Goal: Task Accomplishment & Management: Manage account settings

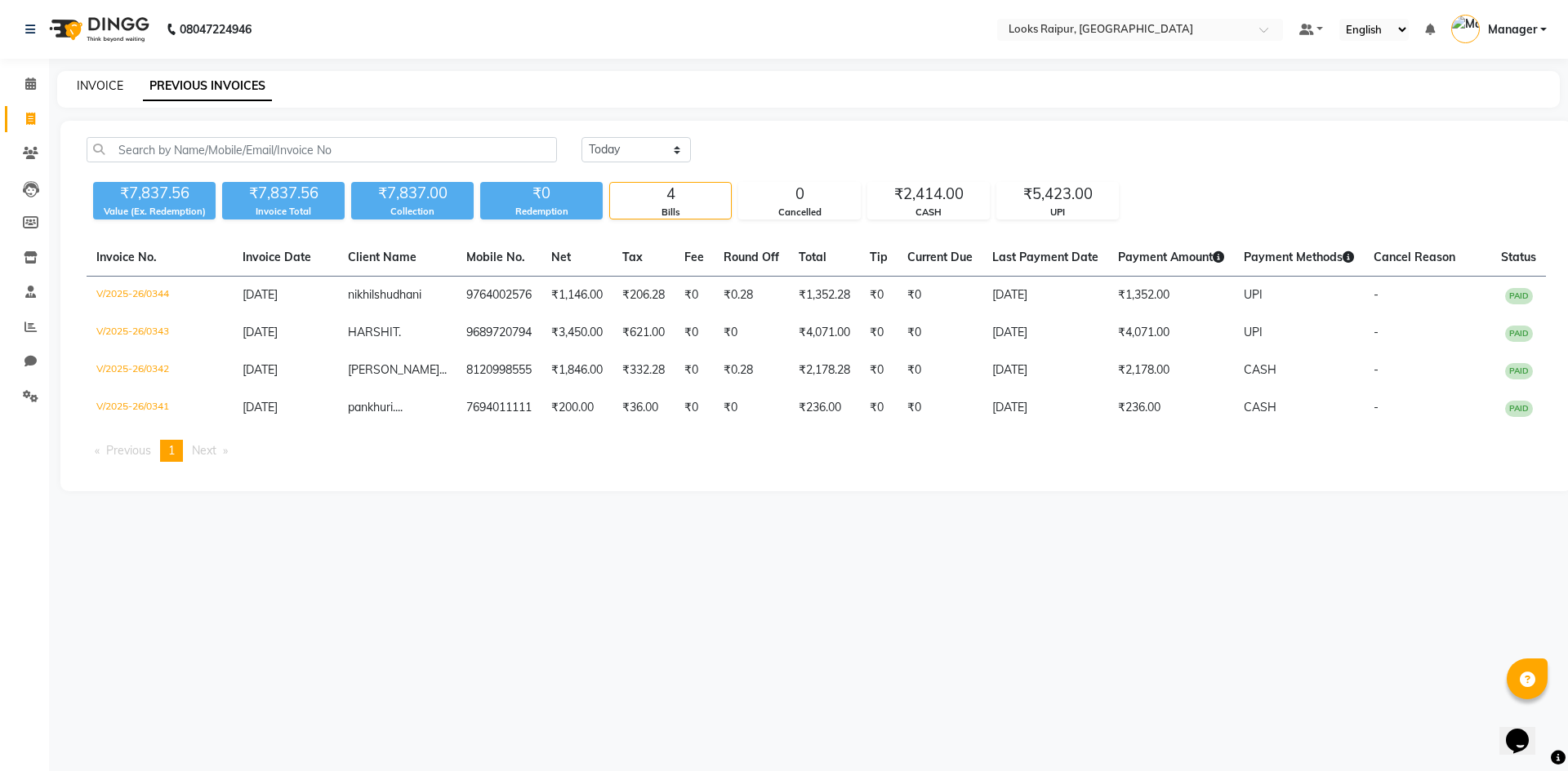
click at [99, 84] on link "INVOICE" at bounding box center [100, 86] width 47 height 14
select select "service"
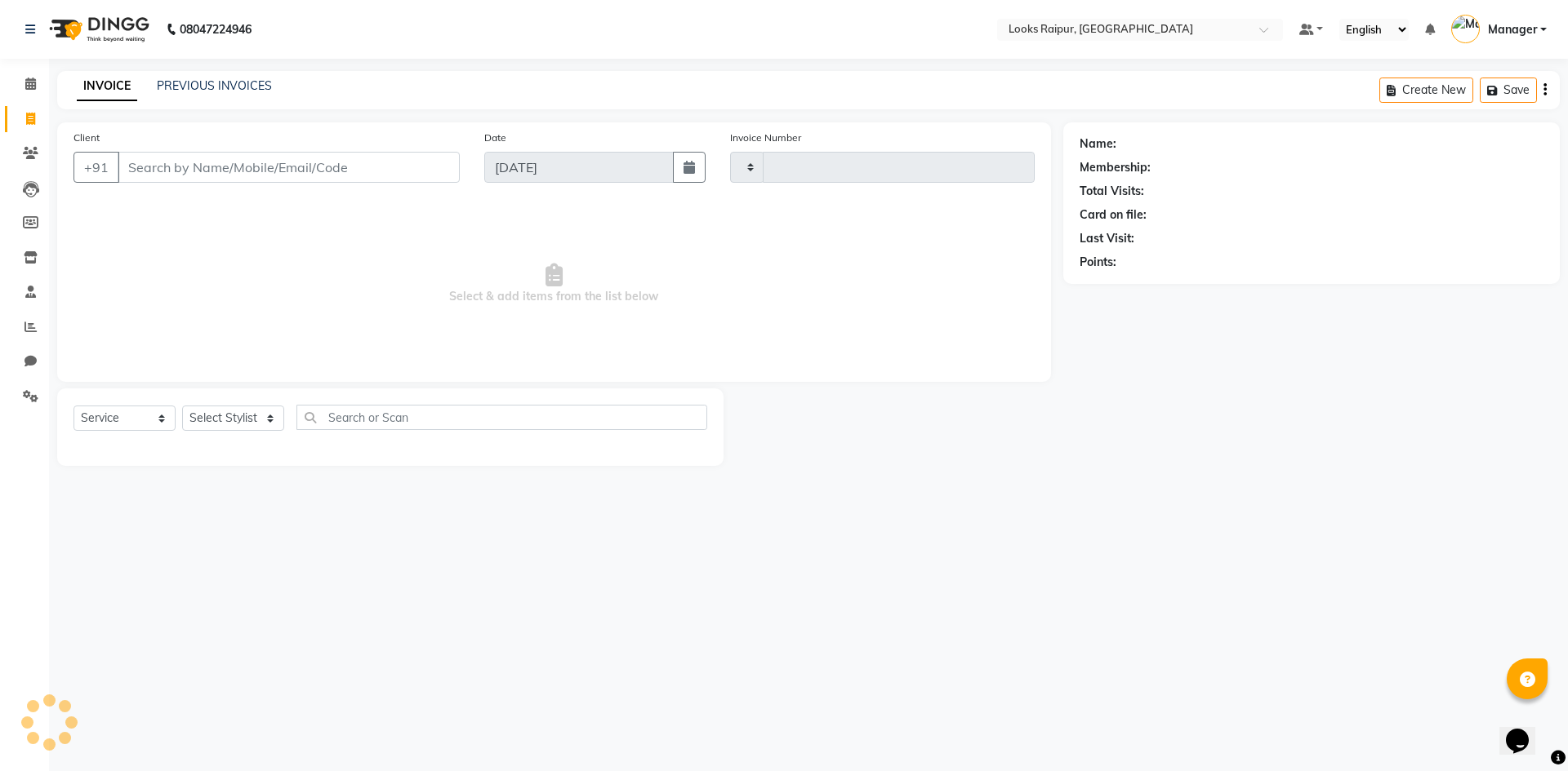
type input "0345"
select select "8606"
click at [23, 89] on span at bounding box center [30, 84] width 29 height 19
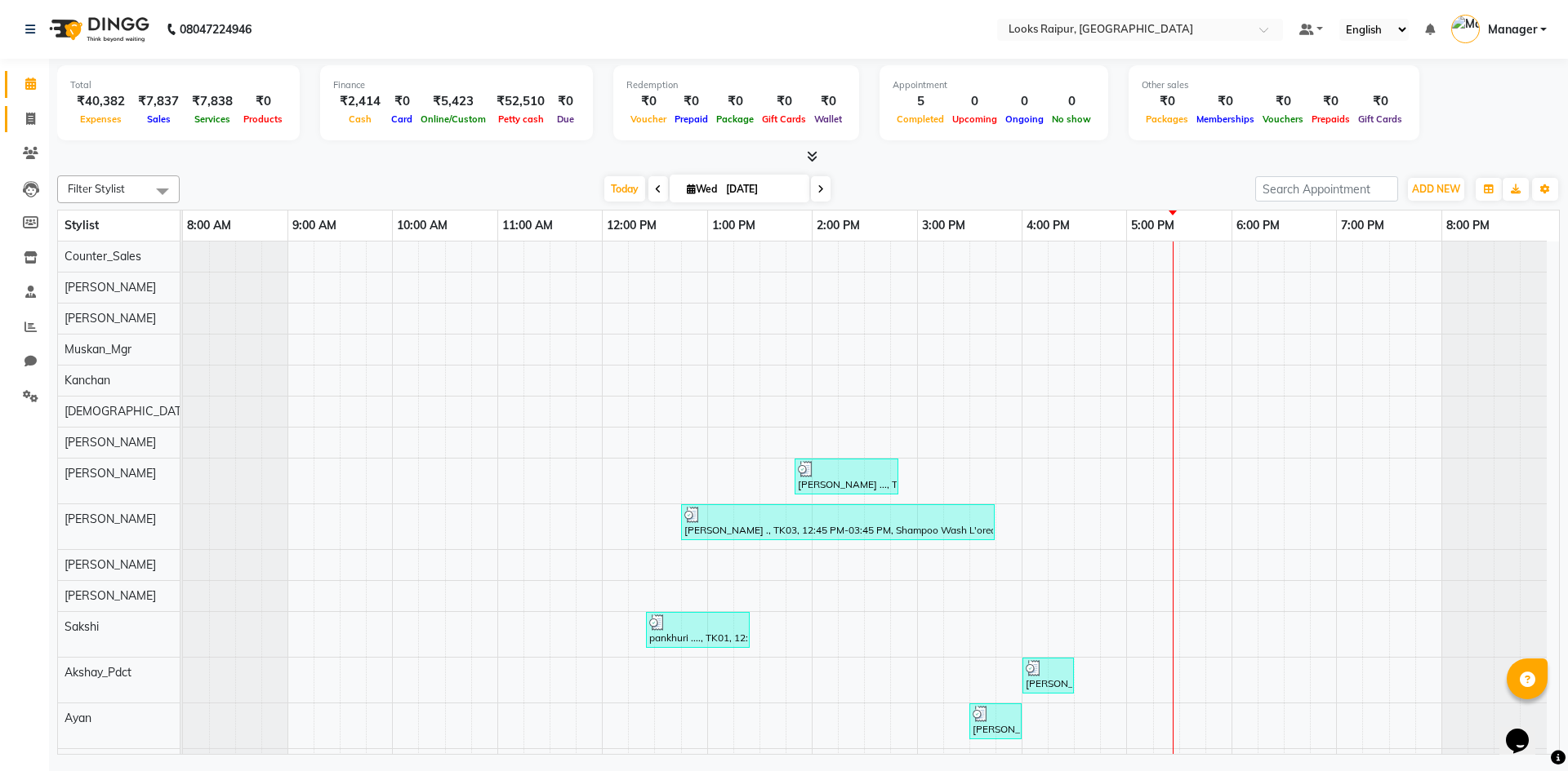
click at [29, 130] on link "Invoice" at bounding box center [24, 120] width 39 height 27
select select "service"
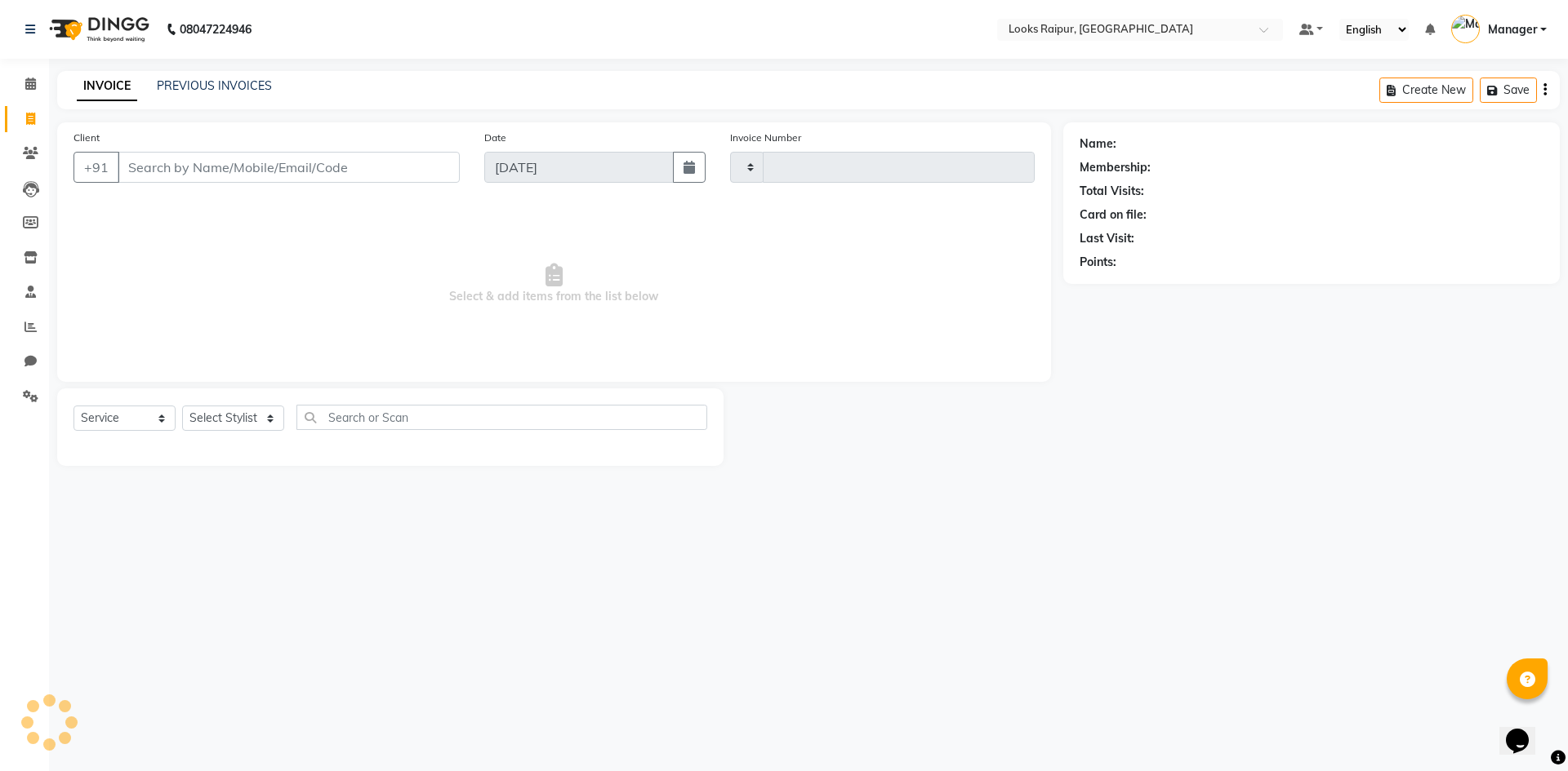
type input "0345"
select select "8606"
click at [198, 104] on div "INVOICE PREVIOUS INVOICES Create New Save" at bounding box center [808, 89] width 1503 height 38
click at [228, 104] on div "INVOICE PREVIOUS INVOICES Create New Save" at bounding box center [808, 89] width 1503 height 38
click at [17, 319] on span at bounding box center [30, 327] width 29 height 19
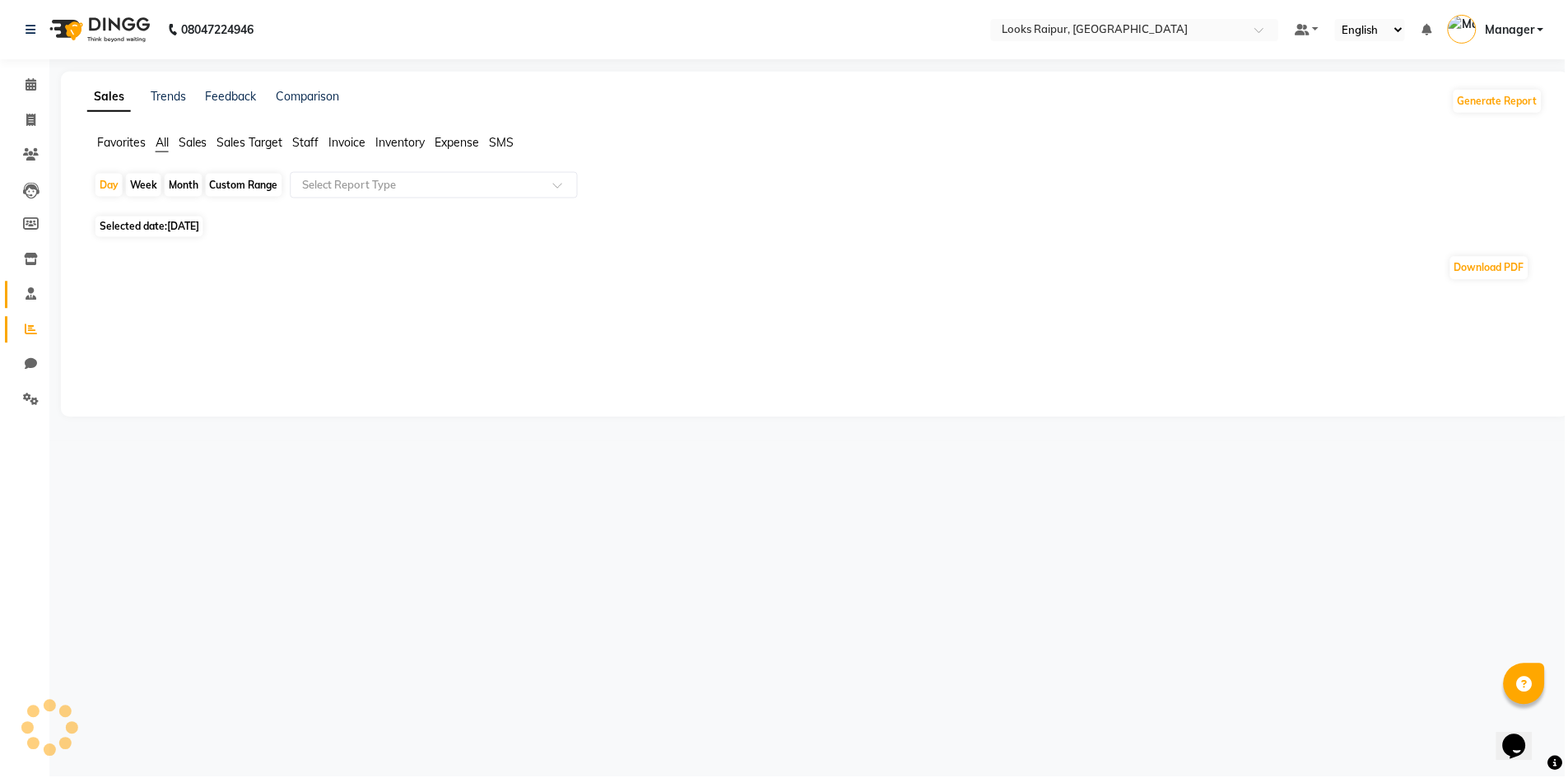
click at [28, 306] on link "Staff" at bounding box center [24, 295] width 40 height 27
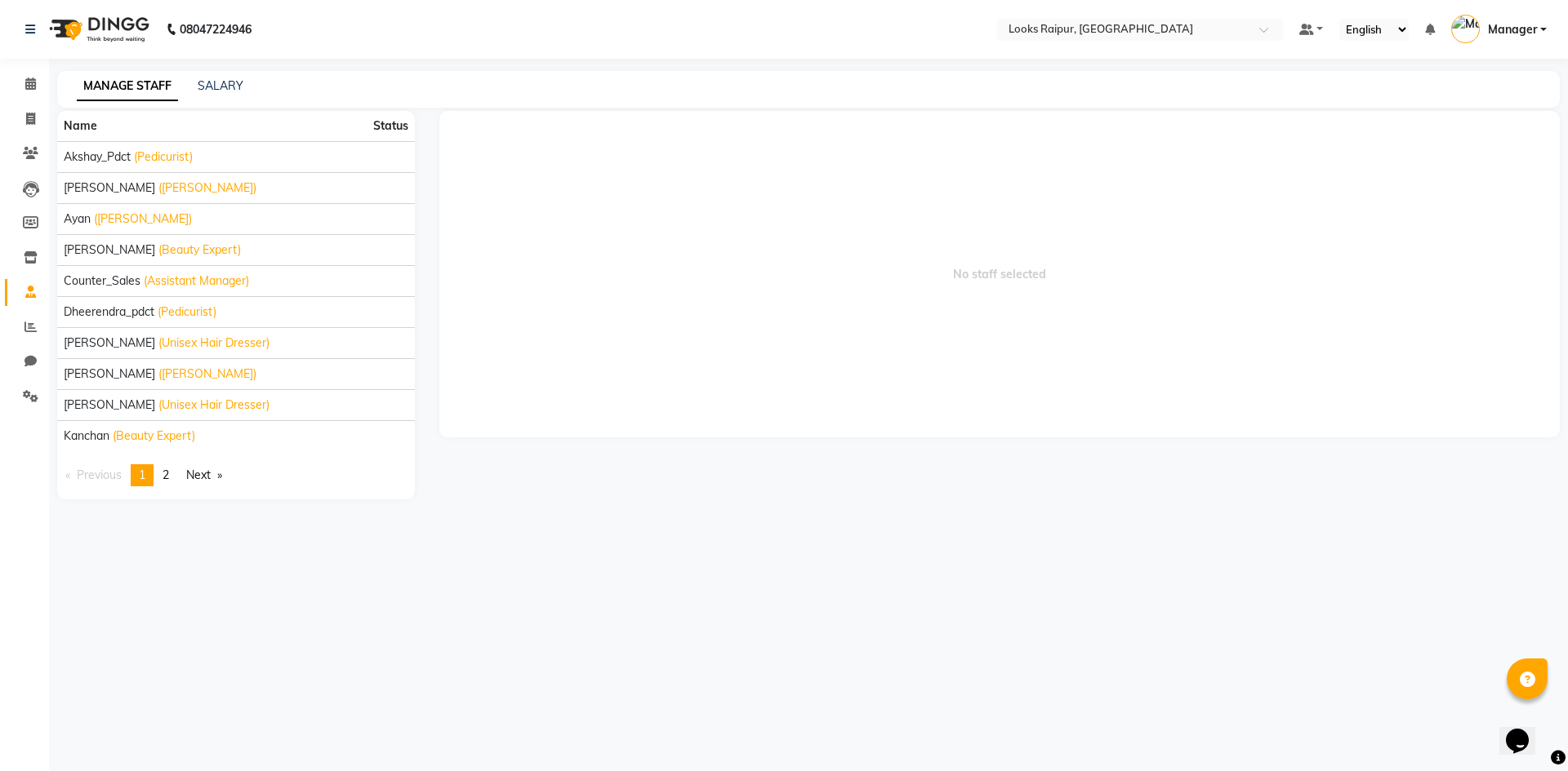
click at [21, 311] on li "Reports" at bounding box center [24, 327] width 49 height 35
click at [34, 339] on link "Reports" at bounding box center [24, 327] width 39 height 27
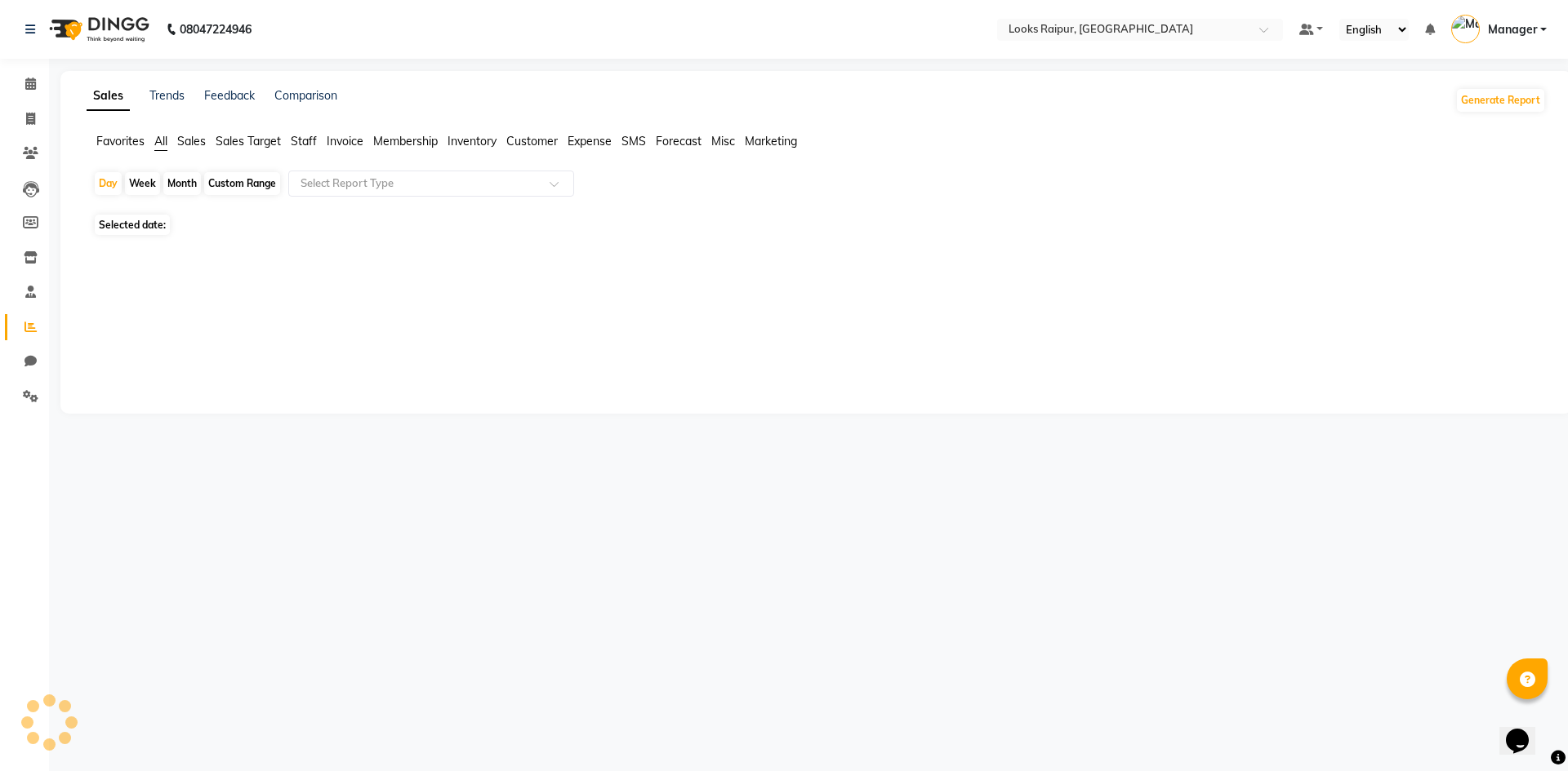
click at [28, 335] on span at bounding box center [30, 327] width 29 height 19
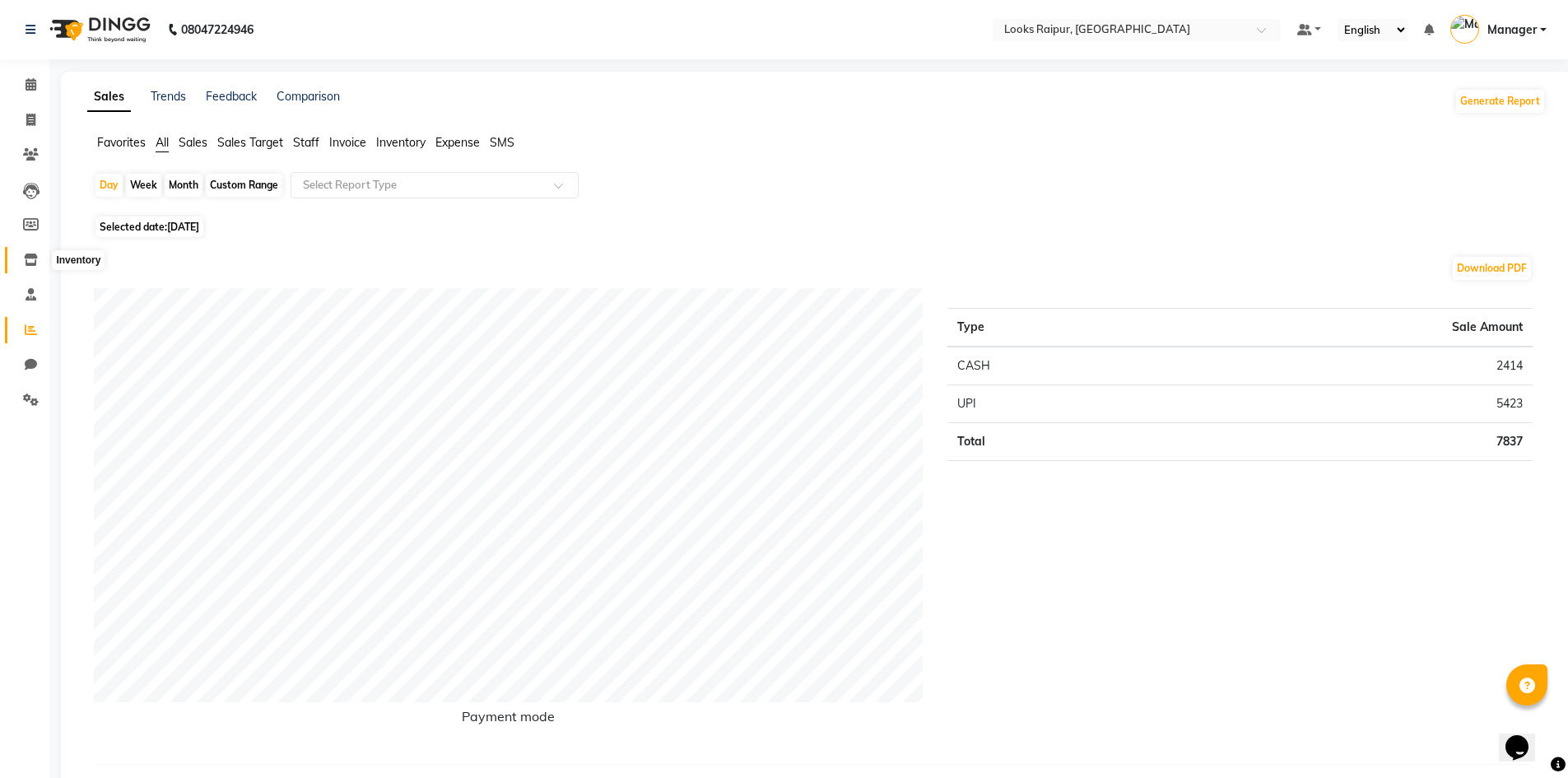
click at [31, 257] on icon at bounding box center [31, 260] width 14 height 13
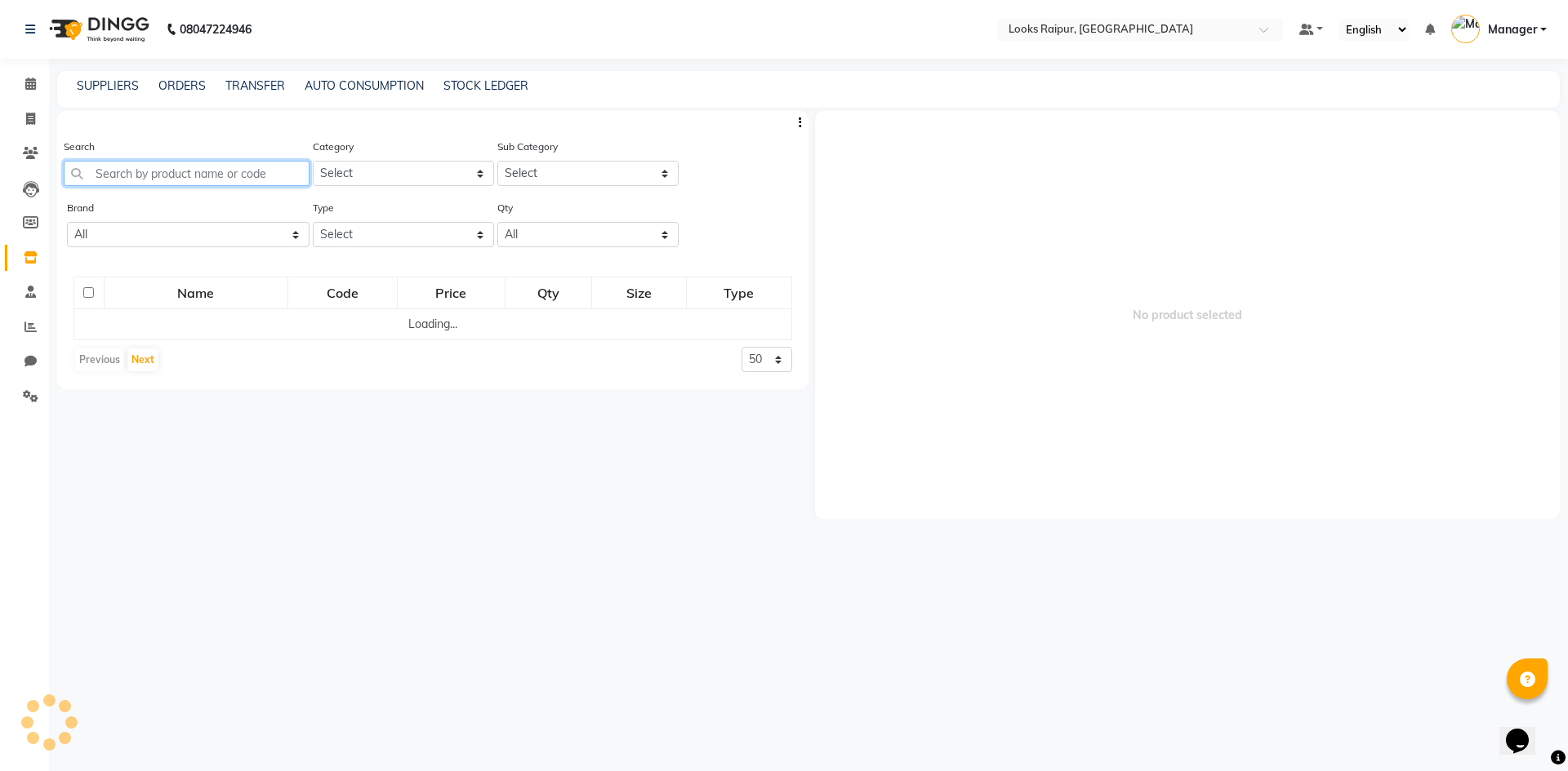
click at [151, 170] on input "text" at bounding box center [186, 174] width 246 height 25
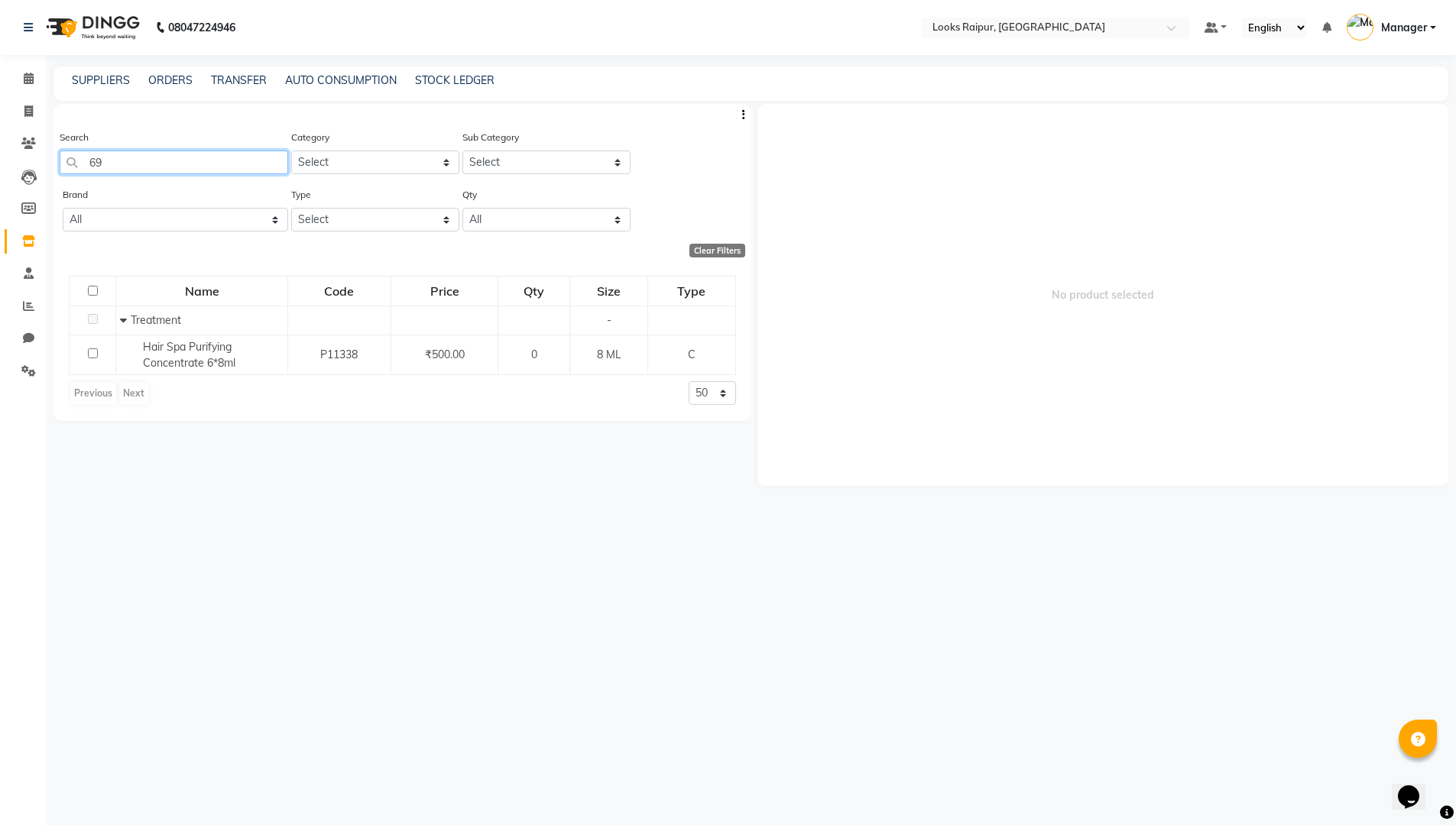
type input "6"
click at [194, 154] on input "6941594516055" at bounding box center [173, 162] width 229 height 23
type input "6"
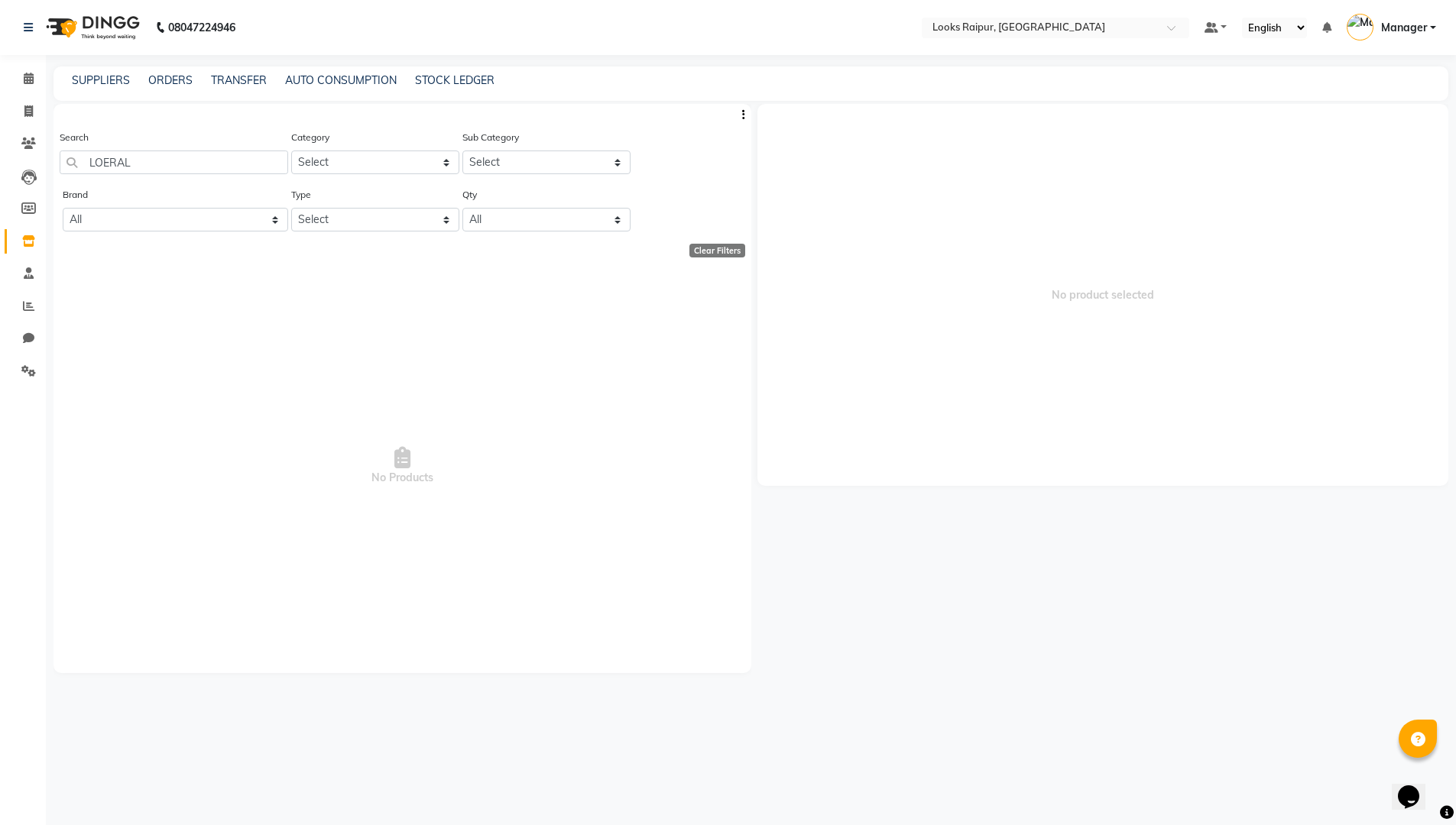
click at [137, 174] on div "Search LOERAL" at bounding box center [173, 157] width 229 height 57
click at [145, 168] on input "LOERAL" at bounding box center [173, 162] width 229 height 23
type input "L"
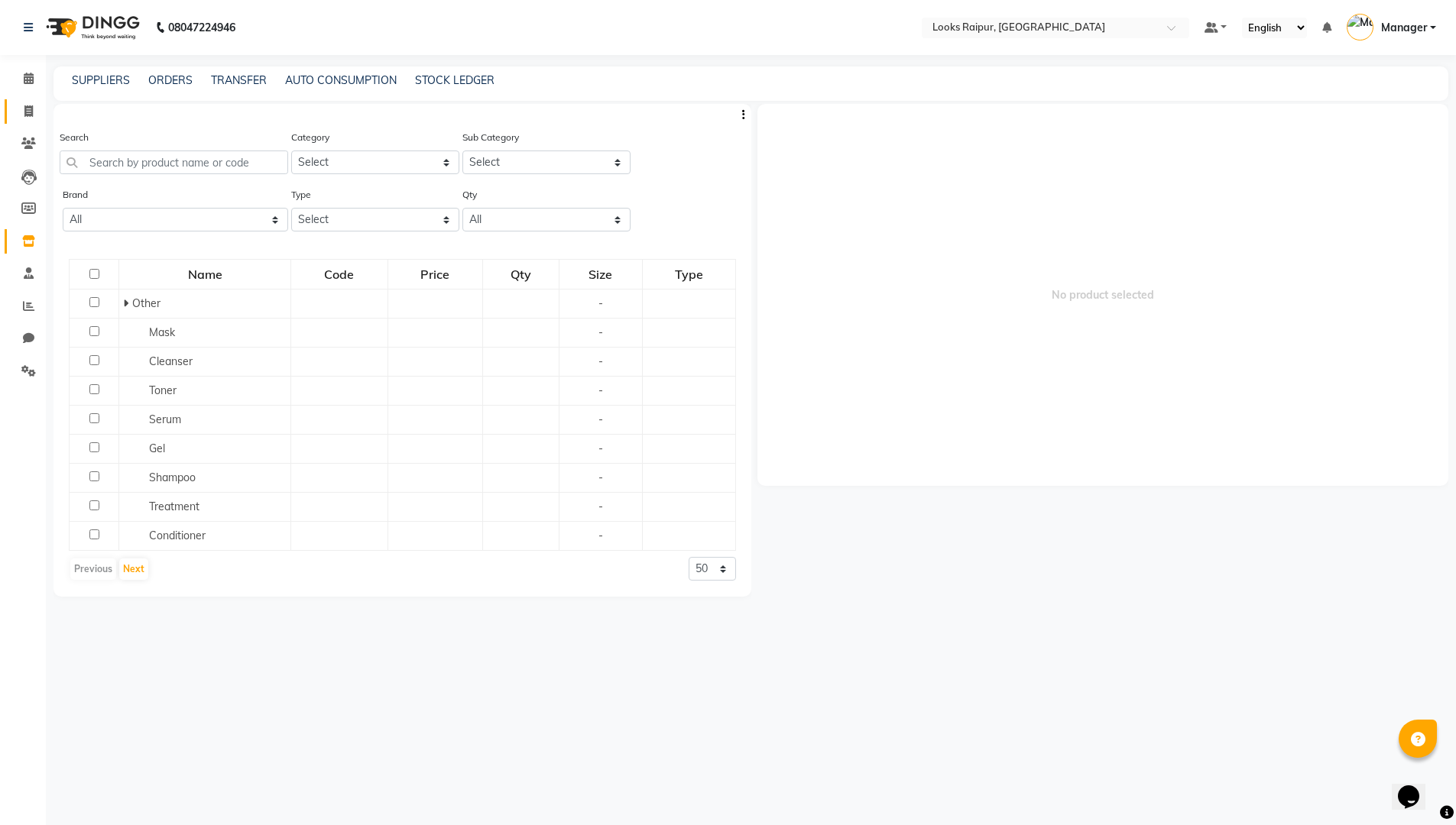
click at [34, 120] on link "Invoice" at bounding box center [23, 112] width 37 height 25
select select "8606"
select select "service"
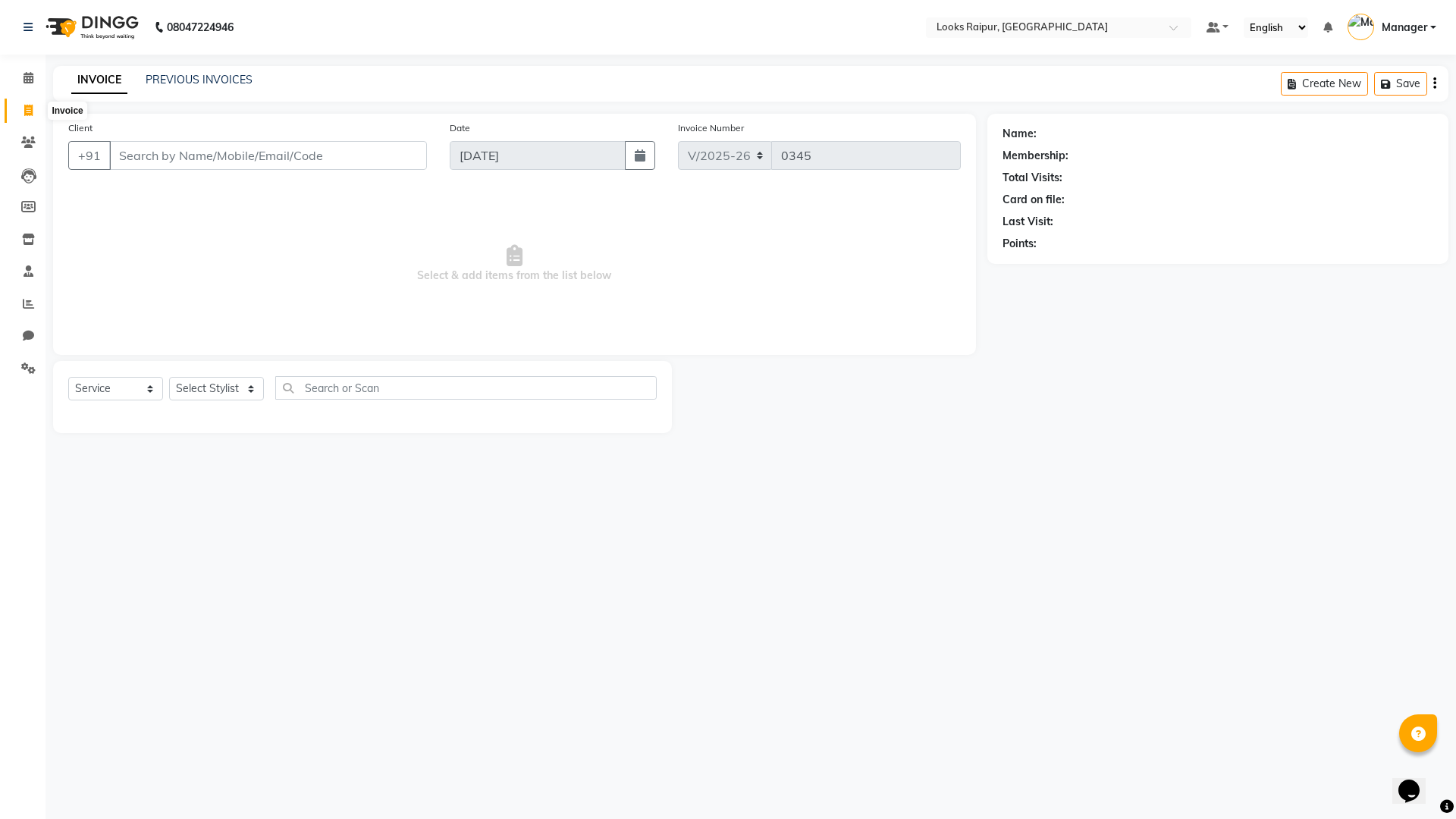
click at [32, 114] on icon at bounding box center [28, 111] width 8 height 12
select select "8606"
select select "service"
drag, startPoint x: 27, startPoint y: 114, endPoint x: 47, endPoint y: 99, distance: 25.0
click at [28, 114] on icon at bounding box center [28, 111] width 8 height 12
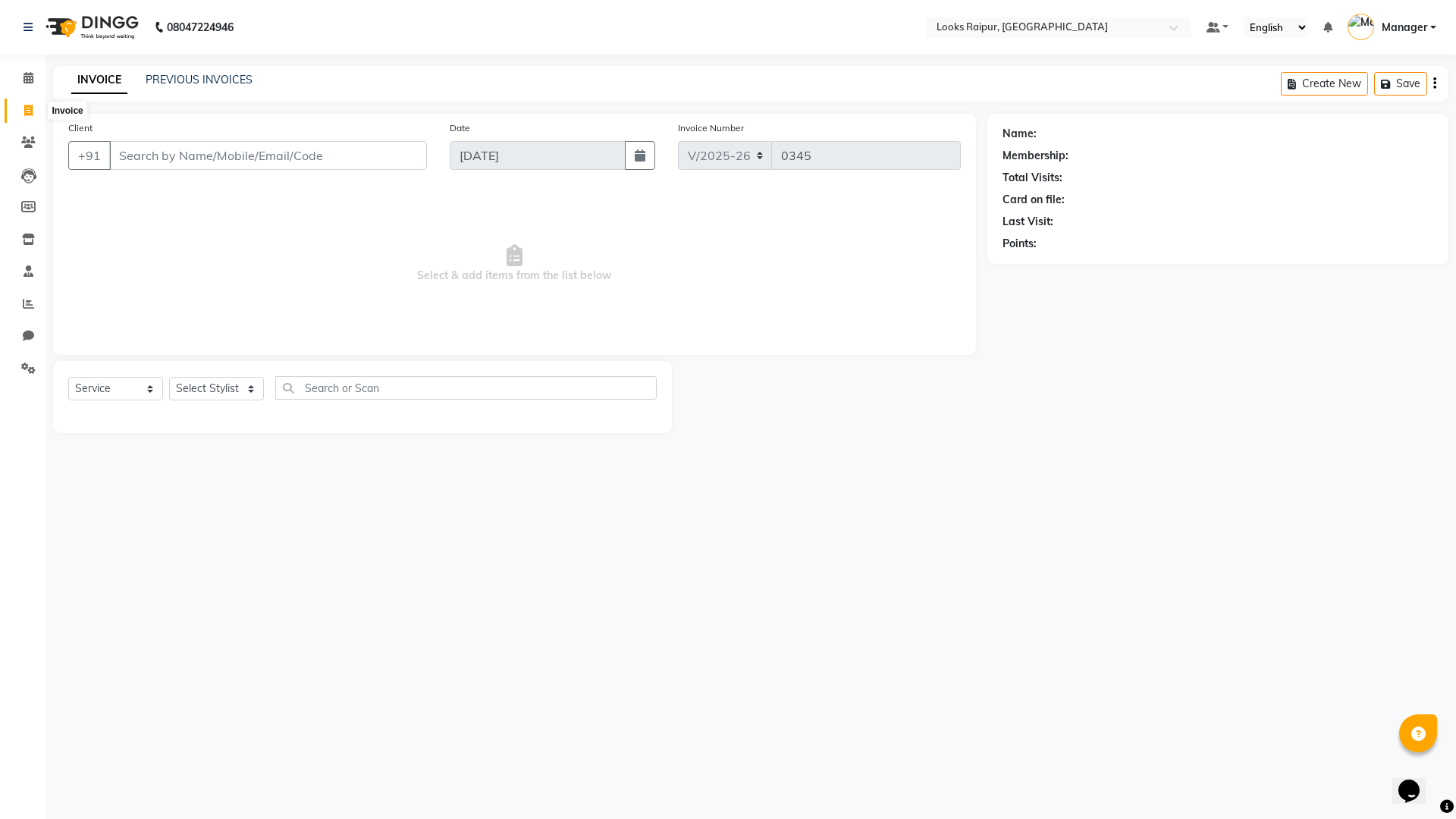
select select "8606"
select select "service"
click at [35, 88] on link "Calendar" at bounding box center [22, 78] width 37 height 25
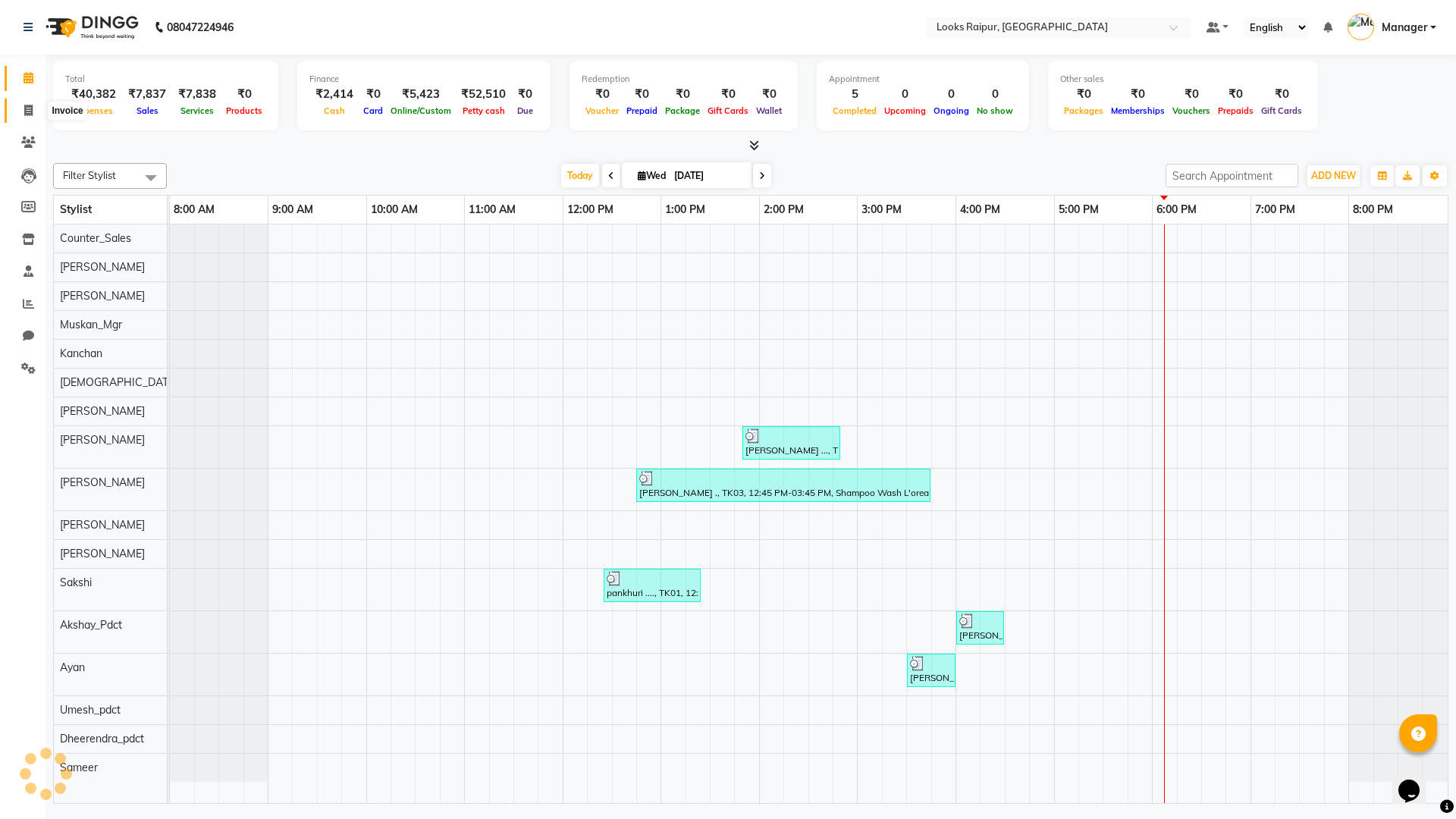
click at [36, 108] on span at bounding box center [28, 111] width 27 height 17
select select "8606"
select select "service"
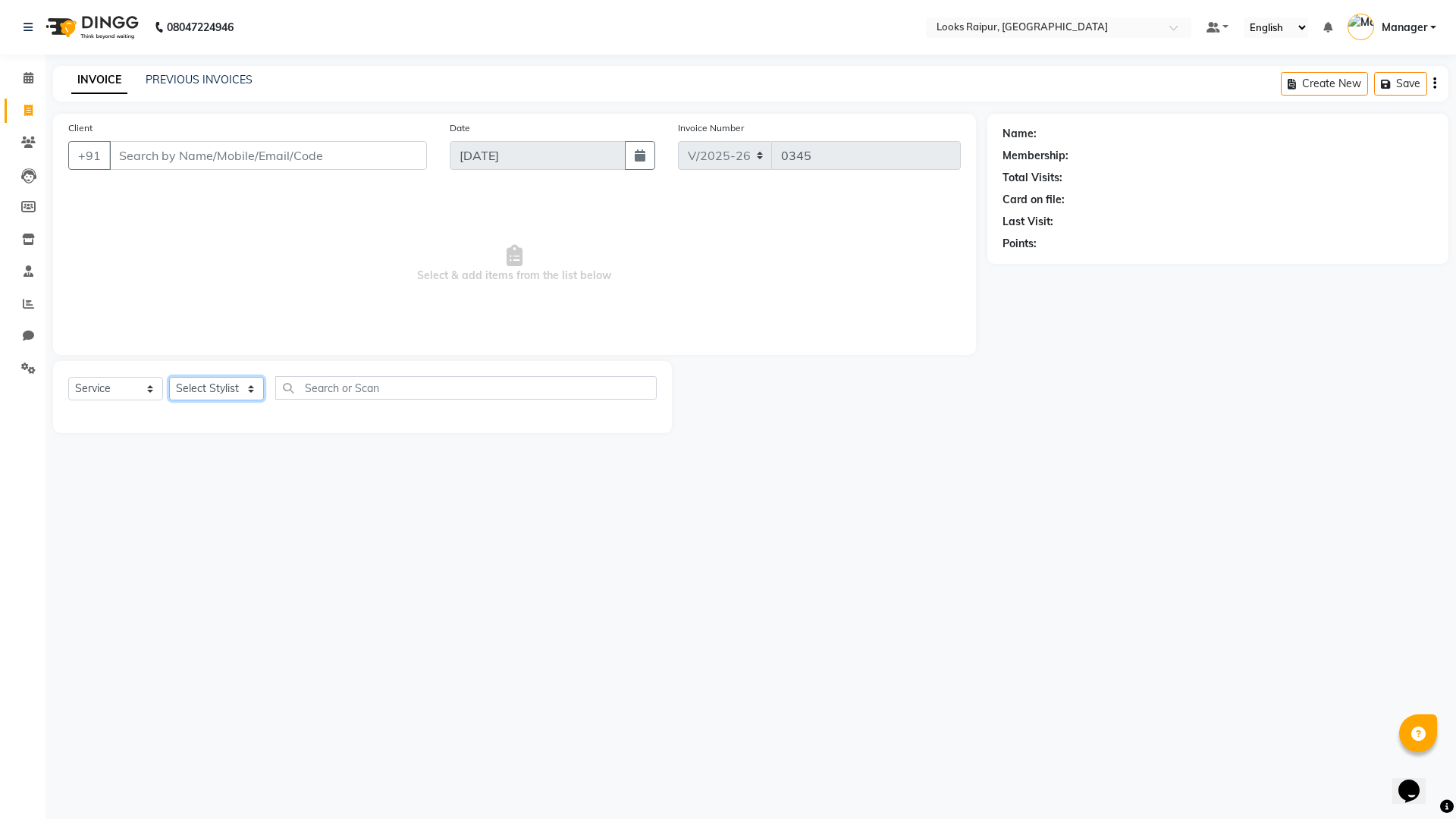
click at [243, 392] on select "Select Stylist Akshay_Pdct Arif Ayan Ayushi Counter_Sales Dheerendra_pdct Dhira…" at bounding box center [216, 388] width 95 height 23
select select "85882"
click at [169, 377] on select "Select Stylist Akshay_Pdct Arif Ayan Ayushi Counter_Sales Dheerendra_pdct Dhira…" at bounding box center [216, 388] width 95 height 23
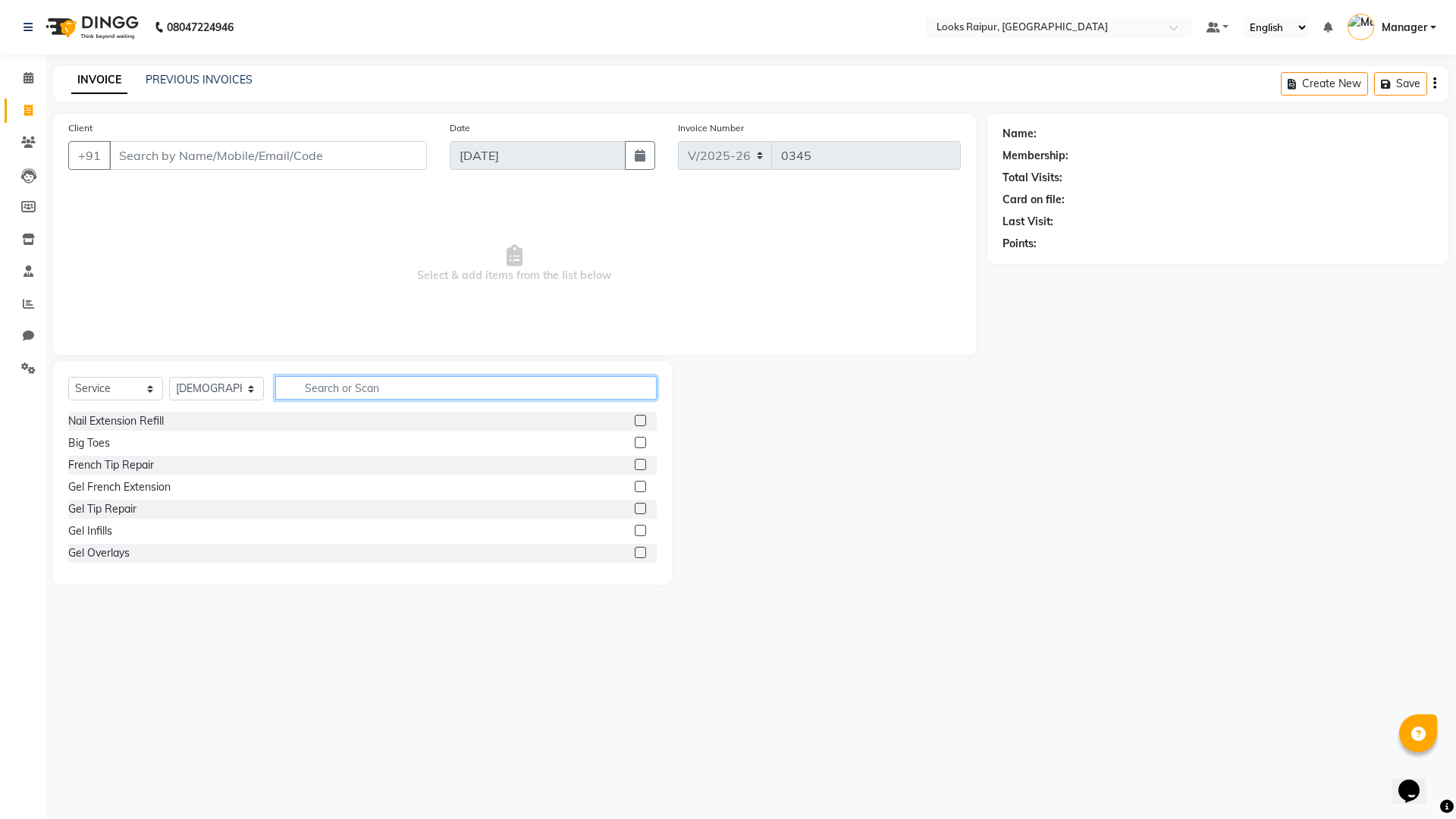
click at [340, 388] on input "text" at bounding box center [465, 387] width 381 height 23
click at [440, 386] on input "text" at bounding box center [465, 387] width 381 height 23
click at [379, 394] on input "text" at bounding box center [465, 387] width 381 height 23
type input "RITUAL"
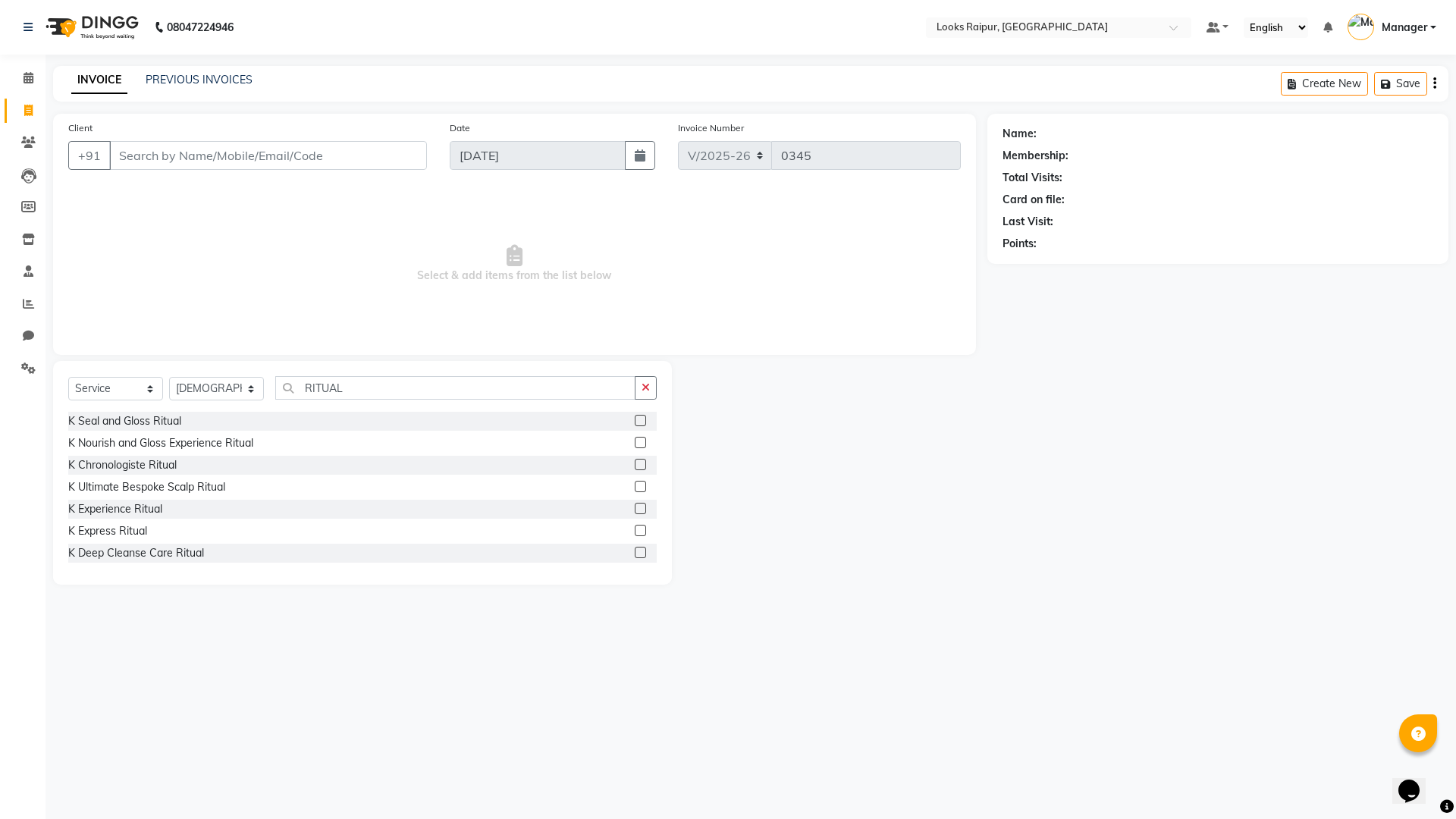
click at [635, 503] on label at bounding box center [641, 509] width 12 height 12
click at [635, 505] on input "checkbox" at bounding box center [640, 510] width 10 height 10
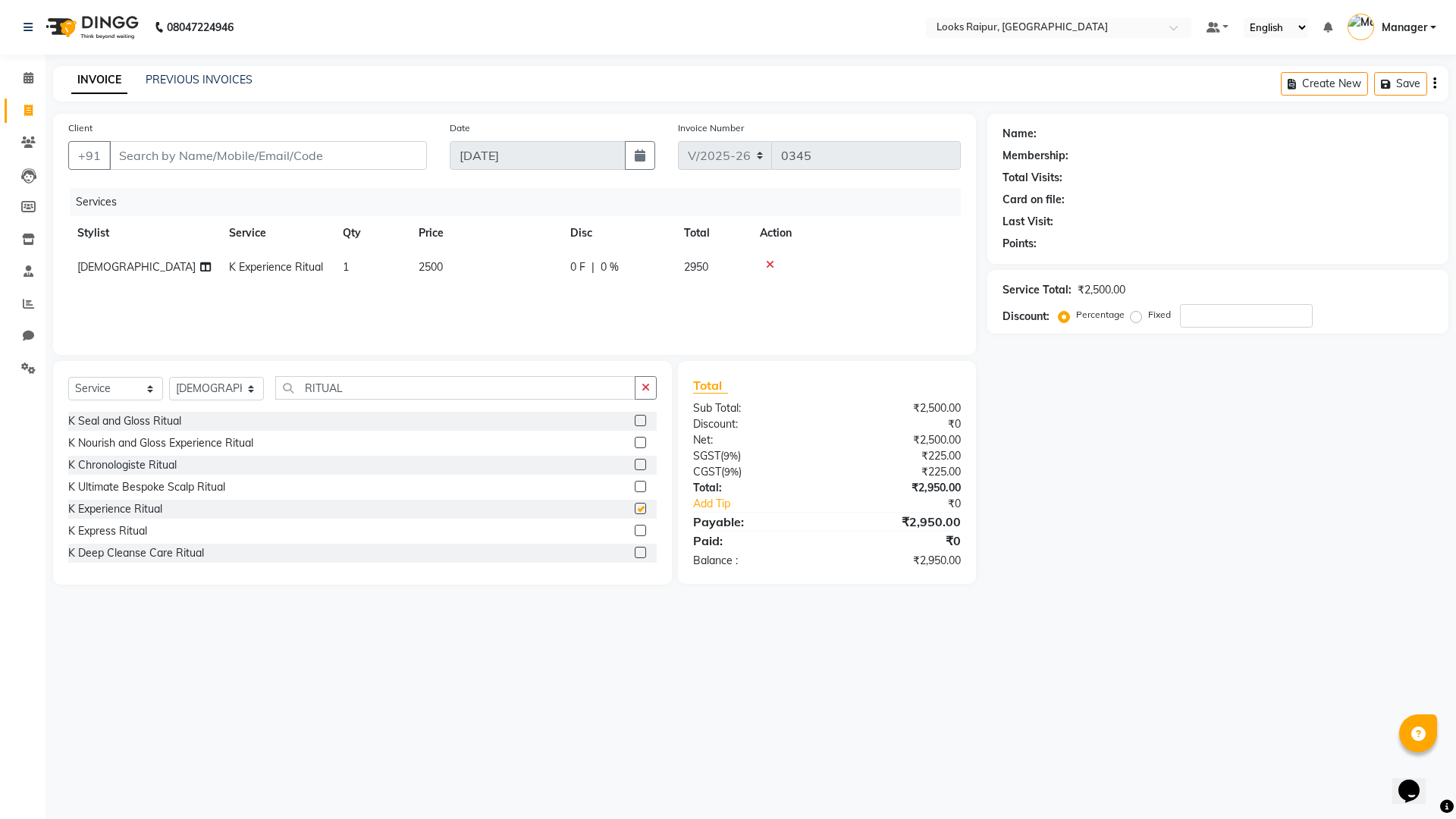
checkbox input "false"
click at [480, 271] on td "2500" at bounding box center [485, 267] width 151 height 34
select select "85882"
drag, startPoint x: 531, startPoint y: 269, endPoint x: 418, endPoint y: 276, distance: 113.2
click at [418, 276] on tr "Akshay_Pdct Arif Ayan Ayushi Counter_Sales Dheerendra_pdct Dhiraj Hasib Kafil K…" at bounding box center [514, 279] width 893 height 57
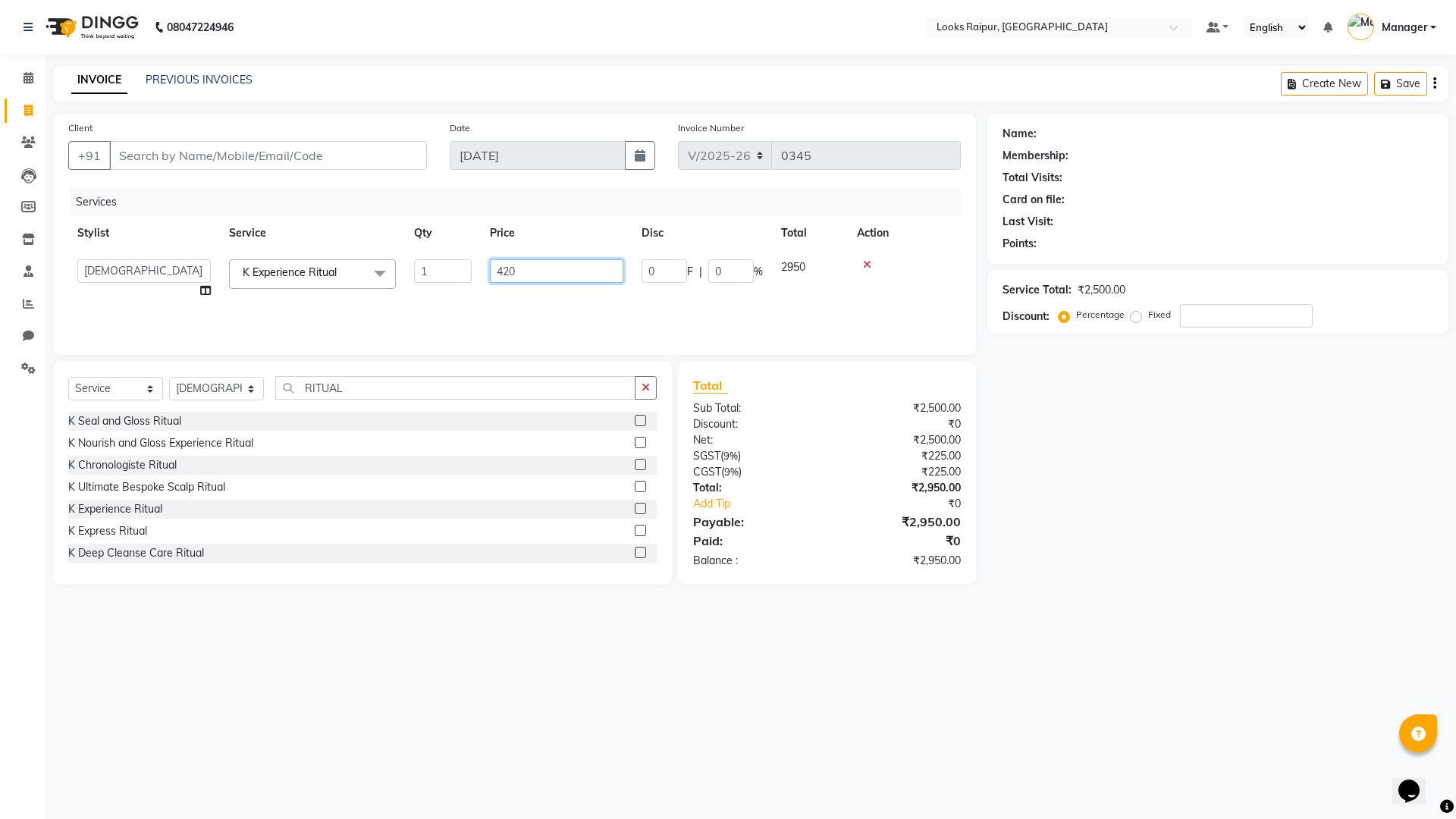
type input "4200"
click at [585, 306] on div "Services Stylist Service Qty Price Disc Total Action Shiva K Experience Ritual …" at bounding box center [514, 264] width 893 height 151
click at [1198, 318] on input "number" at bounding box center [1246, 316] width 133 height 23
click at [258, 156] on input "Client" at bounding box center [268, 155] width 317 height 29
click at [204, 147] on input "Client" at bounding box center [268, 155] width 317 height 29
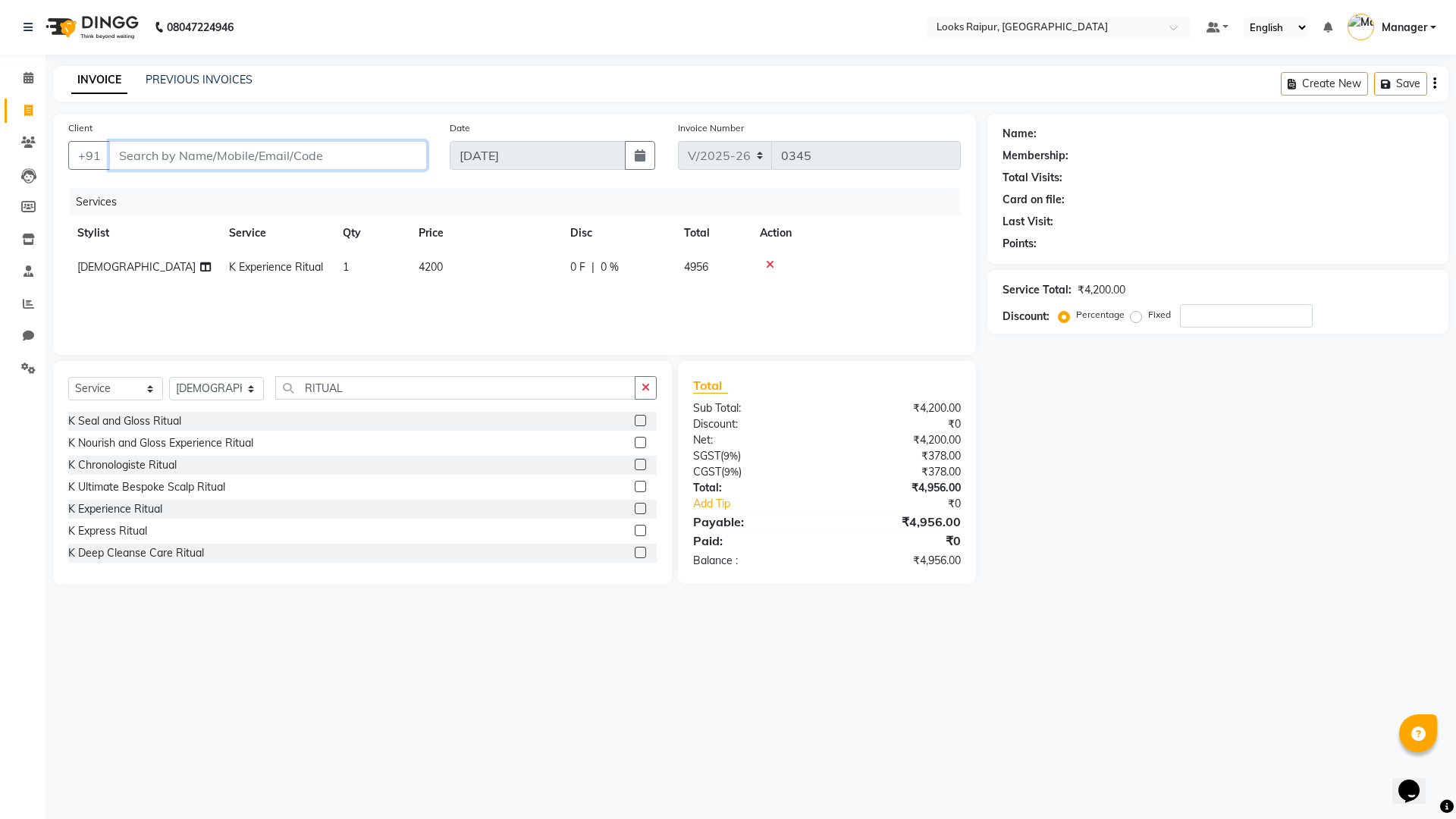
click at [203, 153] on input "Client" at bounding box center [268, 155] width 317 height 29
click at [1215, 321] on input "number" at bounding box center [1246, 316] width 133 height 23
type input "10"
click at [202, 148] on input "Client" at bounding box center [268, 155] width 317 height 29
click at [180, 160] on input "Client" at bounding box center [268, 155] width 317 height 29
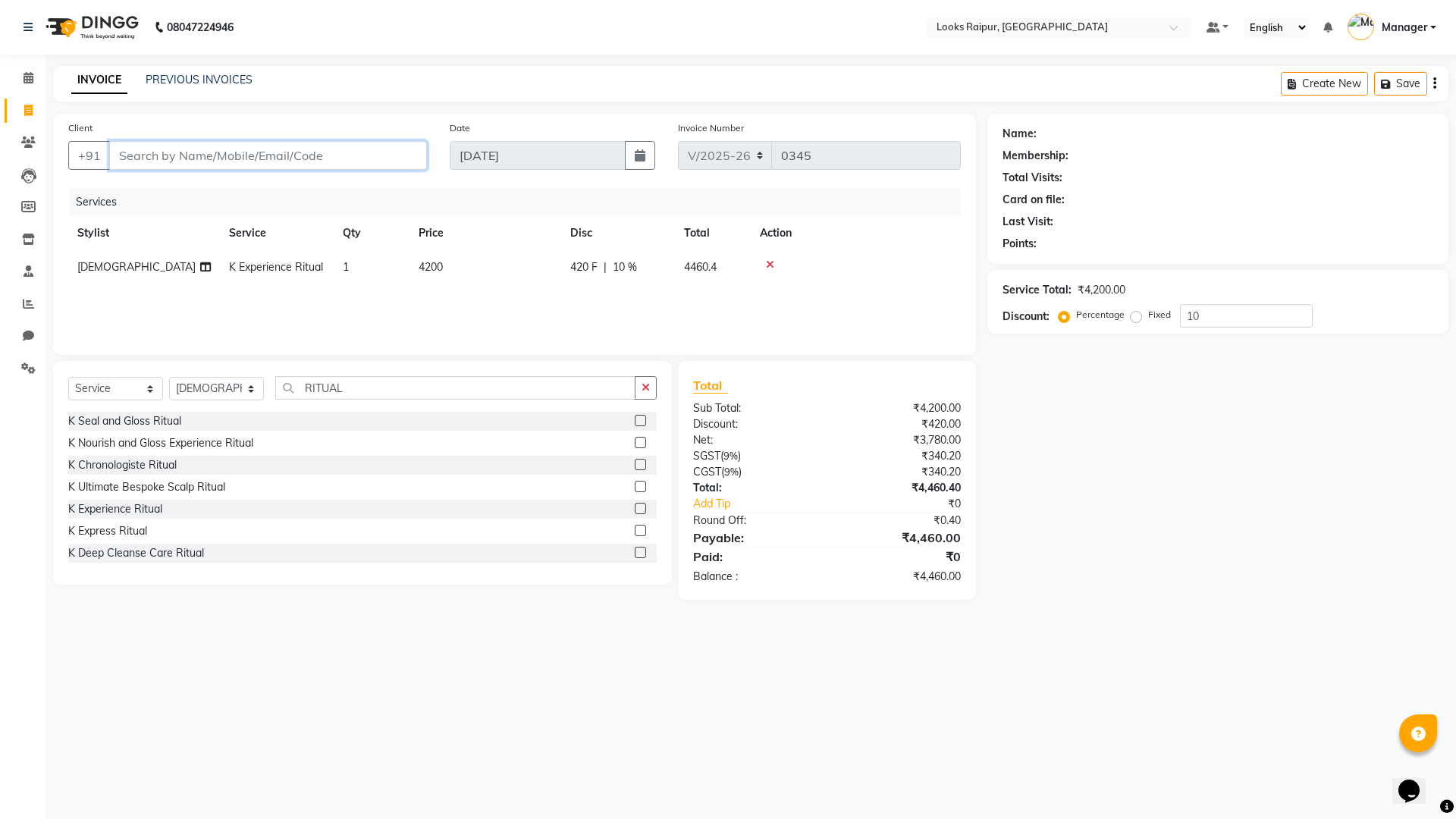
type input "7"
type input "0"
type input "7678443835"
click at [375, 153] on span "Add Client" at bounding box center [388, 155] width 60 height 15
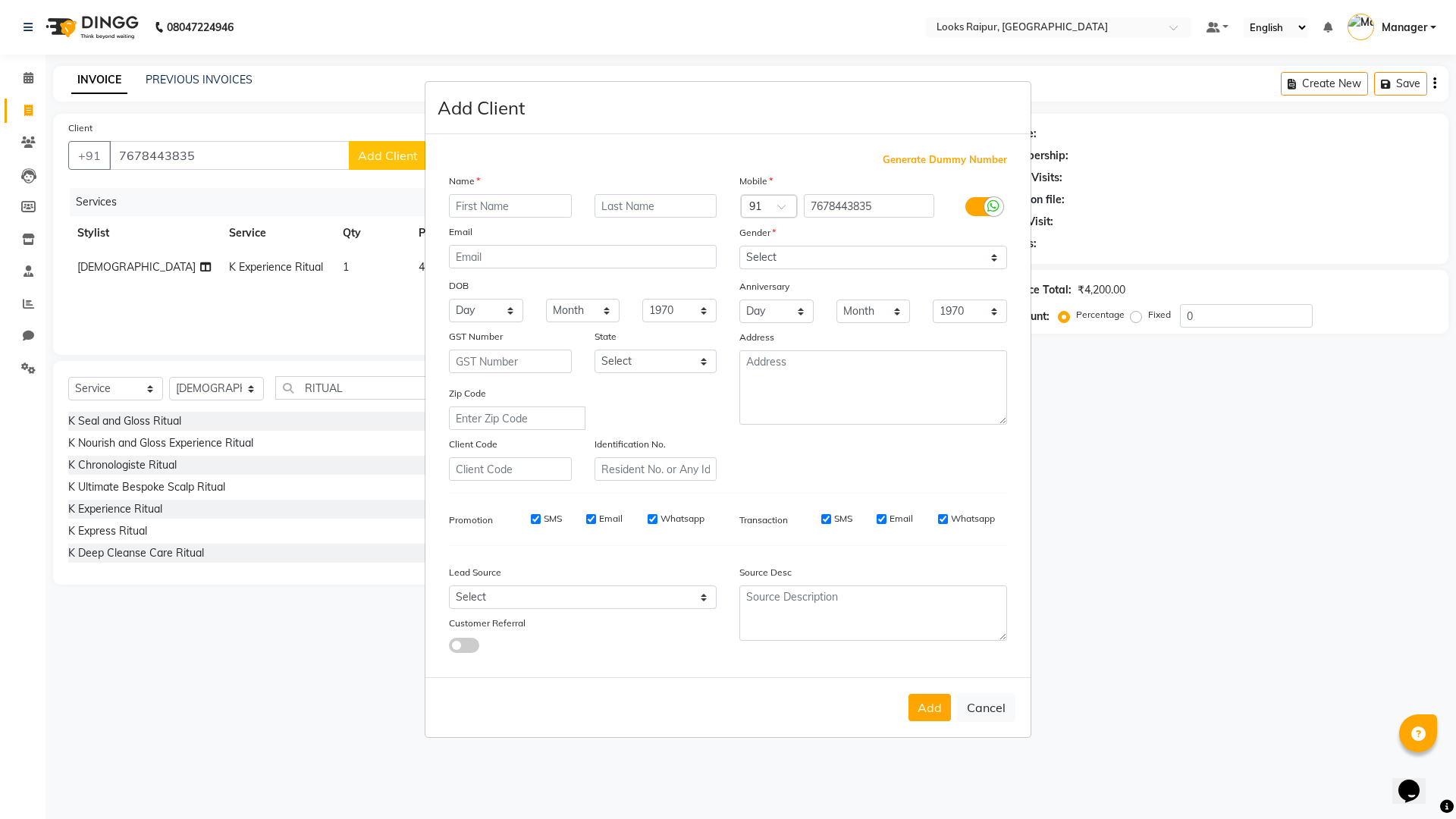
click at [499, 209] on input "text" at bounding box center [510, 206] width 123 height 23
type input "SHREYA"
click at [631, 218] on input "text" at bounding box center [656, 206] width 123 height 23
type input "[PERSON_NAME]"
click at [998, 250] on select "Select Male Female Other Prefer Not To Say" at bounding box center [873, 258] width 268 height 23
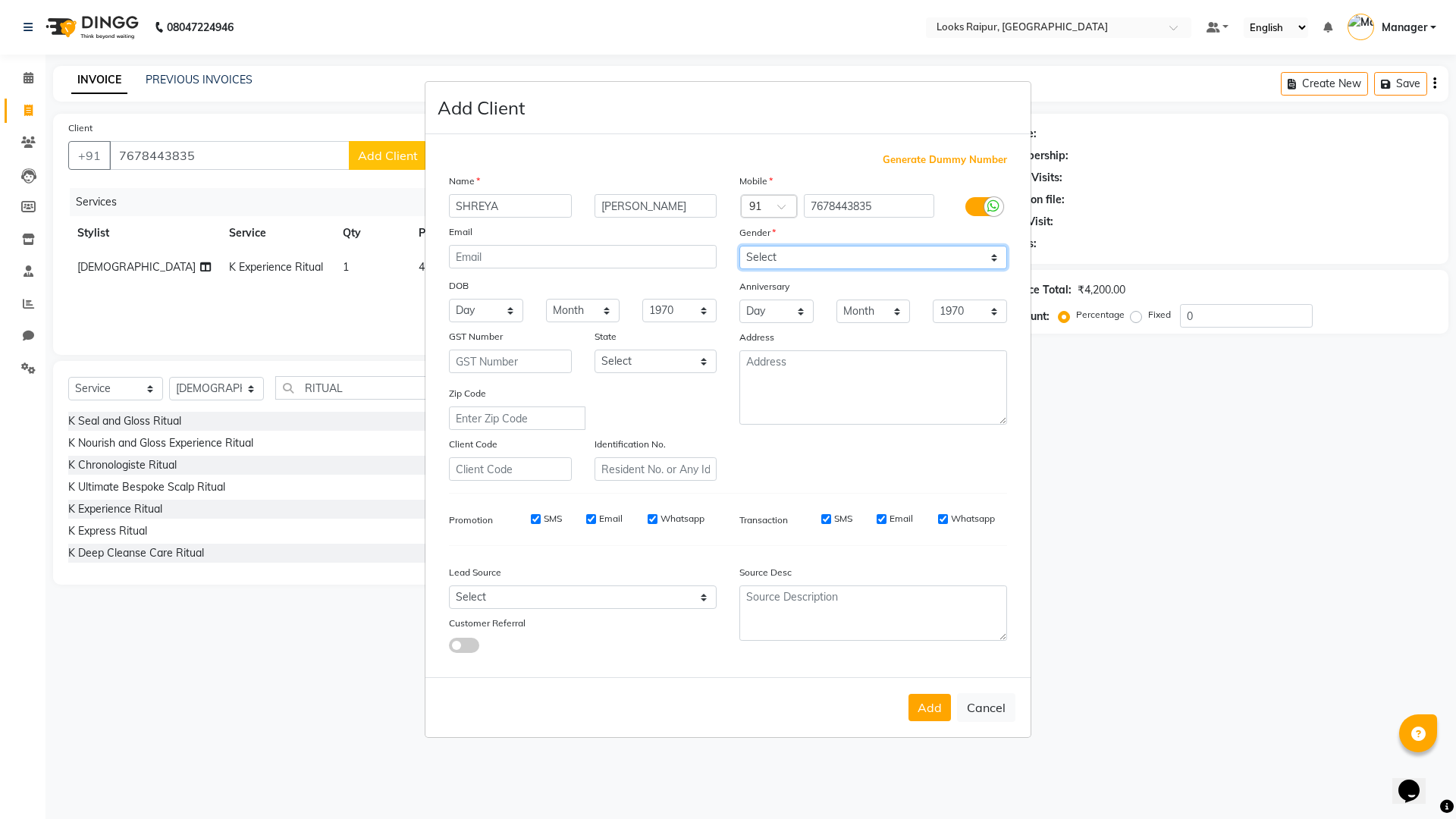
select select "female"
click at [739, 246] on select "Select Male Female Other Prefer Not To Say" at bounding box center [873, 258] width 268 height 23
click at [937, 716] on button "Add" at bounding box center [929, 708] width 42 height 27
click at [933, 708] on div "Add Cancel" at bounding box center [728, 708] width 605 height 60
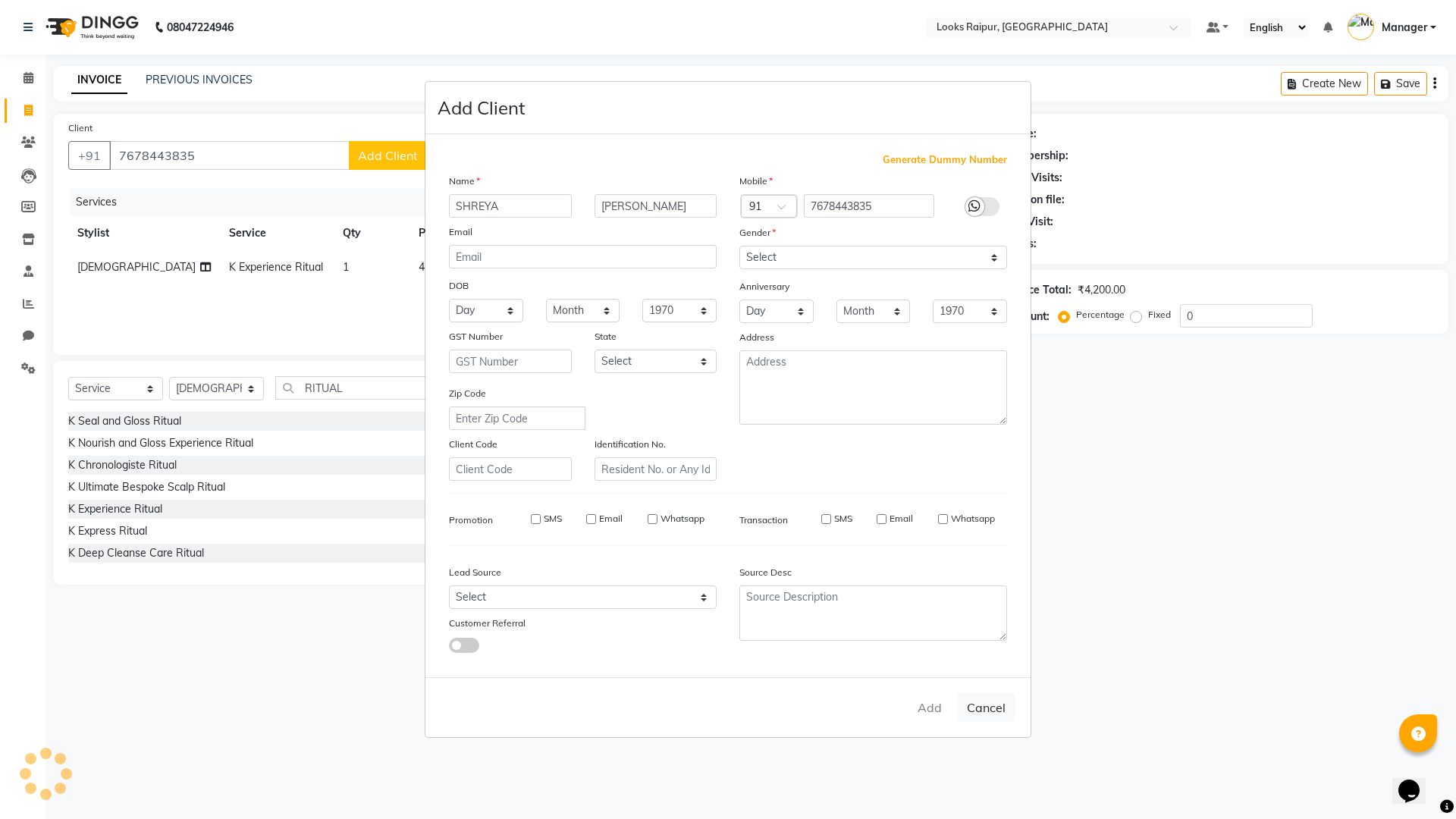
select select
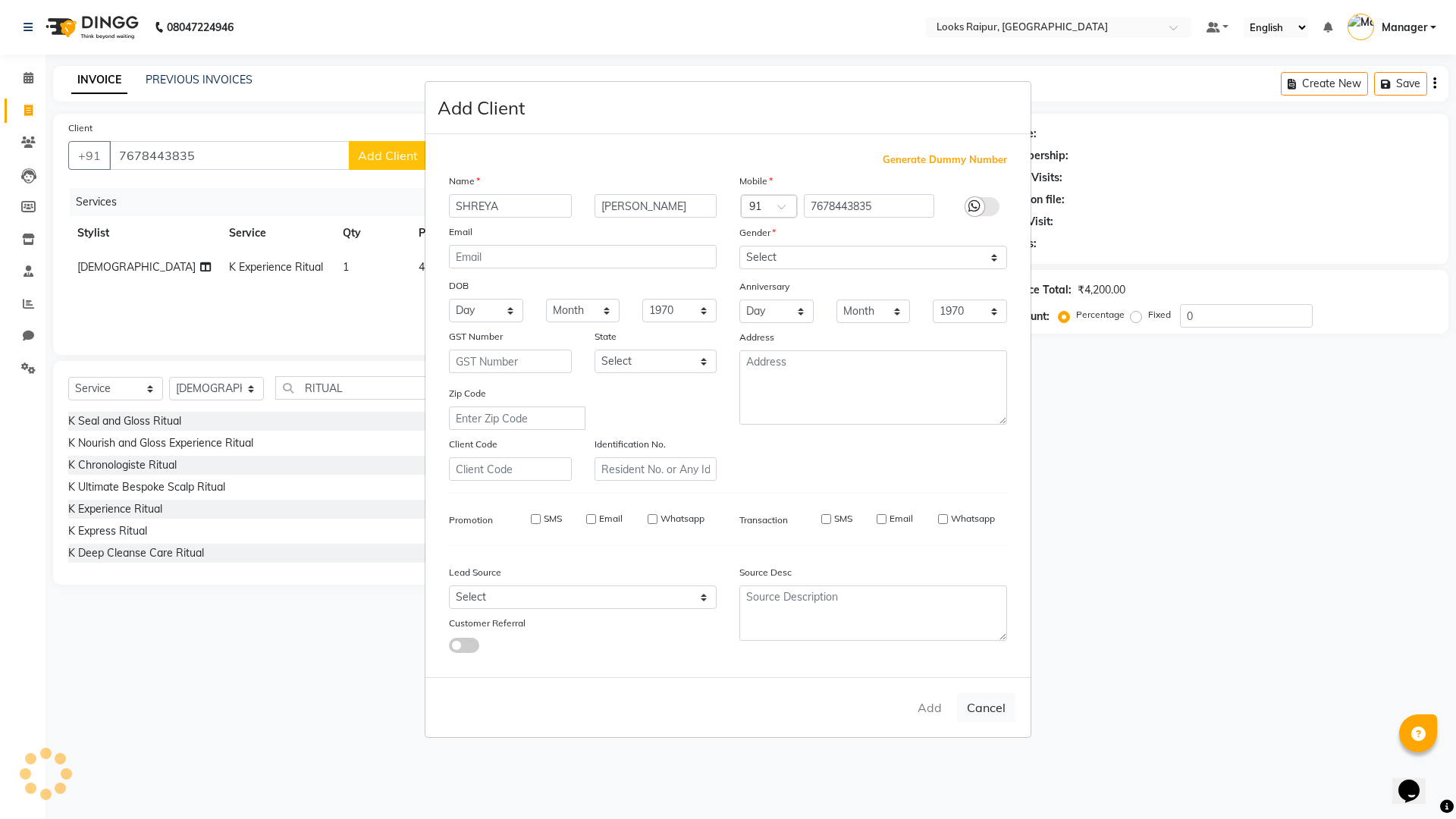
select select
checkbox input "false"
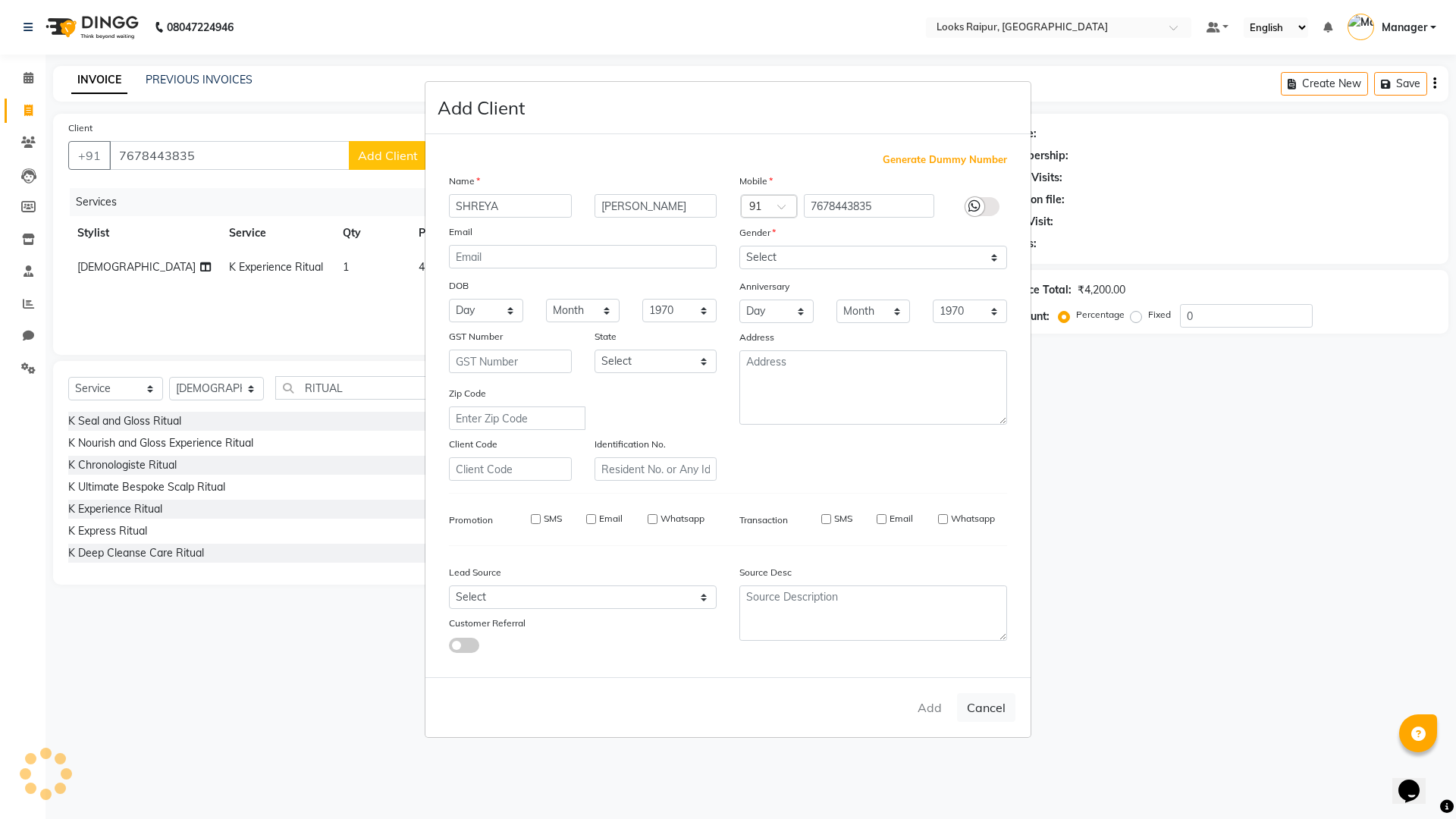
checkbox input "false"
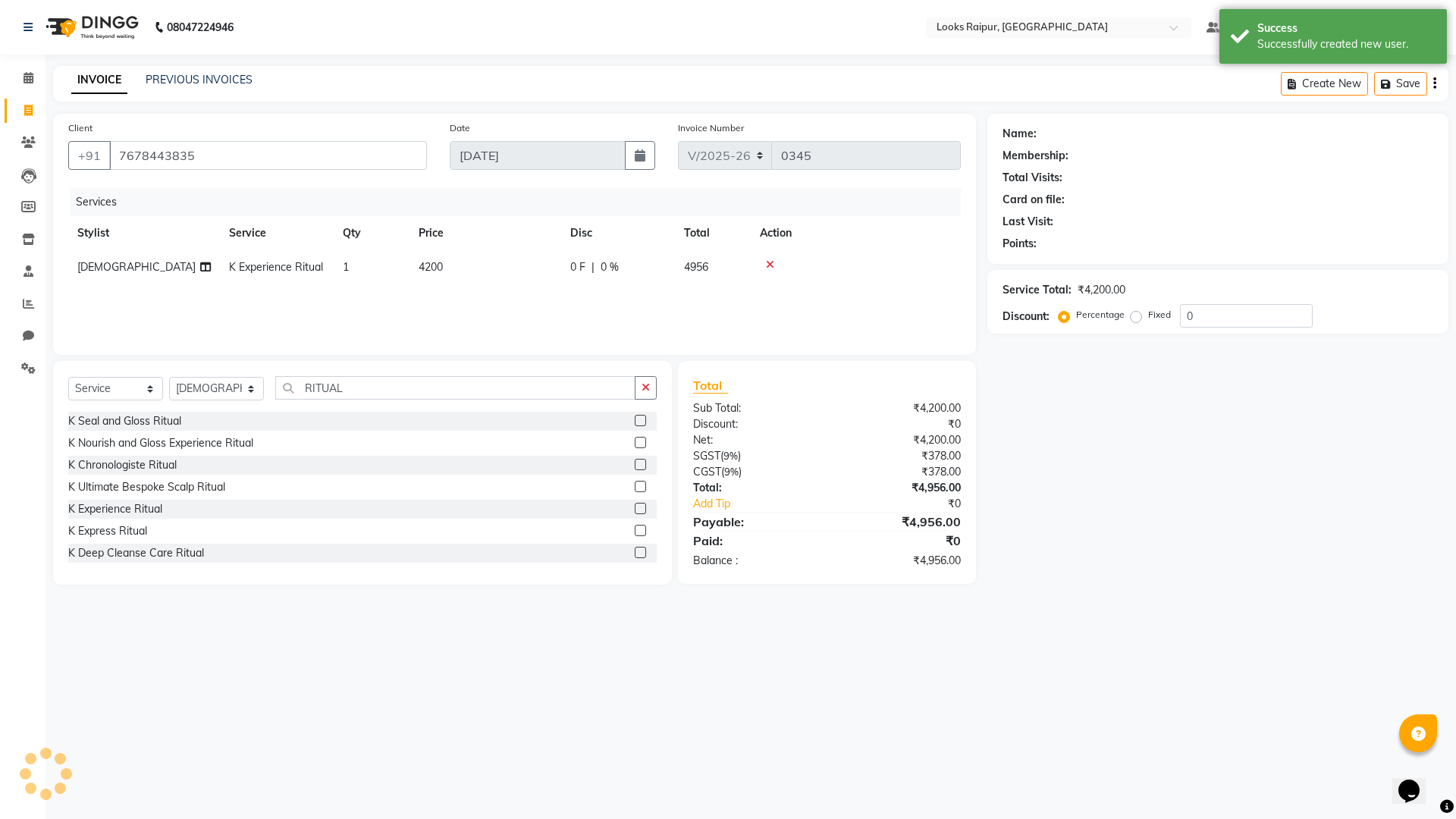
select select "1: Object"
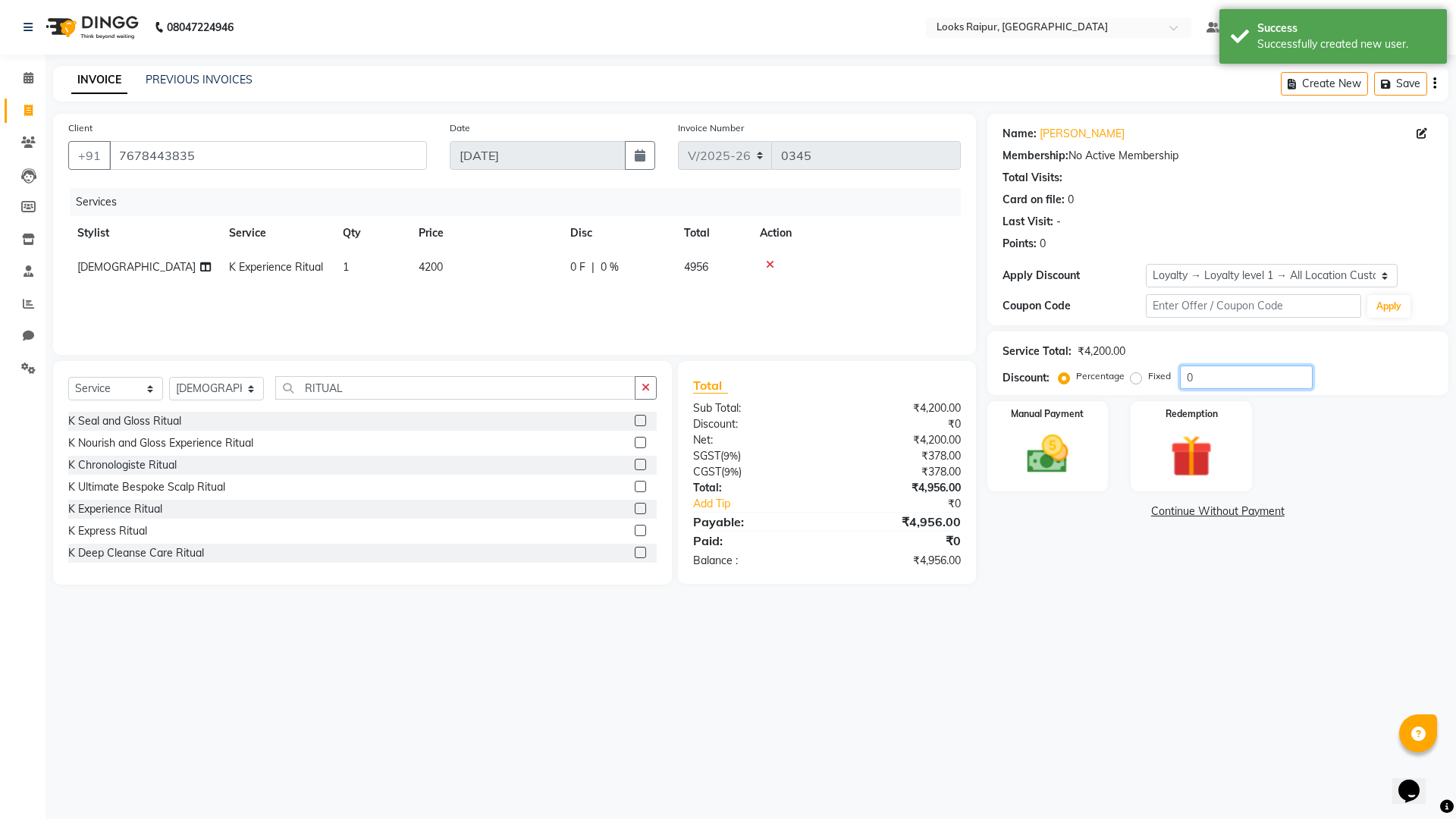
click at [1213, 376] on input "0" at bounding box center [1246, 377] width 133 height 23
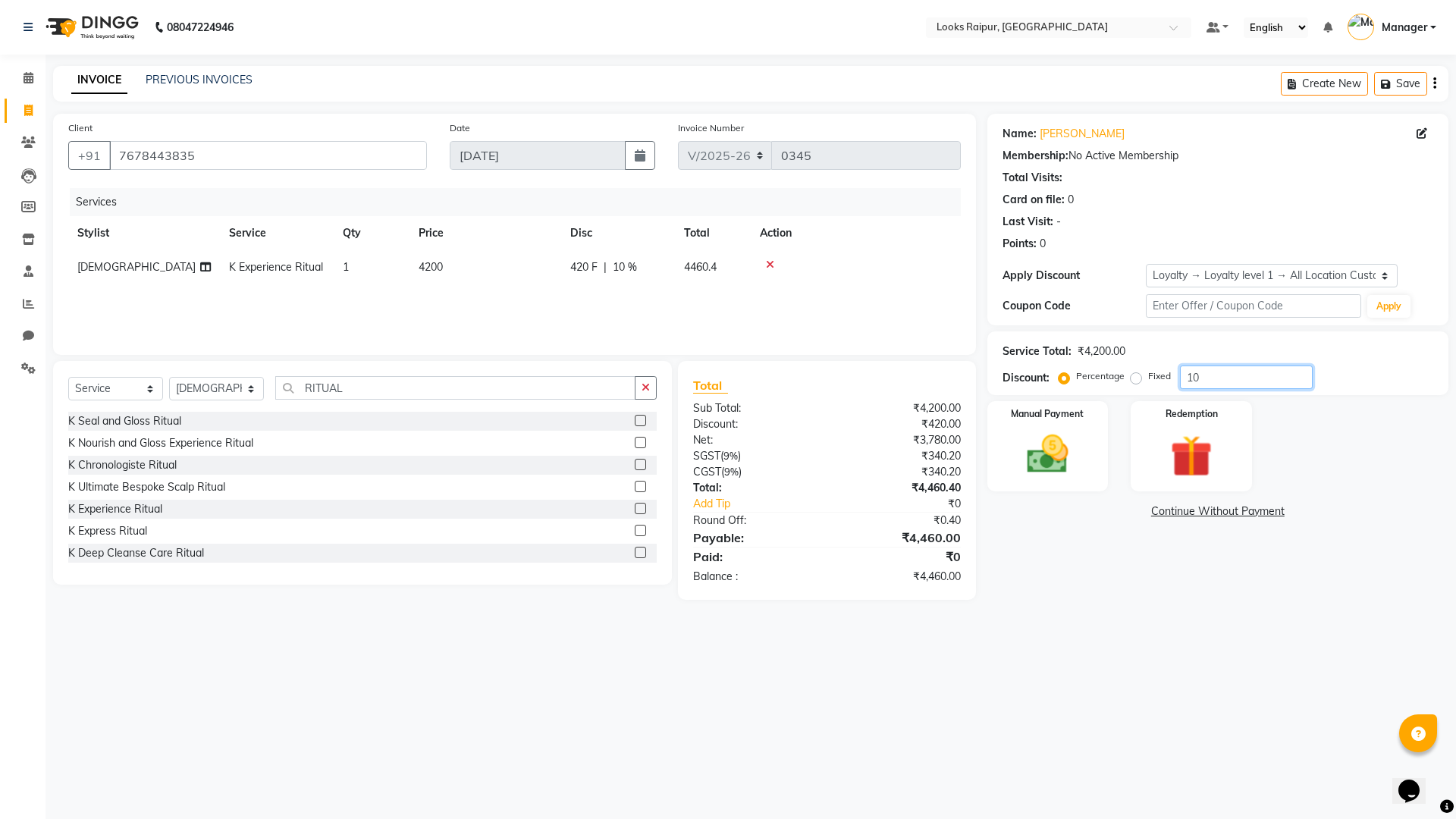
type input "10"
click at [1113, 441] on div "Manual Payment Redemption" at bounding box center [1217, 447] width 484 height 91
click at [982, 415] on div "Manual Payment Redemption" at bounding box center [1217, 447] width 484 height 91
click at [1005, 423] on div "Manual Payment" at bounding box center [1046, 447] width 125 height 93
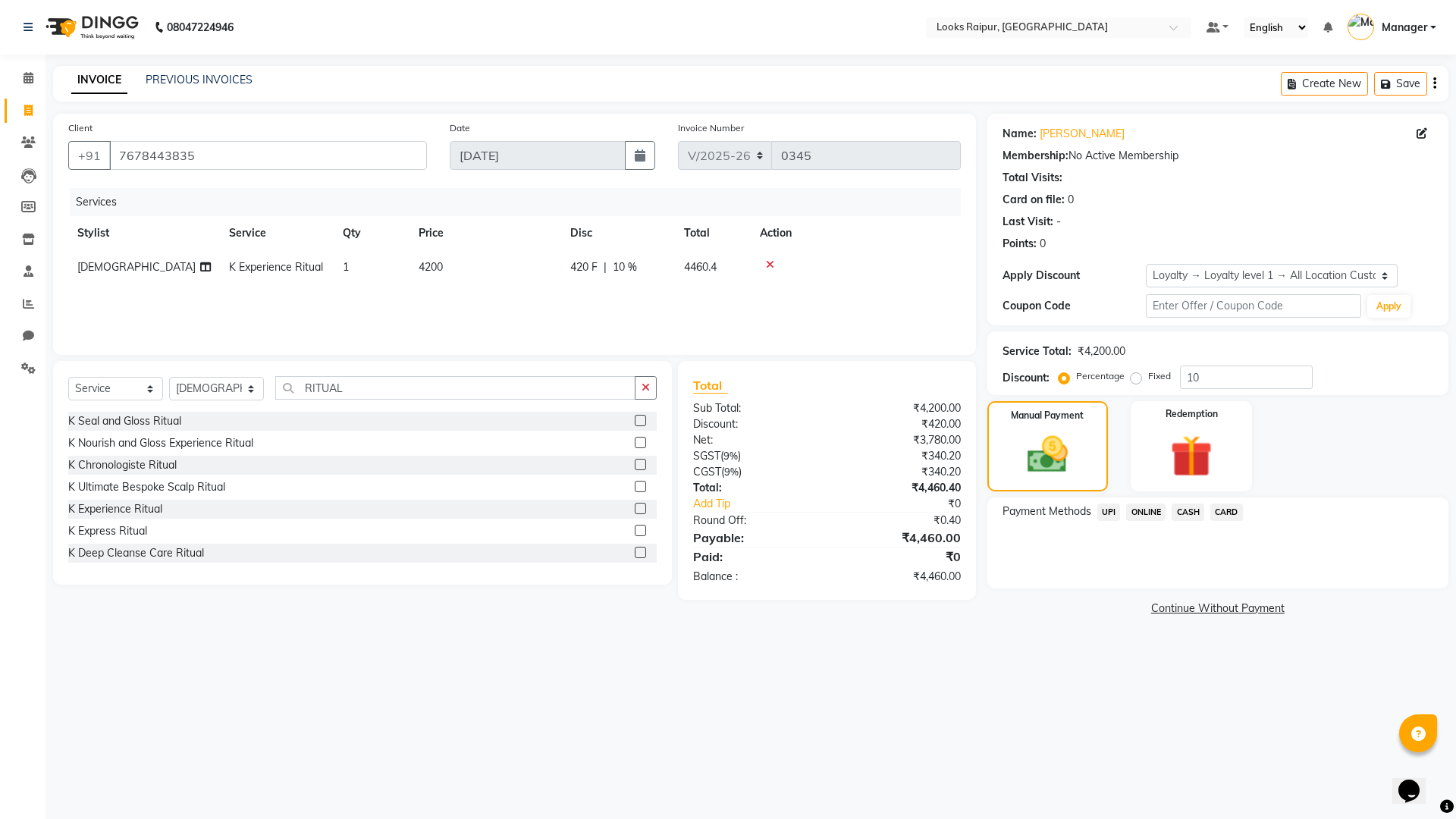
click at [1184, 515] on span "CASH" at bounding box center [1187, 512] width 32 height 17
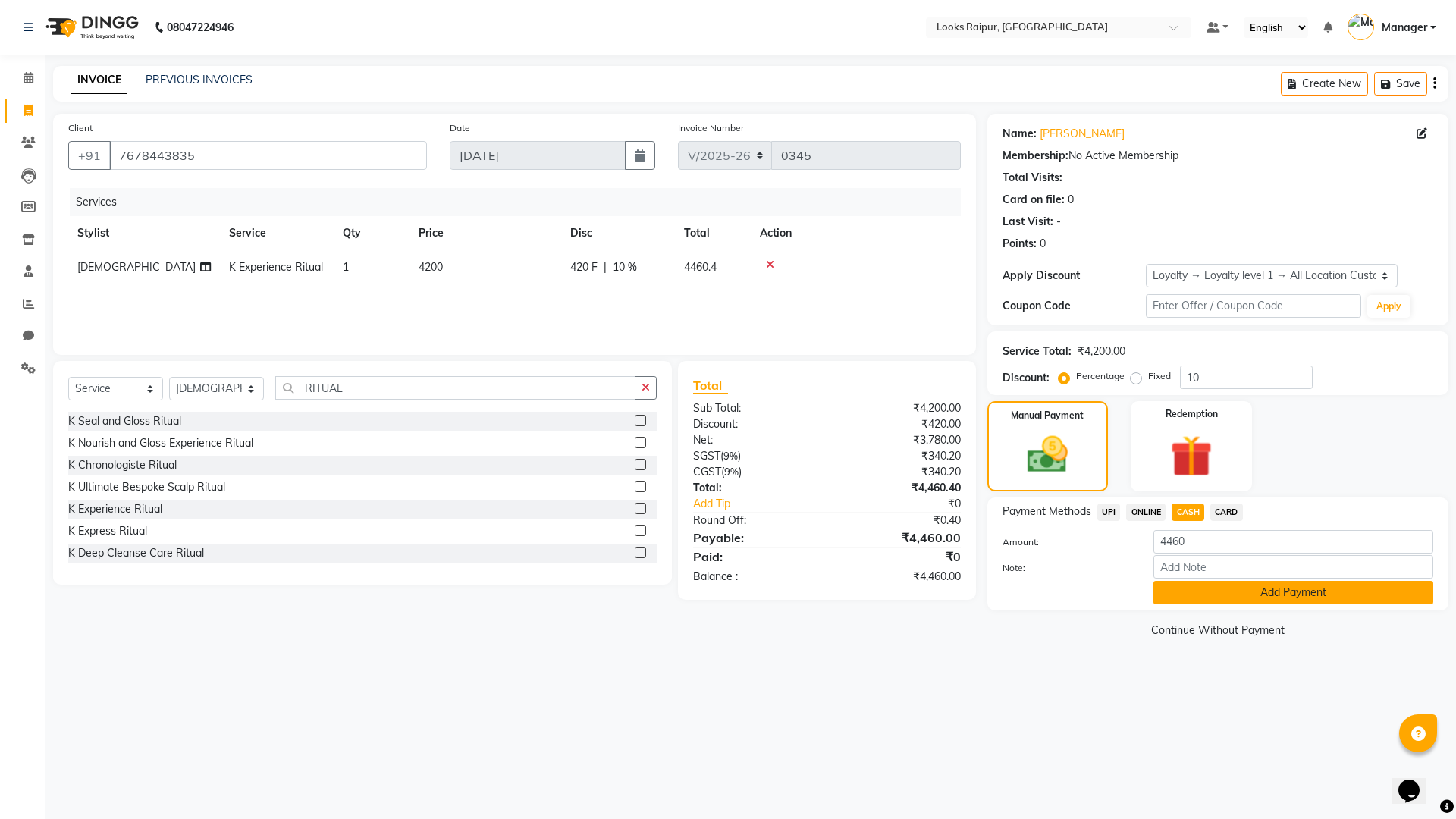
click at [1211, 587] on button "Add Payment" at bounding box center [1293, 593] width 280 height 23
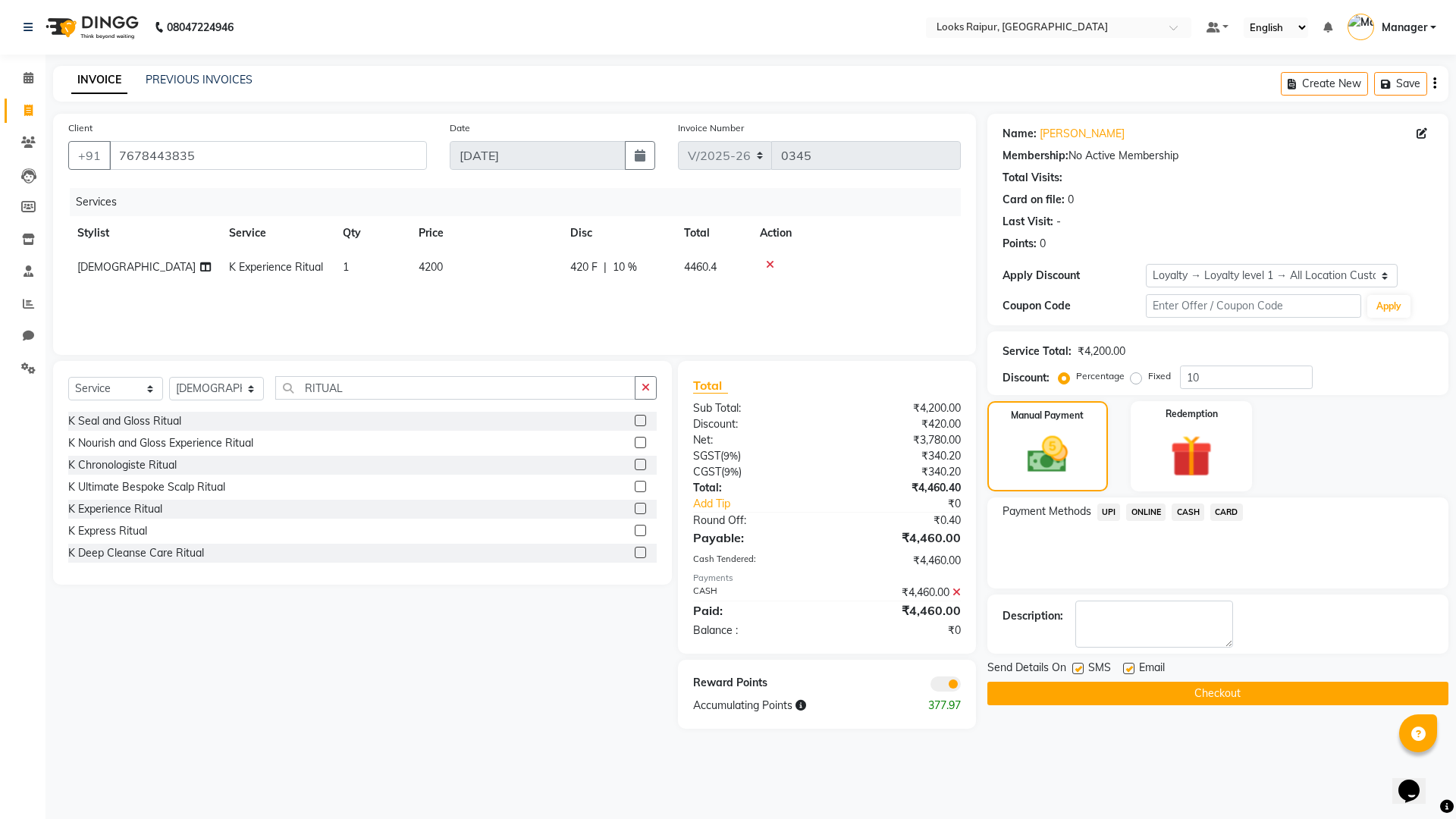
click at [1200, 688] on button "Checkout" at bounding box center [1217, 693] width 461 height 23
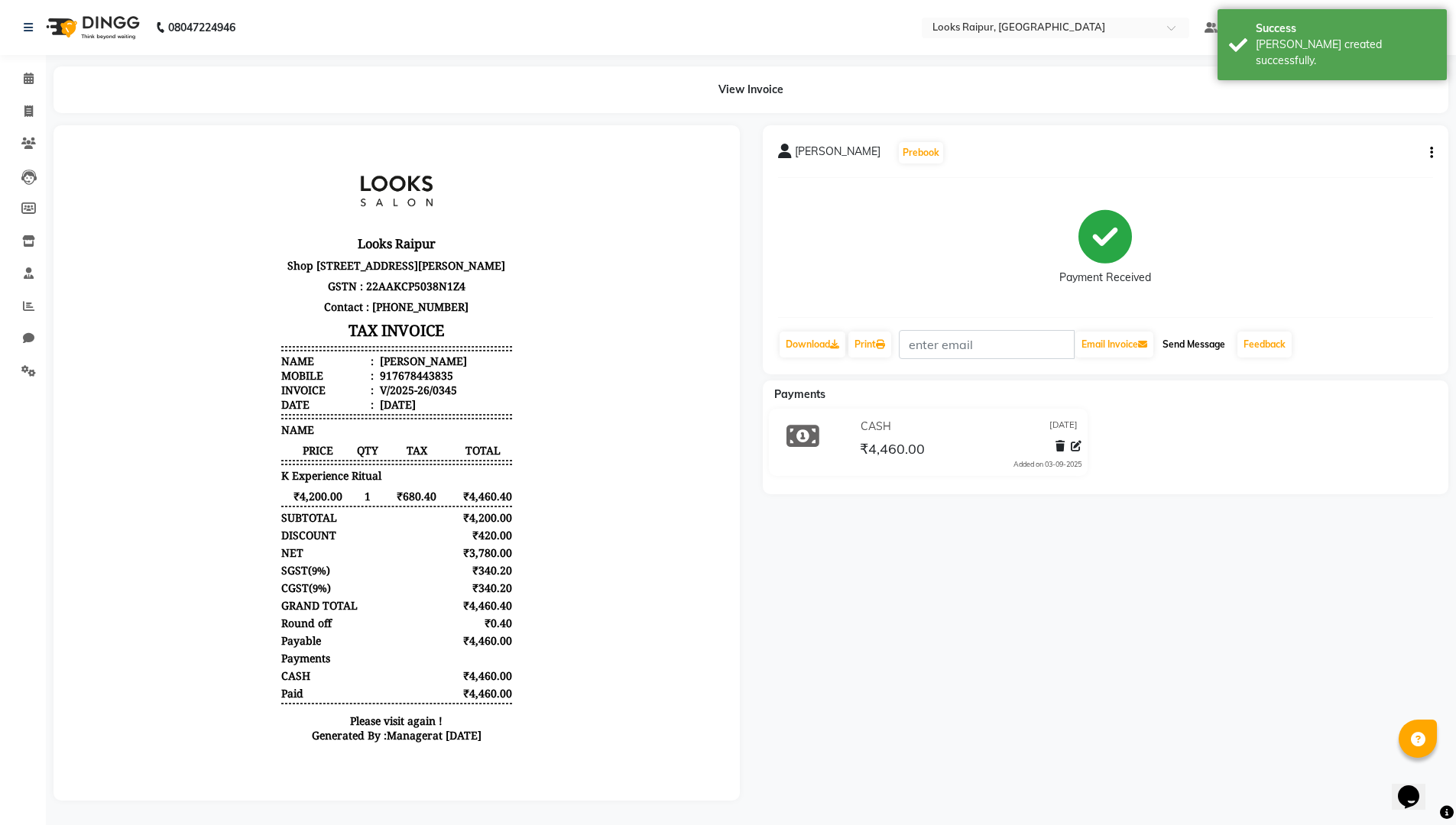
click at [1191, 342] on button "Send Message" at bounding box center [1193, 344] width 75 height 26
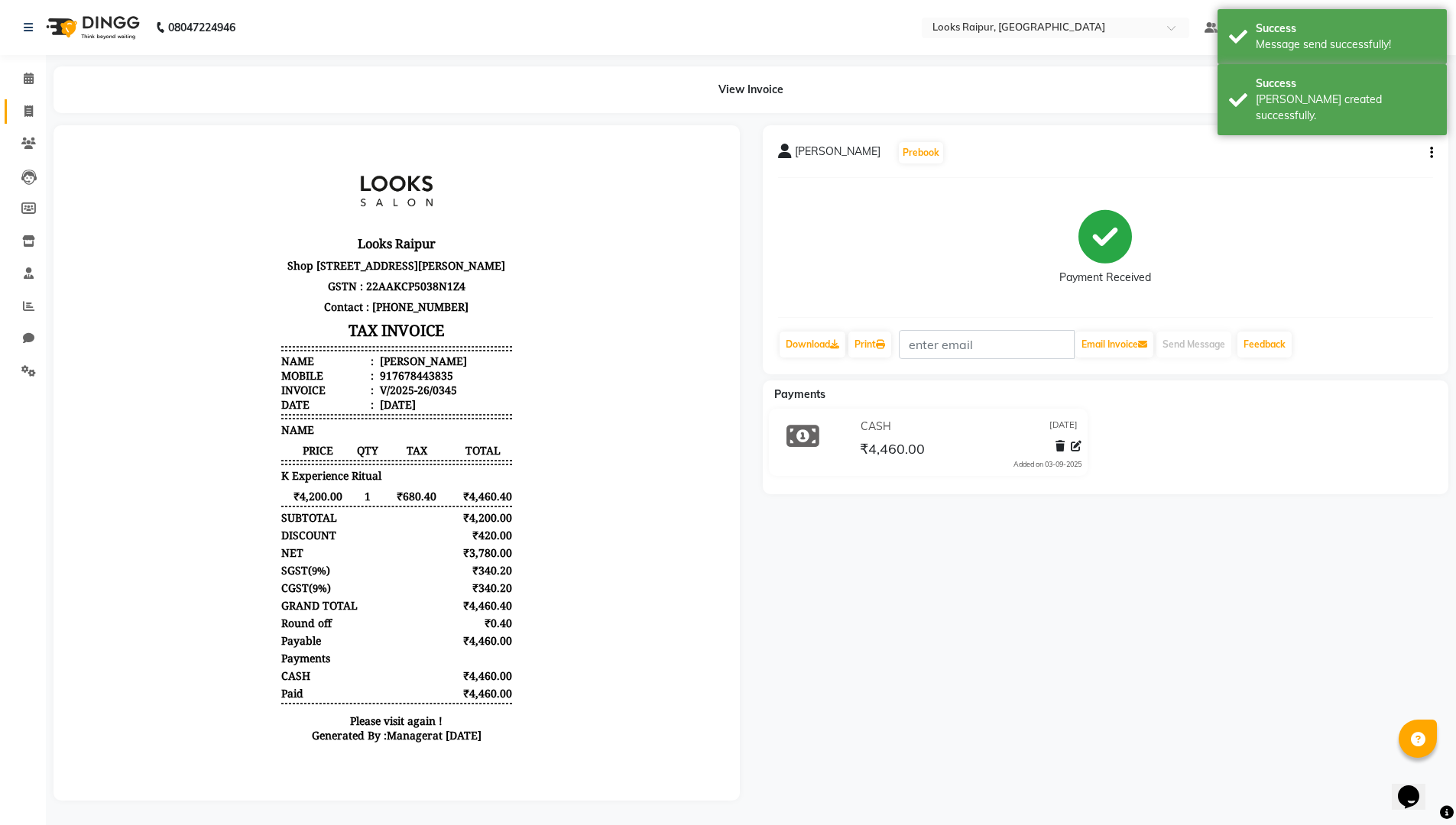
click at [35, 101] on link "Invoice" at bounding box center [23, 112] width 37 height 25
select select "8606"
select select "service"
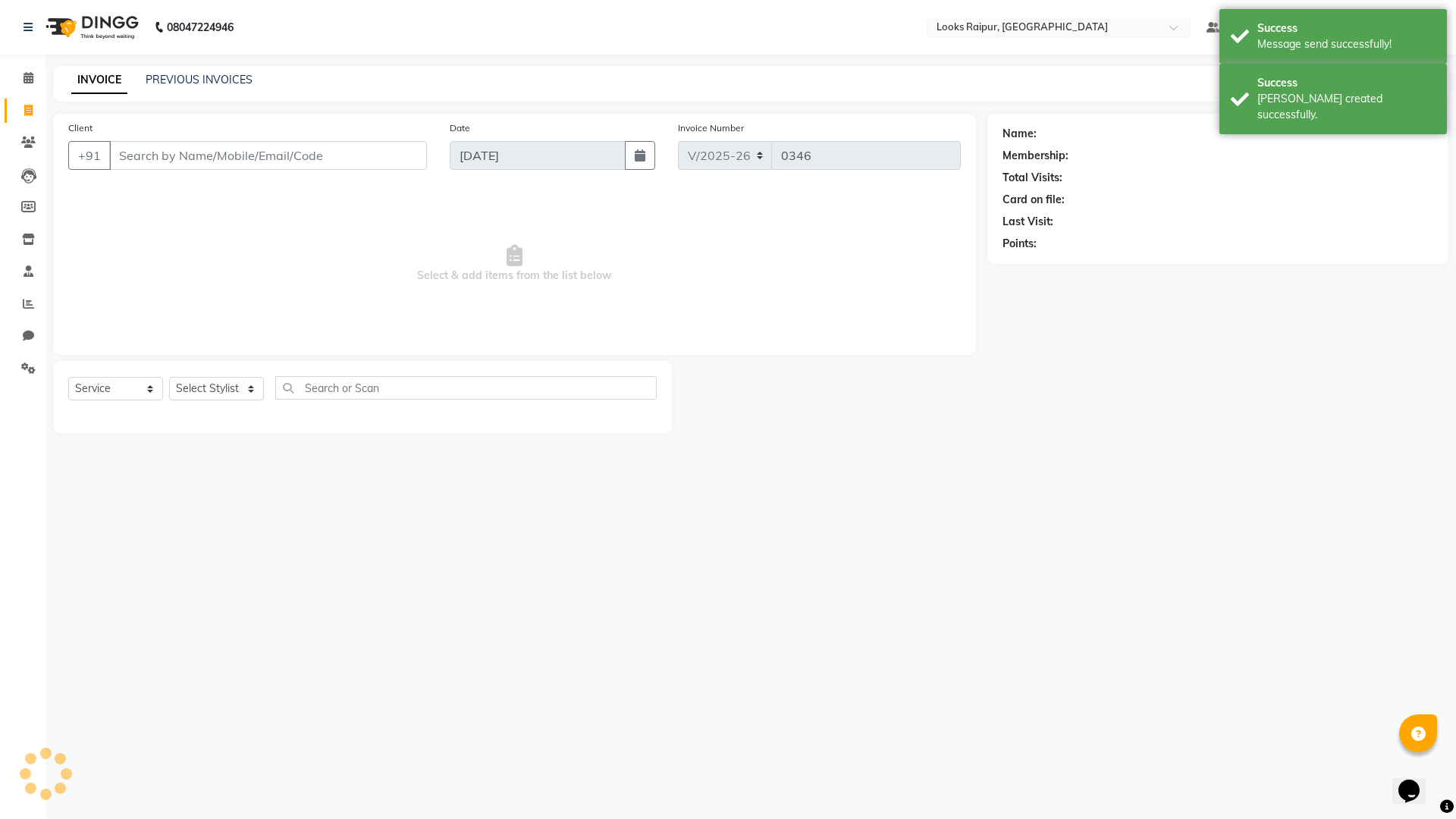
click at [210, 72] on div "PREVIOUS INVOICES" at bounding box center [199, 80] width 107 height 16
click at [206, 81] on link "PREVIOUS INVOICES" at bounding box center [199, 80] width 107 height 13
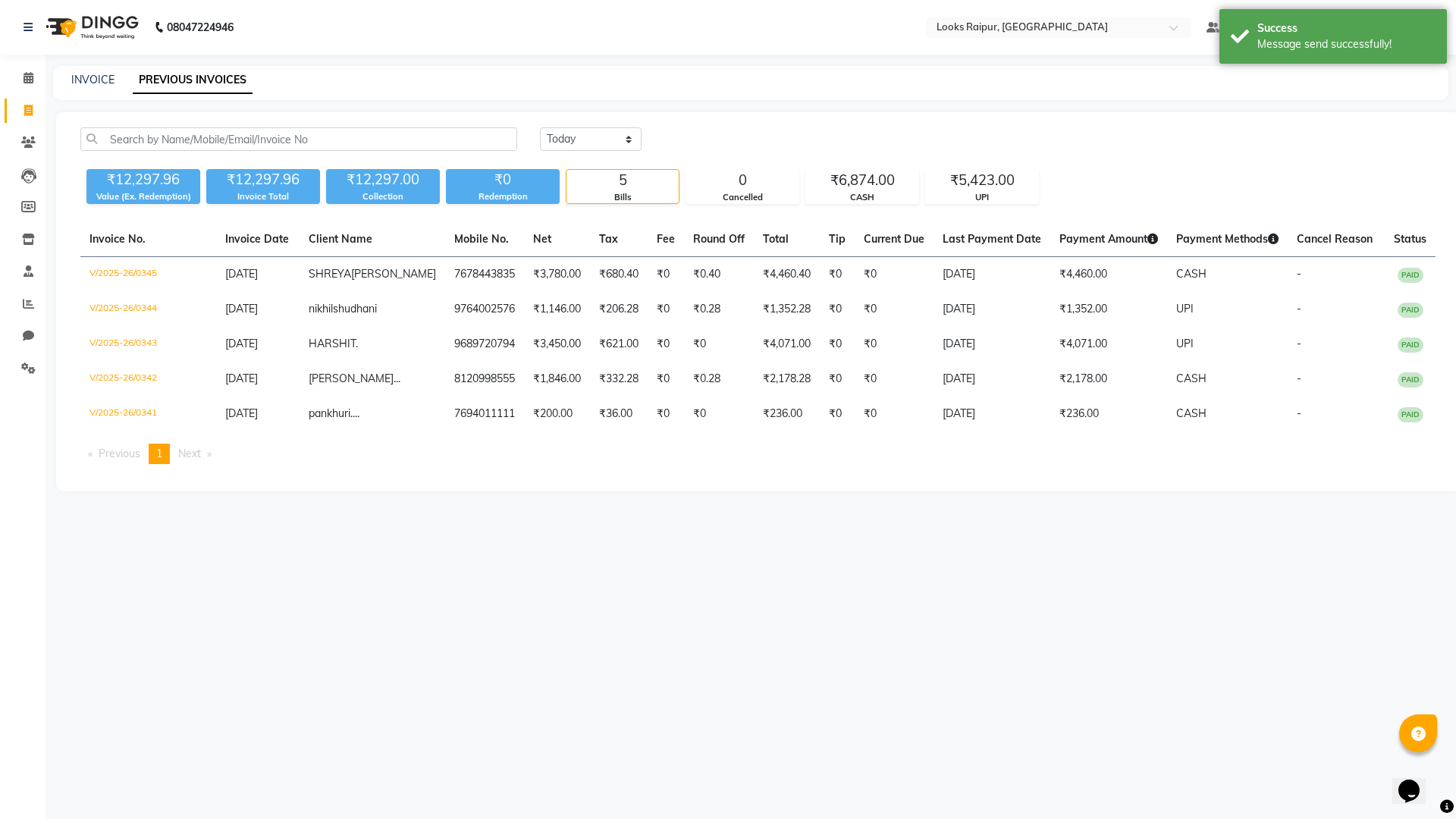
click at [116, 74] on div "INVOICE PREVIOUS INVOICES" at bounding box center [741, 80] width 1377 height 16
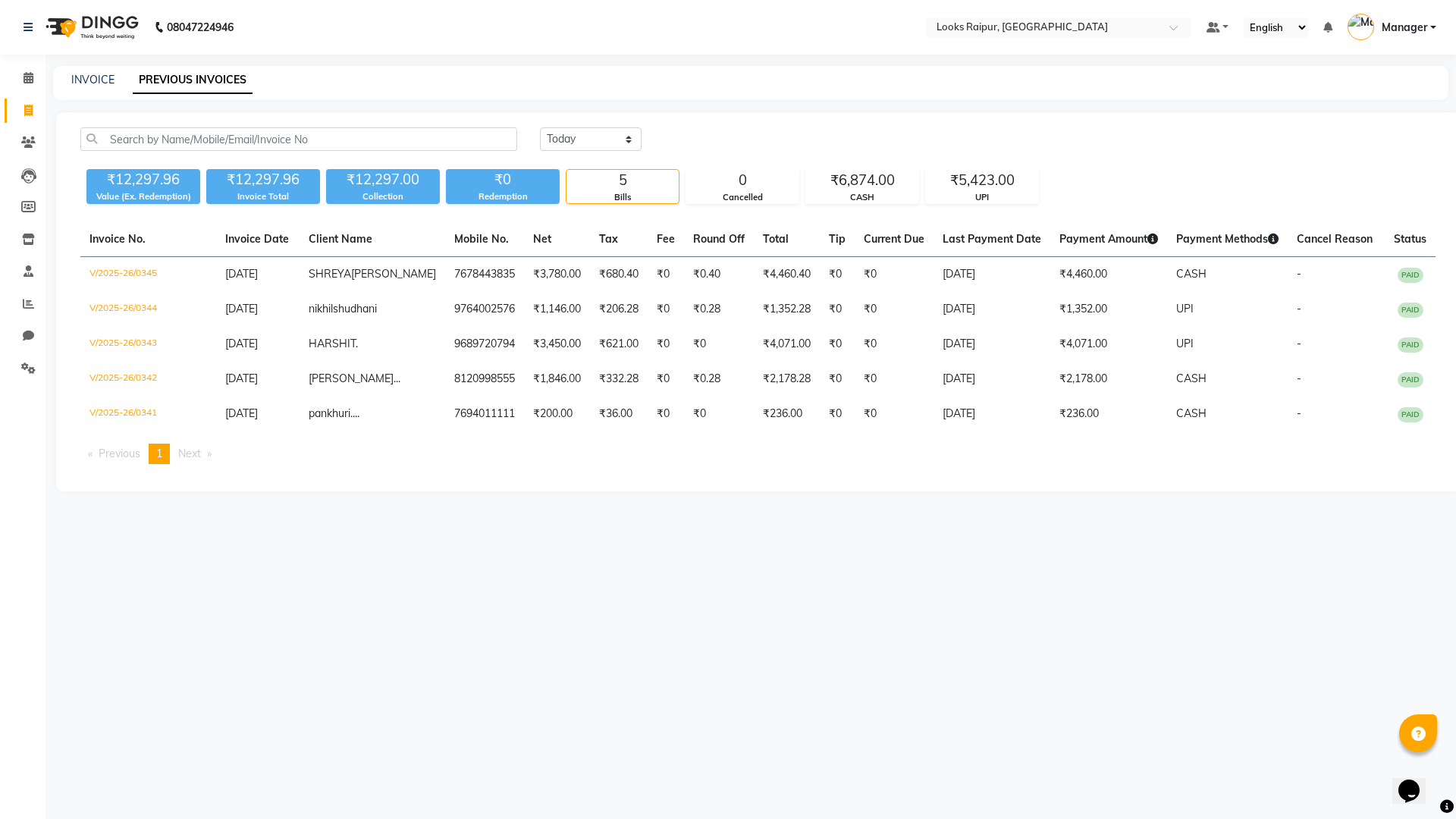
click at [66, 76] on div "INVOICE PREVIOUS INVOICES" at bounding box center [741, 80] width 1377 height 16
click at [111, 67] on div "INVOICE PREVIOUS INVOICES" at bounding box center [750, 82] width 1395 height 34
click at [97, 73] on link "INVOICE" at bounding box center [93, 80] width 43 height 13
select select "service"
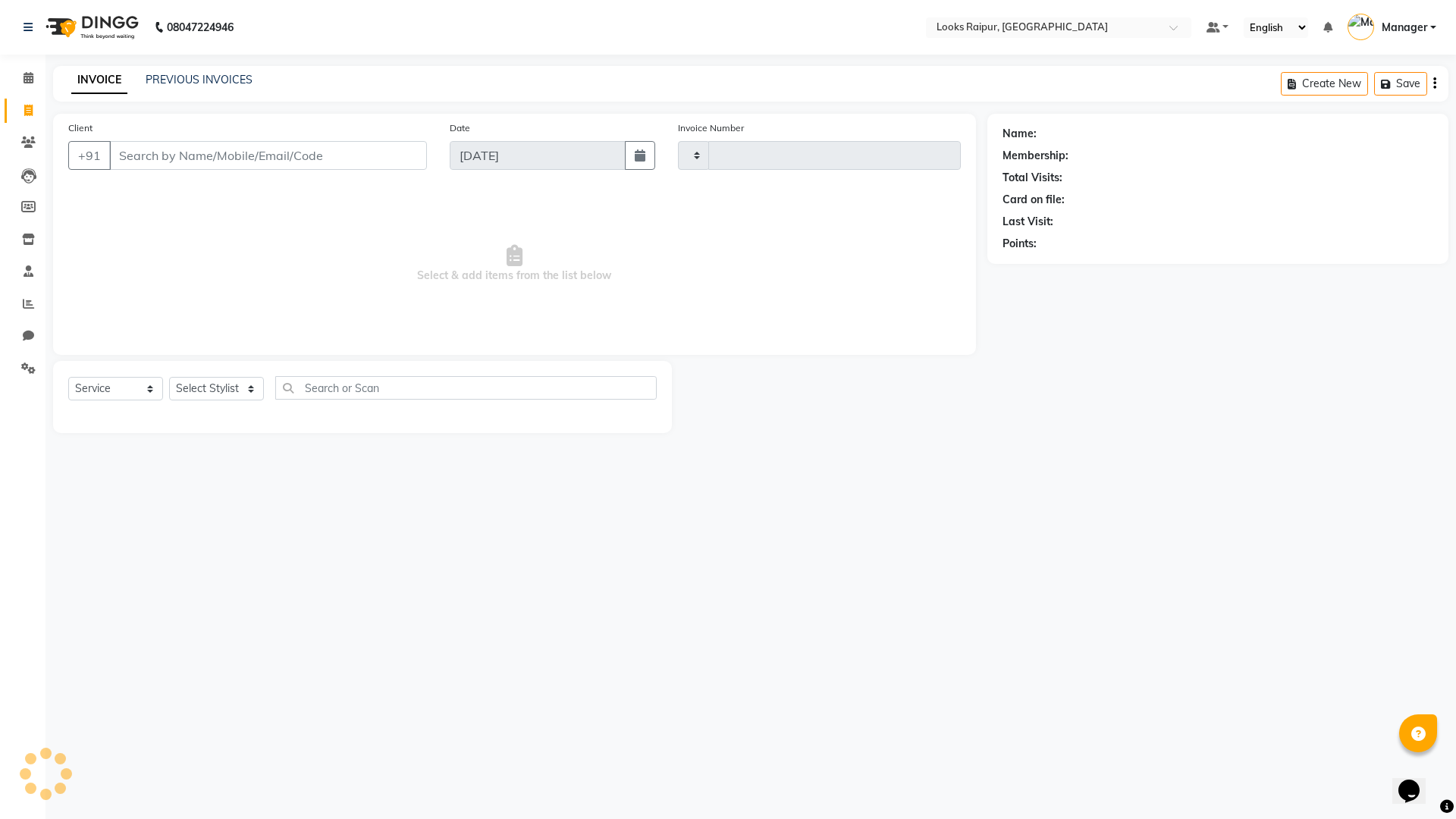
type input "0346"
select select "8606"
click at [194, 65] on div "08047224946 Select Location × Looks Raipur, Raipur Default Panel My Panel Engli…" at bounding box center [728, 409] width 1456 height 819
click at [194, 77] on link "PREVIOUS INVOICES" at bounding box center [199, 80] width 107 height 13
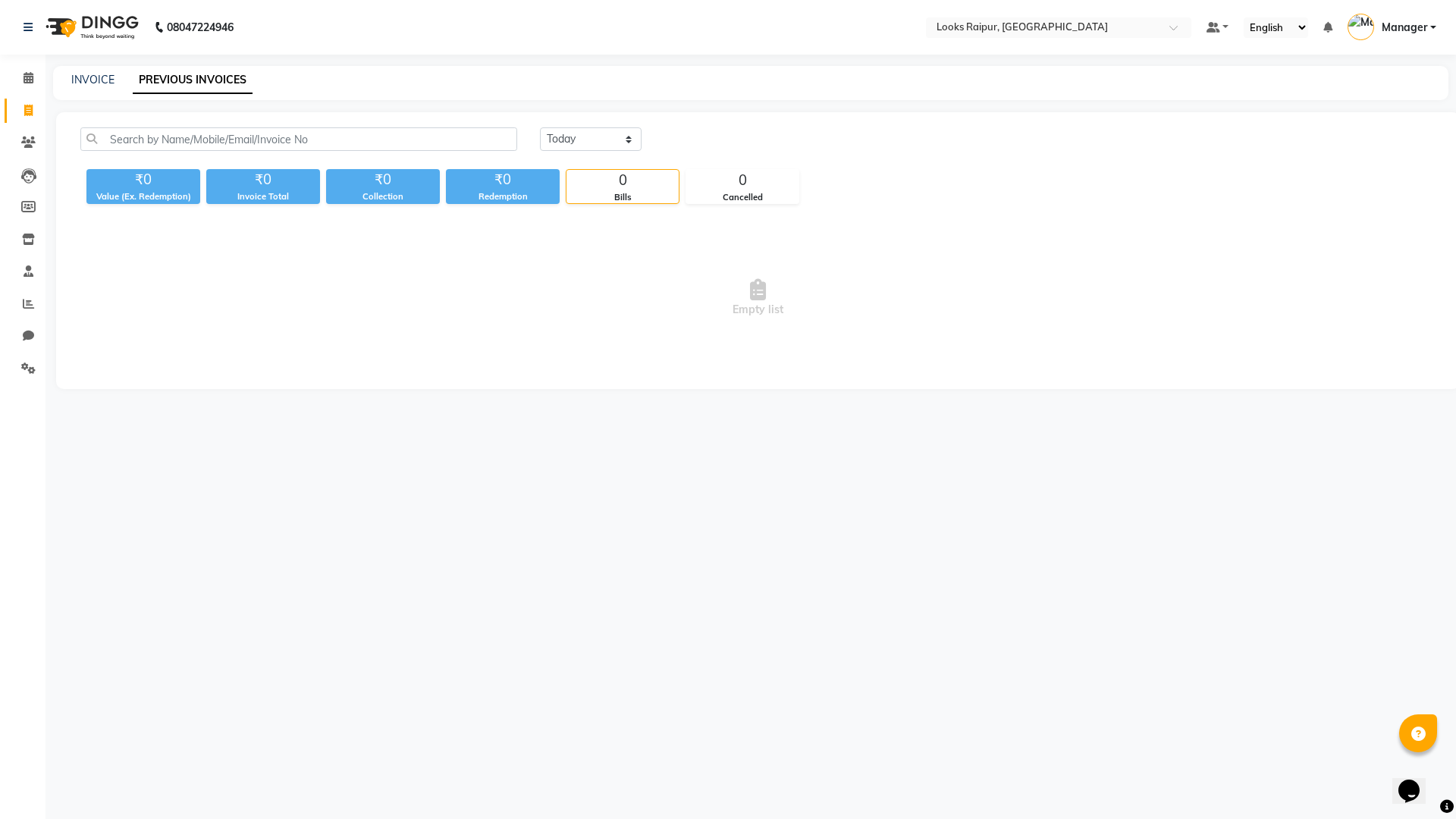
click at [194, 81] on link "PREVIOUS INVOICES" at bounding box center [193, 80] width 120 height 27
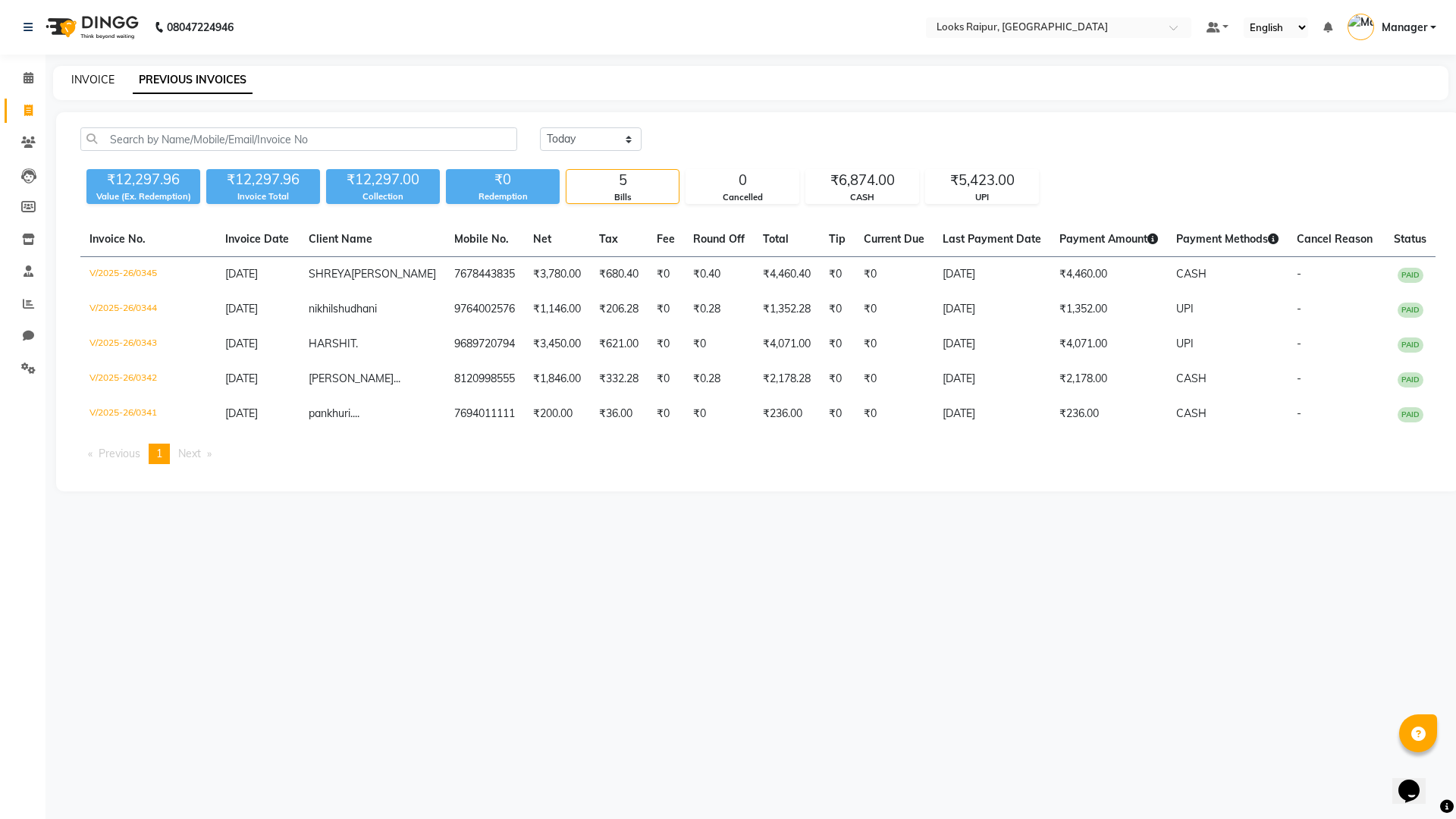
click at [100, 81] on link "INVOICE" at bounding box center [93, 80] width 43 height 13
select select "8606"
select select "service"
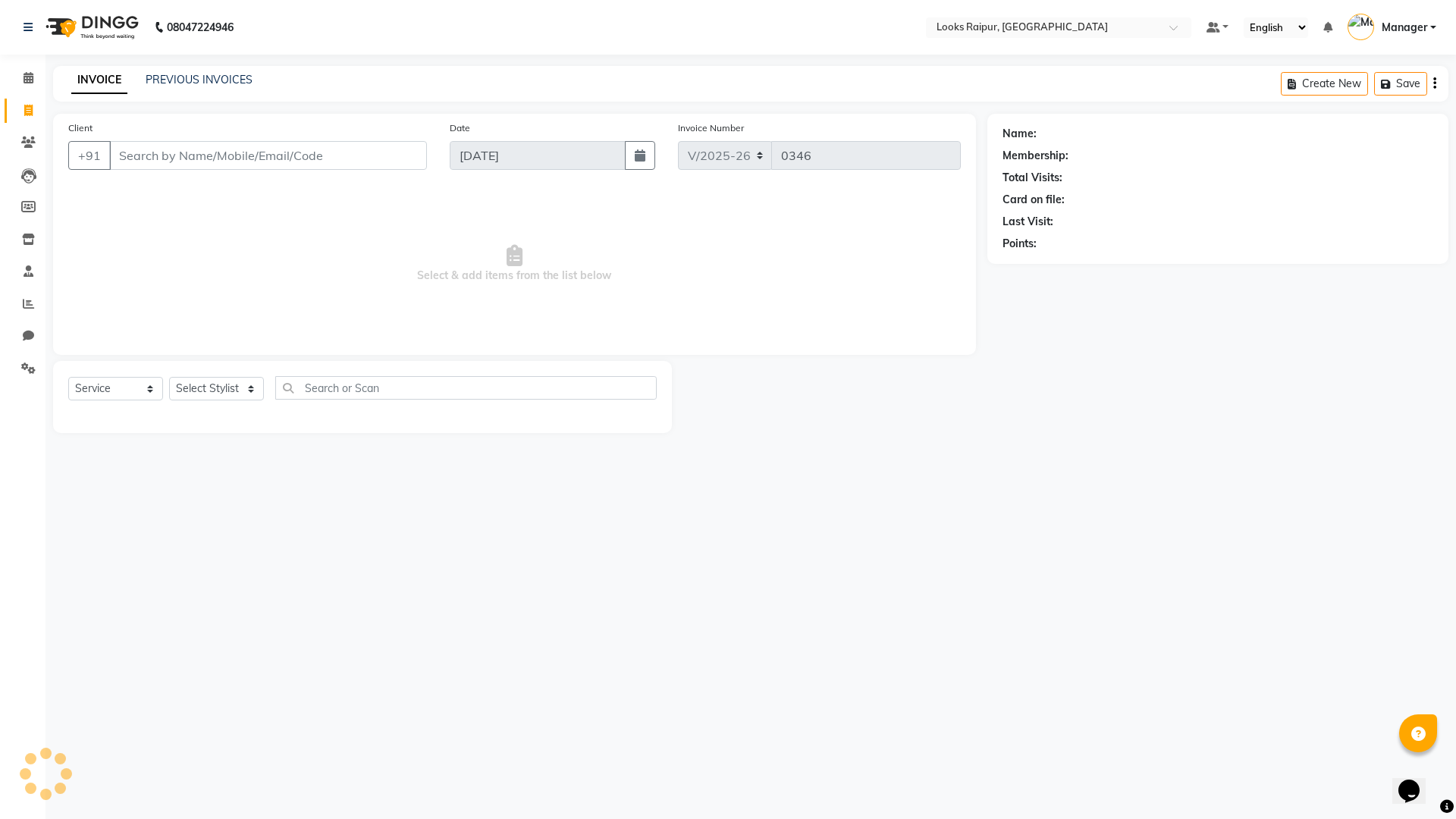
click at [100, 81] on link "INVOICE" at bounding box center [100, 80] width 57 height 27
click at [28, 108] on icon at bounding box center [28, 111] width 8 height 12
select select "service"
type input "0346"
select select "8606"
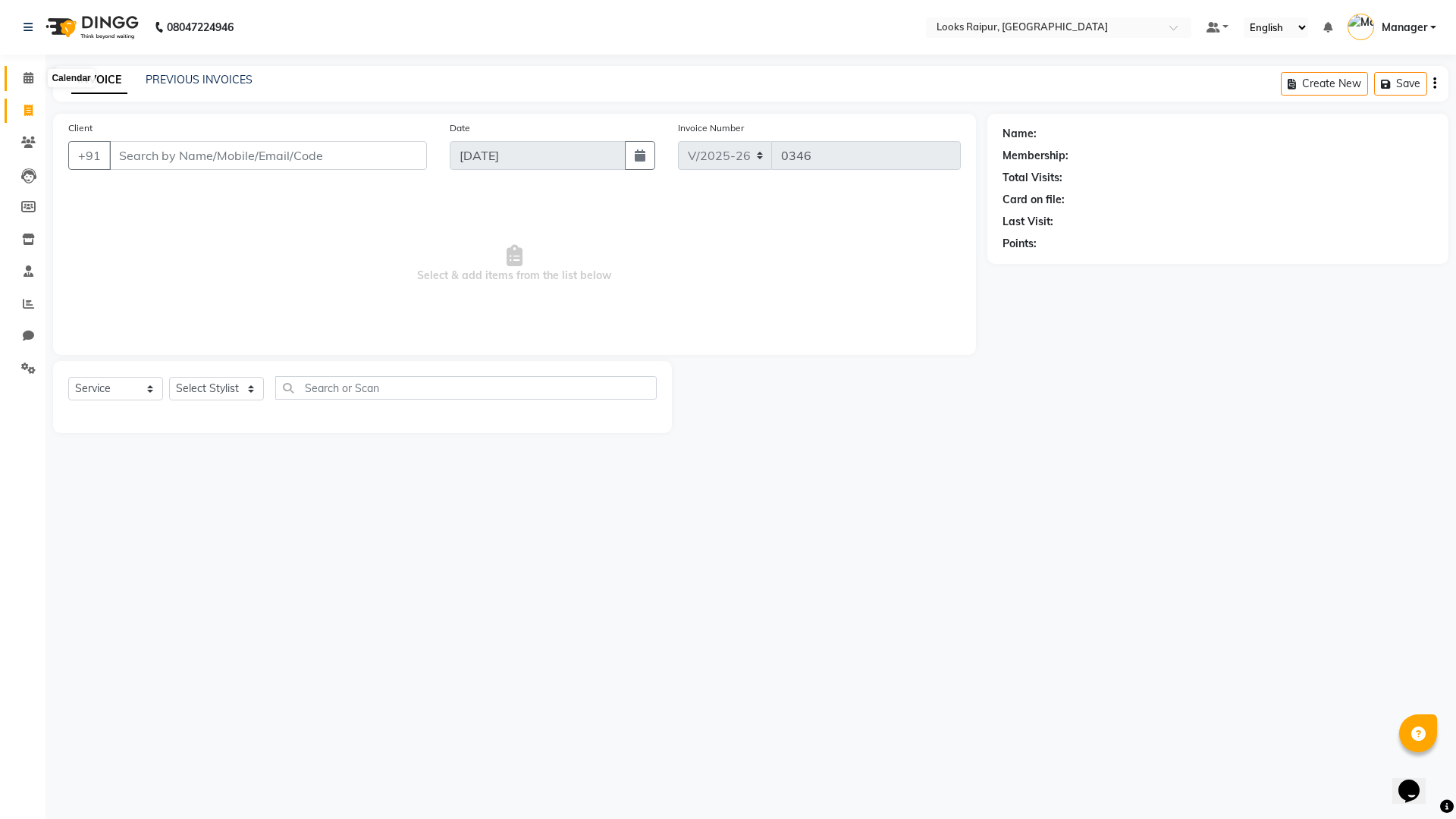
click at [24, 83] on span at bounding box center [28, 78] width 27 height 17
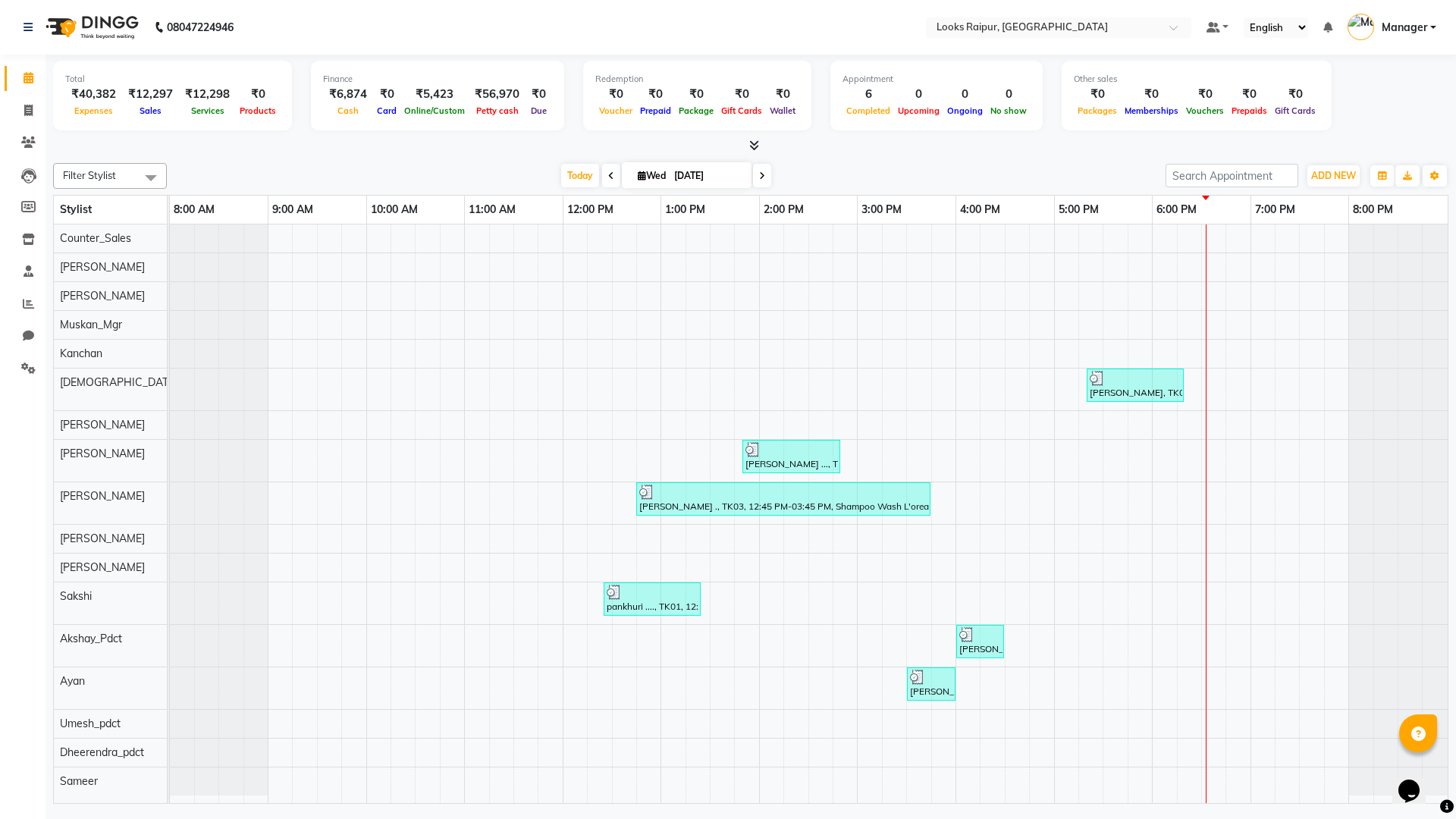
click at [744, 136] on div "Total ₹40,382 Expenses ₹12,297 Sales ₹12,298 Services ₹0 Products Finance ₹6,87…" at bounding box center [750, 105] width 1395 height 100
click at [754, 140] on icon at bounding box center [754, 146] width 10 height 12
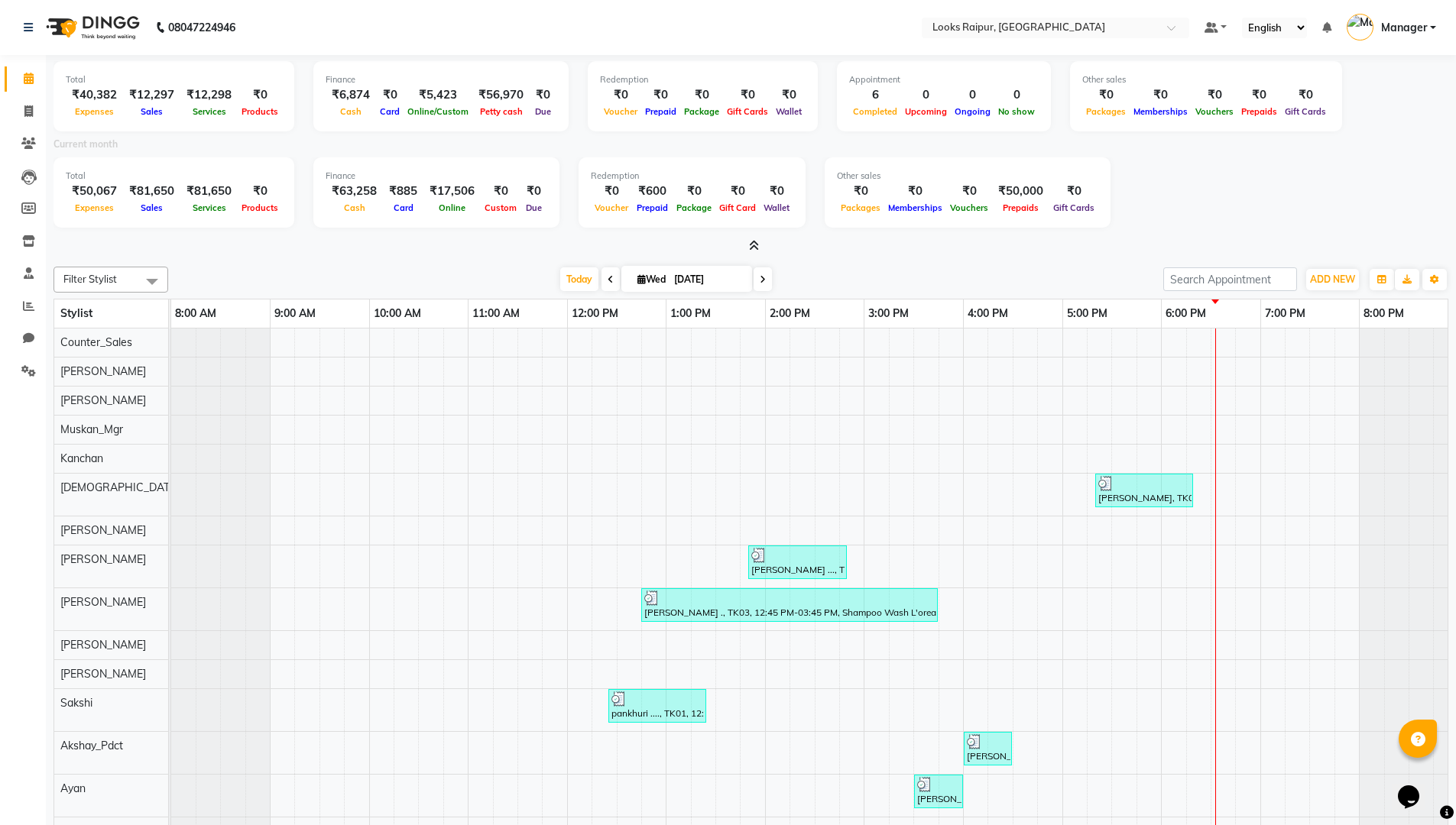
click at [30, 89] on link "Calendar" at bounding box center [23, 79] width 37 height 25
click at [30, 84] on span at bounding box center [28, 79] width 27 height 18
click at [18, 108] on span at bounding box center [28, 111] width 27 height 18
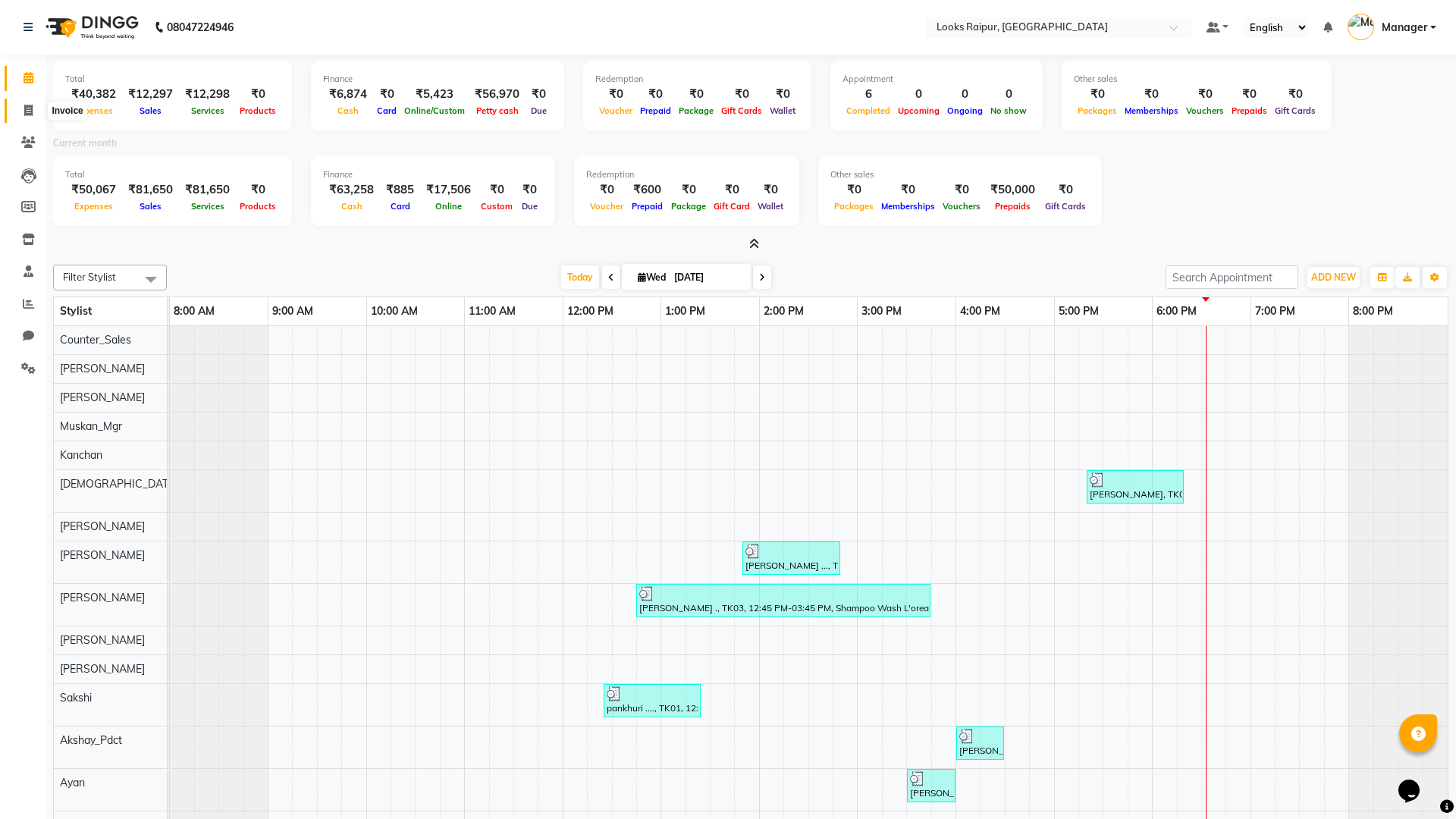
select select "8606"
select select "service"
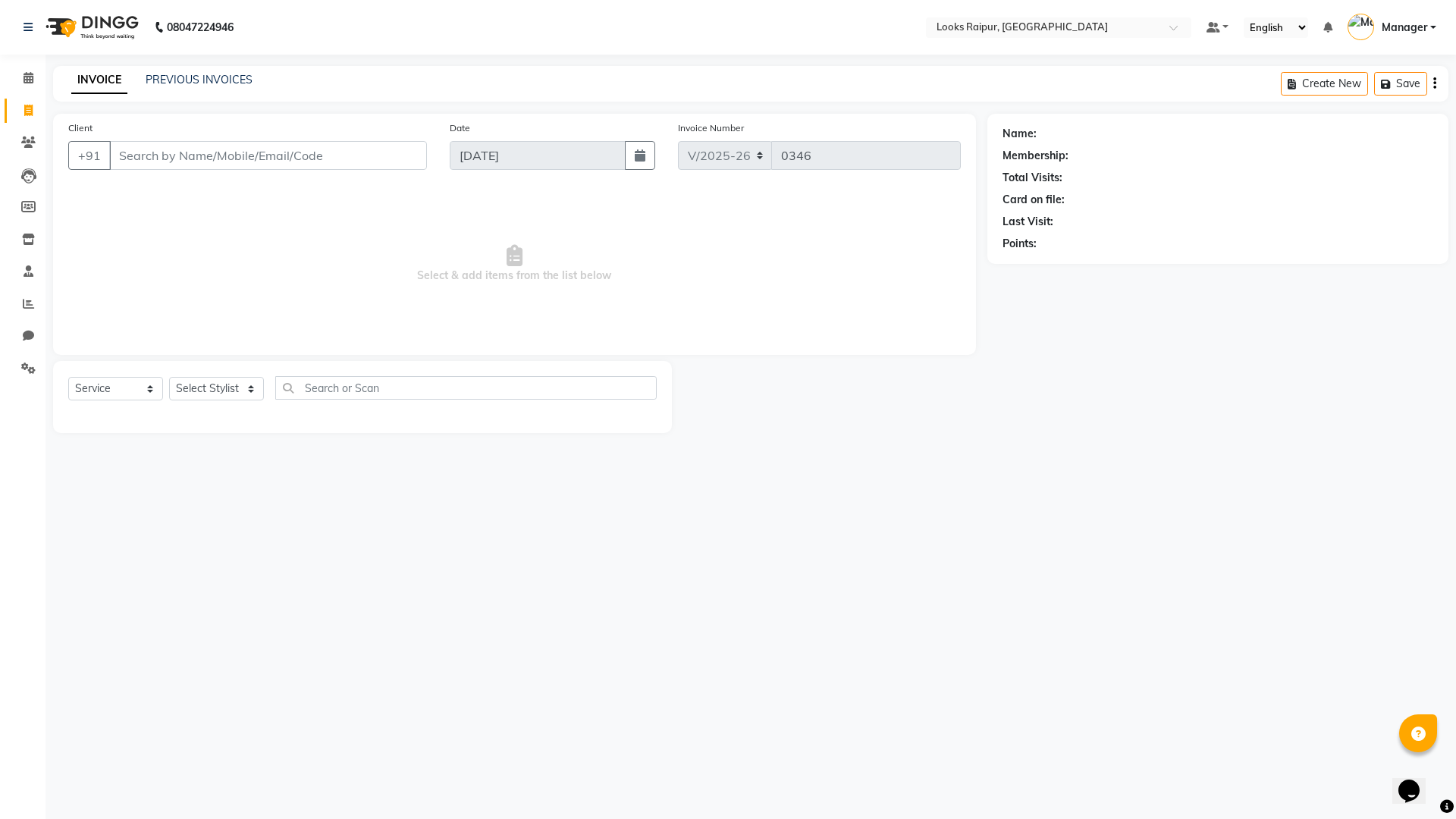
click at [246, 373] on div "Select Service Product Membership Package Voucher Prepaid Gift Card Select Styl…" at bounding box center [362, 397] width 618 height 72
click at [247, 376] on div "Select Service Product Membership Package Voucher Prepaid Gift Card Select Styl…" at bounding box center [362, 397] width 618 height 72
click at [247, 380] on select "Select Stylist Akshay_Pdct Arif Ayan Ayushi Counter_Sales Dheerendra_pdct Dhira…" at bounding box center [216, 388] width 95 height 23
select select "85876"
click at [169, 377] on select "Select Stylist Akshay_Pdct Arif Ayan Ayushi Counter_Sales Dheerendra_pdct Dhira…" at bounding box center [216, 388] width 95 height 23
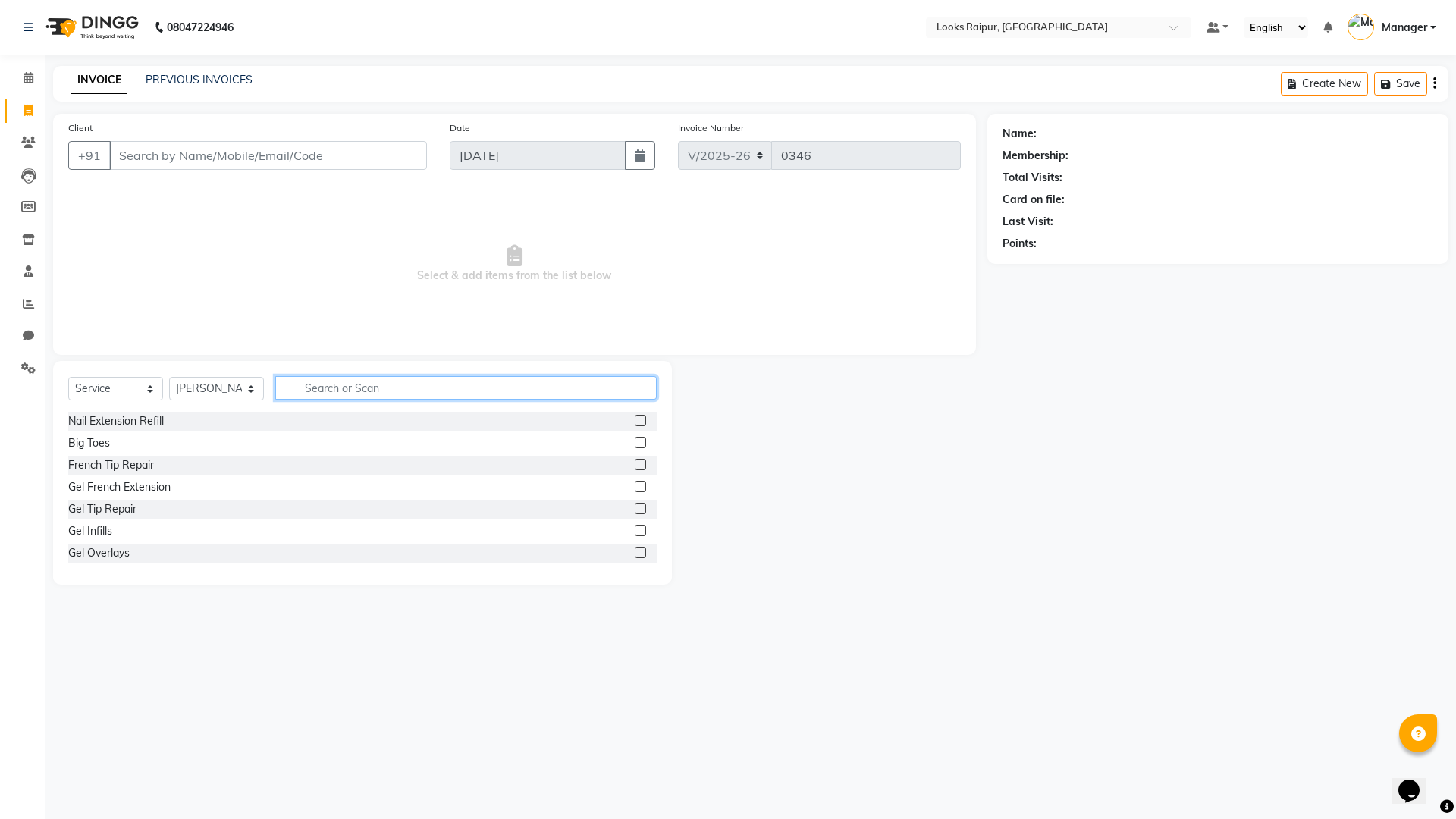
click at [399, 393] on input "text" at bounding box center [465, 387] width 381 height 23
type input "BEAR"
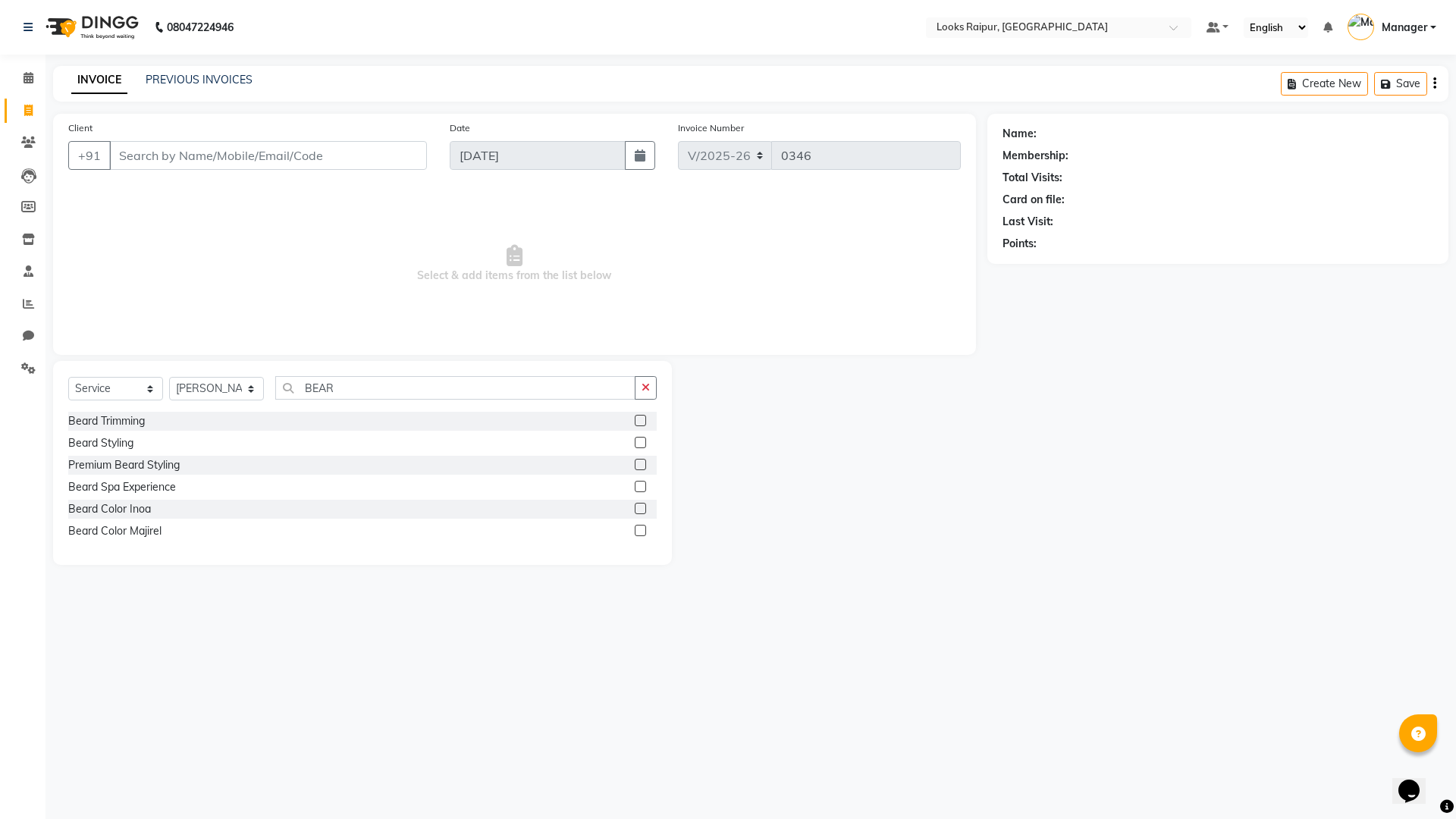
click at [643, 417] on label at bounding box center [641, 421] width 12 height 12
click at [643, 417] on input "checkbox" at bounding box center [640, 422] width 10 height 10
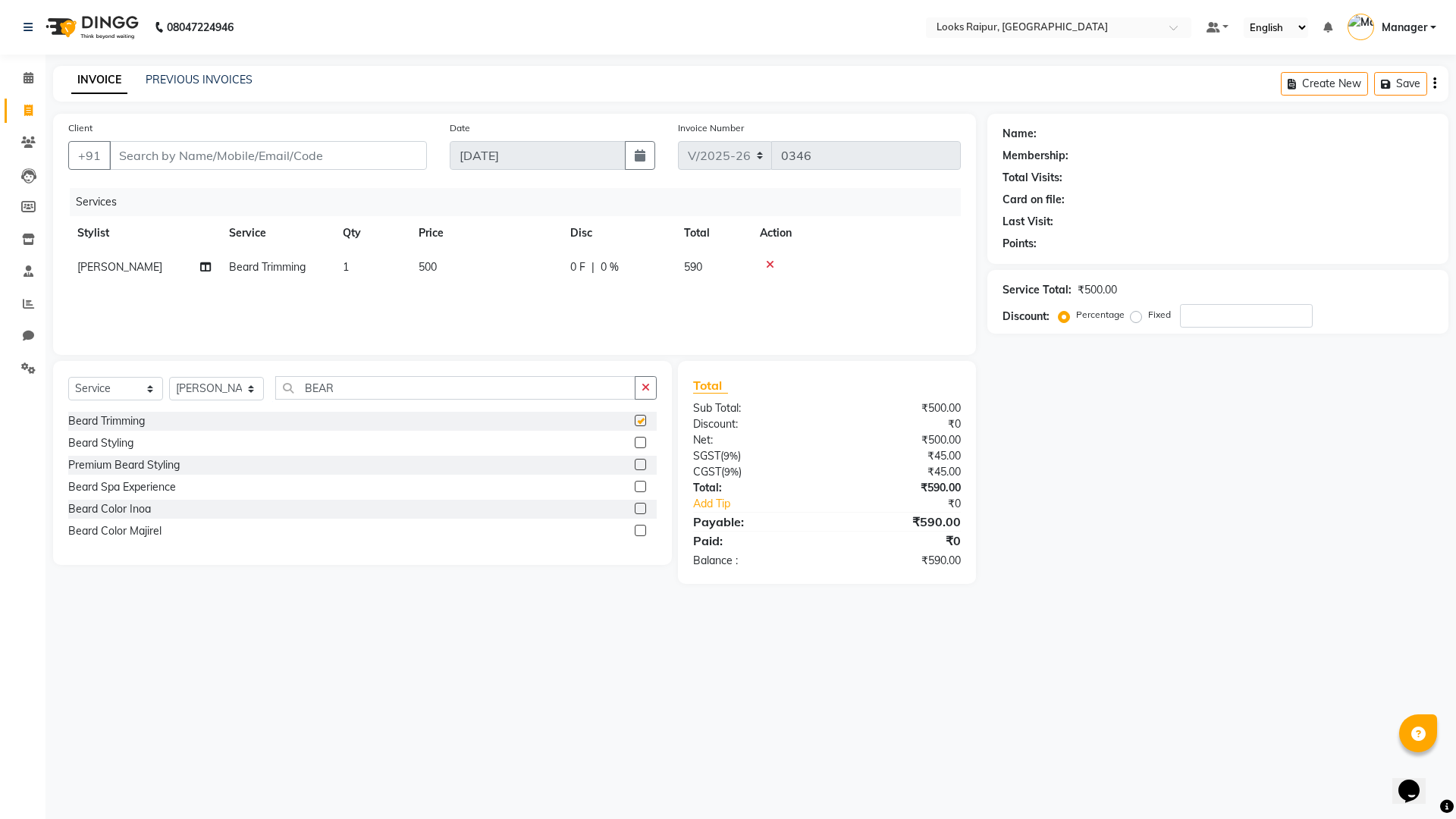
checkbox input "false"
click at [465, 264] on td "500" at bounding box center [485, 267] width 151 height 34
select select "85876"
drag, startPoint x: 551, startPoint y: 272, endPoint x: 391, endPoint y: 271, distance: 160.0
click at [391, 271] on tr "Akshay_Pdct Arif Ayan Ayushi Counter_Sales Dheerendra_pdct Dhiraj Hasib Kafil K…" at bounding box center [514, 279] width 893 height 57
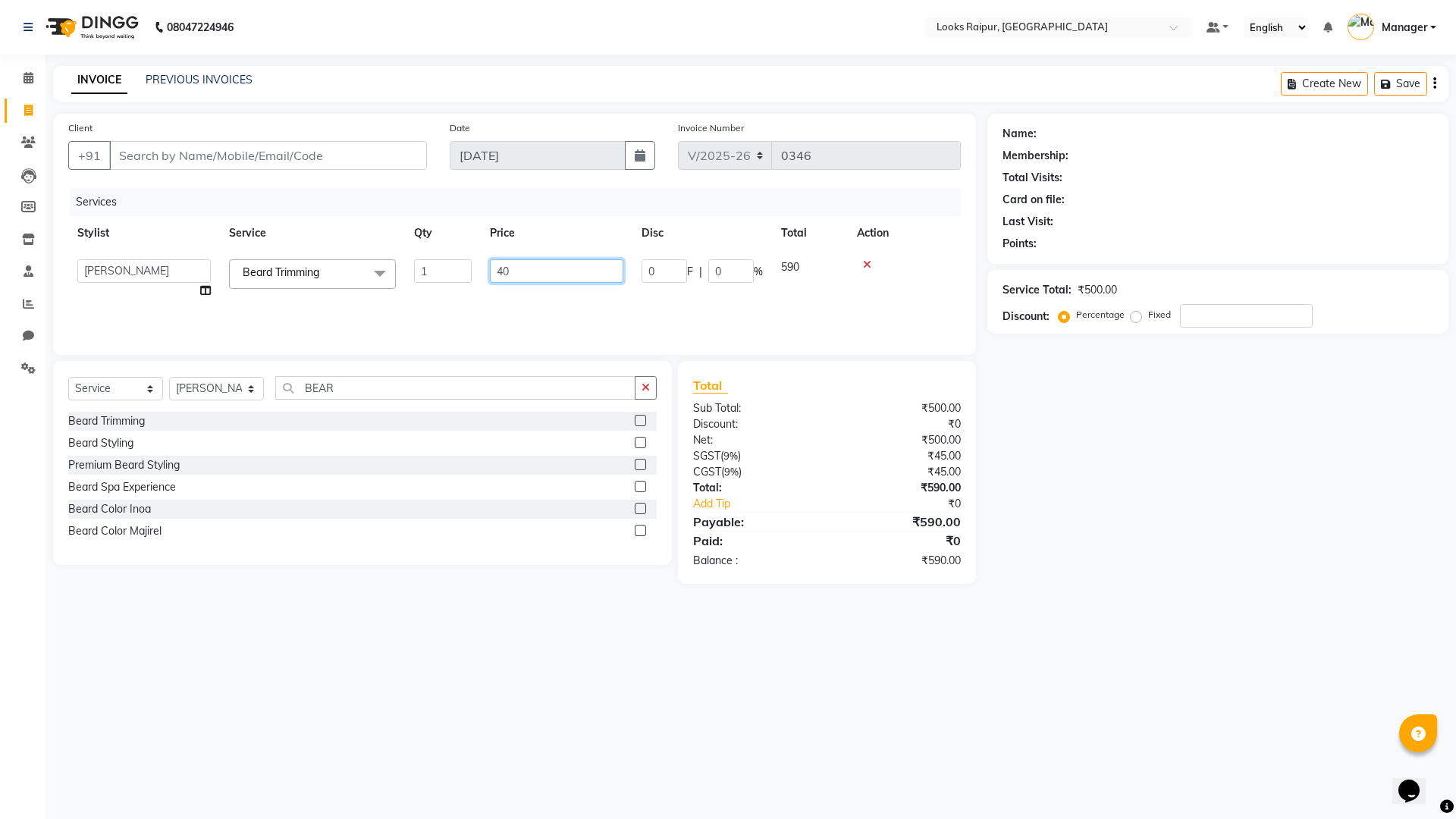
type input "400"
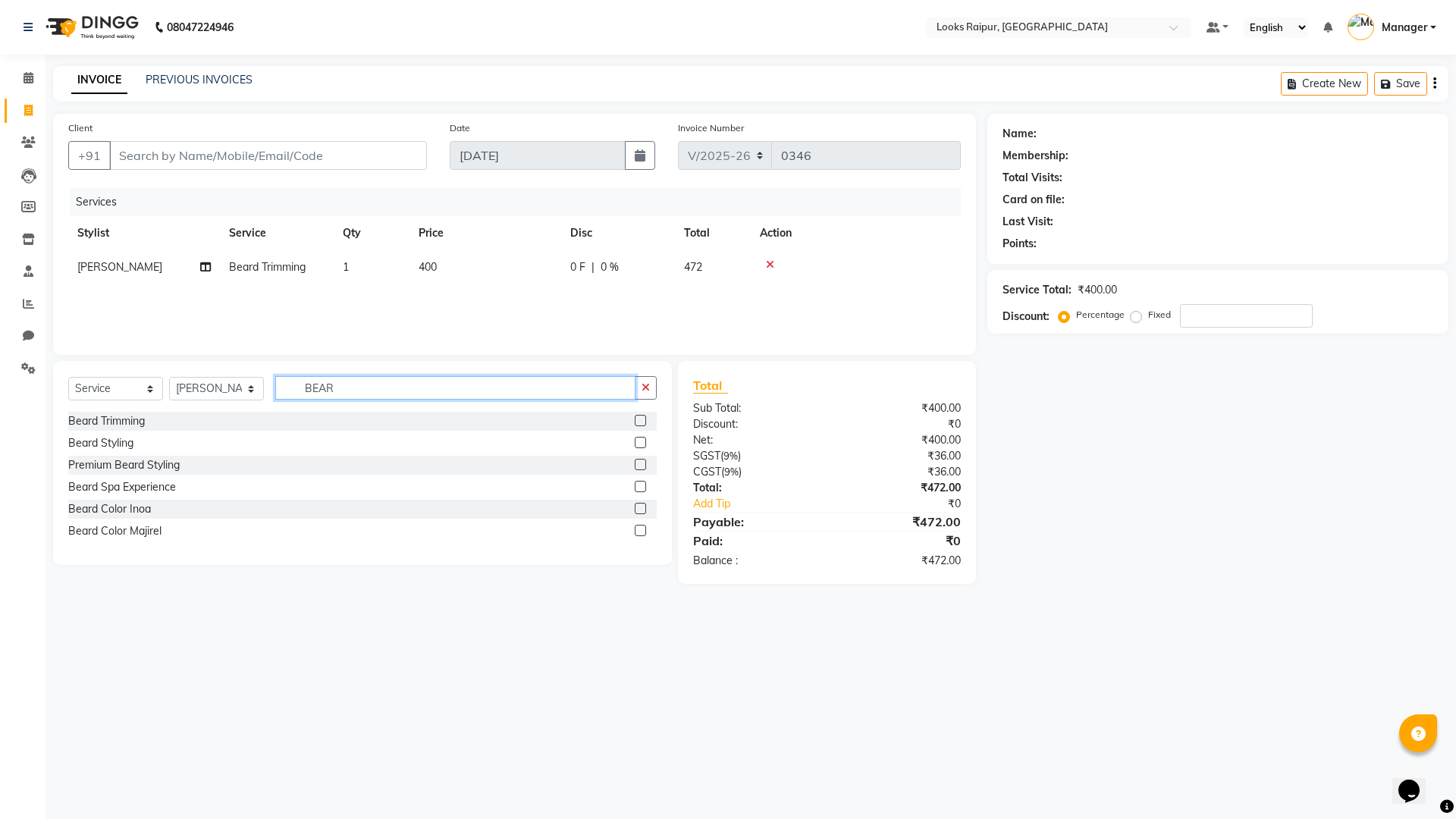
click at [381, 387] on input "BEAR" at bounding box center [455, 387] width 360 height 23
type input "B"
type input "D"
type input "CLEAN"
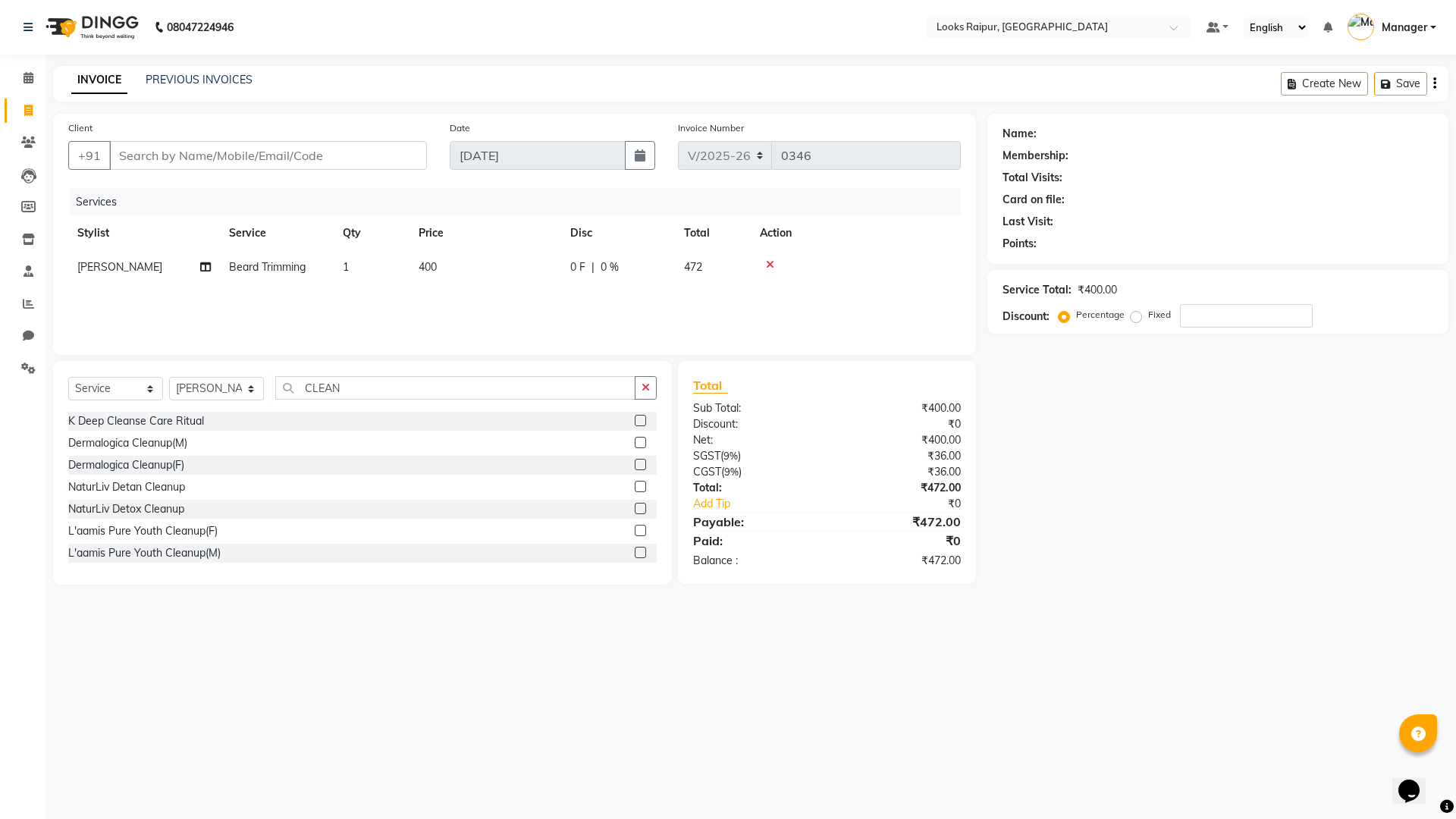
click at [635, 489] on label at bounding box center [641, 486] width 12 height 12
click at [635, 489] on input "checkbox" at bounding box center [640, 487] width 10 height 10
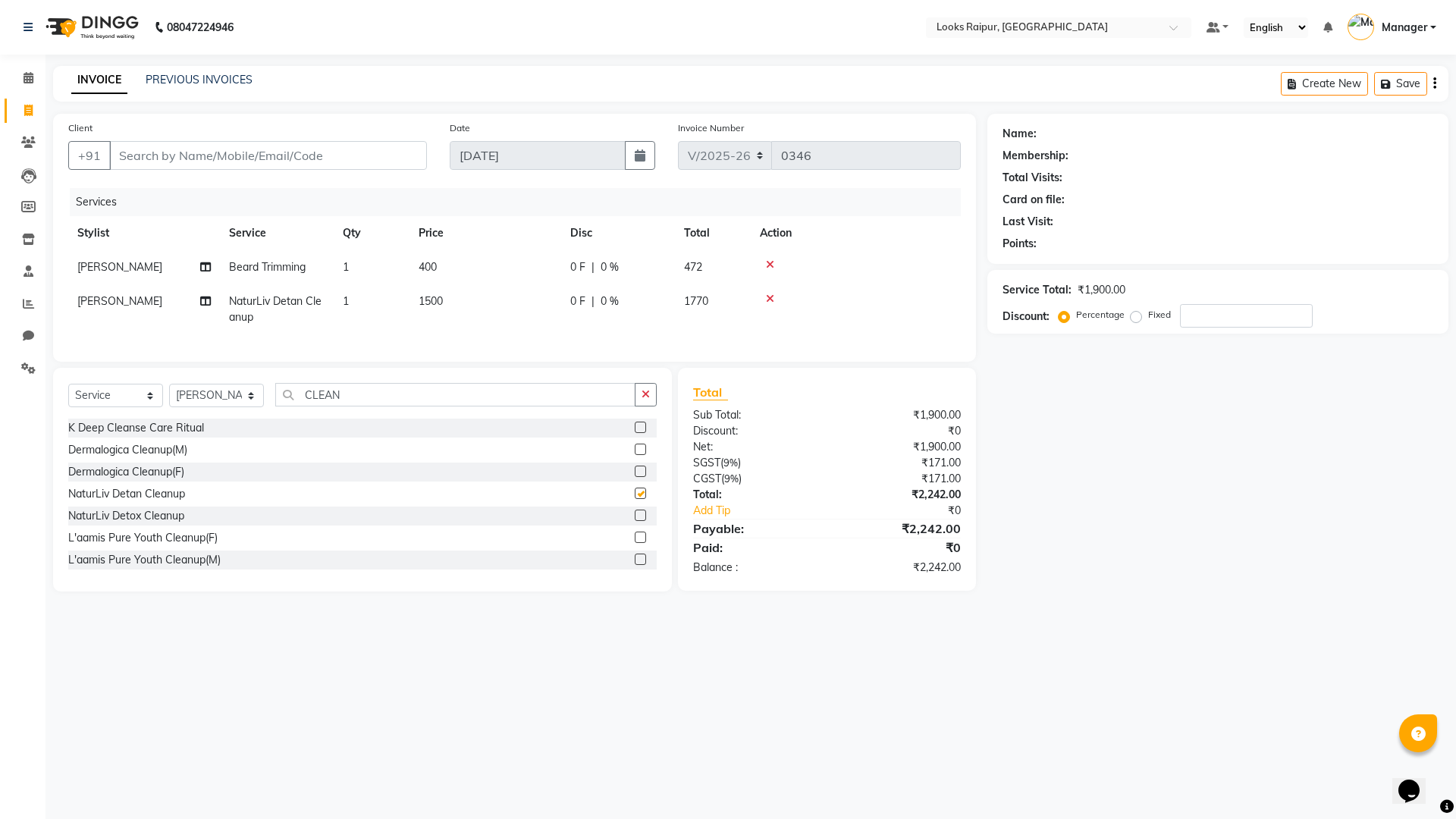
checkbox input "false"
click at [384, 407] on input "CLEAN" at bounding box center [455, 395] width 360 height 23
type input "C"
click at [262, 400] on select "Select Stylist Akshay_Pdct Arif Ayan Ayushi Counter_Sales Dheerendra_pdct Dhira…" at bounding box center [216, 396] width 95 height 23
select select "85888"
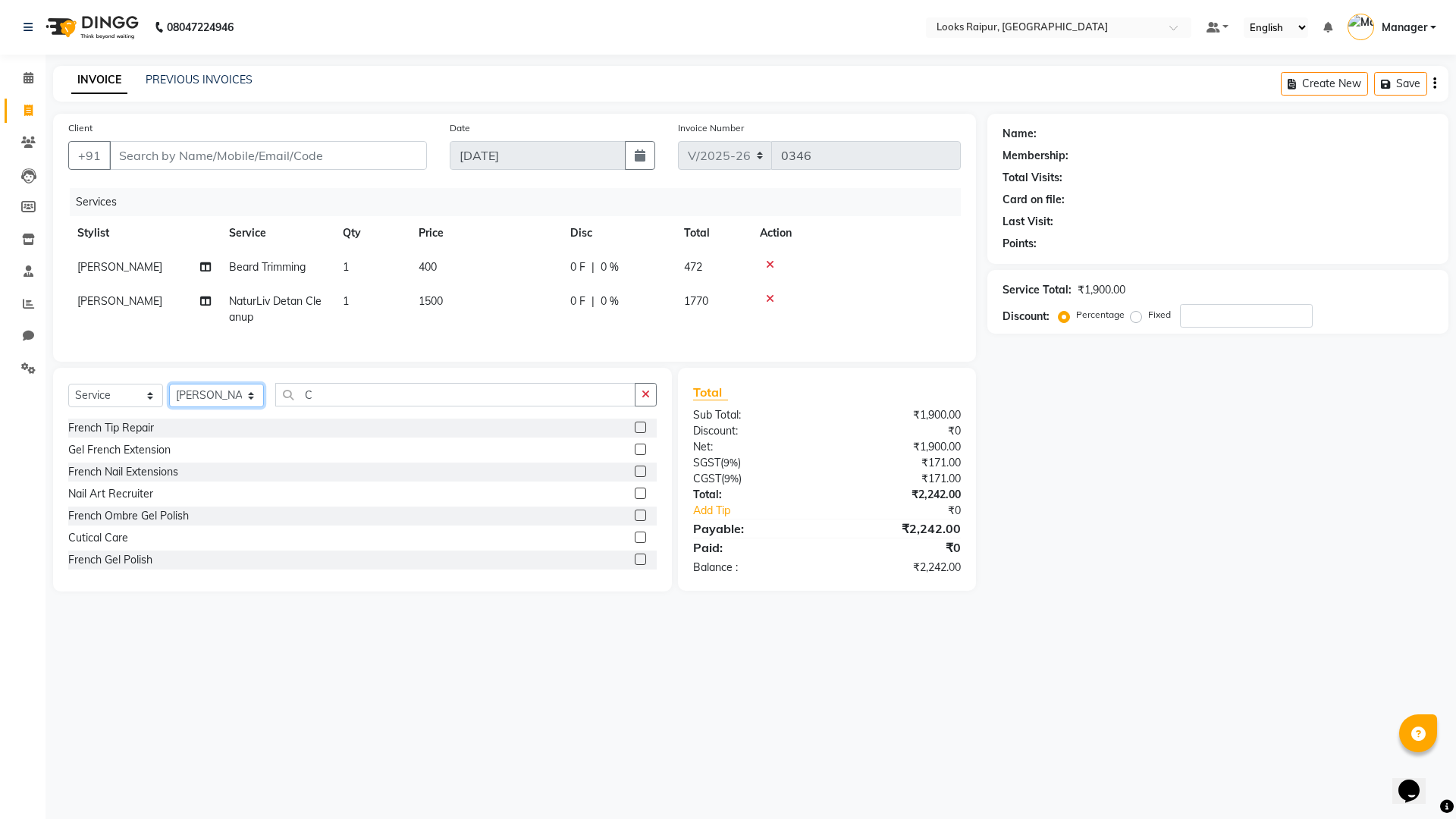
click at [169, 395] on select "Select Stylist Akshay_Pdct Arif Ayan Ayushi Counter_Sales Dheerendra_pdct Dhira…" at bounding box center [216, 396] width 95 height 23
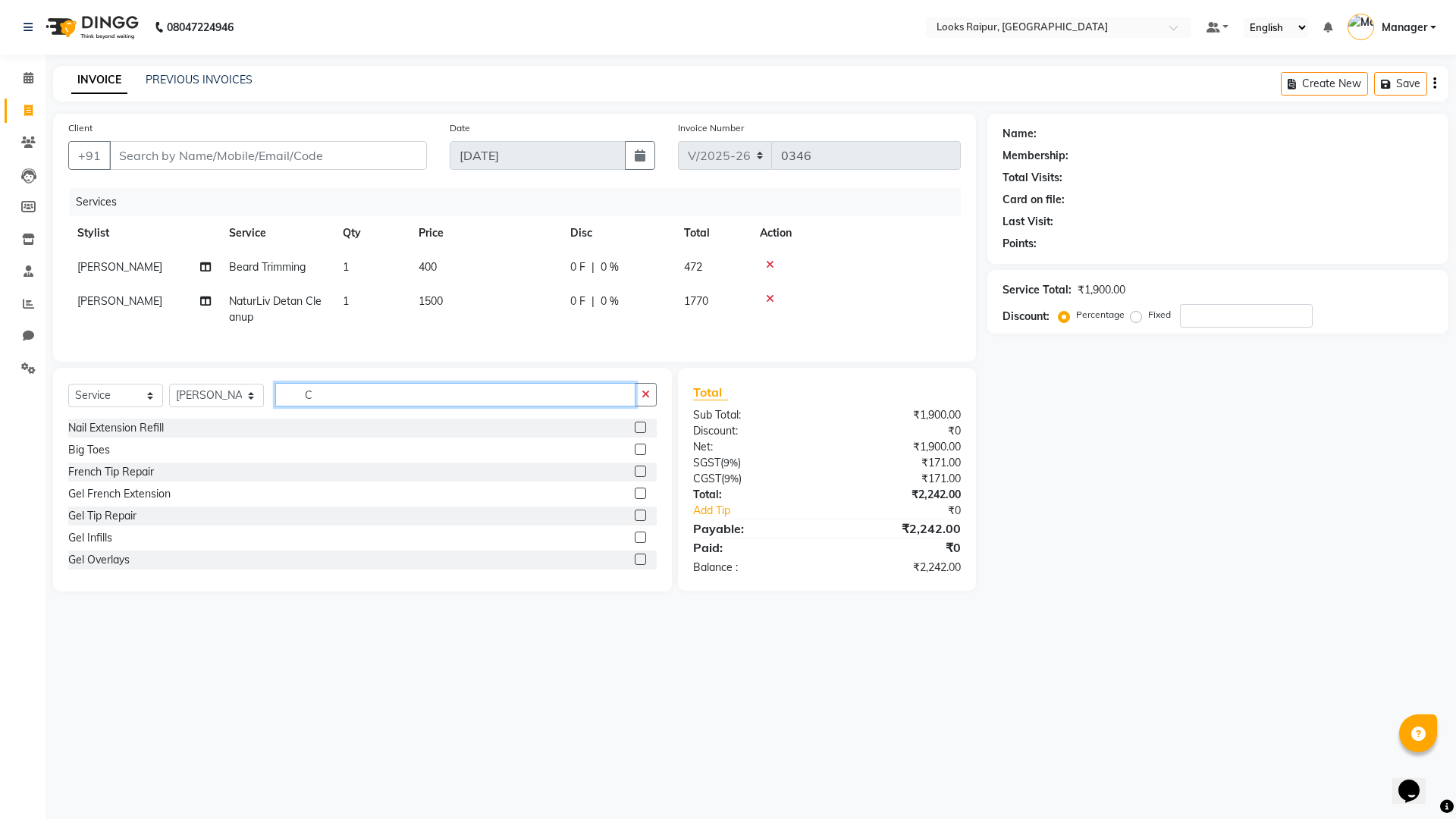
click at [318, 402] on input "C" at bounding box center [455, 395] width 360 height 23
type input "SPA"
click at [635, 477] on label at bounding box center [641, 471] width 12 height 12
click at [635, 477] on input "checkbox" at bounding box center [640, 472] width 10 height 10
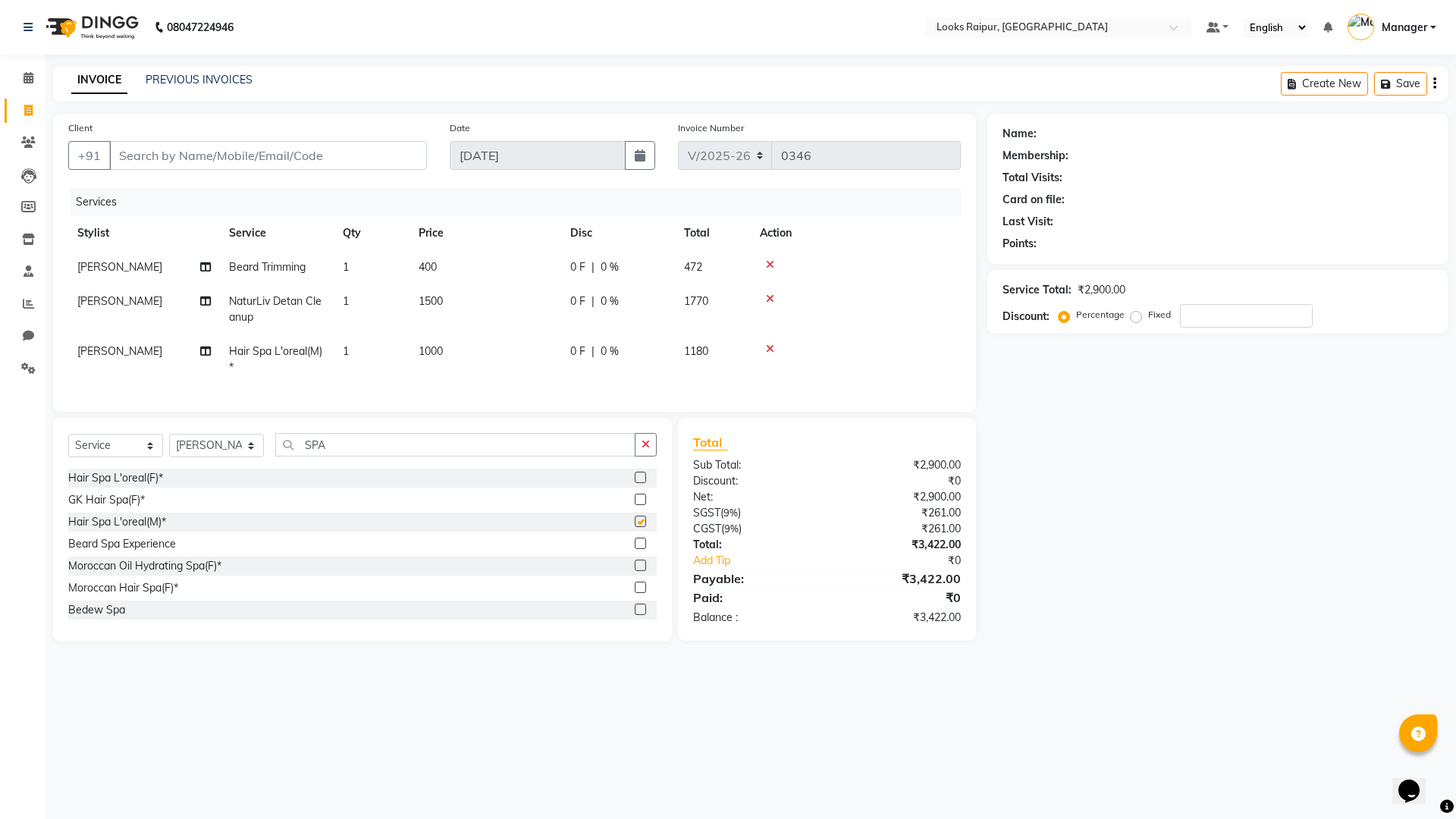
checkbox input "false"
click at [514, 349] on td "1000" at bounding box center [485, 359] width 151 height 50
select select "85888"
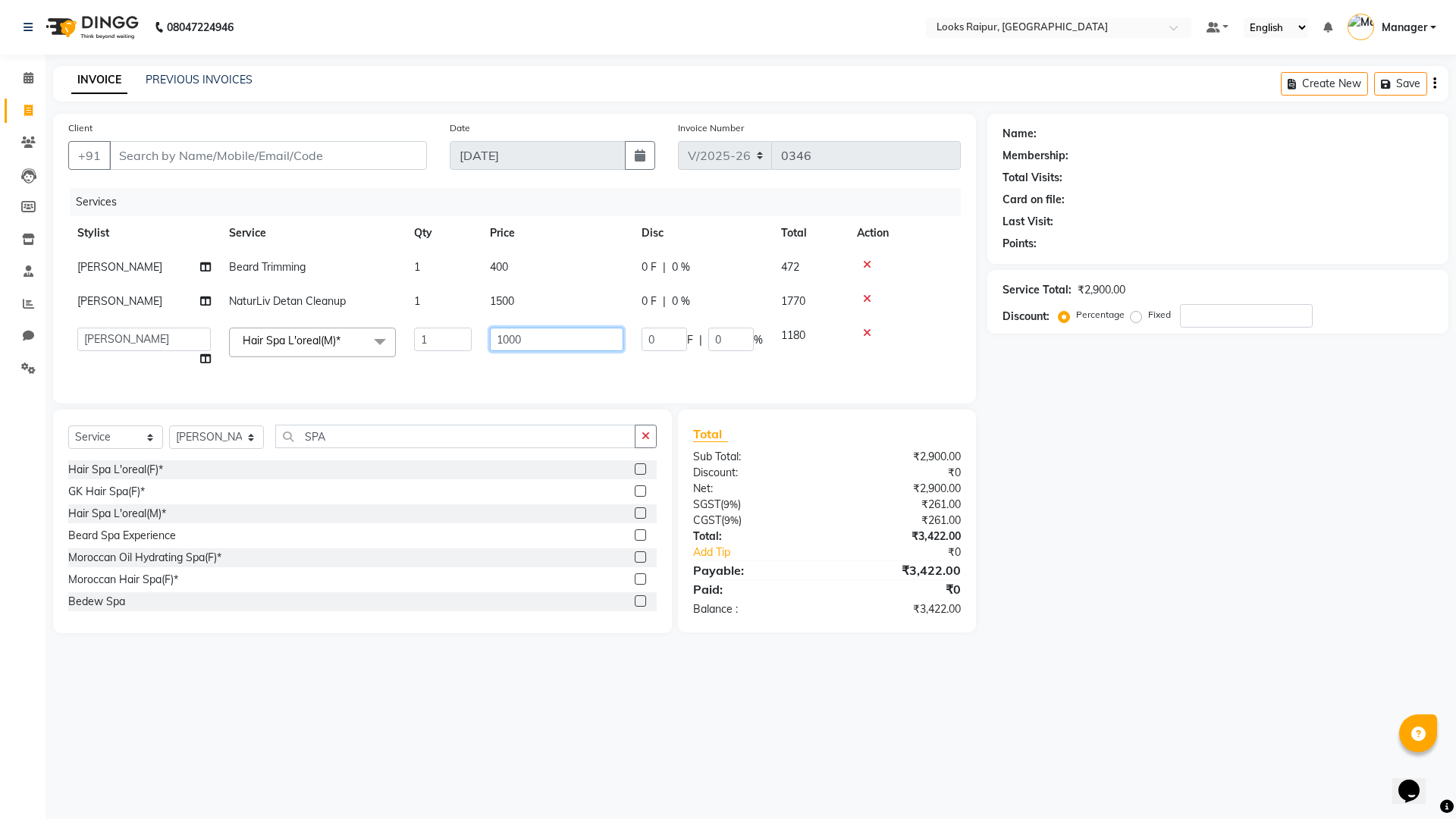
drag, startPoint x: 552, startPoint y: 340, endPoint x: 524, endPoint y: 342, distance: 28.1
click at [480, 349] on tr "Akshay_Pdct Arif Ayan Ayushi Counter_Sales Dheerendra_pdct Dhiraj Hasib Kafil K…" at bounding box center [514, 347] width 893 height 57
click at [537, 340] on input "1000" at bounding box center [556, 339] width 134 height 23
type input "1"
type input "2000"
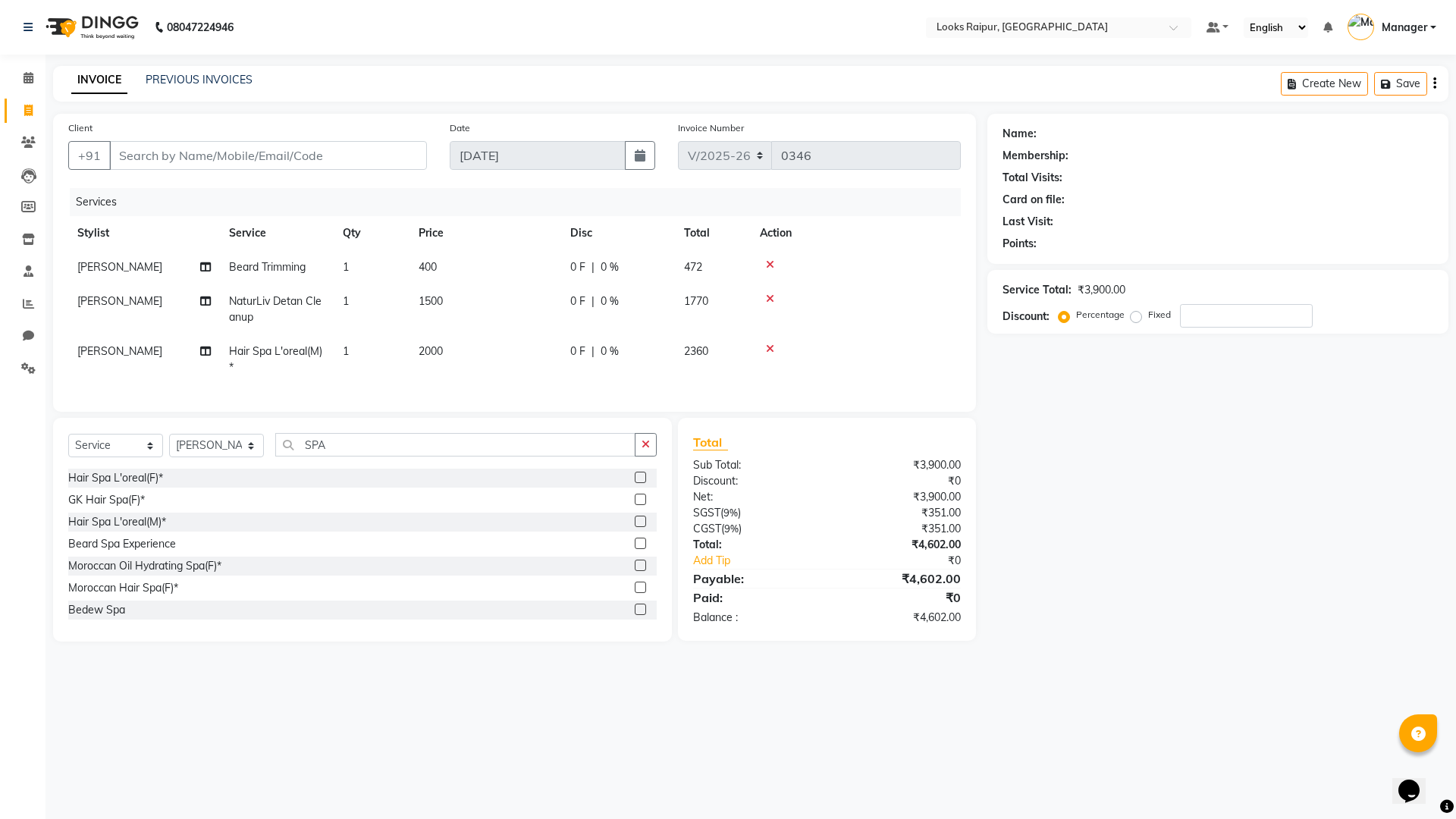
click at [521, 369] on td "2000" at bounding box center [485, 359] width 151 height 50
select select "85888"
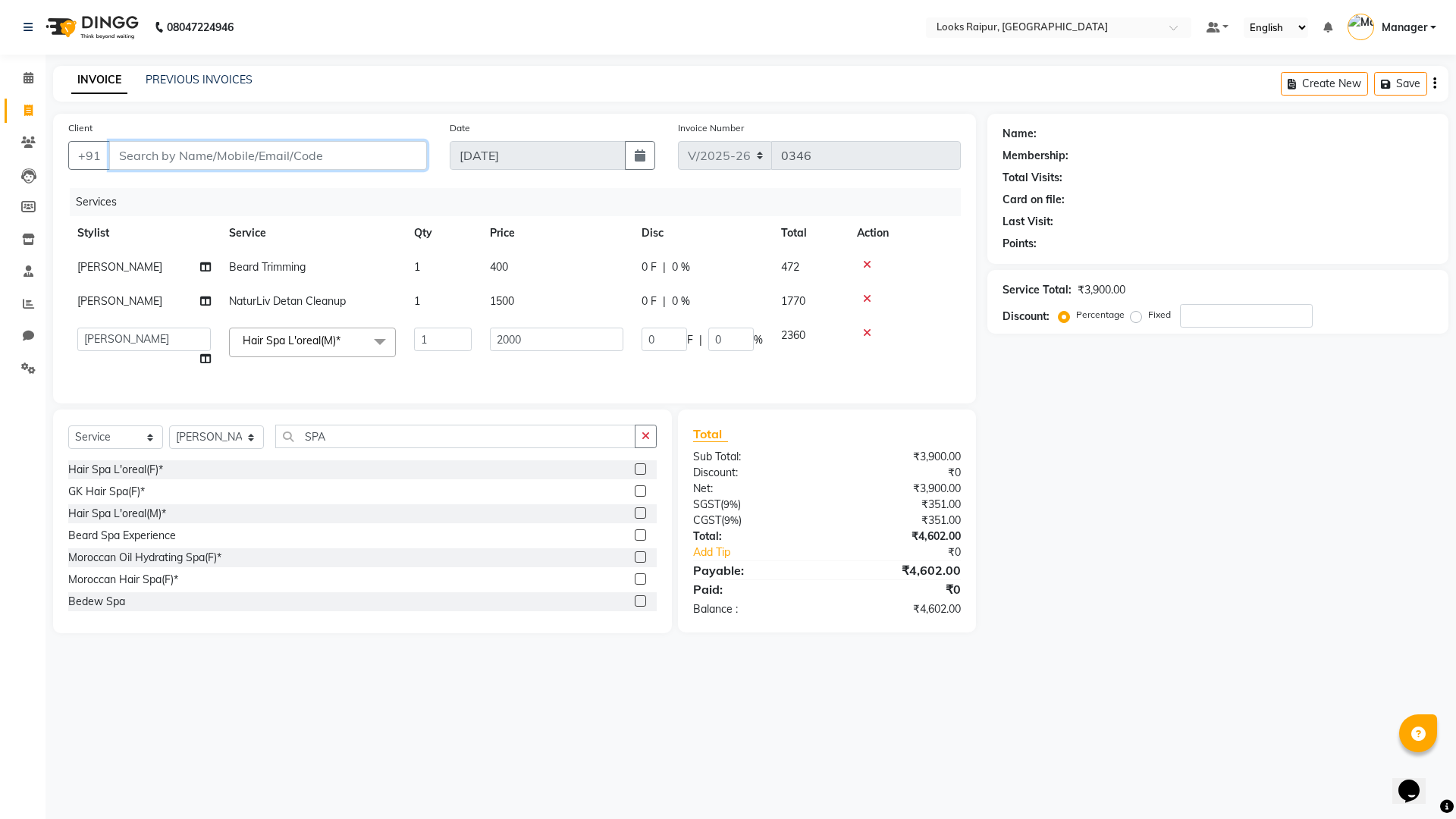
click at [254, 155] on input "Client" at bounding box center [268, 155] width 317 height 29
drag, startPoint x: 258, startPoint y: 158, endPoint x: 289, endPoint y: 163, distance: 31.4
click at [260, 158] on input "Client" at bounding box center [268, 155] width 317 height 29
type input "7"
type input "0"
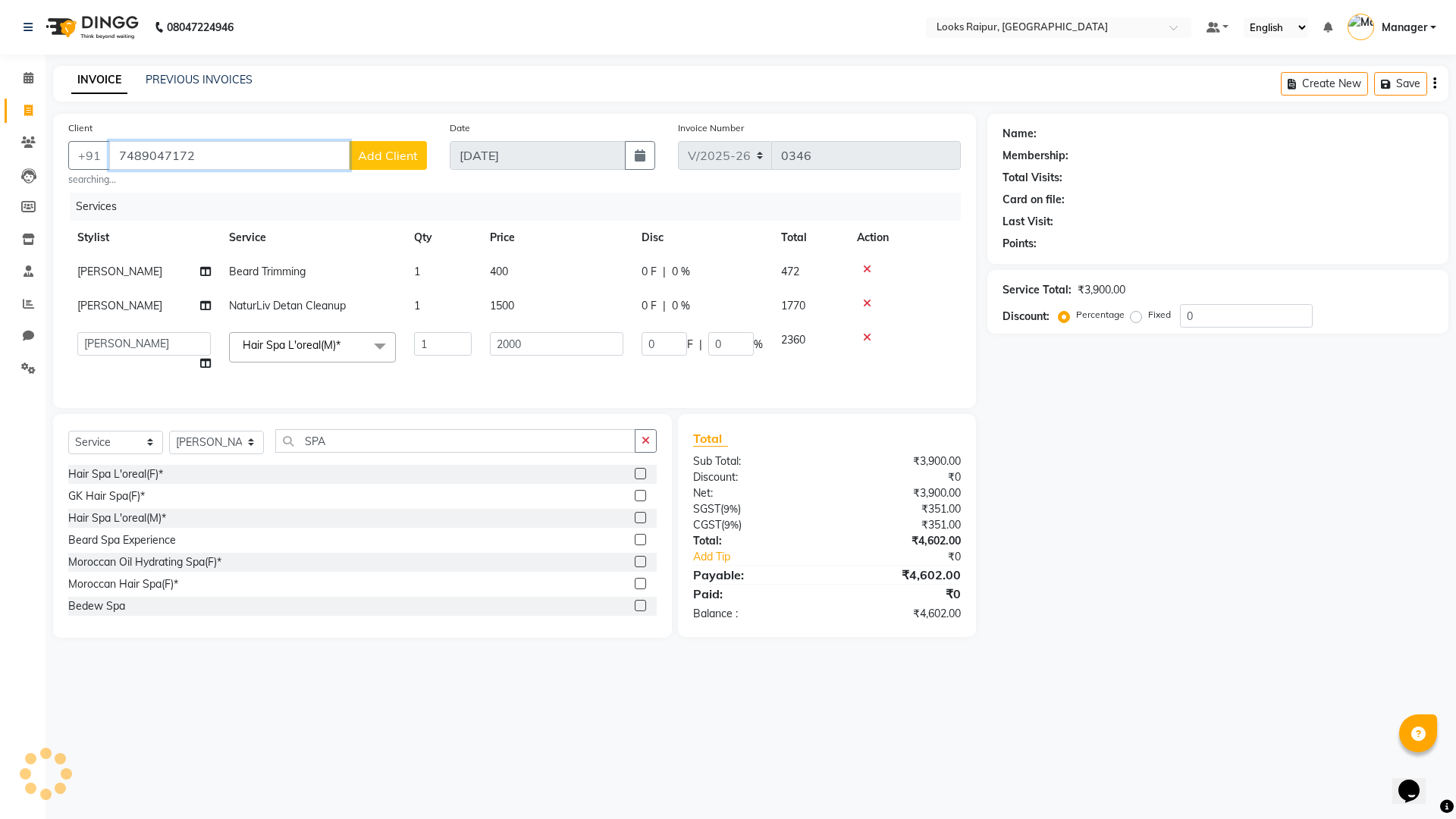
type input "7489047172"
click at [373, 150] on span "Add Client" at bounding box center [388, 155] width 60 height 15
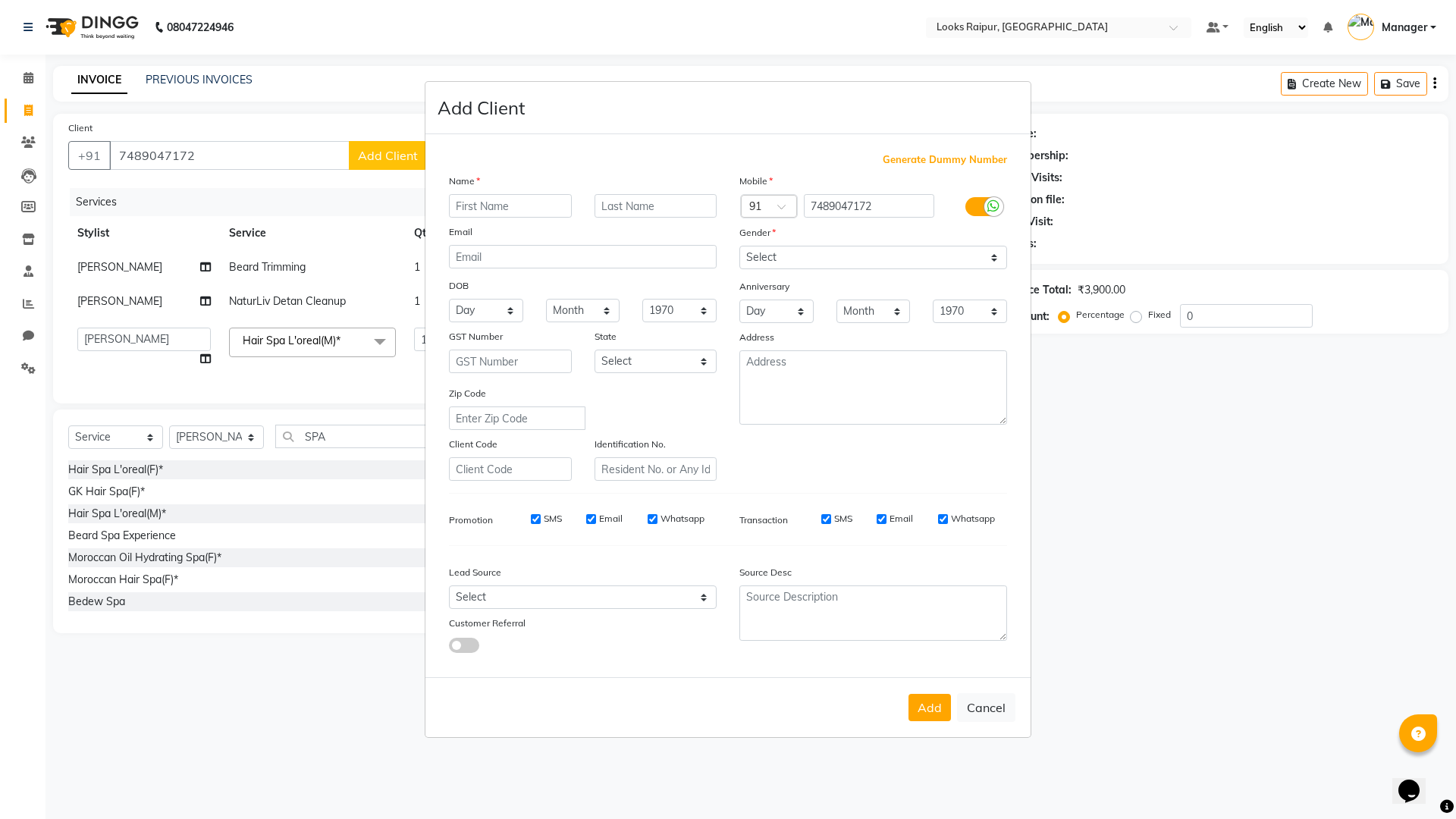
click at [480, 205] on input "text" at bounding box center [510, 206] width 123 height 23
type input "SACHIN"
click at [668, 210] on input "text" at bounding box center [656, 206] width 123 height 23
type input "...."
click at [994, 262] on select "Select Male Female Other Prefer Not To Say" at bounding box center [873, 258] width 268 height 23
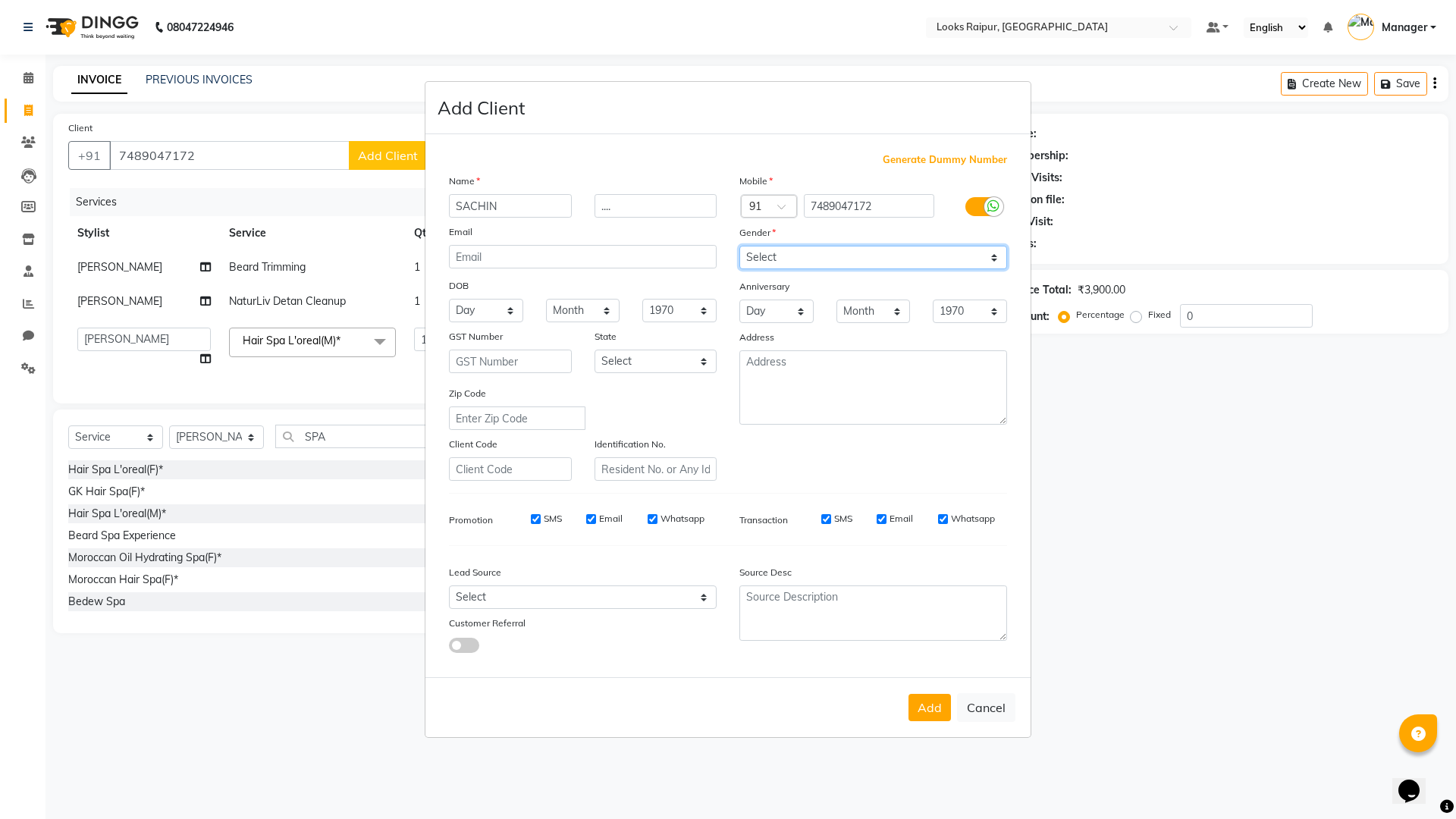
select select "male"
click at [739, 246] on select "Select Male Female Other Prefer Not To Say" at bounding box center [873, 258] width 268 height 23
click at [927, 707] on button "Add" at bounding box center [929, 708] width 42 height 27
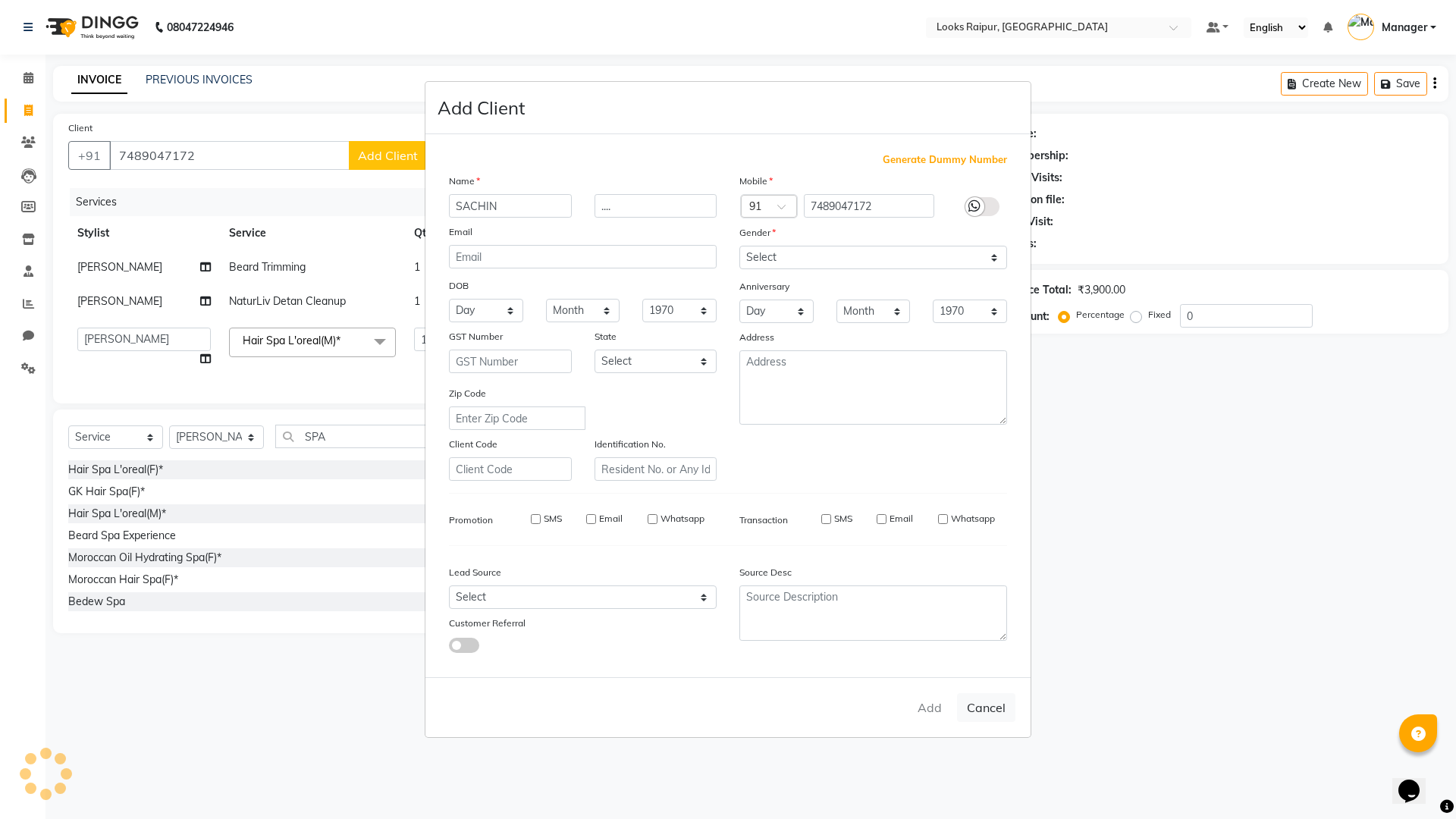
select select
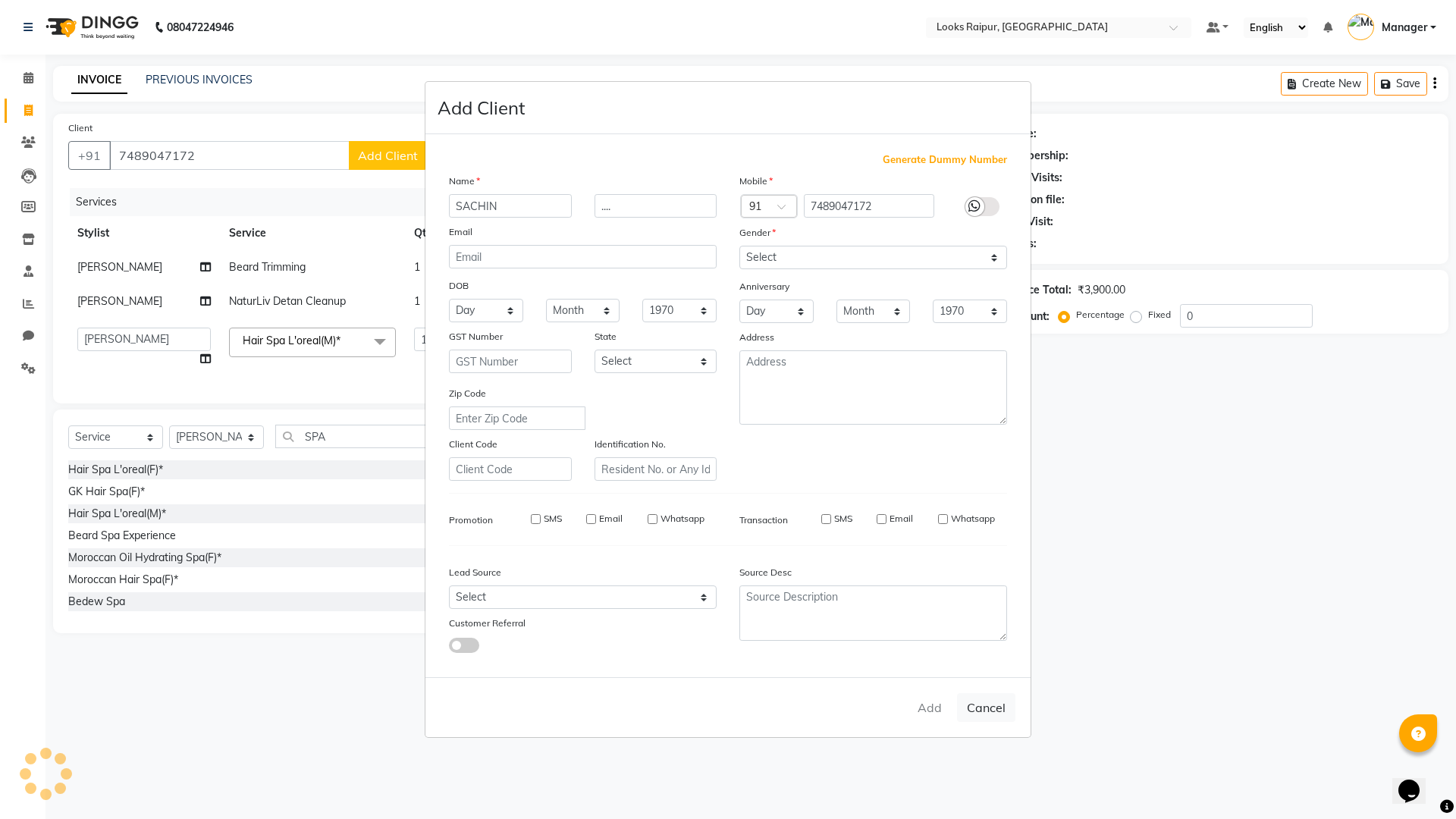
select select
checkbox input "false"
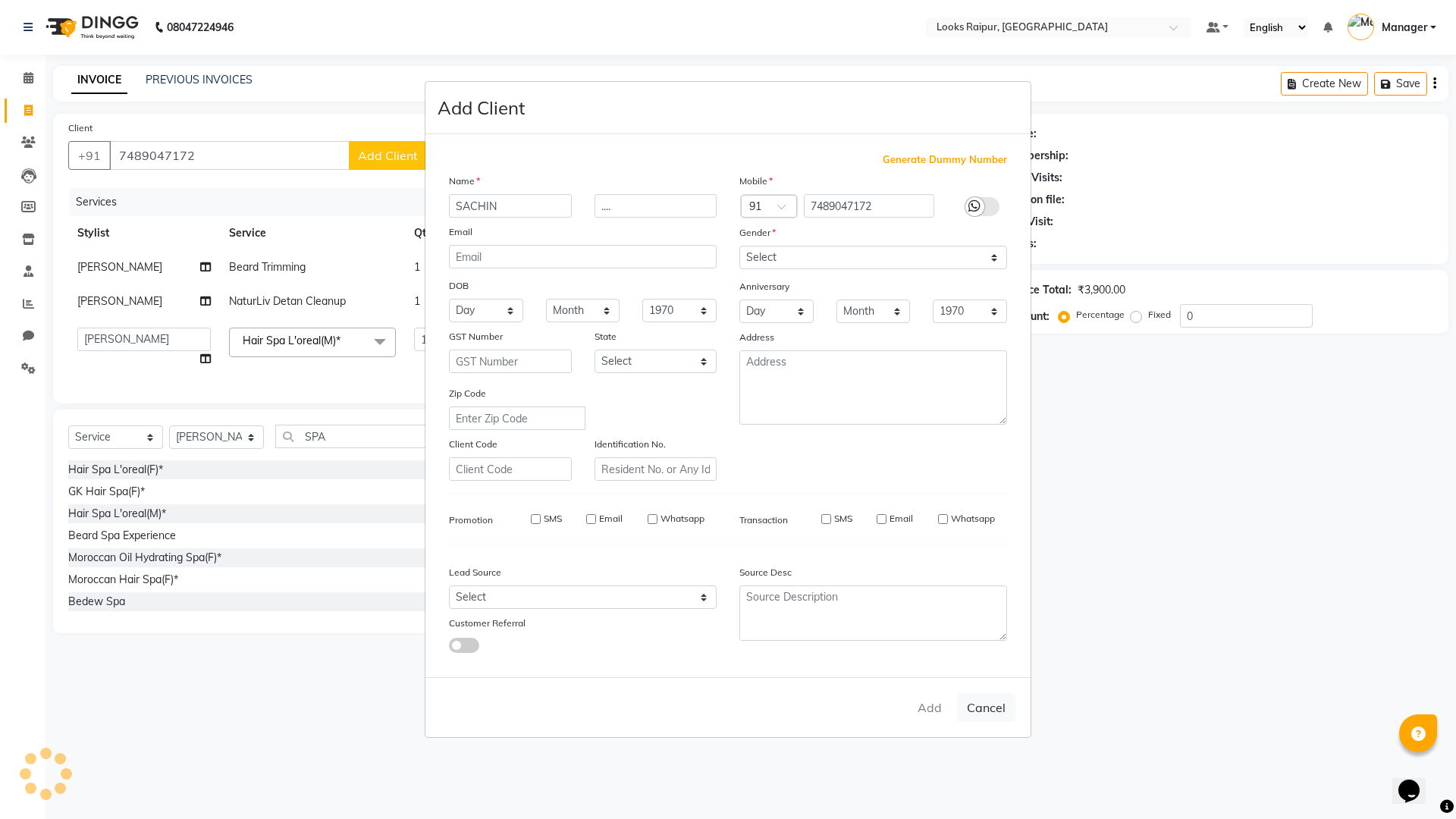
checkbox input "false"
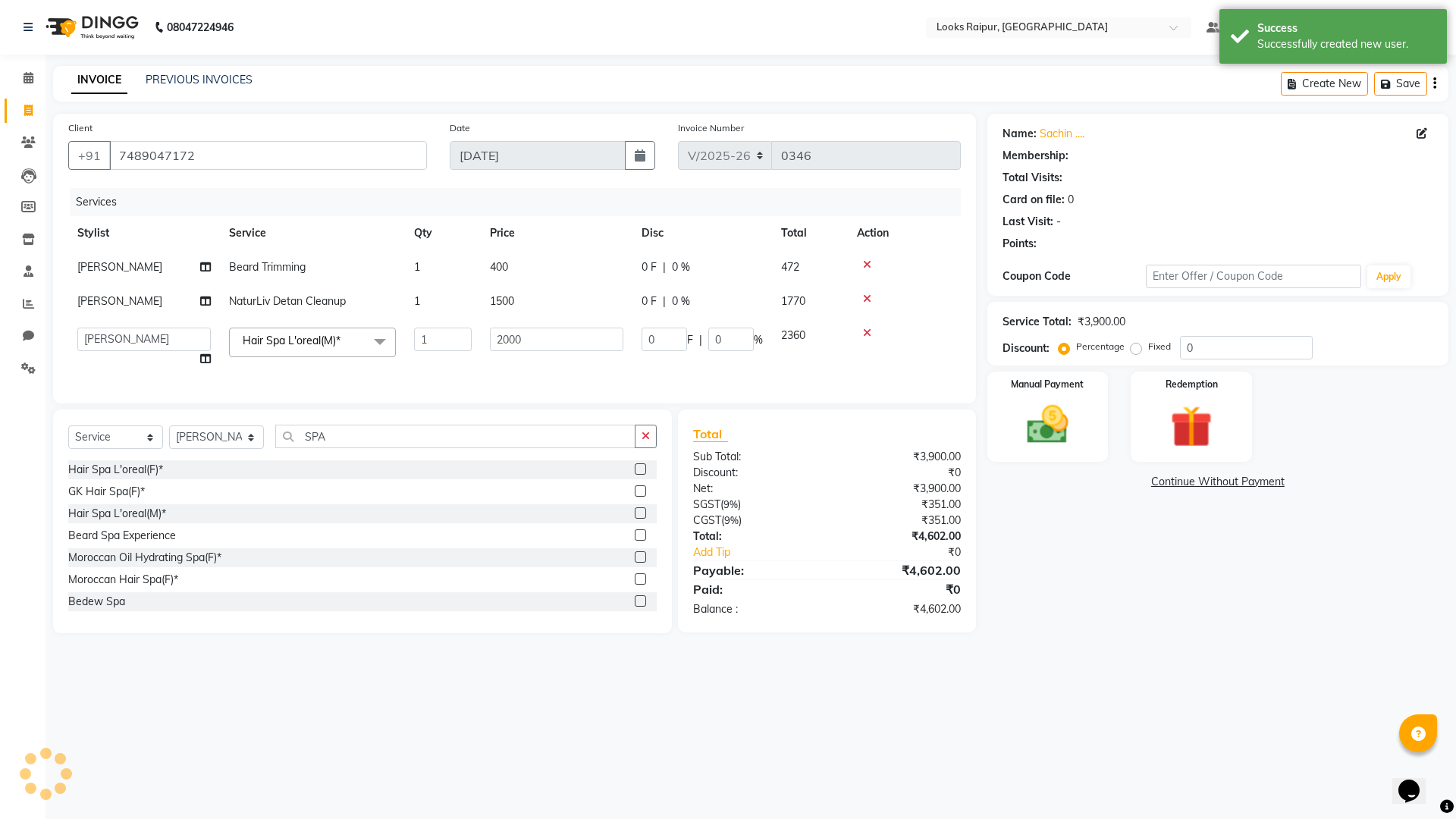
select select "1: Object"
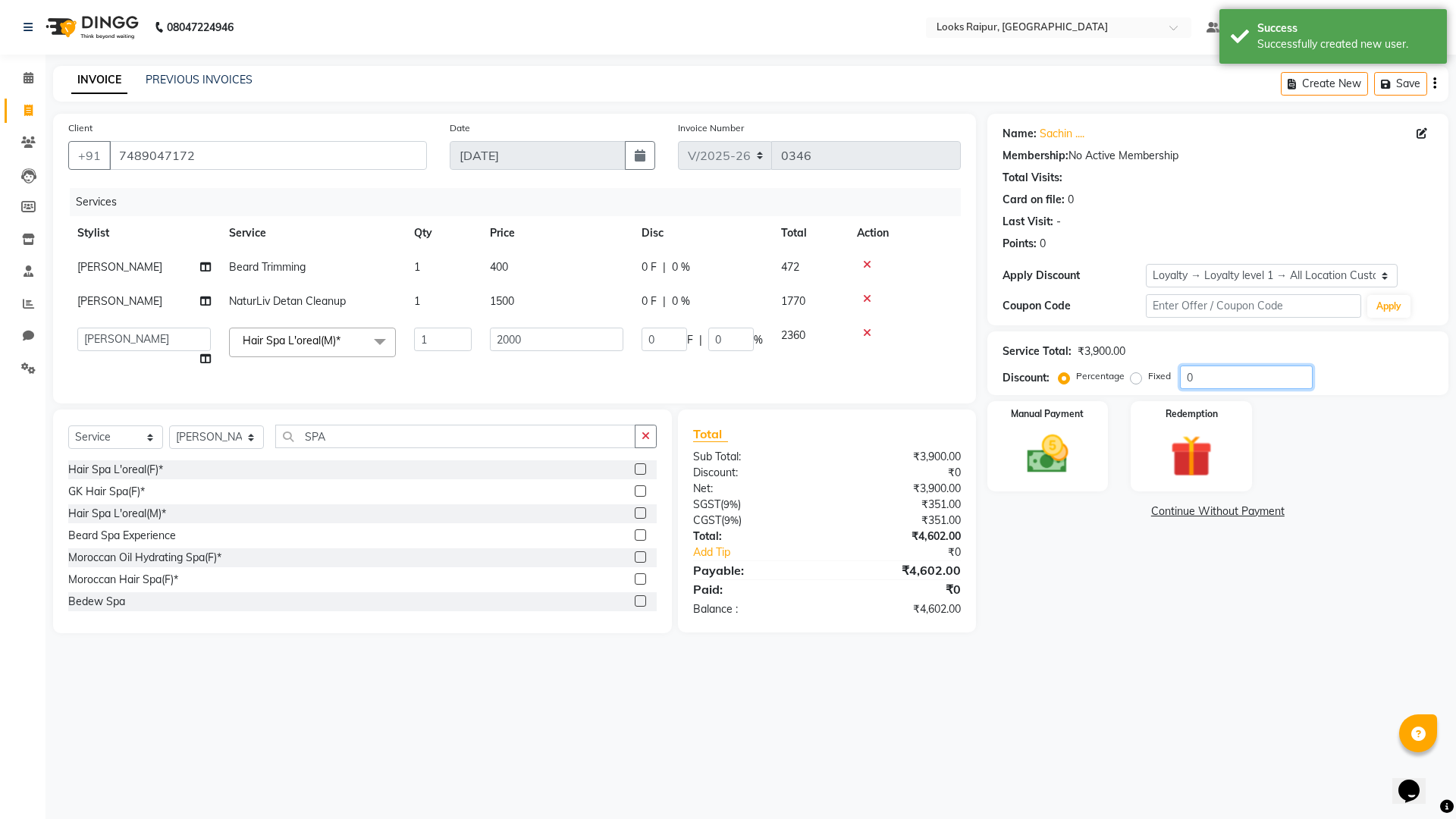
click at [1205, 374] on input "0" at bounding box center [1246, 377] width 133 height 23
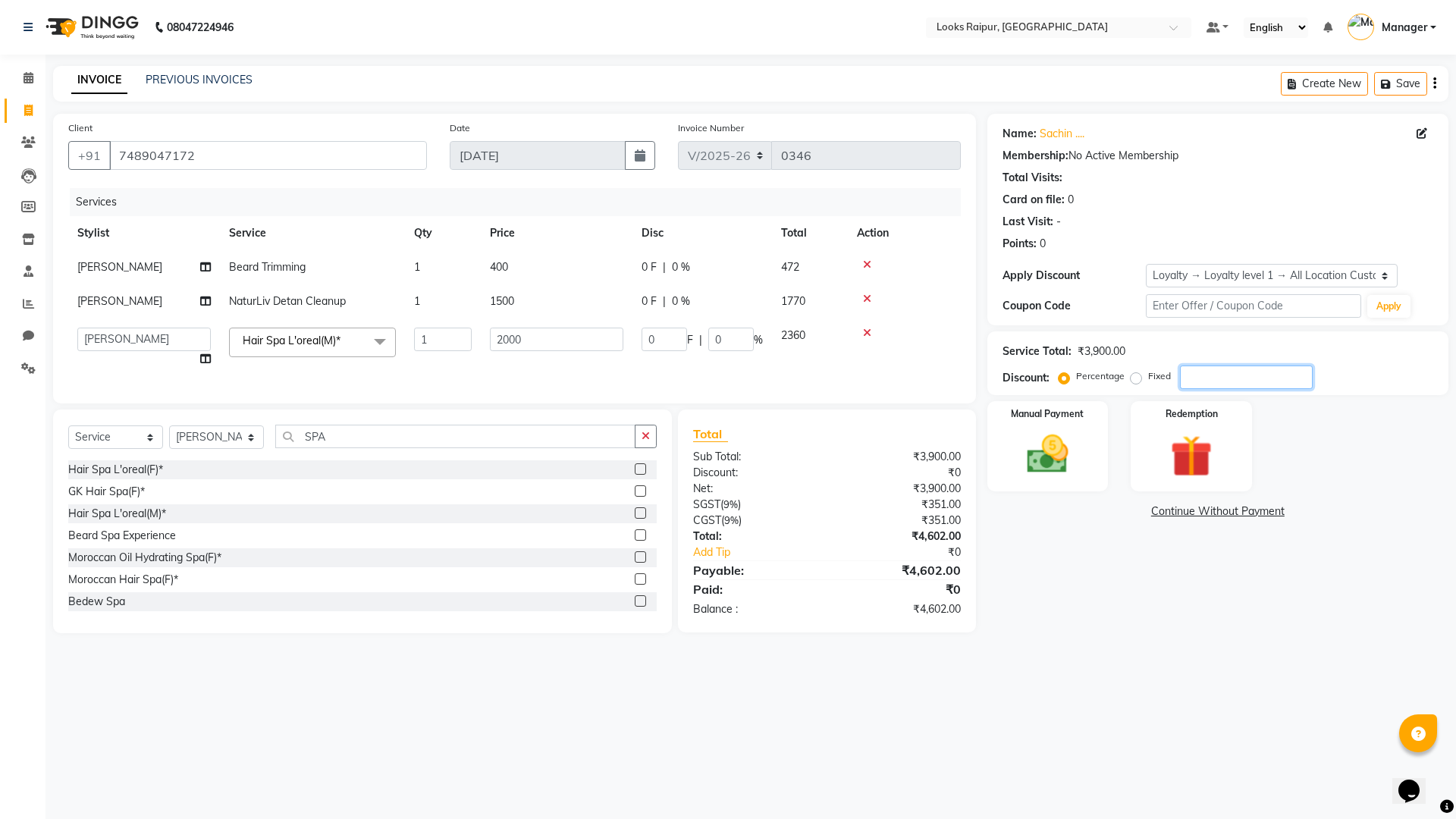
click at [1189, 382] on input "number" at bounding box center [1246, 377] width 133 height 23
type input "1"
type input "20"
type input "1"
type input "10"
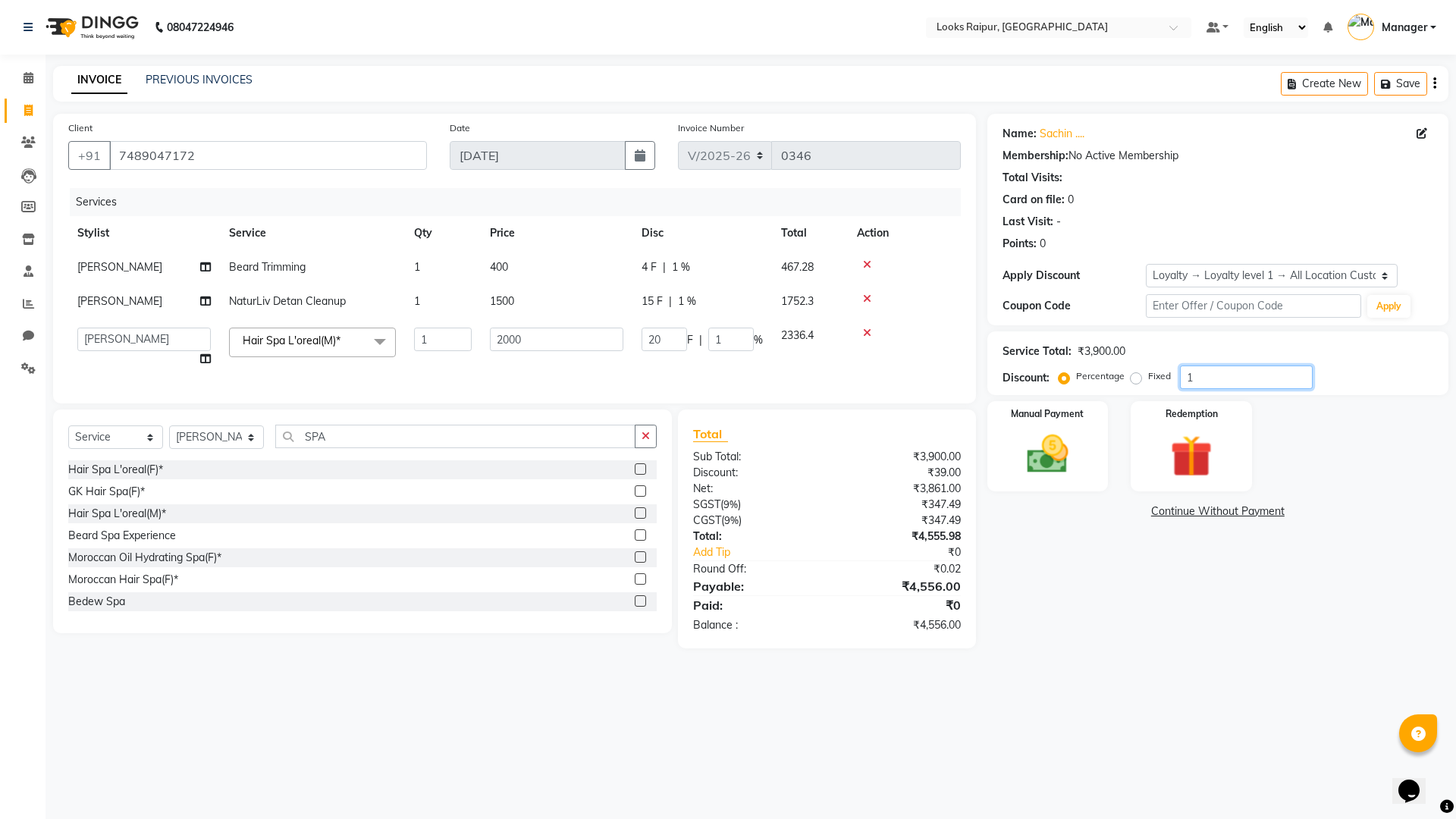
type input "200"
type input "10"
click at [1060, 466] on img at bounding box center [1047, 454] width 71 height 50
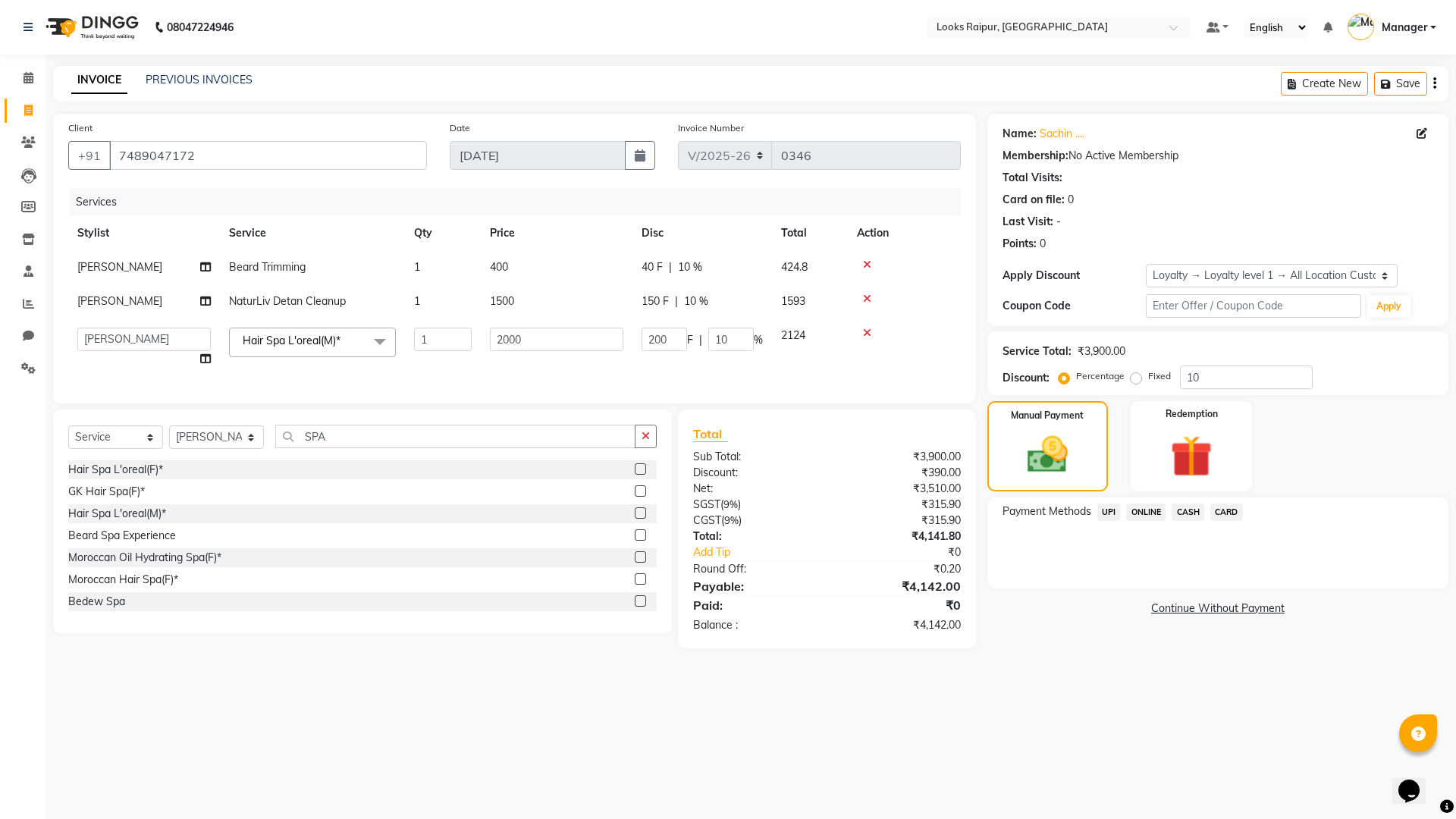
click at [1105, 511] on span "UPI" at bounding box center [1109, 512] width 23 height 17
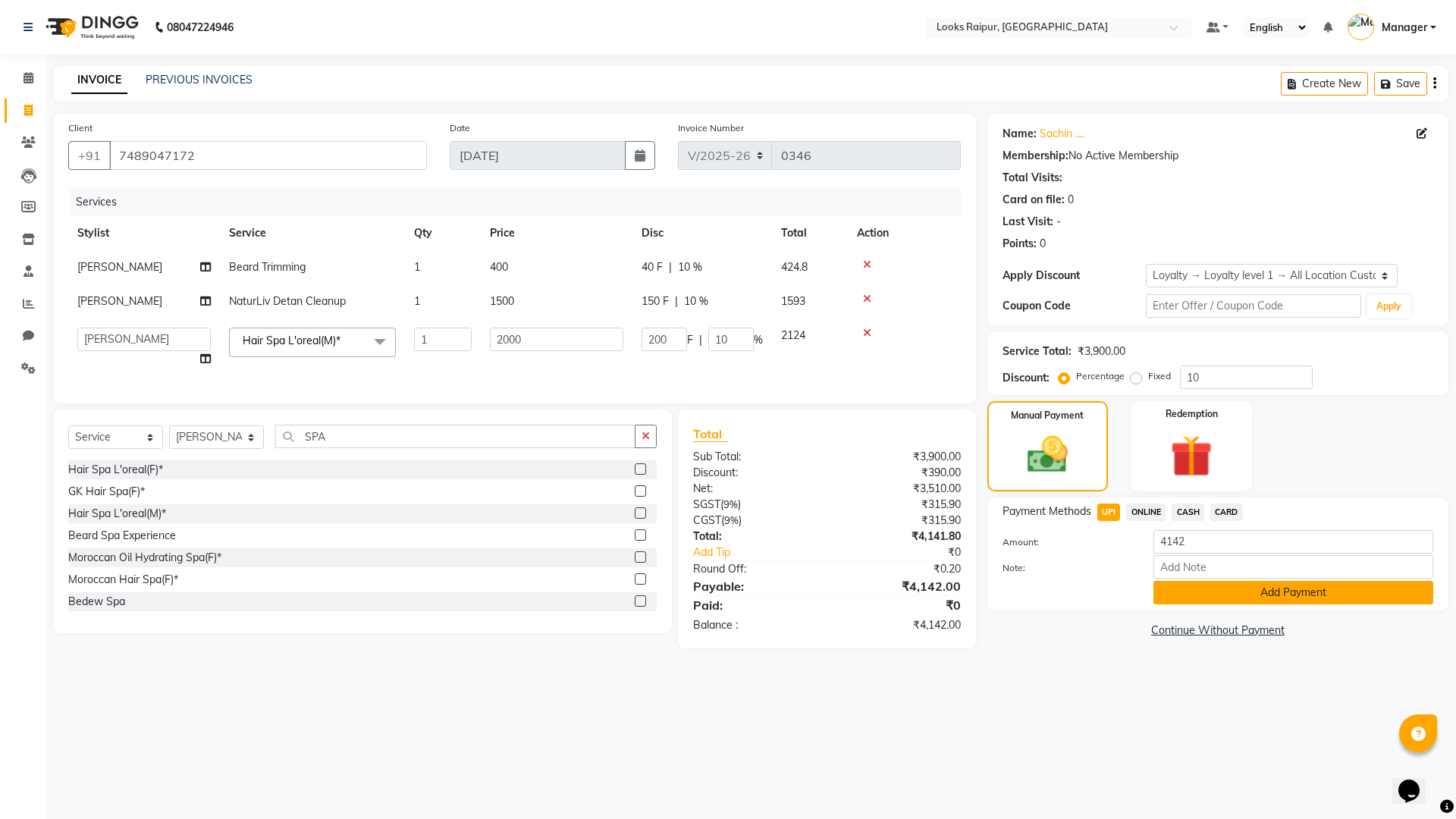
click at [1168, 595] on button "Add Payment" at bounding box center [1293, 593] width 280 height 23
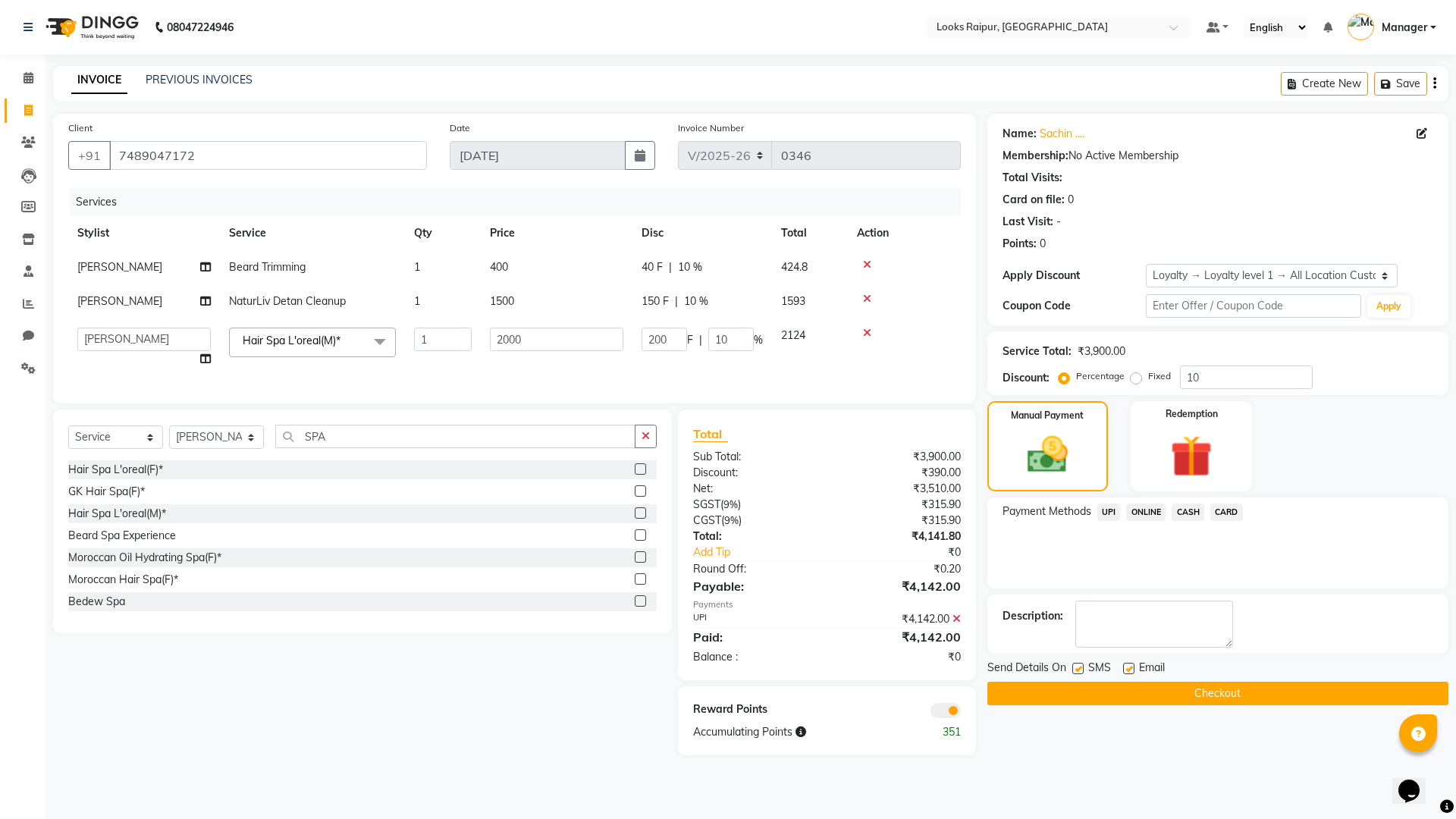
click at [1119, 688] on button "Checkout" at bounding box center [1217, 693] width 461 height 23
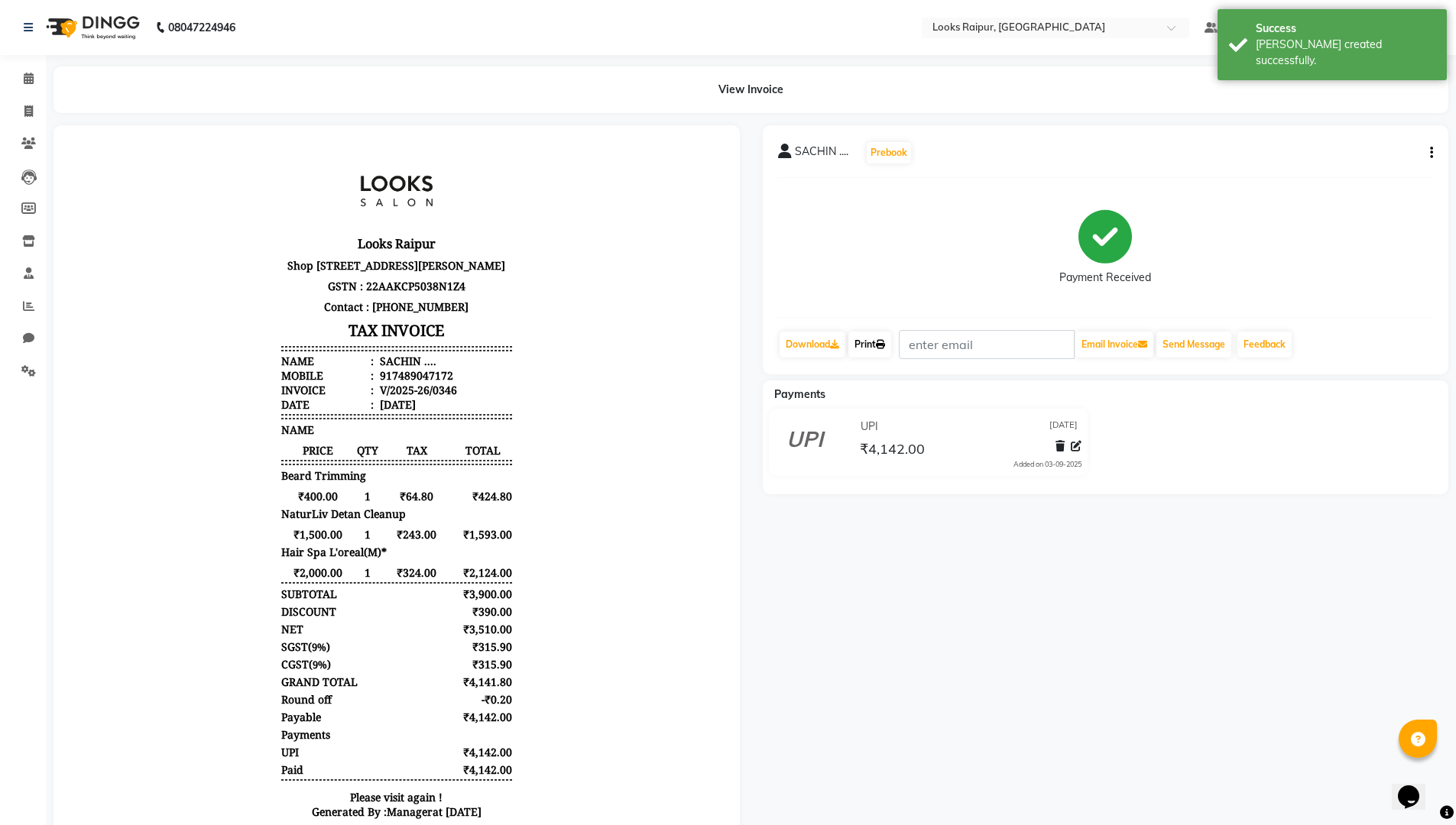
click at [885, 349] on link "Print" at bounding box center [870, 344] width 43 height 26
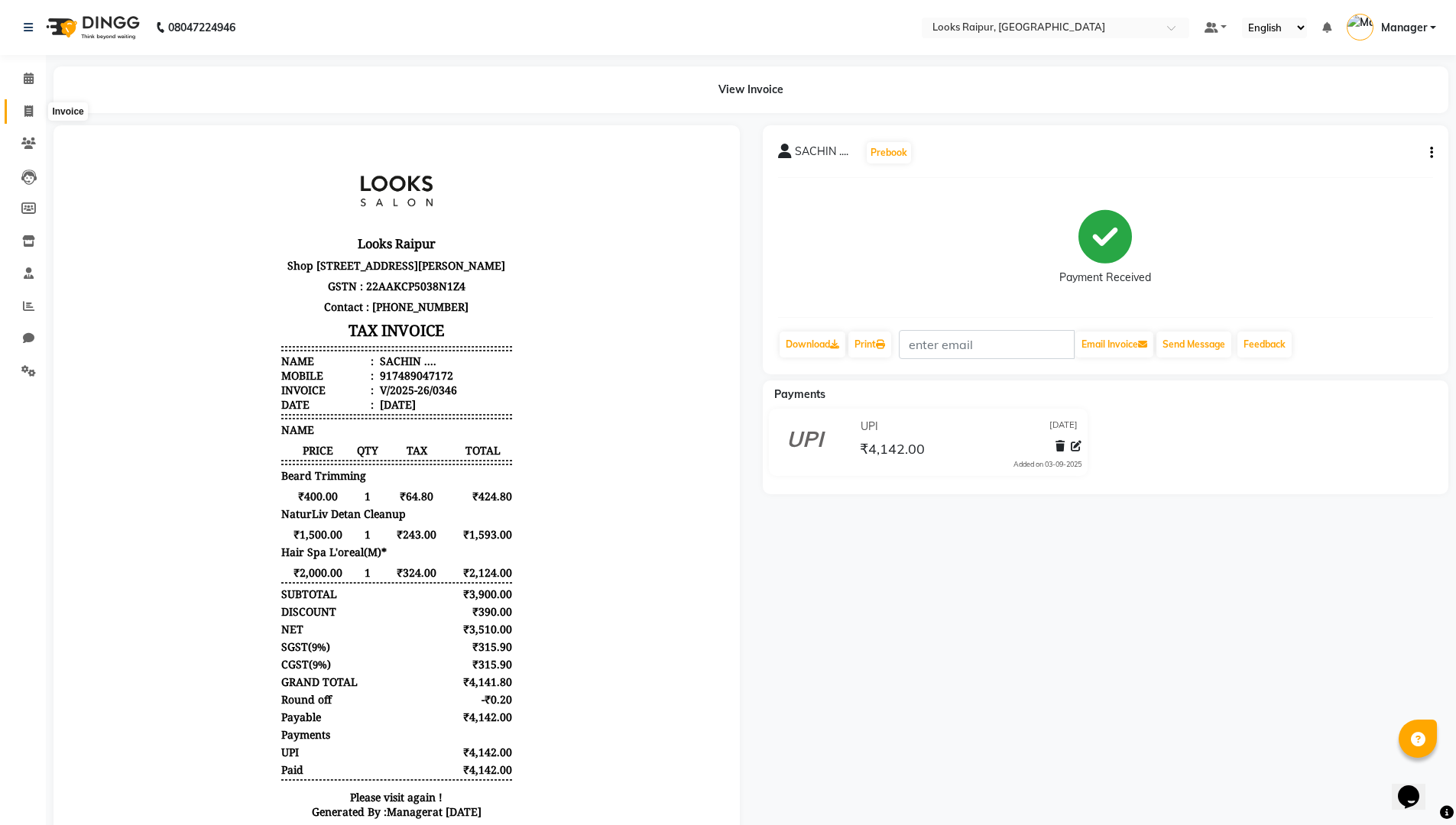
click at [33, 115] on icon at bounding box center [28, 111] width 8 height 12
select select "service"
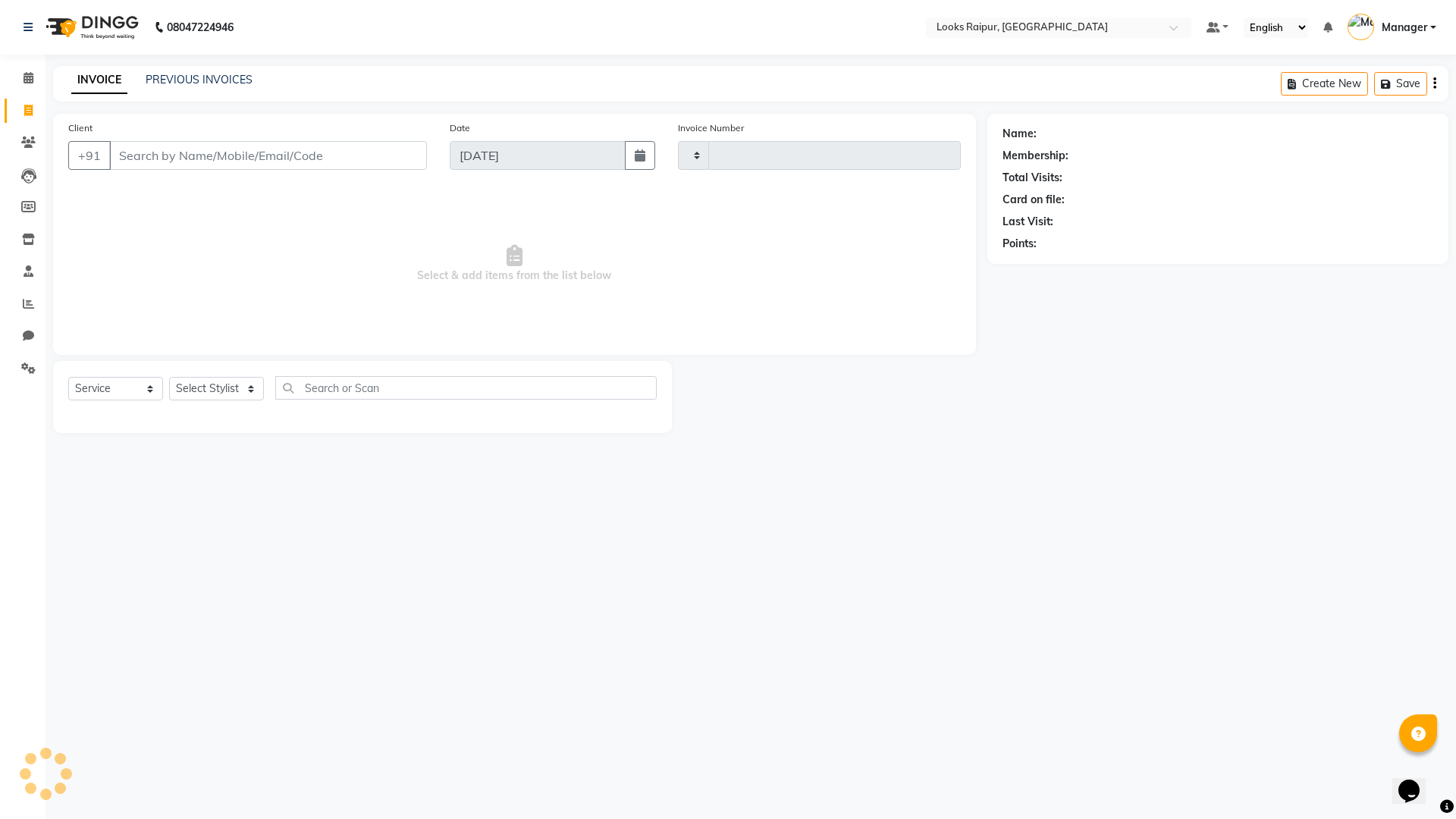
type input "0347"
select select "8606"
click at [197, 78] on link "PREVIOUS INVOICES" at bounding box center [199, 80] width 107 height 13
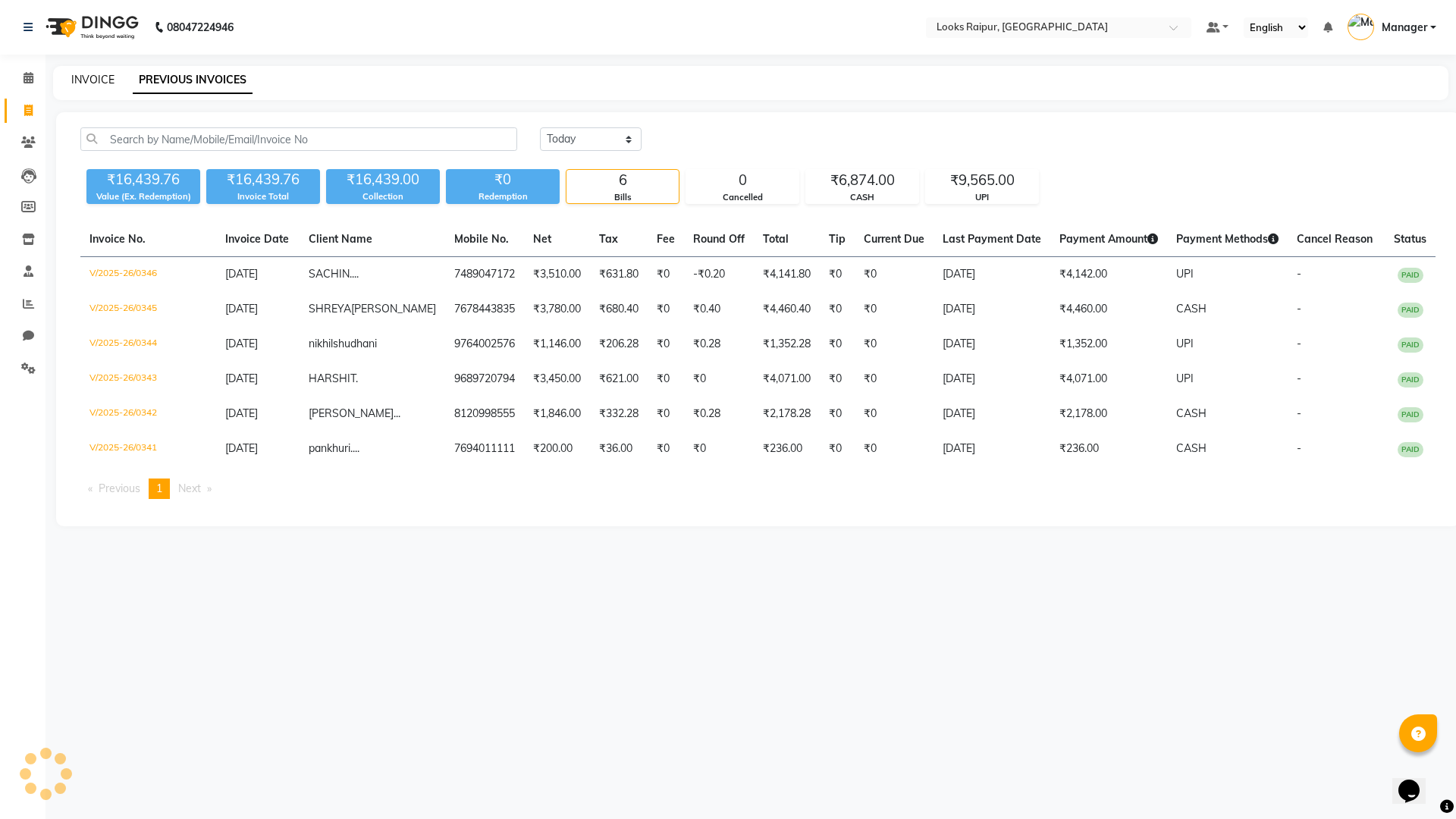
click at [86, 82] on link "INVOICE" at bounding box center [93, 80] width 43 height 13
select select "service"
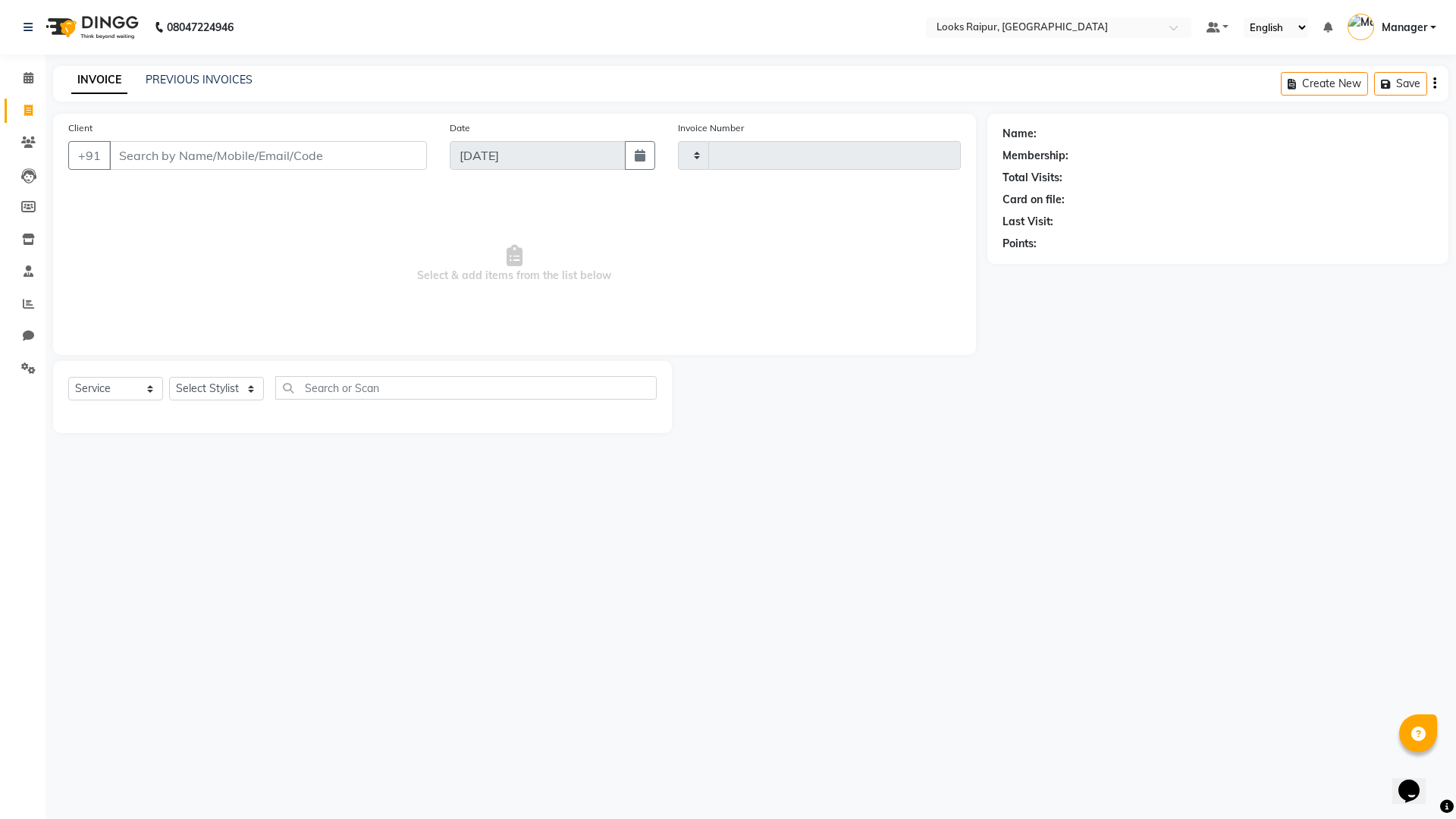
type input "0347"
select select "8606"
click at [212, 79] on link "PREVIOUS INVOICES" at bounding box center [199, 80] width 107 height 13
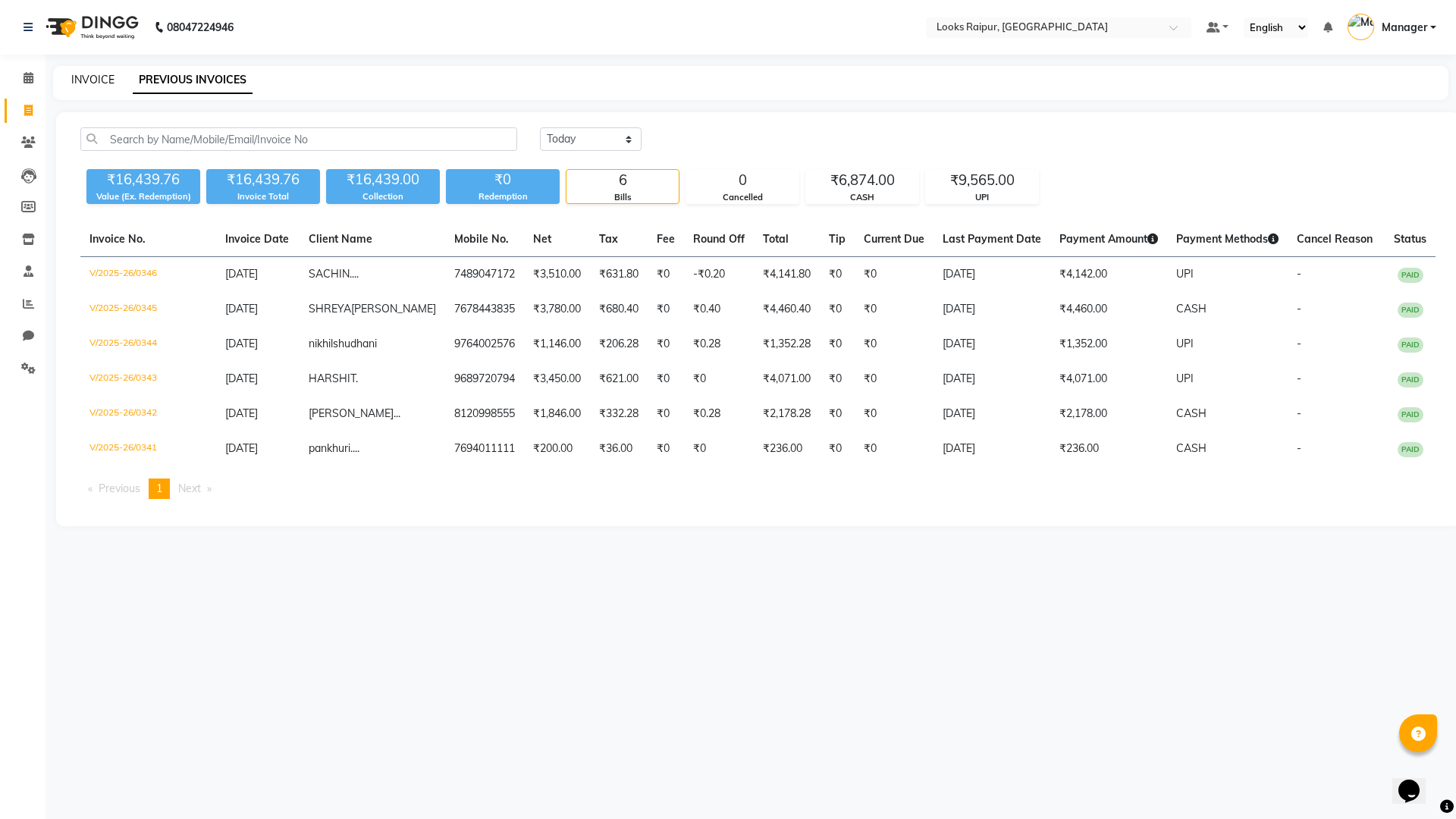
click at [82, 81] on link "INVOICE" at bounding box center [93, 80] width 43 height 13
select select "service"
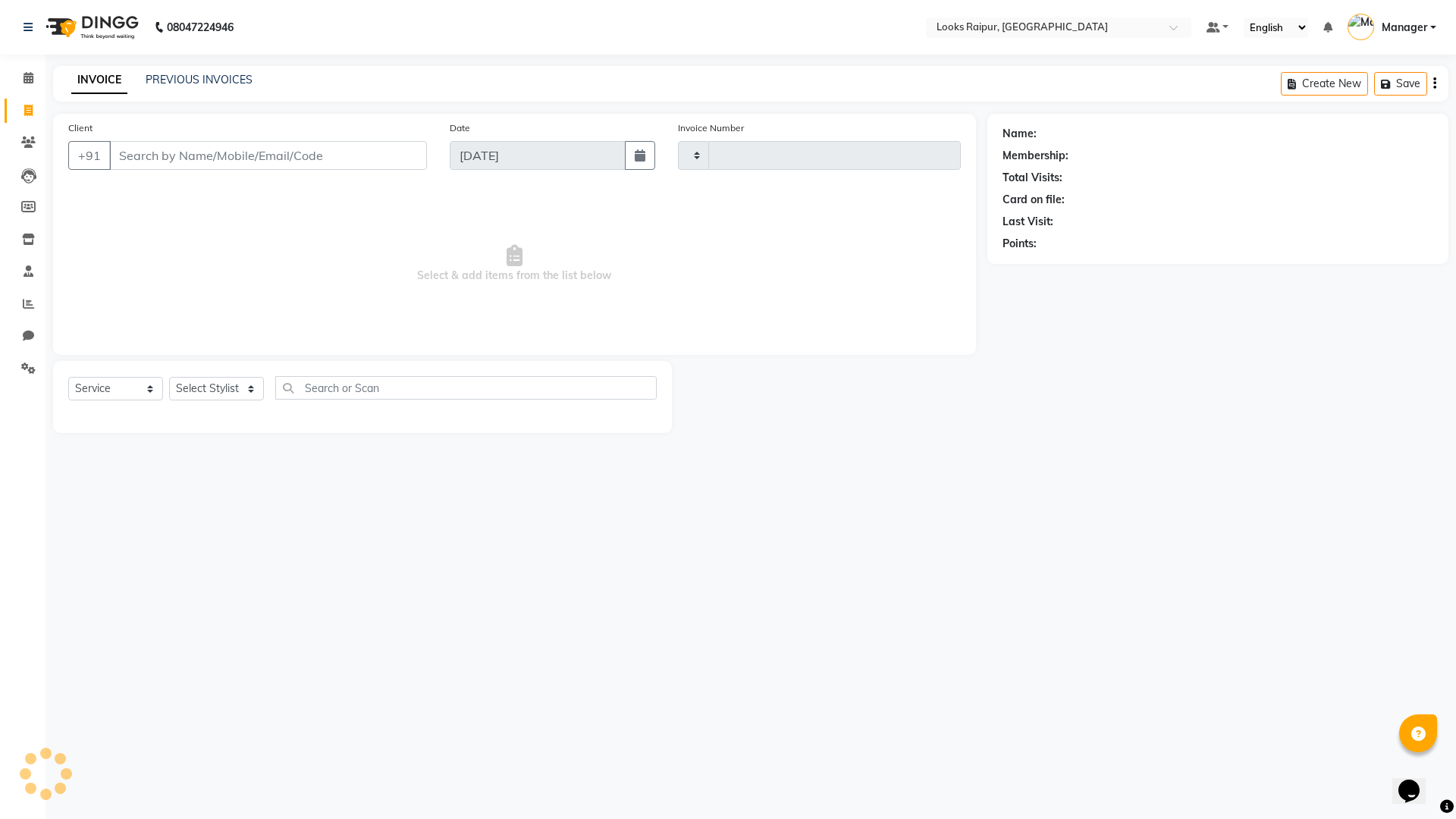
type input "0347"
select select "8606"
click at [248, 392] on select "Select Stylist" at bounding box center [216, 388] width 95 height 23
click at [250, 388] on select "Select Stylist" at bounding box center [216, 388] width 95 height 23
click at [250, 388] on select "Select Stylist Akshay_Pdct Arif Ayan Ayushi Counter_Sales Dheerendra_pdct Dhira…" at bounding box center [216, 388] width 95 height 23
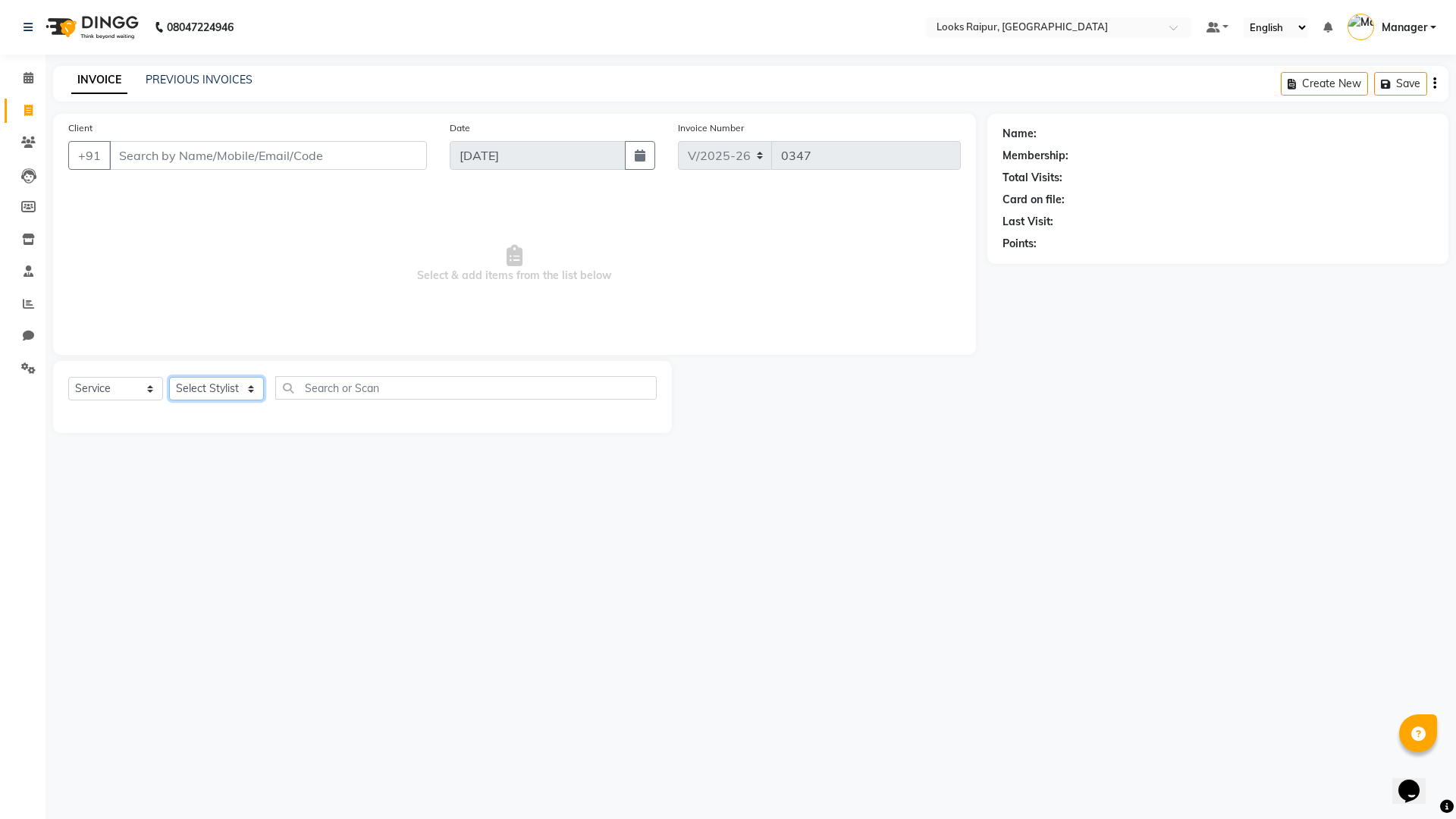
select select "85877"
click at [169, 377] on select "Select Stylist Akshay_Pdct Arif Ayan Ayushi Counter_Sales Dheerendra_pdct Dhira…" at bounding box center [216, 388] width 95 height 23
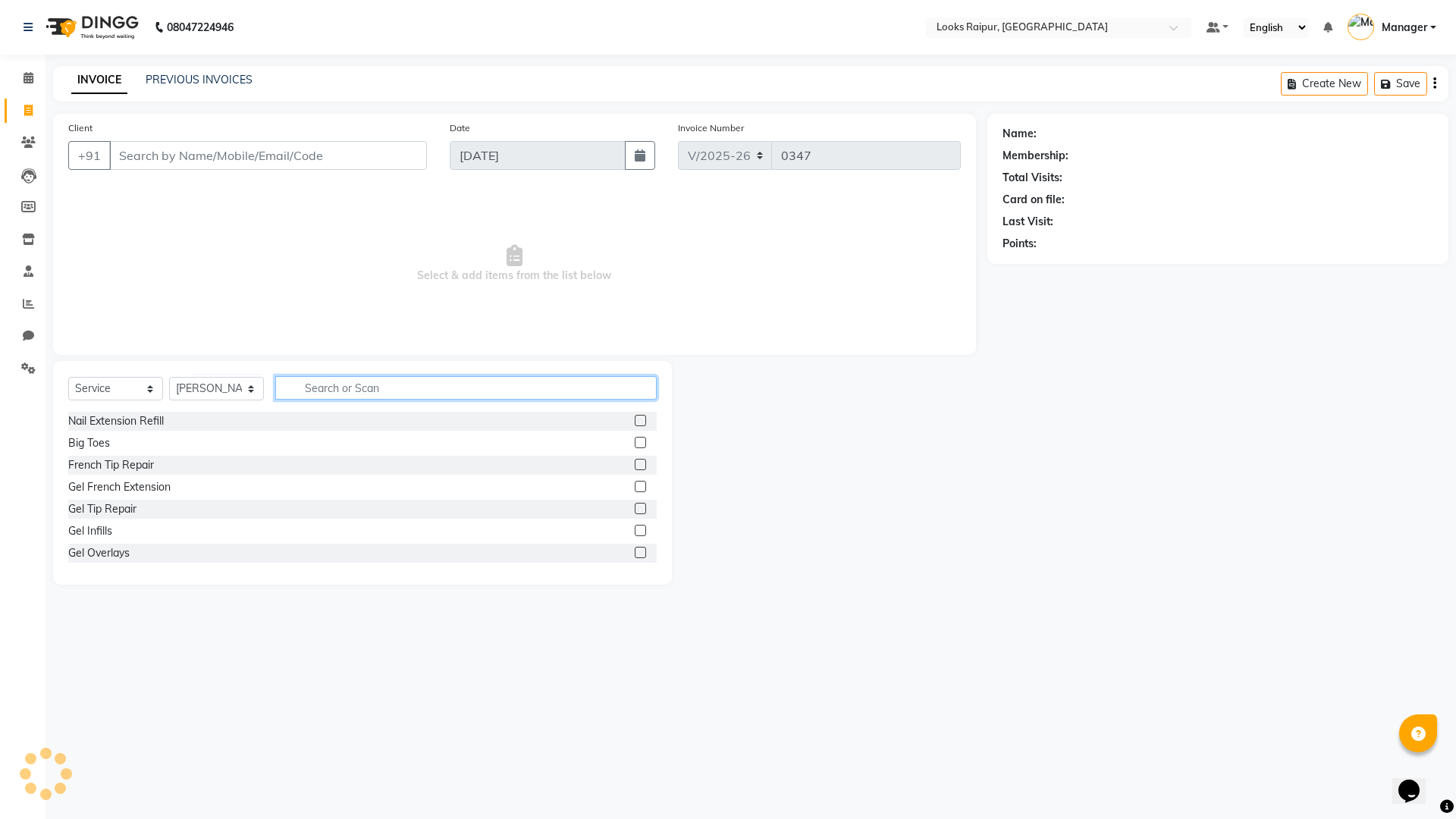
click at [314, 388] on input "text" at bounding box center [465, 387] width 381 height 23
type input "B"
type input "COLOR"
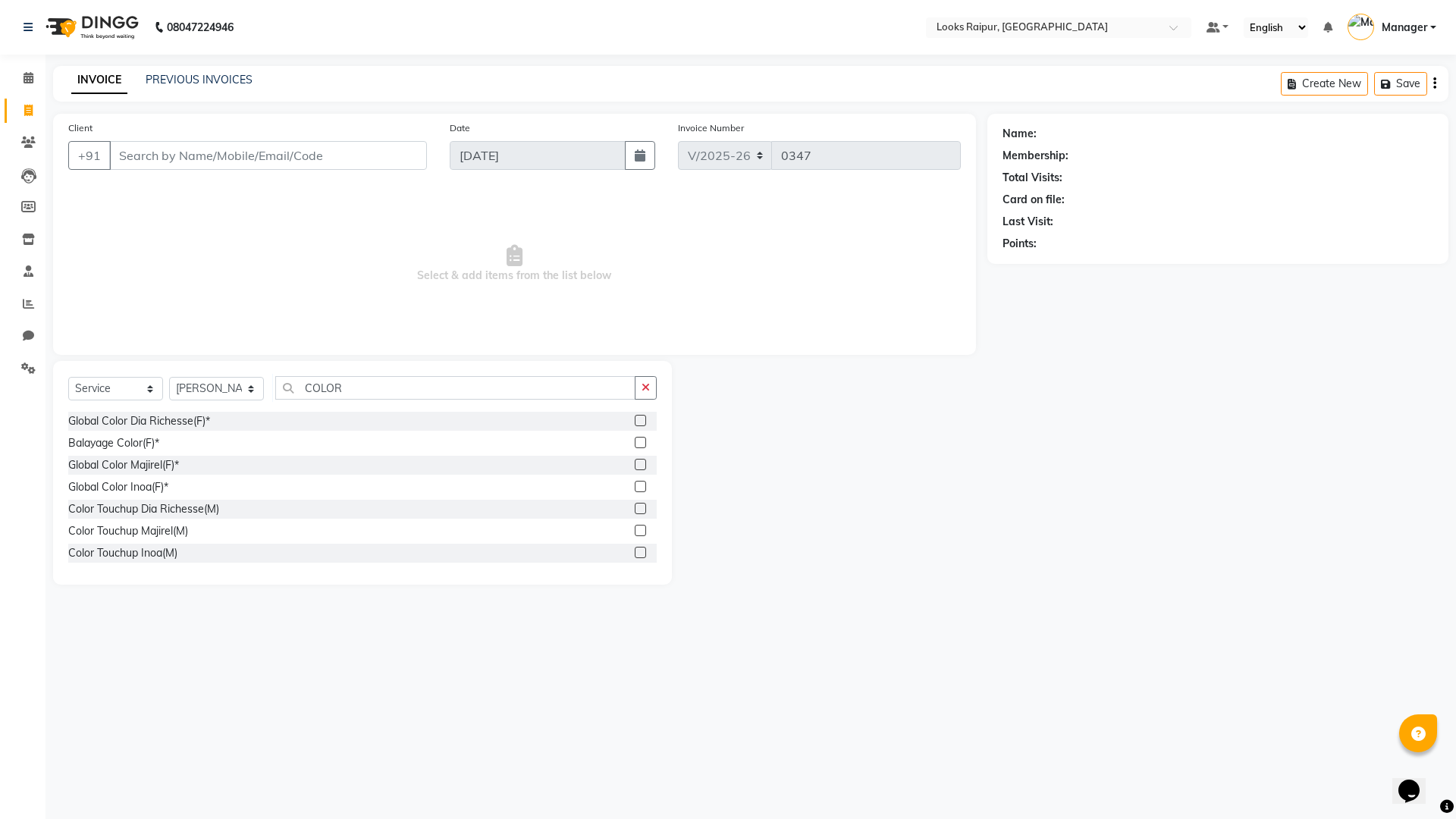
click at [635, 442] on label at bounding box center [641, 442] width 12 height 12
click at [635, 442] on input "checkbox" at bounding box center [640, 443] width 10 height 10
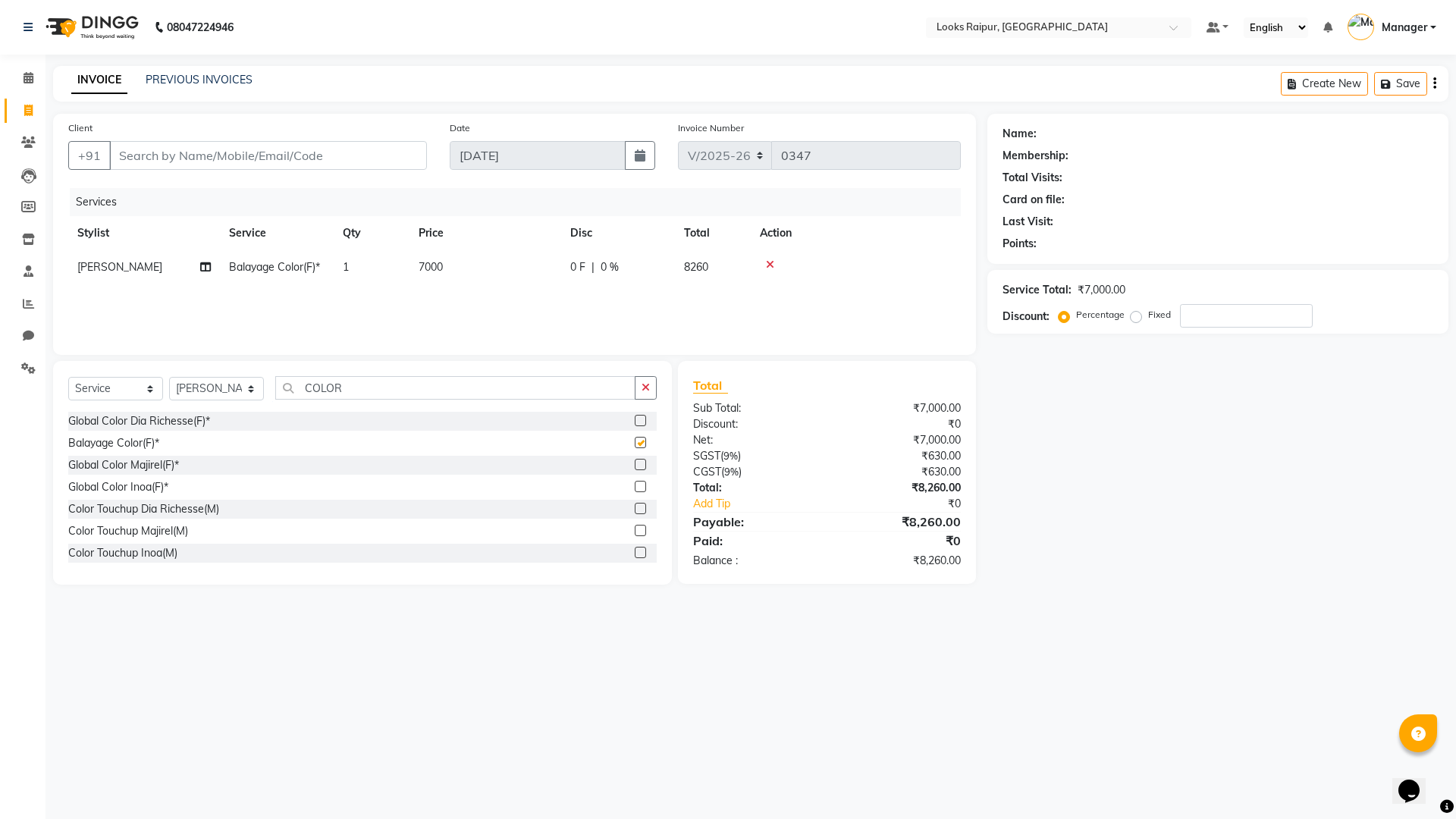
checkbox input "false"
drag, startPoint x: 450, startPoint y: 261, endPoint x: 479, endPoint y: 260, distance: 29.0
click at [463, 260] on td "7000" at bounding box center [485, 267] width 151 height 34
select select "85877"
drag, startPoint x: 545, startPoint y: 270, endPoint x: 444, endPoint y: 265, distance: 101.1
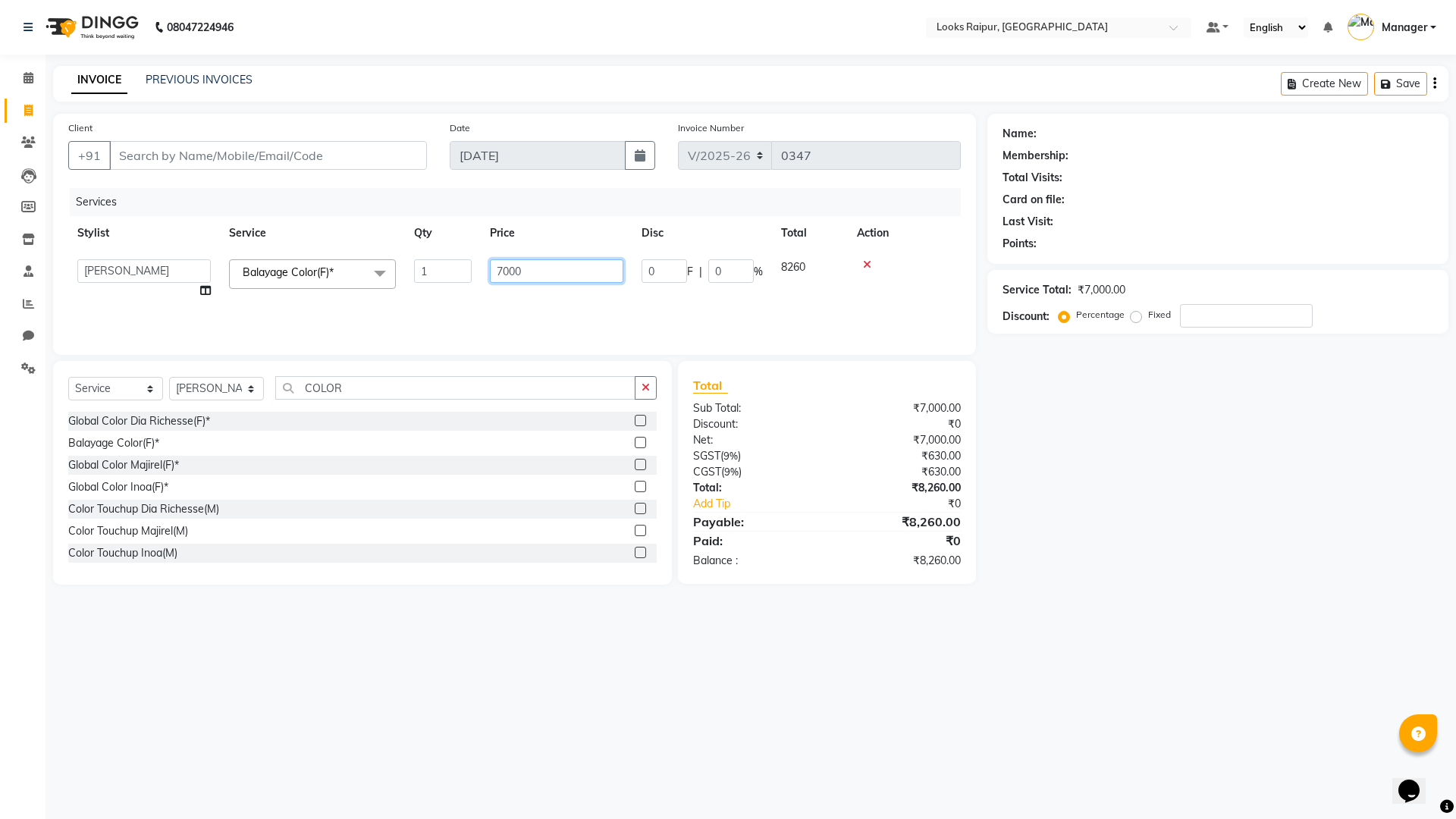
click at [444, 265] on tr "Akshay_Pdct Arif Ayan Ayushi Counter_Sales Dheerendra_pdct Dhiraj Hasib Kafil K…" at bounding box center [514, 279] width 893 height 57
type input "6500"
click at [556, 294] on div "Services Stylist Service Qty Price Disc Total Action Akshay_Pdct Arif Ayan Ayus…" at bounding box center [514, 264] width 893 height 151
drag, startPoint x: 1188, startPoint y: 328, endPoint x: 819, endPoint y: 343, distance: 369.3
click at [819, 343] on div "Client +91 Date 03-09-2025 Invoice Number V/2025 V/2025-26 0347 Services Stylis…" at bounding box center [750, 349] width 1418 height 471
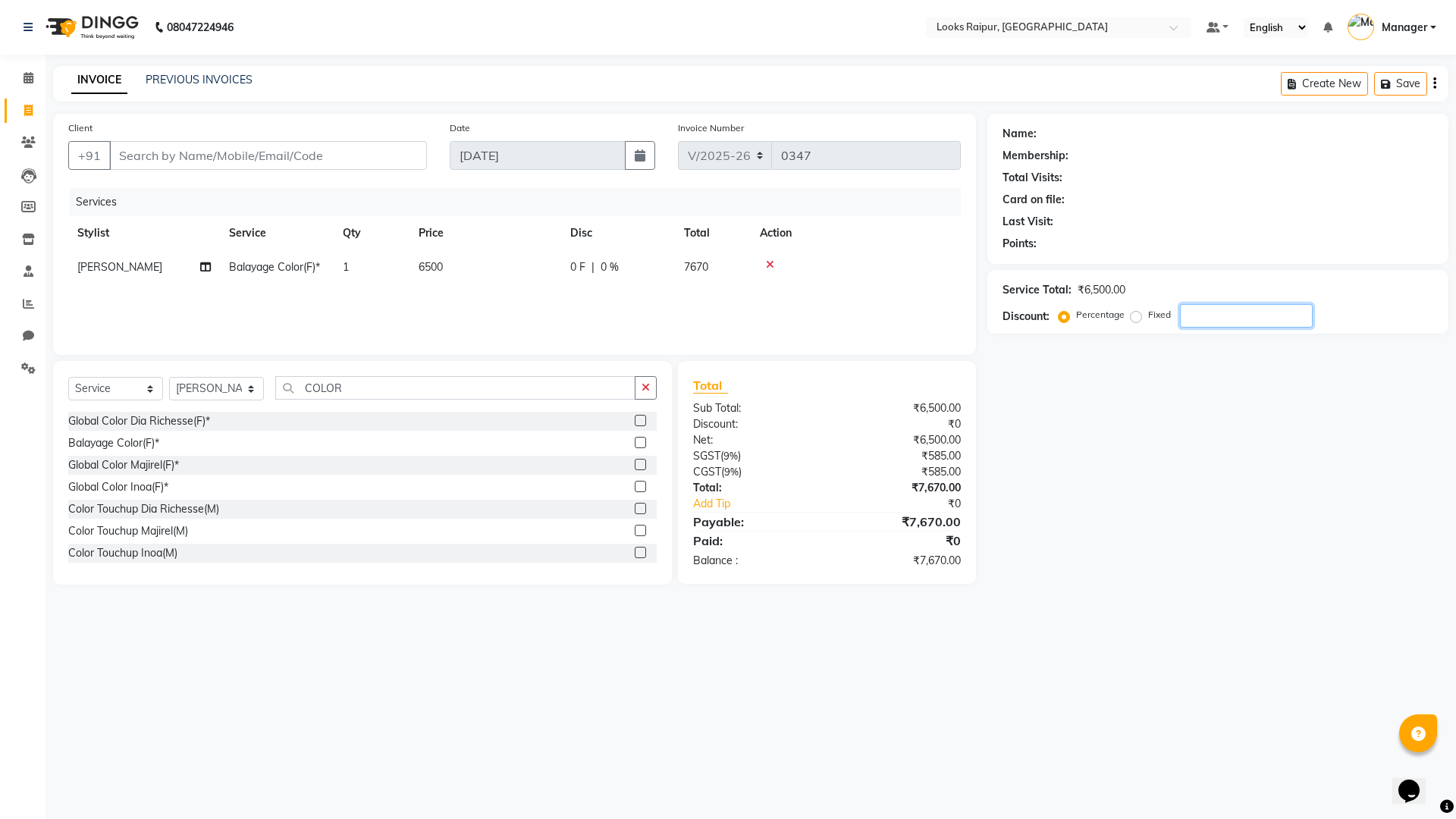
click at [1188, 311] on input "number" at bounding box center [1246, 316] width 133 height 23
type input "10"
click at [150, 152] on input "Client" at bounding box center [268, 155] width 317 height 29
click at [154, 165] on input "Client" at bounding box center [268, 155] width 317 height 29
type input "7"
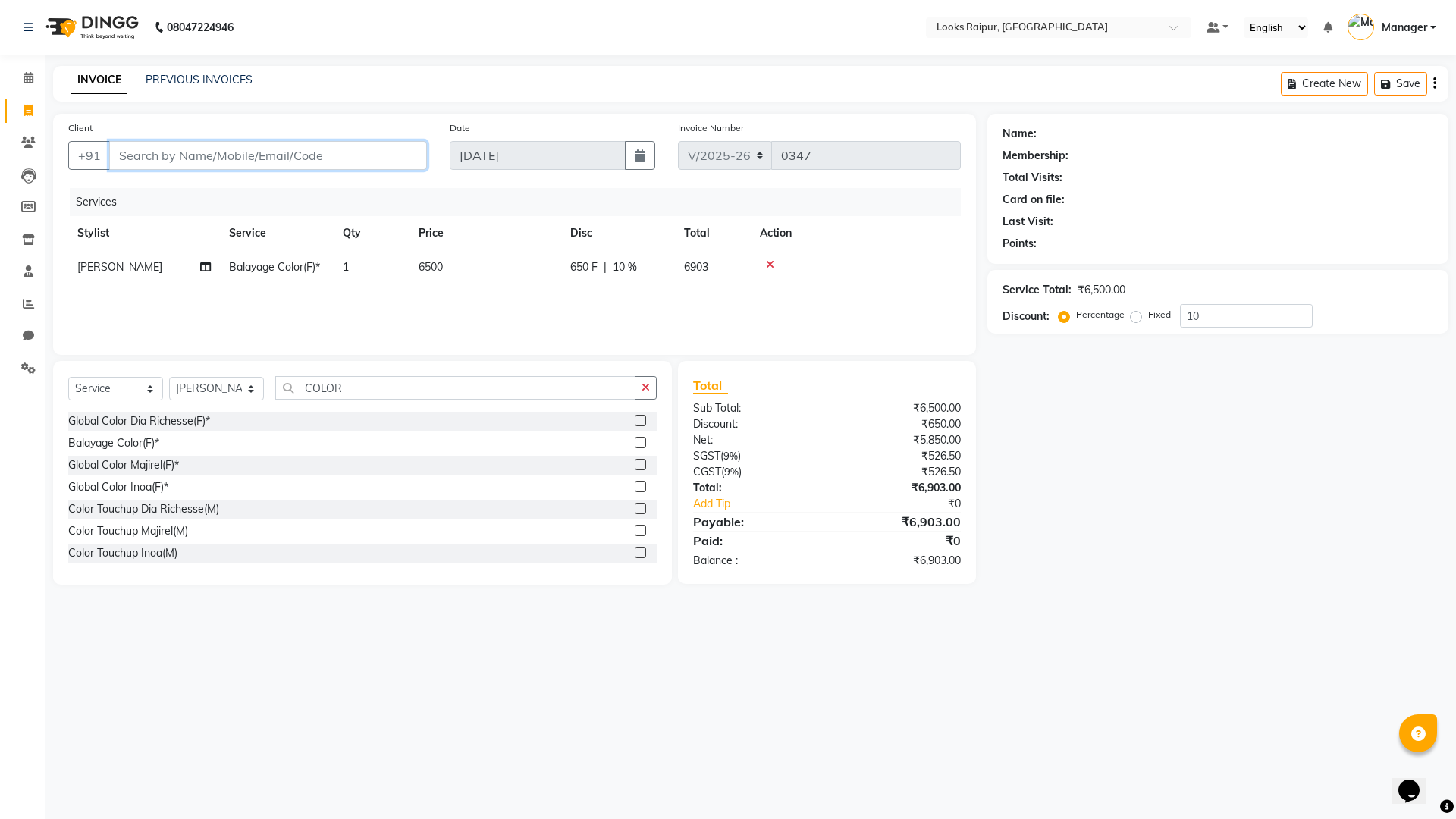
type input "0"
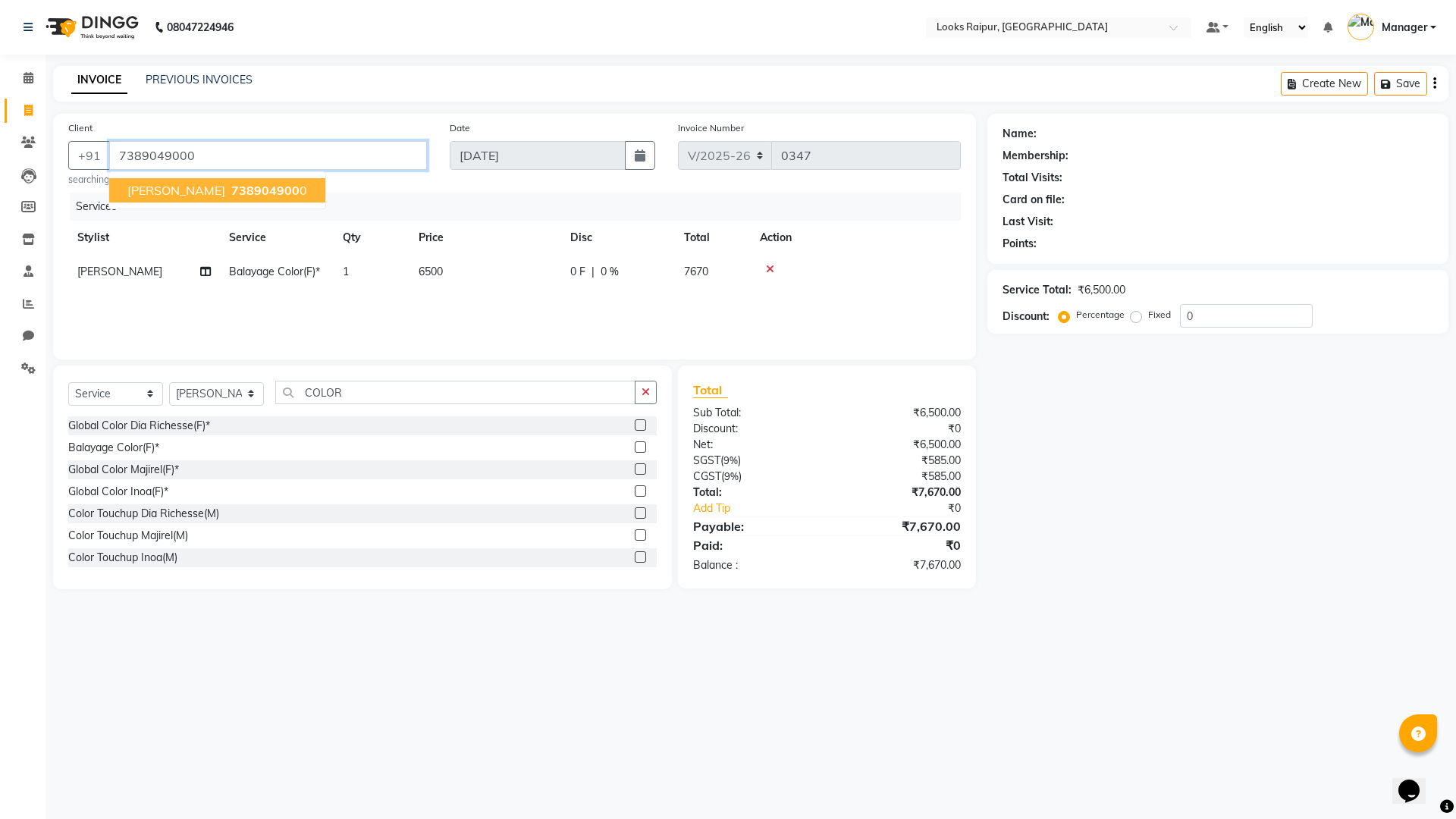
type input "7389049000"
select select "1: Object"
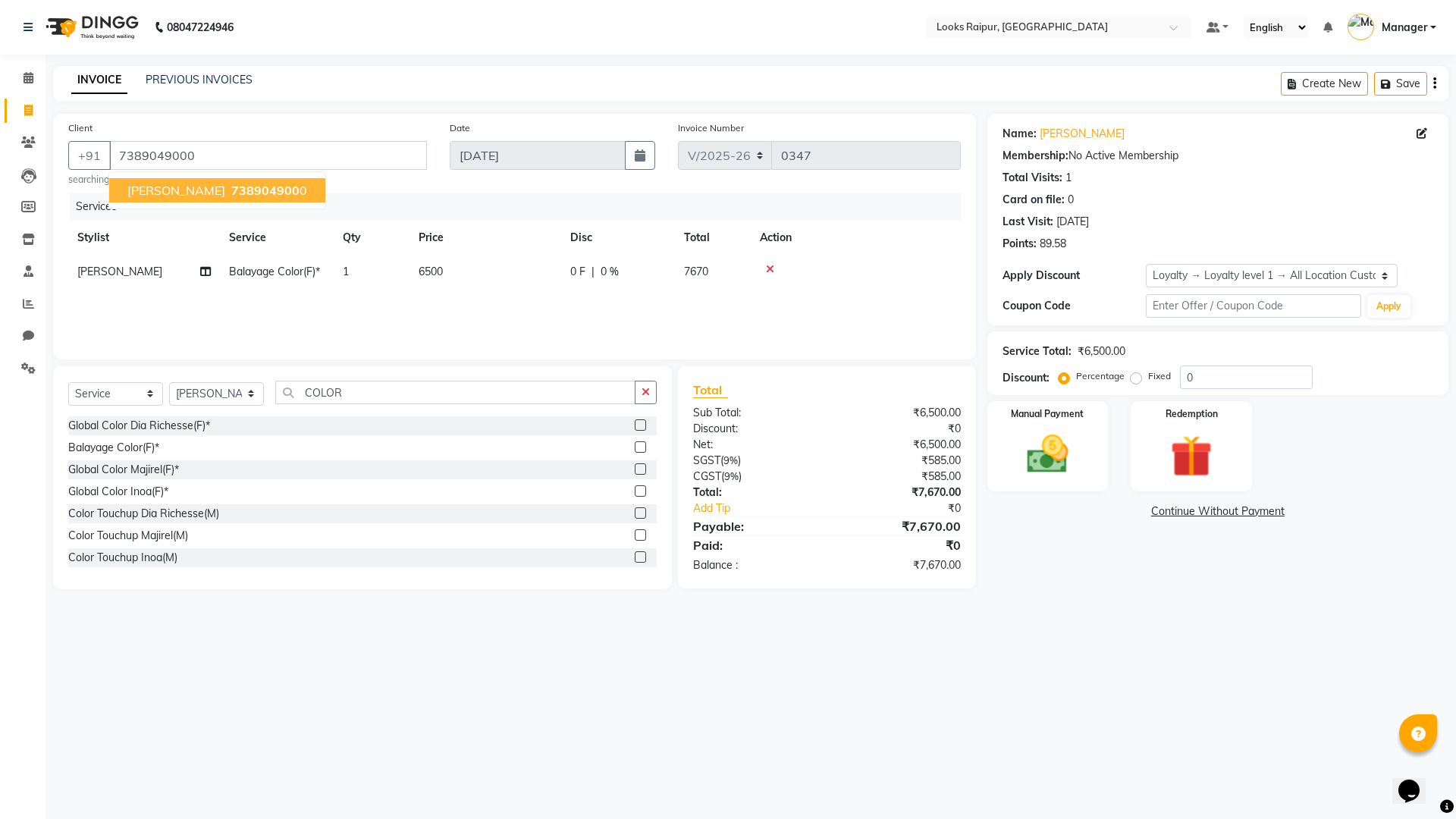
click at [945, 239] on th "Action" at bounding box center [855, 237] width 210 height 34
click at [1218, 378] on input "0" at bounding box center [1246, 377] width 133 height 23
click at [1203, 392] on div "Service Total: ₹6,500.00 Discount: Percentage Fixed" at bounding box center [1217, 363] width 461 height 64
click at [1206, 382] on input "number" at bounding box center [1246, 377] width 133 height 23
click at [1204, 380] on input "number" at bounding box center [1246, 377] width 133 height 23
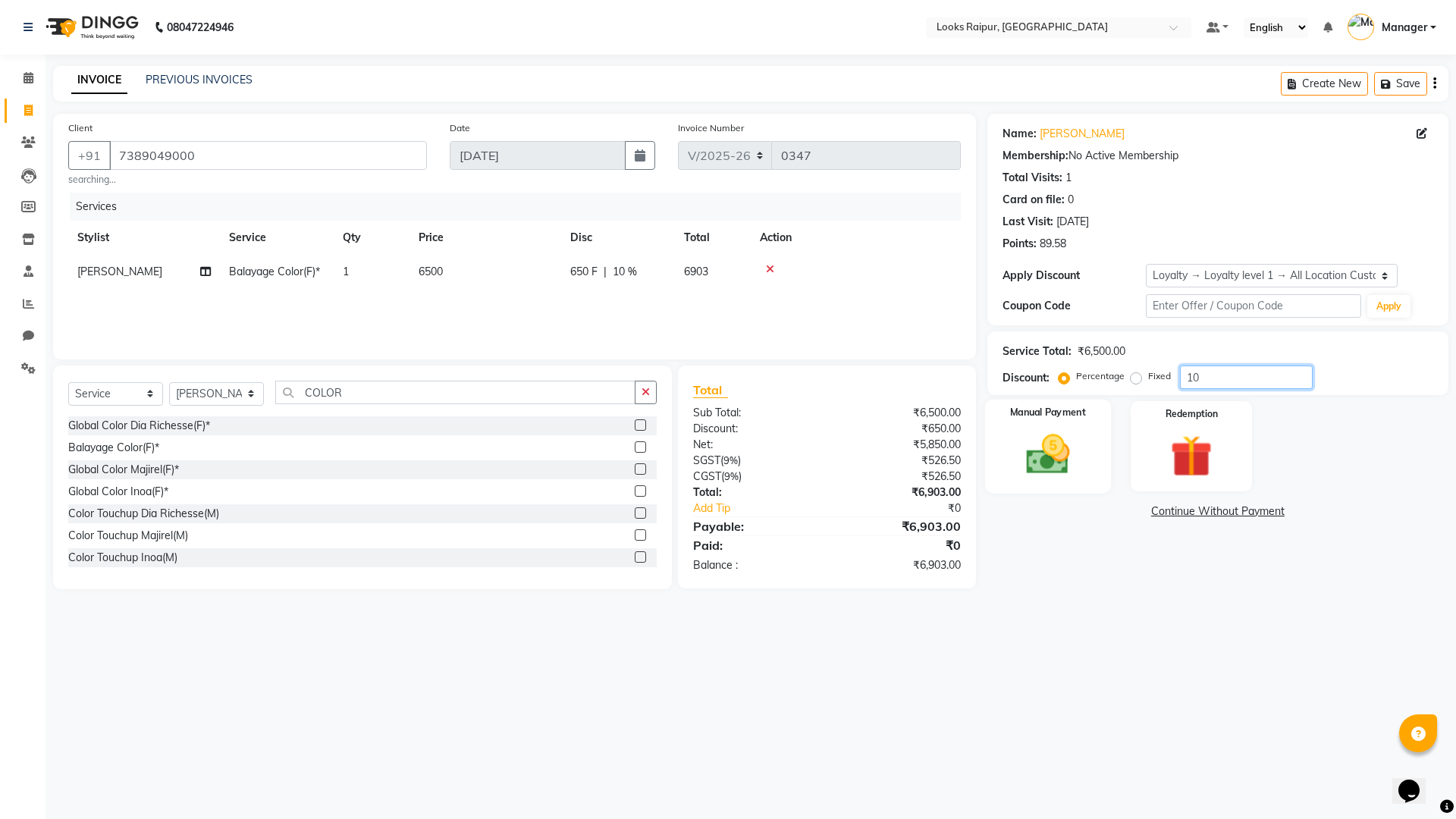
type input "10"
click at [1057, 446] on img at bounding box center [1047, 454] width 71 height 50
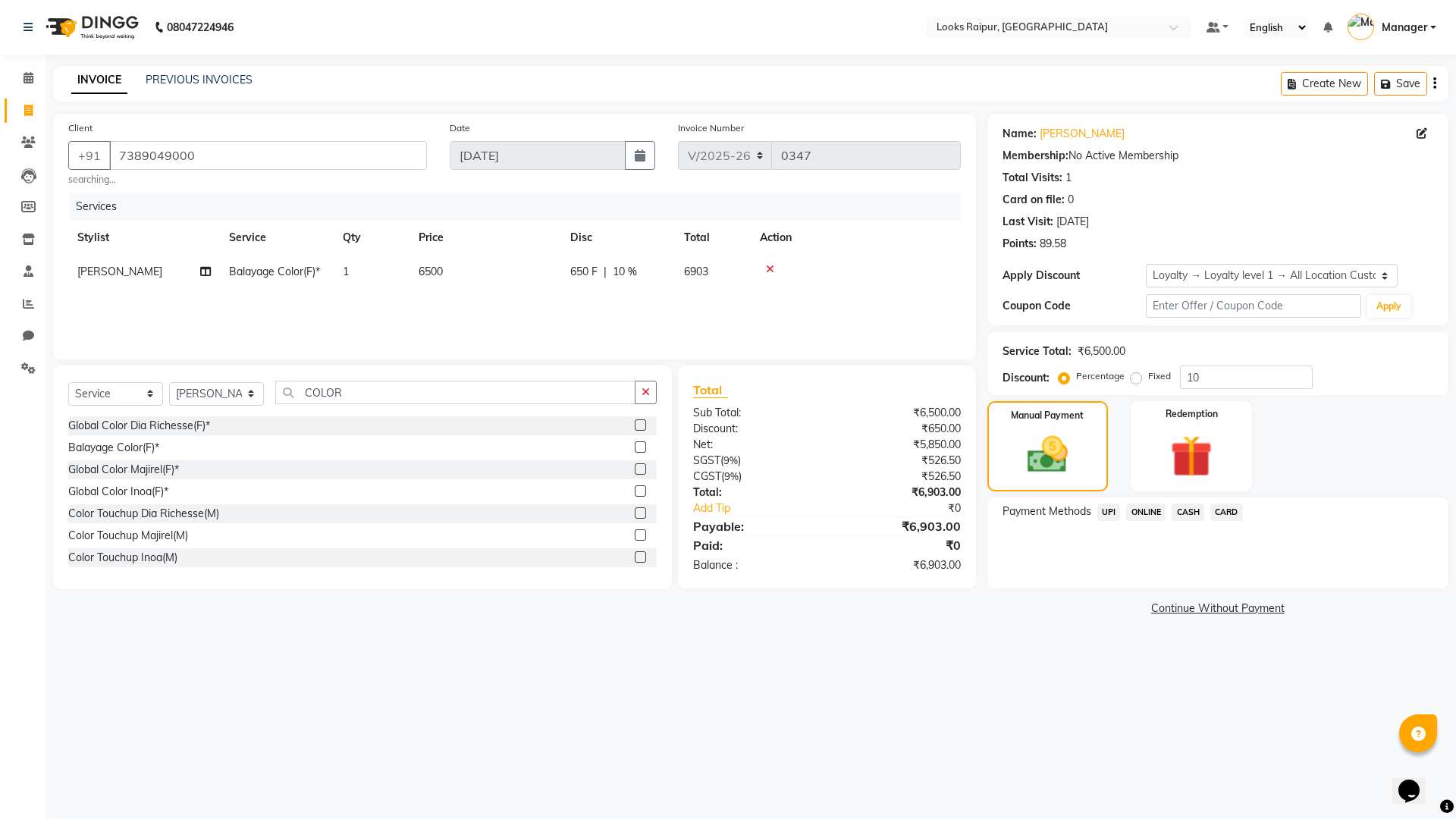
click at [1189, 507] on span "CASH" at bounding box center [1187, 512] width 32 height 17
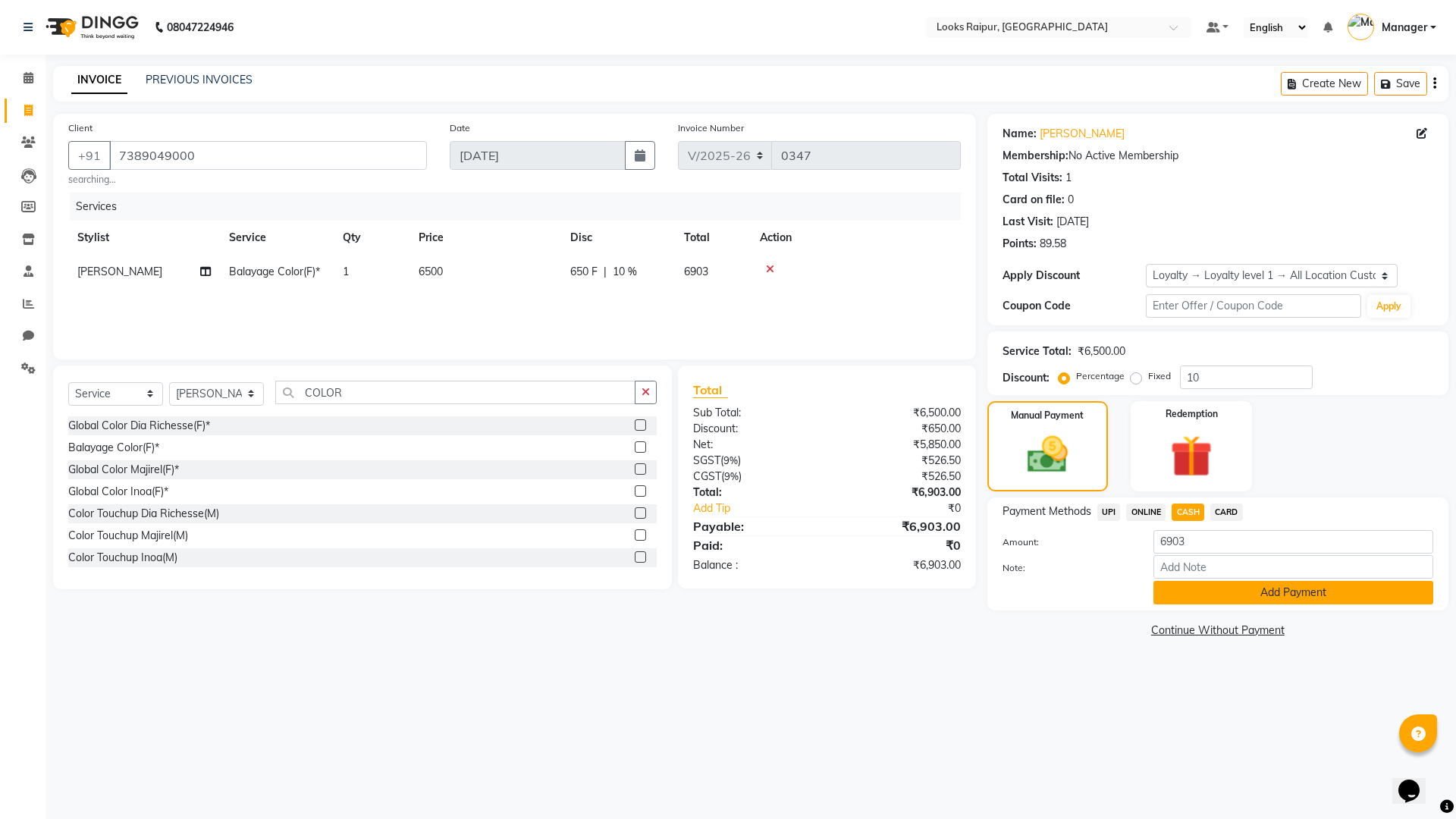
click at [1239, 595] on button "Add Payment" at bounding box center [1293, 593] width 280 height 23
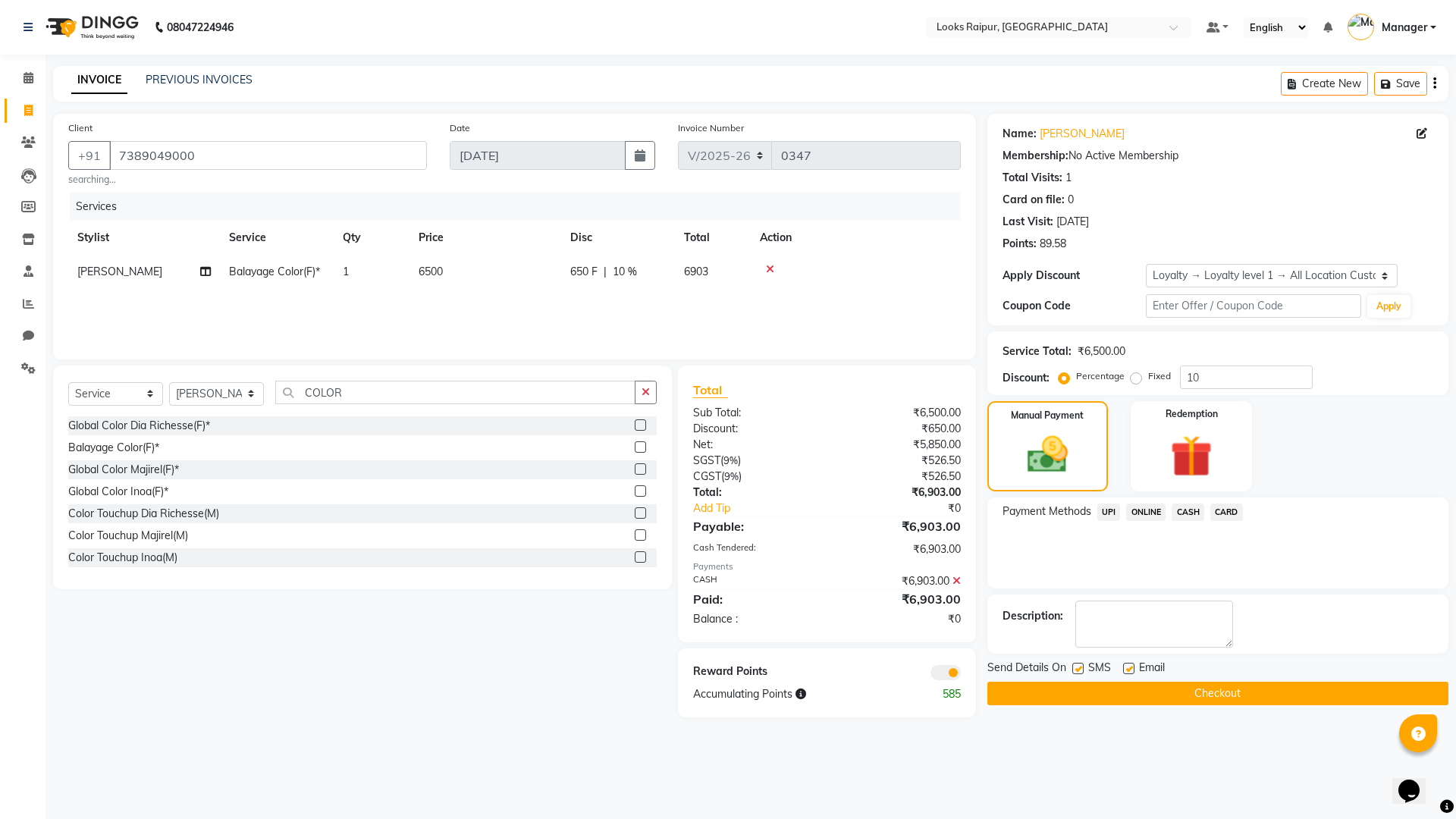
click at [1217, 687] on button "Checkout" at bounding box center [1217, 693] width 461 height 23
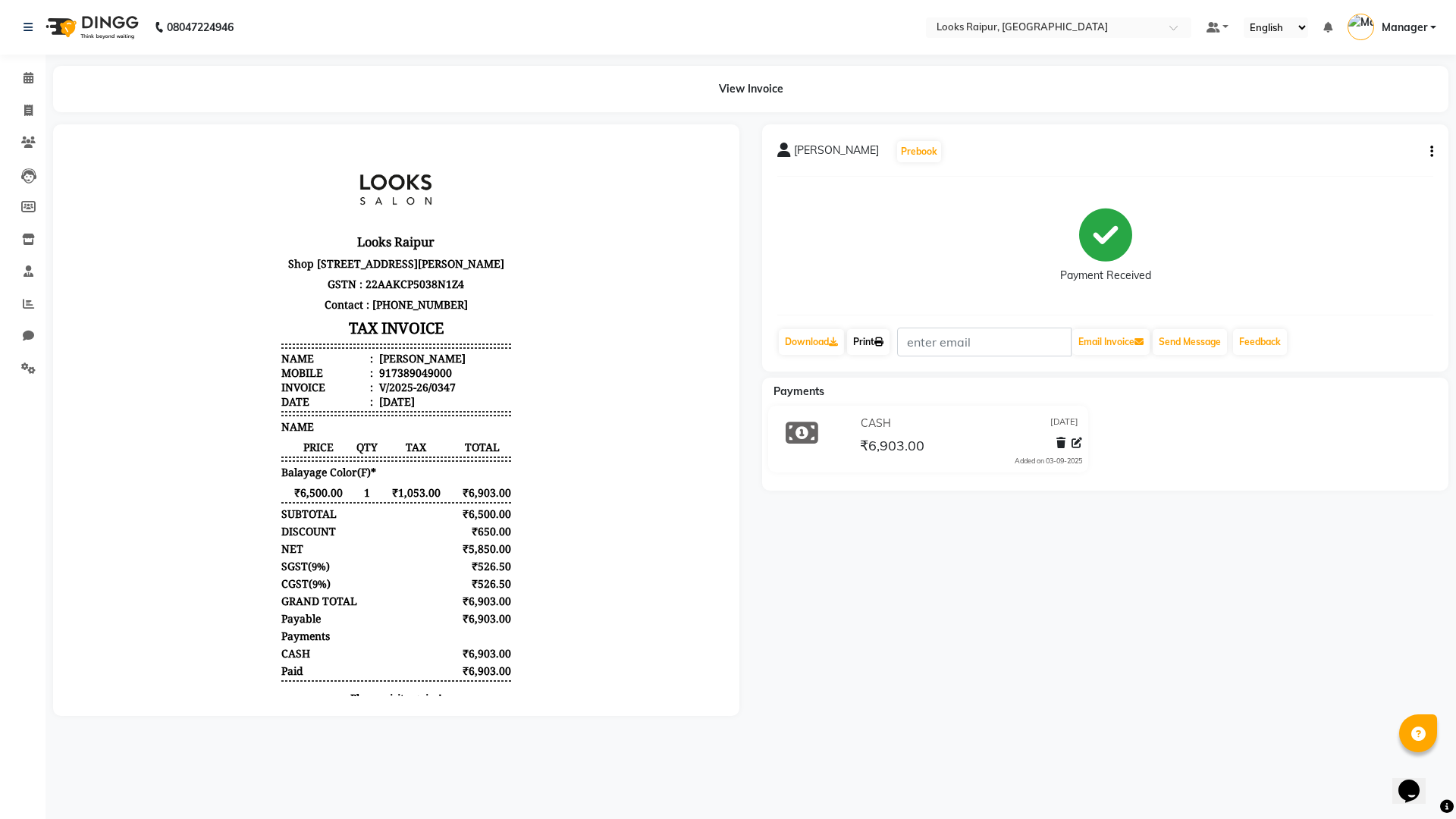
click at [877, 347] on link "Print" at bounding box center [868, 342] width 42 height 26
click at [1183, 350] on button "Send Message" at bounding box center [1189, 342] width 74 height 26
click at [1187, 348] on button "Send Message" at bounding box center [1189, 342] width 74 height 26
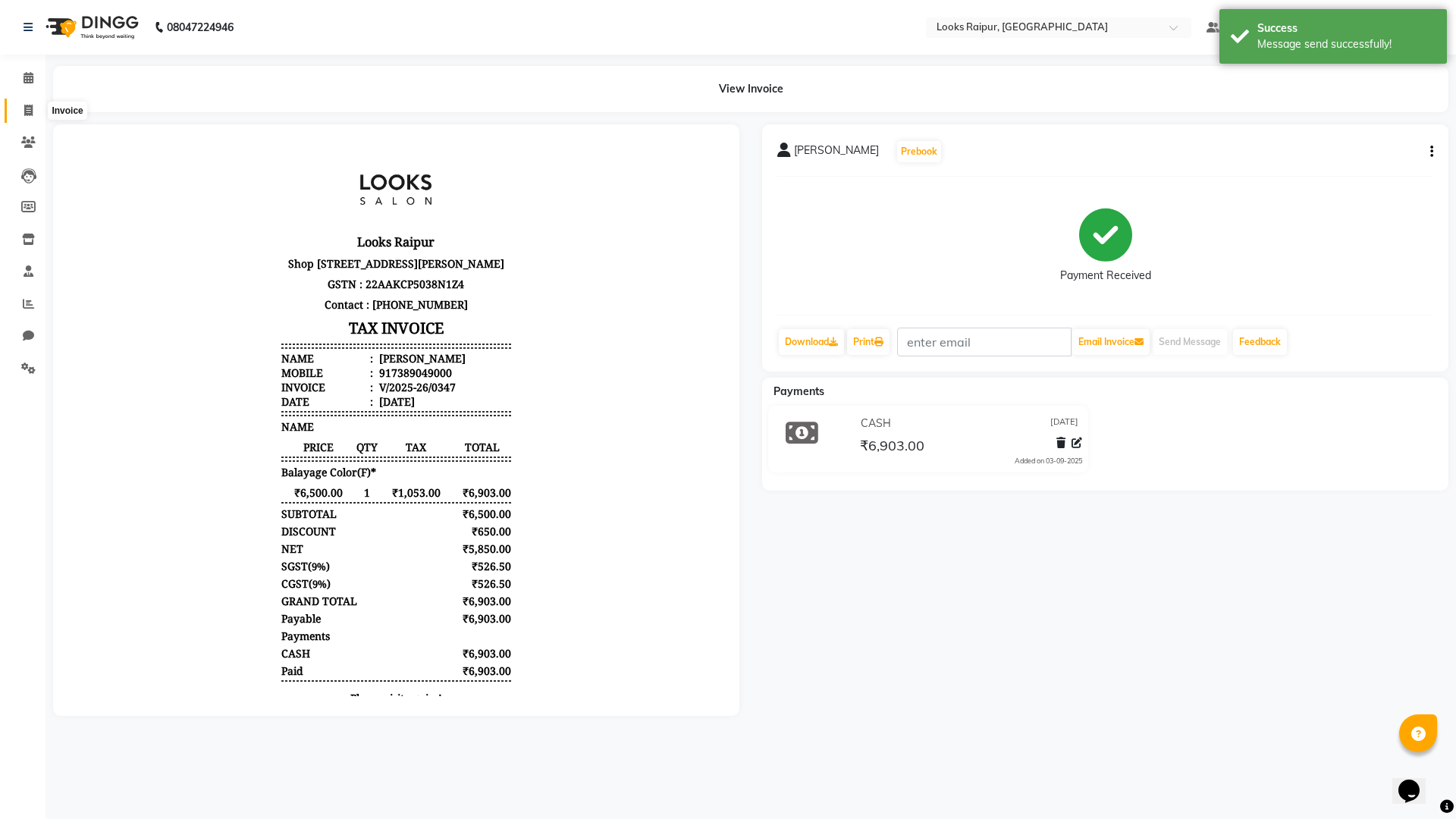
click at [23, 102] on span at bounding box center [28, 111] width 27 height 17
select select "service"
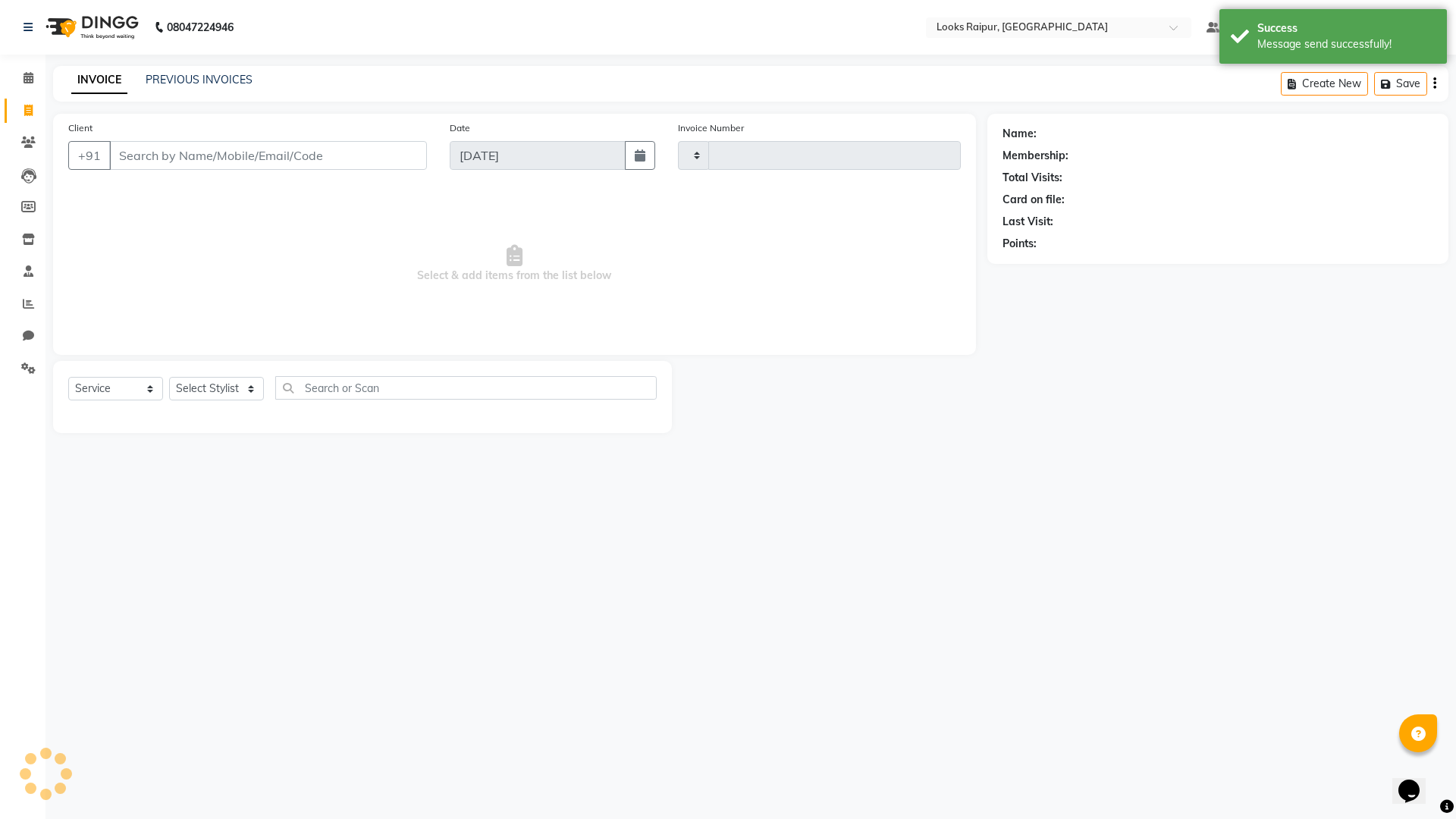
type input "0348"
select select "8606"
click at [179, 86] on link "PREVIOUS INVOICES" at bounding box center [199, 80] width 107 height 13
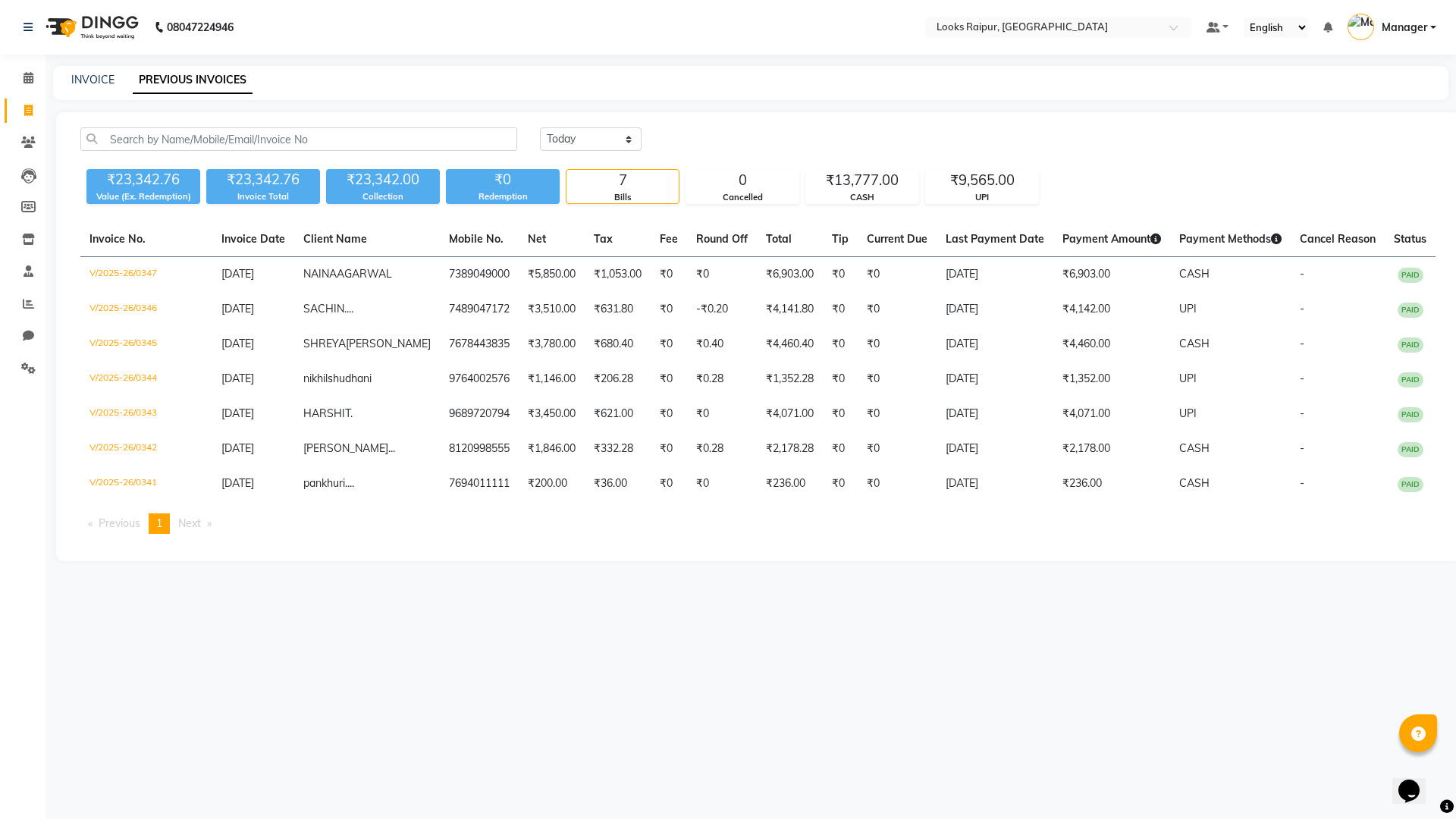
click at [71, 81] on div "INVOICE PREVIOUS INVOICES" at bounding box center [741, 80] width 1377 height 16
click at [91, 86] on link "INVOICE" at bounding box center [93, 80] width 43 height 13
select select "8606"
select select "service"
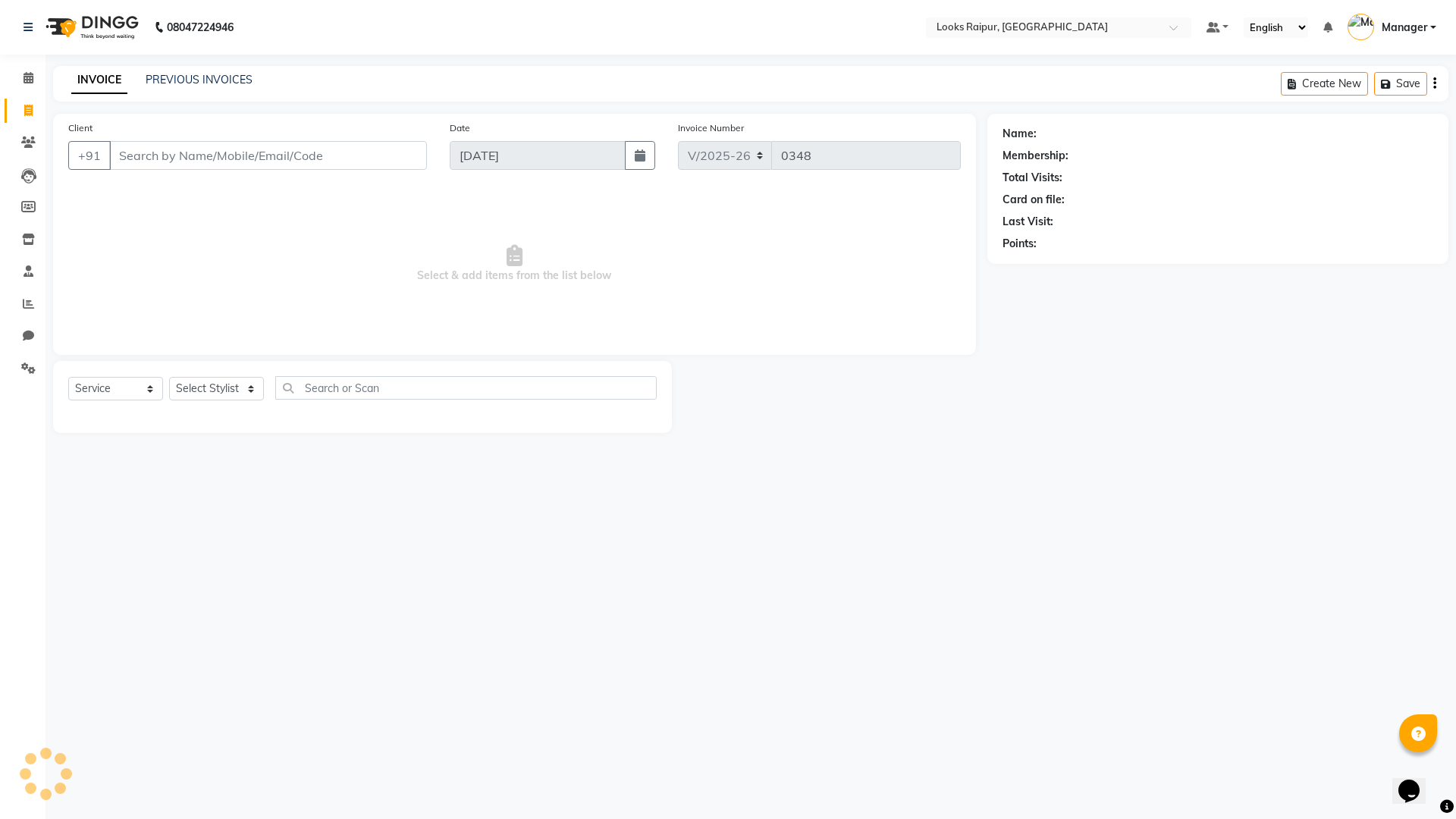
click at [208, 67] on div "INVOICE PREVIOUS INVOICES Create New Save" at bounding box center [750, 83] width 1395 height 36
click at [193, 91] on div "INVOICE PREVIOUS INVOICES Create New Save" at bounding box center [750, 83] width 1395 height 36
click at [194, 82] on link "PREVIOUS INVOICES" at bounding box center [199, 80] width 107 height 13
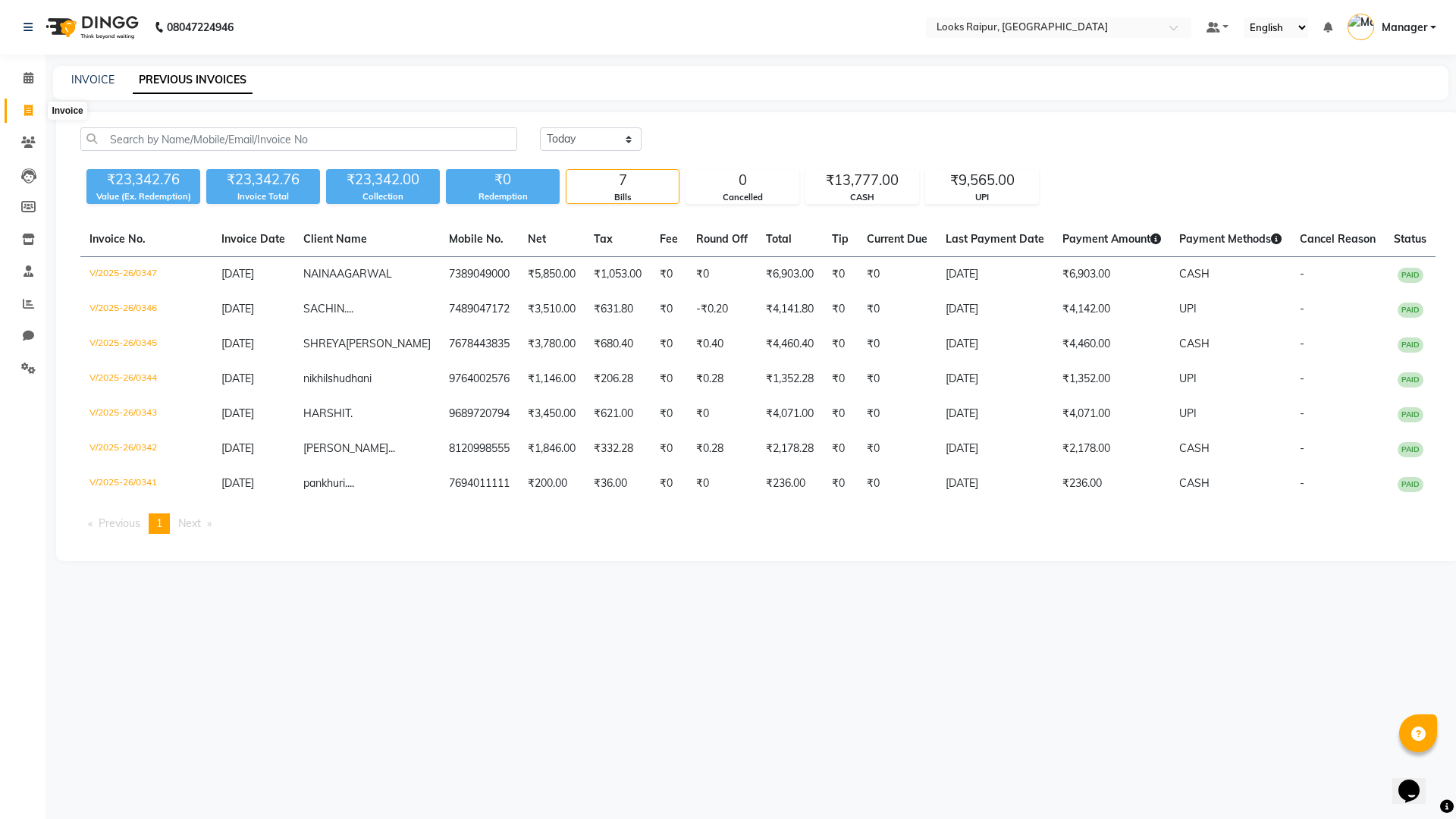
click at [24, 114] on icon at bounding box center [28, 111] width 8 height 12
select select "8606"
select select "service"
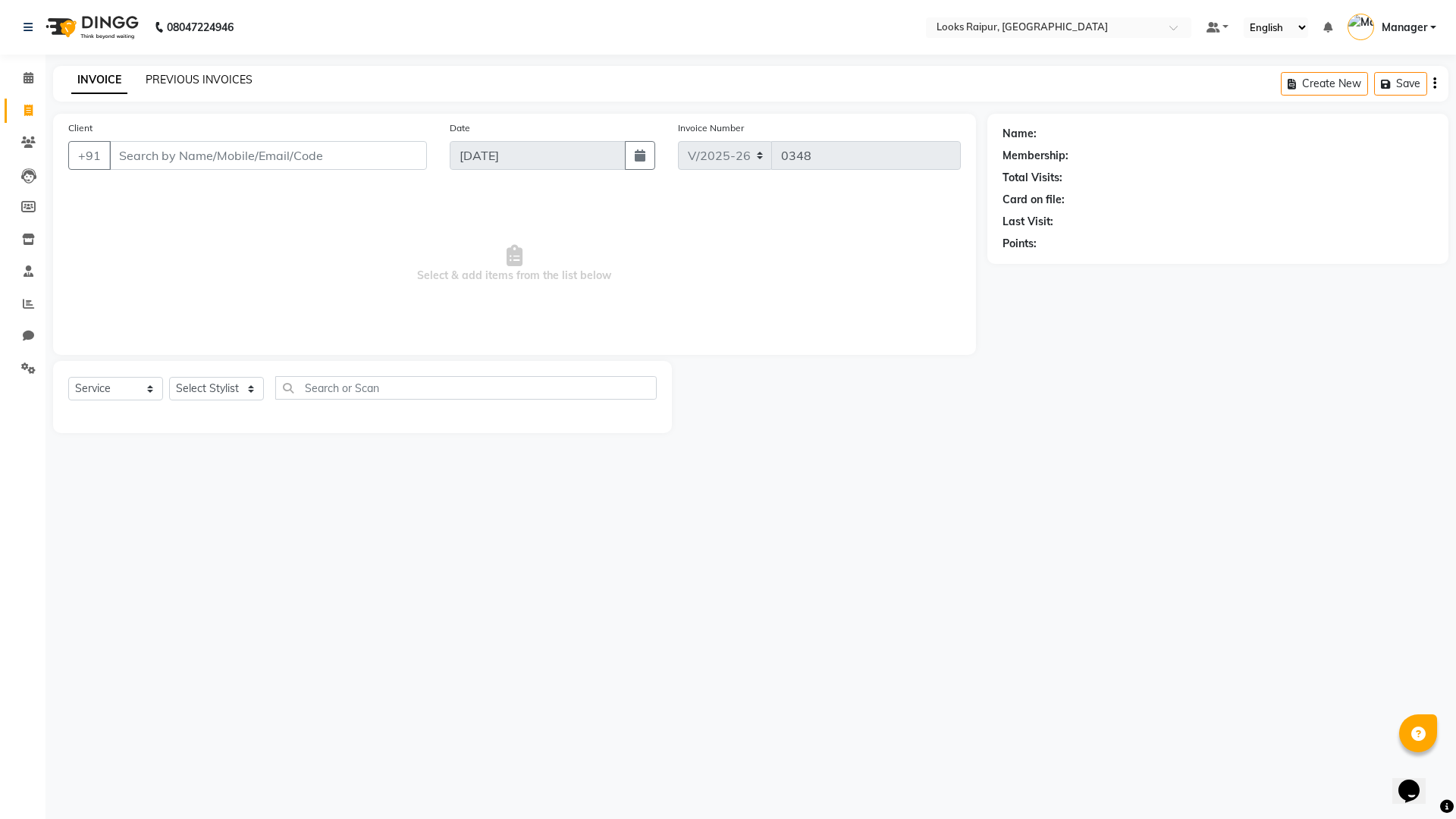
click at [154, 77] on link "PREVIOUS INVOICES" at bounding box center [199, 80] width 107 height 13
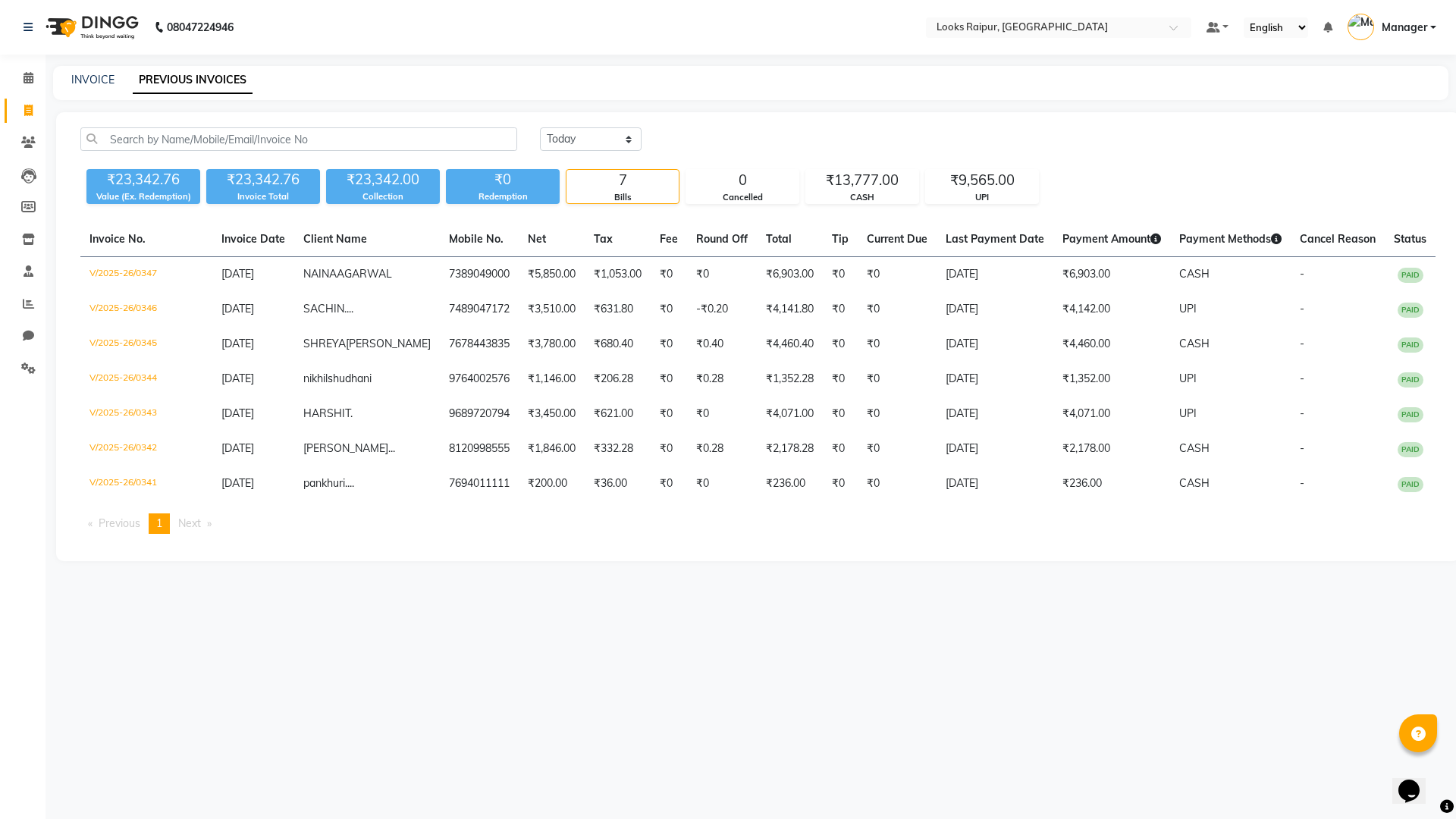
click at [31, 97] on li "Invoice" at bounding box center [22, 111] width 46 height 32
click at [31, 83] on span at bounding box center [28, 78] width 27 height 17
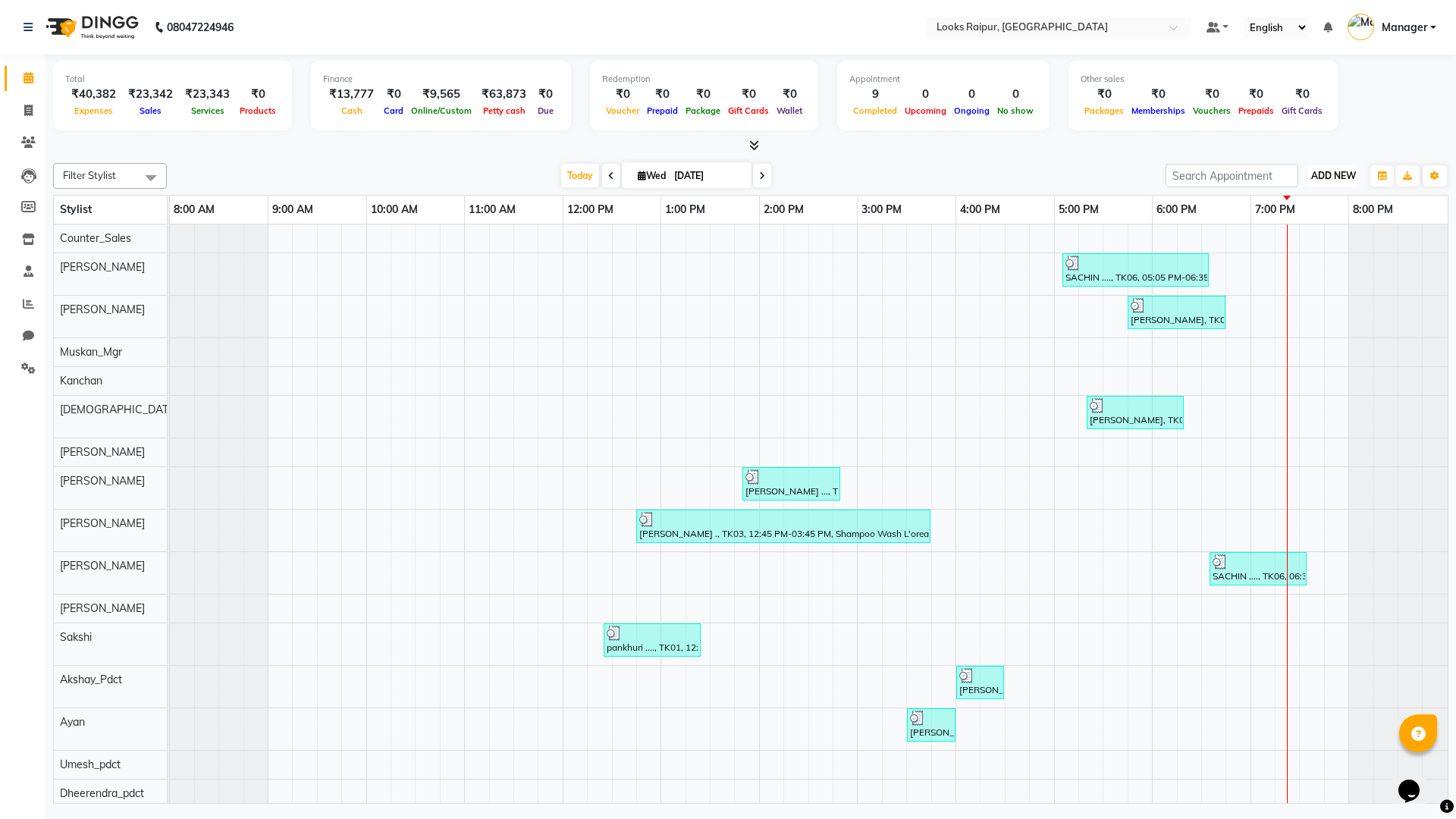
click at [1326, 180] on span "ADD NEW" at bounding box center [1333, 175] width 45 height 12
click at [1272, 239] on link "Add Expense" at bounding box center [1299, 244] width 120 height 20
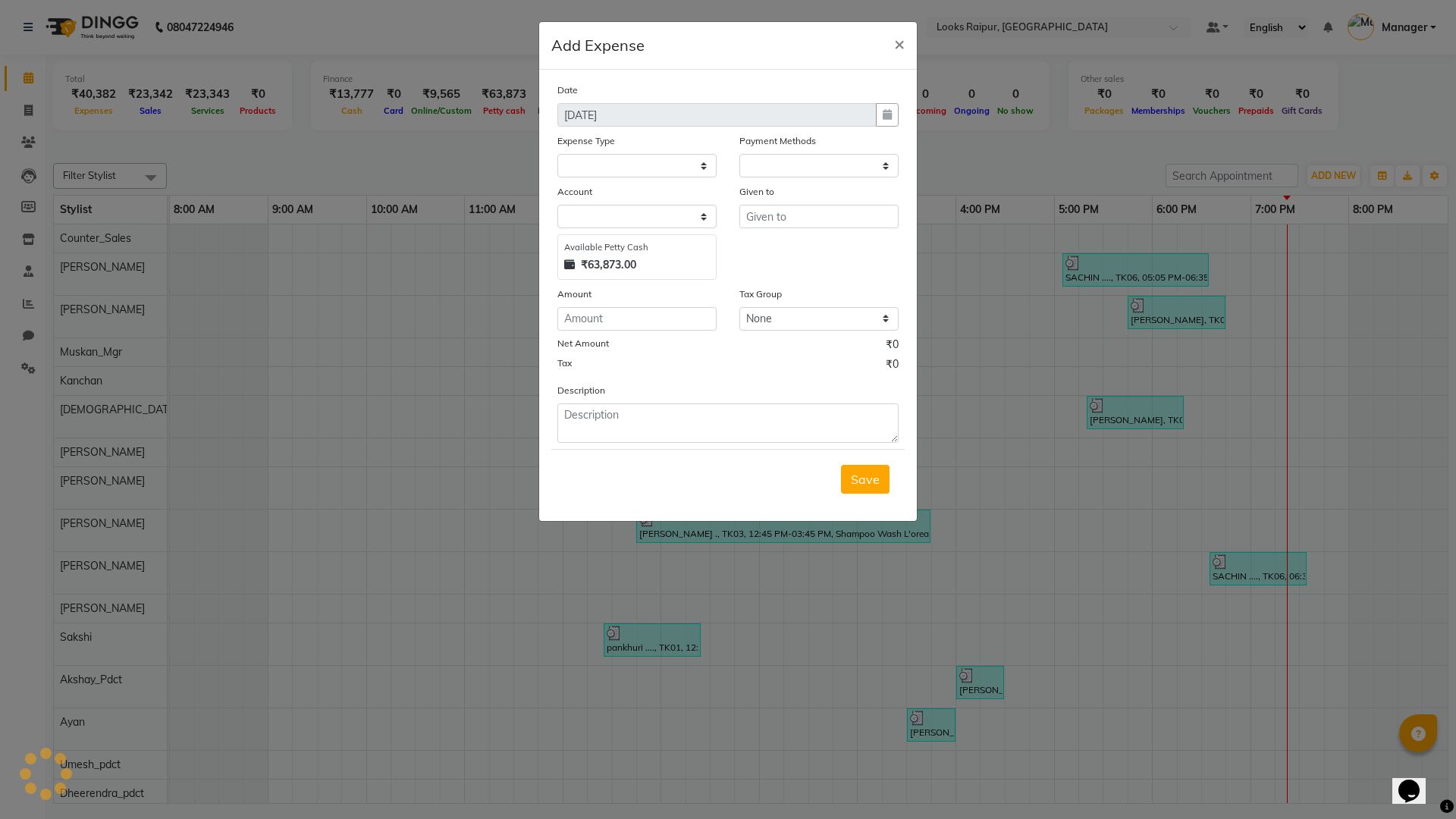
select select "1"
select select "7834"
click at [705, 160] on select "Select Bank Deposit Blinkit Cash Handover CLIENT Client ordered food Client Ref…" at bounding box center [637, 165] width 160 height 23
select select "24472"
click at [557, 154] on select "Select Bank Deposit Blinkit Cash Handover CLIENT Client ordered food Client Ref…" at bounding box center [637, 165] width 160 height 23
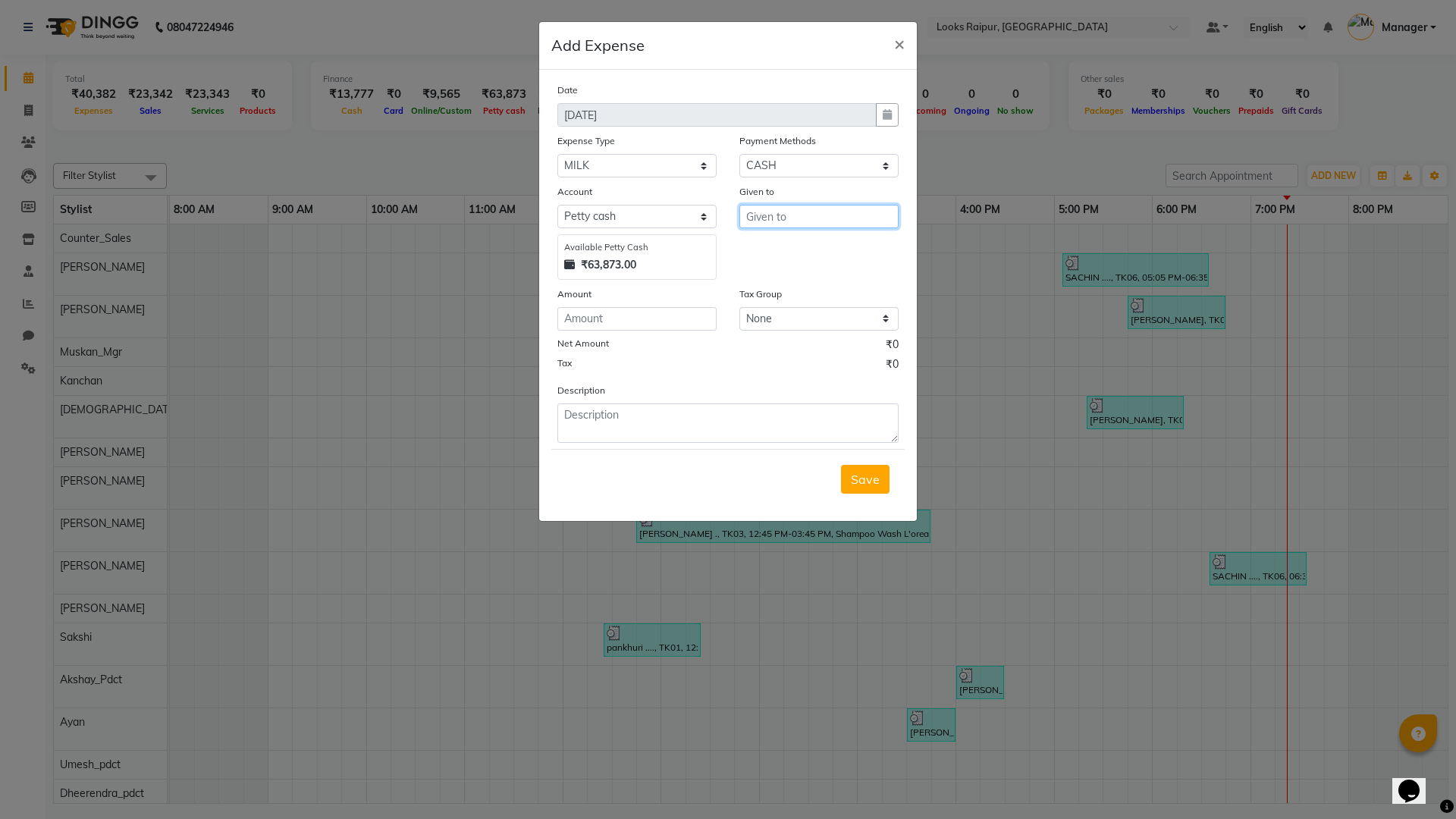
click at [791, 221] on input "text" at bounding box center [819, 216] width 160 height 23
click at [782, 238] on button "Co unter_Sales" at bounding box center [799, 249] width 120 height 24
type input "Counter_Sales"
click at [650, 323] on input "number" at bounding box center [637, 318] width 160 height 23
type input "268"
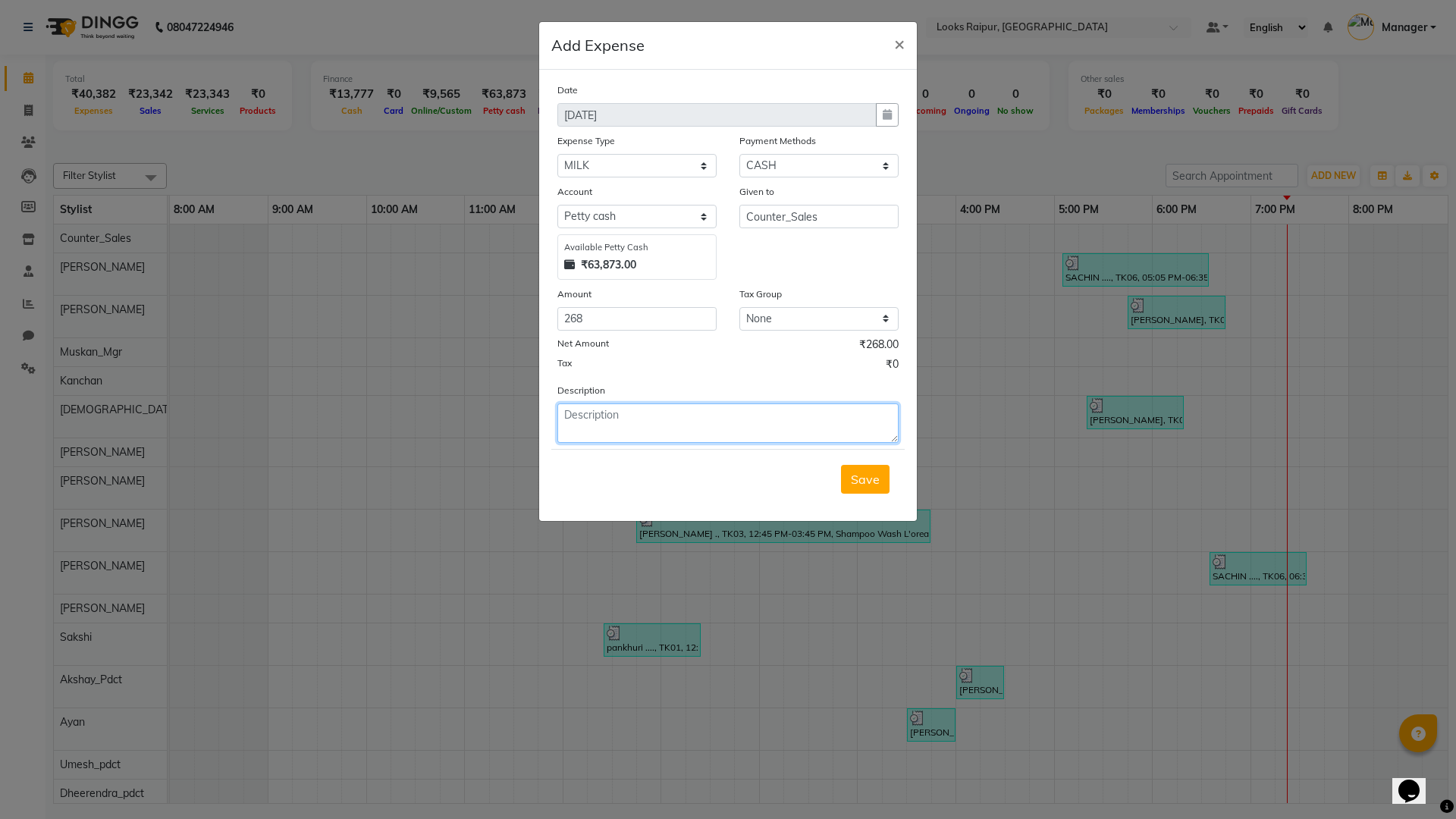
click at [642, 416] on textarea at bounding box center [727, 422] width 342 height 39
type textarea "MILK AND COFFEE"
click at [854, 481] on span "Save" at bounding box center [865, 479] width 29 height 15
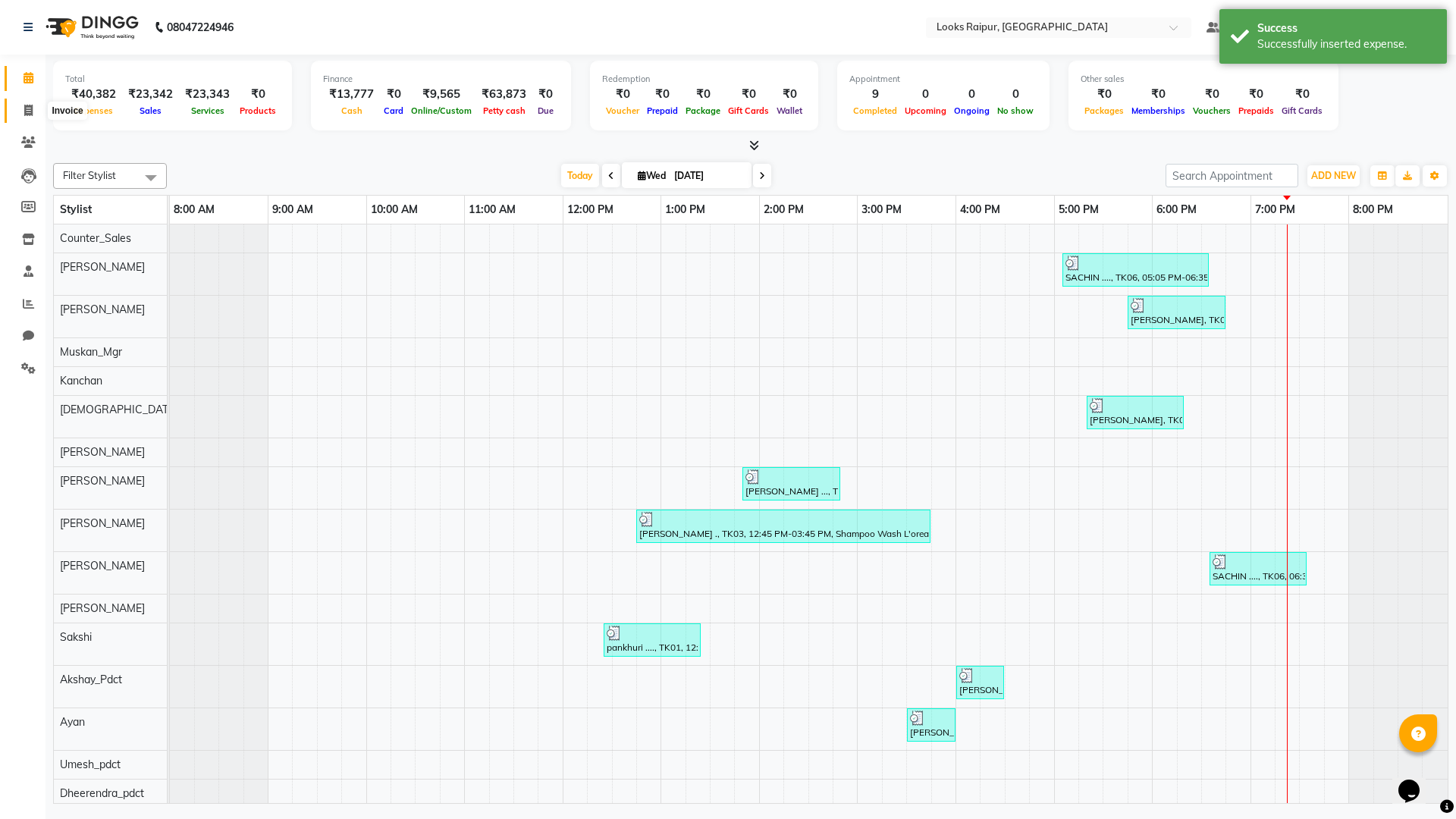
click at [30, 116] on span at bounding box center [28, 111] width 27 height 17
select select "service"
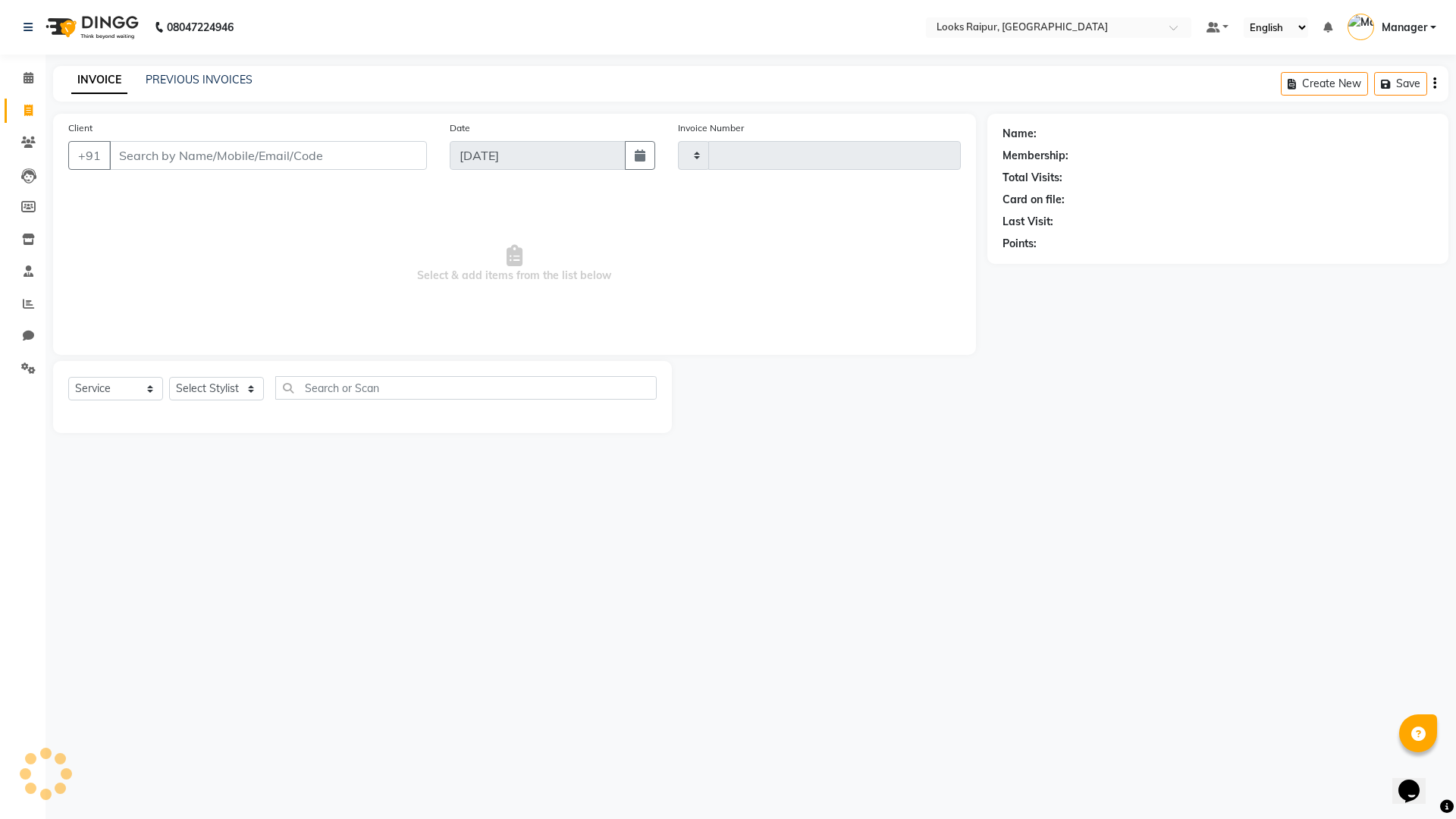
type input "0348"
select select "8606"
click at [199, 76] on link "PREVIOUS INVOICES" at bounding box center [199, 80] width 107 height 13
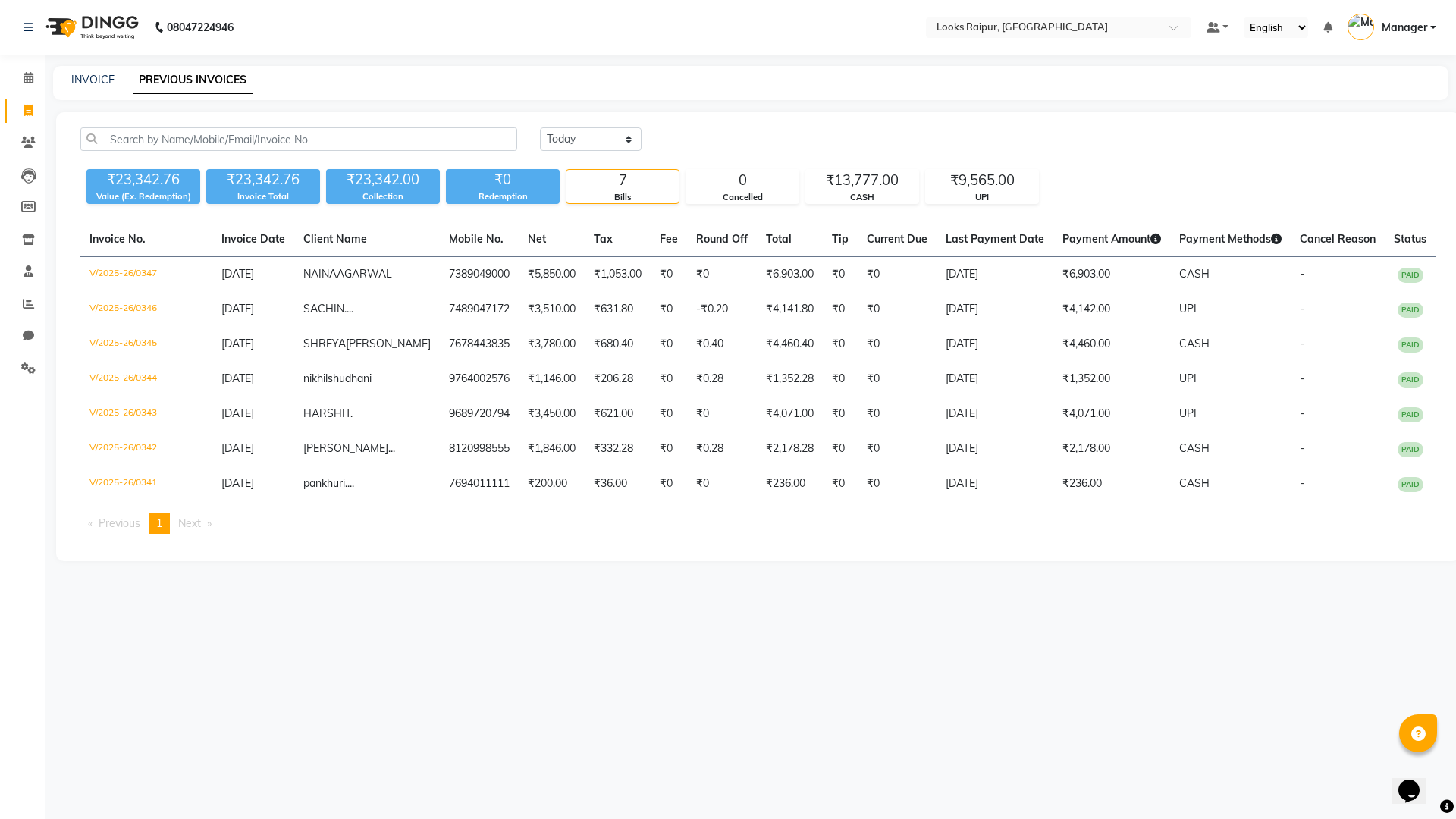
click at [102, 72] on div "INVOICE PREVIOUS INVOICES" at bounding box center [750, 82] width 1395 height 34
click at [108, 81] on link "INVOICE" at bounding box center [93, 80] width 43 height 13
select select "8606"
select select "service"
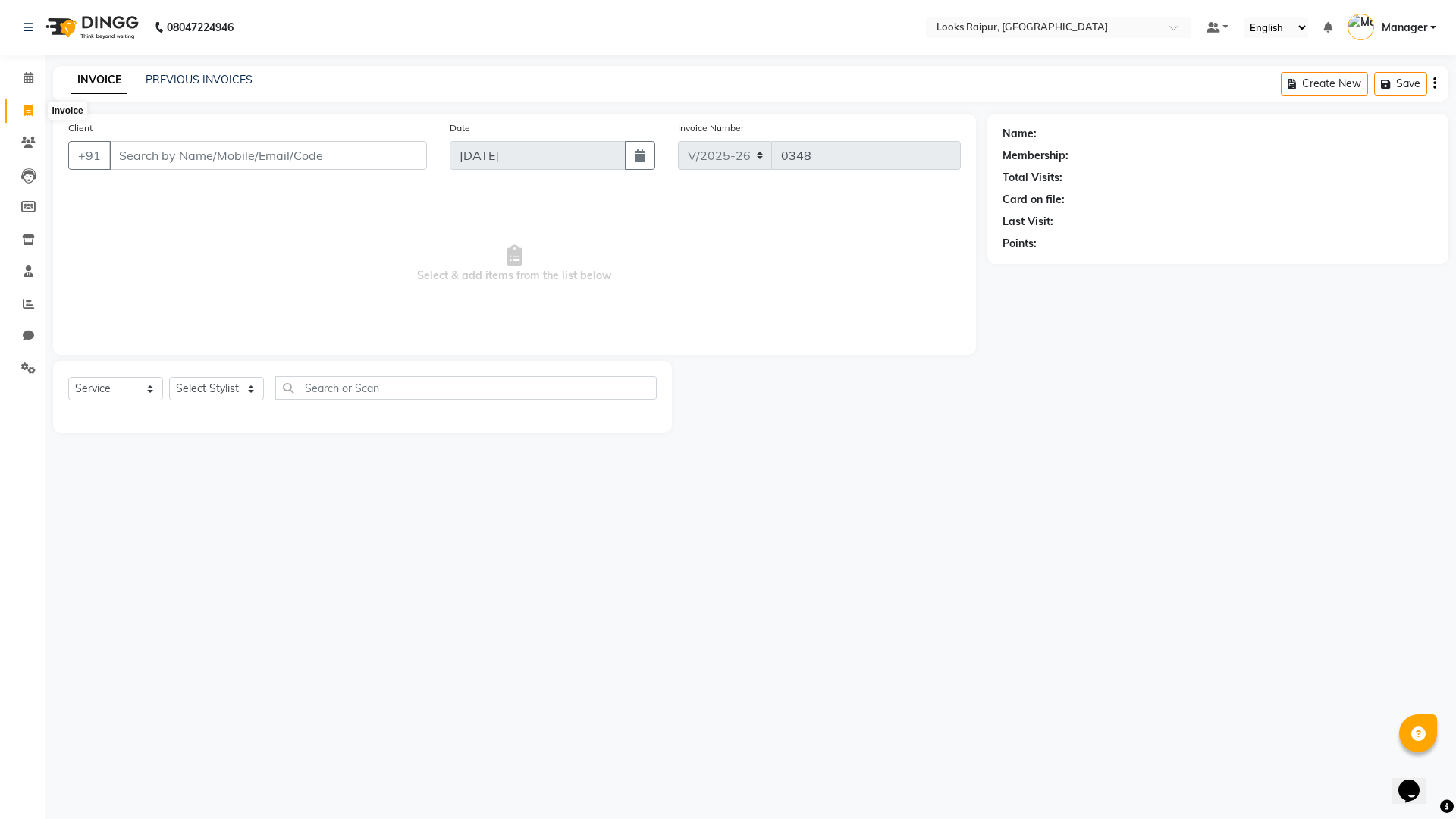
click at [35, 115] on span at bounding box center [28, 111] width 27 height 17
select select "service"
type input "0348"
select select "8606"
click at [179, 75] on link "PREVIOUS INVOICES" at bounding box center [199, 80] width 107 height 13
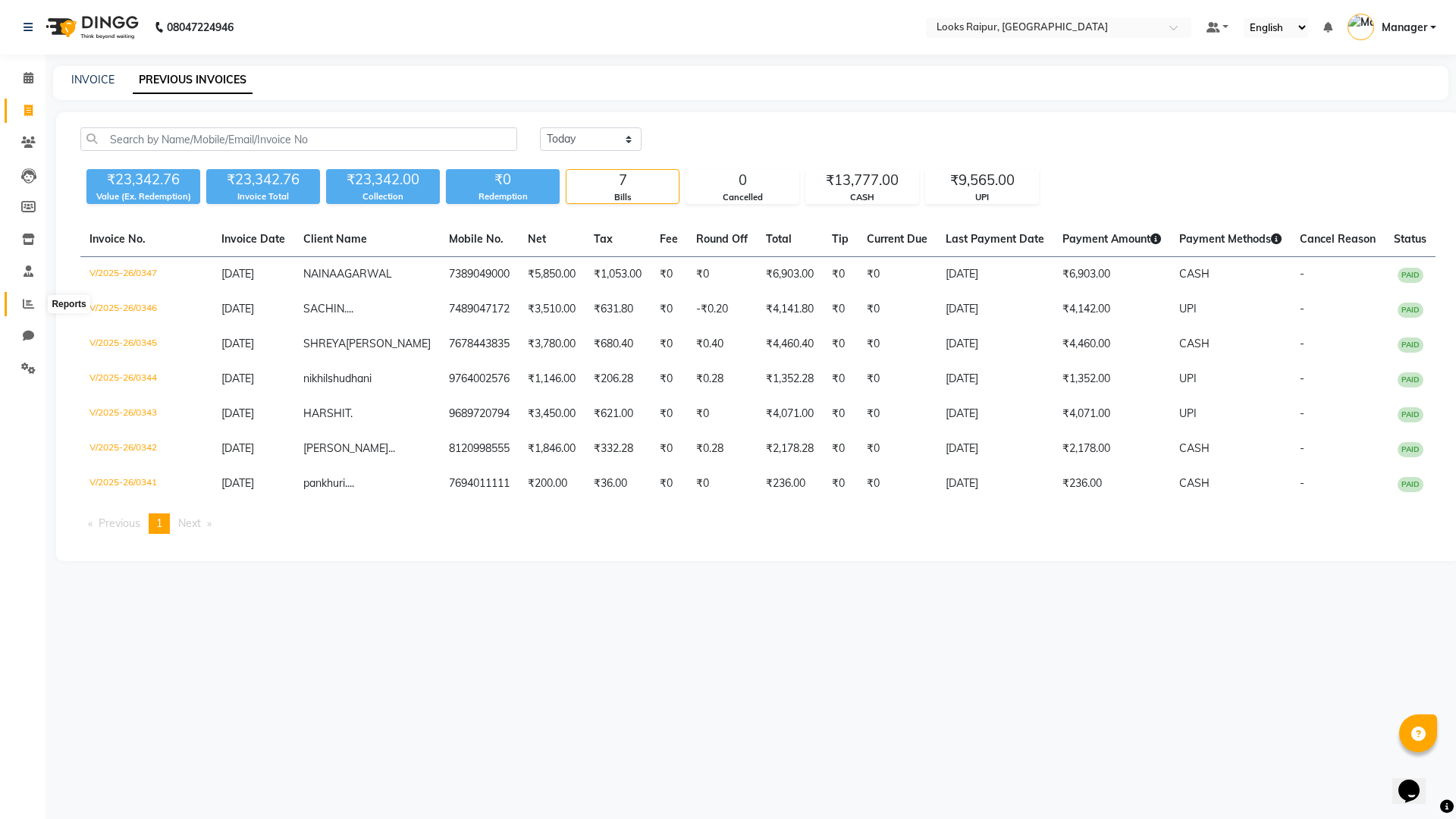
click at [27, 309] on span at bounding box center [28, 304] width 27 height 17
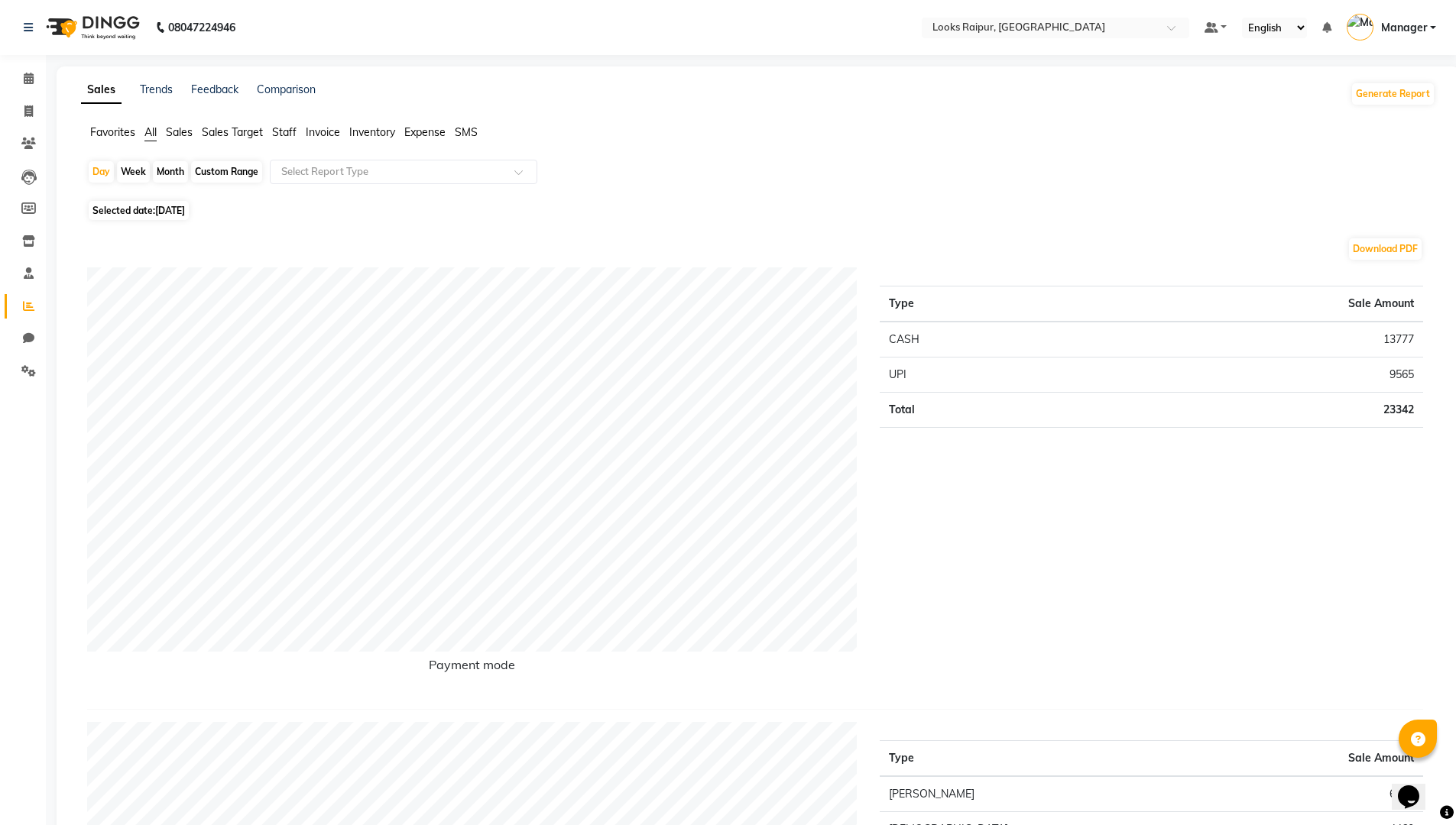
drag, startPoint x: 374, startPoint y: 136, endPoint x: 310, endPoint y: 127, distance: 64.6
click at [374, 136] on span "Inventory" at bounding box center [372, 132] width 46 height 13
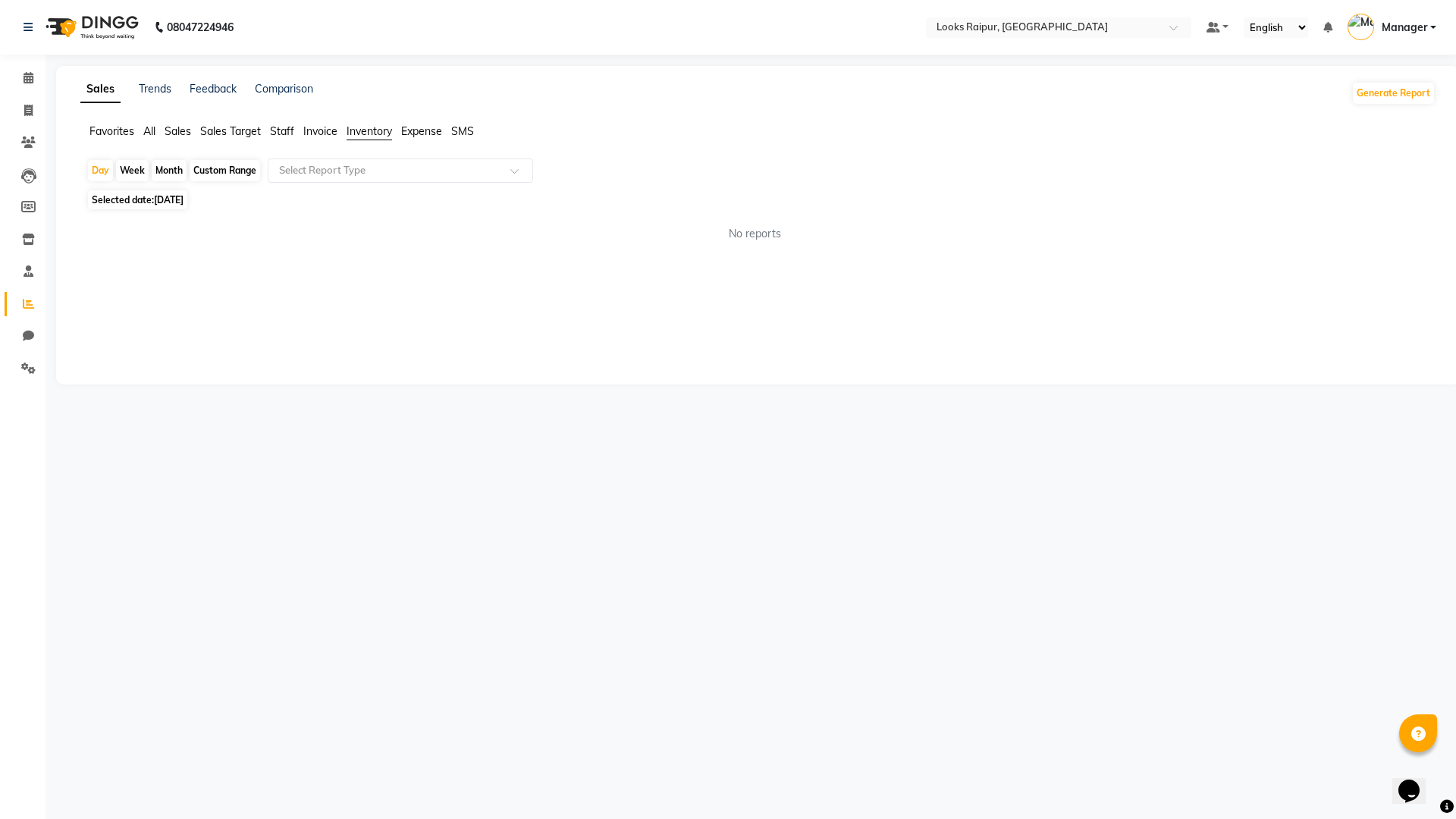
click at [307, 126] on span "Invoice" at bounding box center [320, 131] width 34 height 13
click at [294, 131] on span "Staff" at bounding box center [282, 131] width 24 height 13
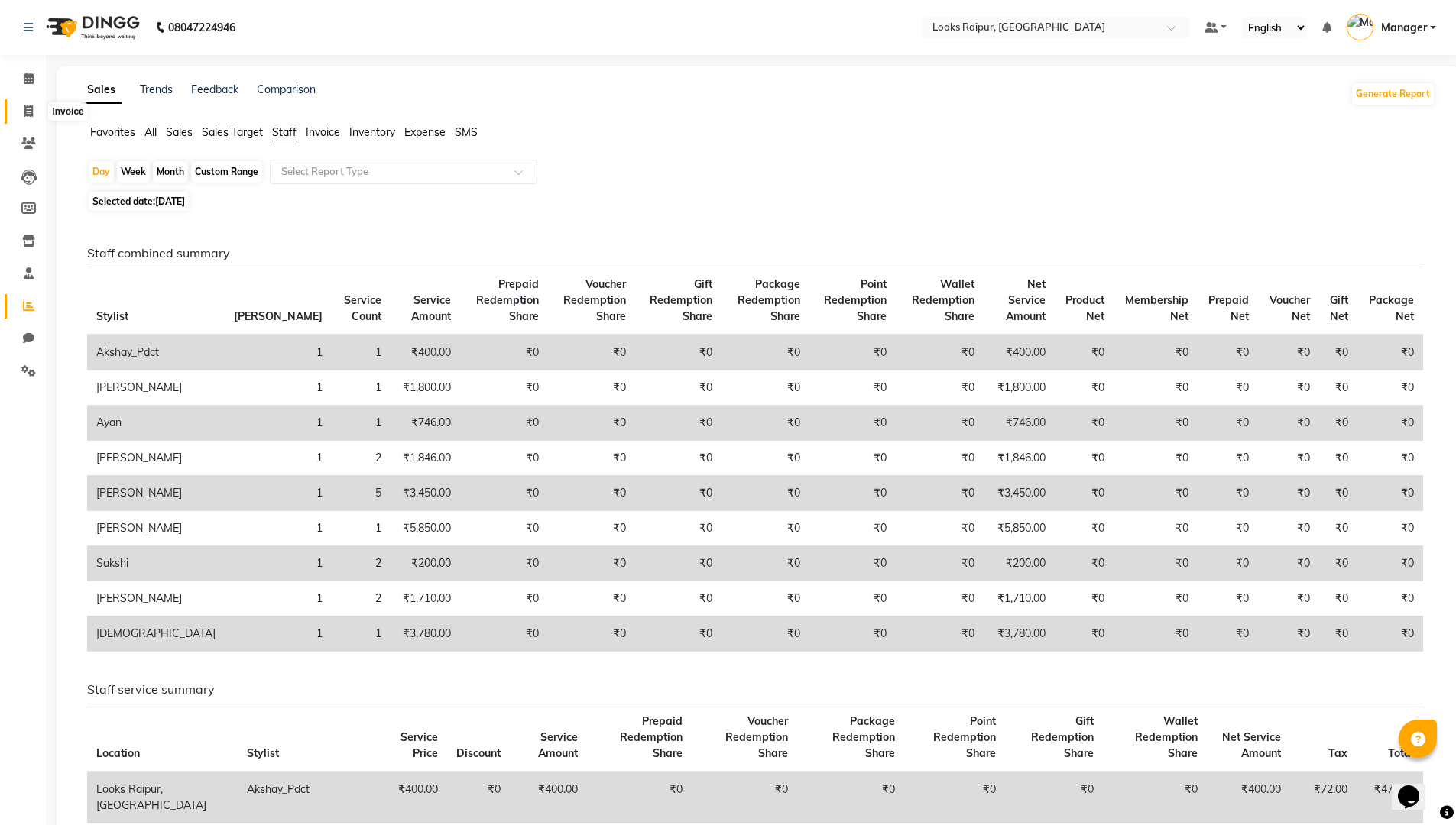
click at [19, 113] on span at bounding box center [28, 111] width 27 height 18
select select "service"
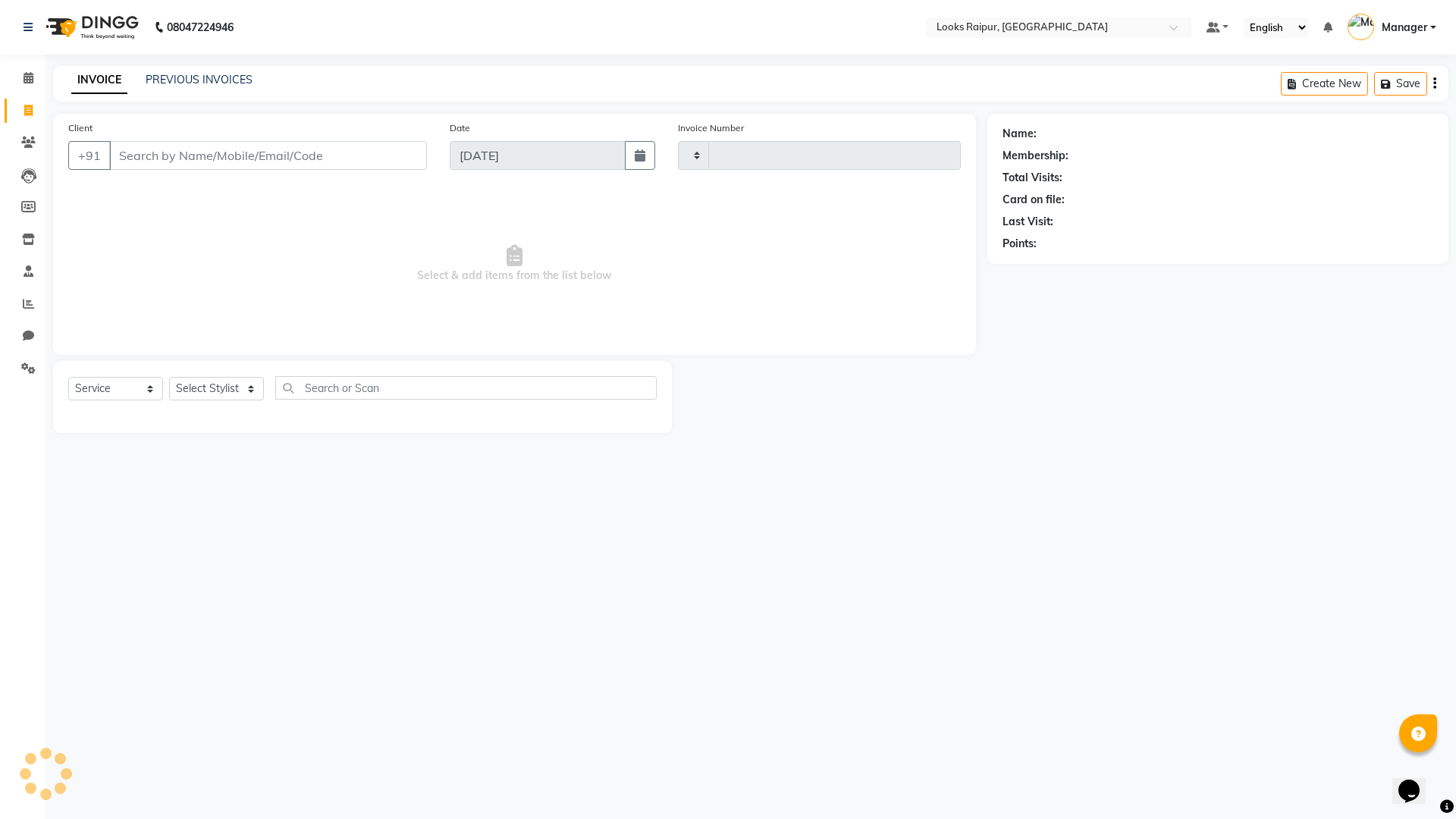
type input "0348"
select select "8606"
click at [224, 78] on link "PREVIOUS INVOICES" at bounding box center [199, 80] width 107 height 13
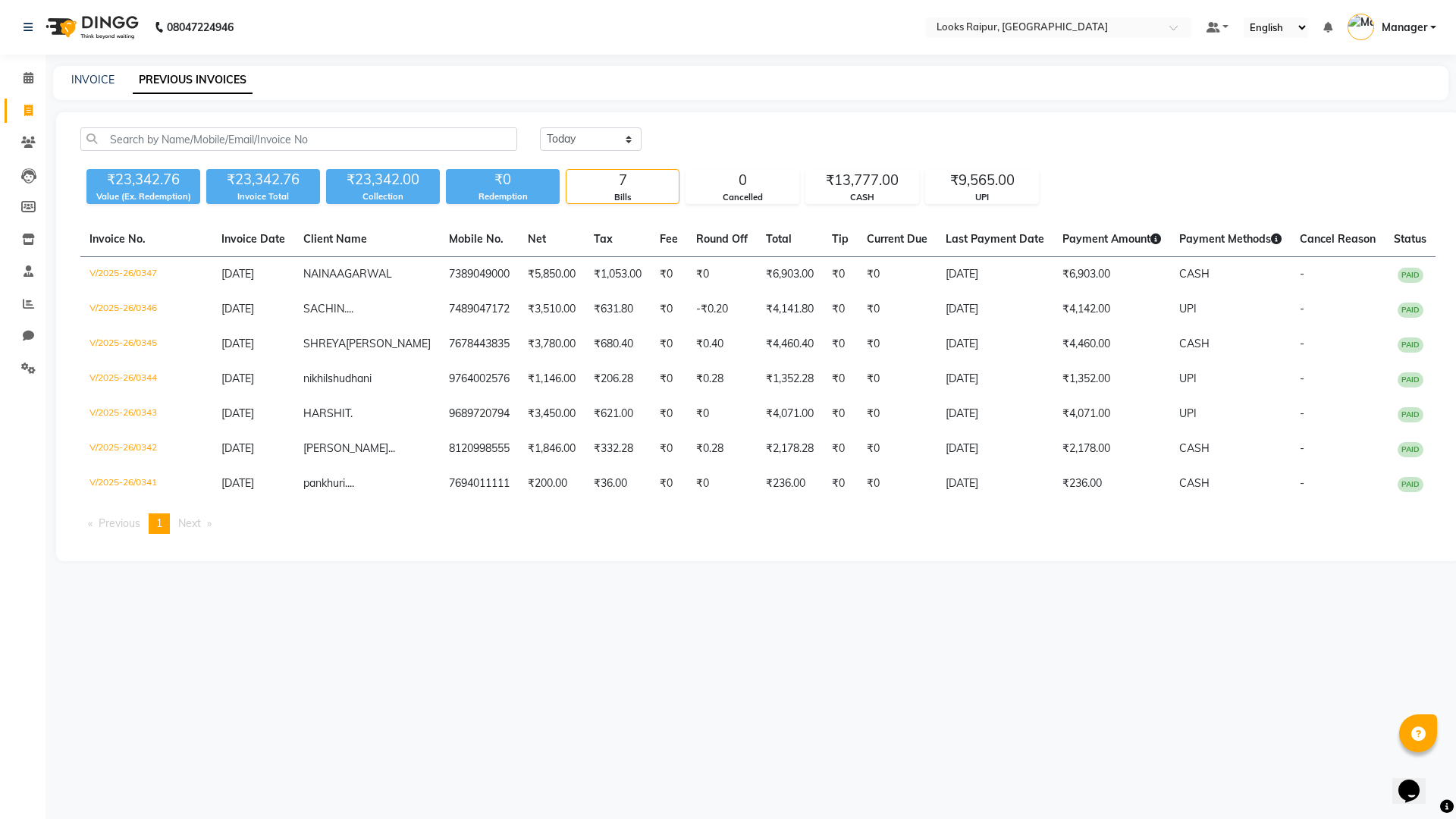
click at [70, 80] on div "INVOICE PREVIOUS INVOICES" at bounding box center [741, 80] width 1377 height 16
click at [75, 77] on link "INVOICE" at bounding box center [93, 80] width 43 height 13
select select "service"
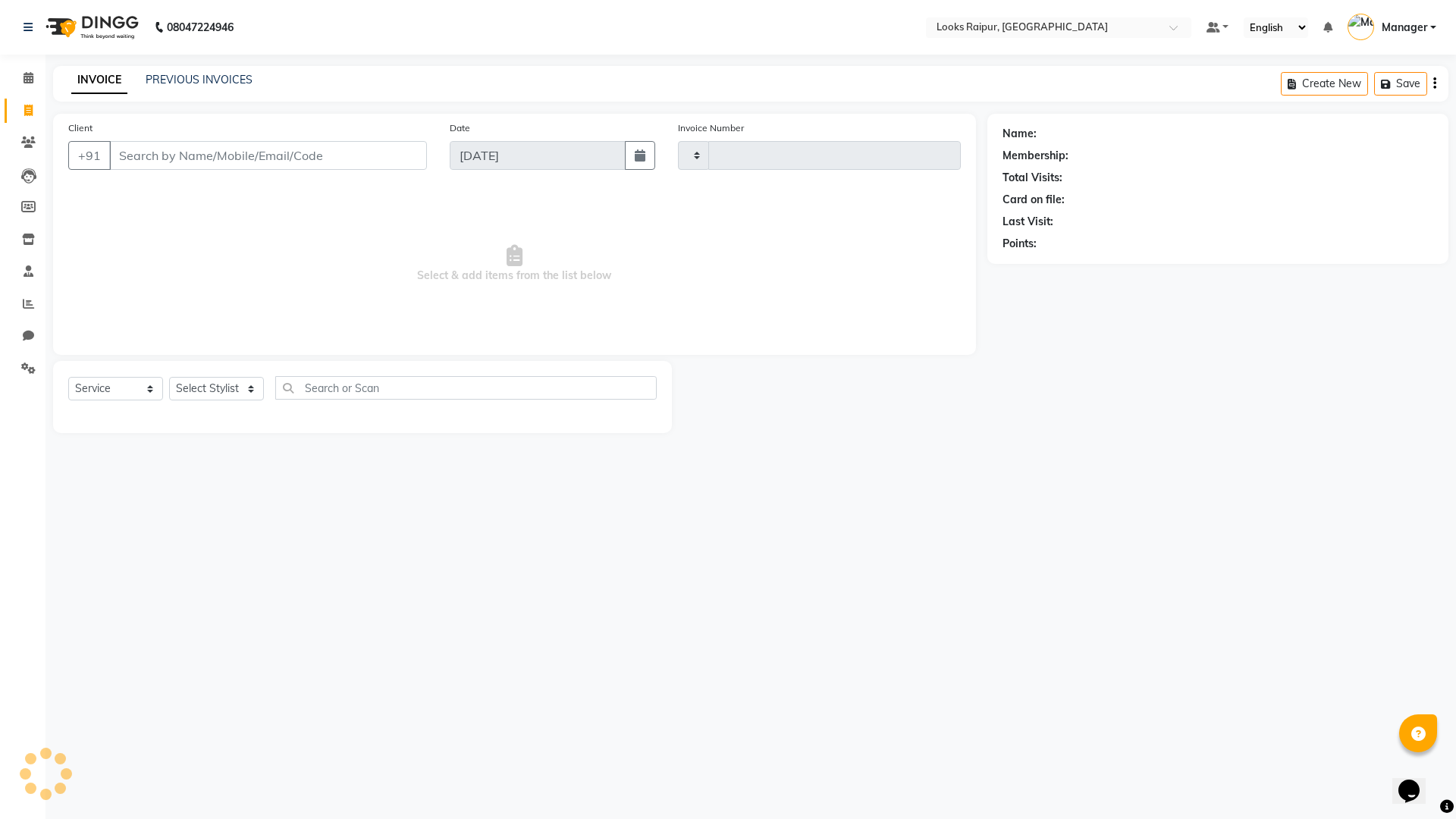
type input "0348"
select select "8606"
click at [25, 91] on li "Calendar" at bounding box center [22, 78] width 46 height 32
click at [39, 77] on span at bounding box center [28, 78] width 27 height 17
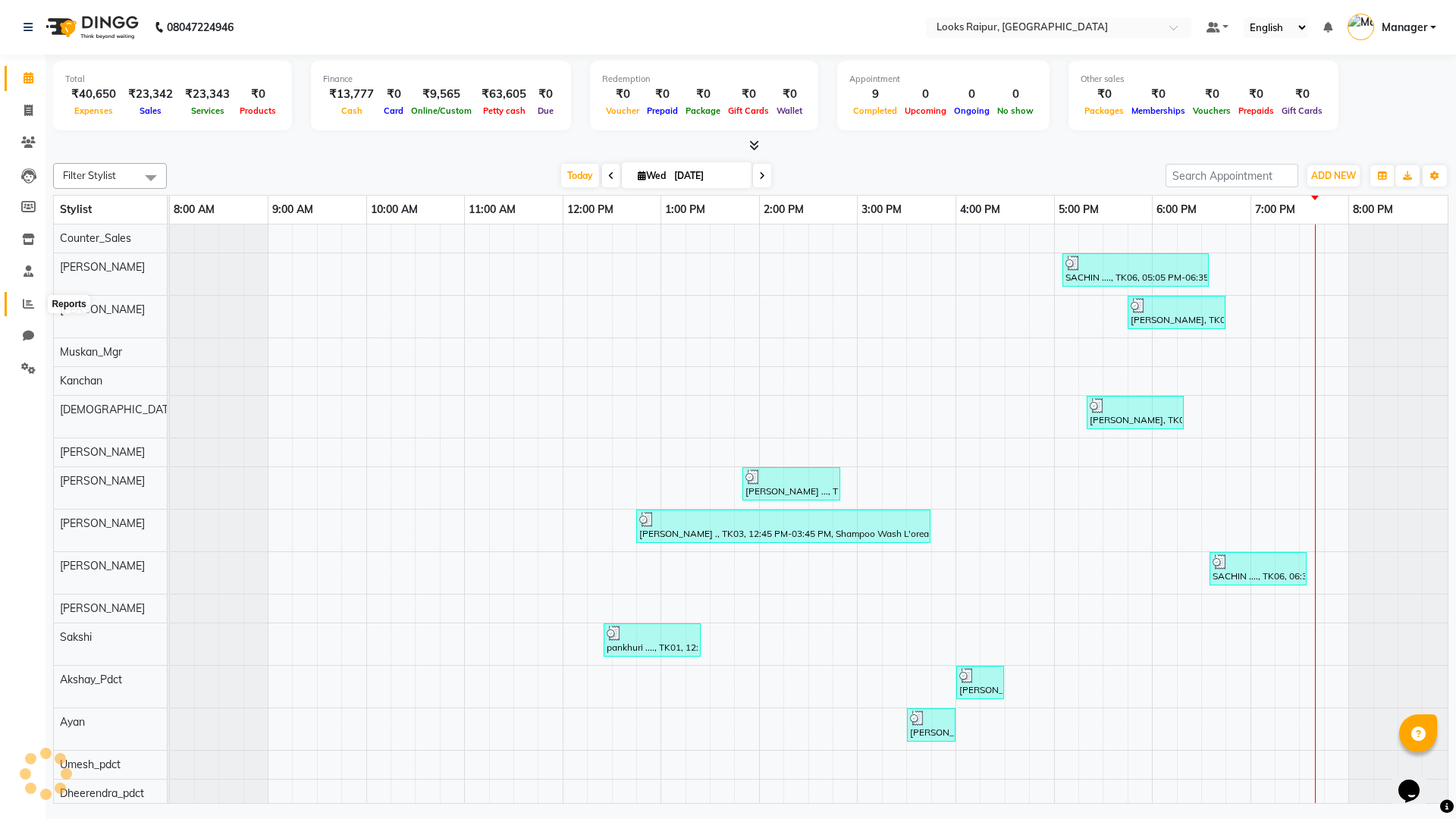
click at [30, 300] on icon at bounding box center [28, 304] width 12 height 12
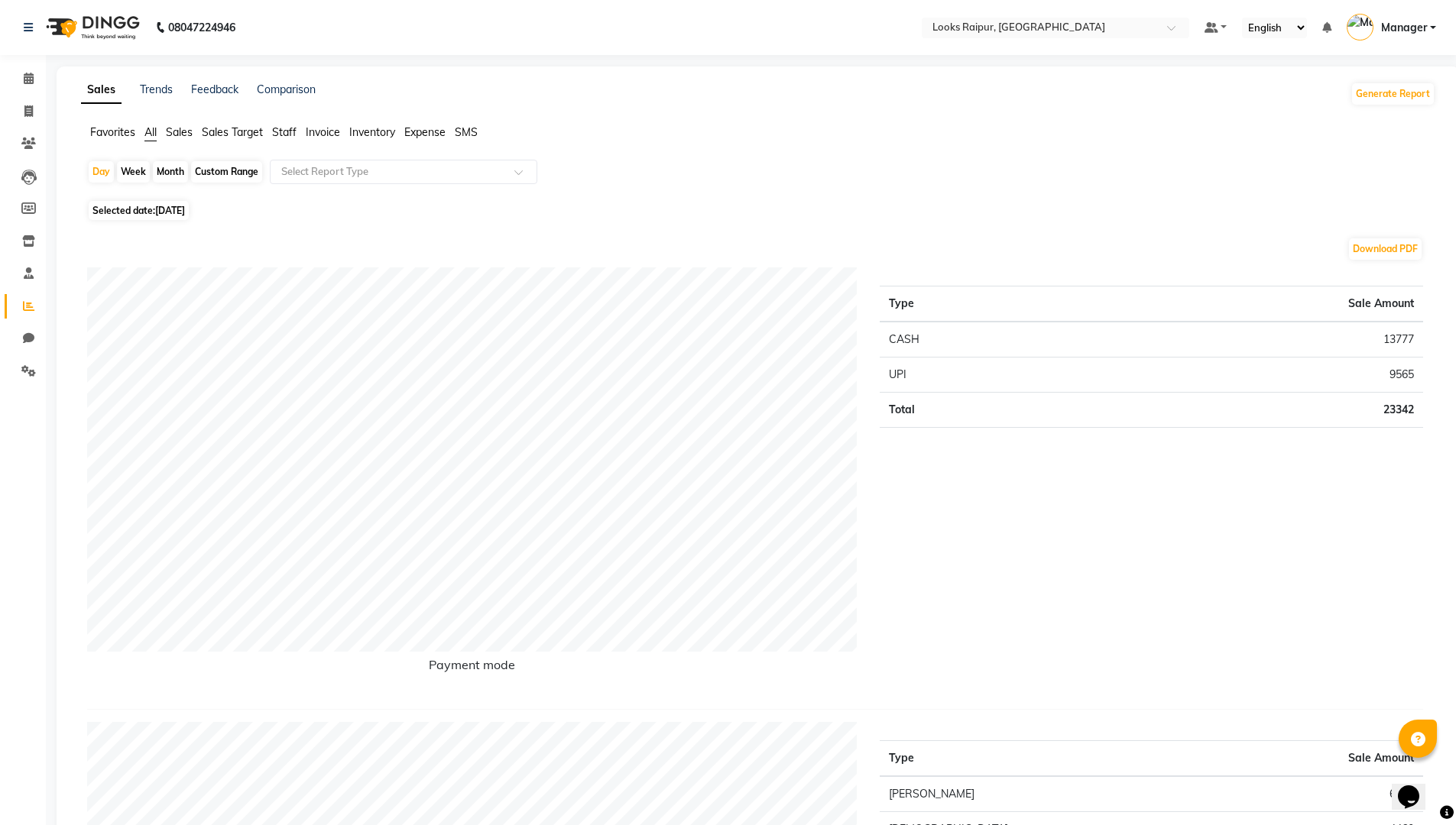
click at [283, 127] on span "Staff" at bounding box center [284, 132] width 24 height 13
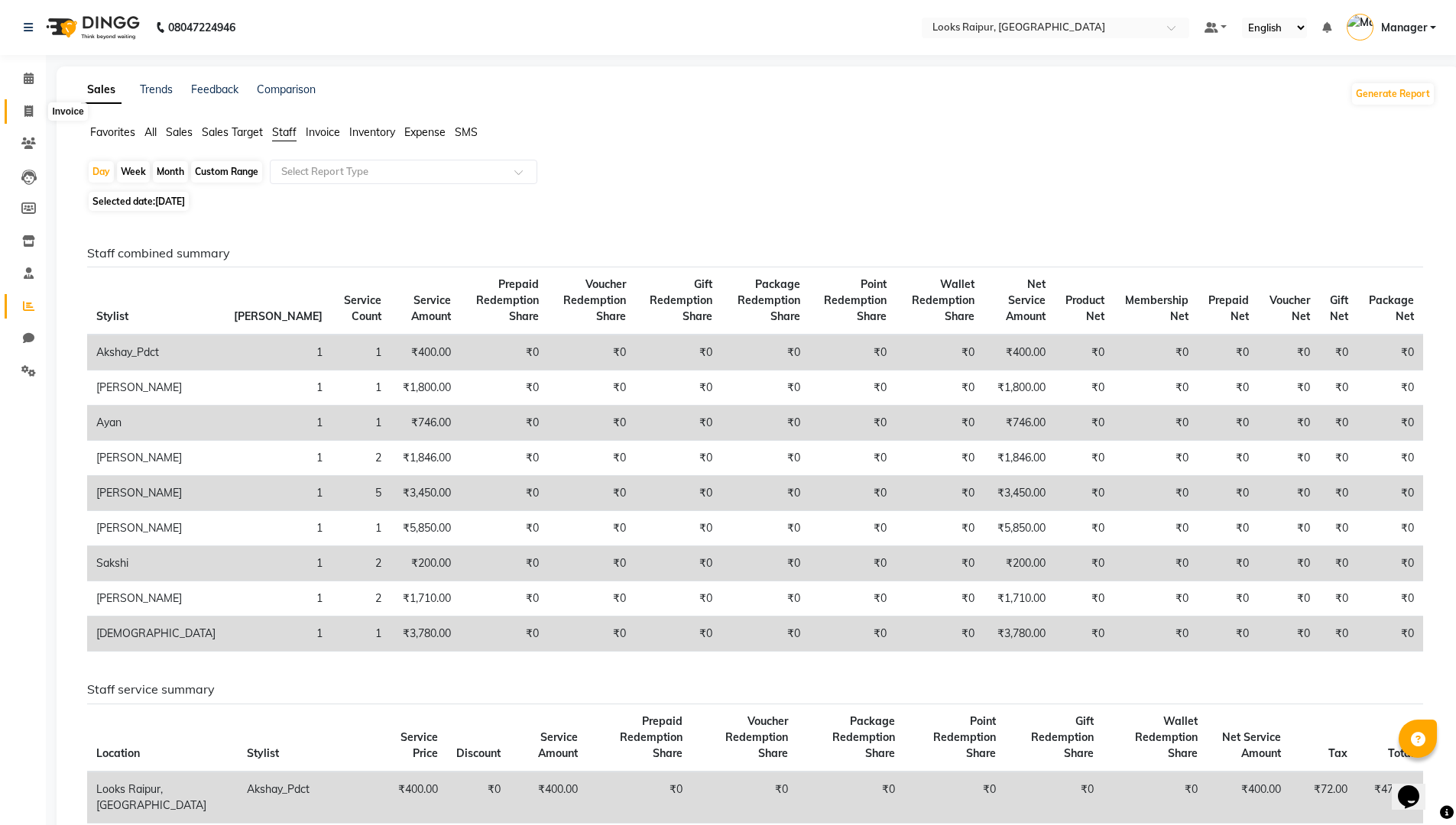
click at [28, 109] on icon at bounding box center [28, 111] width 8 height 12
select select "8606"
select select "service"
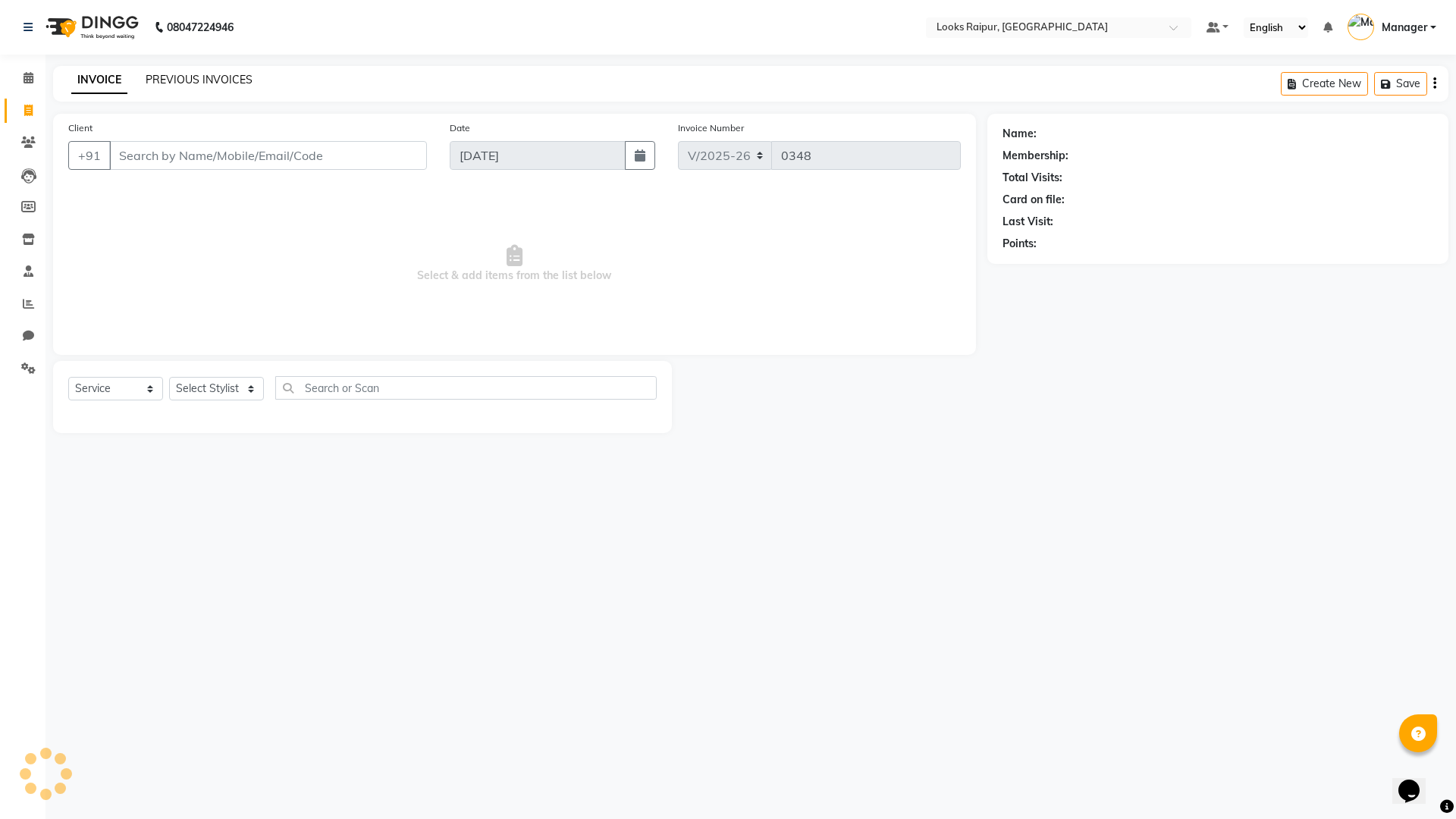
click at [183, 85] on link "PREVIOUS INVOICES" at bounding box center [199, 80] width 107 height 13
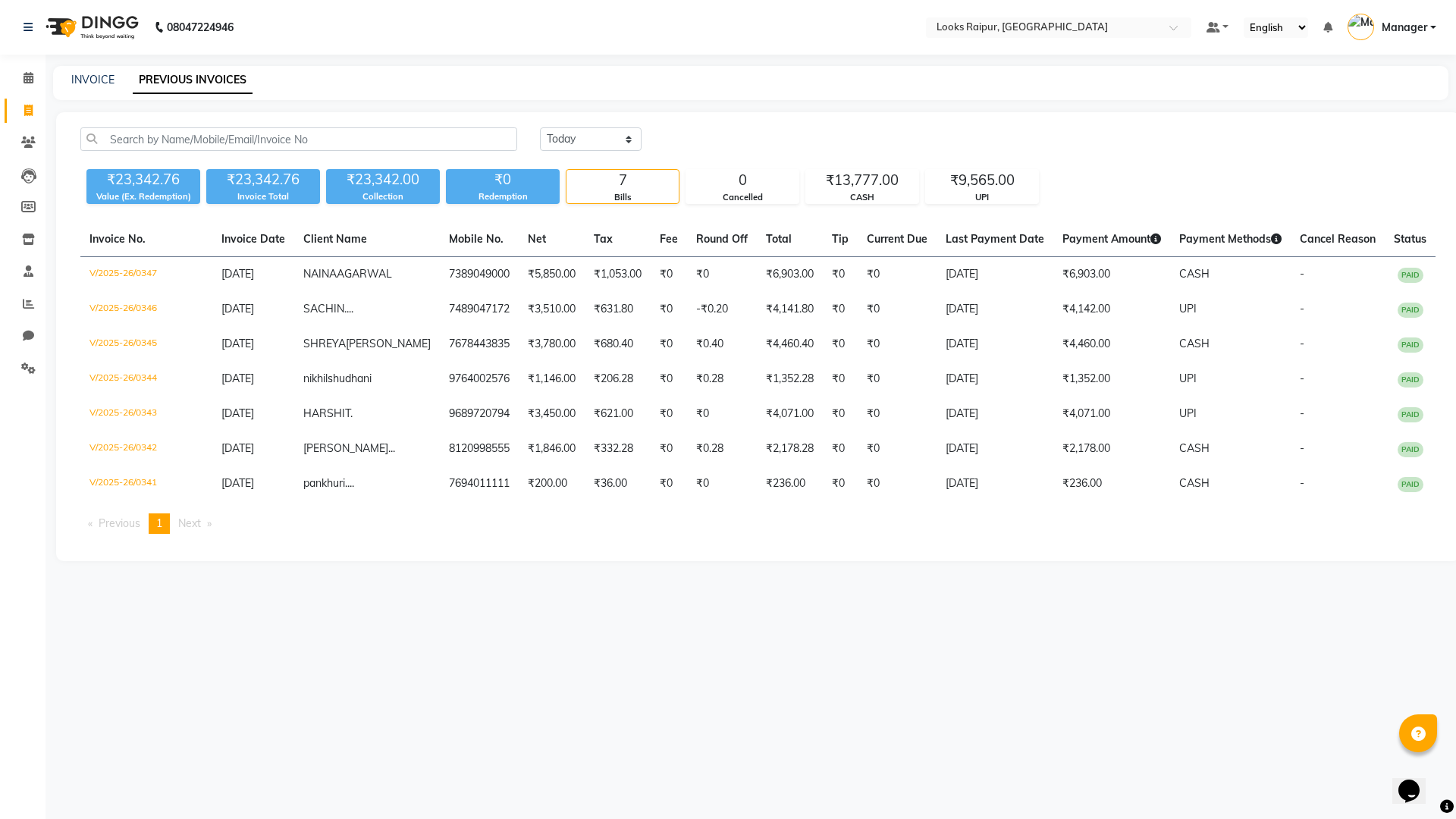
click at [181, 534] on li "Next page" at bounding box center [194, 524] width 48 height 21
click at [140, 530] on span "Previous page" at bounding box center [120, 523] width 42 height 13
click at [33, 305] on icon at bounding box center [28, 304] width 12 height 12
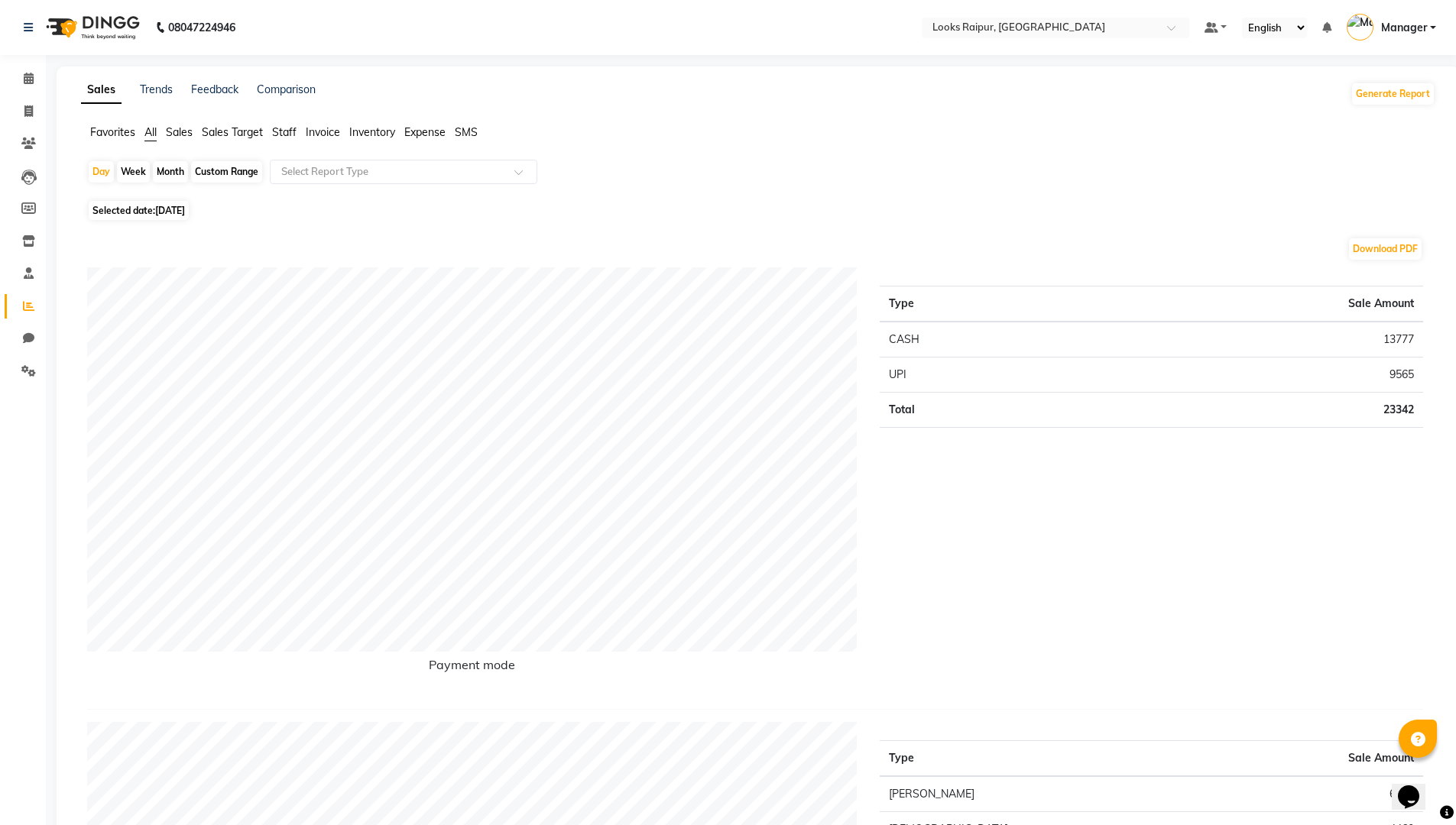
drag, startPoint x: 300, startPoint y: 132, endPoint x: 275, endPoint y: 135, distance: 25.2
click at [290, 134] on ul "Favorites All Sales Sales Target Staff Invoice Inventory Expense SMS" at bounding box center [758, 133] width 1354 height 17
click at [275, 135] on span "Staff" at bounding box center [284, 132] width 24 height 13
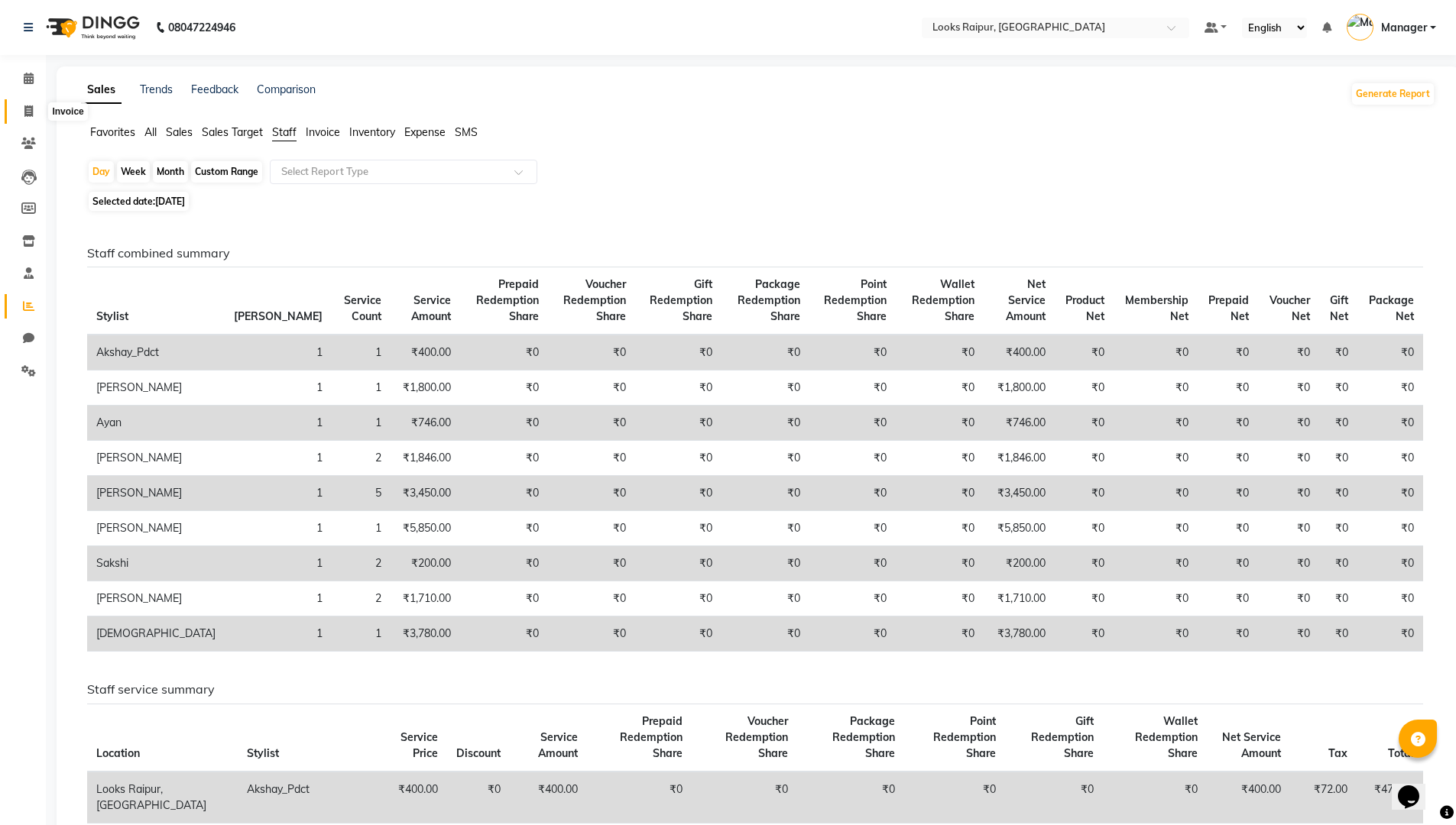
drag, startPoint x: 34, startPoint y: 109, endPoint x: 57, endPoint y: 109, distance: 23.0
click at [34, 109] on span at bounding box center [28, 111] width 27 height 18
select select "service"
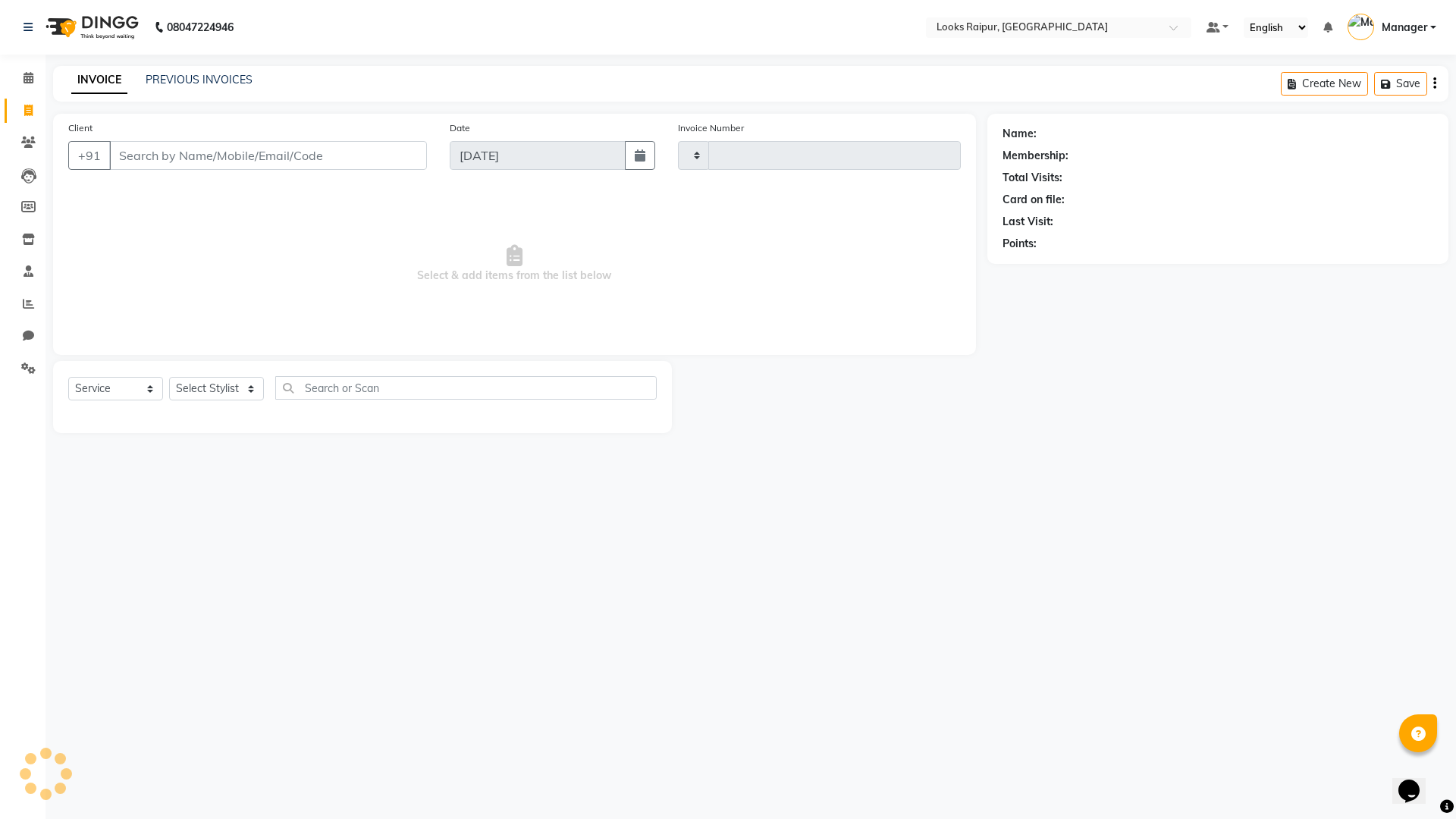
type input "0348"
select select "8606"
click at [239, 78] on link "PREVIOUS INVOICES" at bounding box center [199, 80] width 107 height 13
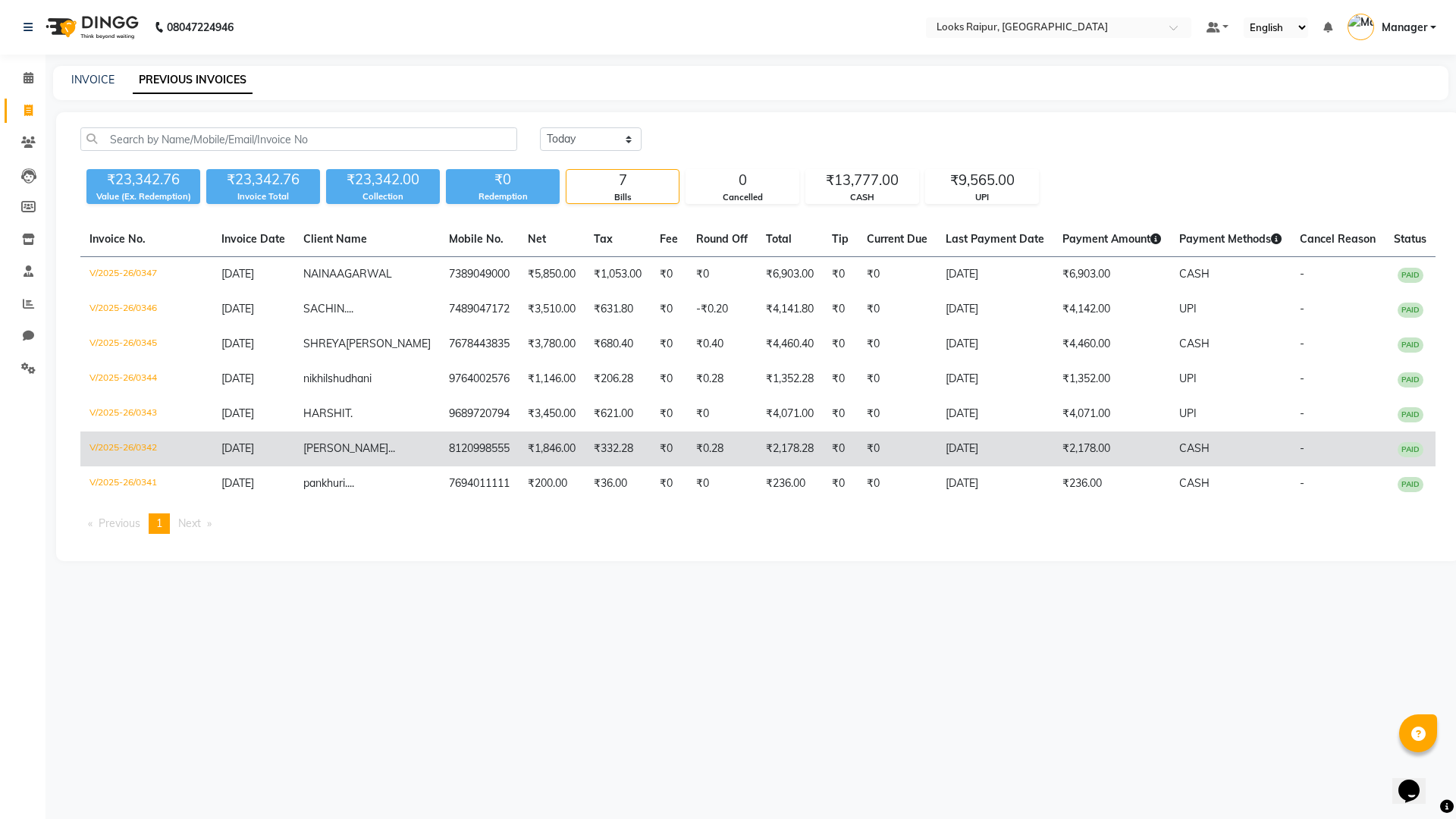
click at [350, 455] on span "[PERSON_NAME]" at bounding box center [346, 448] width 85 height 13
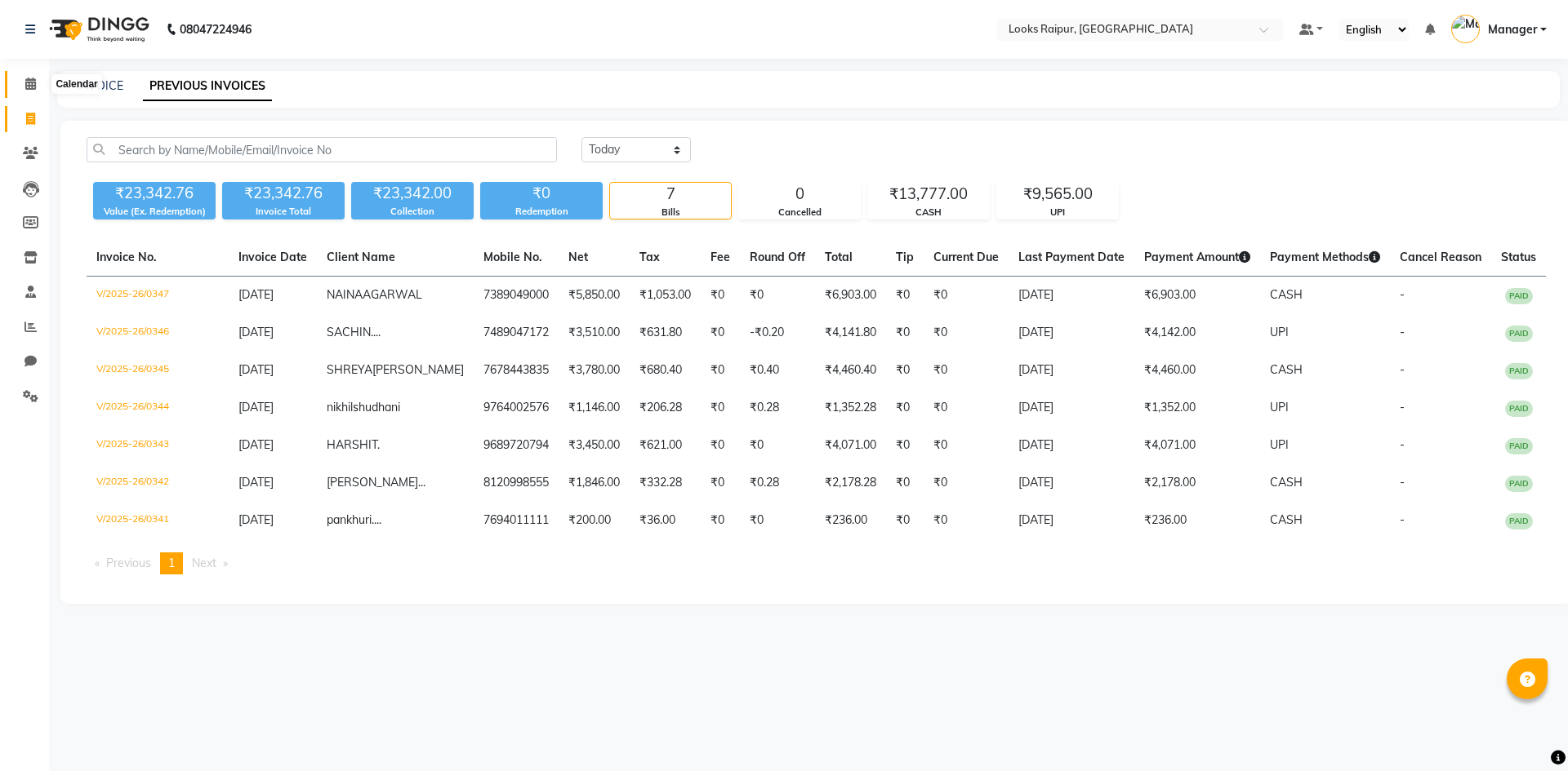
click at [30, 85] on icon at bounding box center [30, 84] width 11 height 13
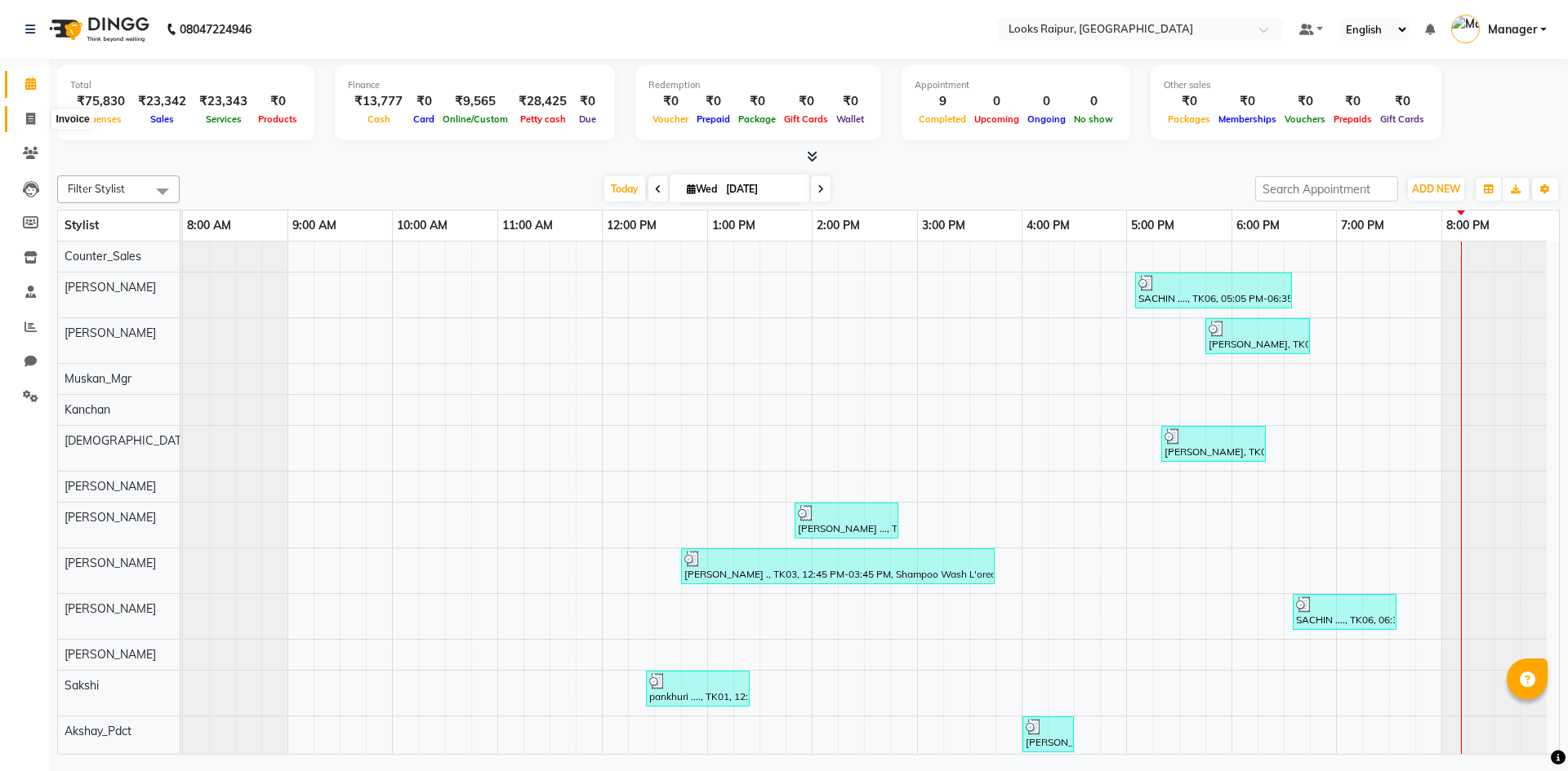
click at [36, 123] on span at bounding box center [30, 119] width 29 height 19
select select "8606"
select select "service"
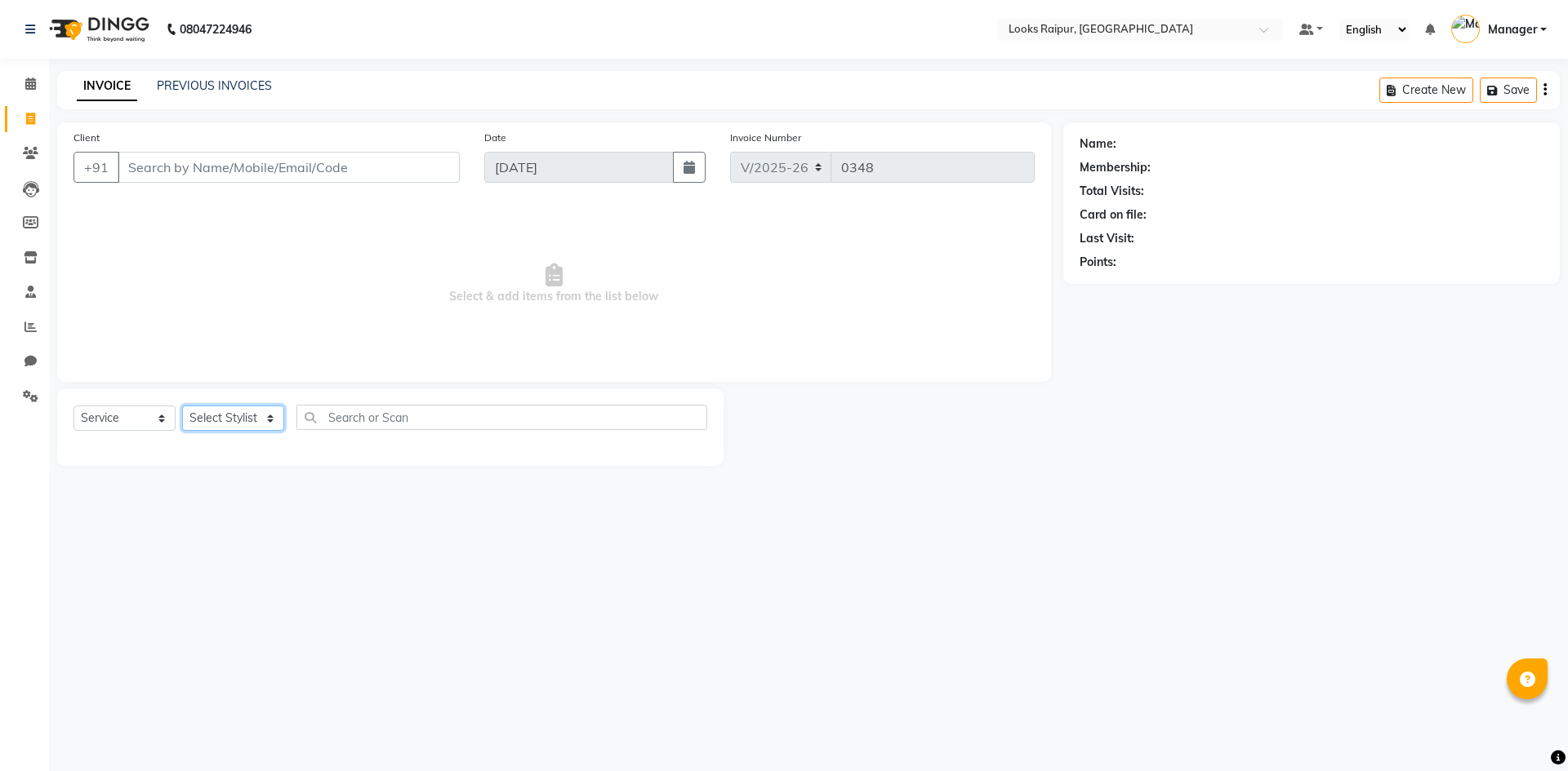
drag, startPoint x: 188, startPoint y: 431, endPoint x: 207, endPoint y: 423, distance: 20.6
click at [188, 431] on select "Select Stylist Akshay_Pdct Arif Ayan Ayushi Counter_Sales Dheerendra_pdct Dhira…" at bounding box center [233, 418] width 102 height 25
select select "85888"
click at [182, 405] on select "Select Stylist Akshay_Pdct Arif Ayan Ayushi Counter_Sales Dheerendra_pdct Dhira…" at bounding box center [233, 418] width 102 height 25
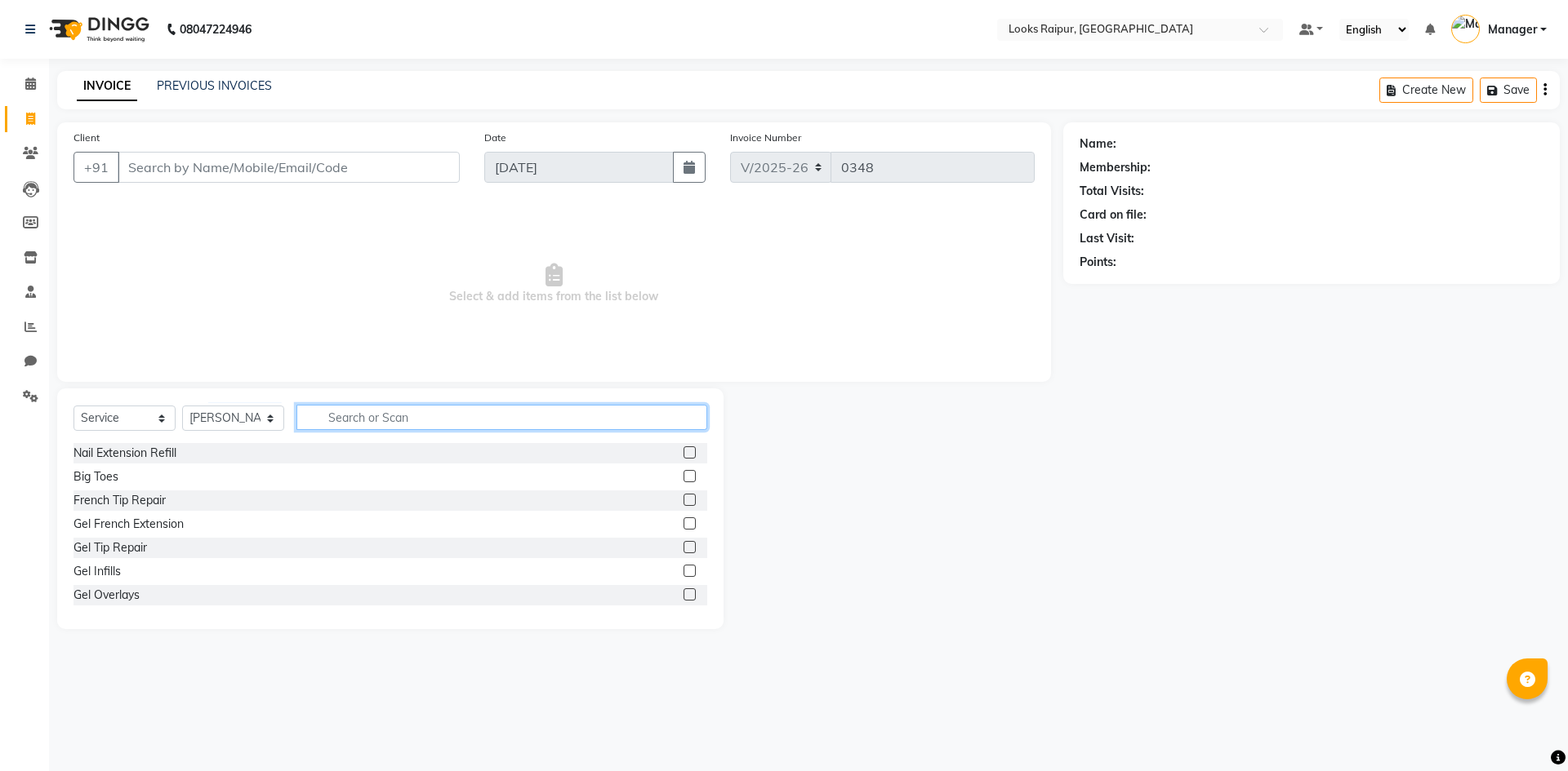
click at [341, 416] on input "text" at bounding box center [501, 417] width 411 height 25
type input "CUT"
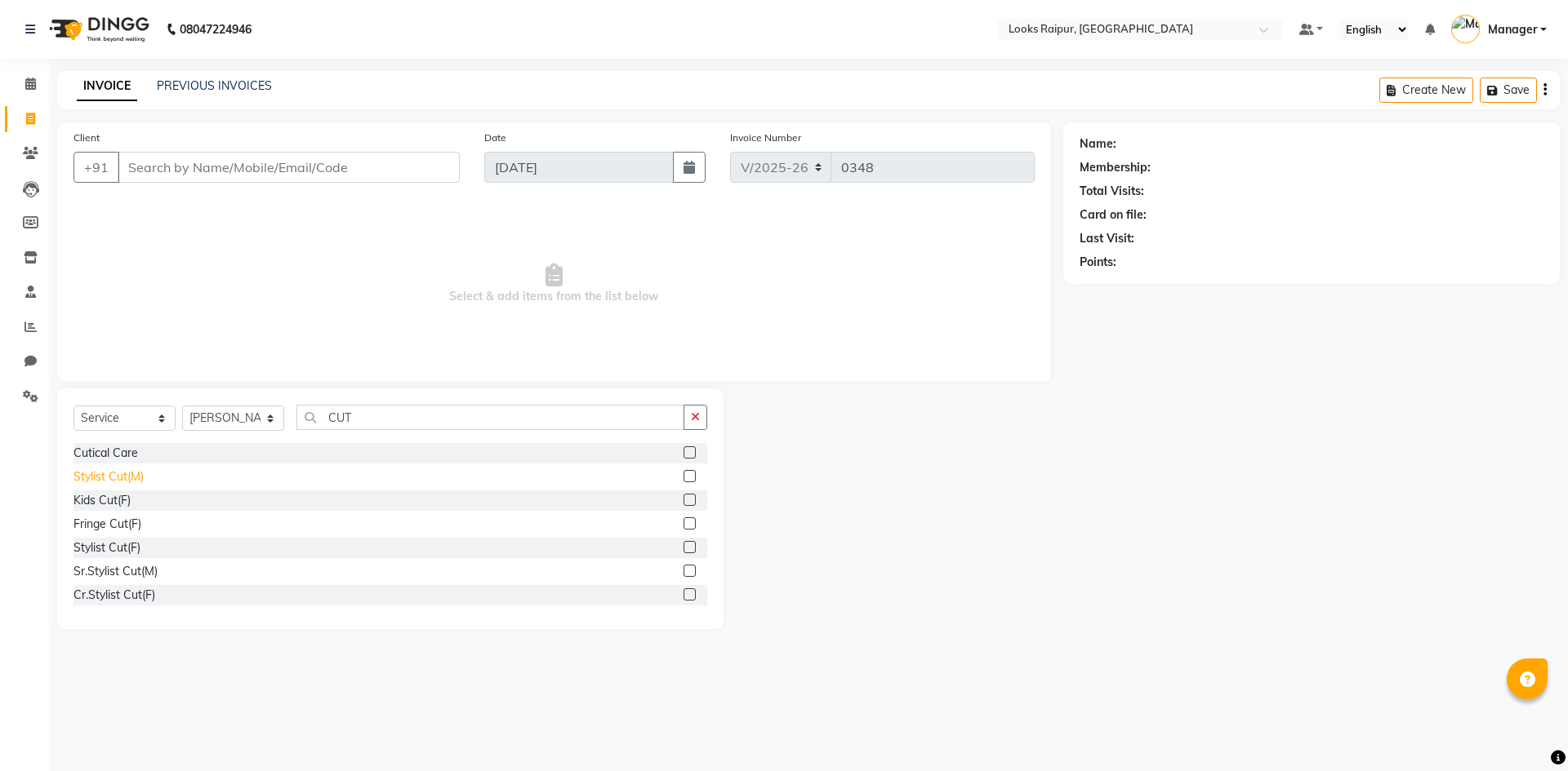
click at [125, 477] on div "Stylist Cut(M)" at bounding box center [108, 477] width 70 height 17
checkbox input "false"
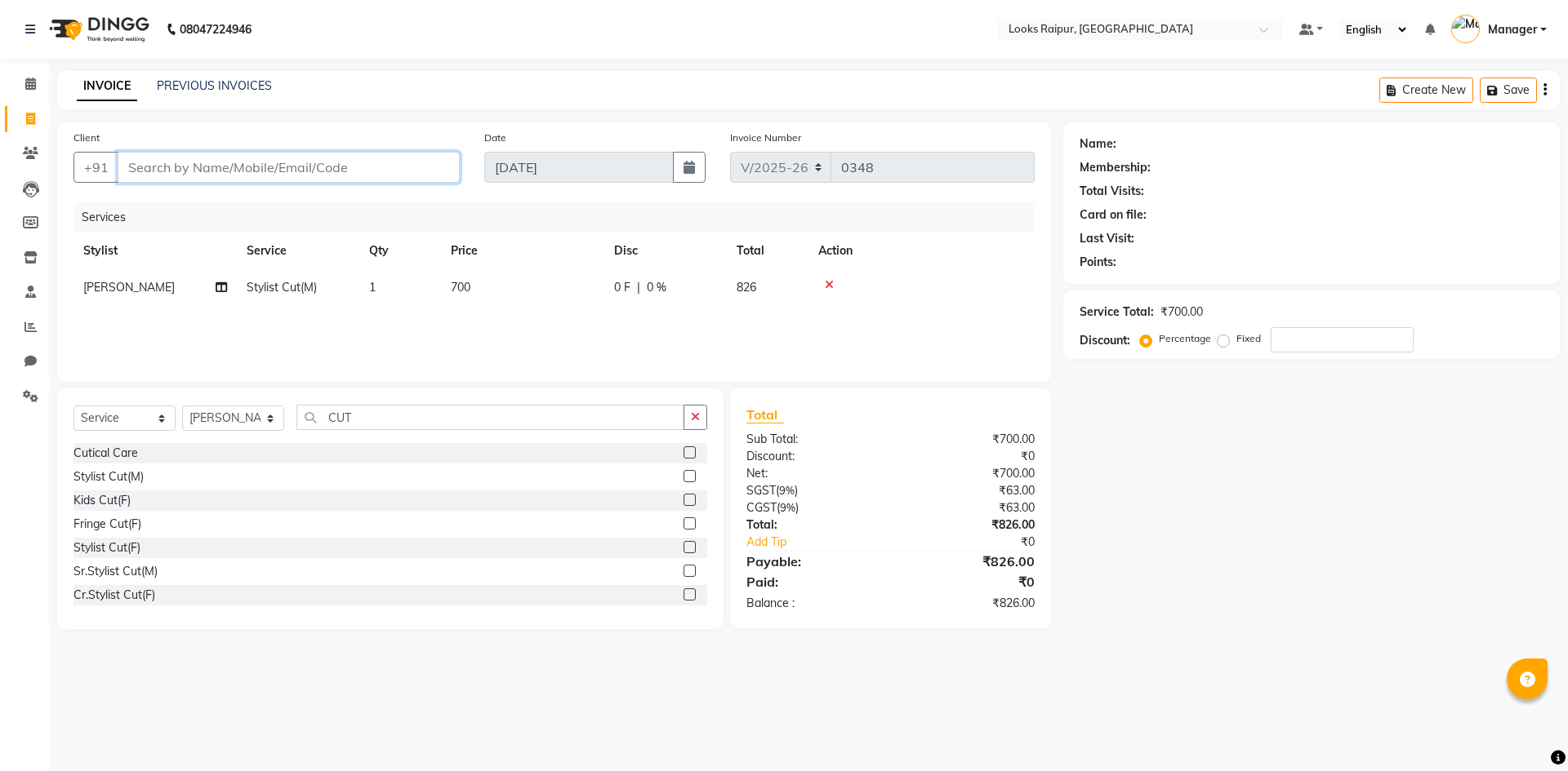
click at [283, 167] on input "Client" at bounding box center [288, 167] width 342 height 31
type input "7"
type input "0"
type input "7814244496"
click at [418, 171] on span "Add Client" at bounding box center [418, 167] width 64 height 16
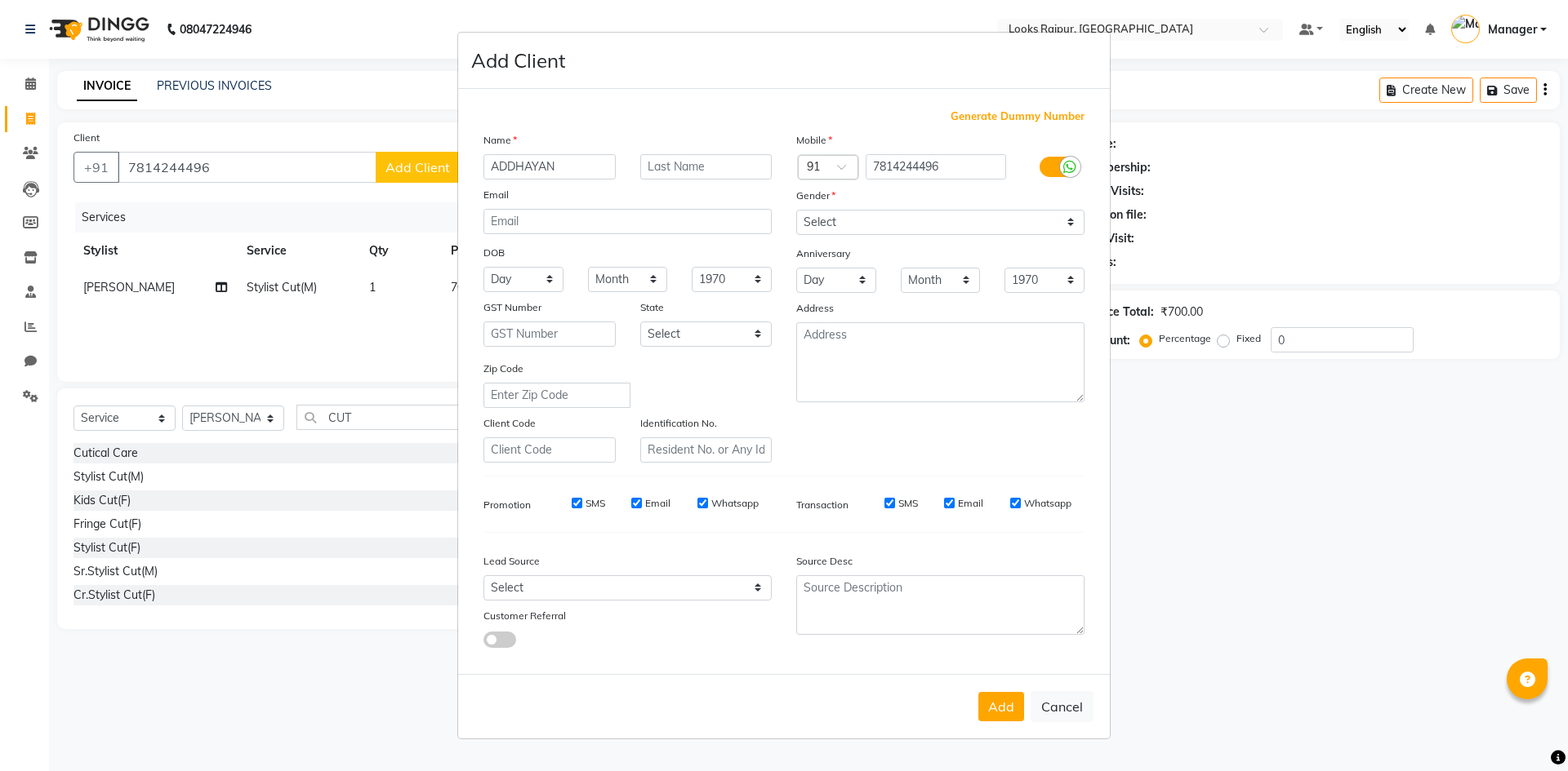
type input "ADDHAYAN"
click at [672, 165] on input "text" at bounding box center [706, 166] width 132 height 25
type input "JOSHI"
click at [882, 225] on select "Select Male Female Other Prefer Not To Say" at bounding box center [940, 222] width 288 height 25
select select "male"
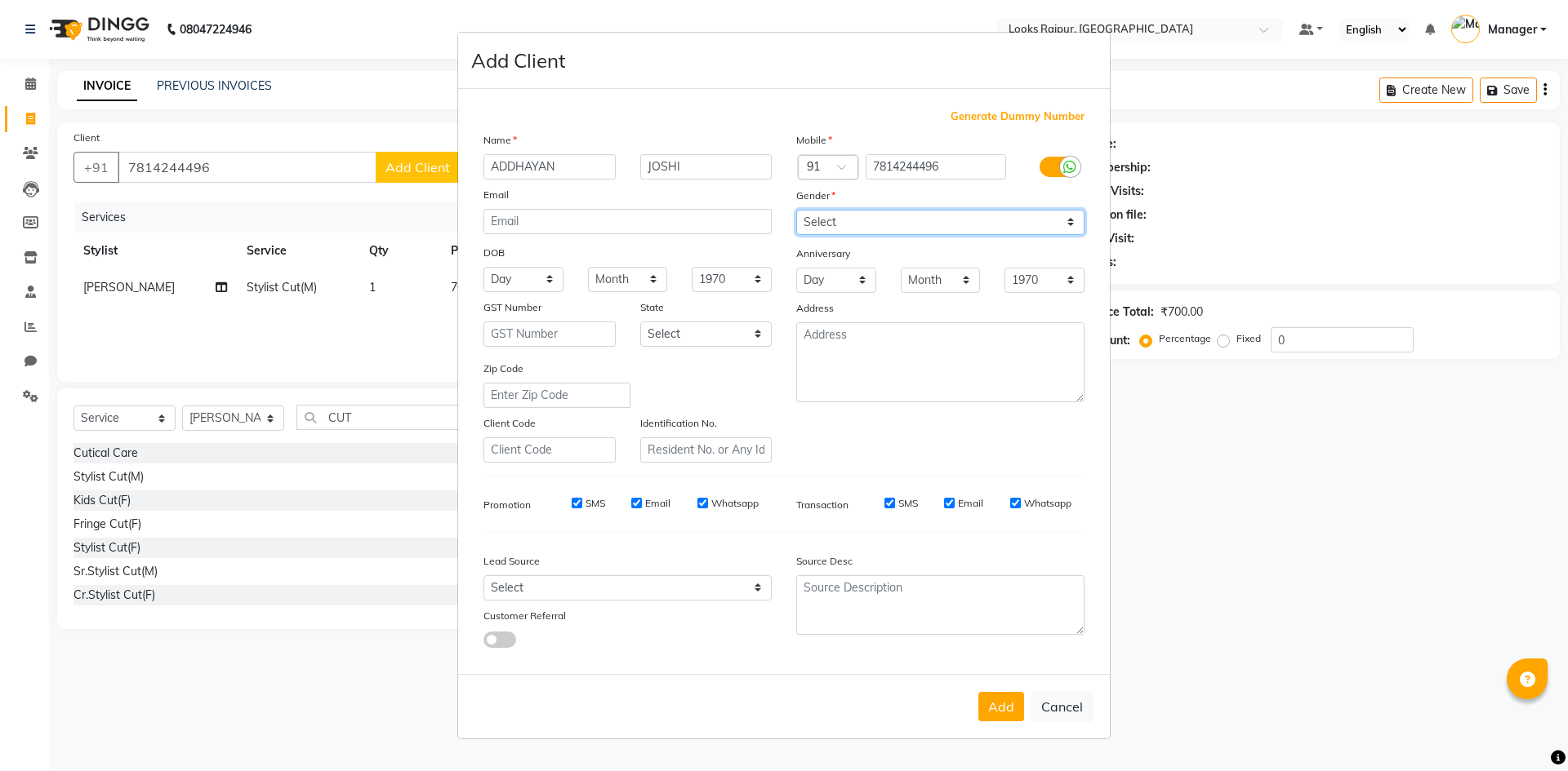
click at [796, 209] on select "Select Male Female Other Prefer Not To Say" at bounding box center [940, 222] width 288 height 25
click at [991, 707] on button "Add" at bounding box center [1001, 707] width 46 height 30
click at [1188, 499] on ngb-modal-window "Add Client Generate Dummy Number Name ADDHAYAN JOSHI Email DOB Day 01 02 03 04 …" at bounding box center [784, 386] width 1568 height 771
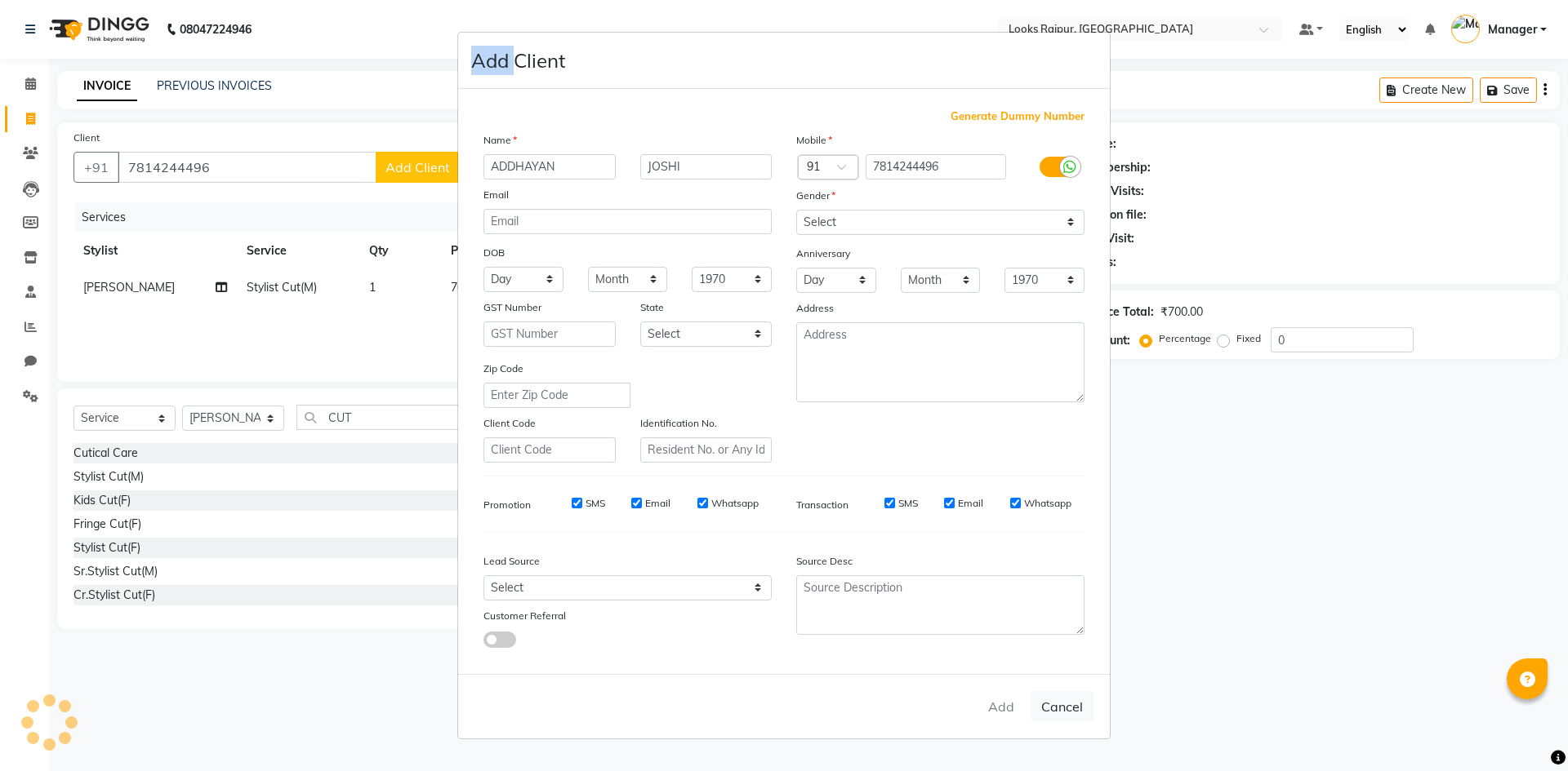
click at [1189, 499] on ngb-modal-window "Add Client Generate Dummy Number Name ADDHAYAN JOSHI Email DOB Day 01 02 03 04 …" at bounding box center [784, 386] width 1568 height 771
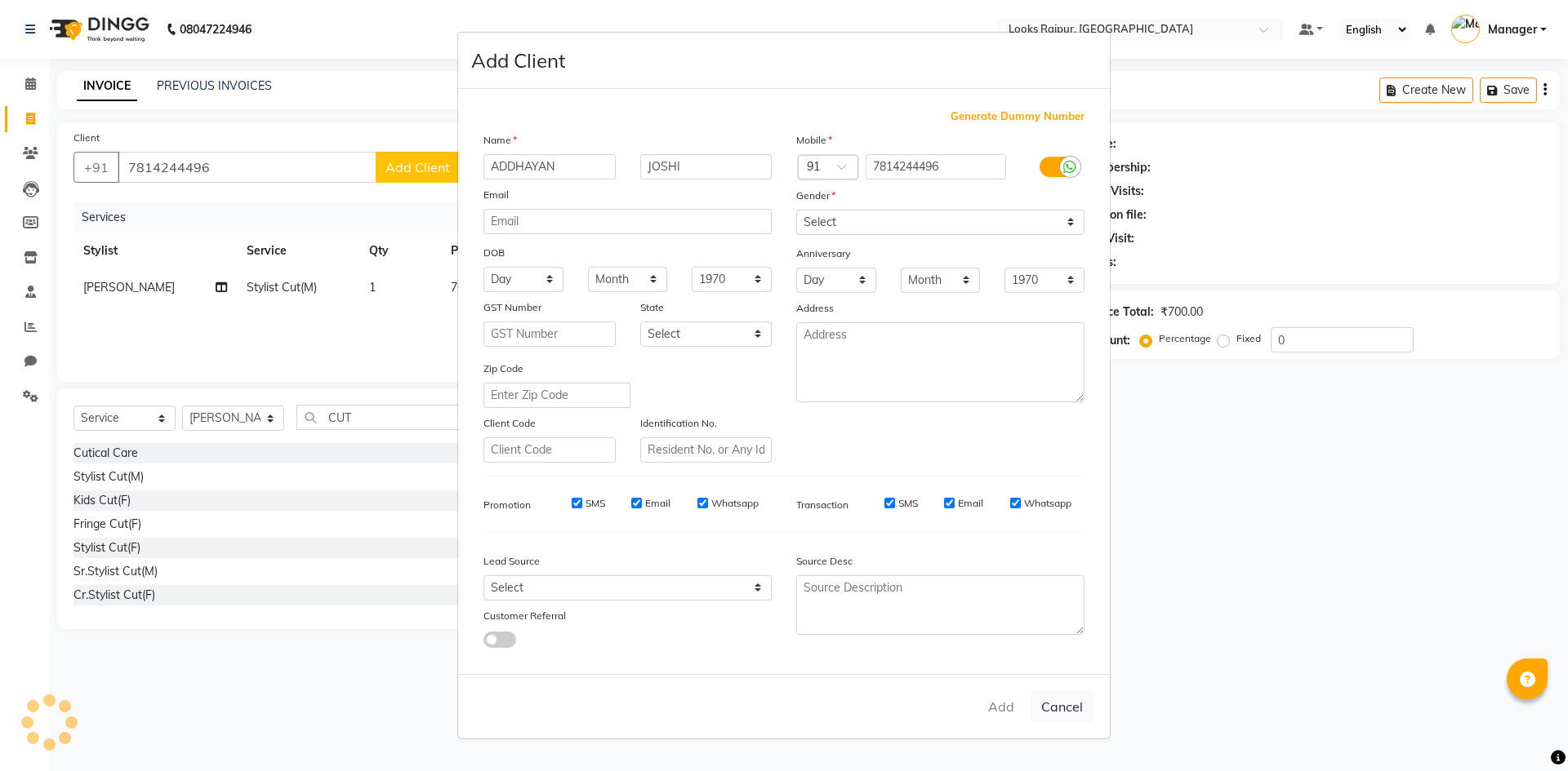
click at [1188, 521] on ngb-modal-window "Add Client Generate Dummy Number Name ADDHAYAN JOSHI Email DOB Day 01 02 03 04 …" at bounding box center [784, 386] width 1568 height 771
click at [1180, 521] on ngb-modal-window "Add Client Generate Dummy Number Name ADDHAYAN JOSHI Email DOB Day 01 02 03 04 …" at bounding box center [784, 386] width 1568 height 771
click at [1177, 521] on ngb-modal-window "Add Client Generate Dummy Number Name ADDHAYAN JOSHI Email DOB Day 01 02 03 04 …" at bounding box center [784, 386] width 1568 height 771
click at [1183, 511] on ngb-modal-window "Add Client Generate Dummy Number Name ADDHAYAN JOSHI Email DOB Day 01 02 03 04 …" at bounding box center [784, 386] width 1568 height 771
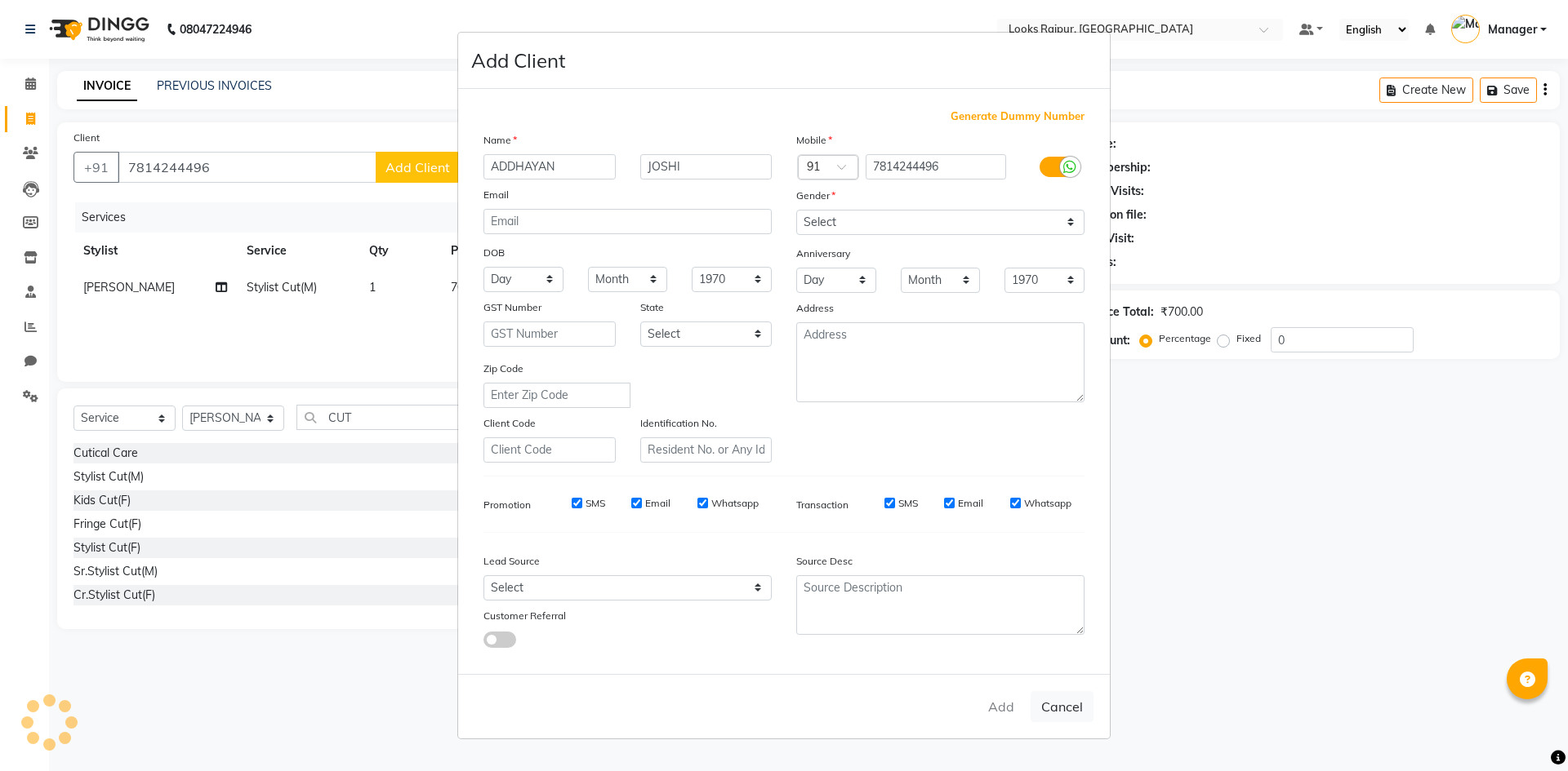
click at [1184, 511] on ngb-modal-window "Add Client Generate Dummy Number Name ADDHAYAN JOSHI Email DOB Day 01 02 03 04 …" at bounding box center [784, 386] width 1568 height 771
click at [1180, 511] on ngb-modal-window "Add Client Generate Dummy Number Name ADDHAYAN JOSHI Email DOB Day 01 02 03 04 …" at bounding box center [784, 386] width 1568 height 771
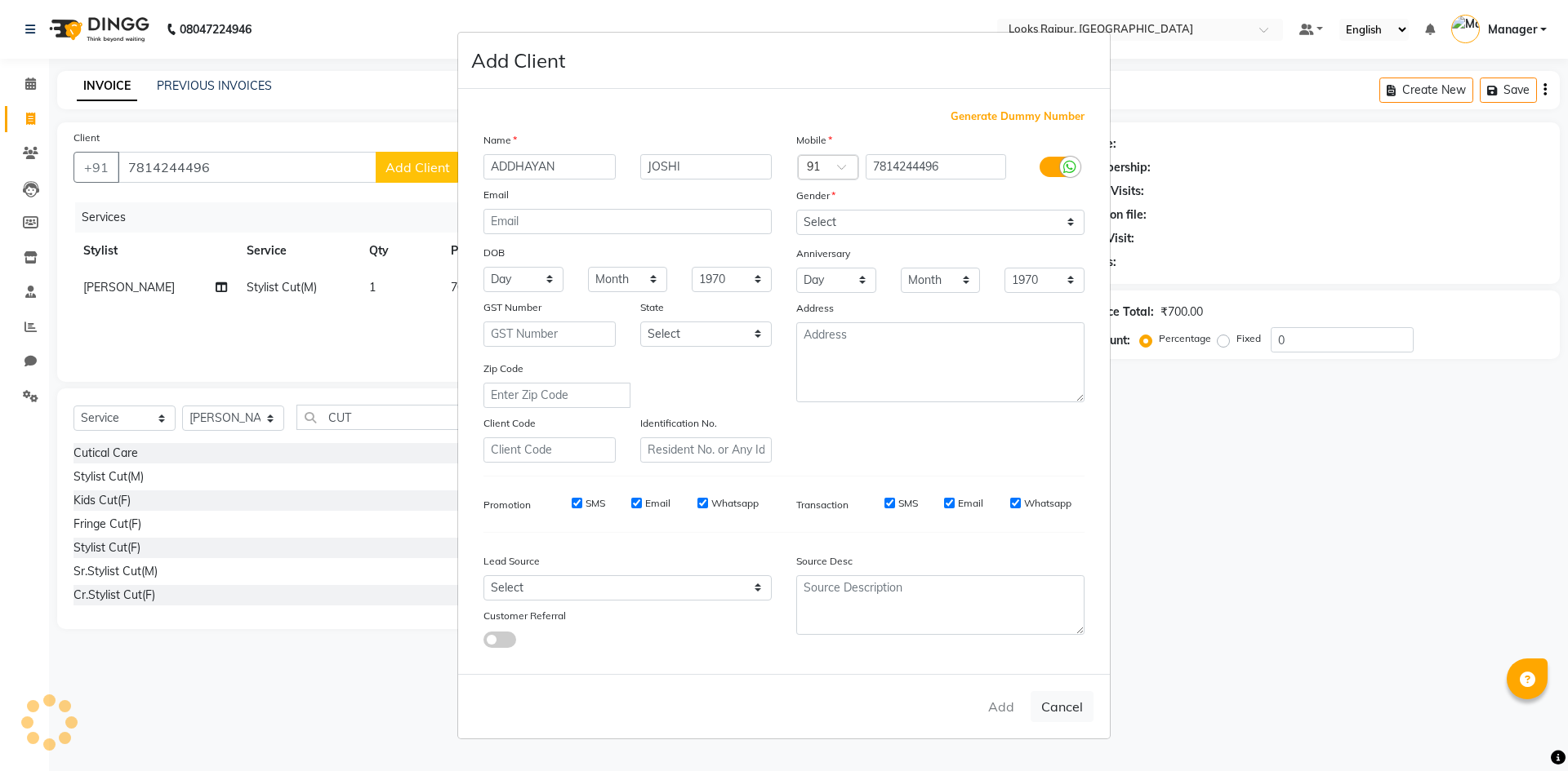
click at [1178, 510] on ngb-modal-window "Add Client Generate Dummy Number Name ADDHAYAN JOSHI Email DOB Day 01 02 03 04 …" at bounding box center [784, 386] width 1568 height 771
click at [309, 555] on ngb-modal-window "Add Client Generate Dummy Number Name ADDHAYAN JOSHI Email DOB Day 01 02 03 04 …" at bounding box center [784, 386] width 1568 height 771
click at [1063, 713] on button "Cancel" at bounding box center [1061, 707] width 63 height 31
select select
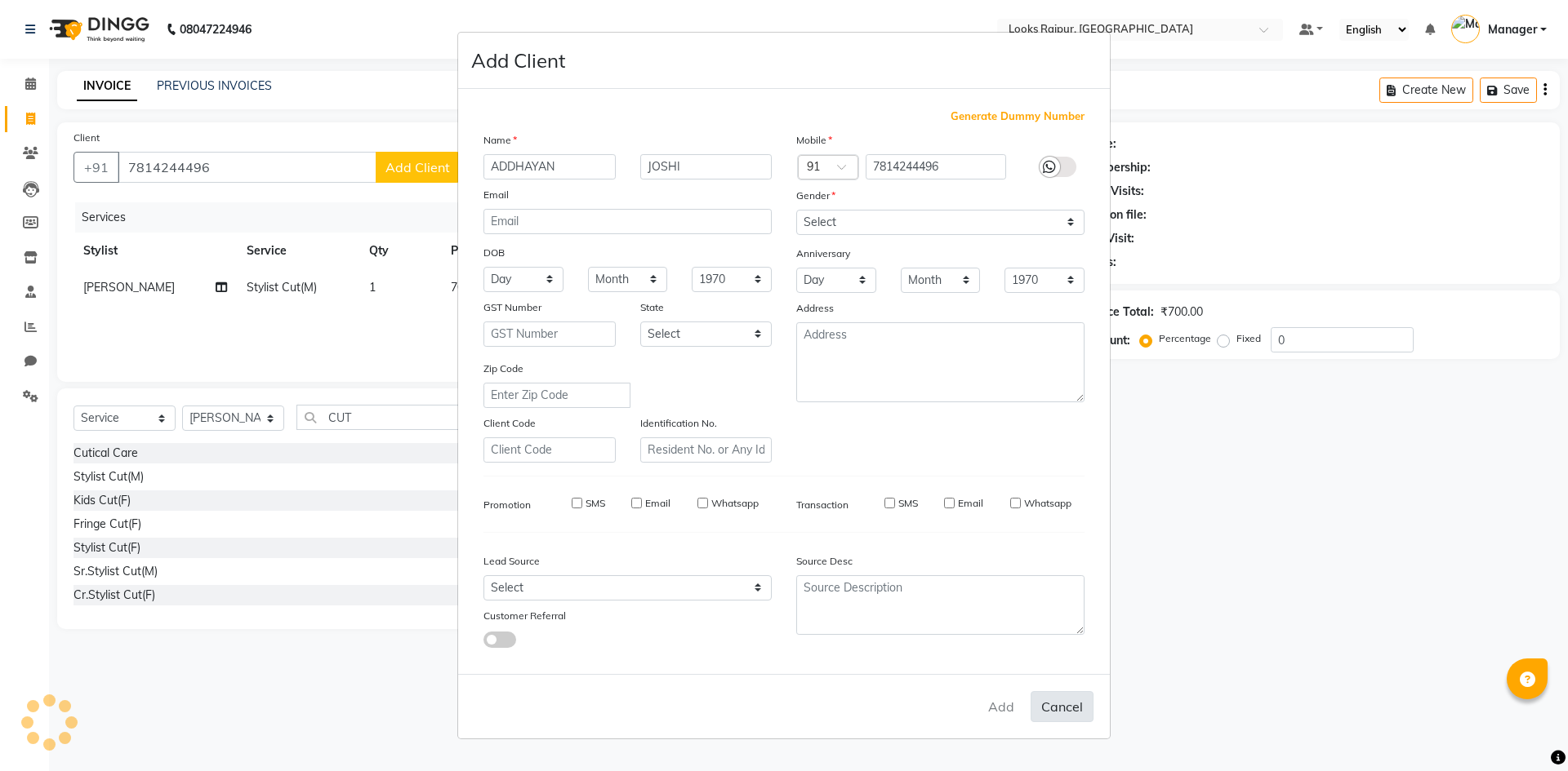
select select
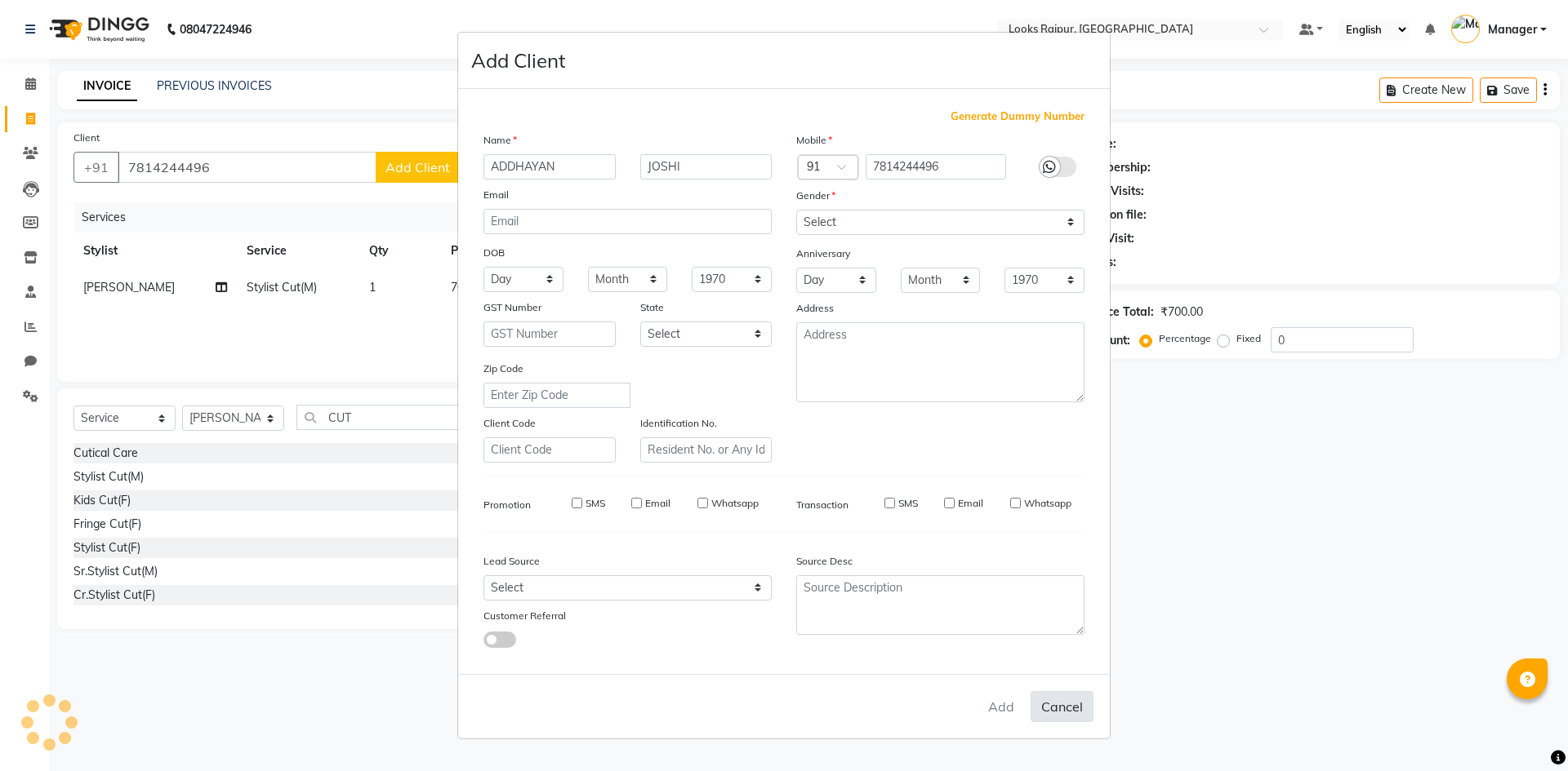
checkbox input "false"
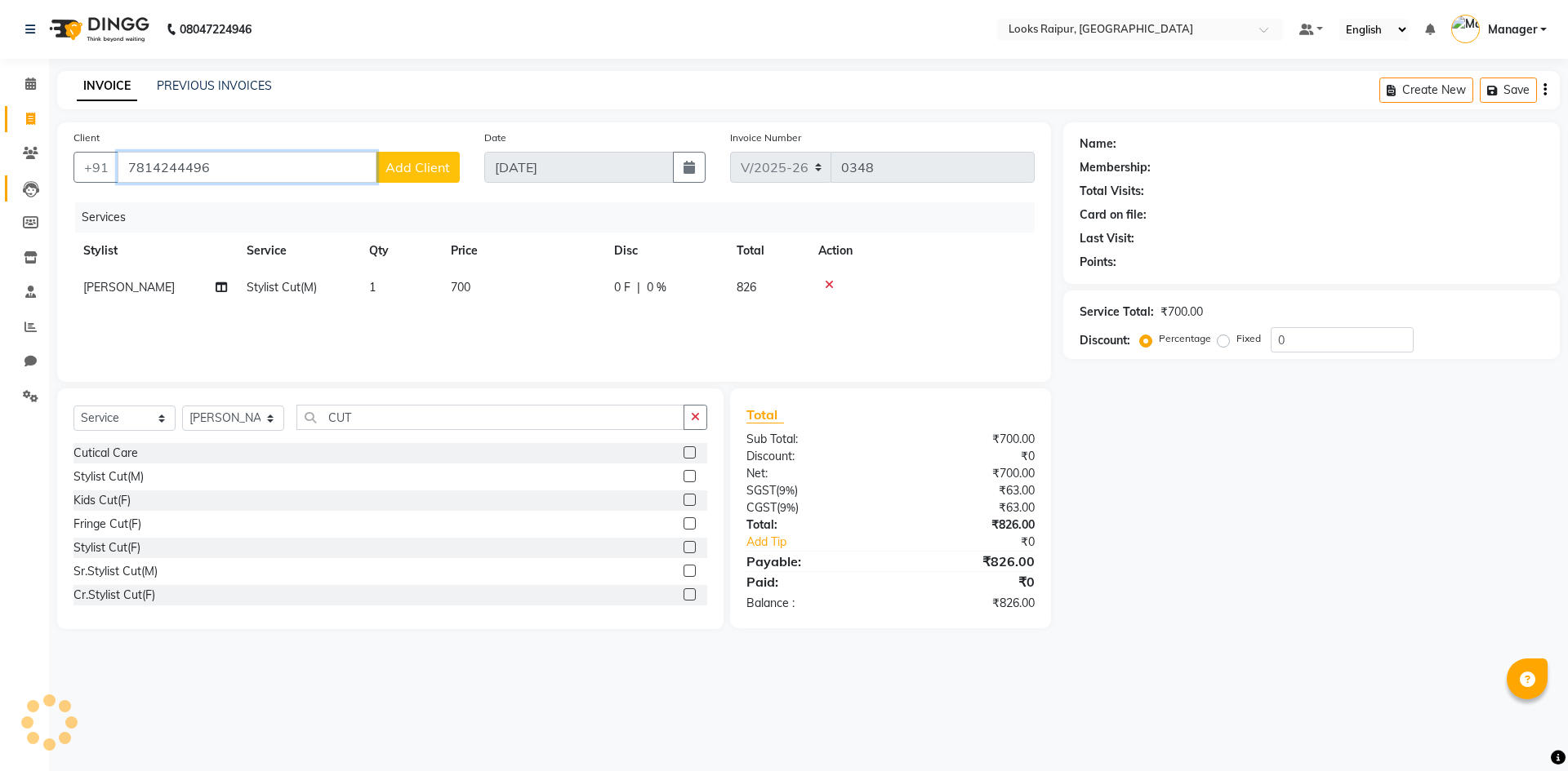
drag, startPoint x: 289, startPoint y: 175, endPoint x: 4, endPoint y: 177, distance: 285.0
click at [4, 177] on app-home "08047224946 Select Location × Looks Raipur, Raipur Default Panel My Panel Engli…" at bounding box center [784, 326] width 1568 height 654
click at [422, 162] on span "Add Client" at bounding box center [418, 167] width 64 height 16
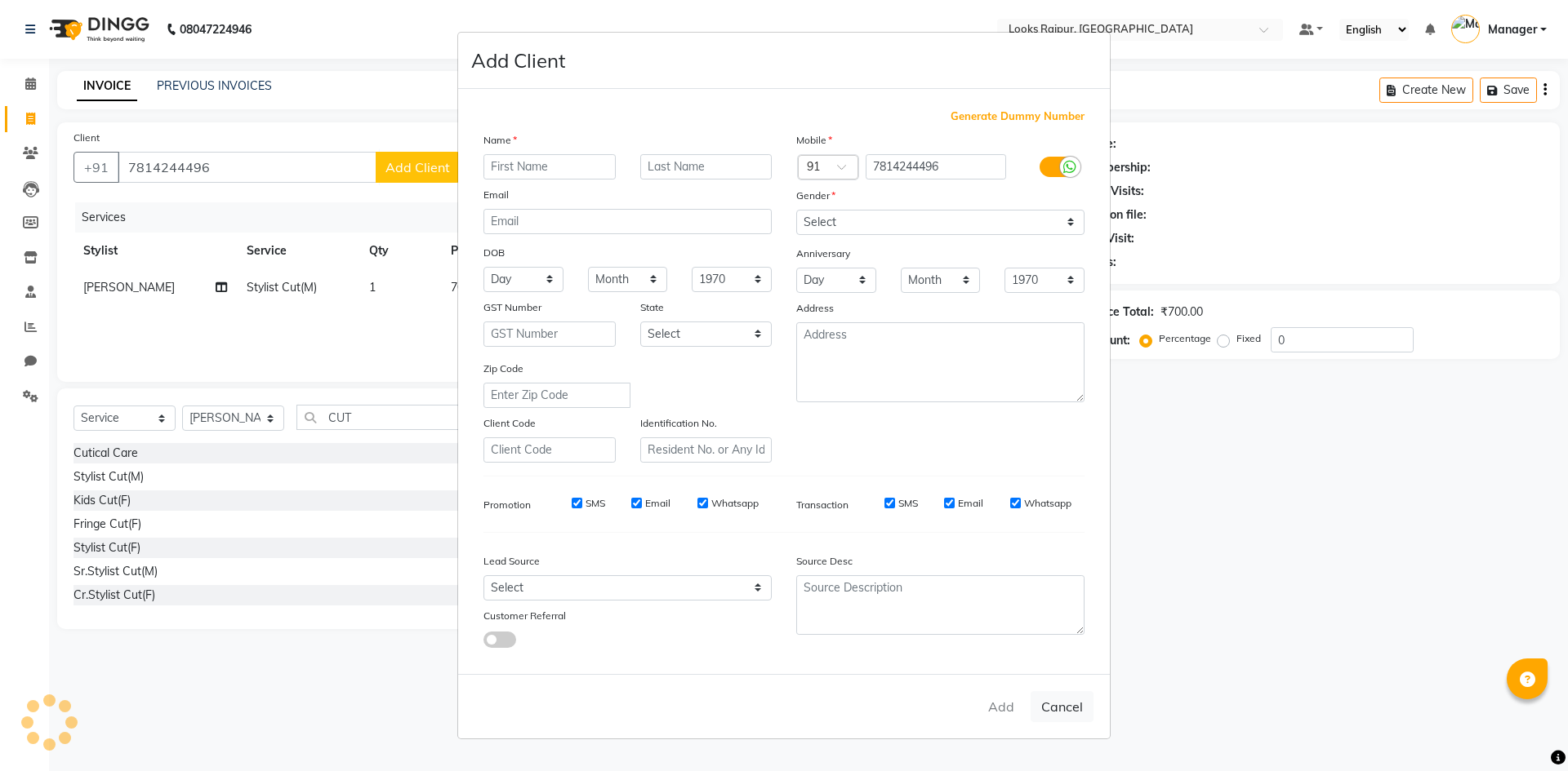
select select
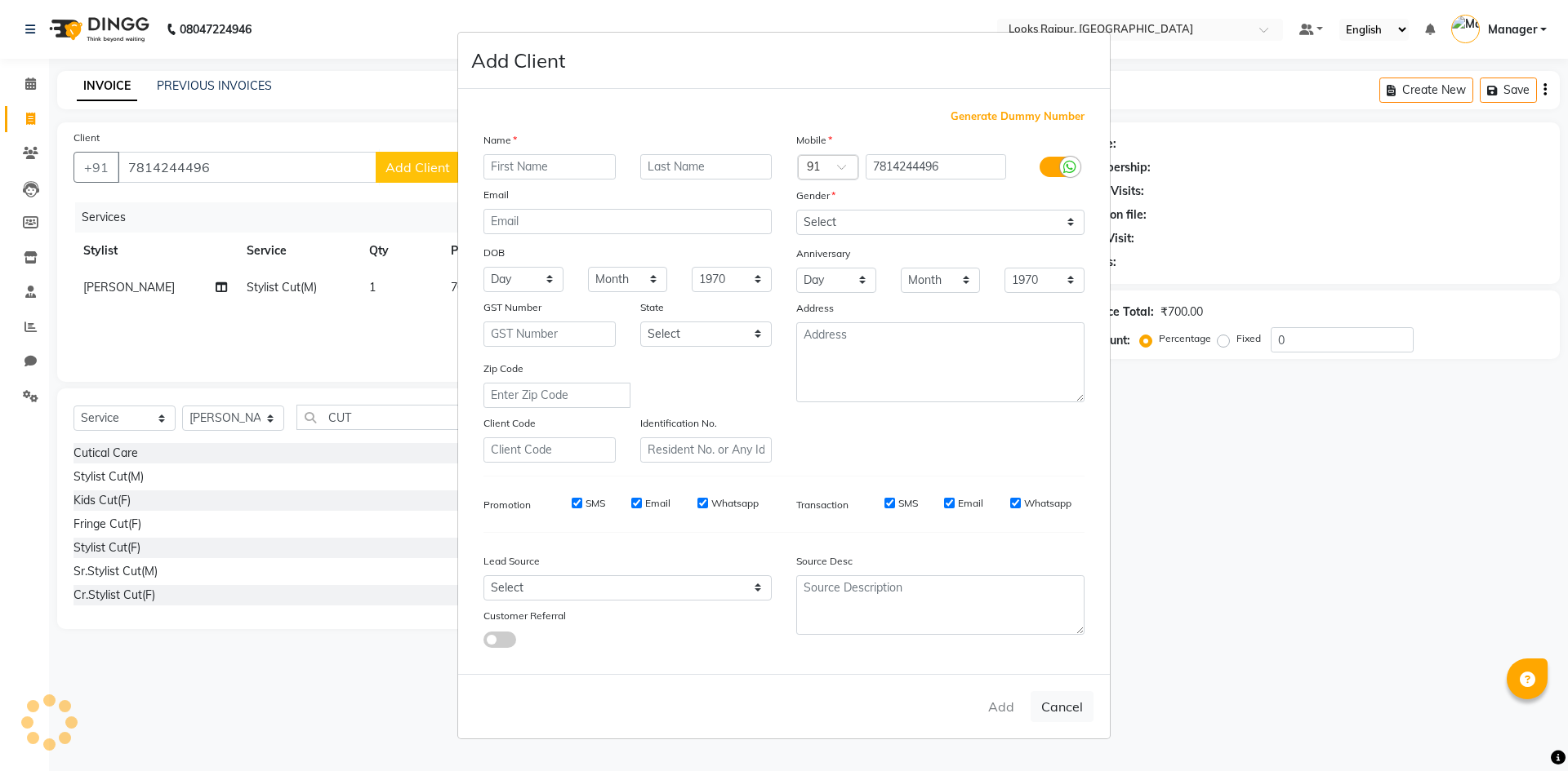
select select
checkbox input "false"
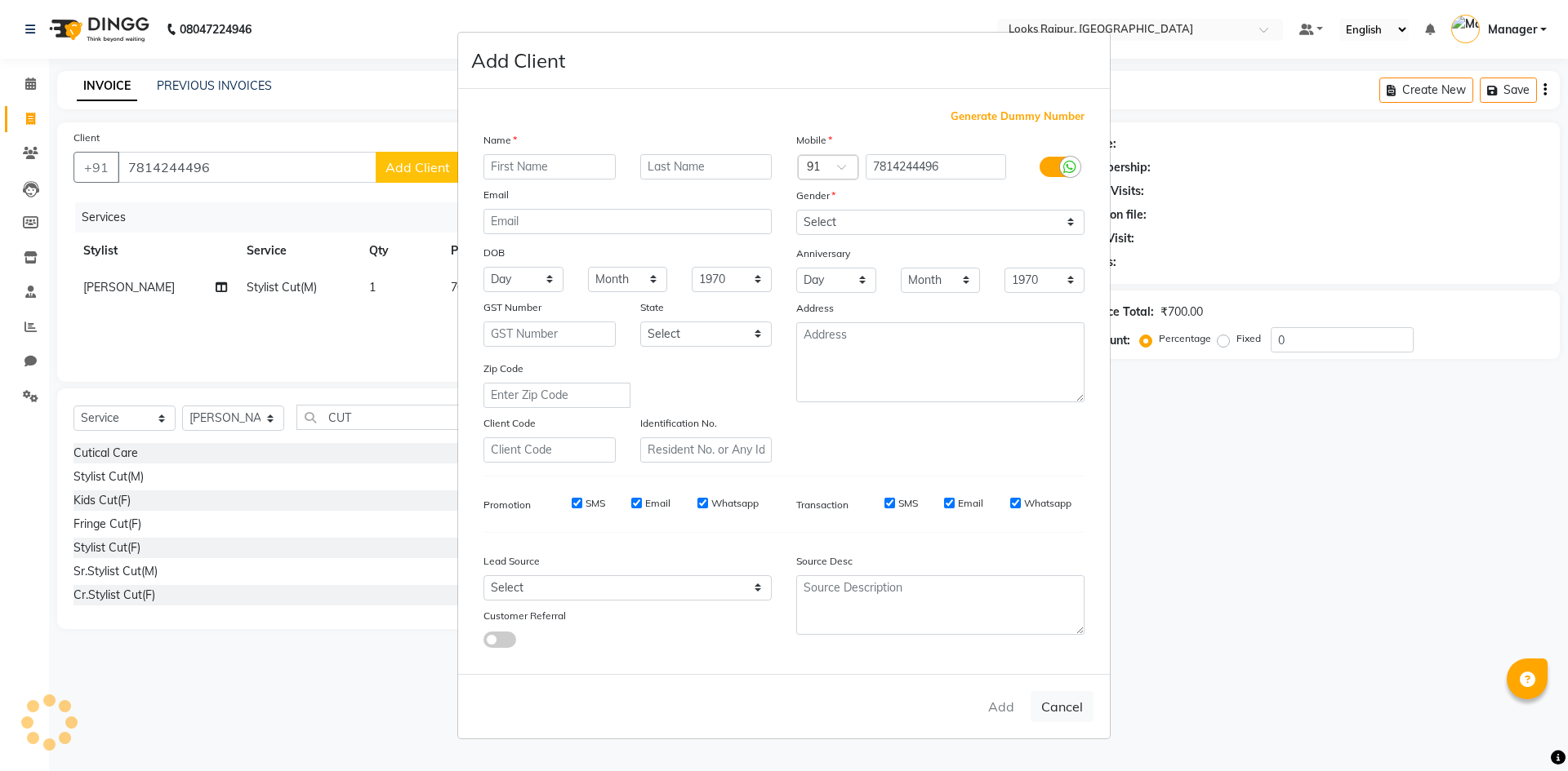
checkbox input "false"
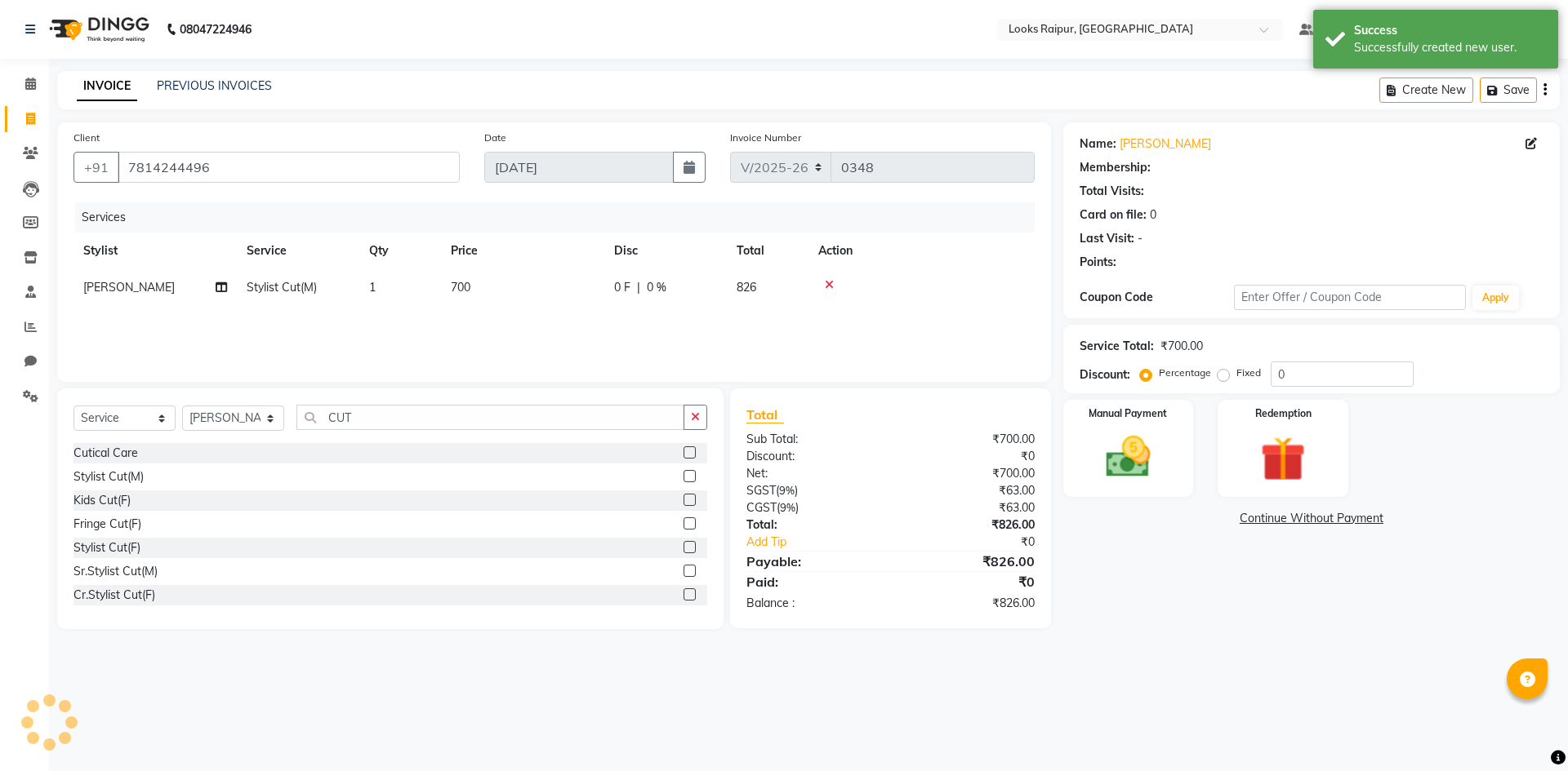
select select "1: Object"
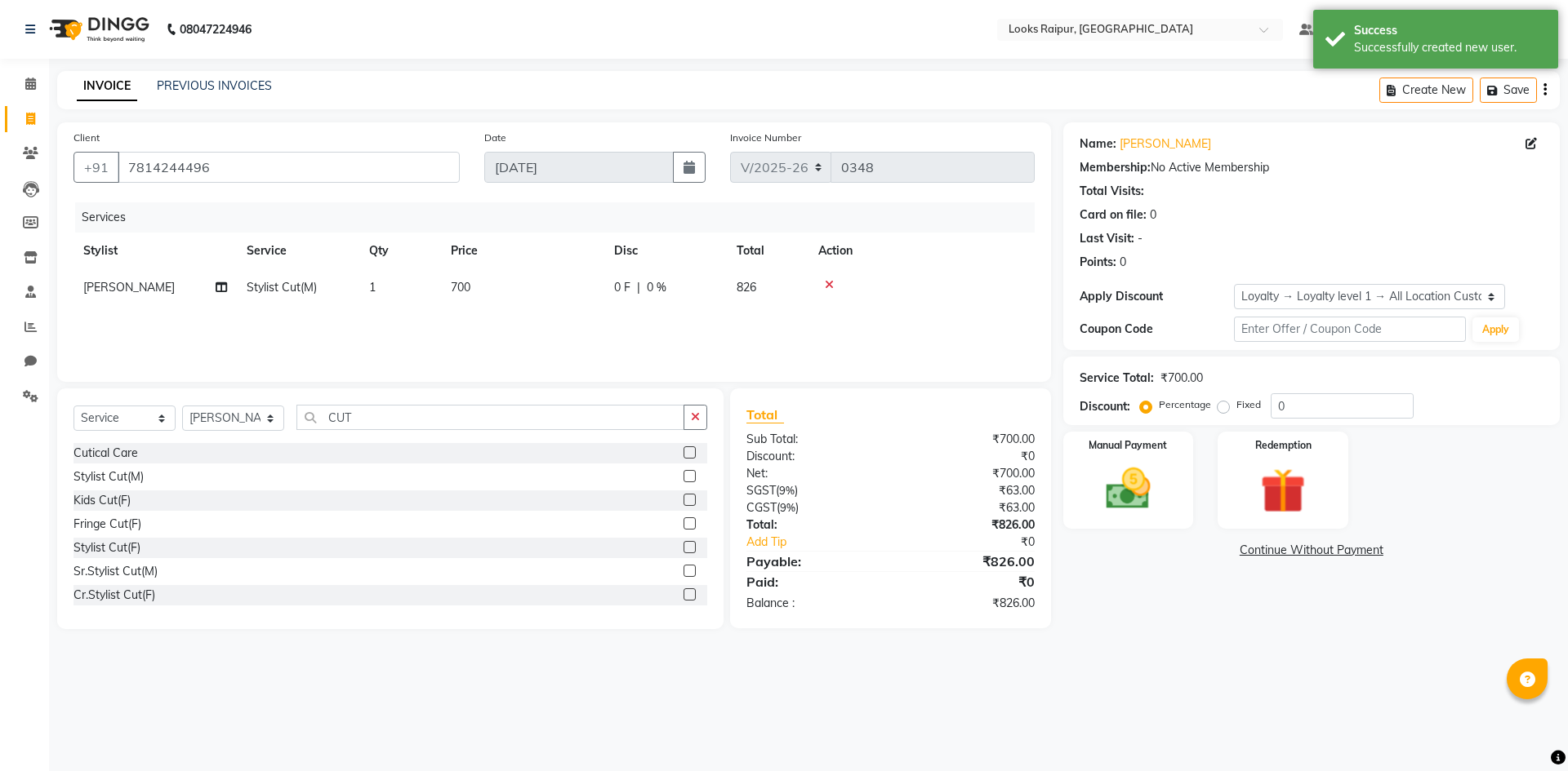
click at [463, 278] on td "700" at bounding box center [523, 287] width 163 height 37
select select "85888"
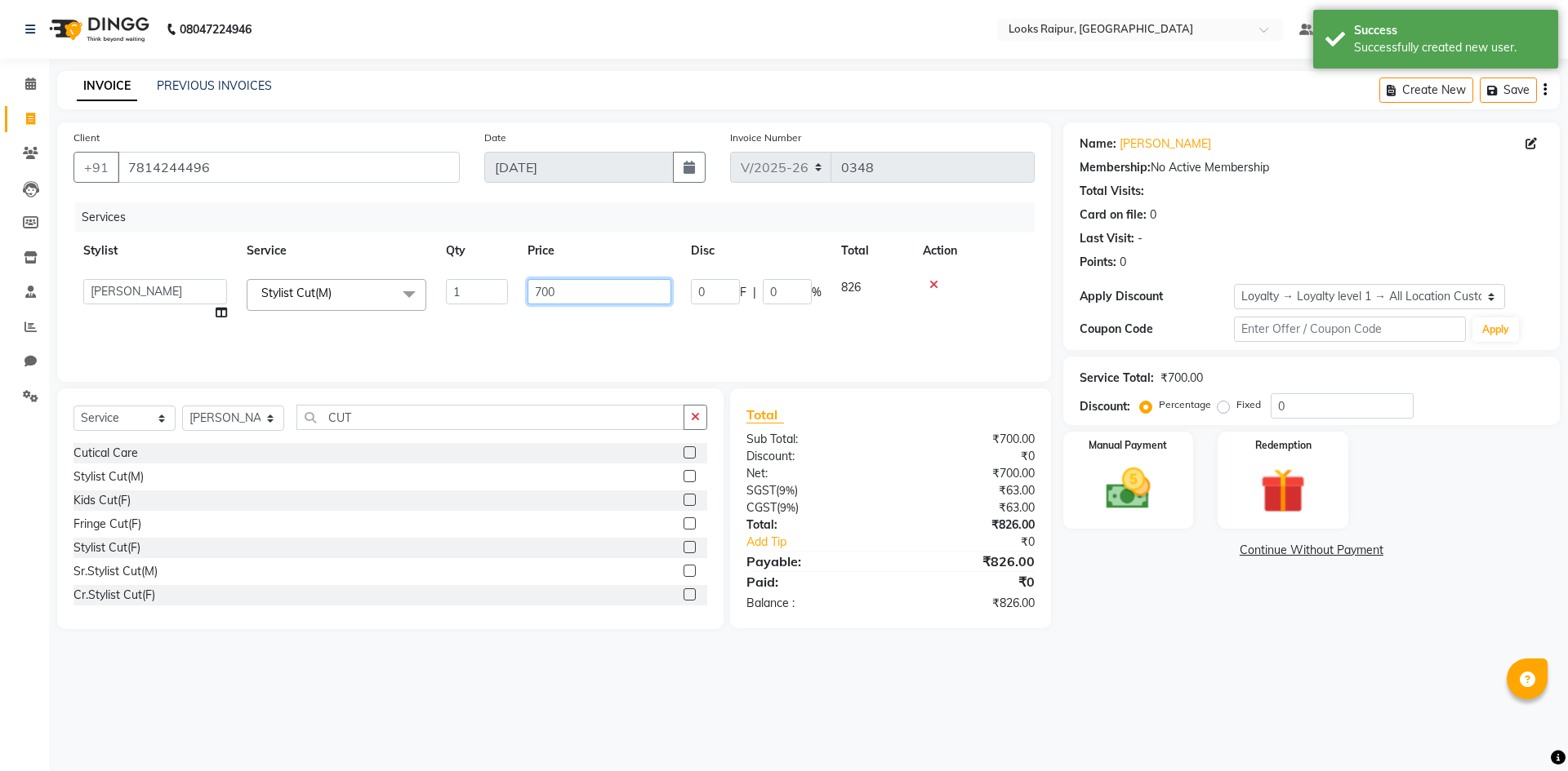
drag, startPoint x: 566, startPoint y: 290, endPoint x: 415, endPoint y: 309, distance: 152.2
click at [417, 308] on tr "Akshay_Pdct Arif Ayan Ayushi Counter_Sales Dheerendra_pdct Dhiraj Hasib Kafil K…" at bounding box center [554, 300] width 961 height 62
type input "750"
click at [525, 331] on div "Services Stylist Service Qty Price Disc Total Action Akshay_Pdct Arif Ayan Ayus…" at bounding box center [554, 284] width 961 height 163
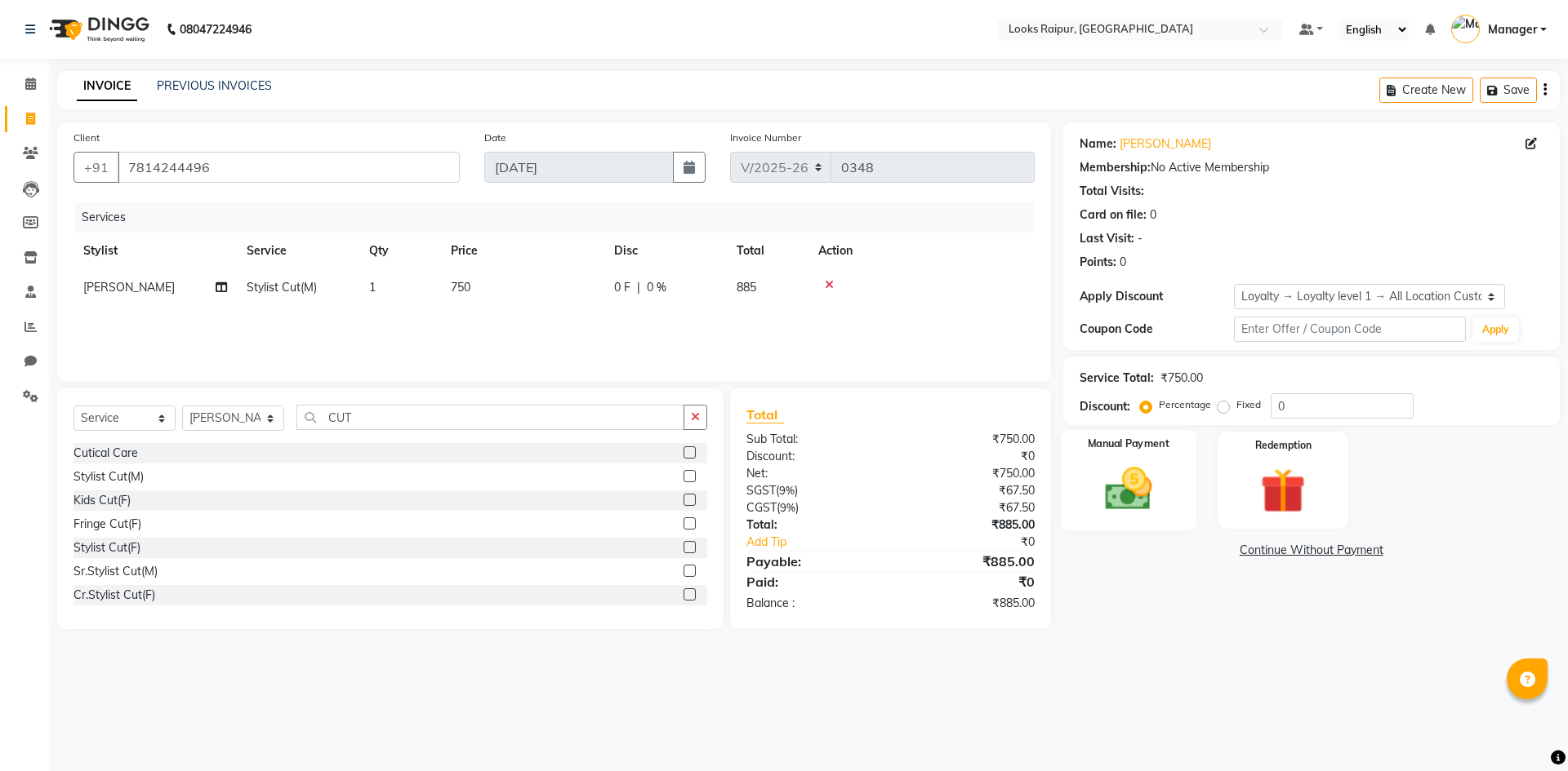
click at [1175, 483] on div "Manual Payment" at bounding box center [1127, 480] width 135 height 100
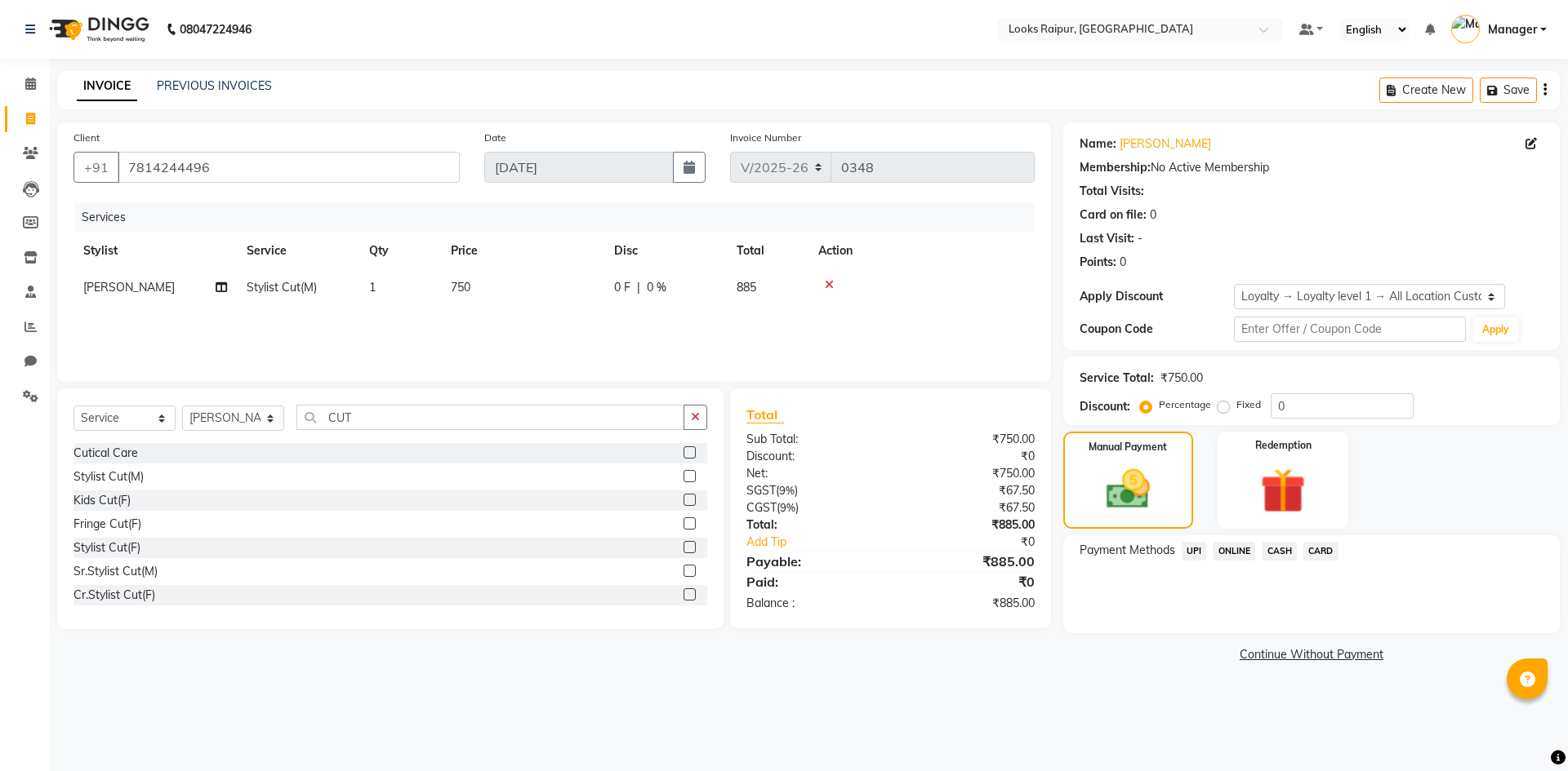
click at [1192, 548] on span "UPI" at bounding box center [1194, 551] width 25 height 19
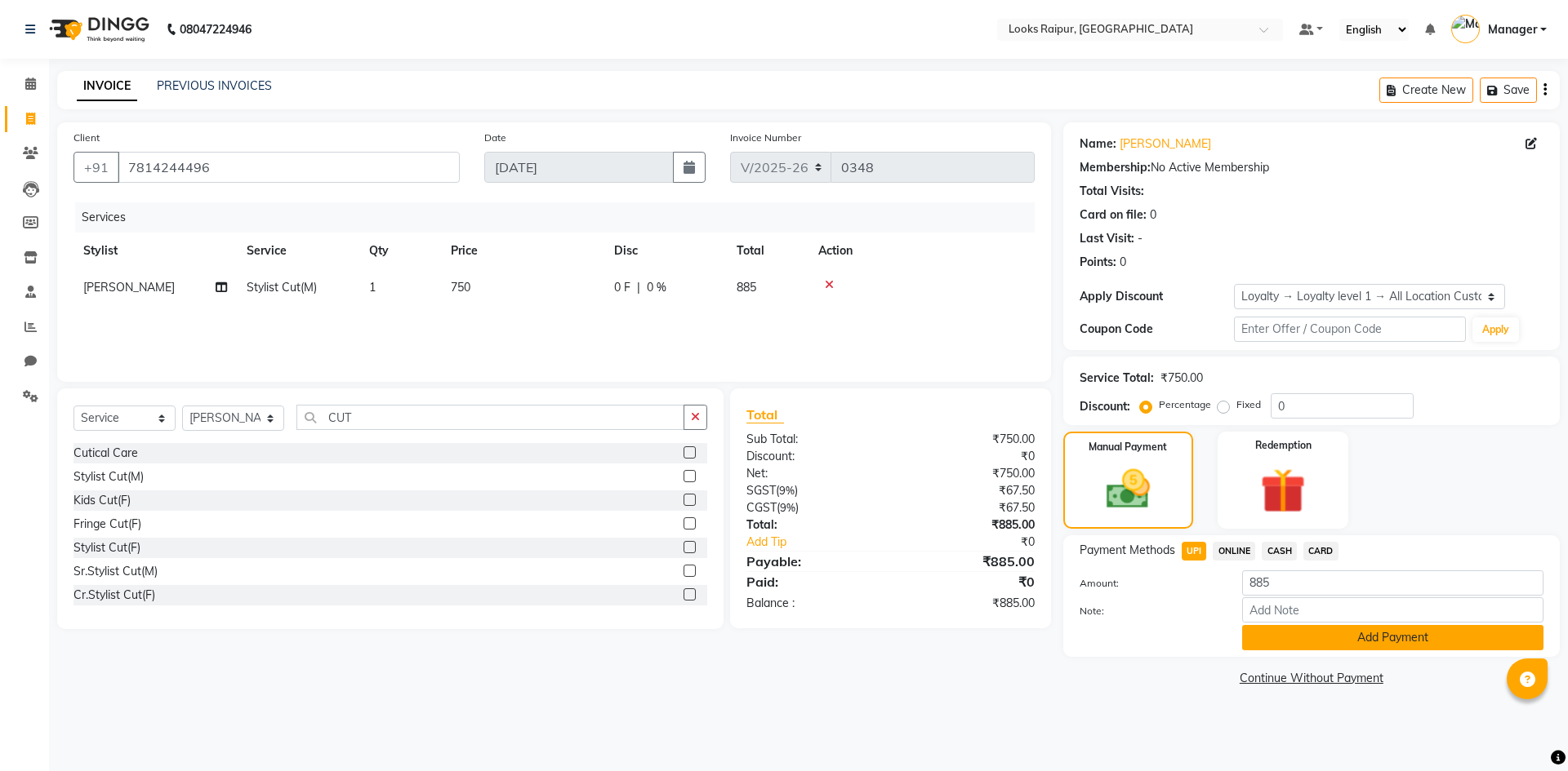
click at [1365, 643] on button "Add Payment" at bounding box center [1393, 638] width 302 height 25
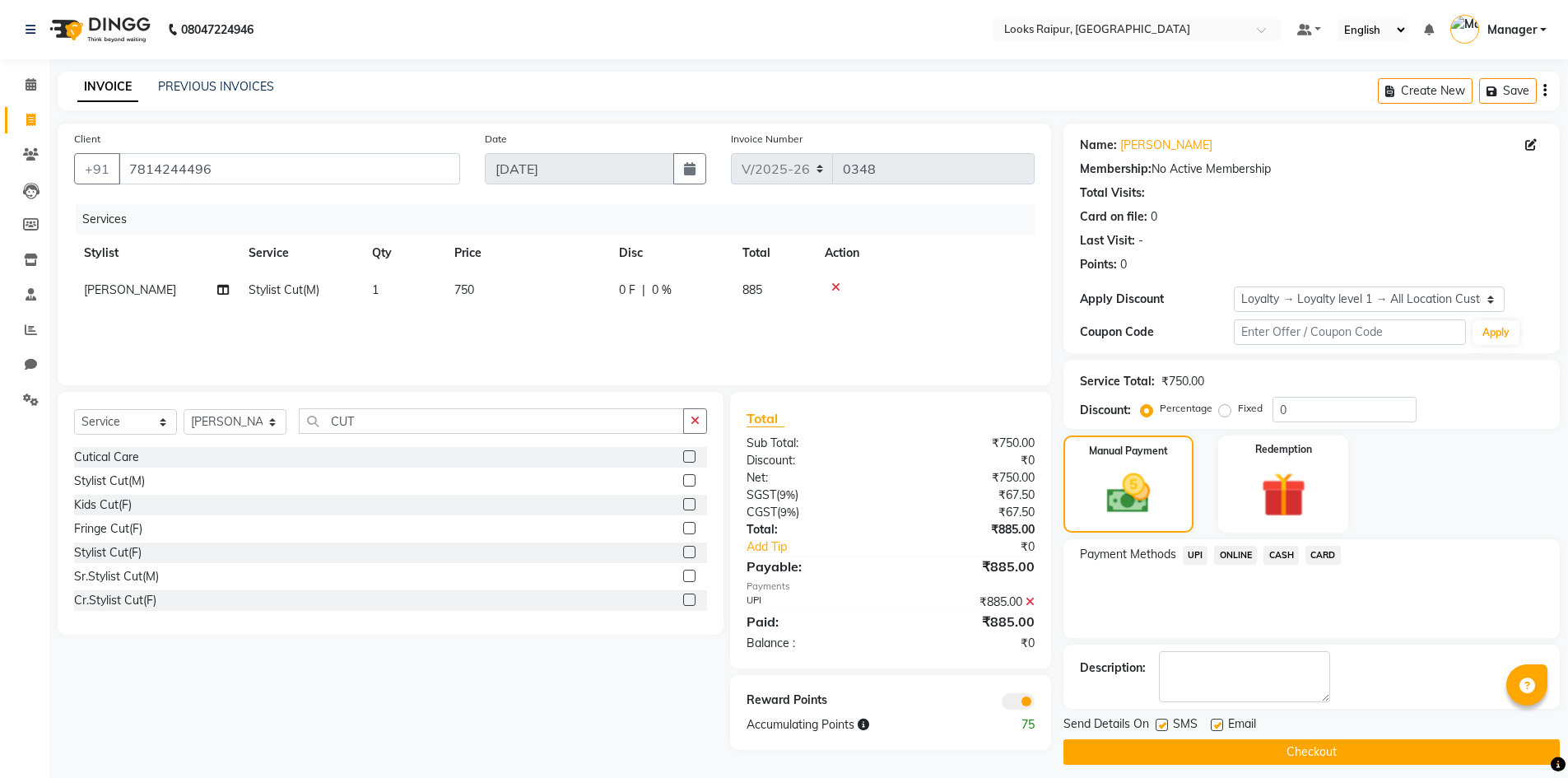
click at [1329, 751] on button "Checkout" at bounding box center [1312, 752] width 496 height 25
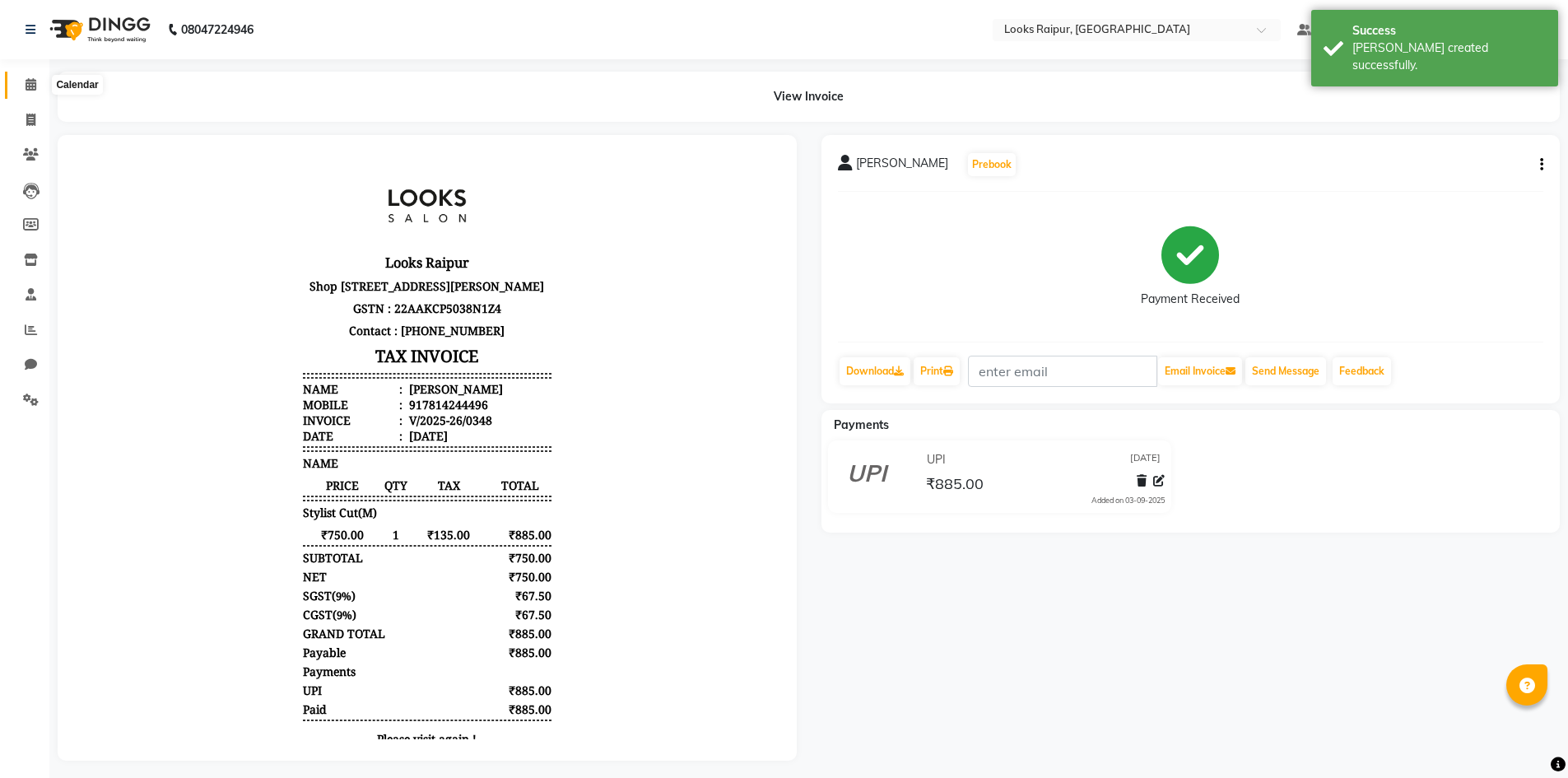
drag, startPoint x: 33, startPoint y: 88, endPoint x: 43, endPoint y: 96, distance: 12.8
click at [33, 88] on icon at bounding box center [31, 85] width 11 height 13
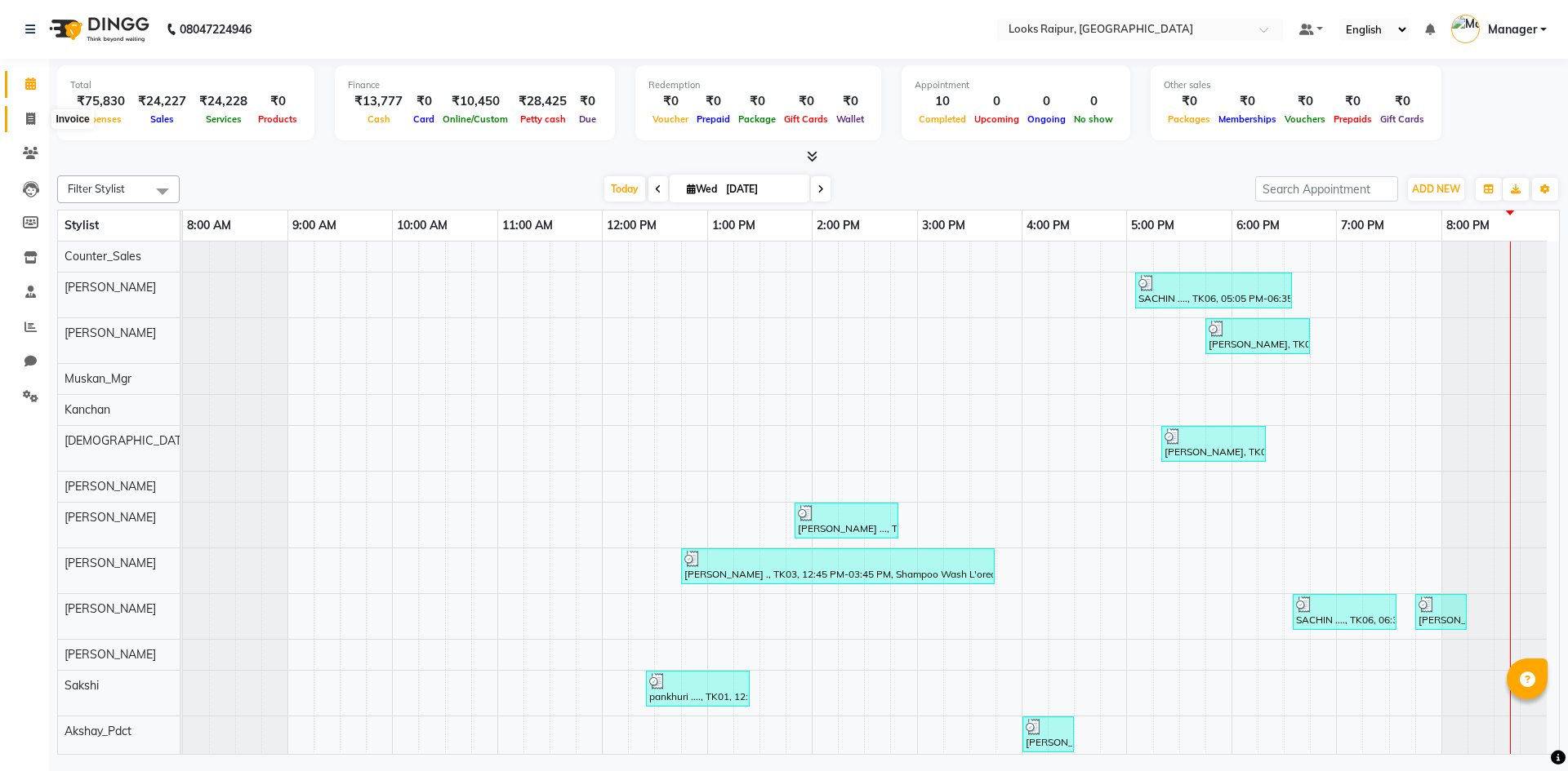
click at [27, 123] on icon at bounding box center [30, 119] width 9 height 13
select select "service"
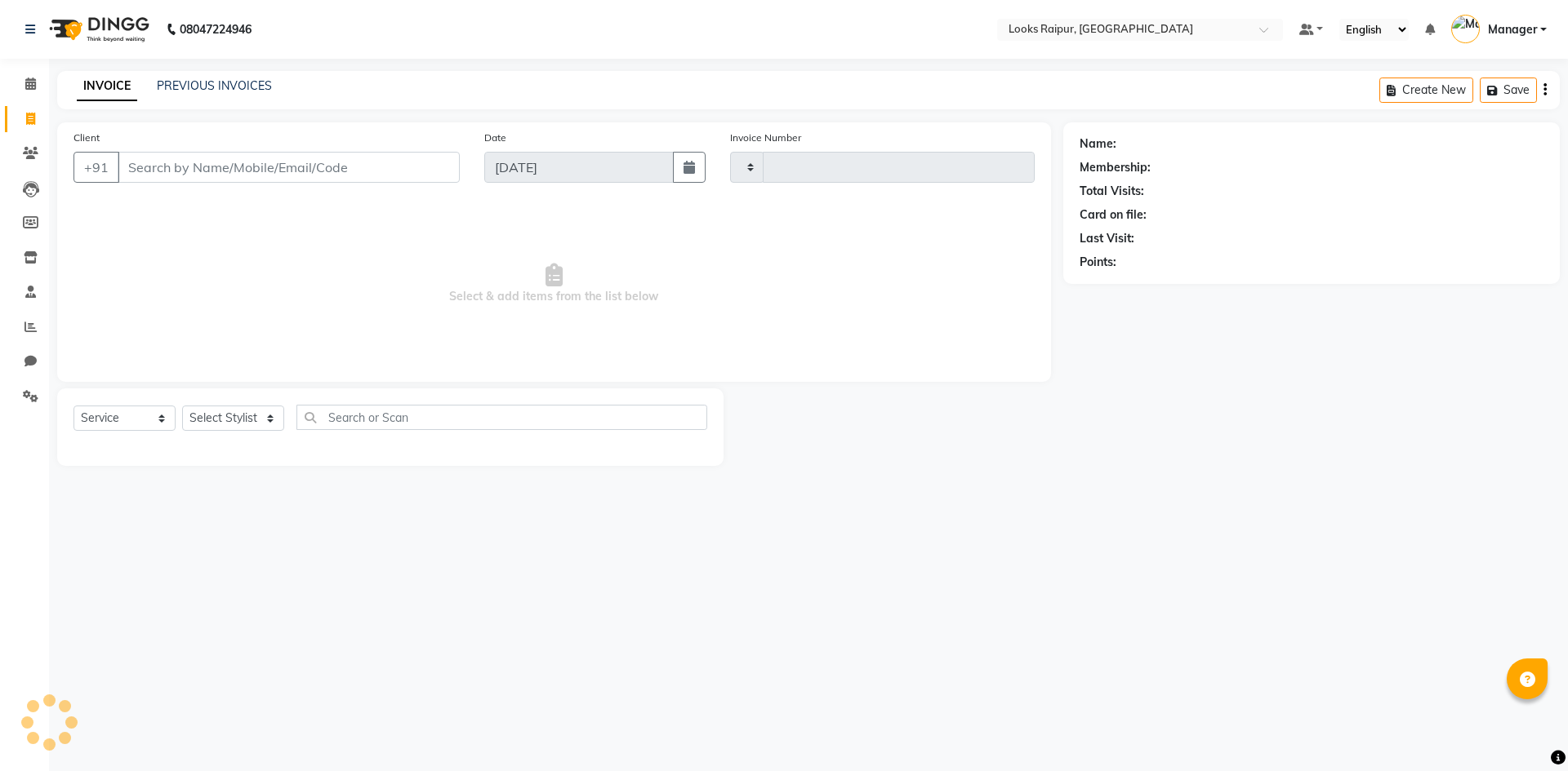
click at [209, 167] on input "Client" at bounding box center [288, 167] width 342 height 31
type input "0349"
select select "8606"
type input "9827880004"
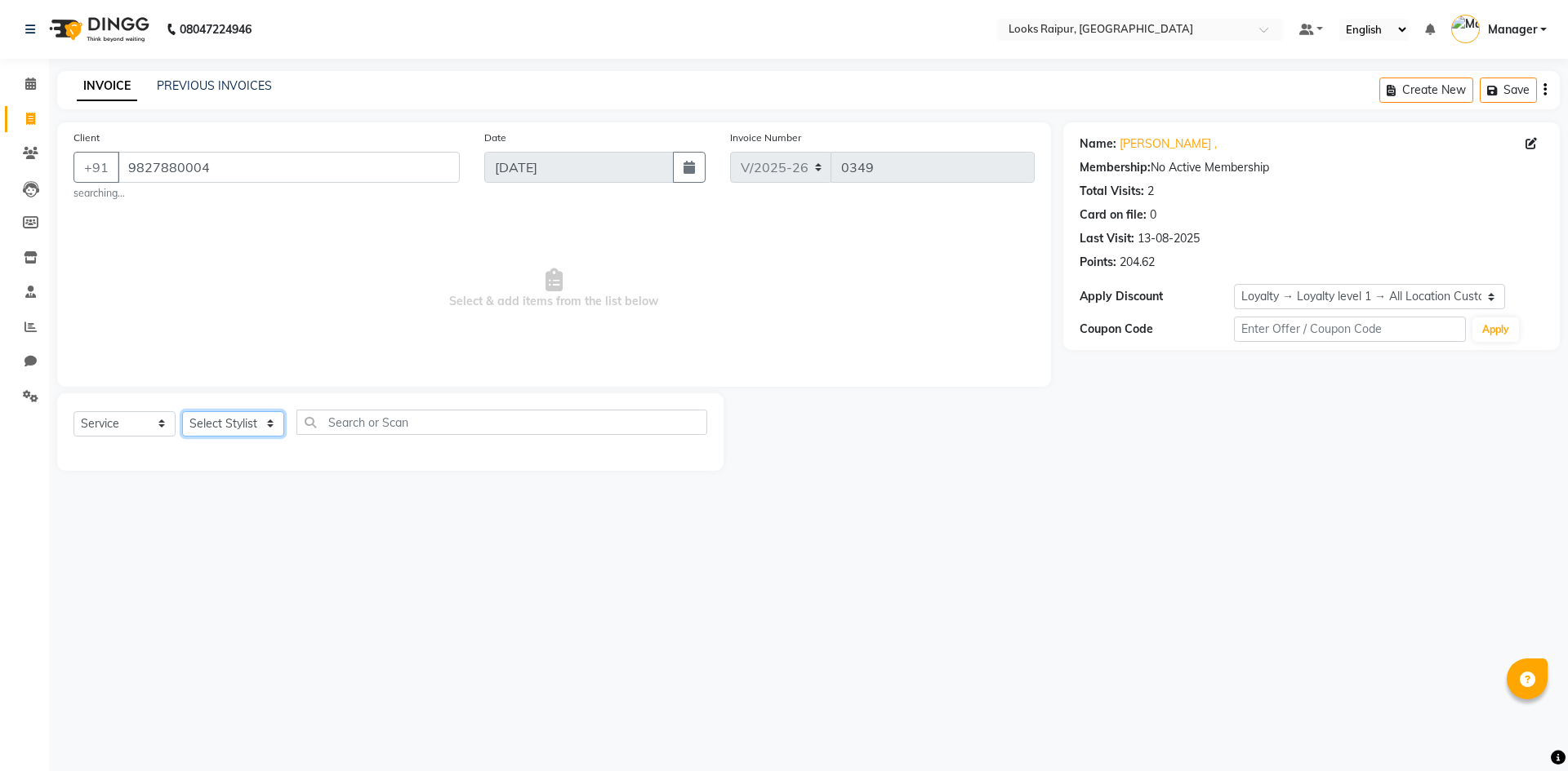
click at [236, 422] on select "Select Stylist Akshay_Pdct Arif Ayan Ayushi Counter_Sales Dheerendra_pdct Dhira…" at bounding box center [233, 424] width 102 height 25
click at [182, 411] on select "Select Stylist Akshay_Pdct Arif Ayan Ayushi Counter_Sales Dheerendra_pdct Dhira…" at bounding box center [233, 424] width 102 height 25
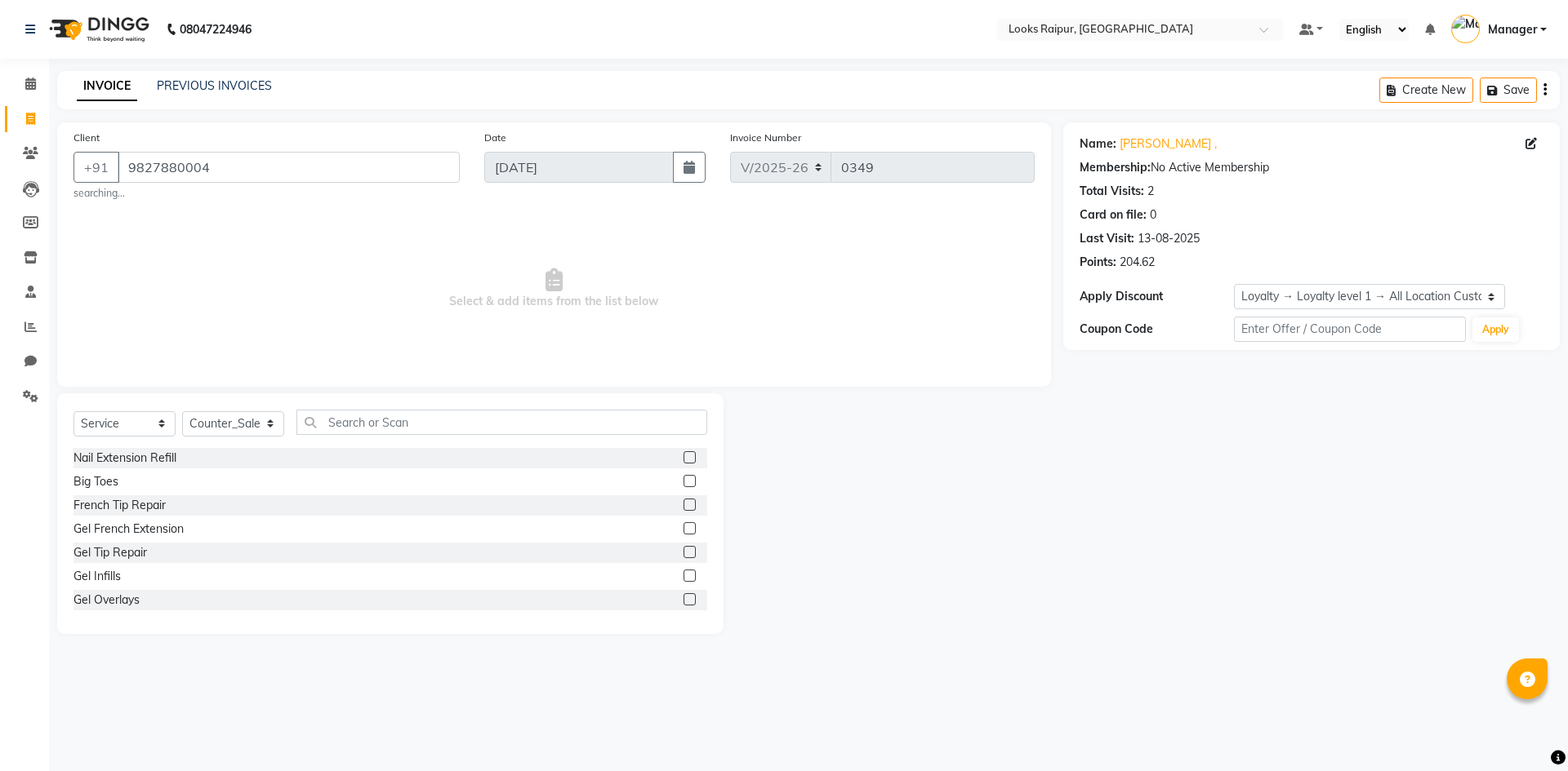
click at [408, 406] on div "Select Service Product Membership Package Voucher Prepaid Gift Card Select Styl…" at bounding box center [390, 513] width 666 height 241
click at [418, 422] on input "text" at bounding box center [501, 422] width 411 height 25
drag, startPoint x: 116, startPoint y: 477, endPoint x: 125, endPoint y: 477, distance: 9.0
click at [116, 478] on div "Stylist Cut(M)" at bounding box center [108, 481] width 70 height 17
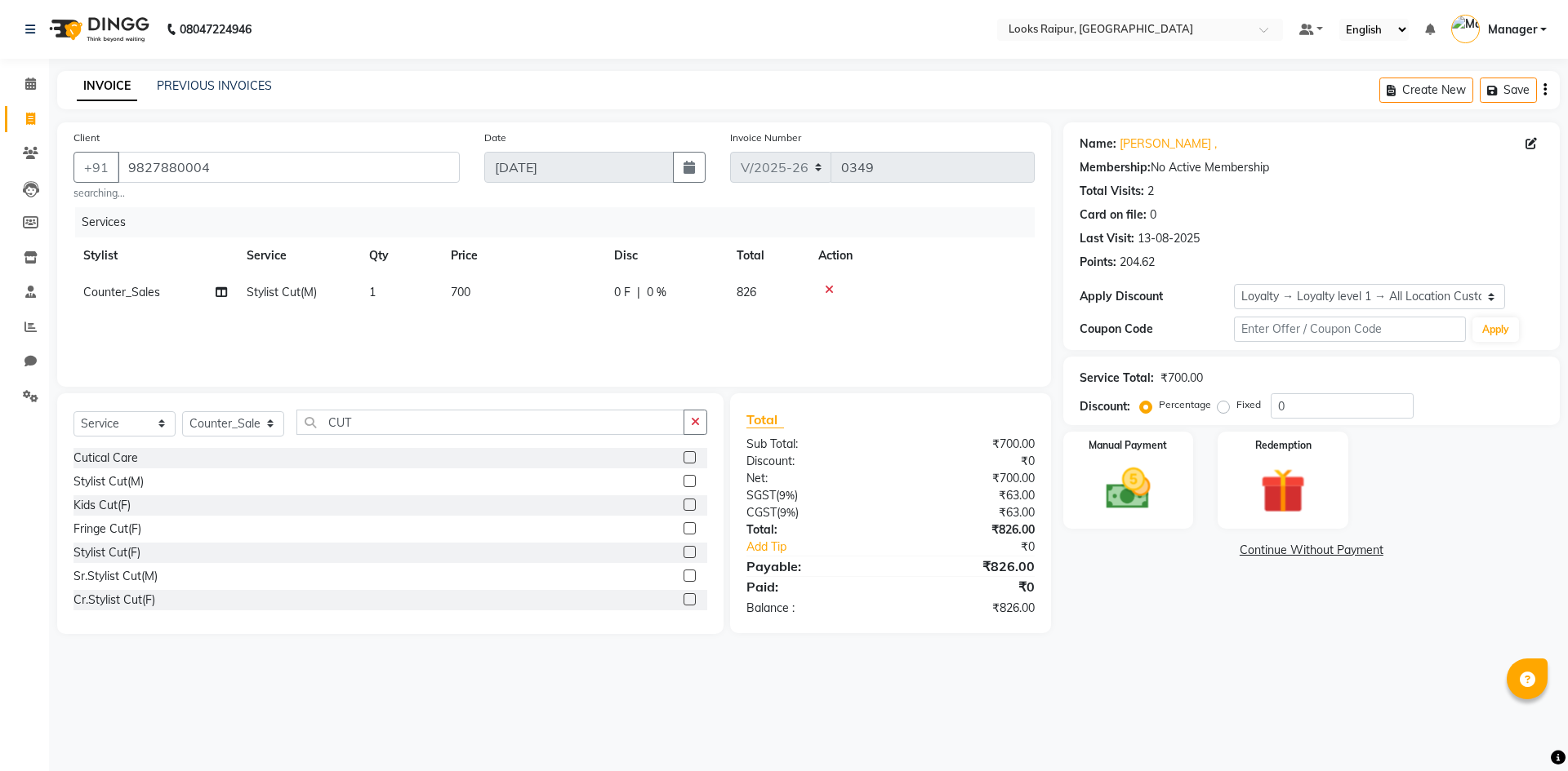
click at [464, 298] on span "700" at bounding box center [461, 292] width 20 height 14
drag, startPoint x: 577, startPoint y: 291, endPoint x: 507, endPoint y: 294, distance: 70.1
click at [507, 294] on tr "Akshay_Pdct Arif Ayan Ayushi Counter_Sales Dheerendra_pdct Dhiraj Hasib Kafil K…" at bounding box center [554, 305] width 961 height 62
drag, startPoint x: 378, startPoint y: 425, endPoint x: 300, endPoint y: 419, distance: 78.2
click at [300, 419] on input "CUT" at bounding box center [490, 422] width 388 height 25
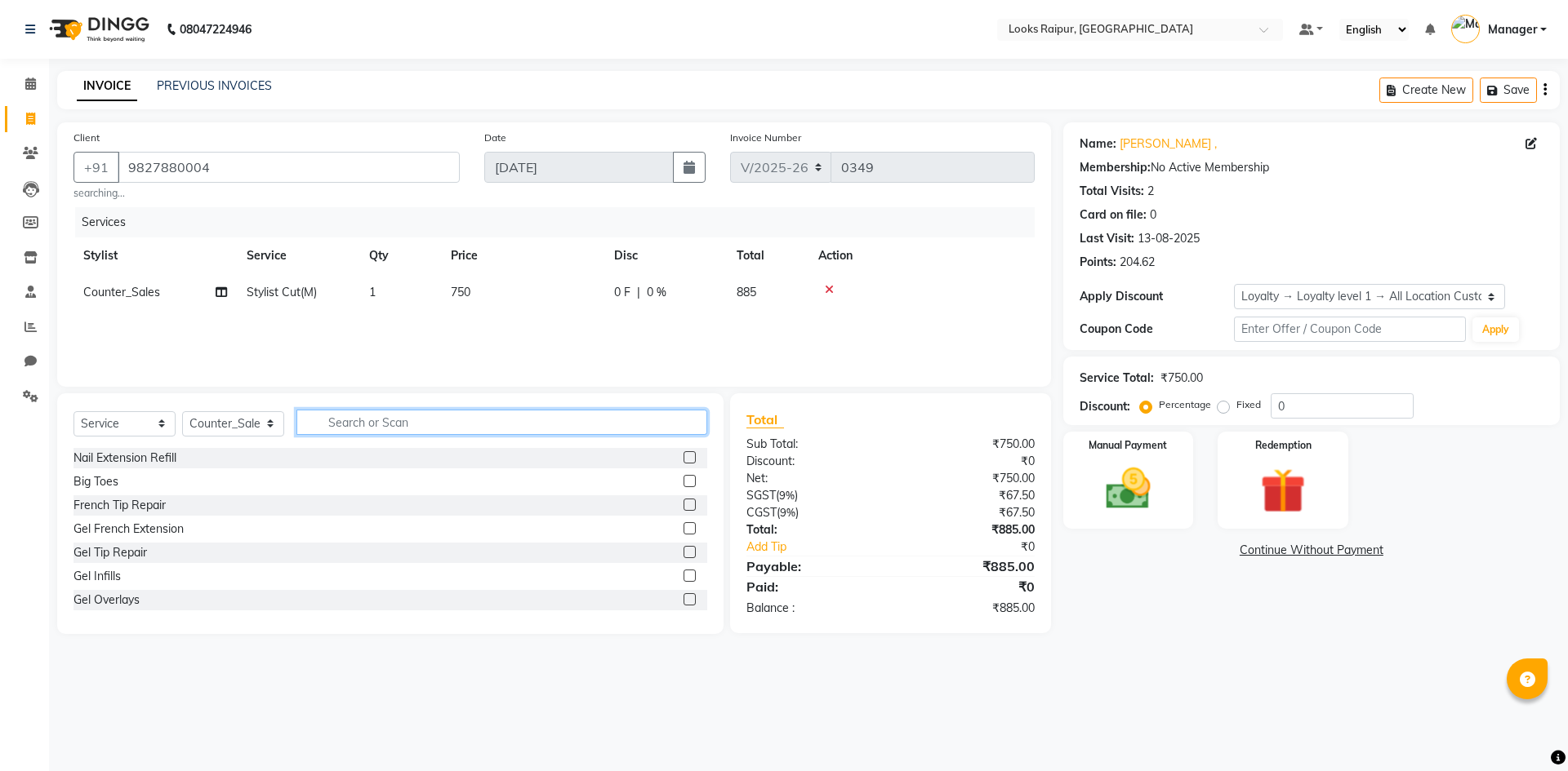
click at [388, 420] on input "text" at bounding box center [501, 422] width 411 height 25
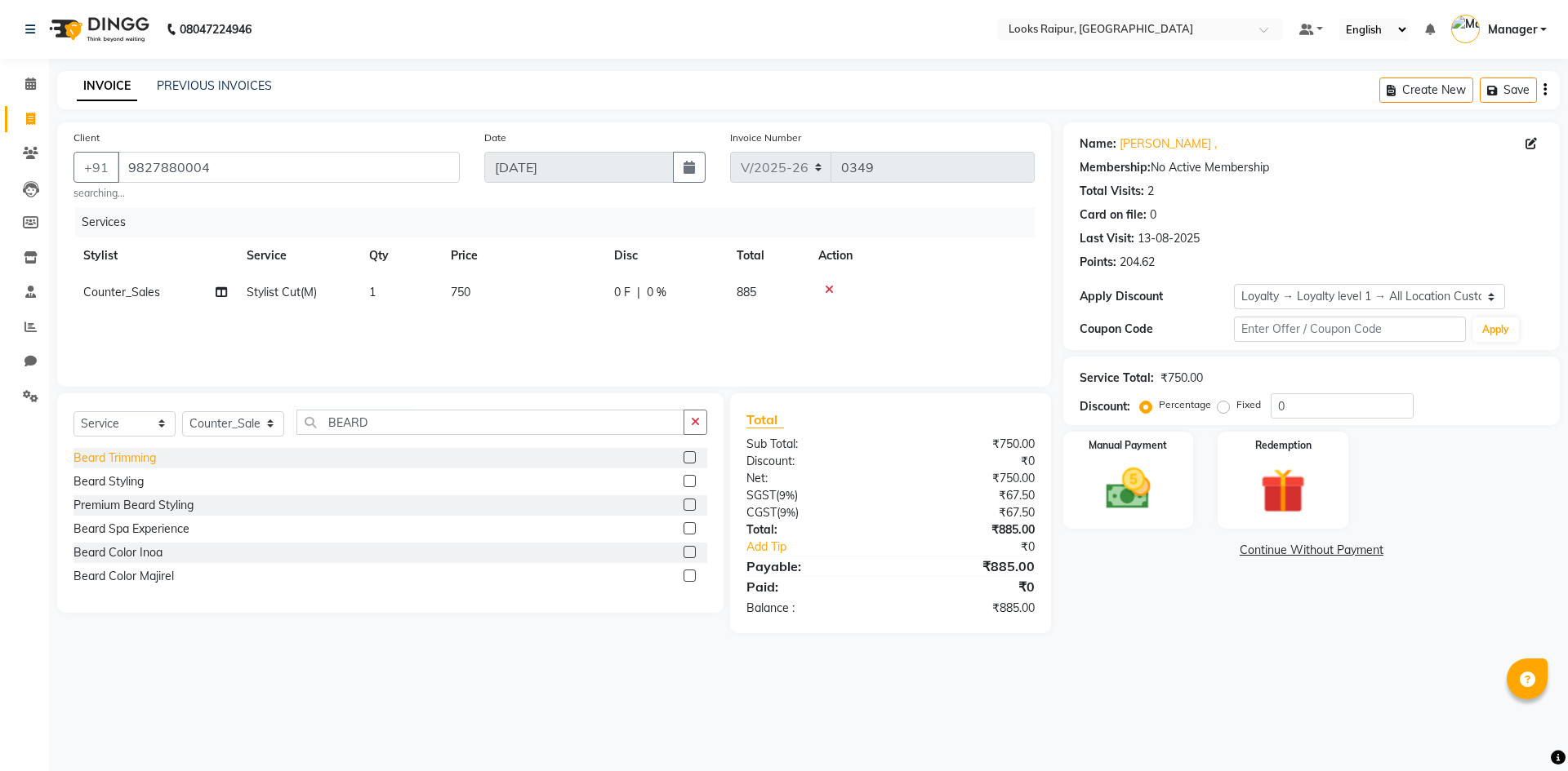
click at [145, 458] on div "Beard Trimming" at bounding box center [115, 458] width 82 height 17
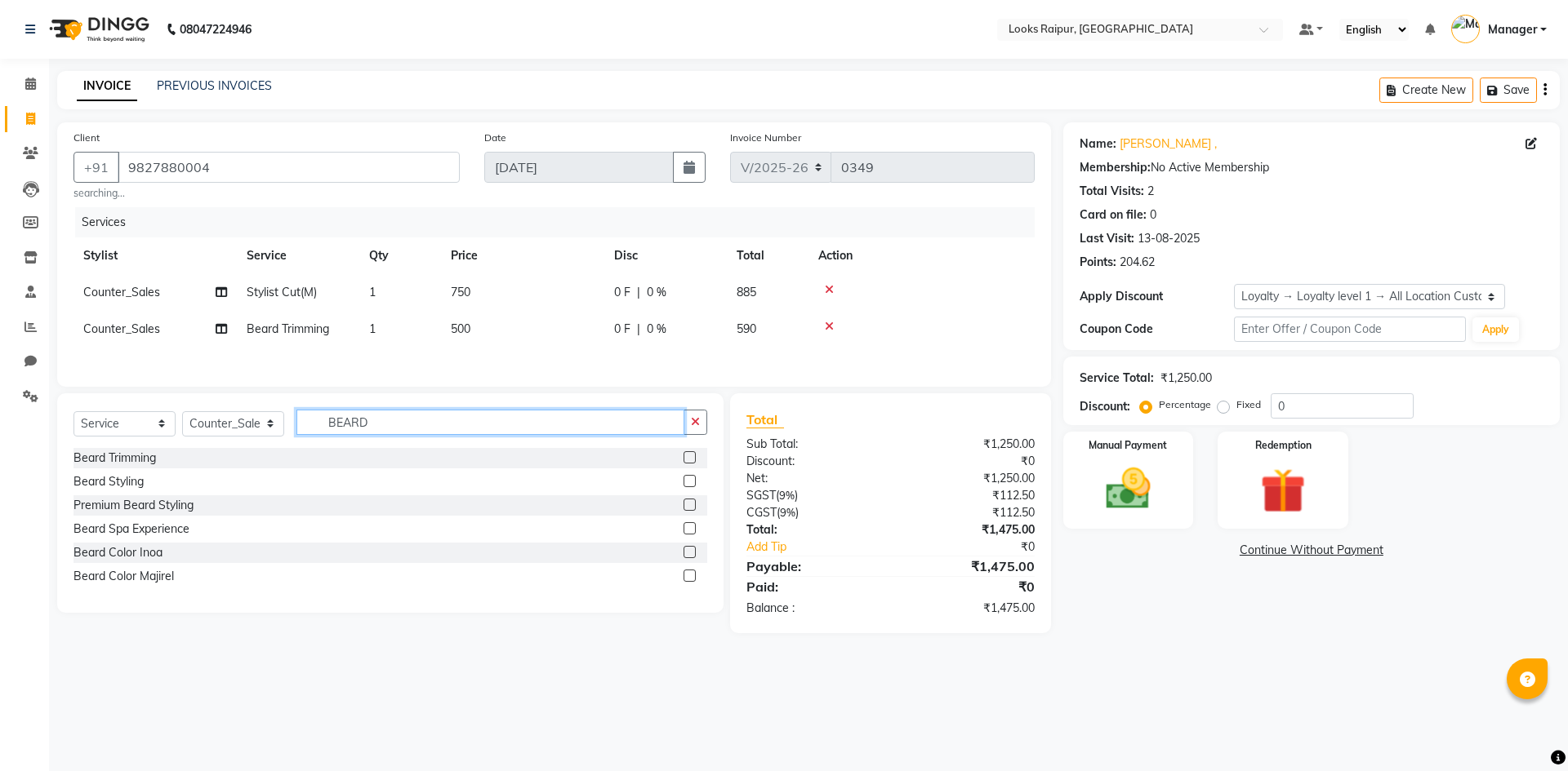
drag, startPoint x: 410, startPoint y: 428, endPoint x: 298, endPoint y: 445, distance: 113.3
click at [303, 435] on input "BEARD" at bounding box center [490, 422] width 388 height 25
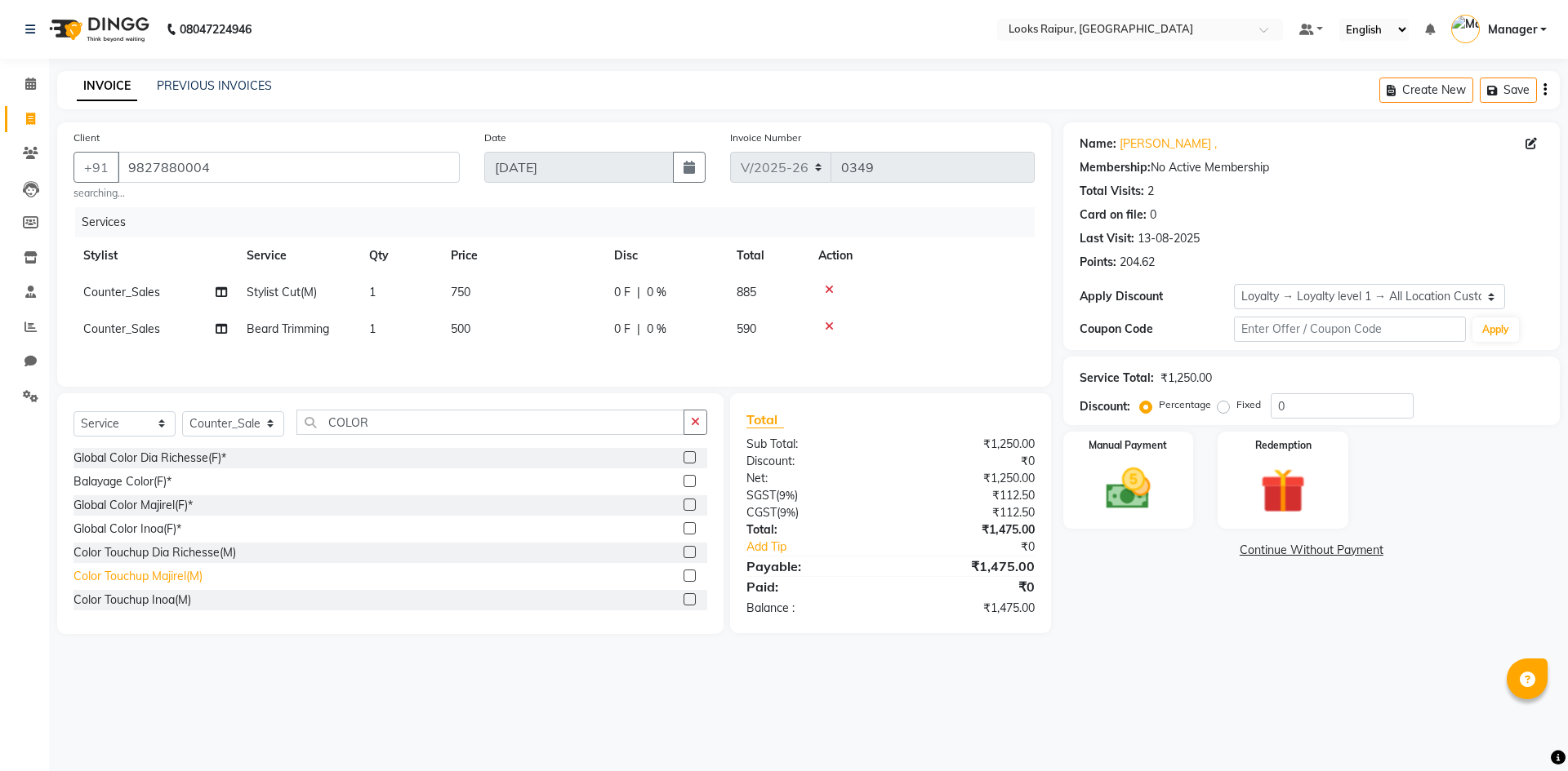
click at [199, 581] on div "Color Touchup Majirel(M)" at bounding box center [138, 576] width 129 height 17
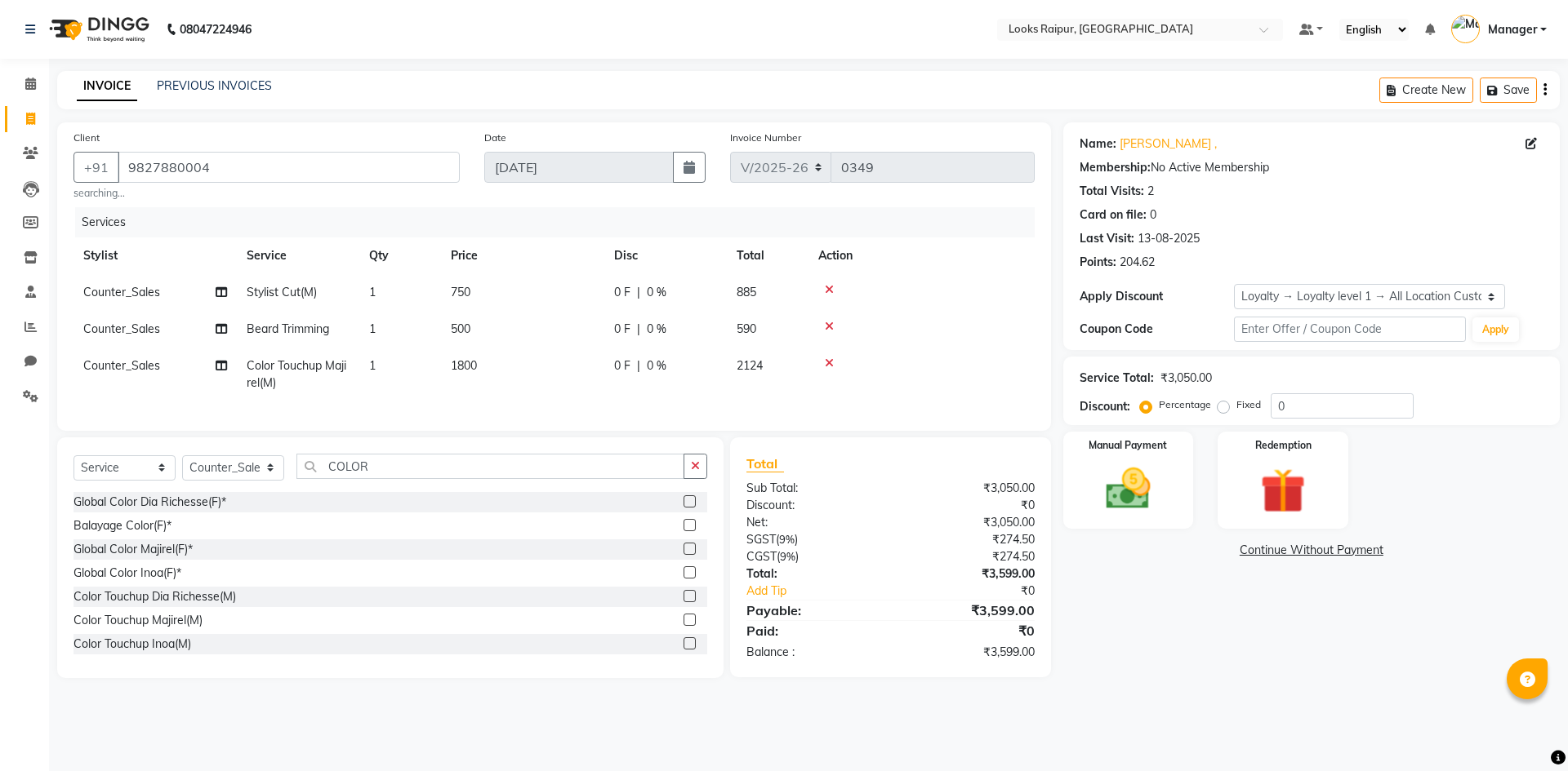
click at [469, 364] on span "1800" at bounding box center [464, 365] width 26 height 14
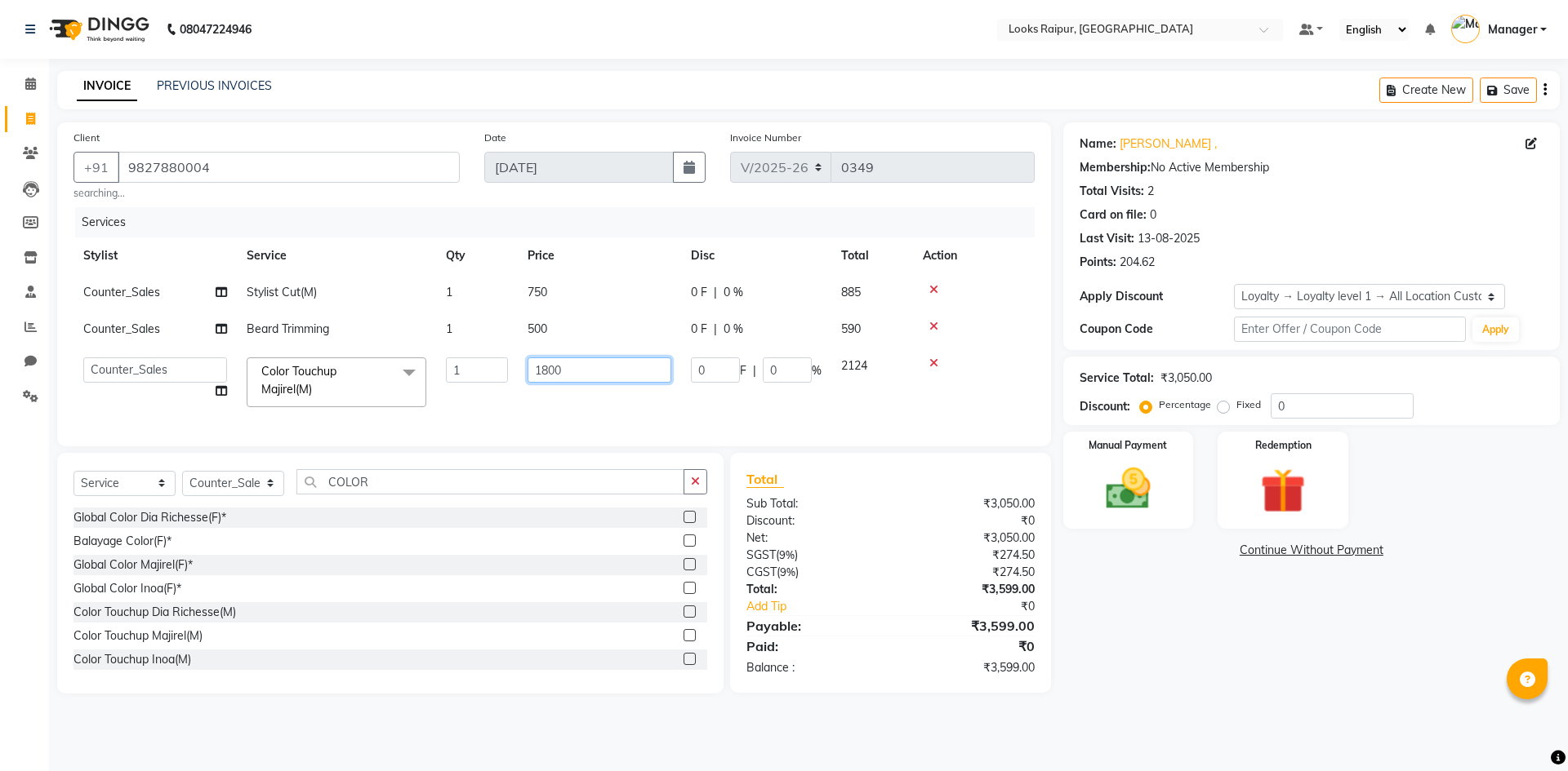
drag, startPoint x: 581, startPoint y: 368, endPoint x: 507, endPoint y: 372, distance: 74.1
click at [507, 370] on tr "Akshay_Pdct Arif Ayan Ayushi Counter_Sales Dheerendra_pdct Dhiraj Hasib Kafil K…" at bounding box center [554, 383] width 961 height 70
click at [970, 396] on td at bounding box center [974, 383] width 122 height 70
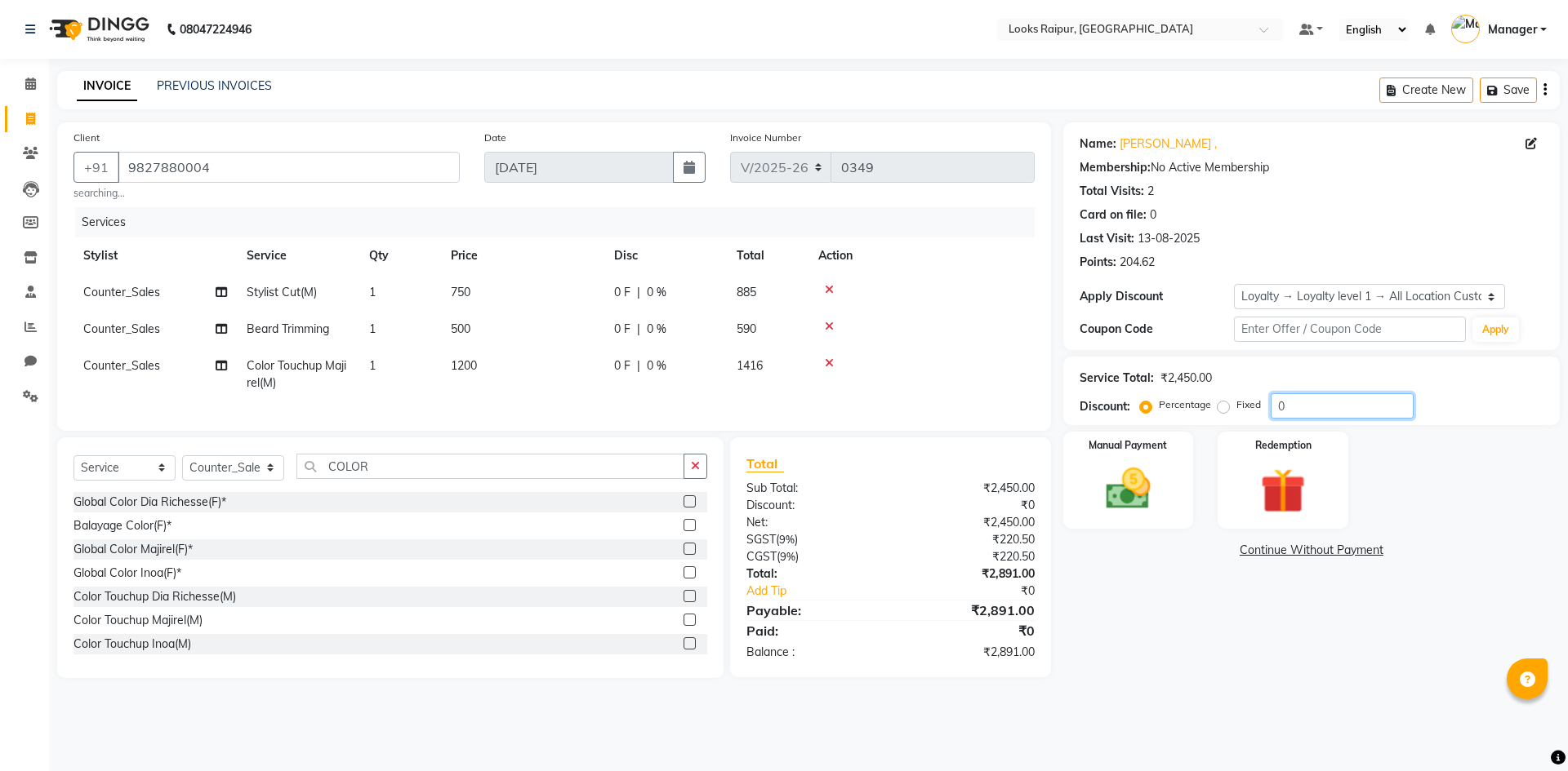
click at [1295, 411] on input "0" at bounding box center [1342, 406] width 143 height 25
click at [1148, 671] on div "Name: Kushal , Membership: No Active Membership Total Visits: 2 Card on file: 0…" at bounding box center [1317, 408] width 508 height 572
click at [1105, 513] on img at bounding box center [1128, 488] width 76 height 54
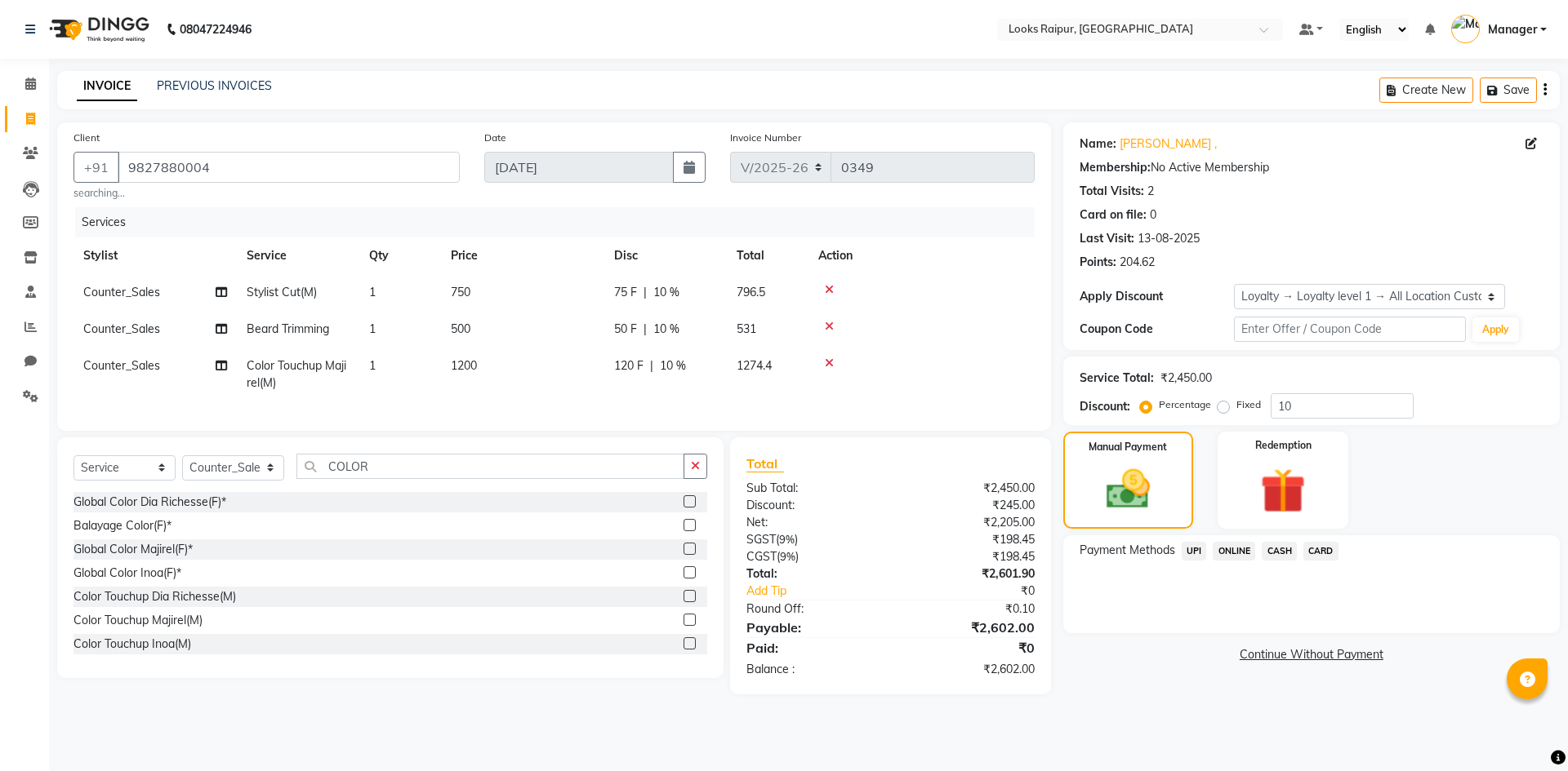
click at [1196, 550] on span "UPI" at bounding box center [1194, 551] width 25 height 19
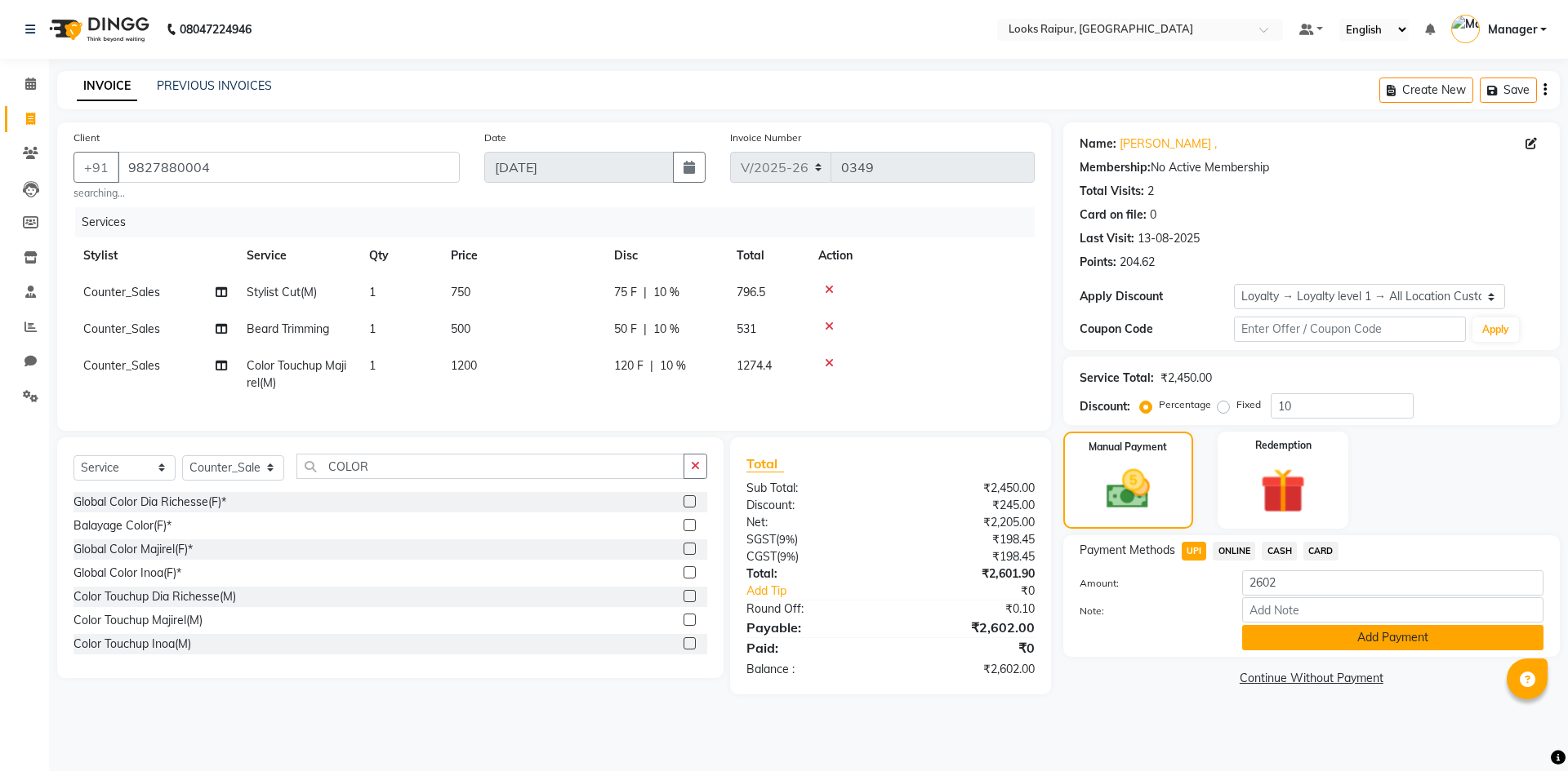
click at [1401, 644] on button "Add Payment" at bounding box center [1393, 638] width 302 height 25
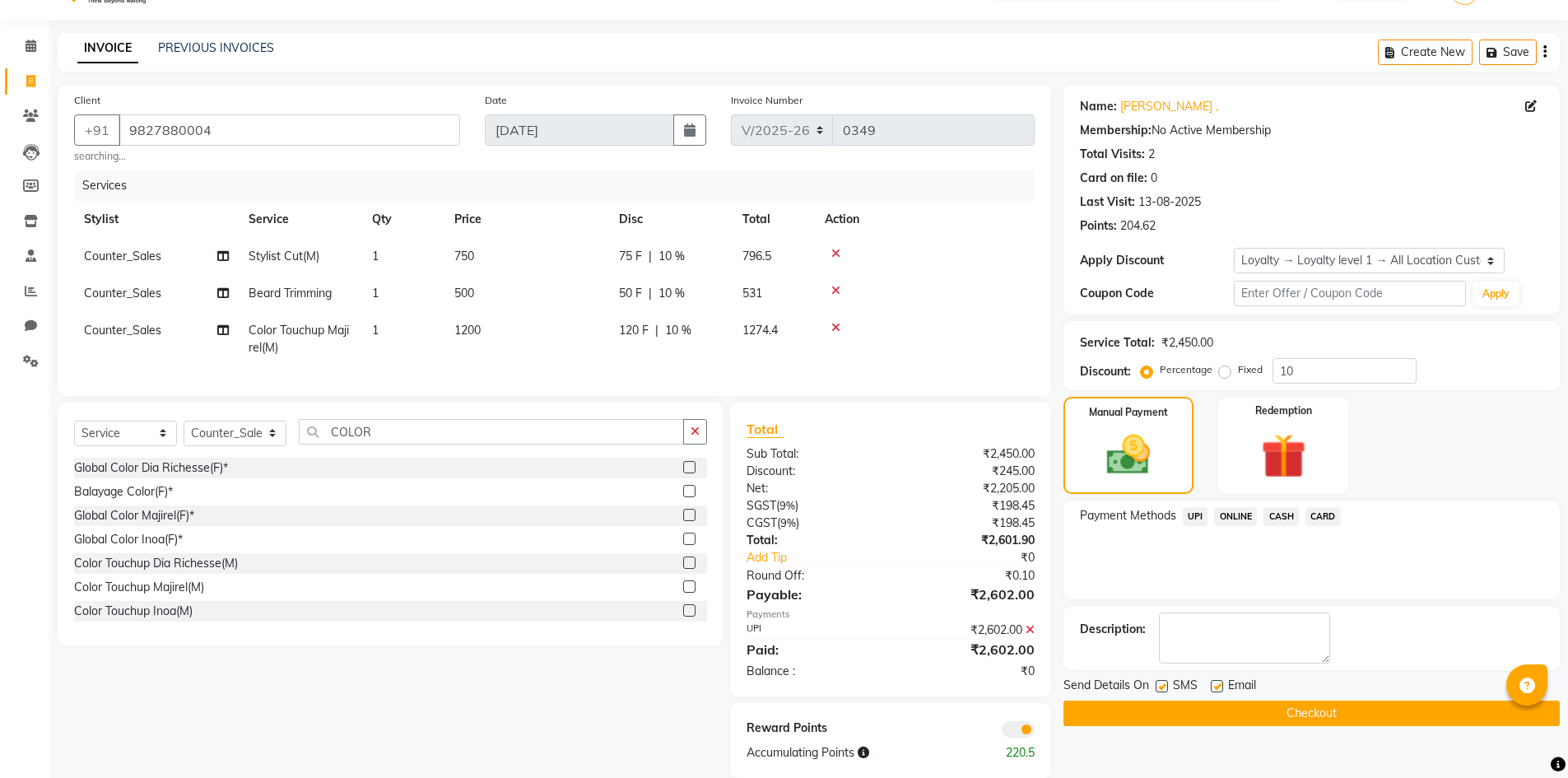
scroll to position [76, 0]
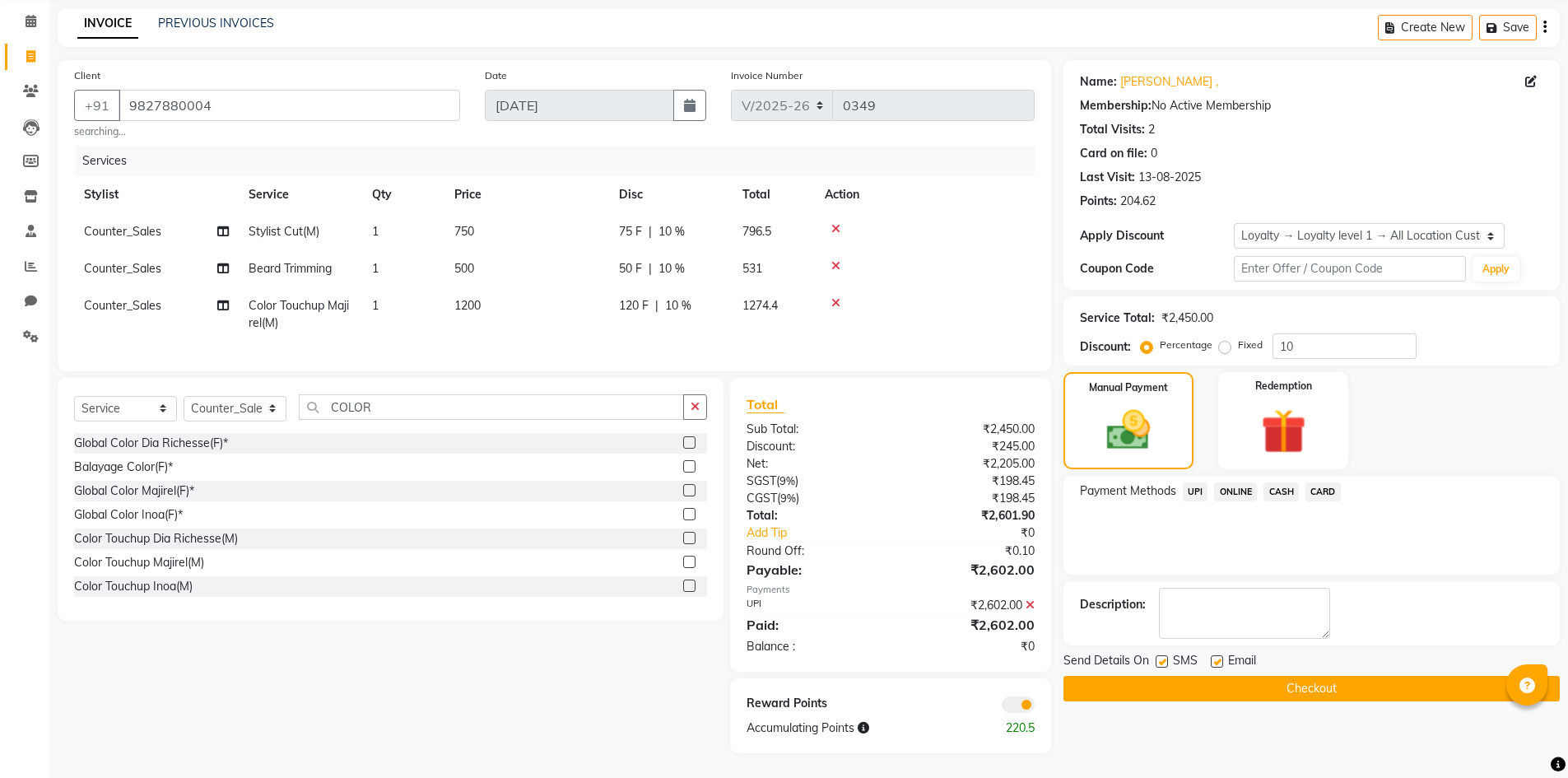
click at [1304, 681] on button "Checkout" at bounding box center [1312, 689] width 496 height 25
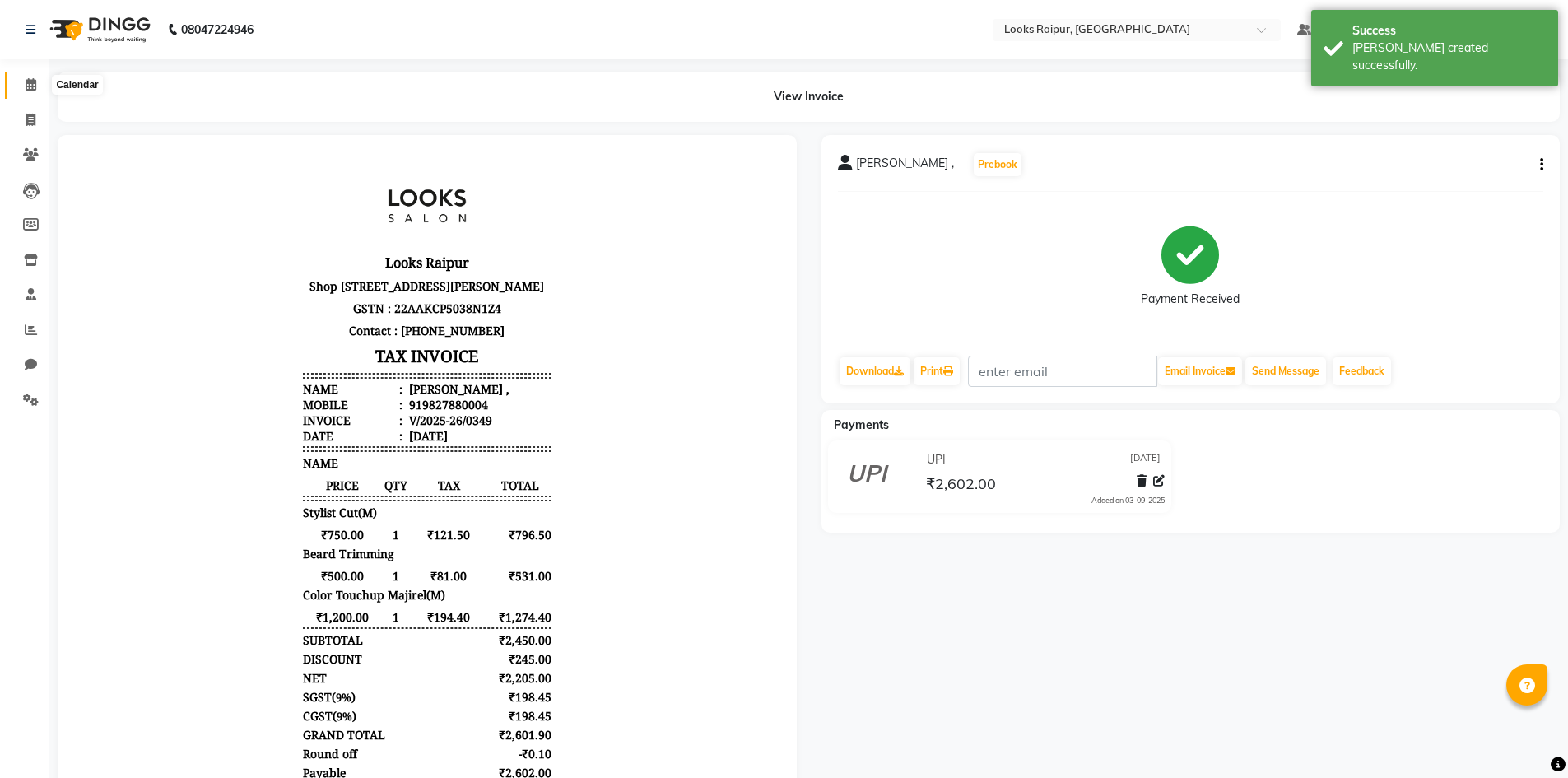
click at [32, 80] on icon at bounding box center [31, 85] width 11 height 13
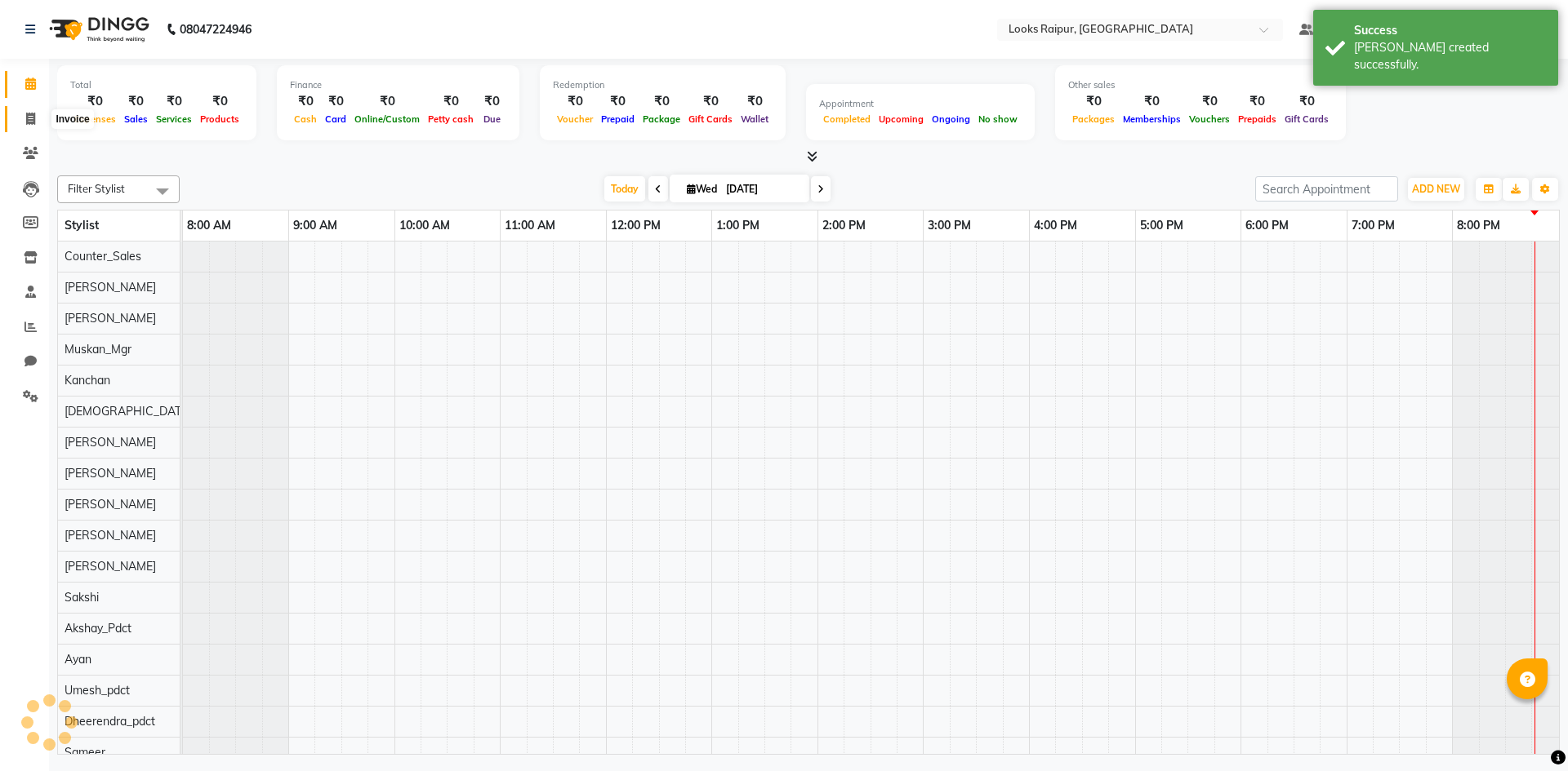
click at [32, 127] on span at bounding box center [30, 119] width 29 height 19
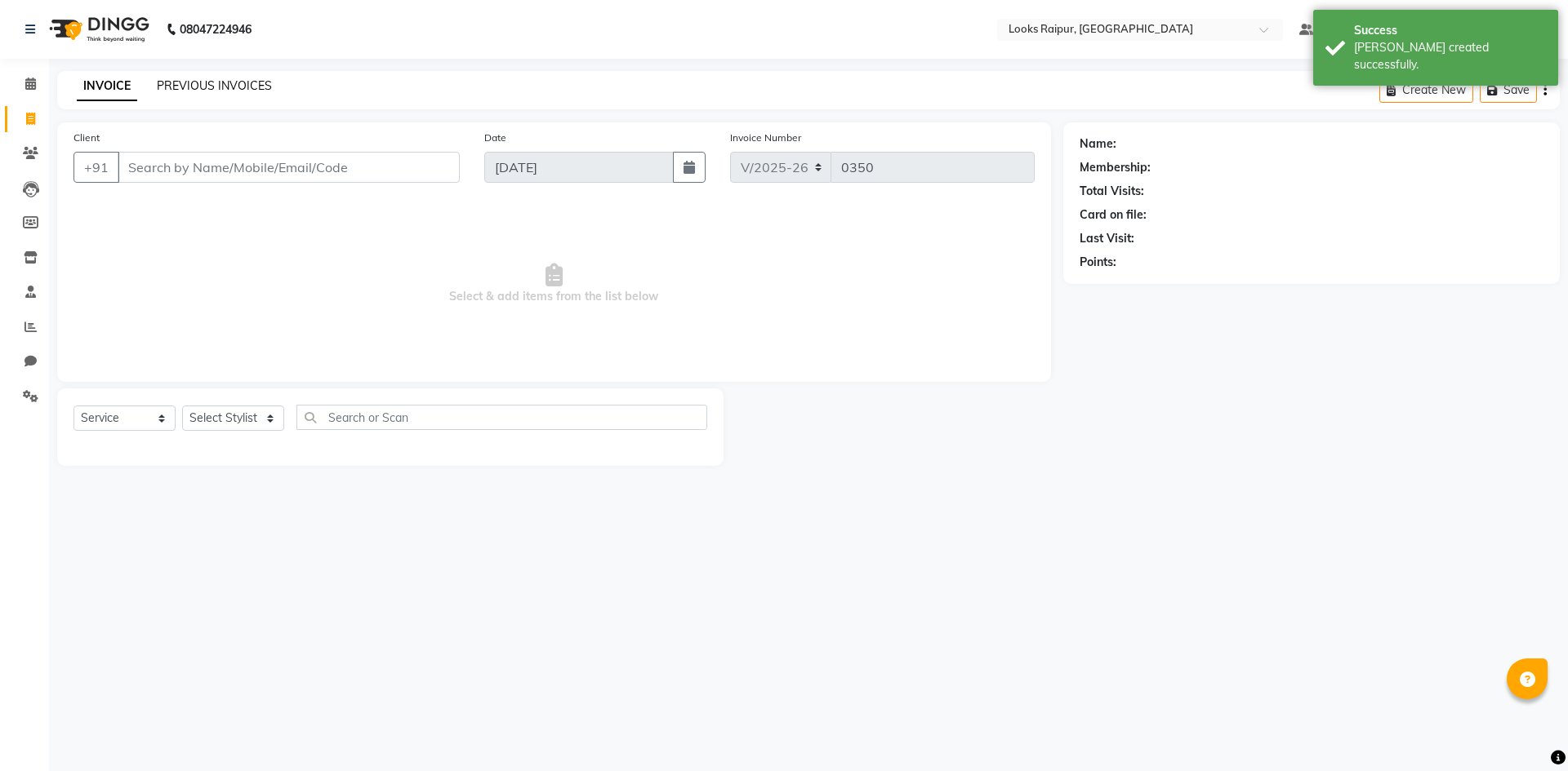
click at [192, 82] on link "PREVIOUS INVOICES" at bounding box center [214, 86] width 115 height 14
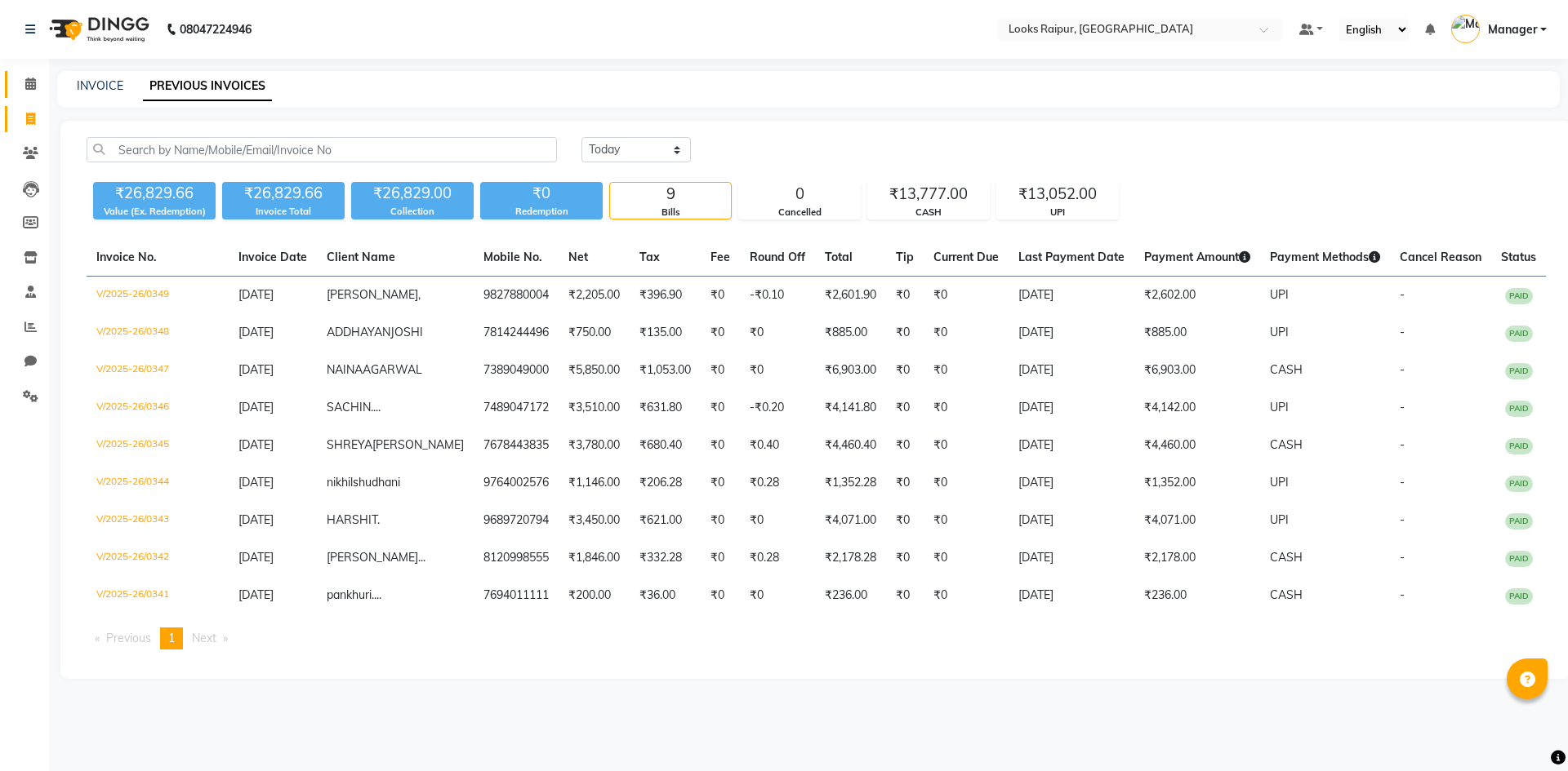
click at [32, 80] on icon at bounding box center [30, 84] width 11 height 13
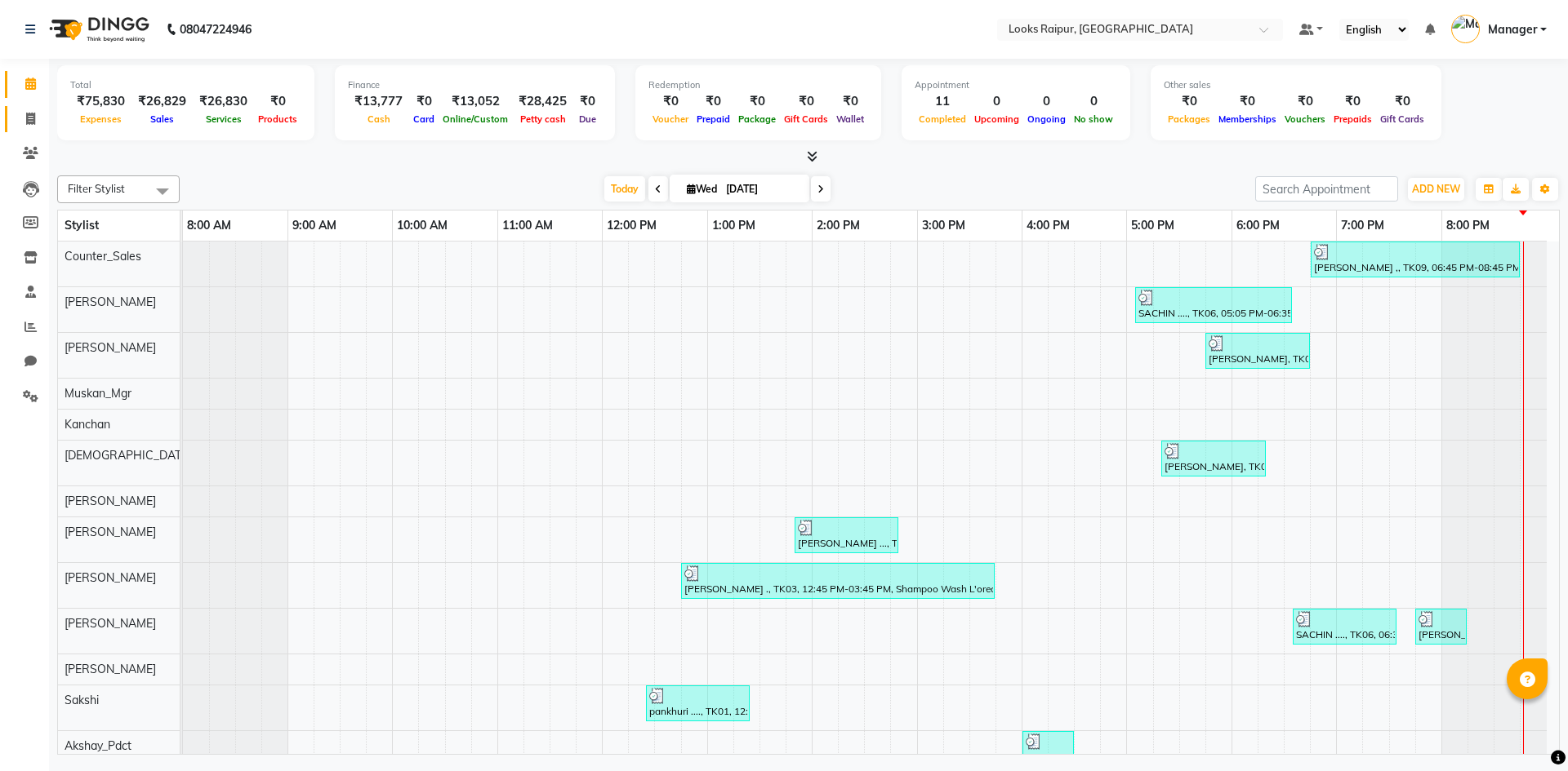
click at [30, 110] on span at bounding box center [30, 119] width 29 height 19
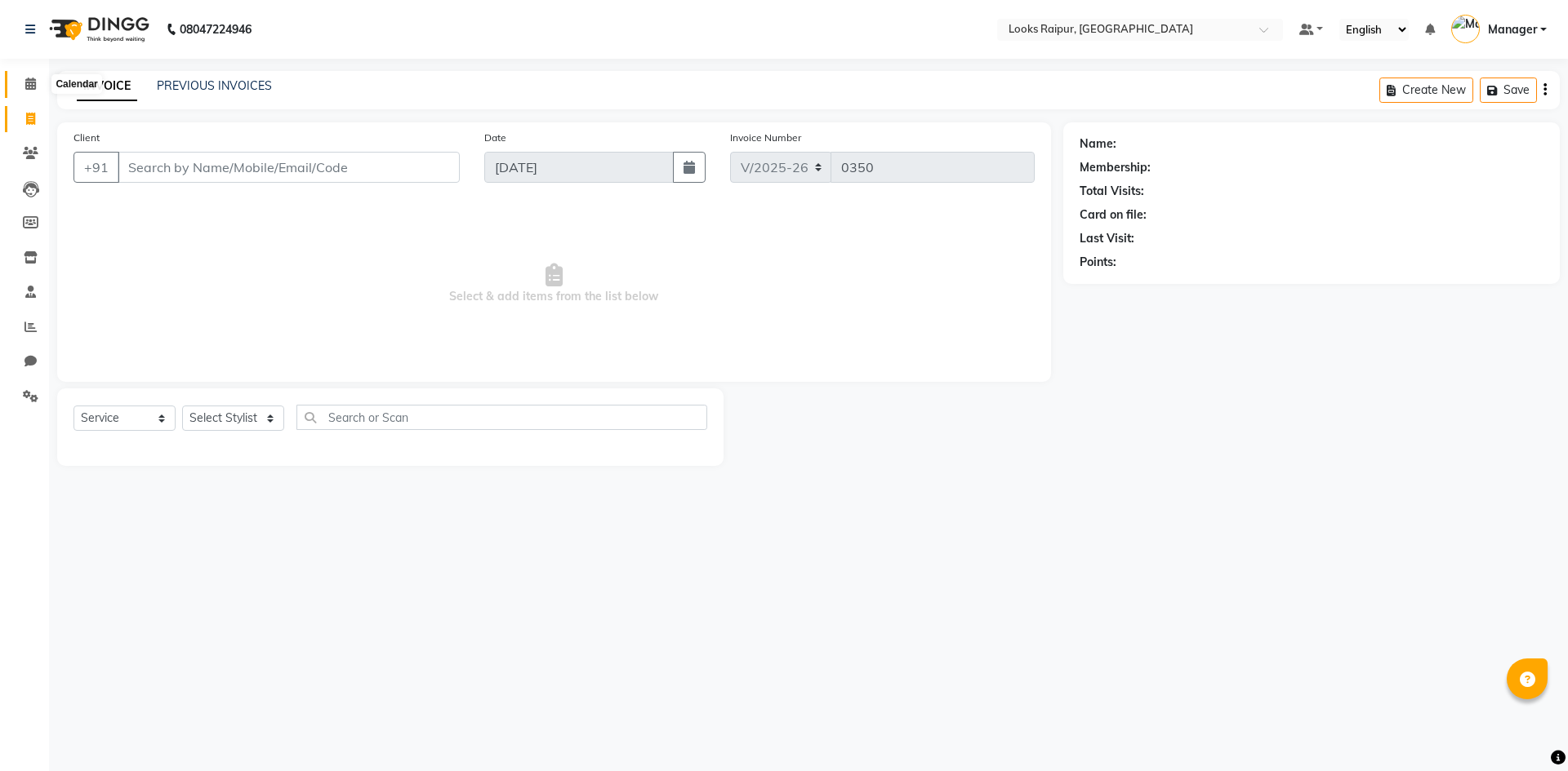
click at [32, 80] on icon at bounding box center [30, 84] width 11 height 13
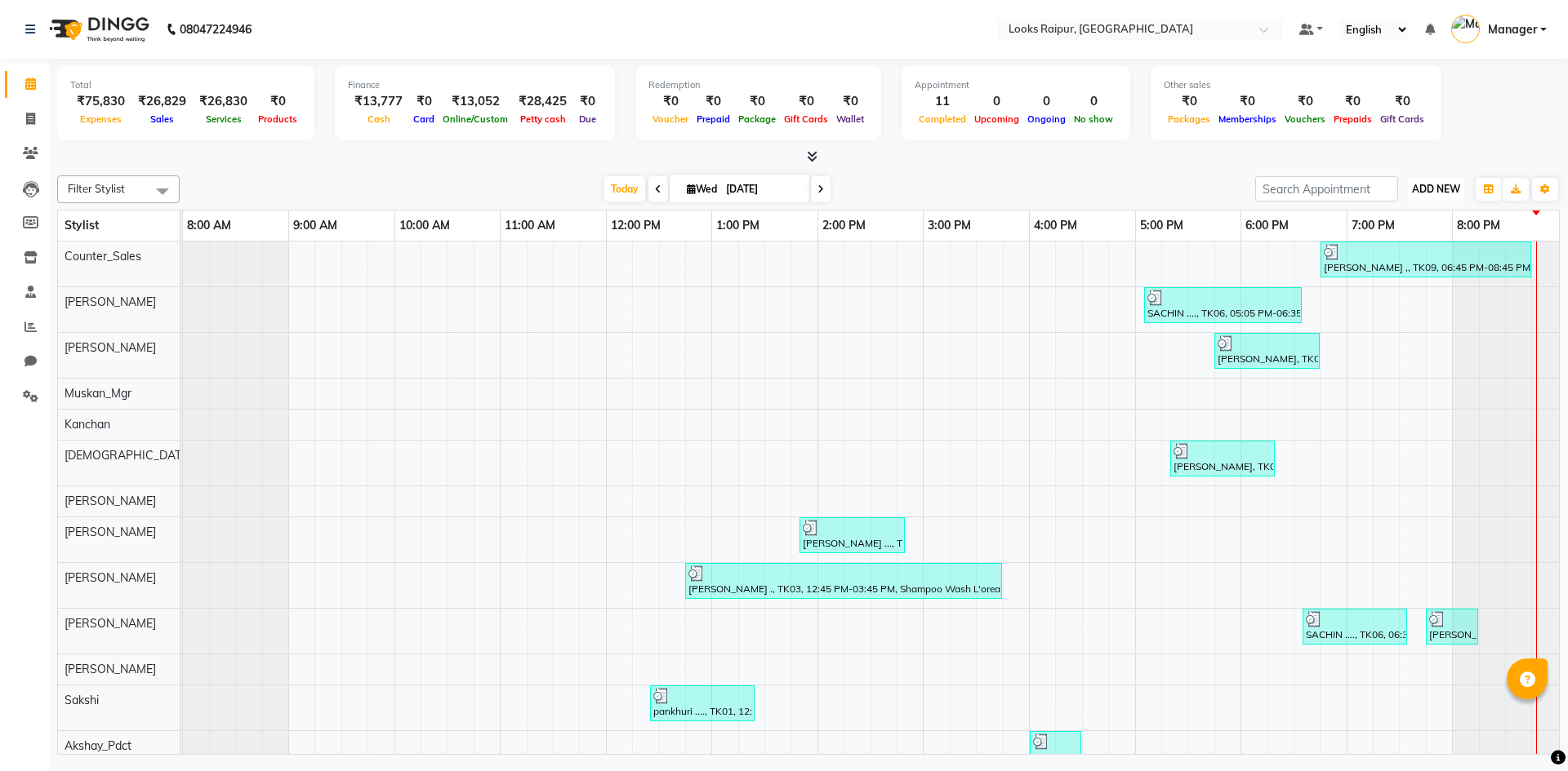
click at [1439, 193] on span "ADD NEW" at bounding box center [1436, 189] width 48 height 13
click at [1383, 265] on link "Add Expense" at bounding box center [1399, 263] width 129 height 21
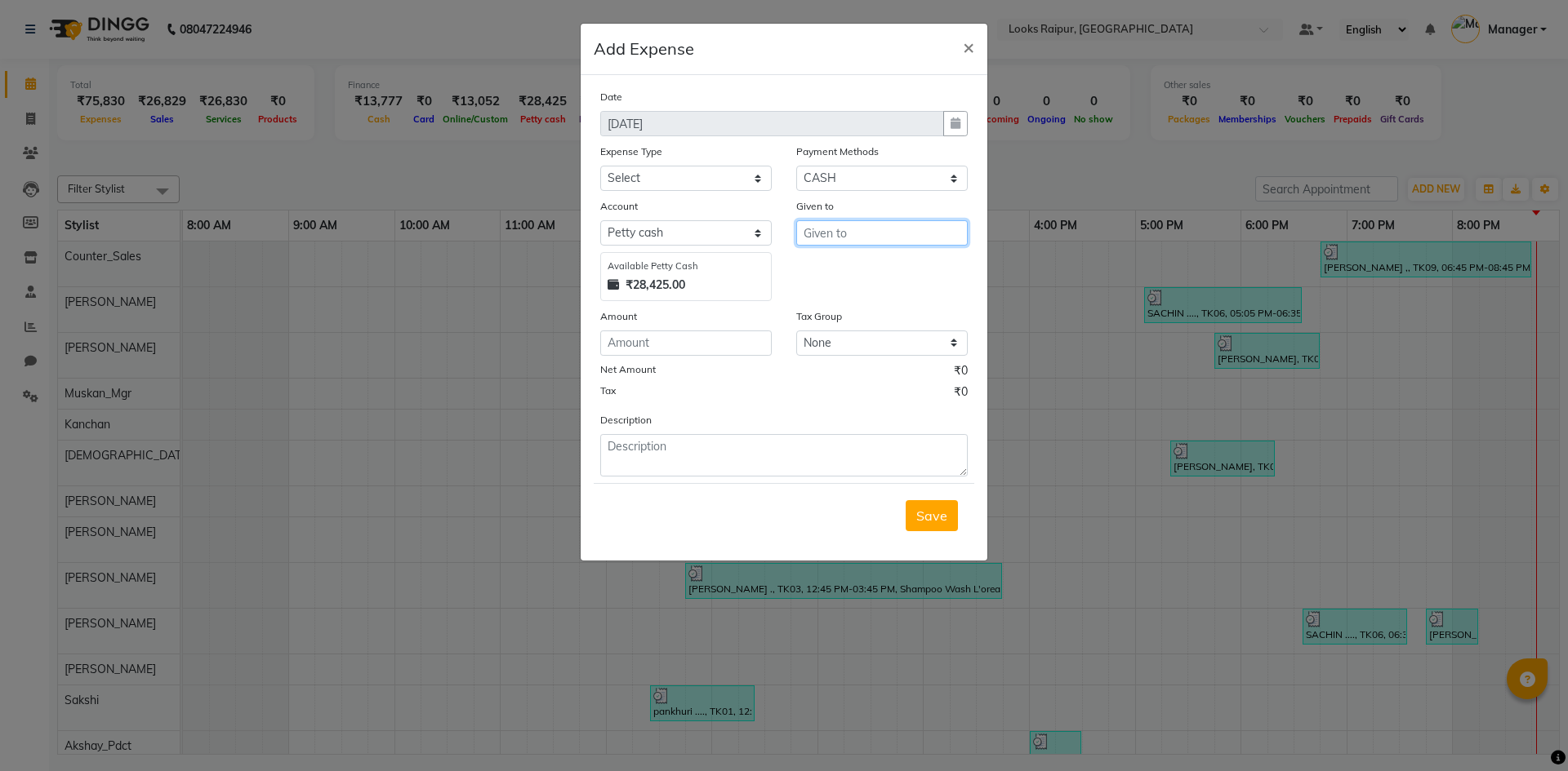
click at [847, 229] on input "text" at bounding box center [882, 233] width 172 height 25
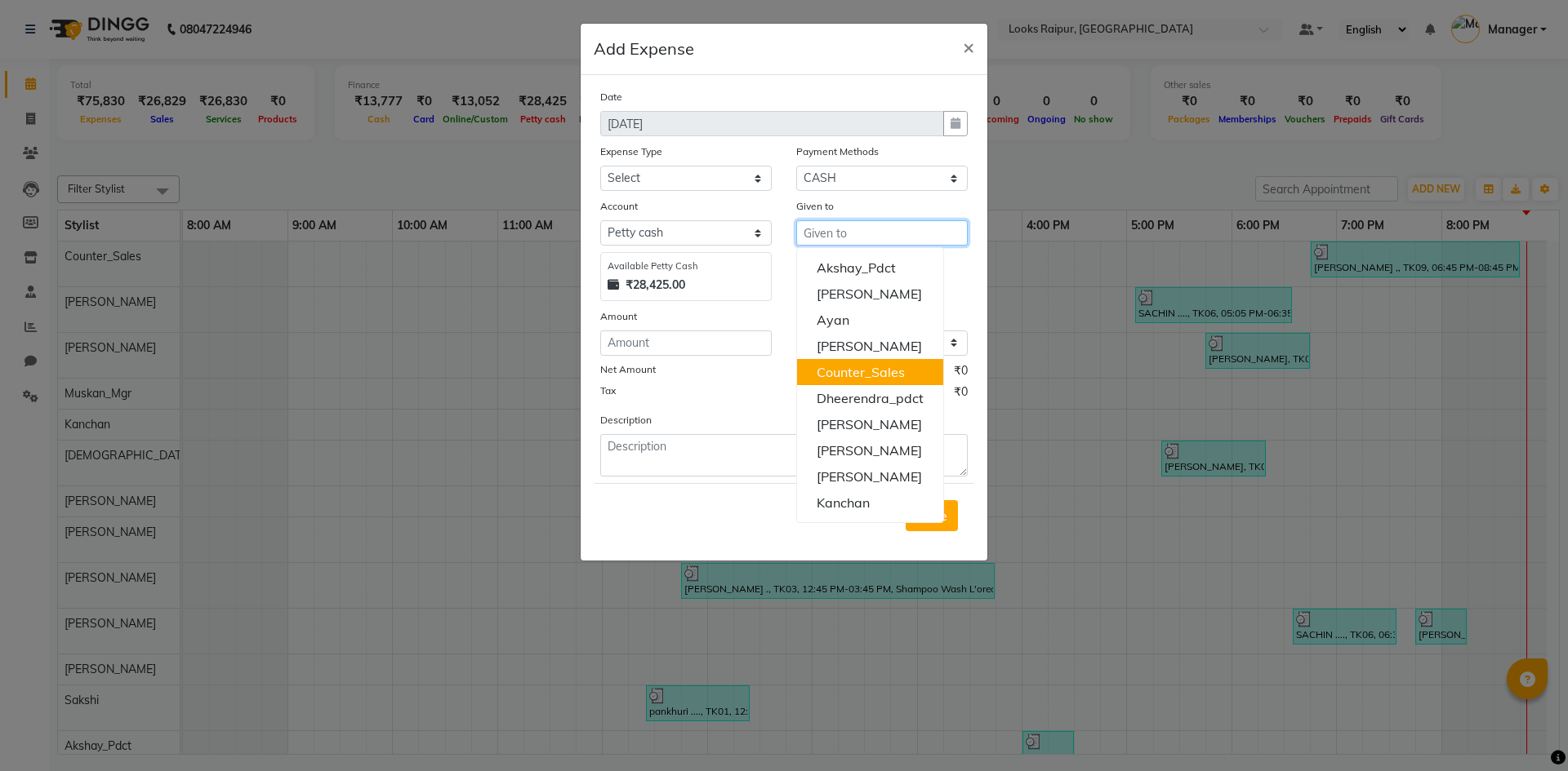
click at [856, 372] on ngb-highlight "Counter_Sales" at bounding box center [860, 372] width 89 height 16
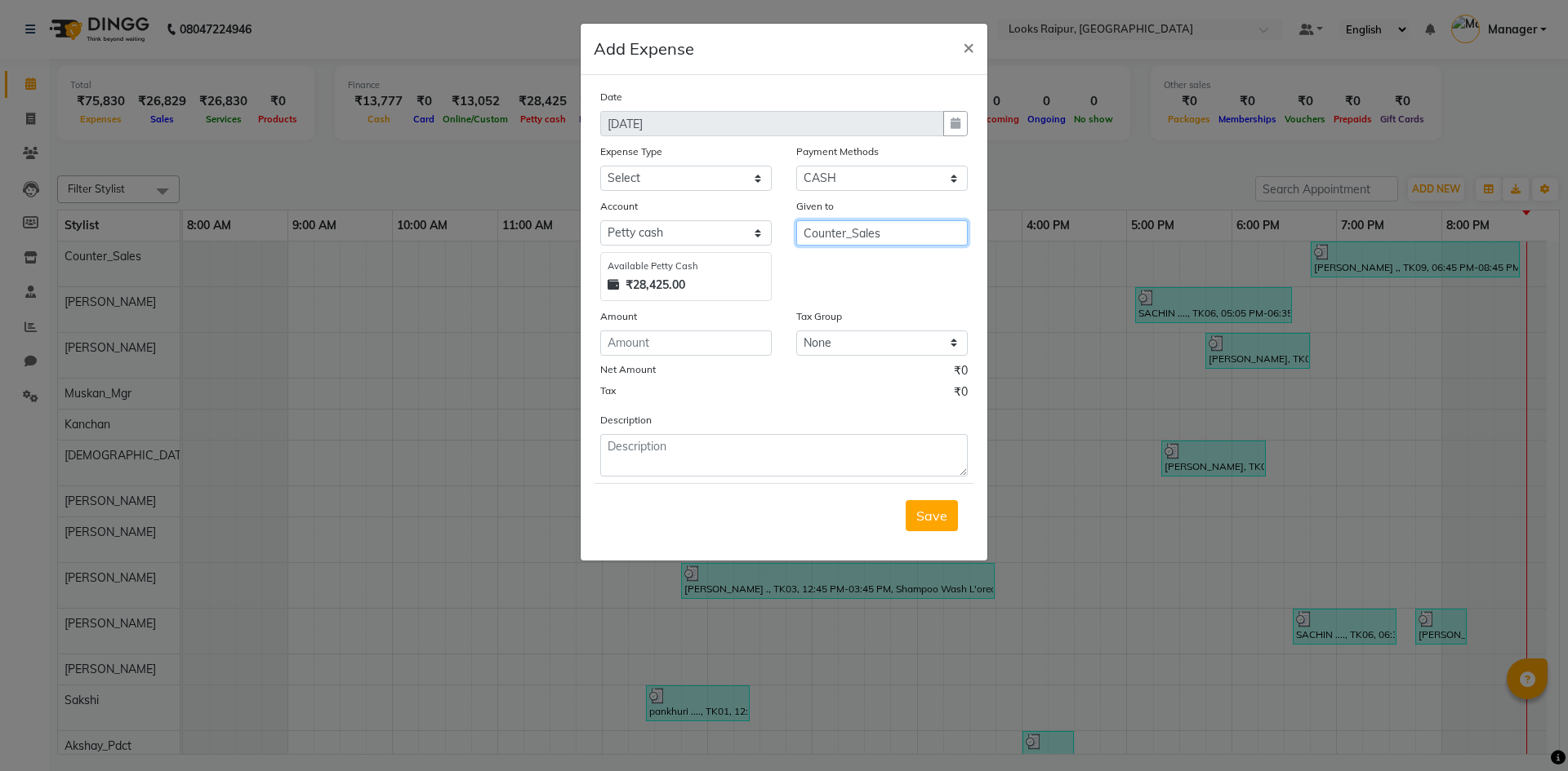
drag, startPoint x: 896, startPoint y: 236, endPoint x: 713, endPoint y: 266, distance: 185.4
click at [713, 266] on div "Account Select Petty cash Default account Available Petty Cash ₹28,425.00 Given…" at bounding box center [784, 250] width 392 height 104
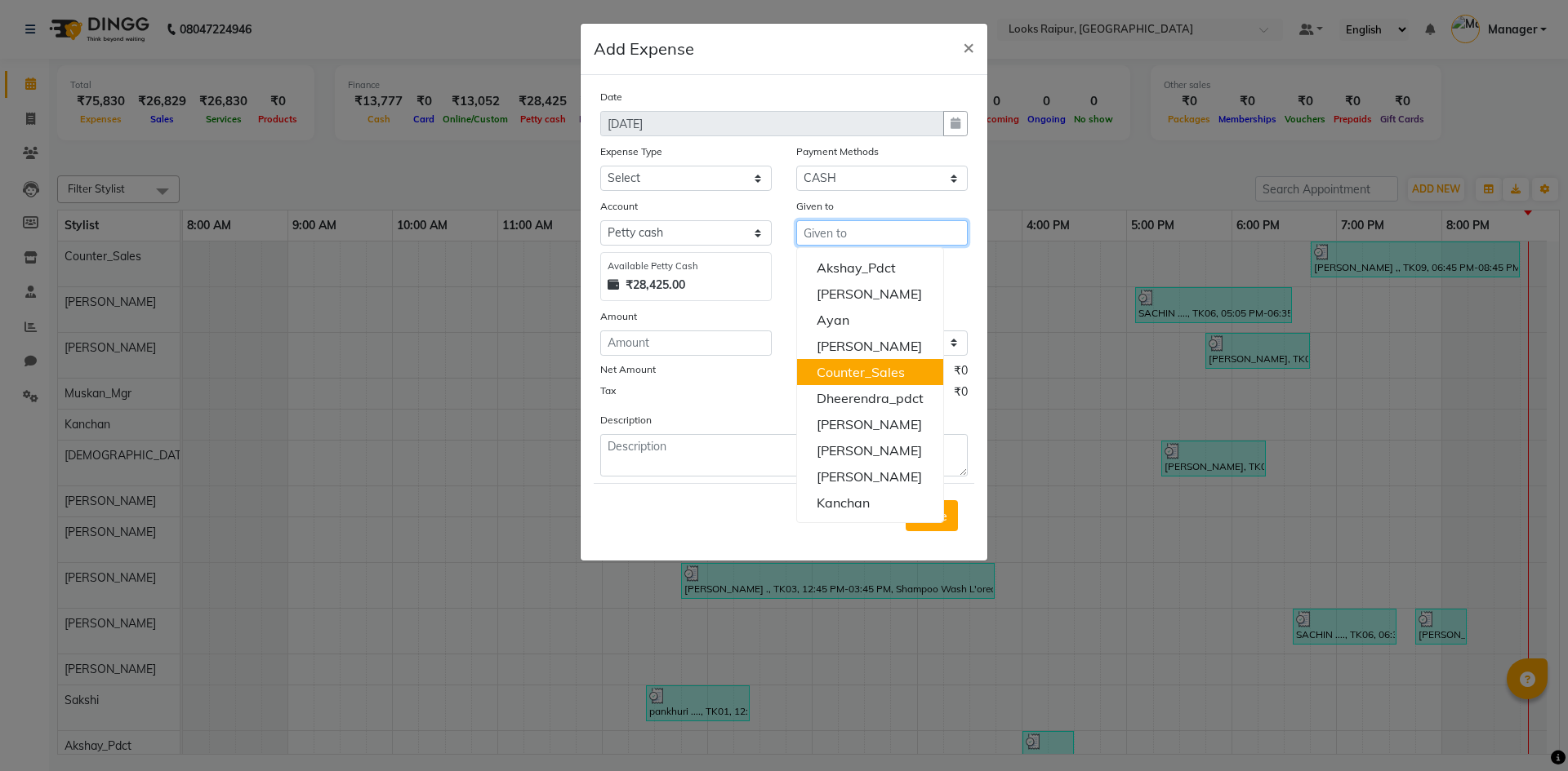
click at [856, 377] on ngb-highlight "Counter_Sales" at bounding box center [860, 372] width 89 height 16
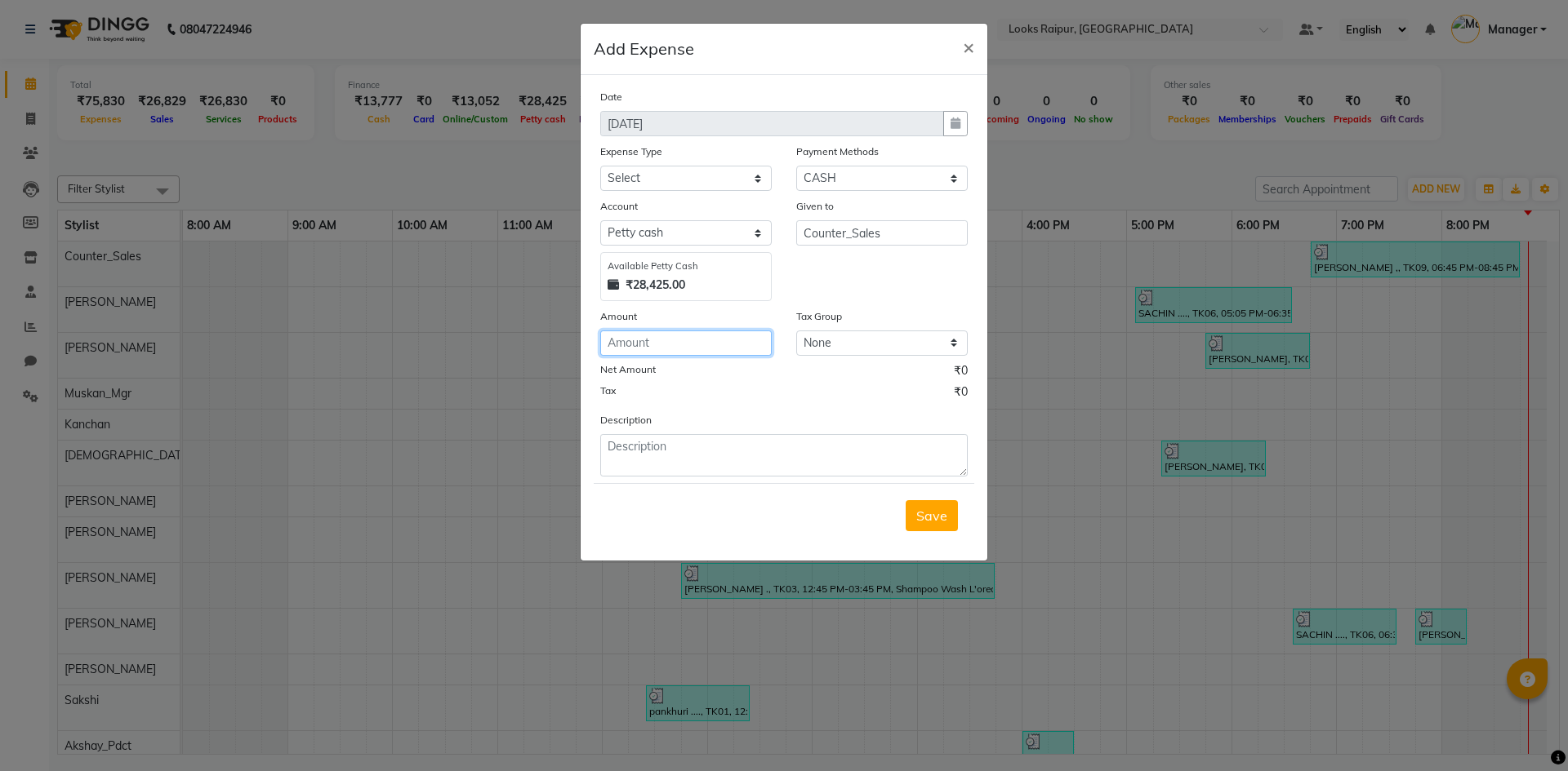
click at [639, 348] on input "number" at bounding box center [686, 343] width 172 height 25
click at [724, 451] on textarea at bounding box center [783, 454] width 368 height 42
click at [632, 187] on select "Select Bank Deposit Blinkit Cash Handover CLIENT Client ordered food Client Ref…" at bounding box center [686, 178] width 172 height 25
click at [600, 165] on select "Select Bank Deposit Blinkit Cash Handover CLIENT Client ordered food Client Ref…" at bounding box center [686, 178] width 172 height 25
click at [686, 178] on select "Select Bank Deposit Blinkit Cash Handover CLIENT Client ordered food Client Ref…" at bounding box center [686, 178] width 172 height 25
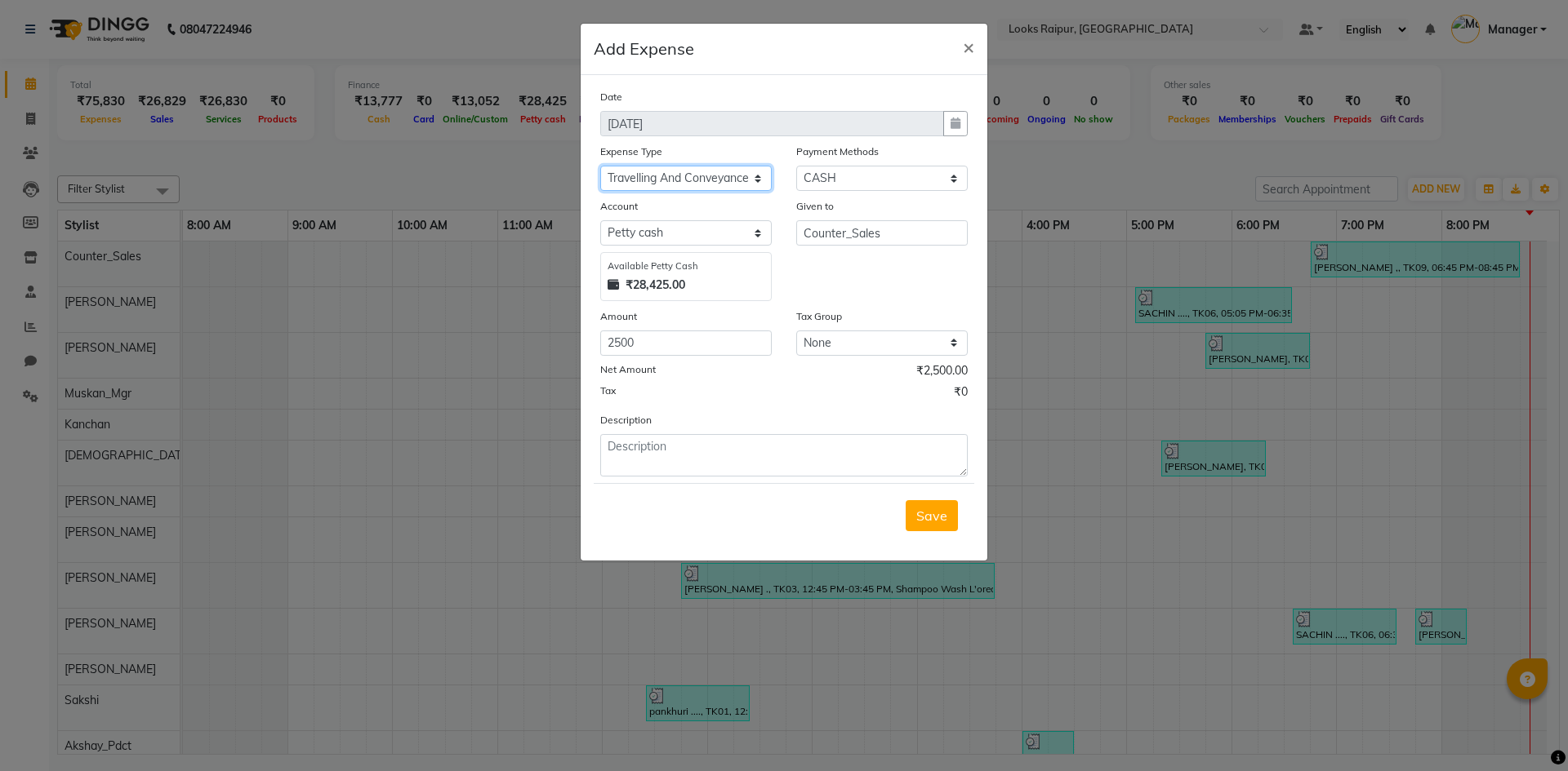
click at [600, 165] on select "Select Bank Deposit Blinkit Cash Handover CLIENT Client ordered food Client Ref…" at bounding box center [686, 178] width 172 height 25
click at [677, 456] on textarea at bounding box center [783, 454] width 368 height 42
click at [933, 507] on span "Save" at bounding box center [932, 515] width 31 height 16
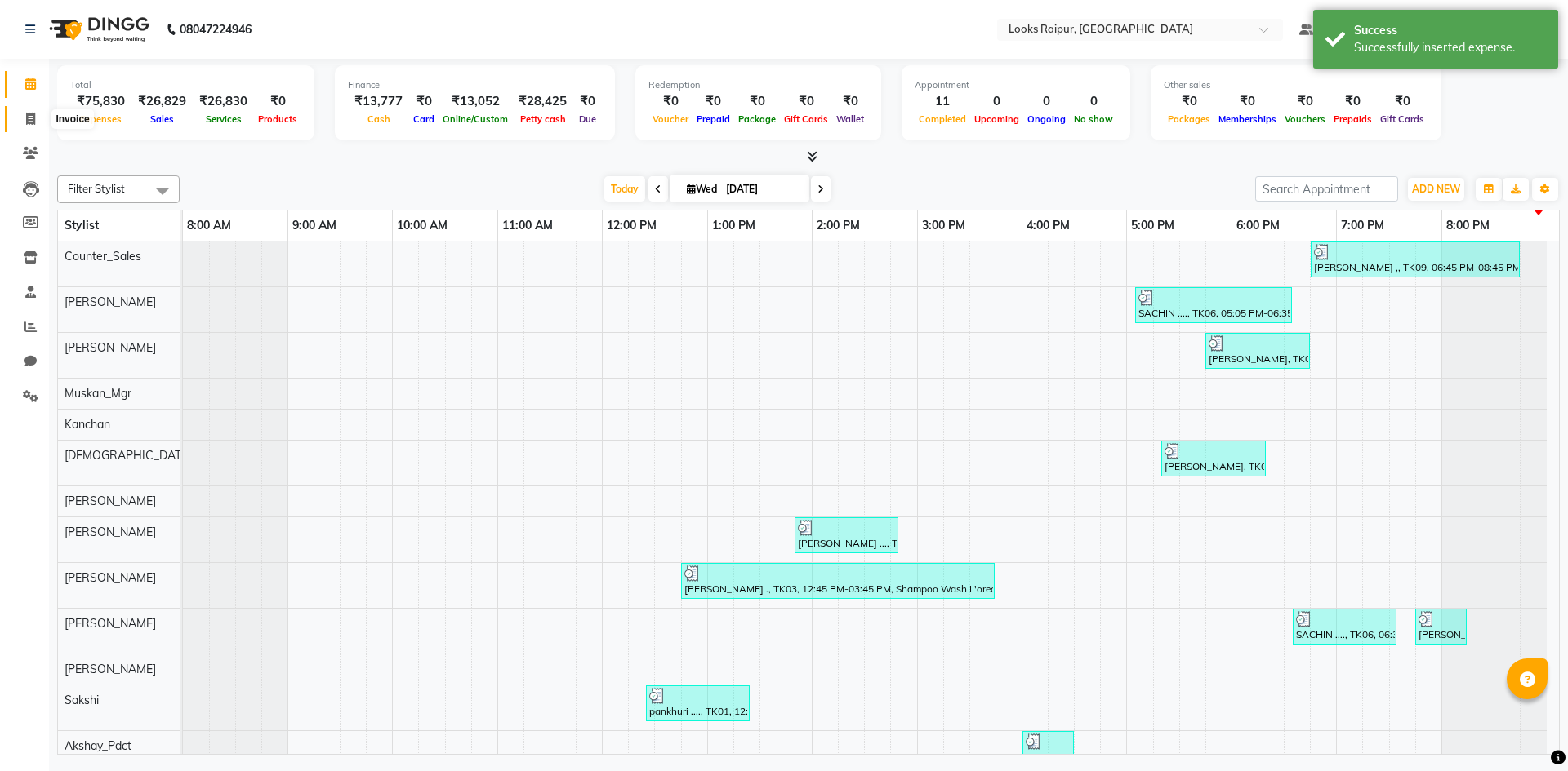
click at [36, 125] on span at bounding box center [30, 119] width 29 height 19
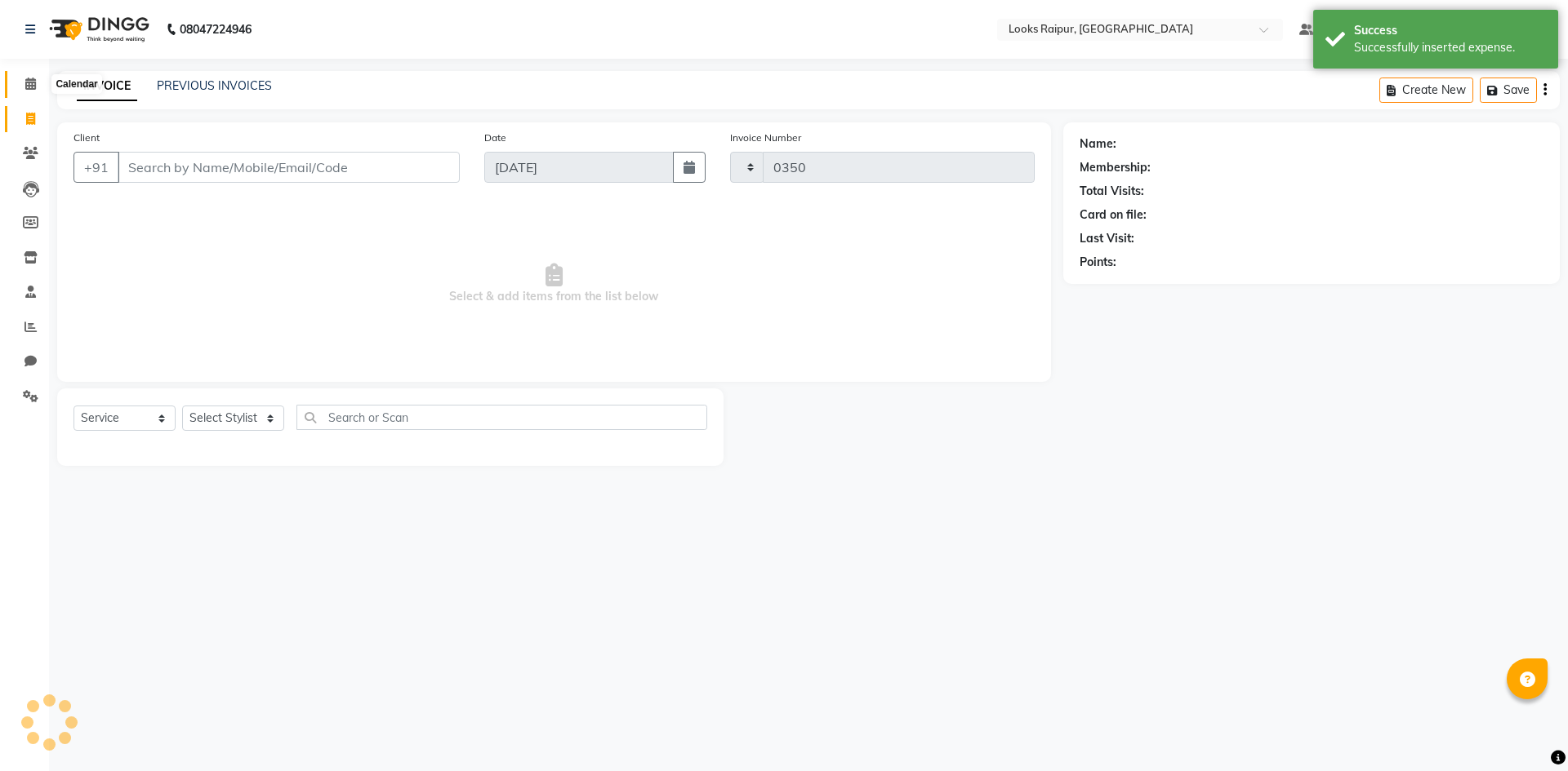
click at [30, 83] on icon at bounding box center [30, 84] width 11 height 13
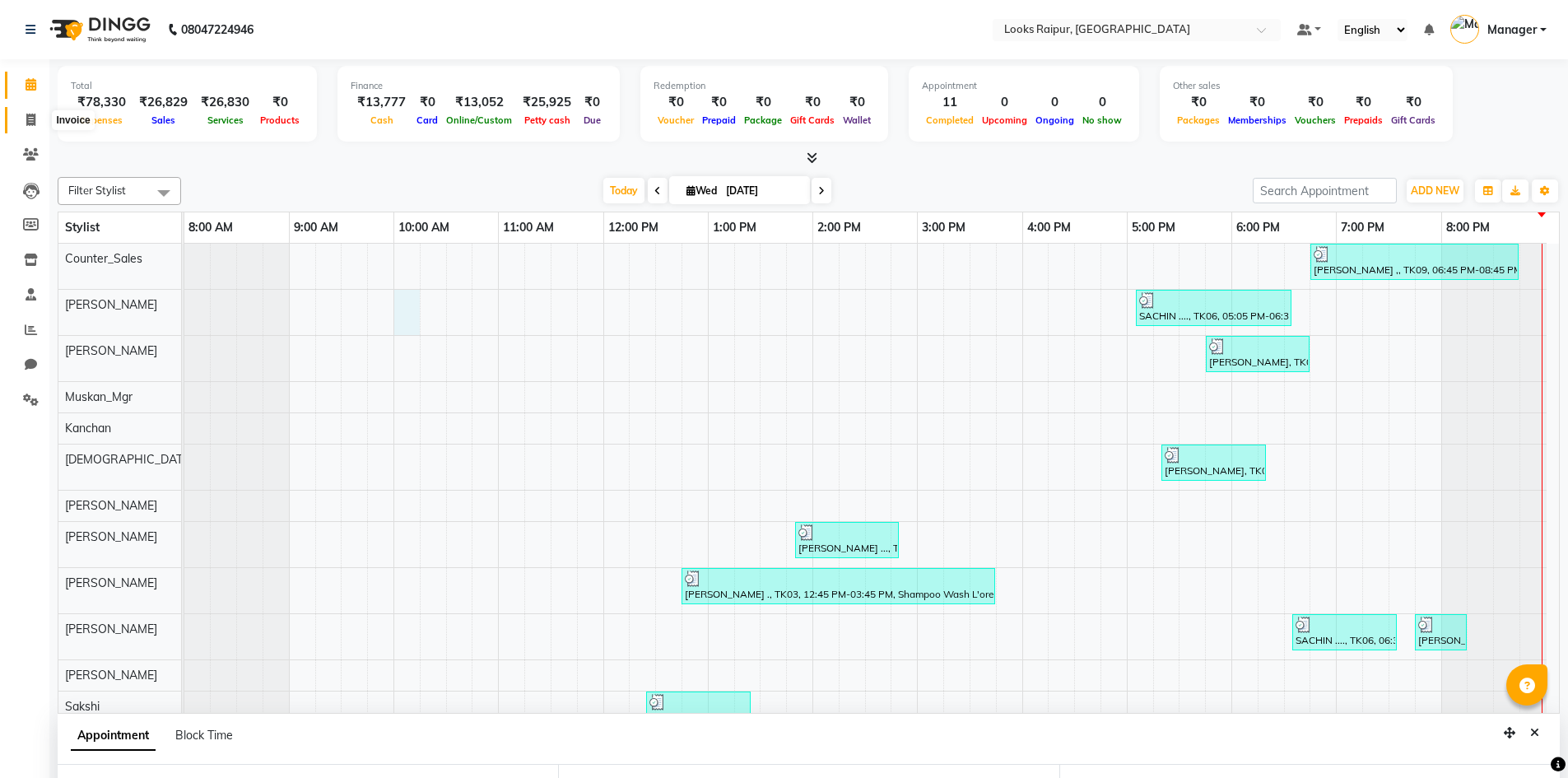
drag, startPoint x: 31, startPoint y: 117, endPoint x: 23, endPoint y: 91, distance: 27.2
click at [30, 117] on icon at bounding box center [31, 120] width 9 height 13
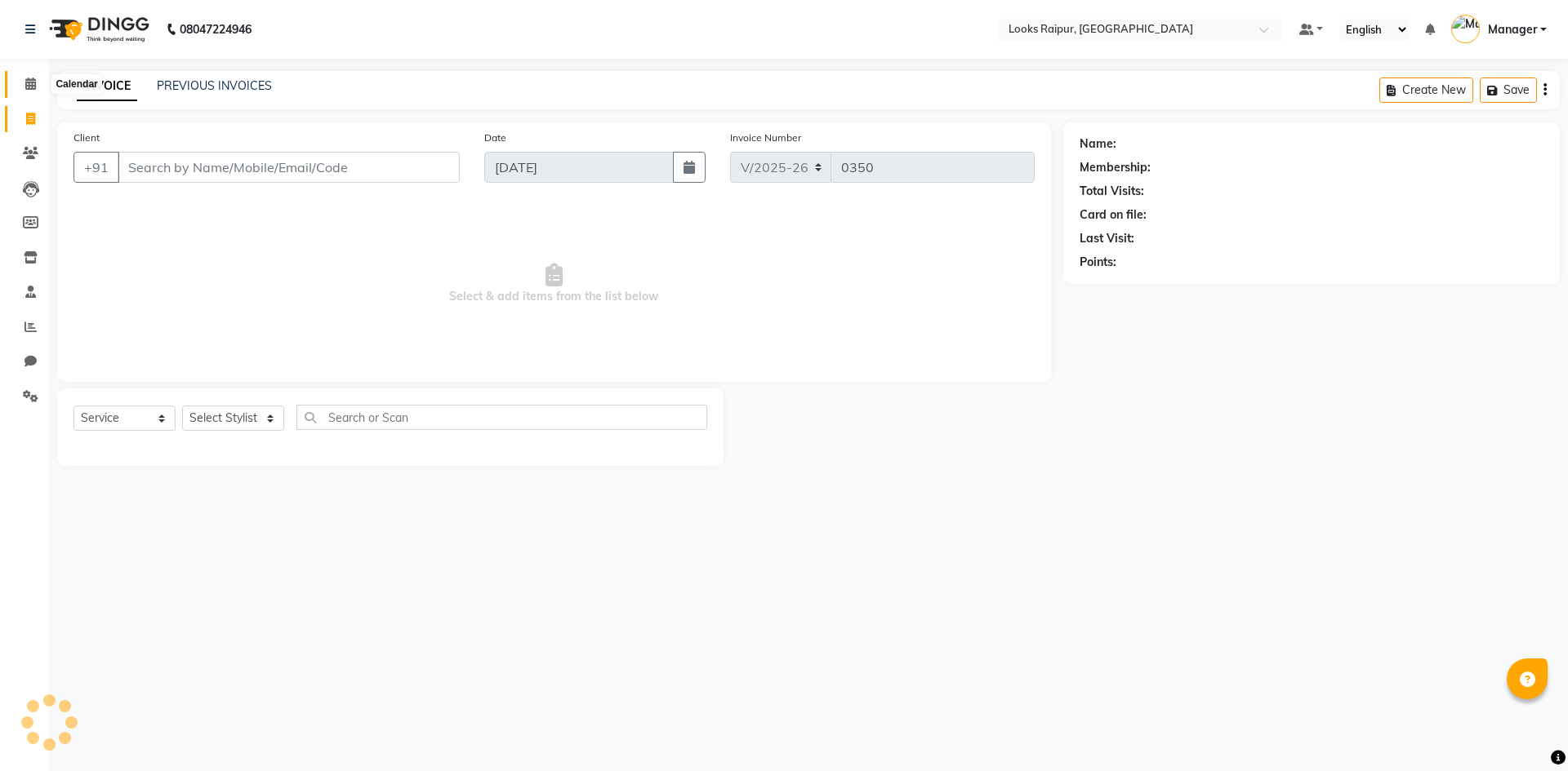
drag, startPoint x: 25, startPoint y: 86, endPoint x: 54, endPoint y: 96, distance: 30.7
click at [26, 86] on icon at bounding box center [30, 84] width 11 height 13
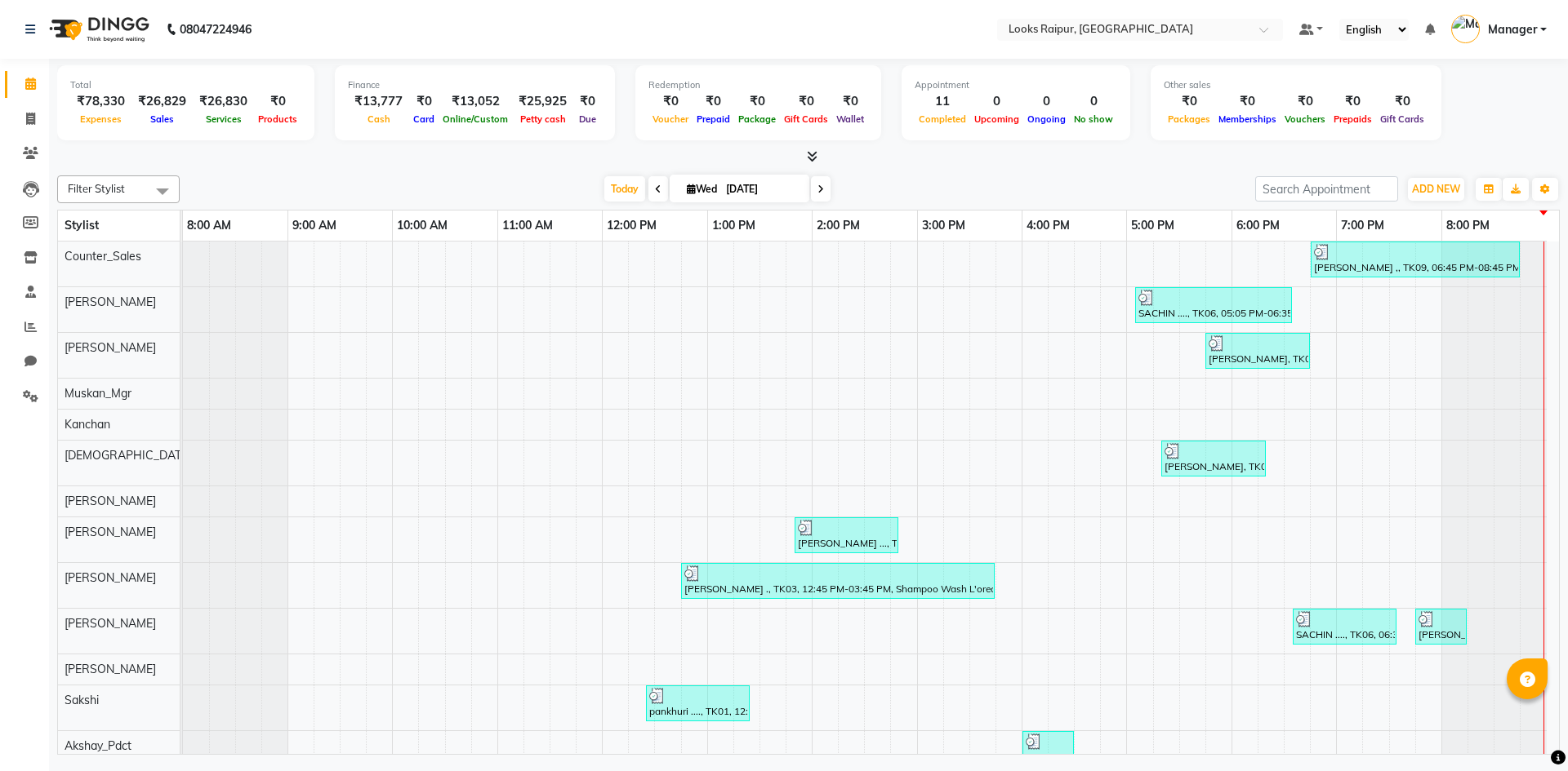
click at [1324, 618] on div at bounding box center [1344, 619] width 98 height 16
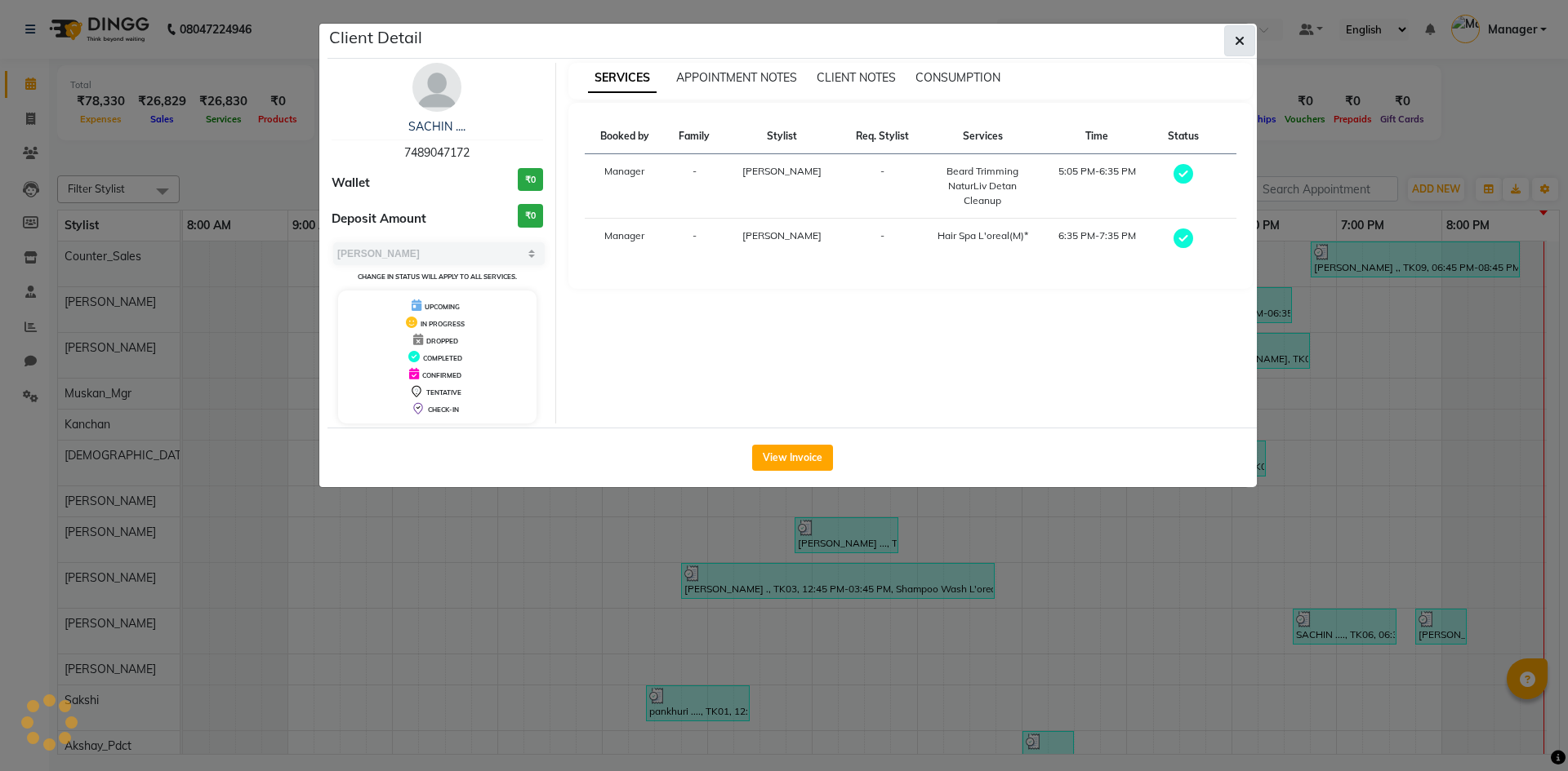
click at [1233, 44] on button "button" at bounding box center [1239, 40] width 31 height 31
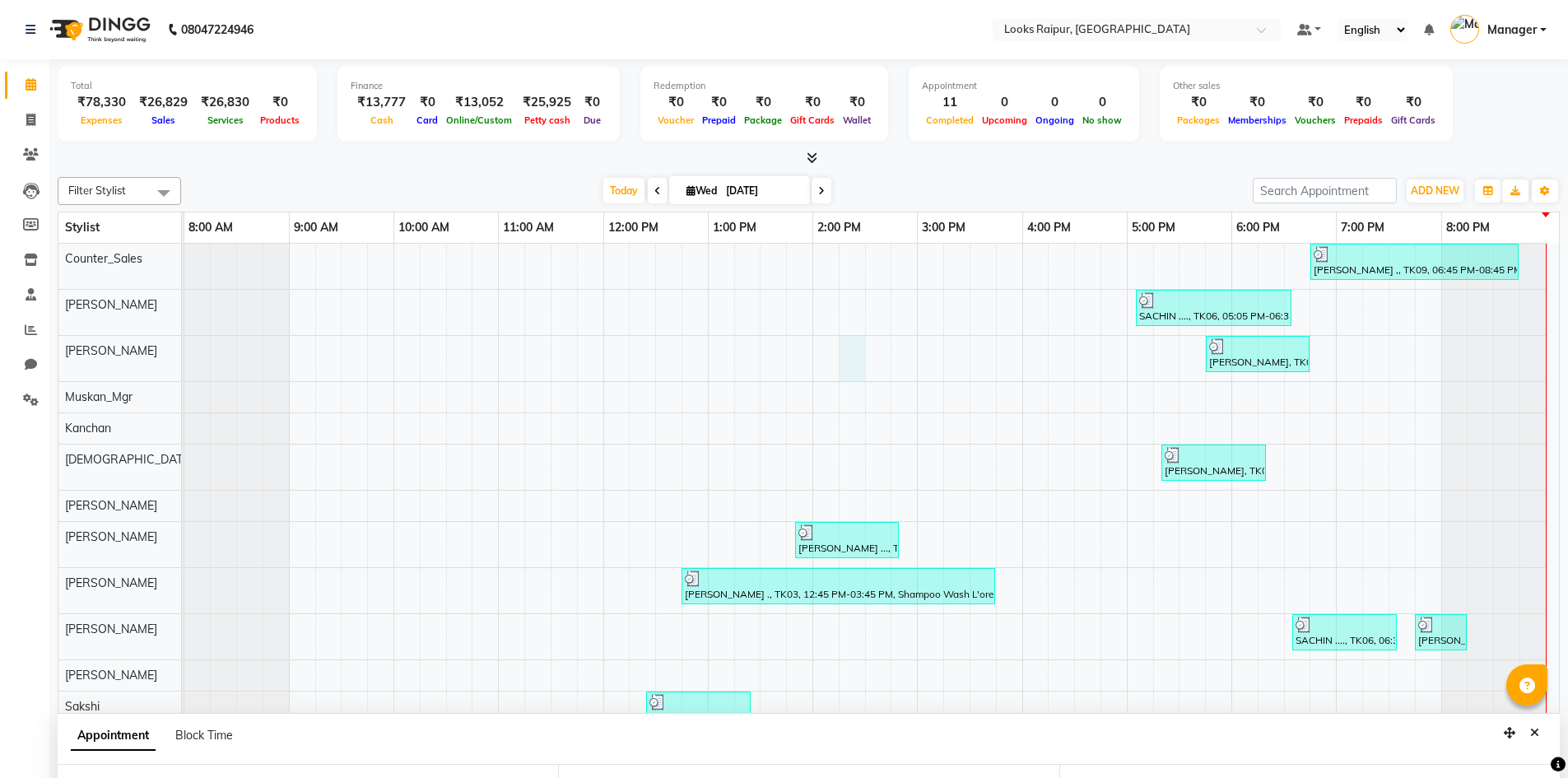
click at [399, 99] on div "₹13,777" at bounding box center [382, 102] width 61 height 19
click at [34, 116] on icon at bounding box center [31, 120] width 9 height 13
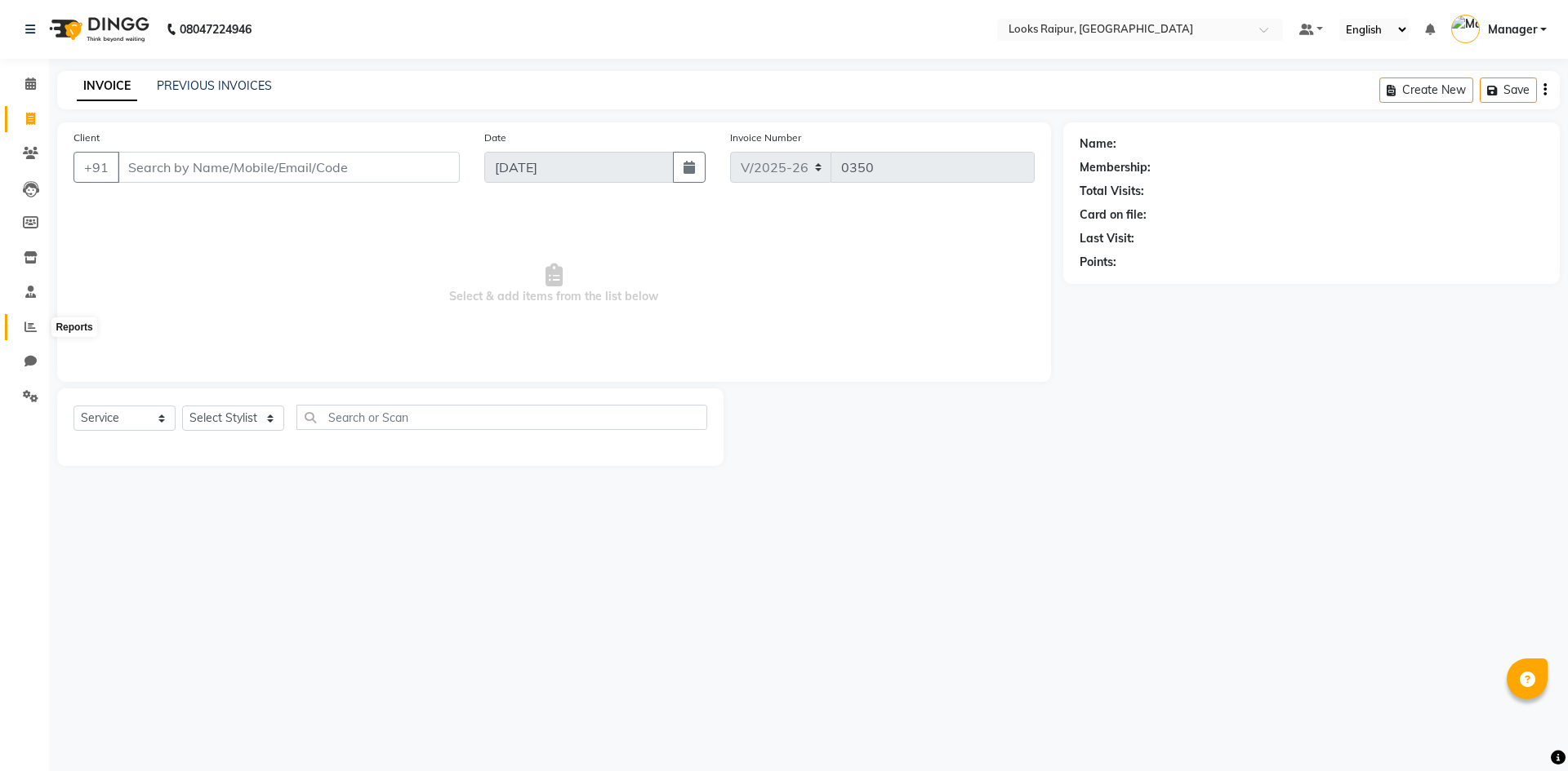
click at [26, 331] on icon at bounding box center [30, 327] width 13 height 13
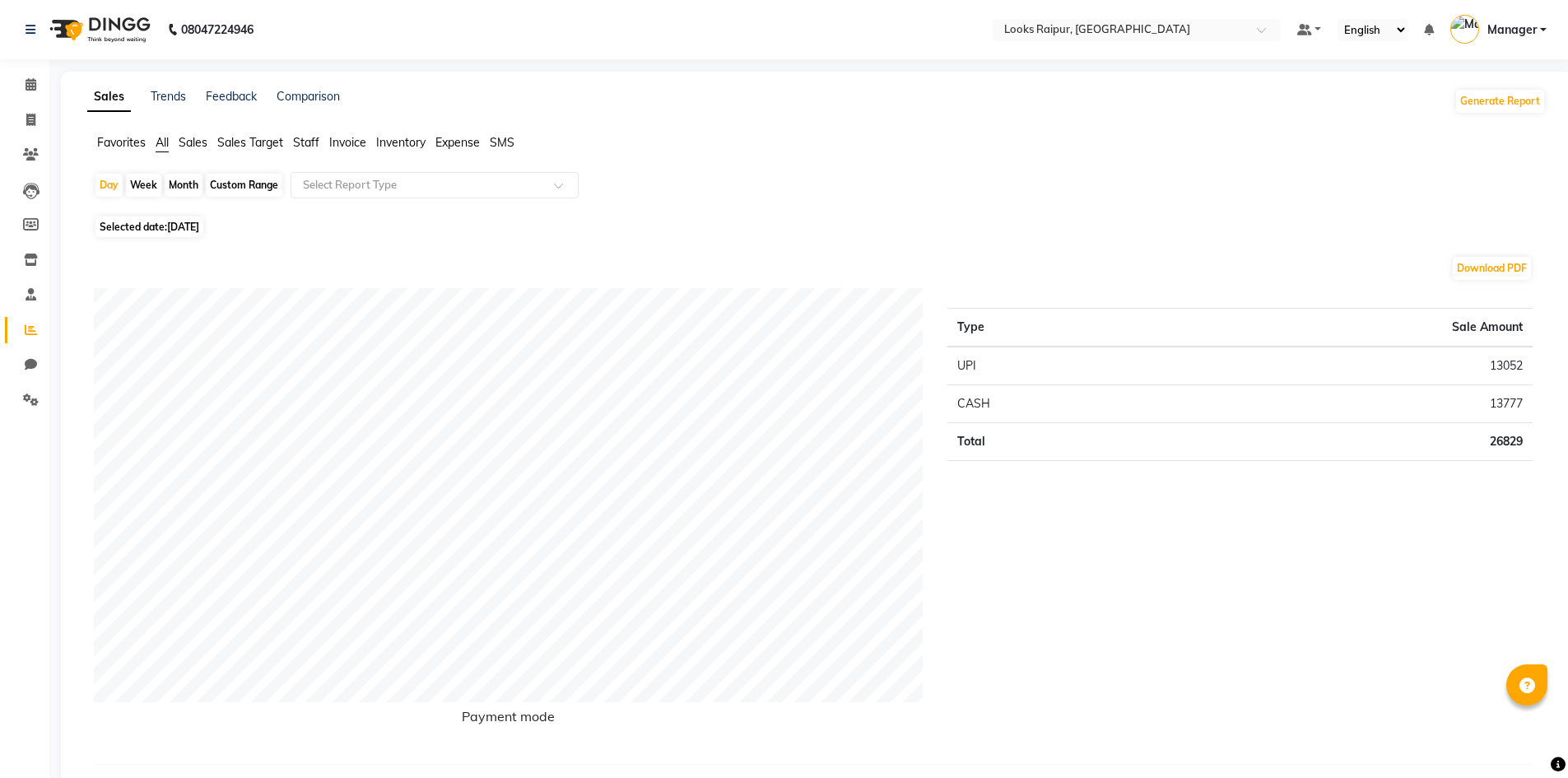
click at [452, 141] on span "Expense" at bounding box center [457, 143] width 44 height 14
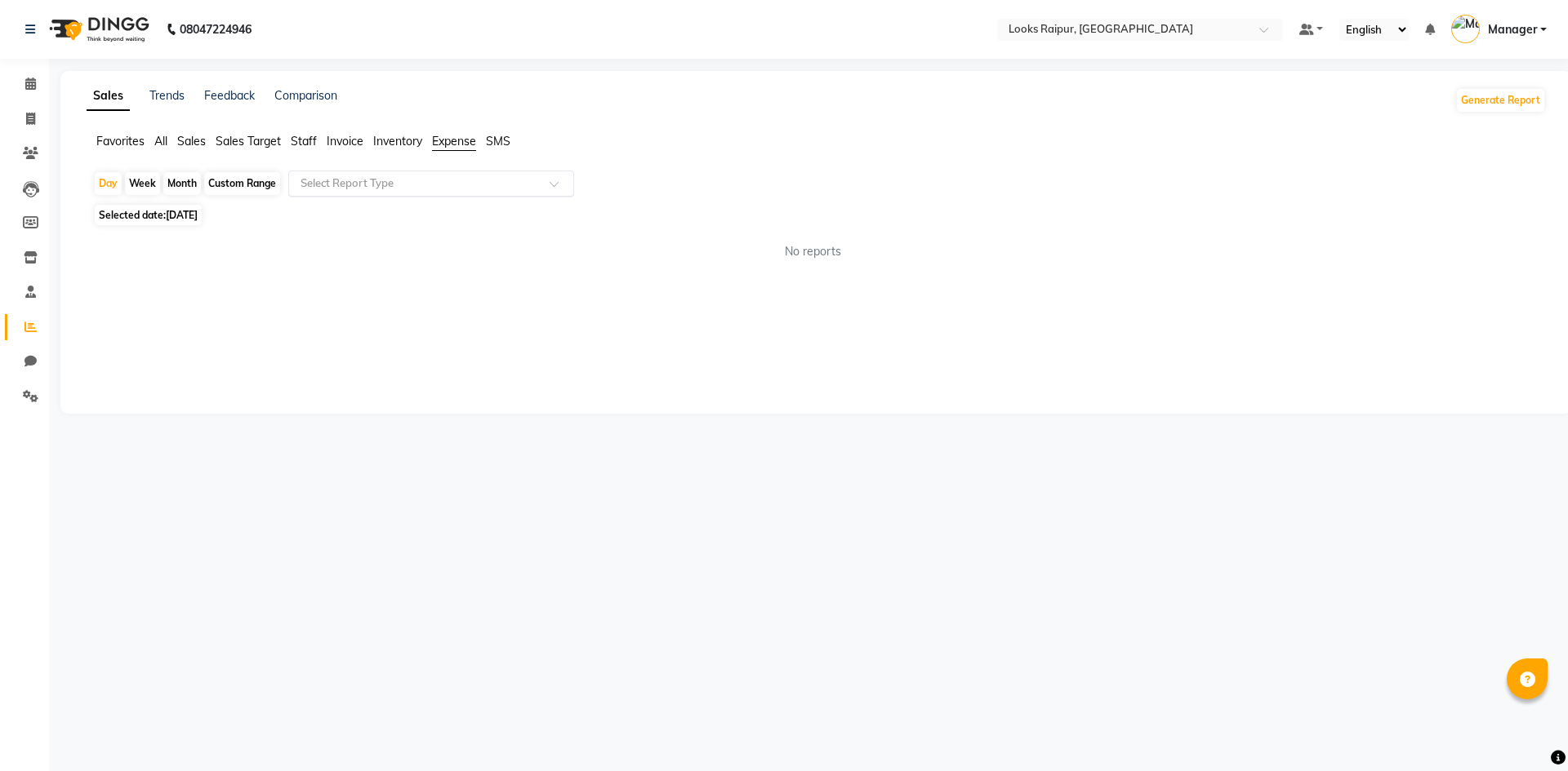
click at [464, 182] on input "text" at bounding box center [414, 183] width 235 height 16
click at [423, 241] on div "Expense" at bounding box center [430, 245] width 284 height 32
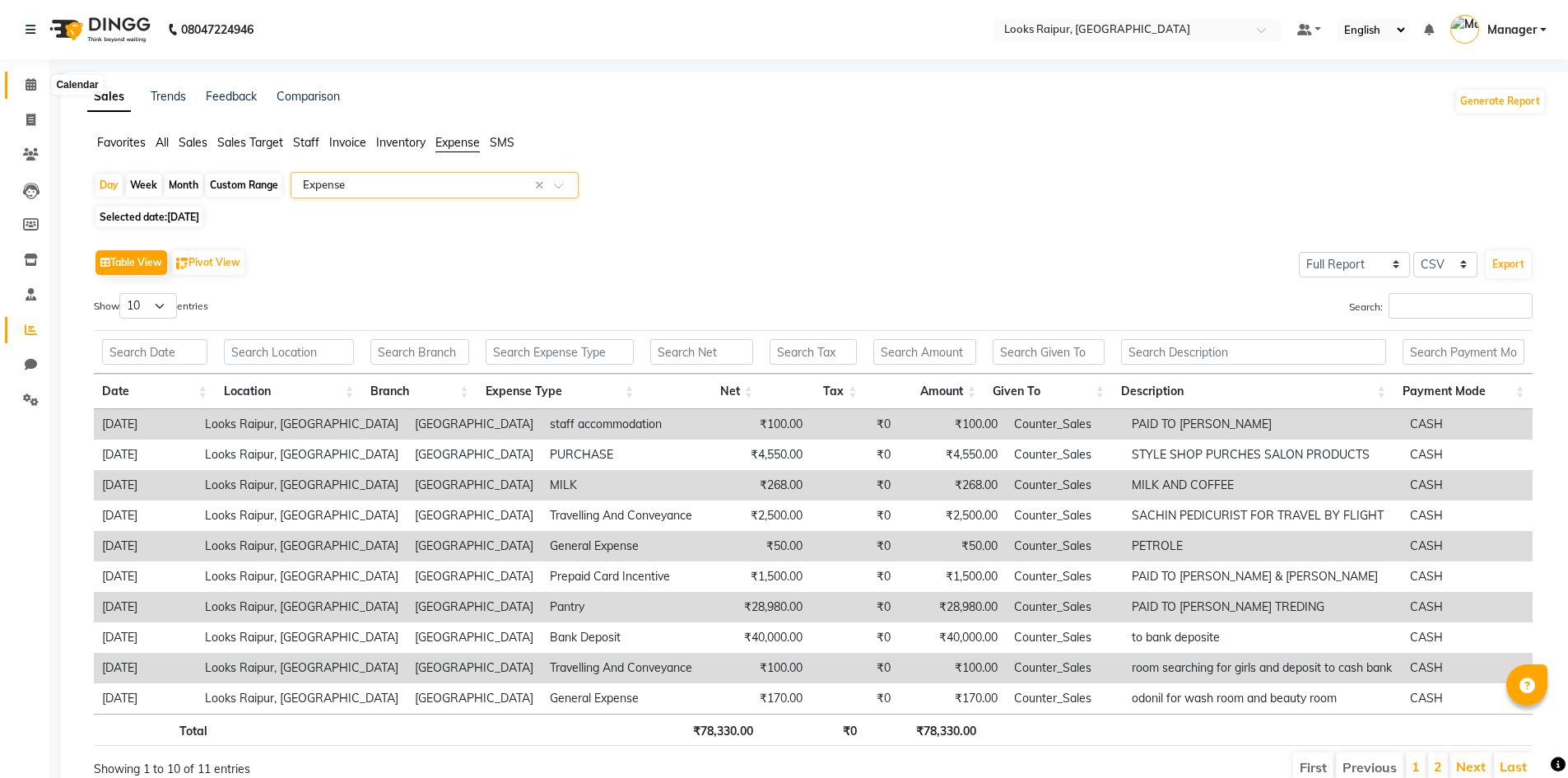
click at [33, 82] on icon at bounding box center [31, 85] width 11 height 13
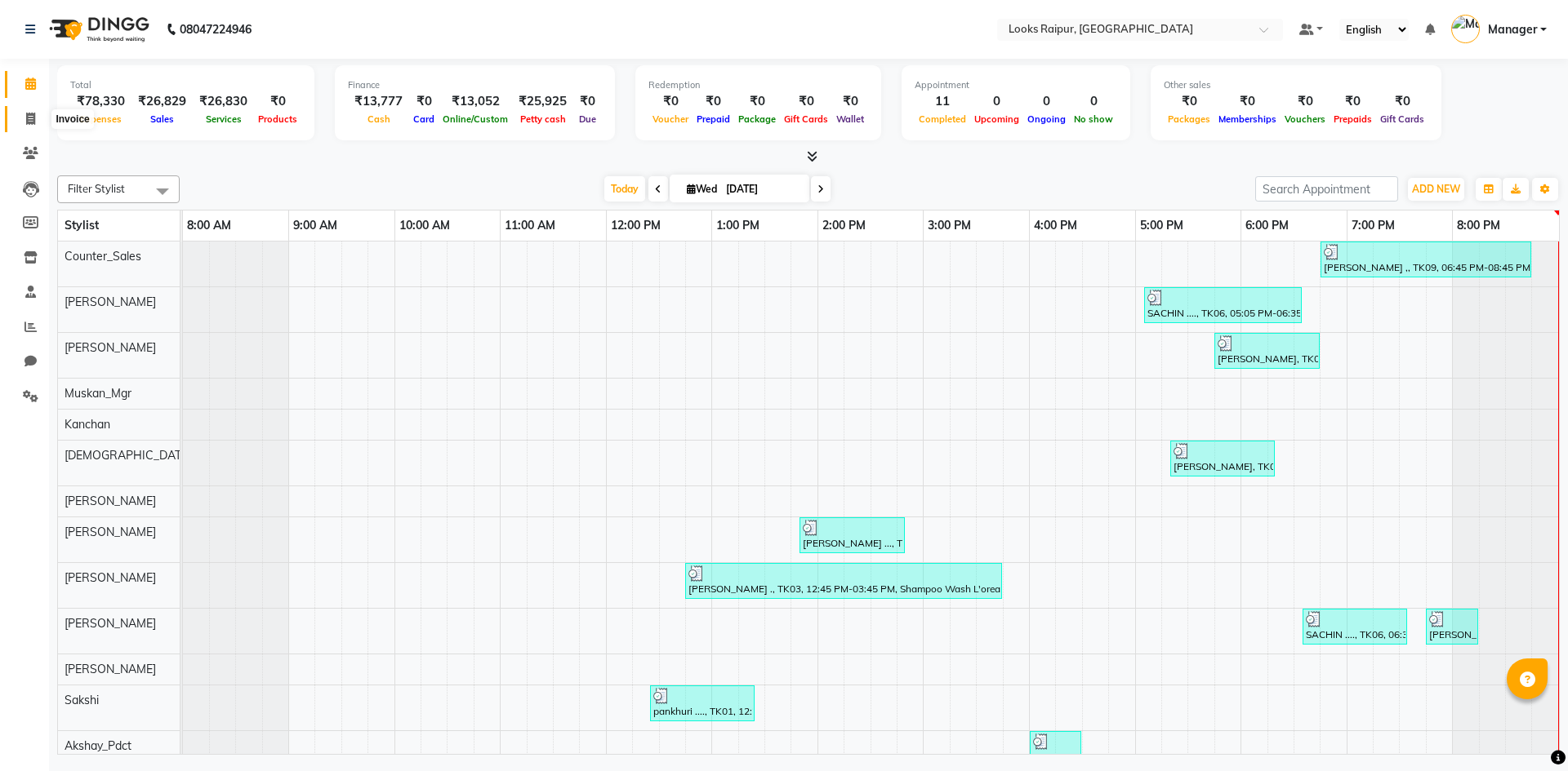
click at [27, 121] on icon at bounding box center [30, 119] width 9 height 13
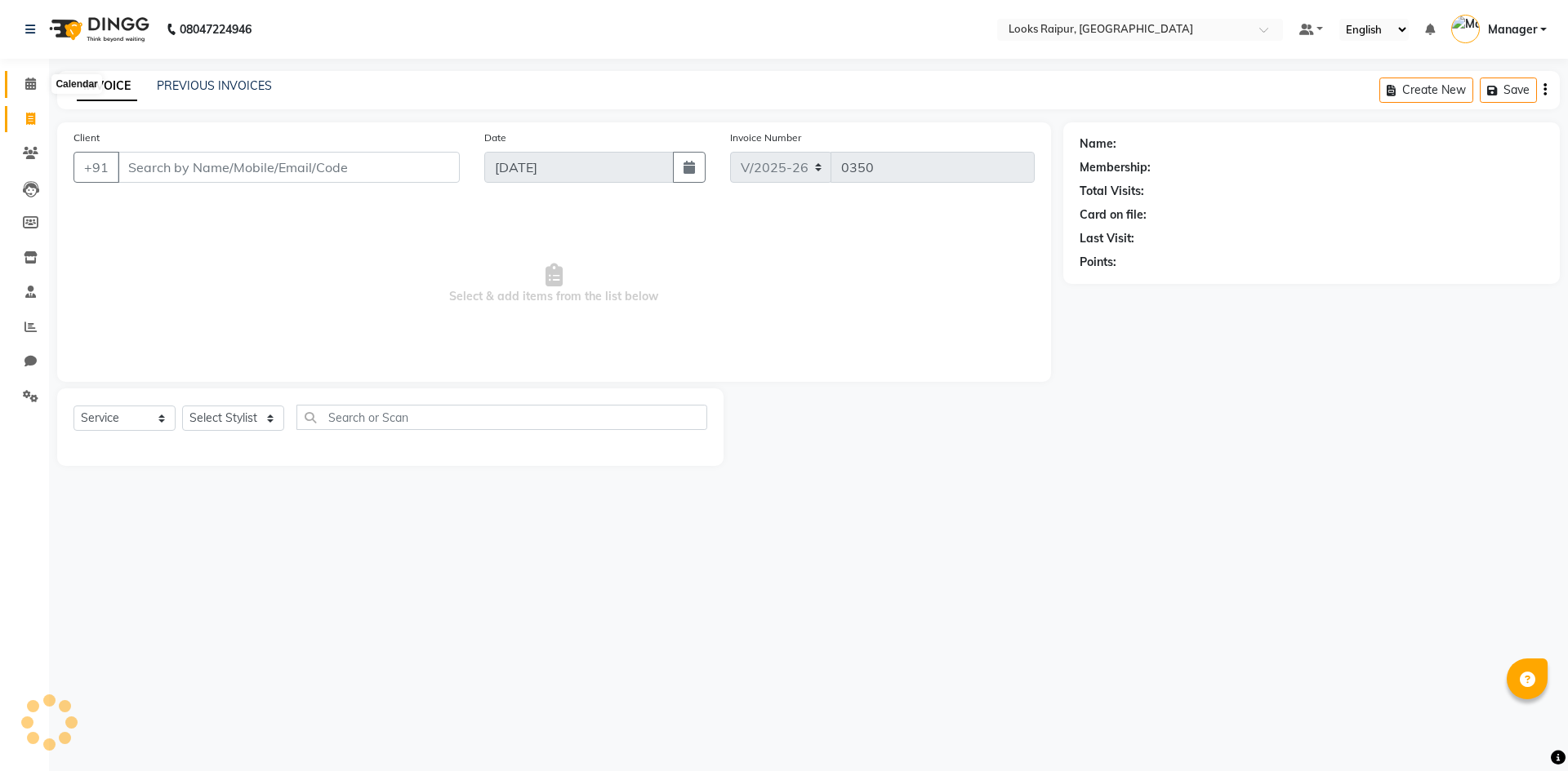
drag, startPoint x: 28, startPoint y: 84, endPoint x: 53, endPoint y: 89, distance: 25.5
click at [29, 83] on icon at bounding box center [30, 84] width 11 height 13
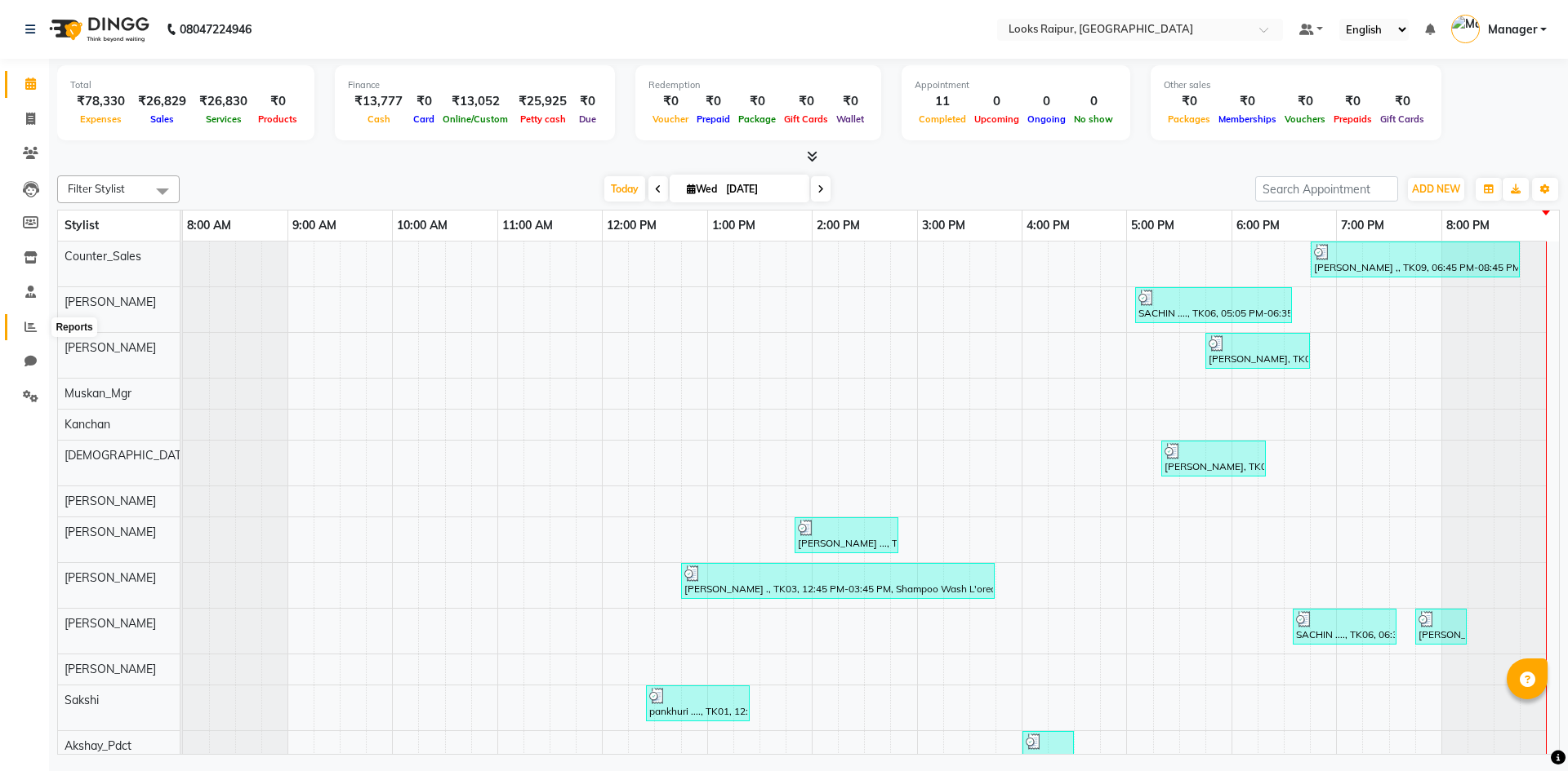
click at [26, 325] on icon at bounding box center [30, 327] width 13 height 13
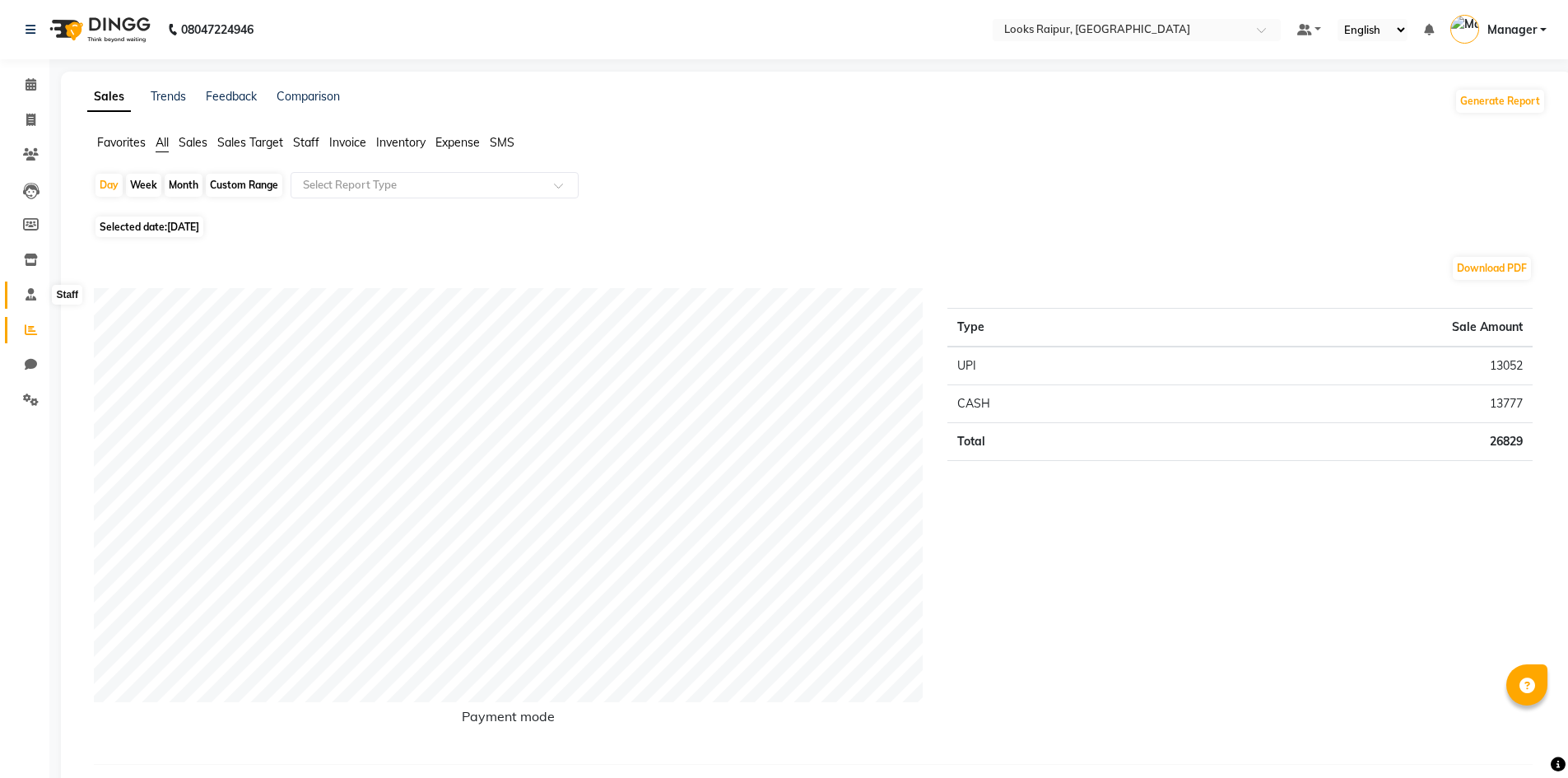
click at [26, 297] on icon at bounding box center [31, 294] width 11 height 13
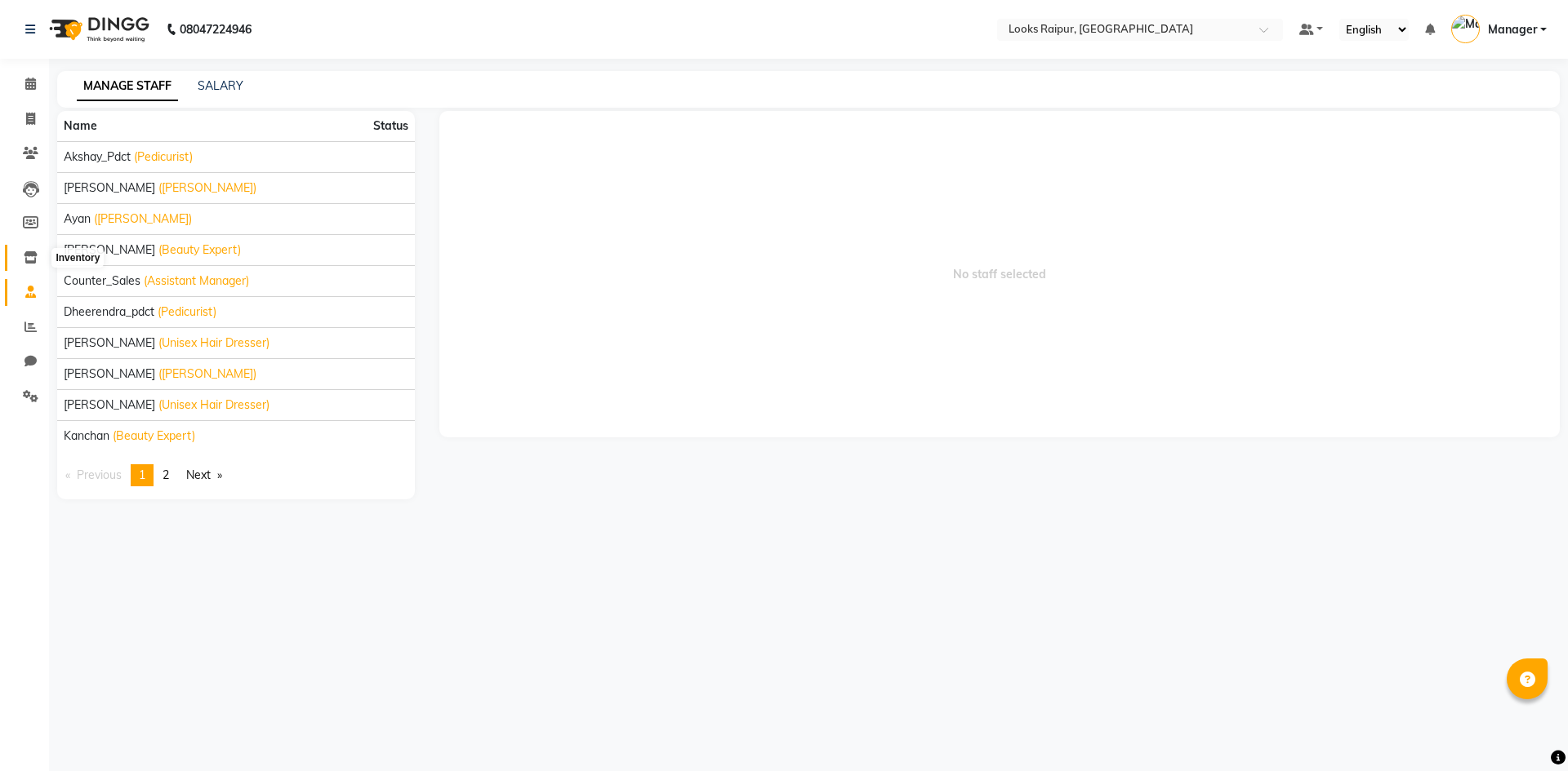
click at [27, 249] on span at bounding box center [30, 258] width 29 height 19
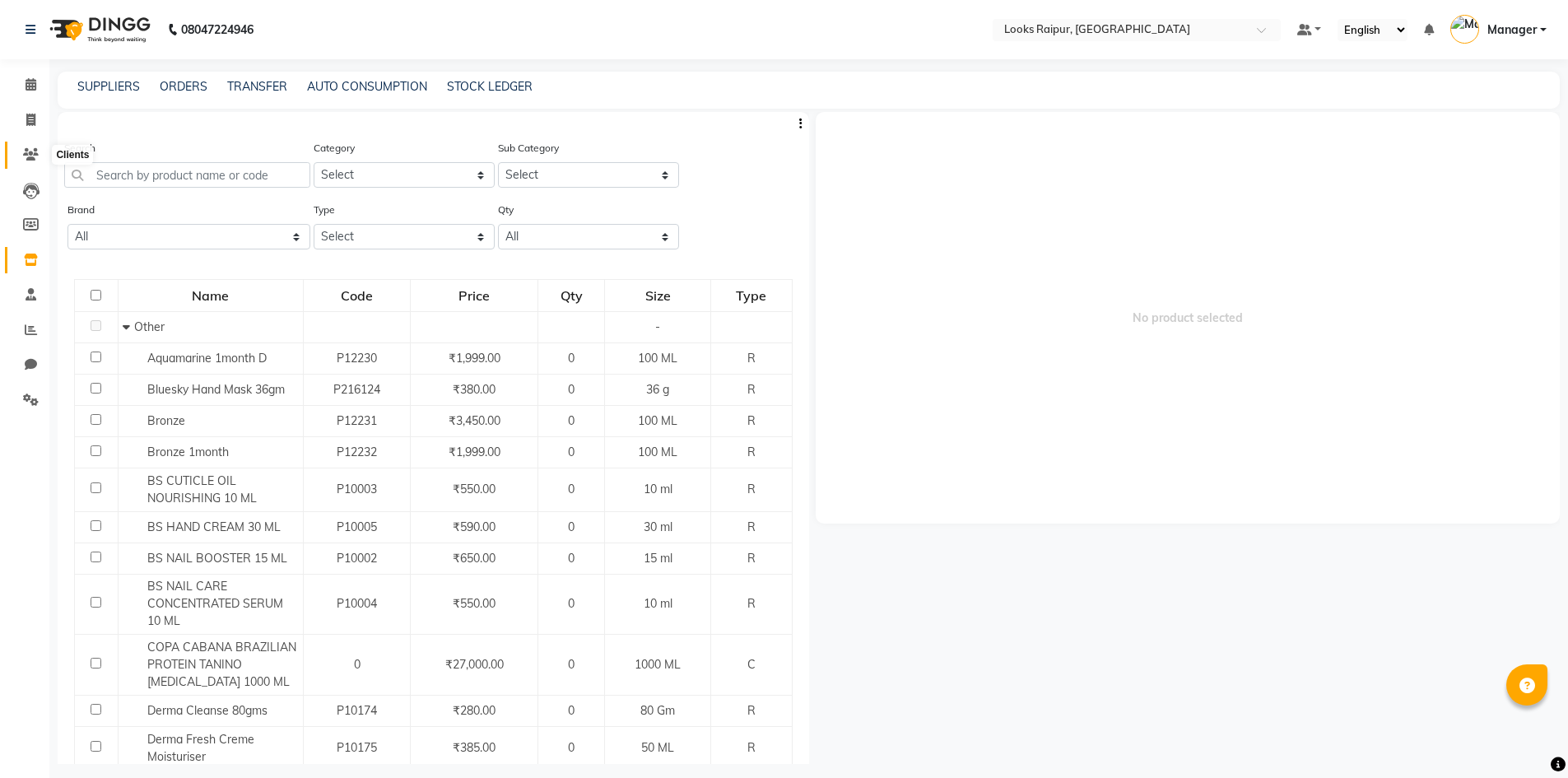
click at [30, 153] on icon at bounding box center [31, 154] width 15 height 13
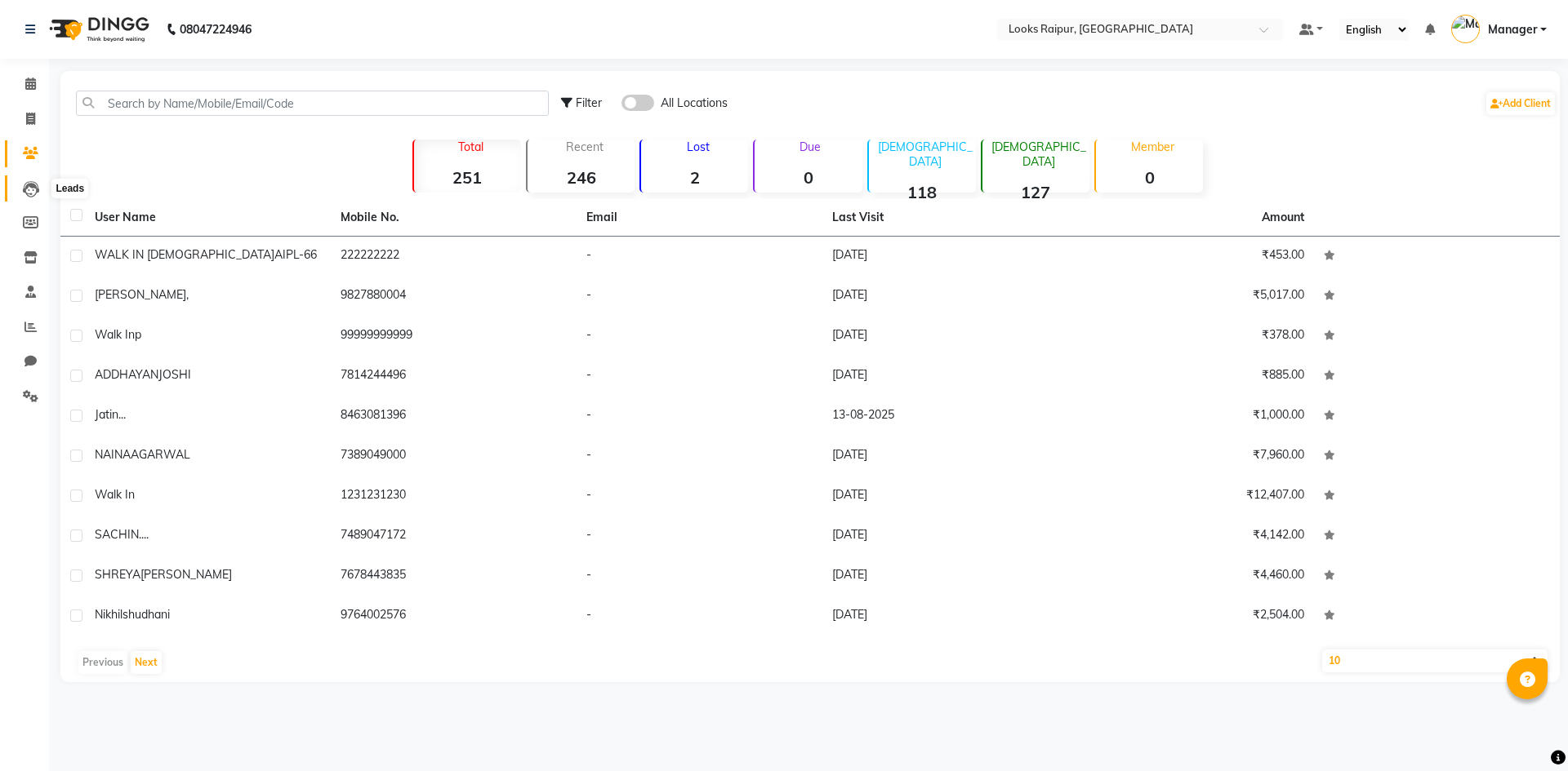
click at [23, 192] on icon at bounding box center [31, 190] width 16 height 16
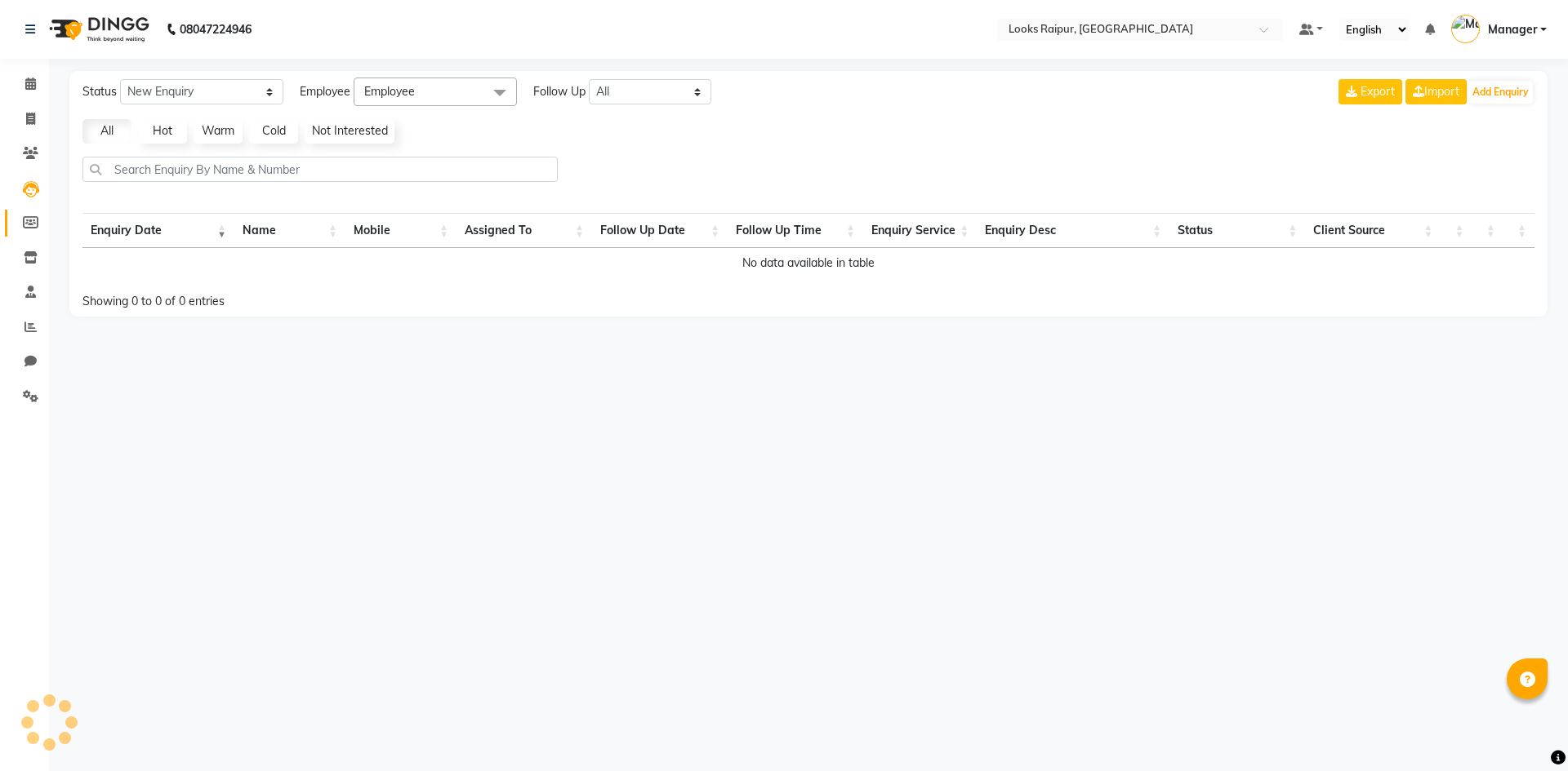
click at [29, 226] on icon at bounding box center [30, 223] width 15 height 13
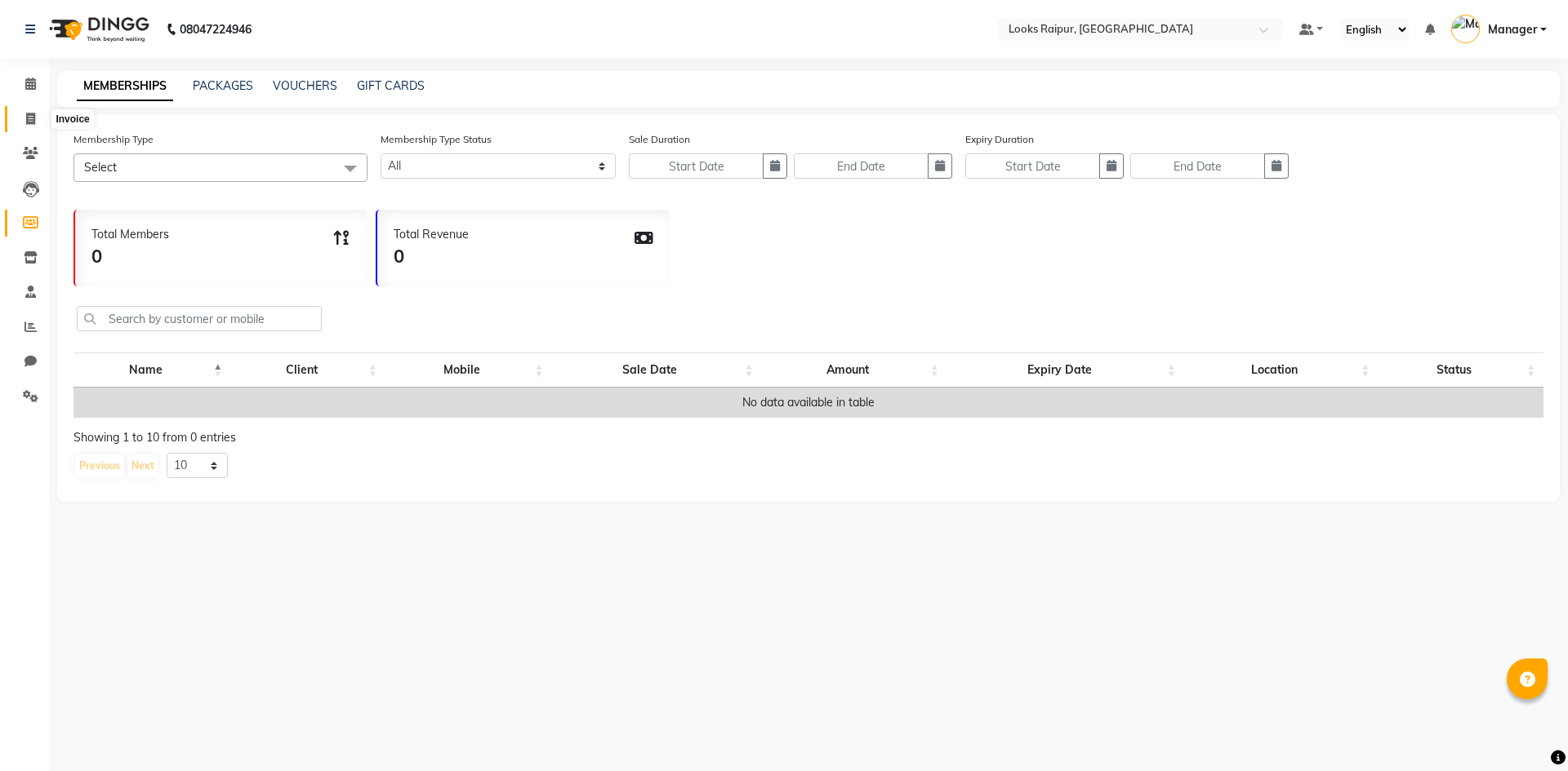
click at [29, 123] on icon at bounding box center [30, 119] width 9 height 13
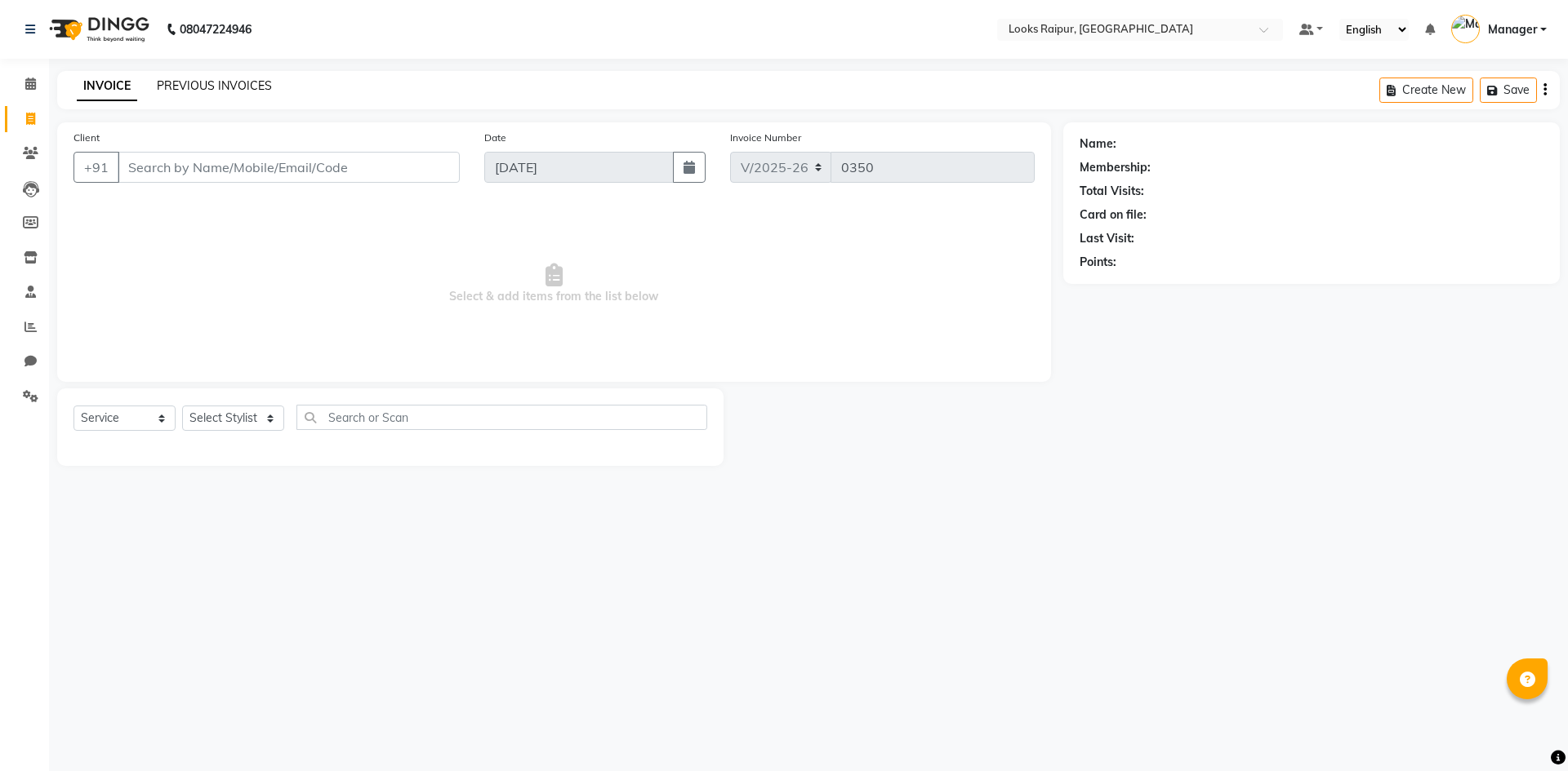
click at [200, 84] on link "PREVIOUS INVOICES" at bounding box center [214, 86] width 115 height 14
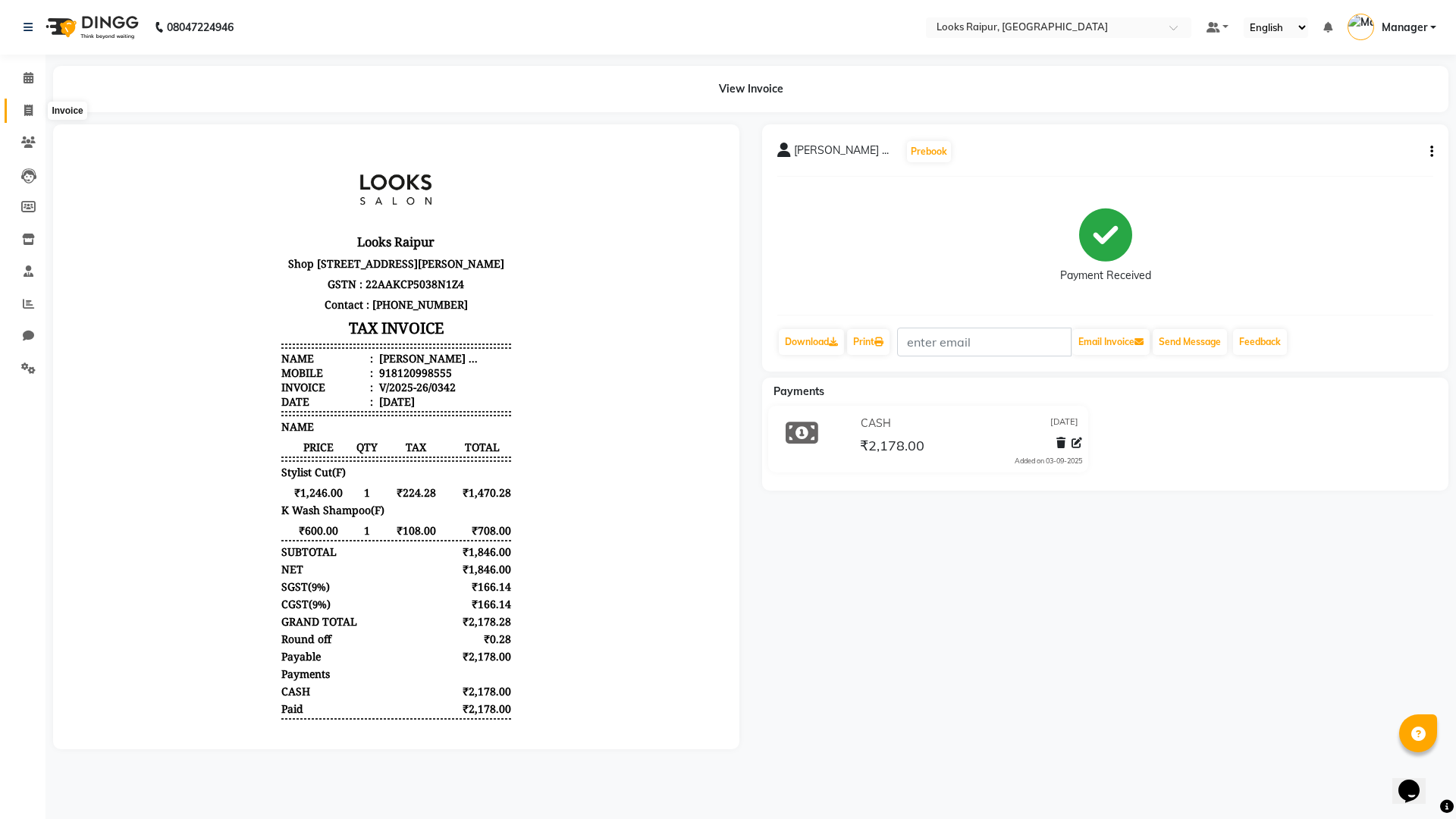
click at [34, 109] on span at bounding box center [28, 111] width 27 height 17
select select "service"
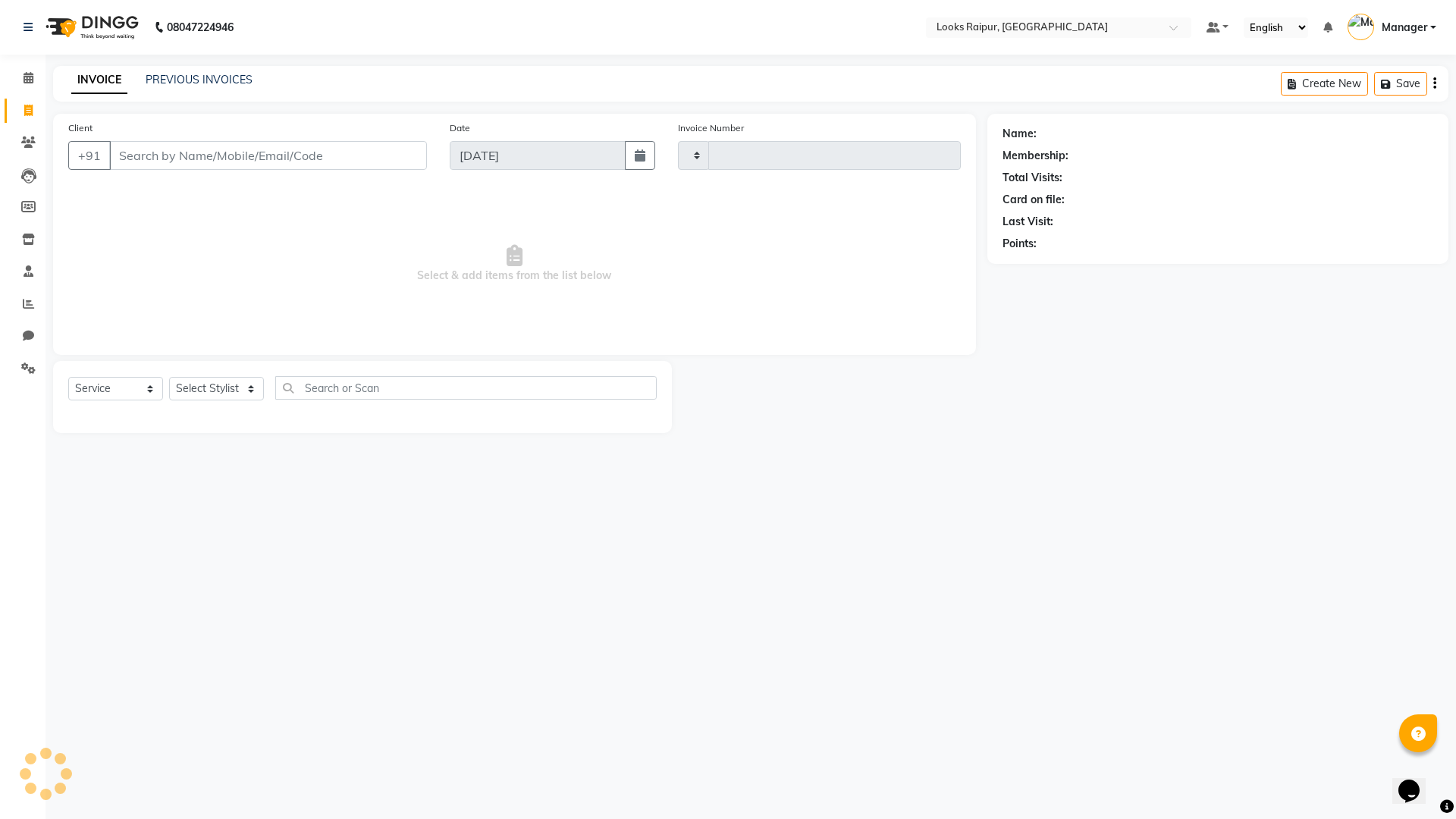
type input "0348"
select select "8606"
click at [160, 74] on link "PREVIOUS INVOICES" at bounding box center [199, 80] width 107 height 13
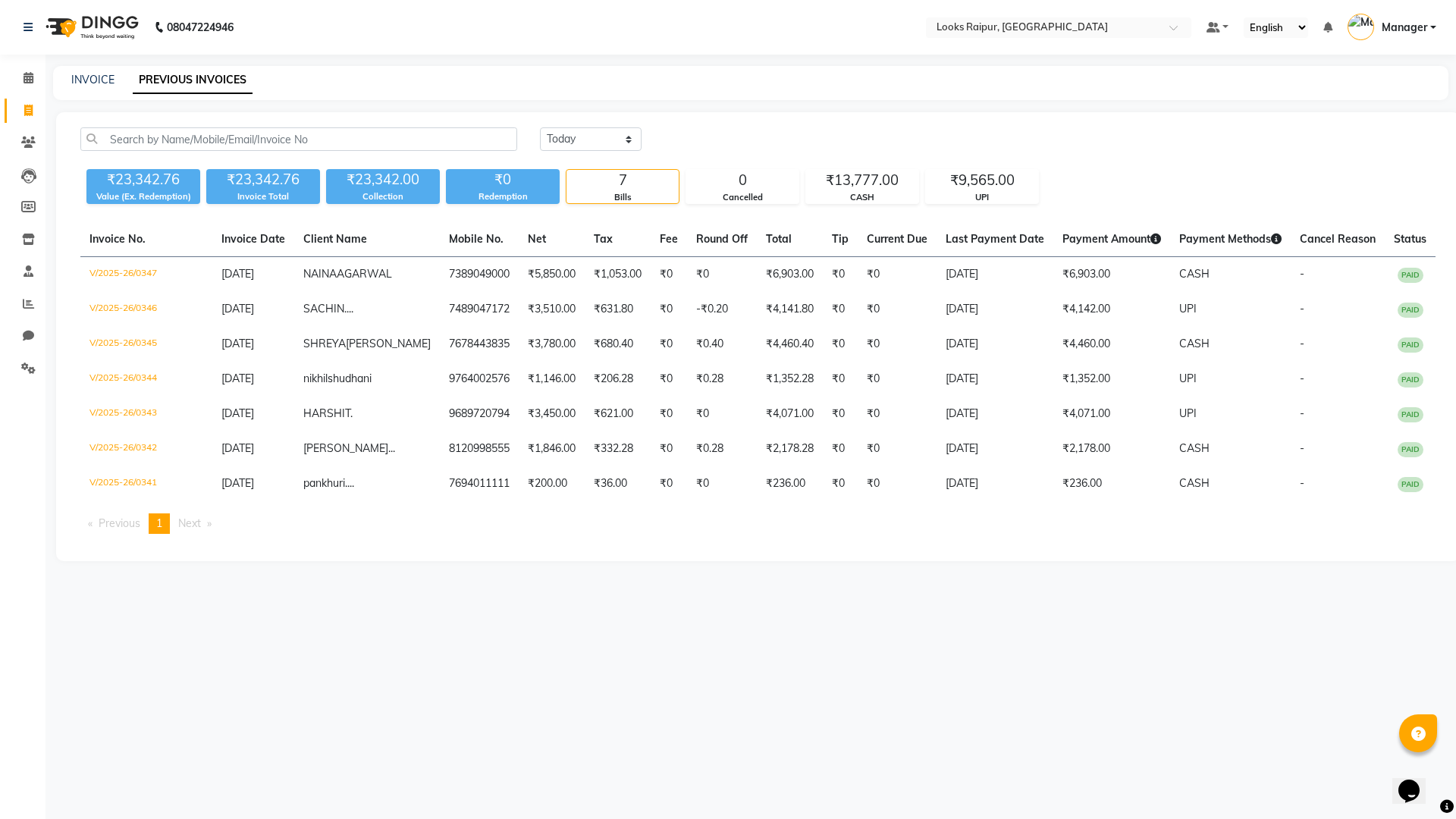
click at [93, 72] on div "INVOICE PREVIOUS INVOICES" at bounding box center [750, 82] width 1395 height 34
click at [88, 82] on link "INVOICE" at bounding box center [93, 80] width 43 height 13
select select "8606"
select select "service"
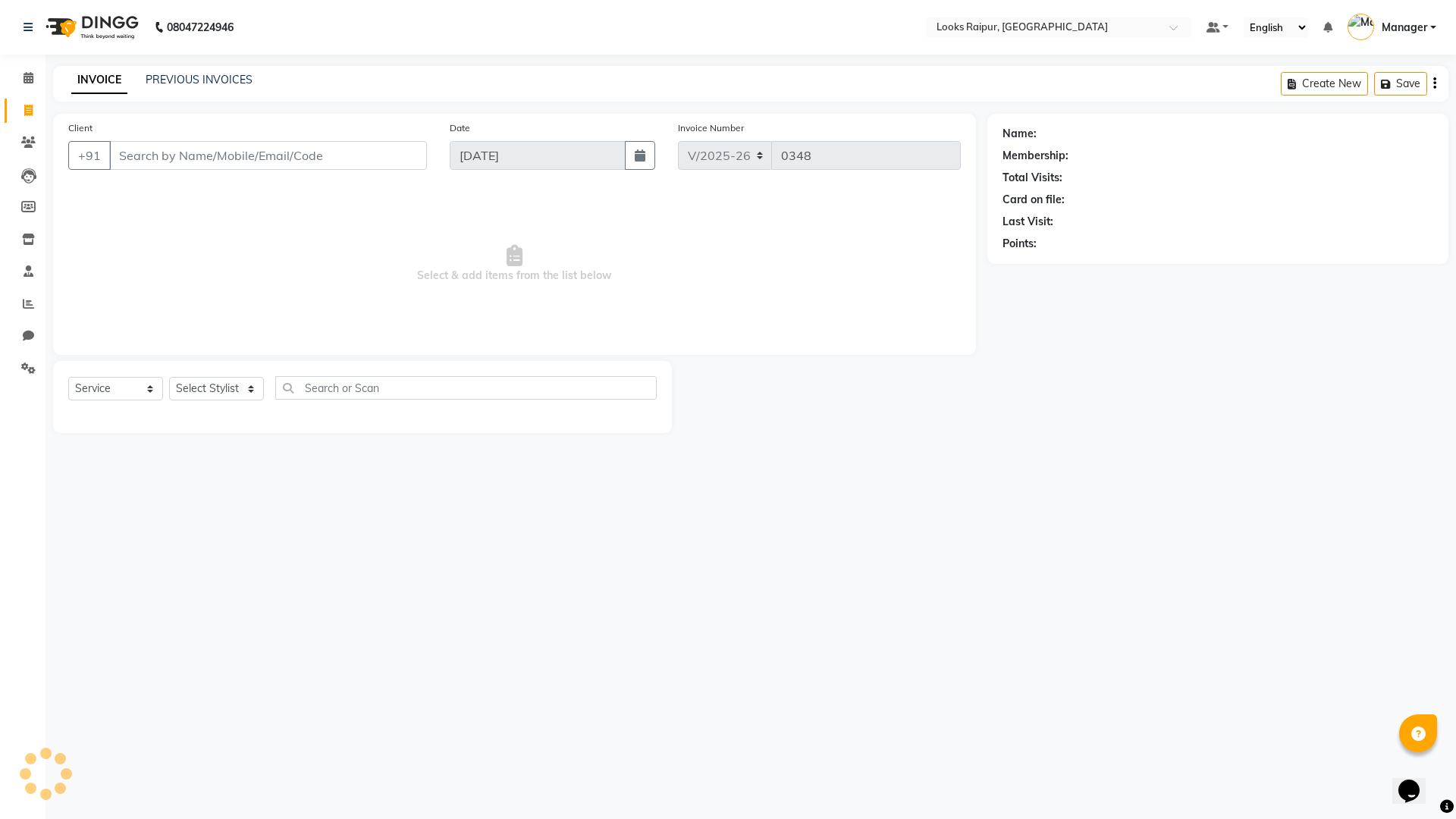
click at [88, 82] on link "INVOICE" at bounding box center [100, 80] width 57 height 27
click at [18, 210] on span at bounding box center [28, 207] width 27 height 17
select select
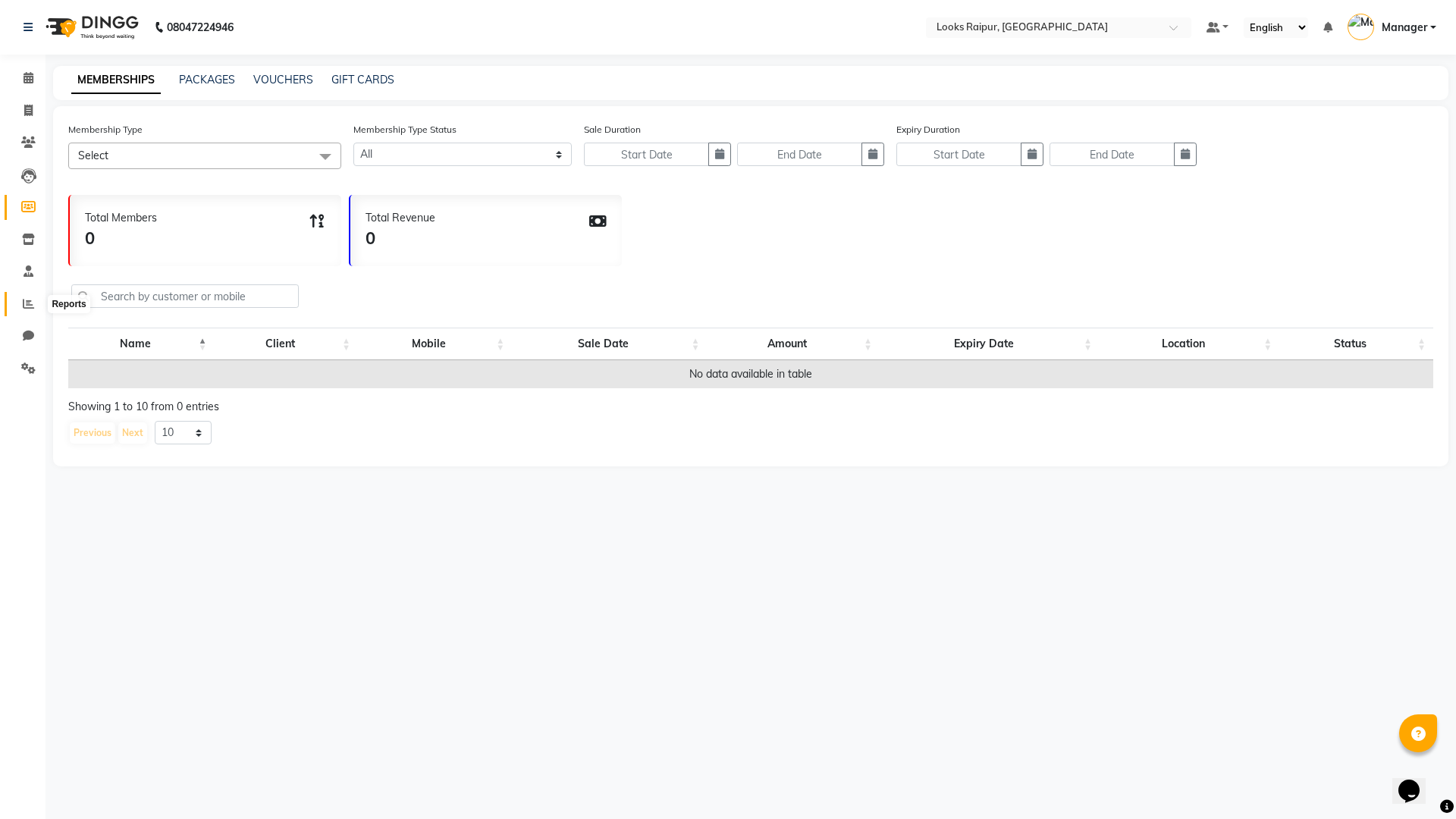
click at [23, 308] on icon at bounding box center [28, 304] width 12 height 12
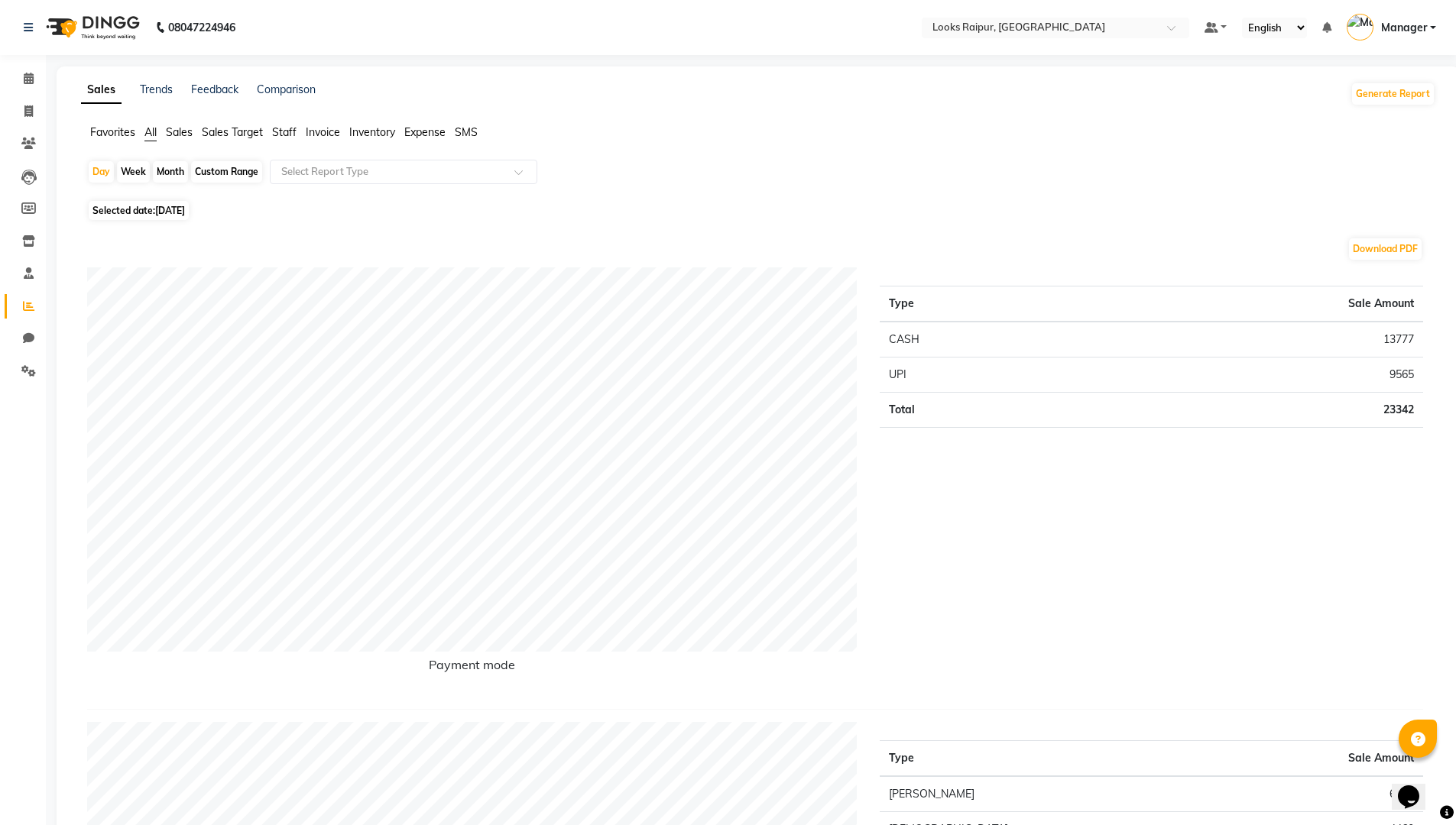
click at [291, 133] on span "Staff" at bounding box center [284, 132] width 24 height 13
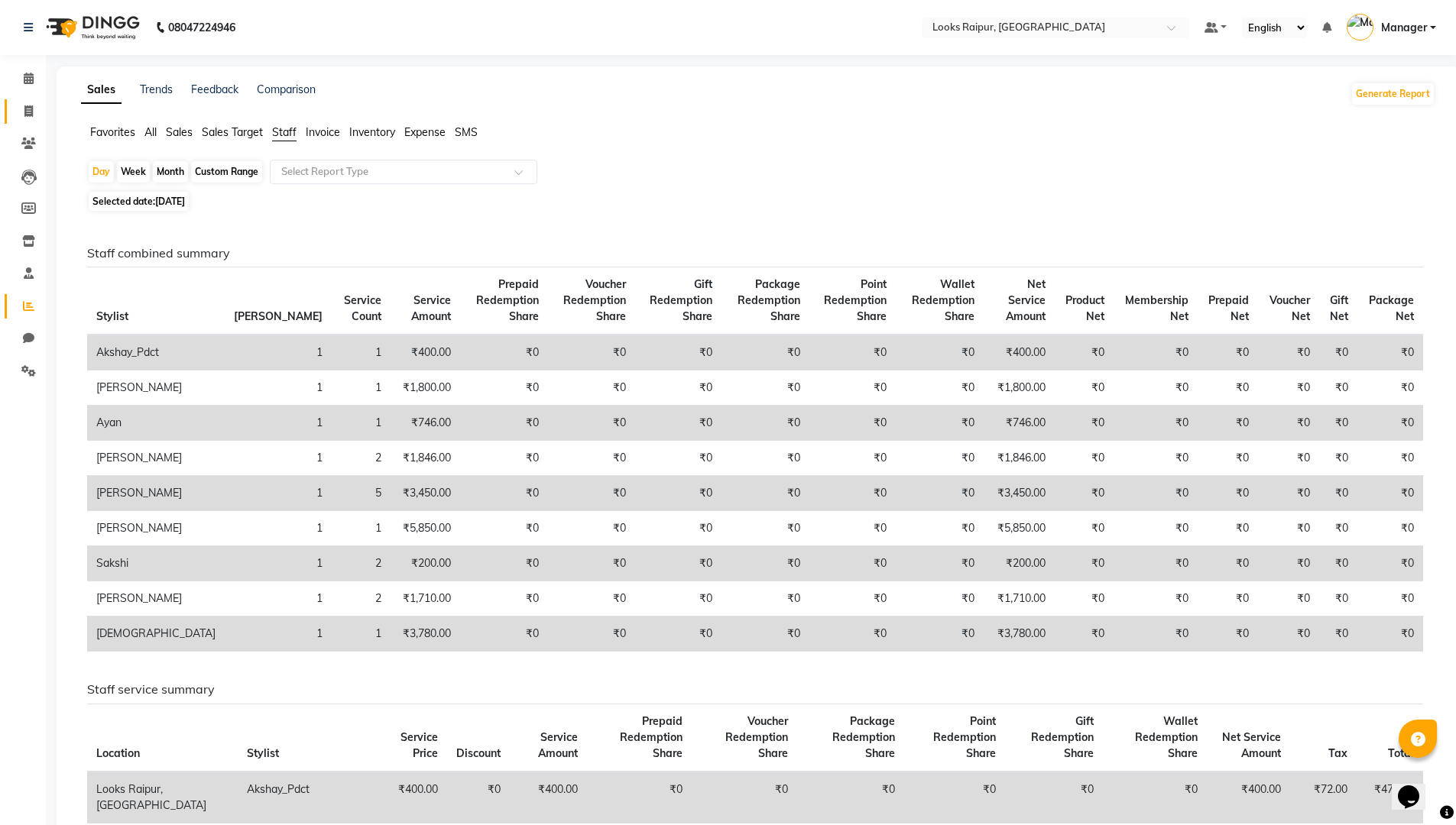
click at [26, 101] on link "Invoice" at bounding box center [23, 112] width 37 height 25
select select "service"
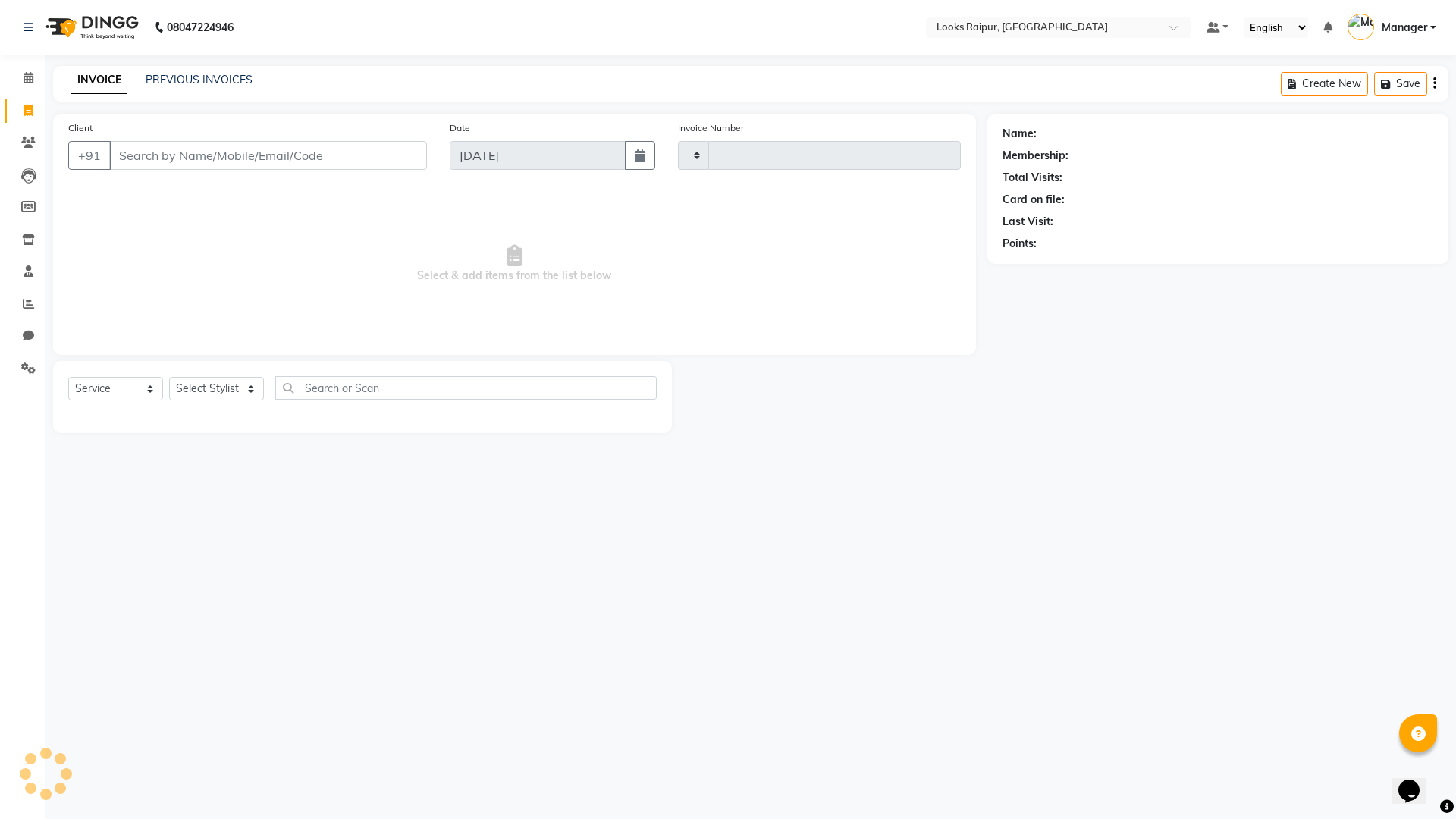
type input "0348"
select select "8606"
click at [202, 86] on div "PREVIOUS INVOICES" at bounding box center [199, 80] width 107 height 16
click at [209, 74] on link "PREVIOUS INVOICES" at bounding box center [199, 80] width 107 height 13
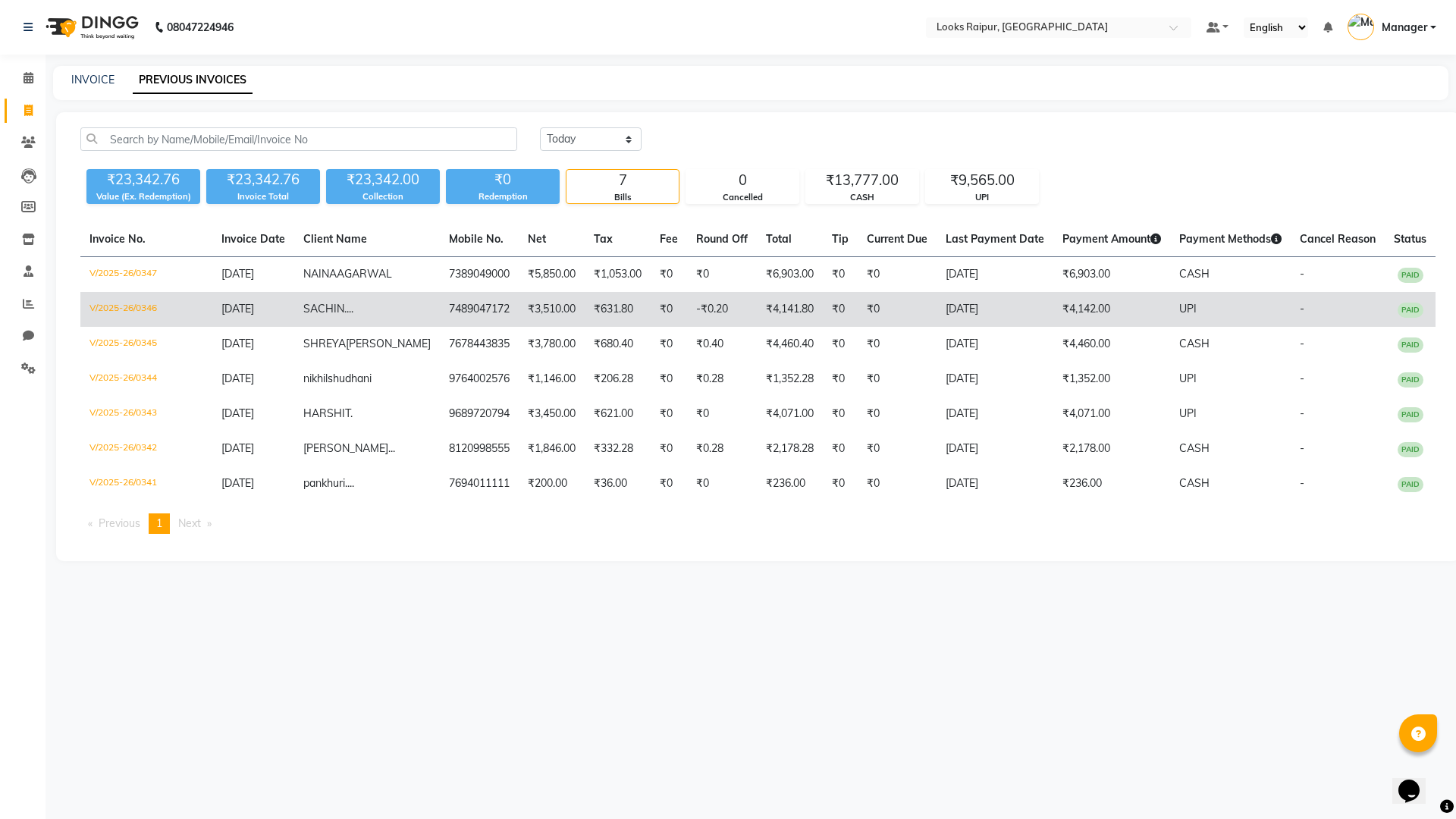
click at [353, 315] on span "...." at bounding box center [348, 308] width 9 height 13
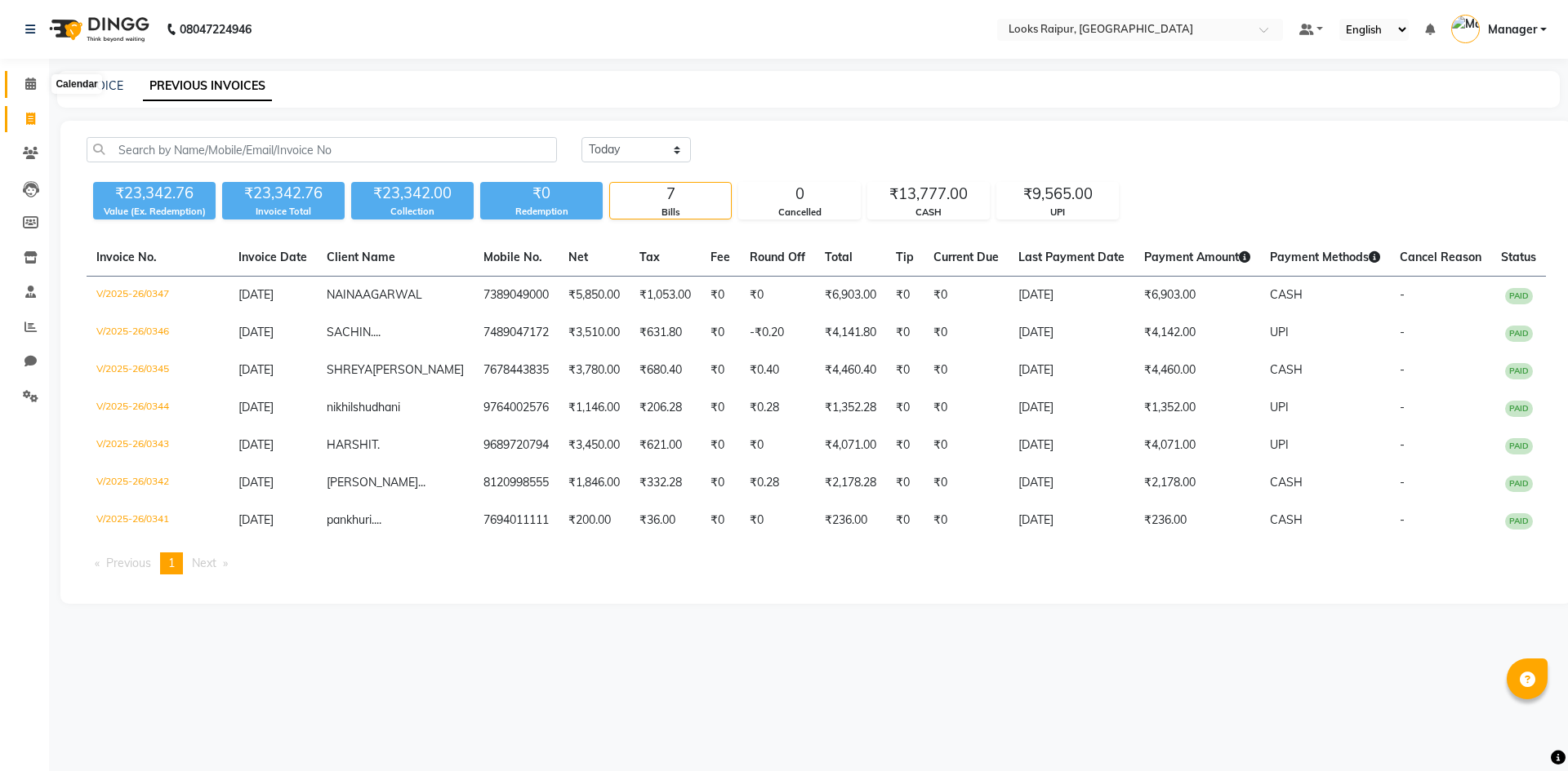
click at [26, 86] on icon at bounding box center [30, 84] width 11 height 13
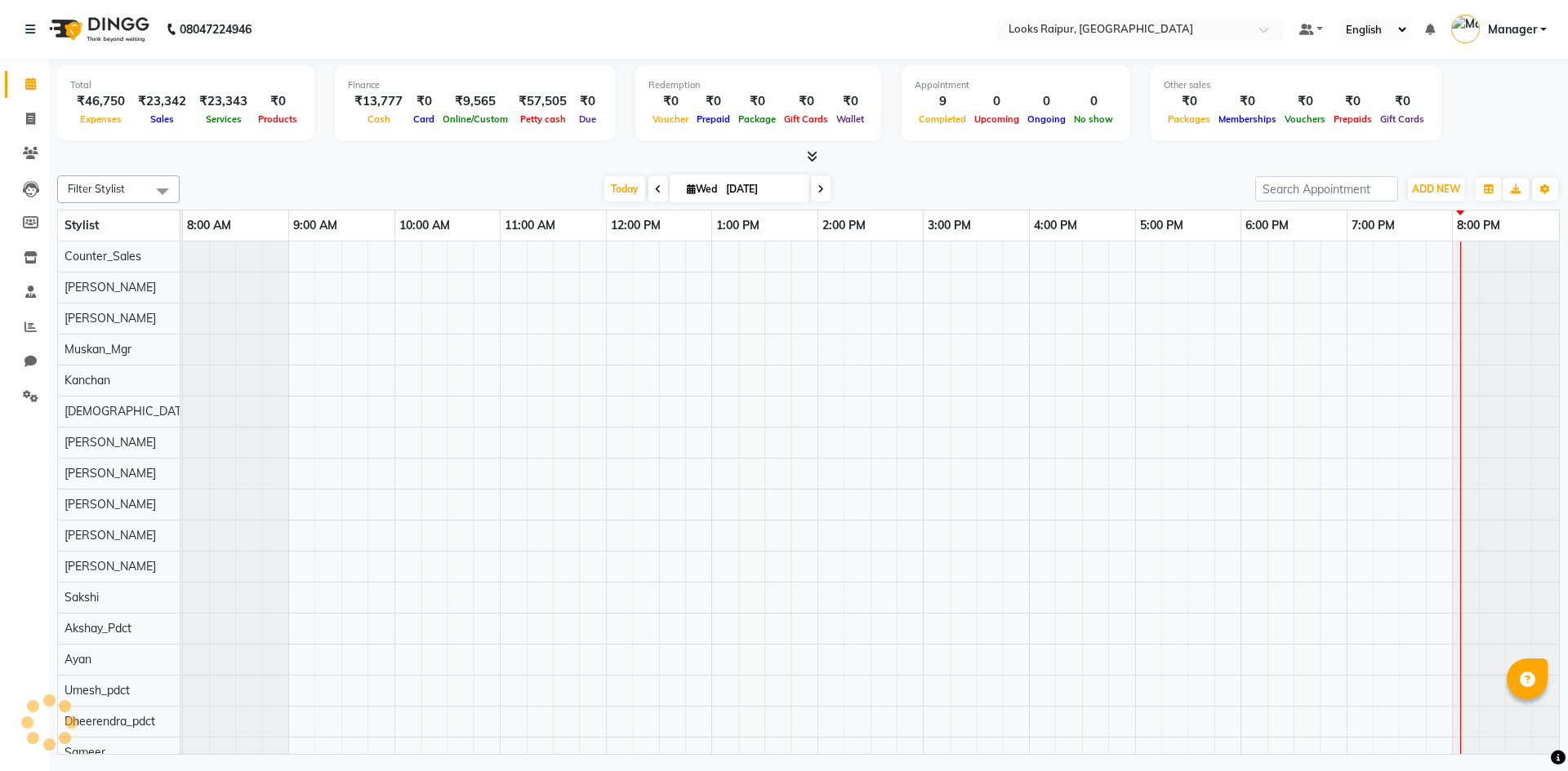
scroll to position [0, 13]
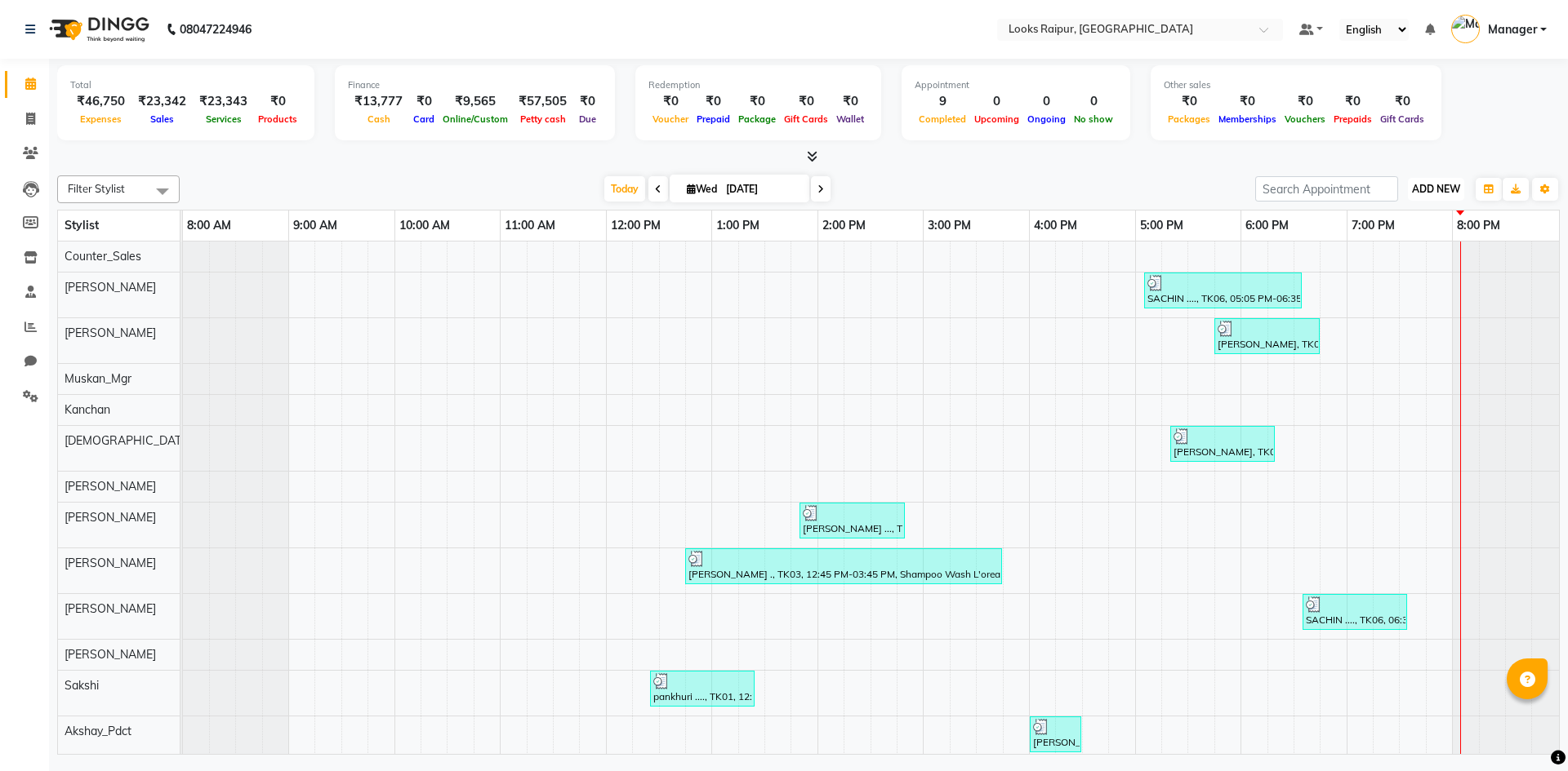
click at [1439, 188] on span "ADD NEW" at bounding box center [1436, 189] width 48 height 13
click at [1415, 255] on link "Add Expense" at bounding box center [1399, 263] width 129 height 21
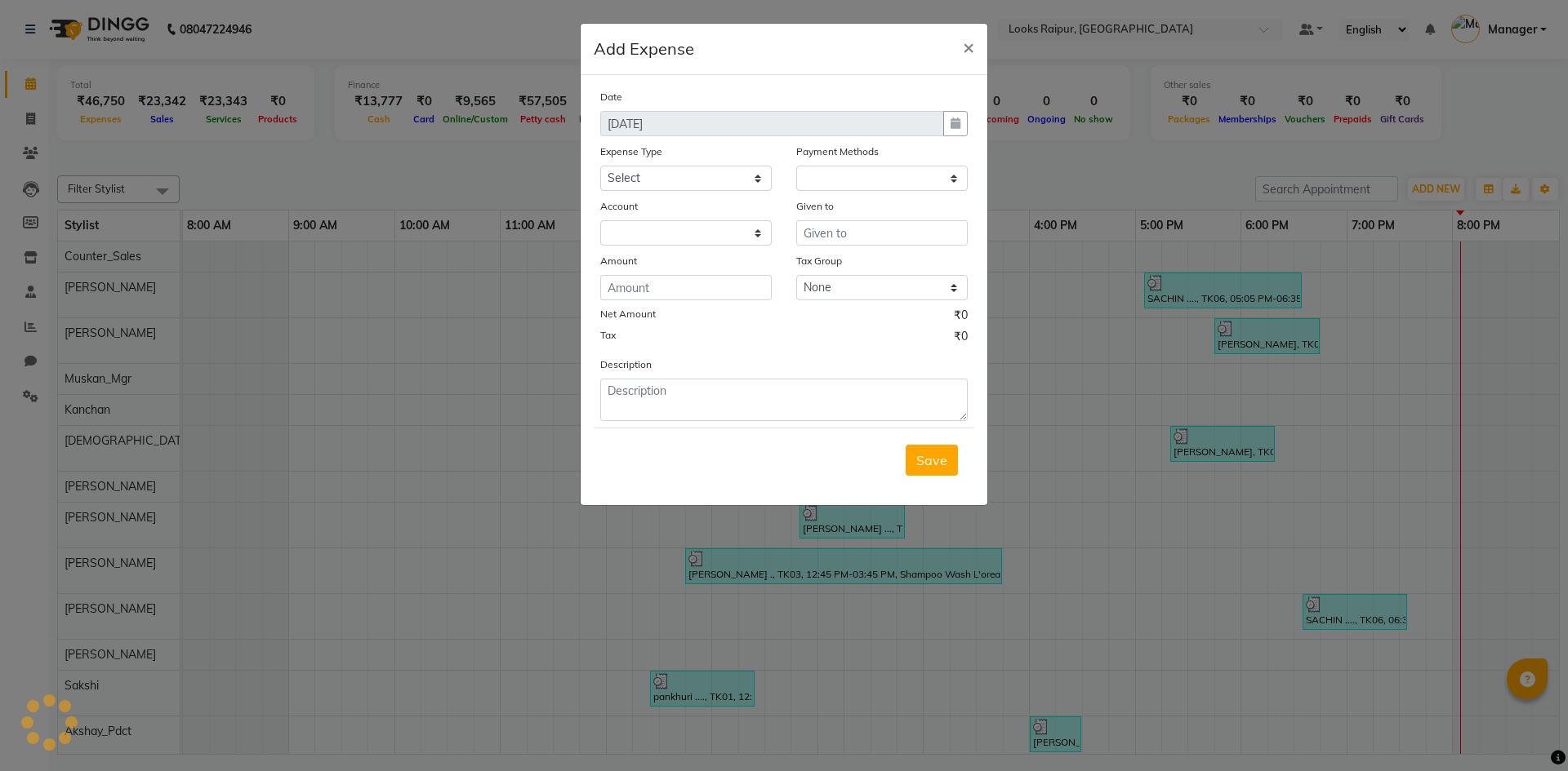
select select "1"
select select "7834"
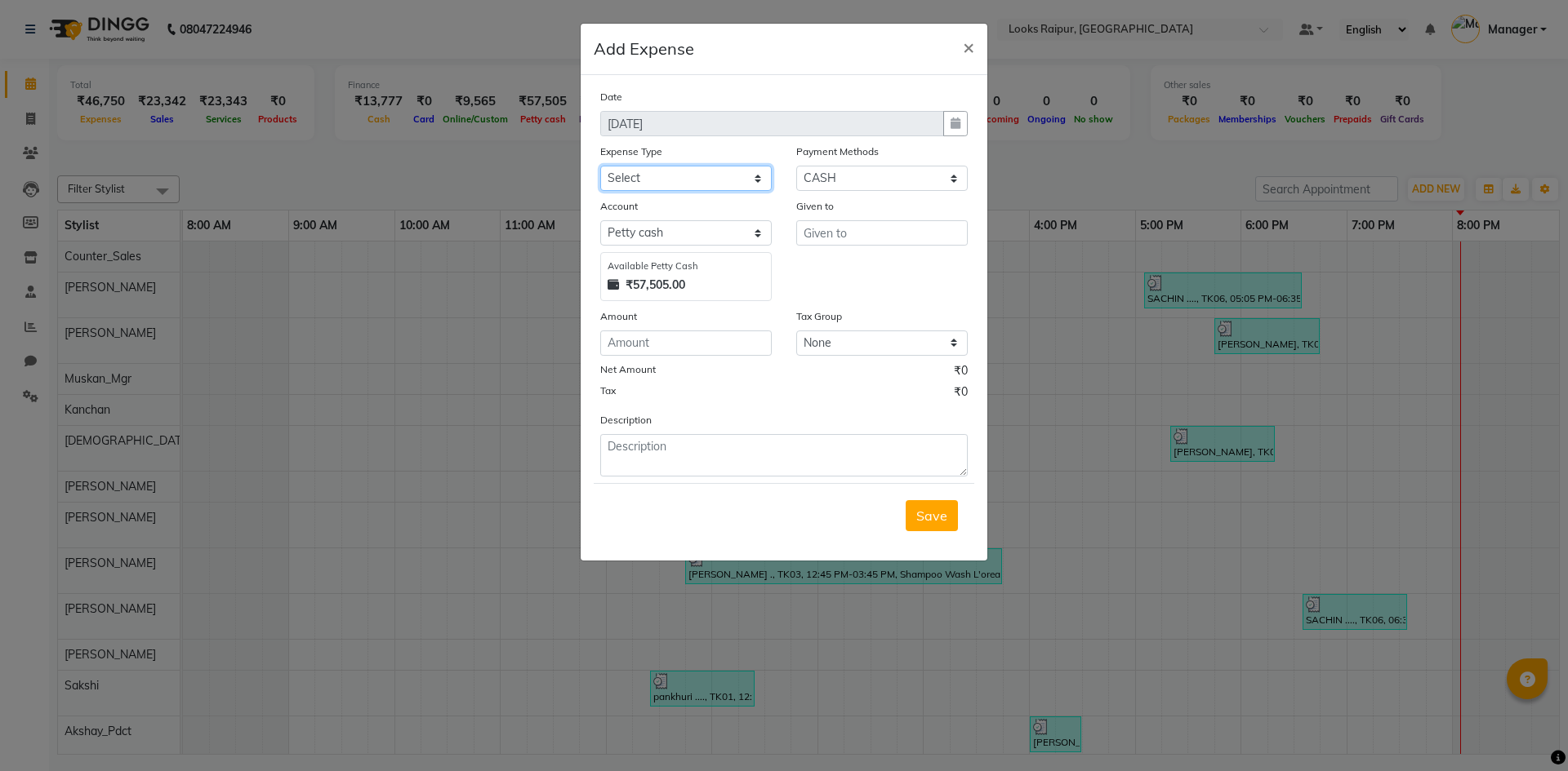
click at [758, 173] on select "Select Bank Deposit Blinkit Cash Handover CLIENT Client ordered food Client Ref…" at bounding box center [686, 178] width 172 height 25
select select "24091"
click at [600, 165] on select "Select Bank Deposit Blinkit Cash Handover CLIENT Client ordered food Client Ref…" at bounding box center [686, 178] width 172 height 25
click at [843, 232] on input "text" at bounding box center [882, 233] width 172 height 25
click at [848, 267] on span "Counter" at bounding box center [841, 267] width 50 height 16
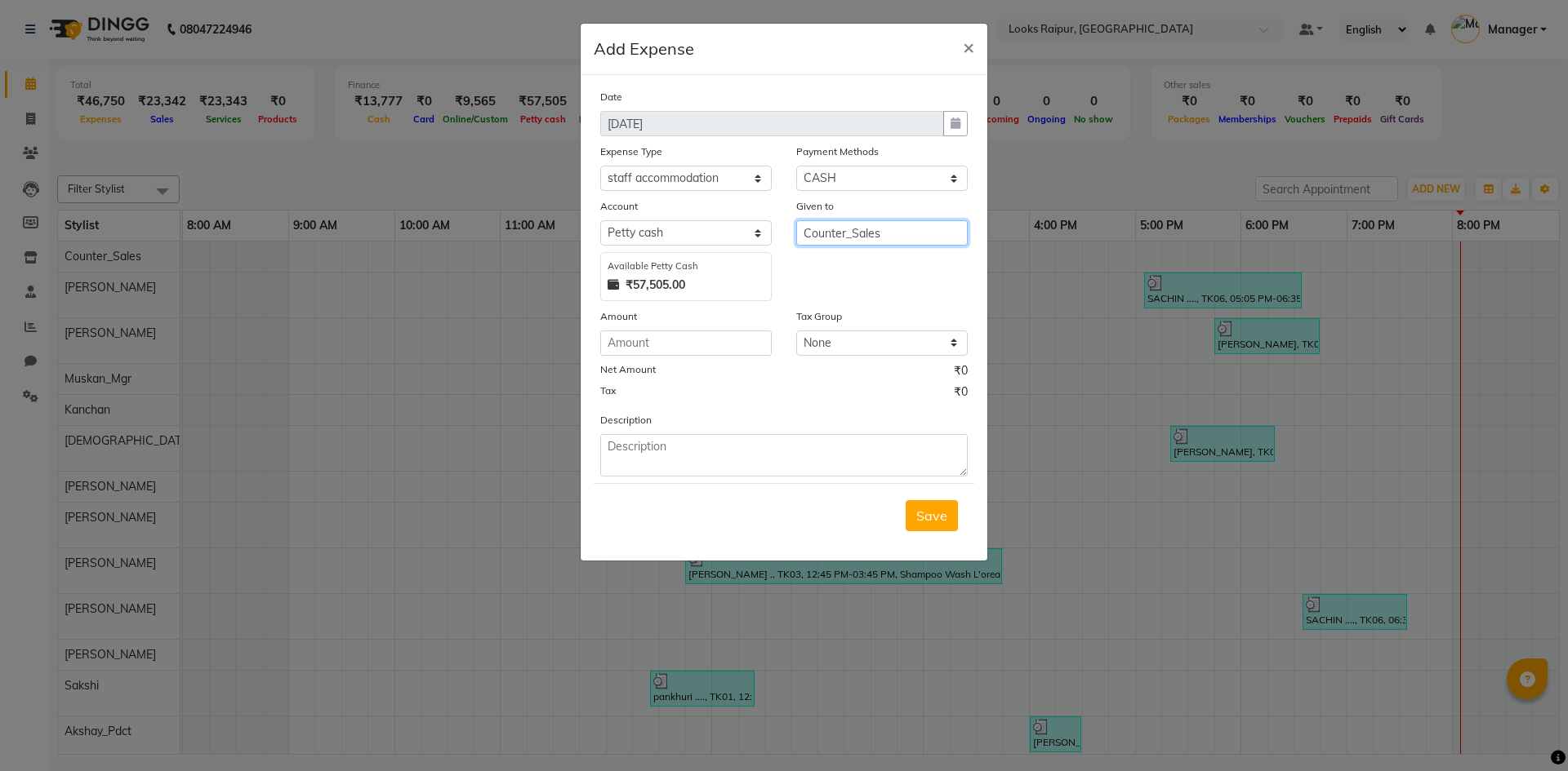
type input "Counter_Sales"
click at [688, 479] on form "Date 03-09-2025 Expense Type Select Bank Deposit Blinkit Cash Handover CLIENT C…" at bounding box center [783, 318] width 380 height 460
click at [692, 462] on textarea at bounding box center [783, 454] width 368 height 42
click at [695, 338] on input "number" at bounding box center [686, 343] width 172 height 25
click at [771, 470] on textarea at bounding box center [783, 454] width 368 height 42
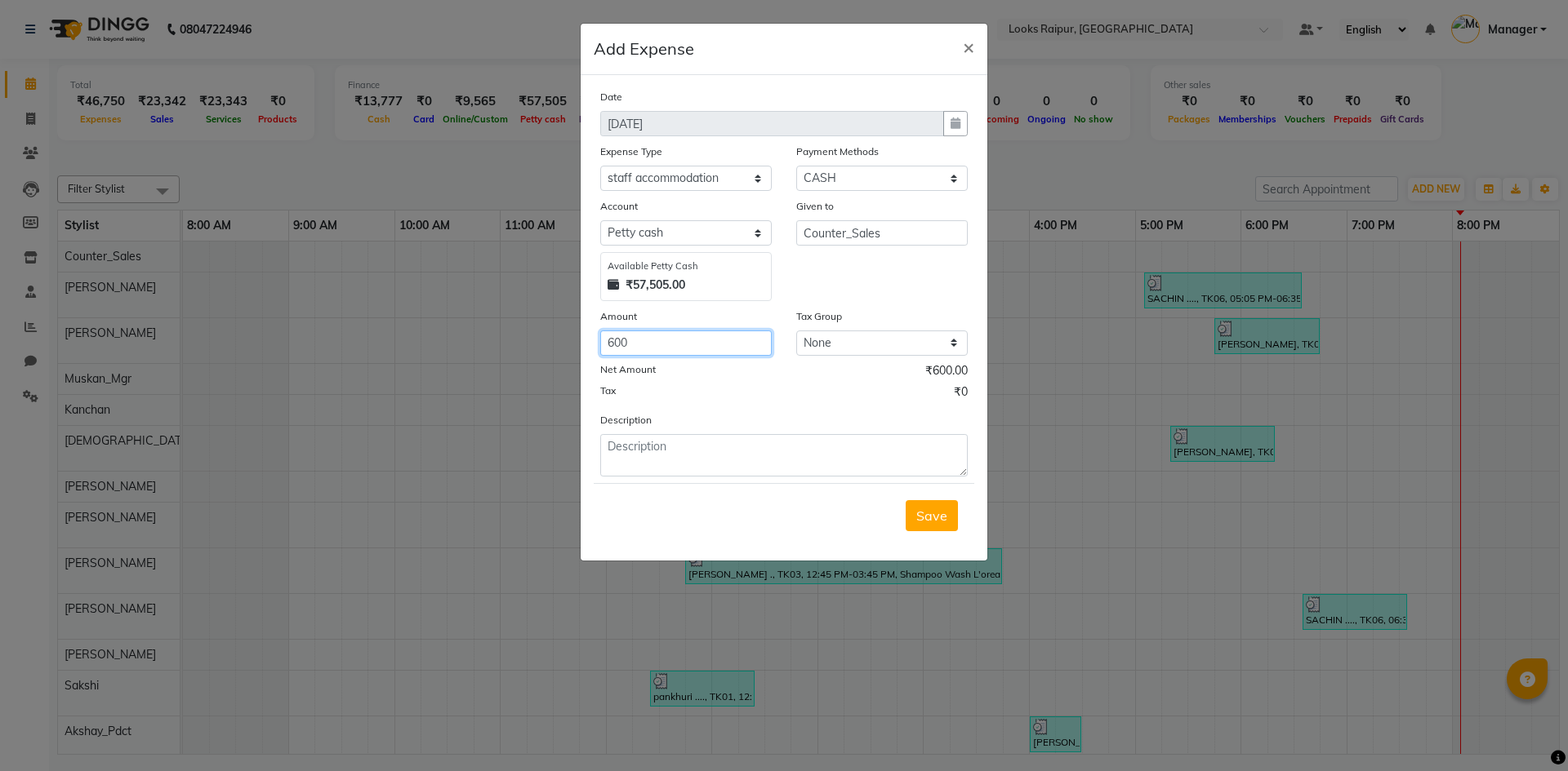
click at [669, 342] on input "600" at bounding box center [686, 343] width 172 height 25
type input "6"
type input "100"
click at [677, 452] on textarea at bounding box center [783, 454] width 368 height 42
type textarea "PAID TO JONNEY"
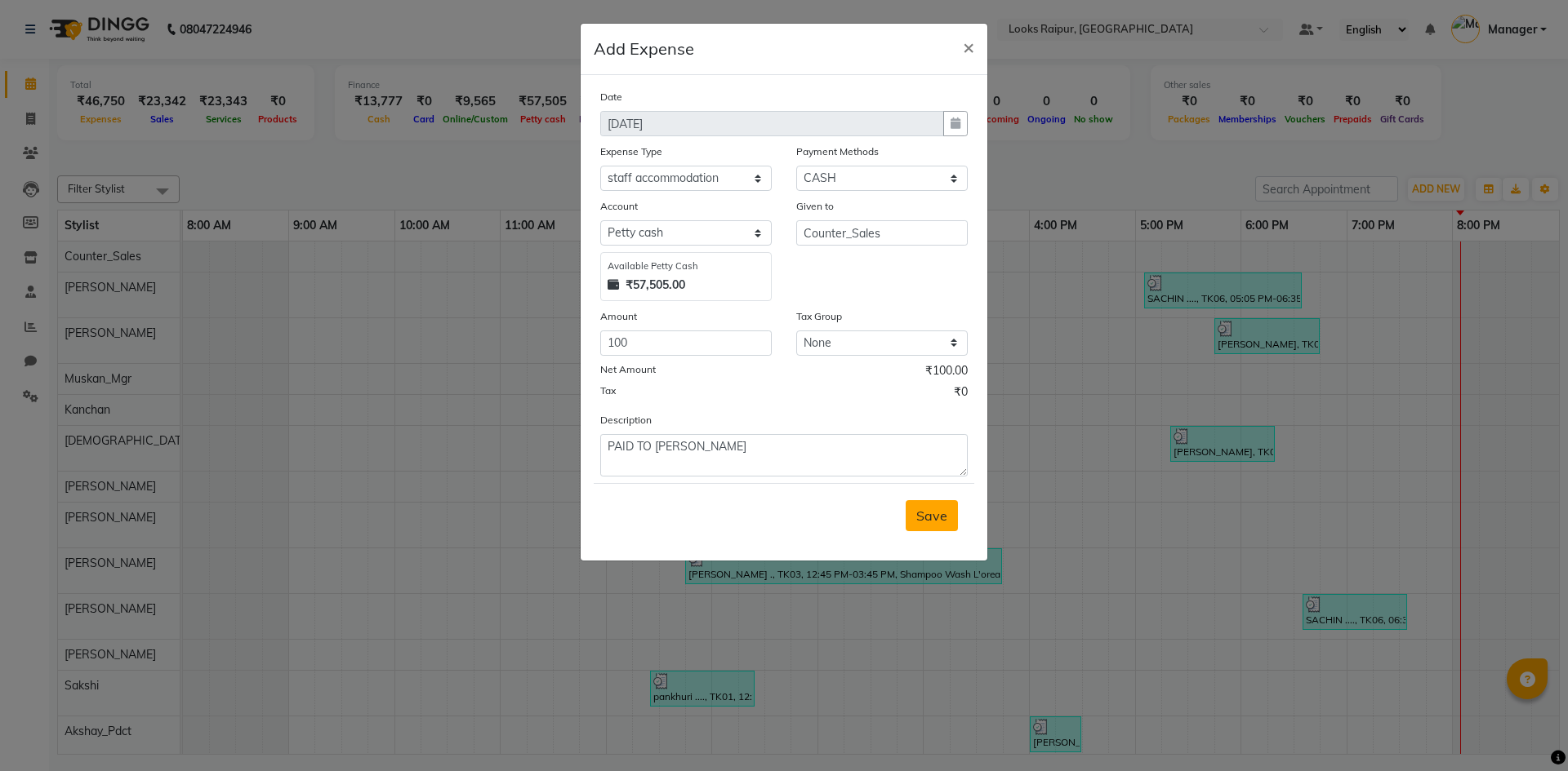
click at [935, 516] on span "Save" at bounding box center [932, 515] width 31 height 16
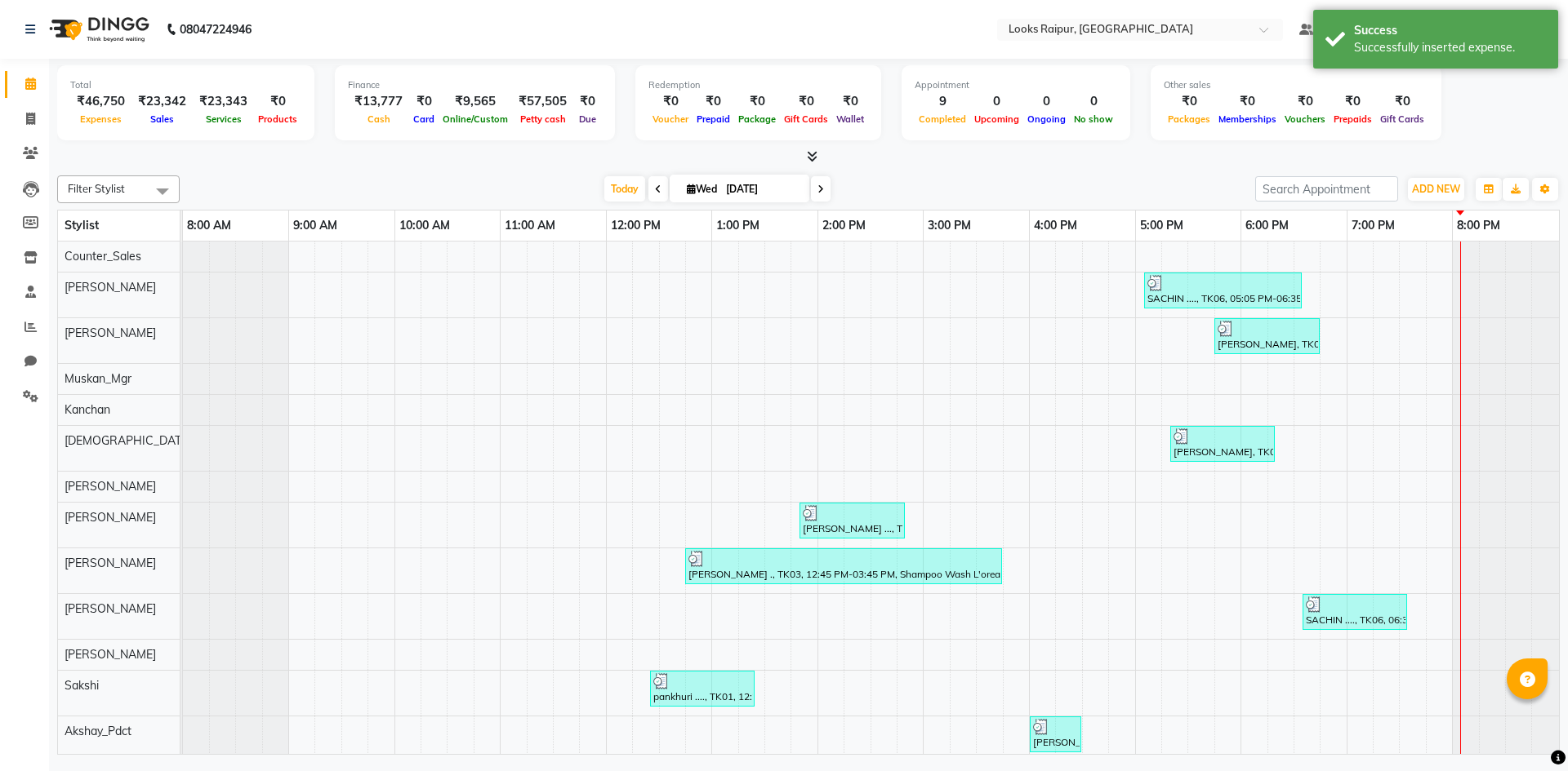
scroll to position [0, 0]
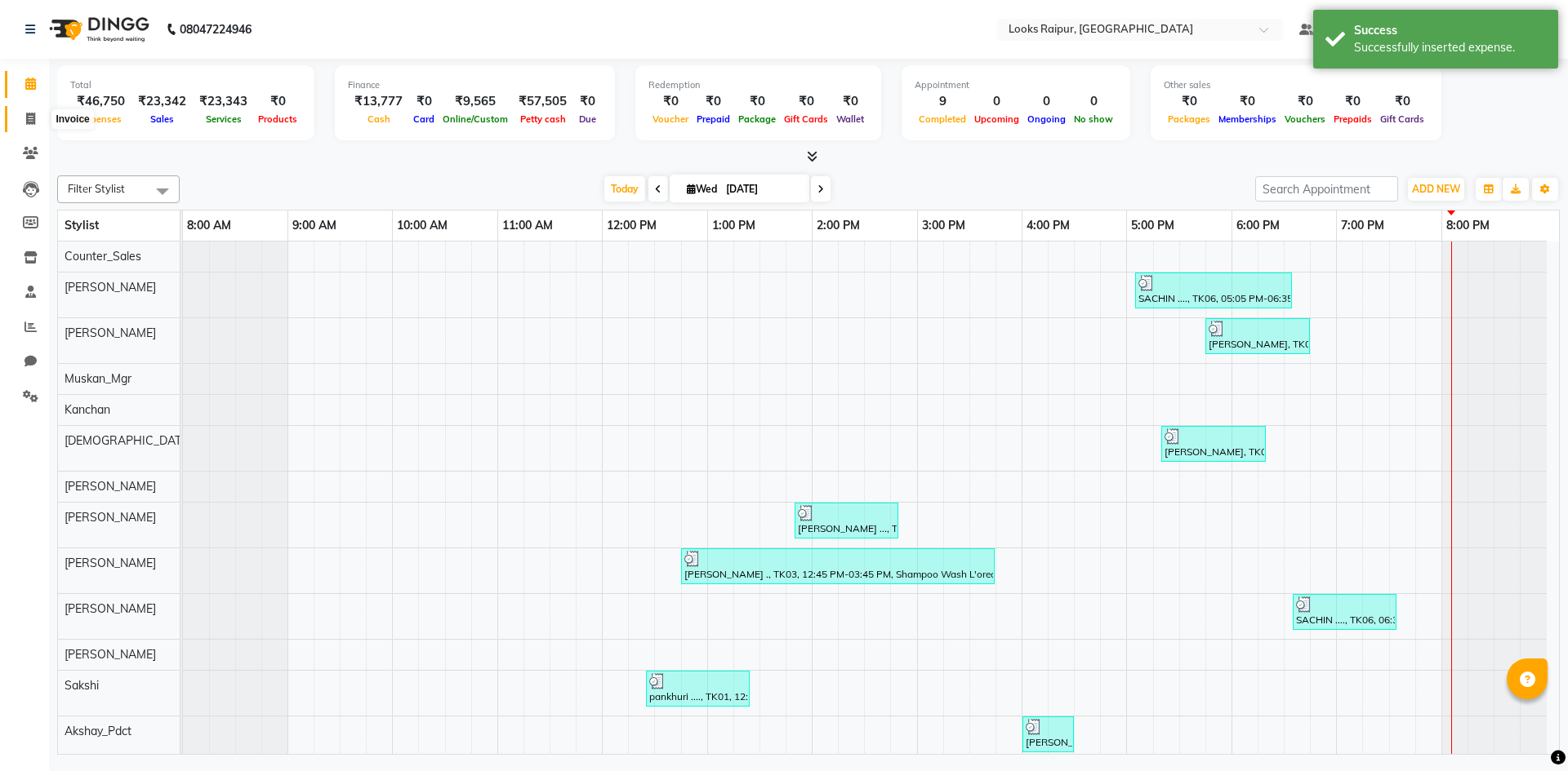
click at [27, 125] on span at bounding box center [30, 119] width 29 height 19
select select "service"
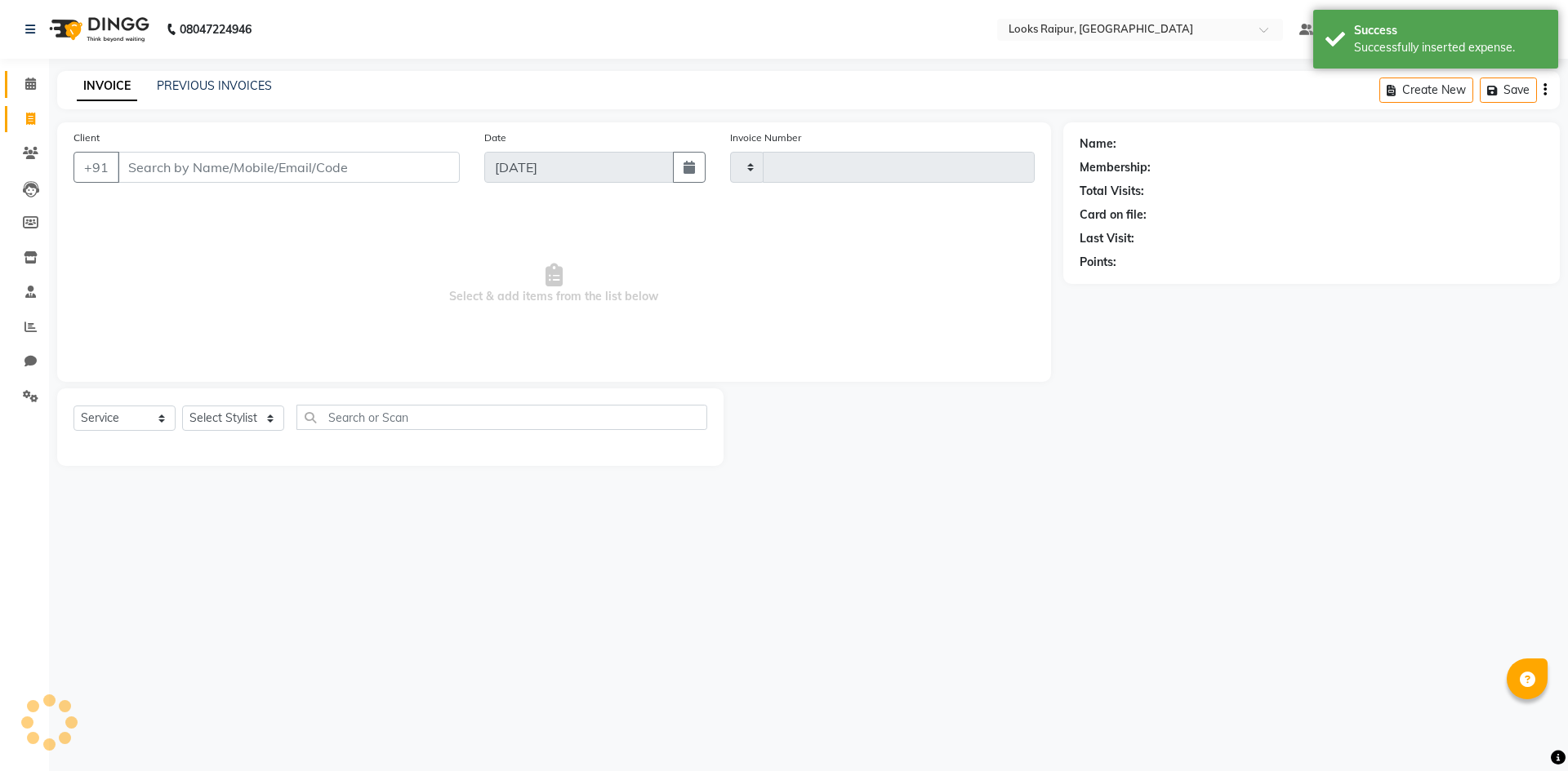
type input "0348"
select select "8606"
click at [30, 89] on icon at bounding box center [30, 84] width 11 height 13
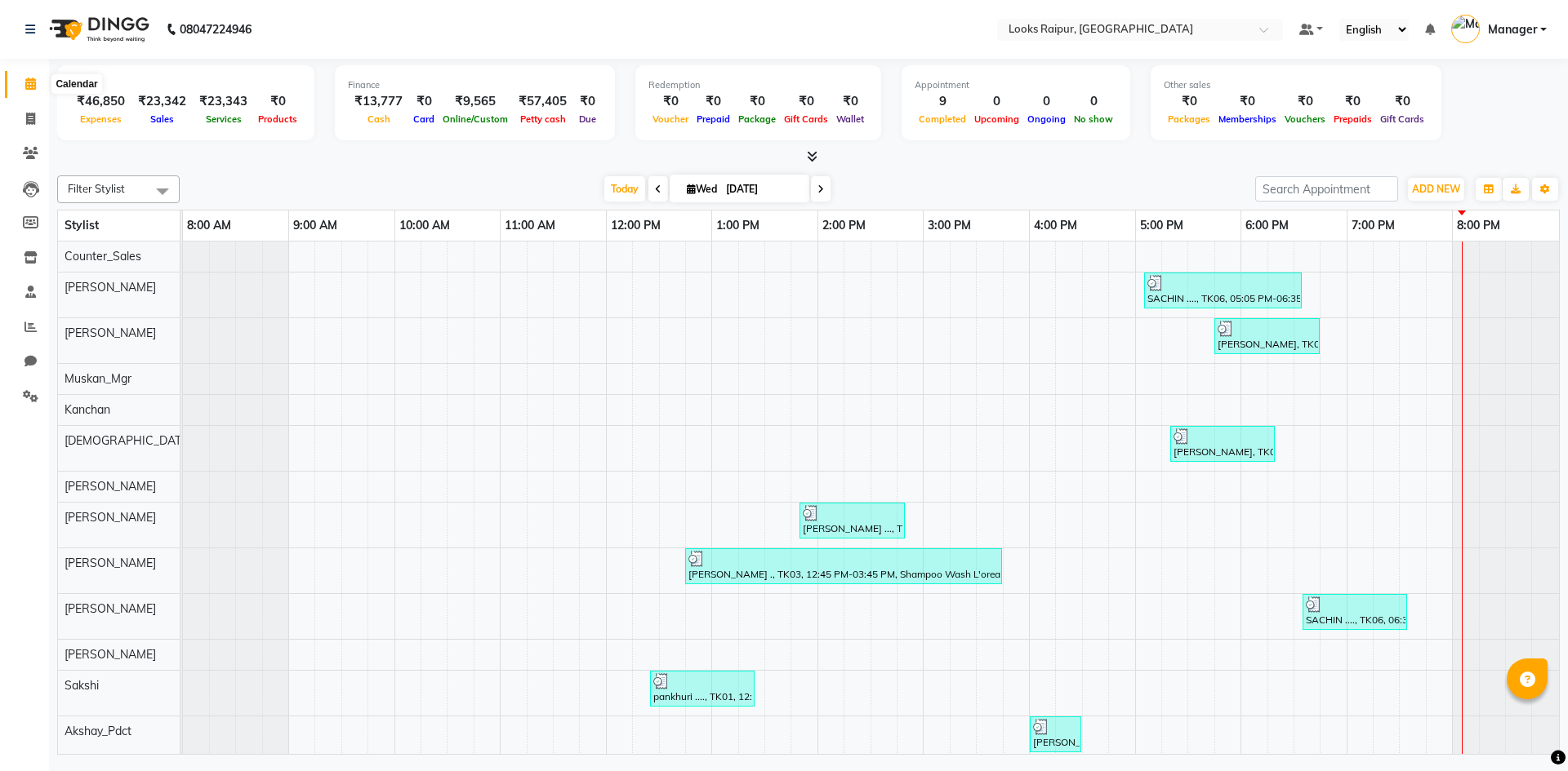
click at [35, 76] on span at bounding box center [30, 84] width 29 height 19
click at [26, 120] on icon at bounding box center [30, 119] width 9 height 13
select select "8606"
select select "service"
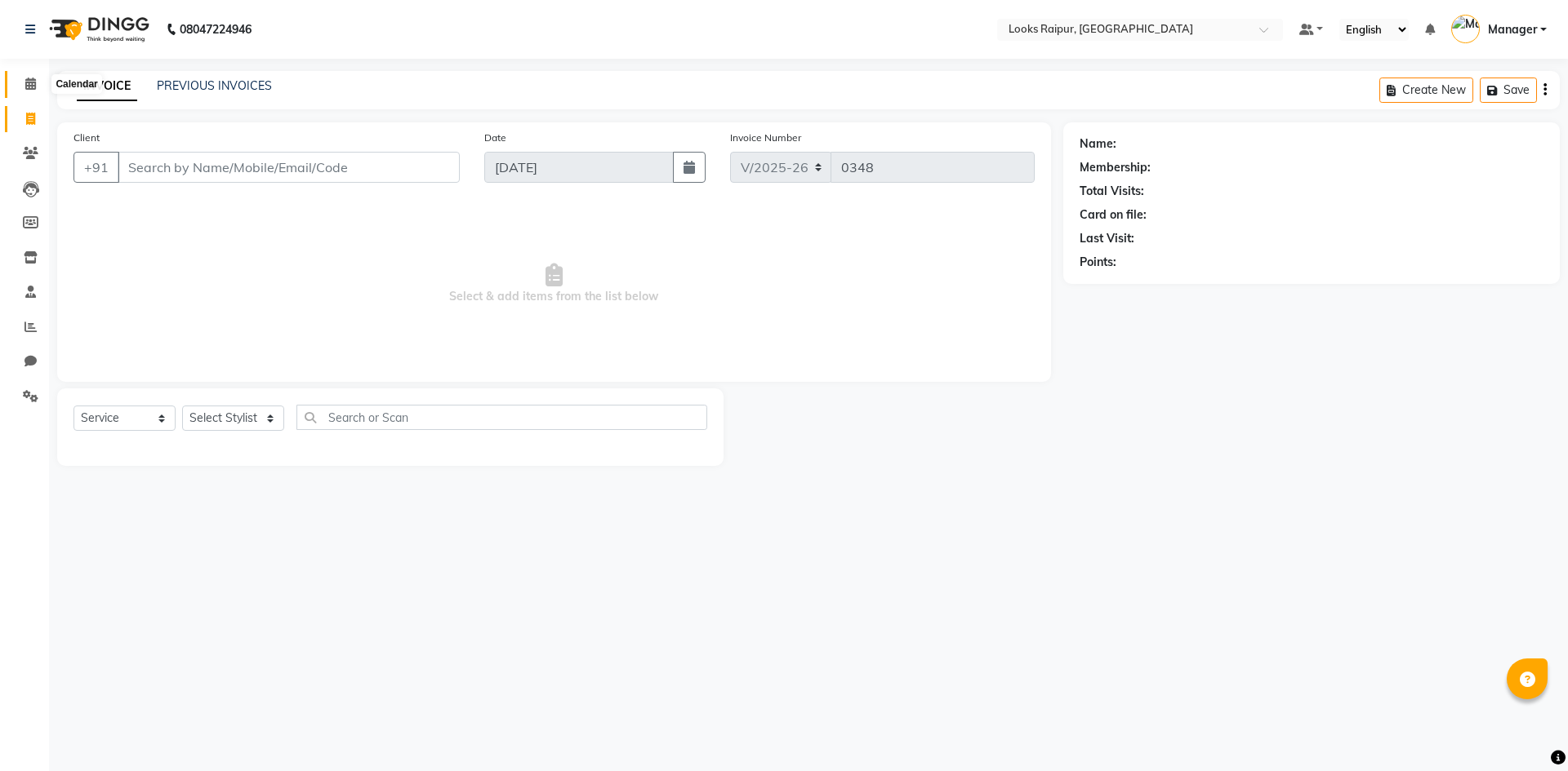
click at [31, 80] on icon at bounding box center [30, 84] width 11 height 13
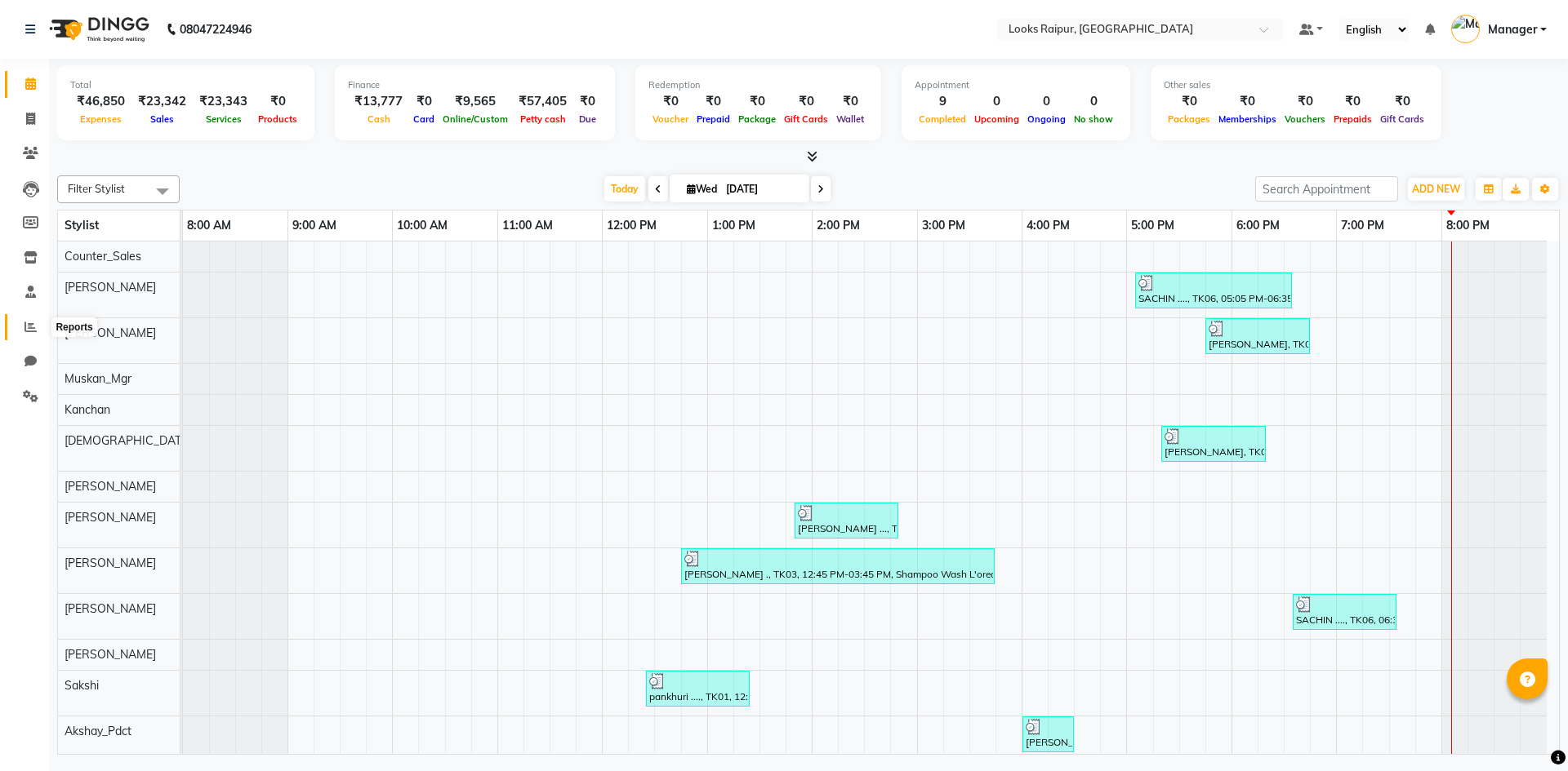
click at [23, 329] on span at bounding box center [30, 327] width 29 height 19
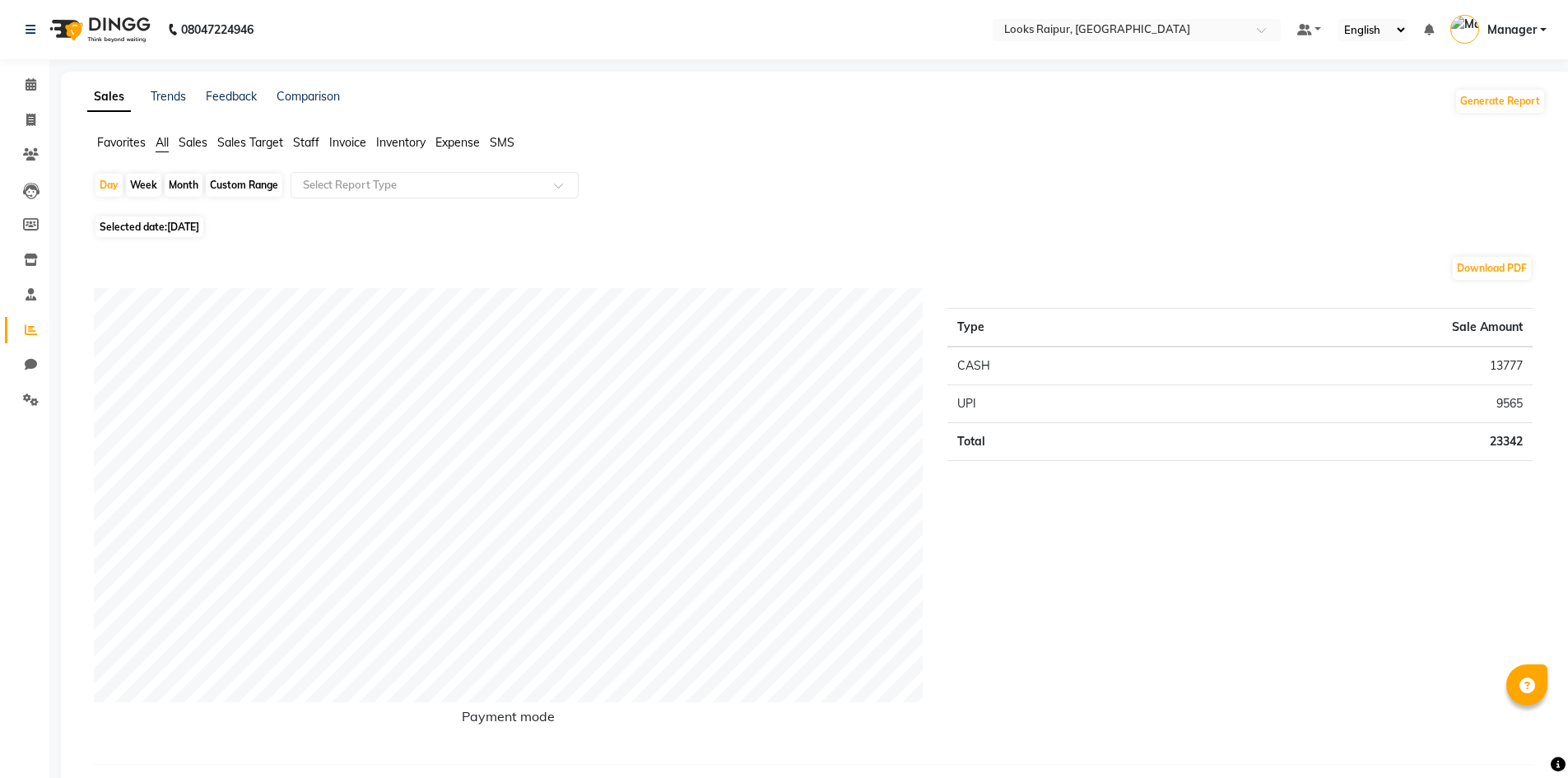
click at [455, 141] on span "Expense" at bounding box center [457, 143] width 44 height 14
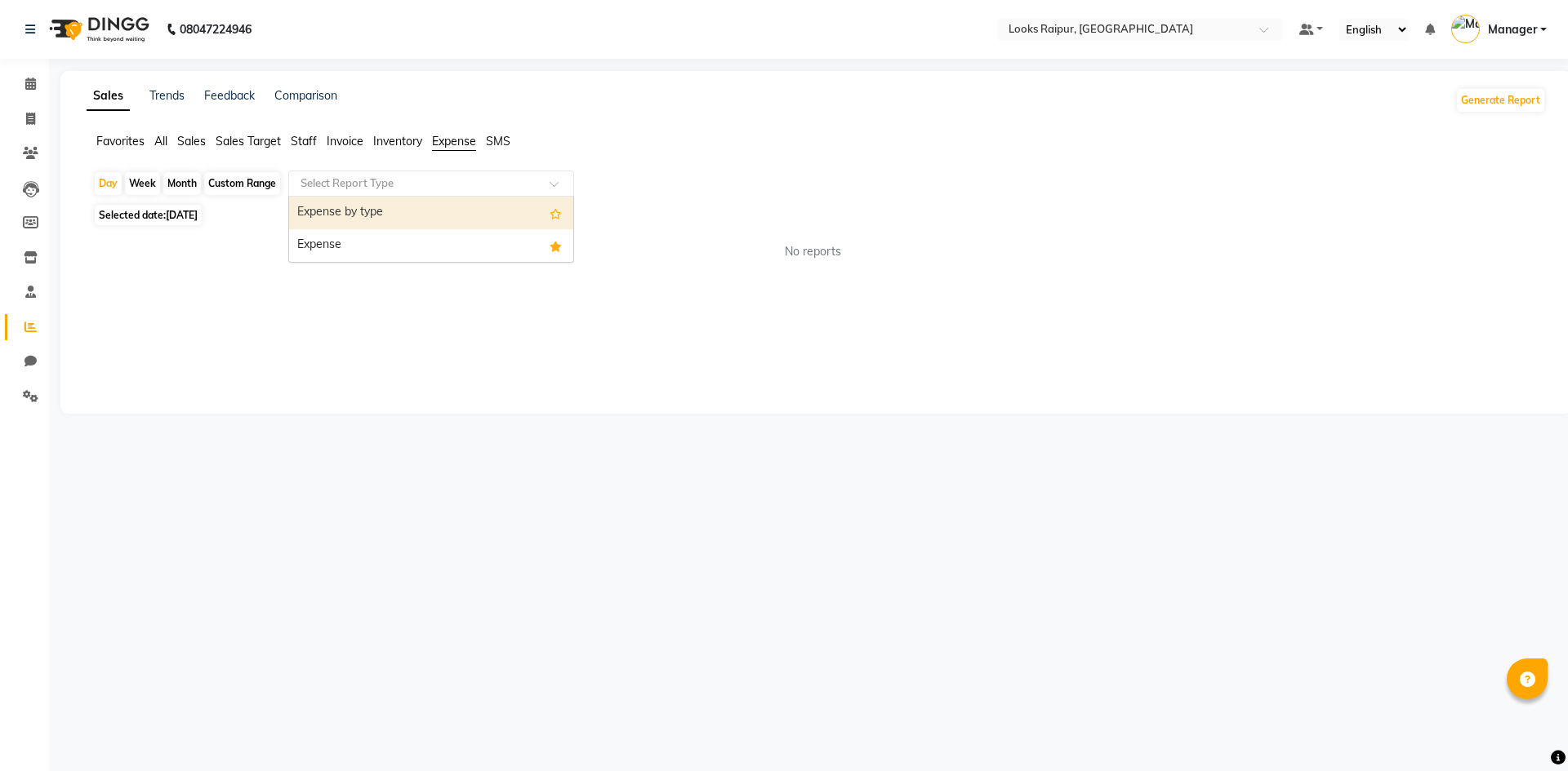
click at [548, 191] on div at bounding box center [430, 183] width 284 height 16
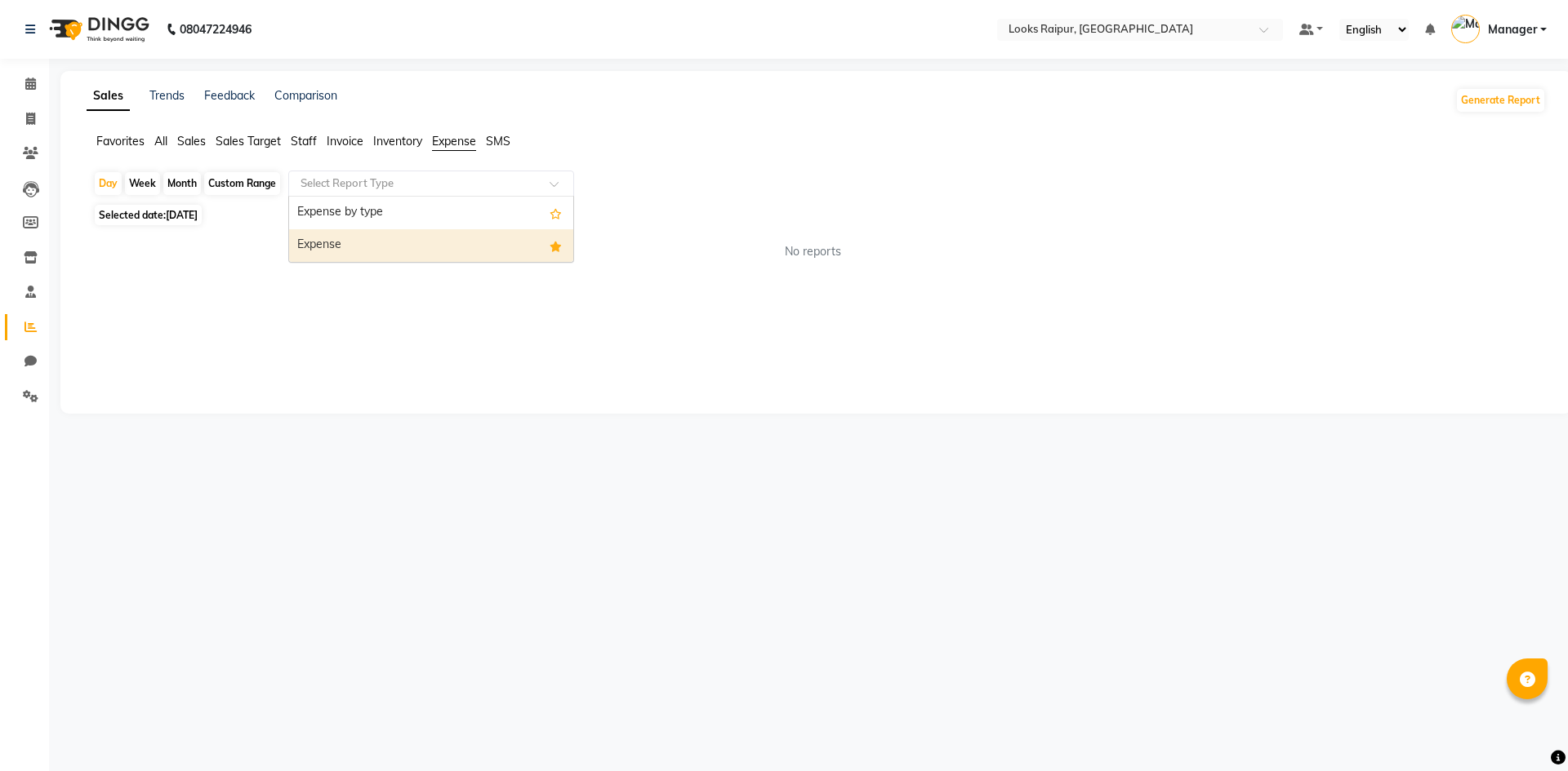
click at [474, 237] on div "Expense" at bounding box center [430, 245] width 284 height 32
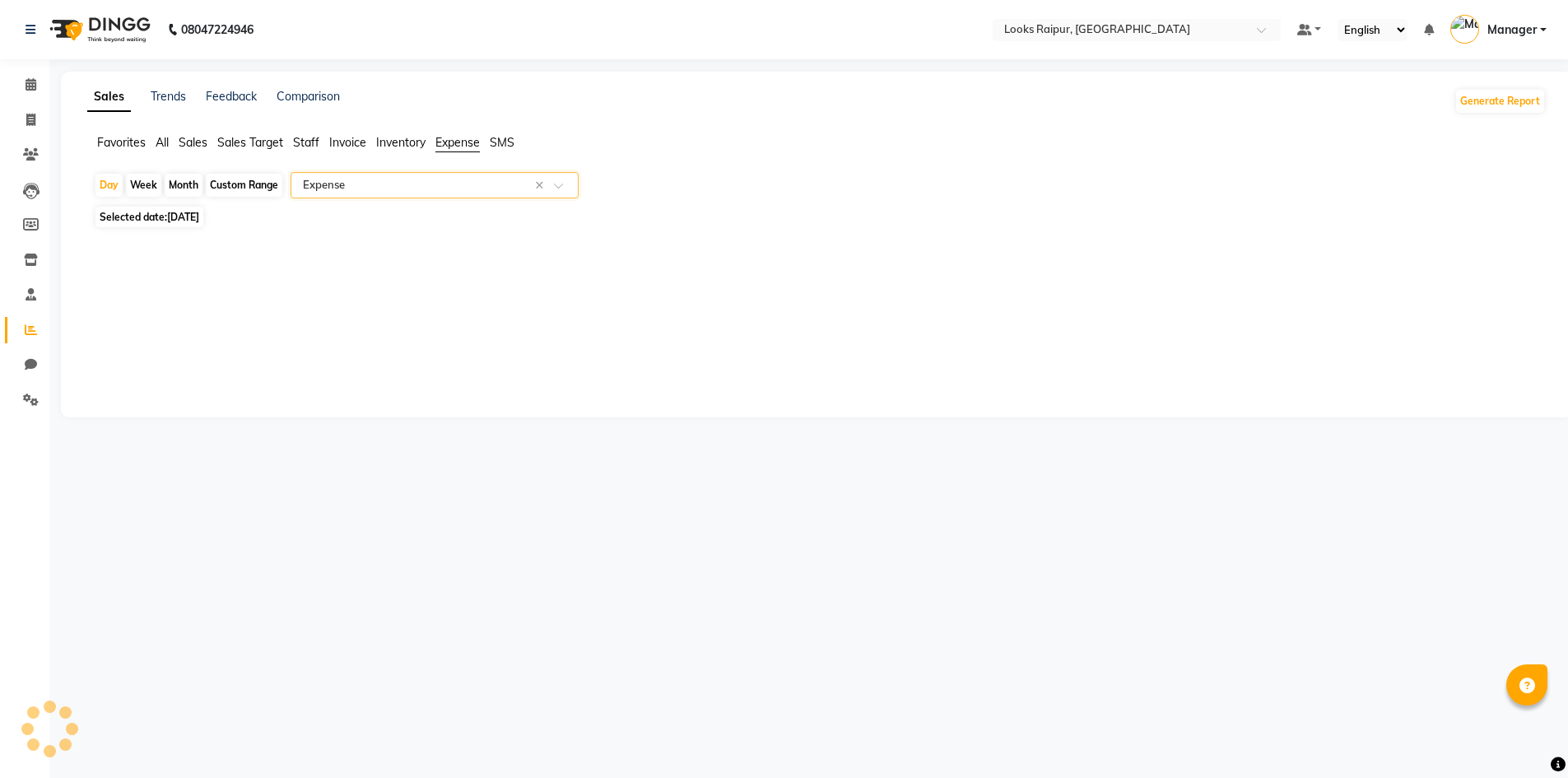
select select "full_report"
select select "csv"
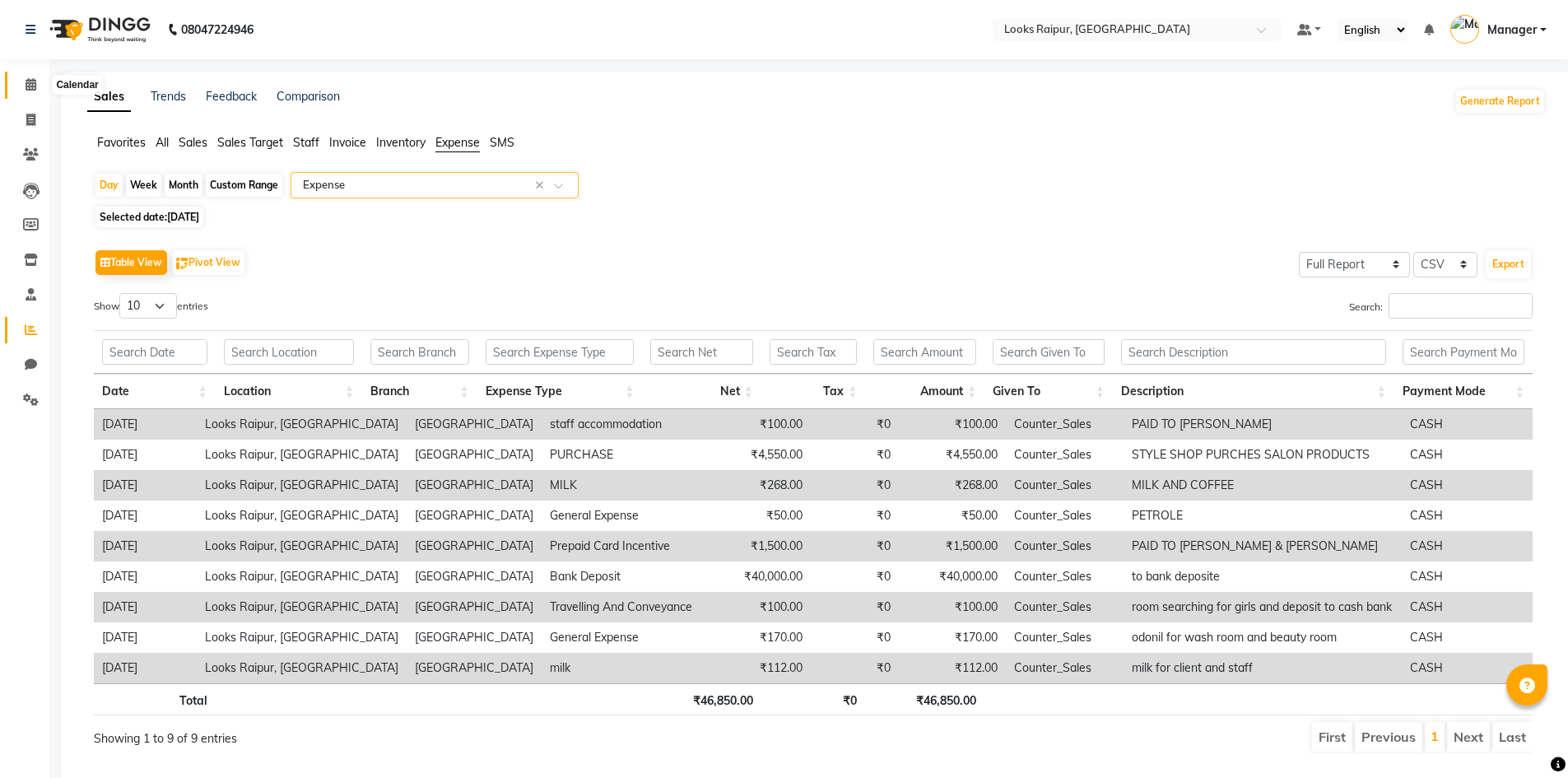
click at [26, 92] on span at bounding box center [31, 85] width 29 height 19
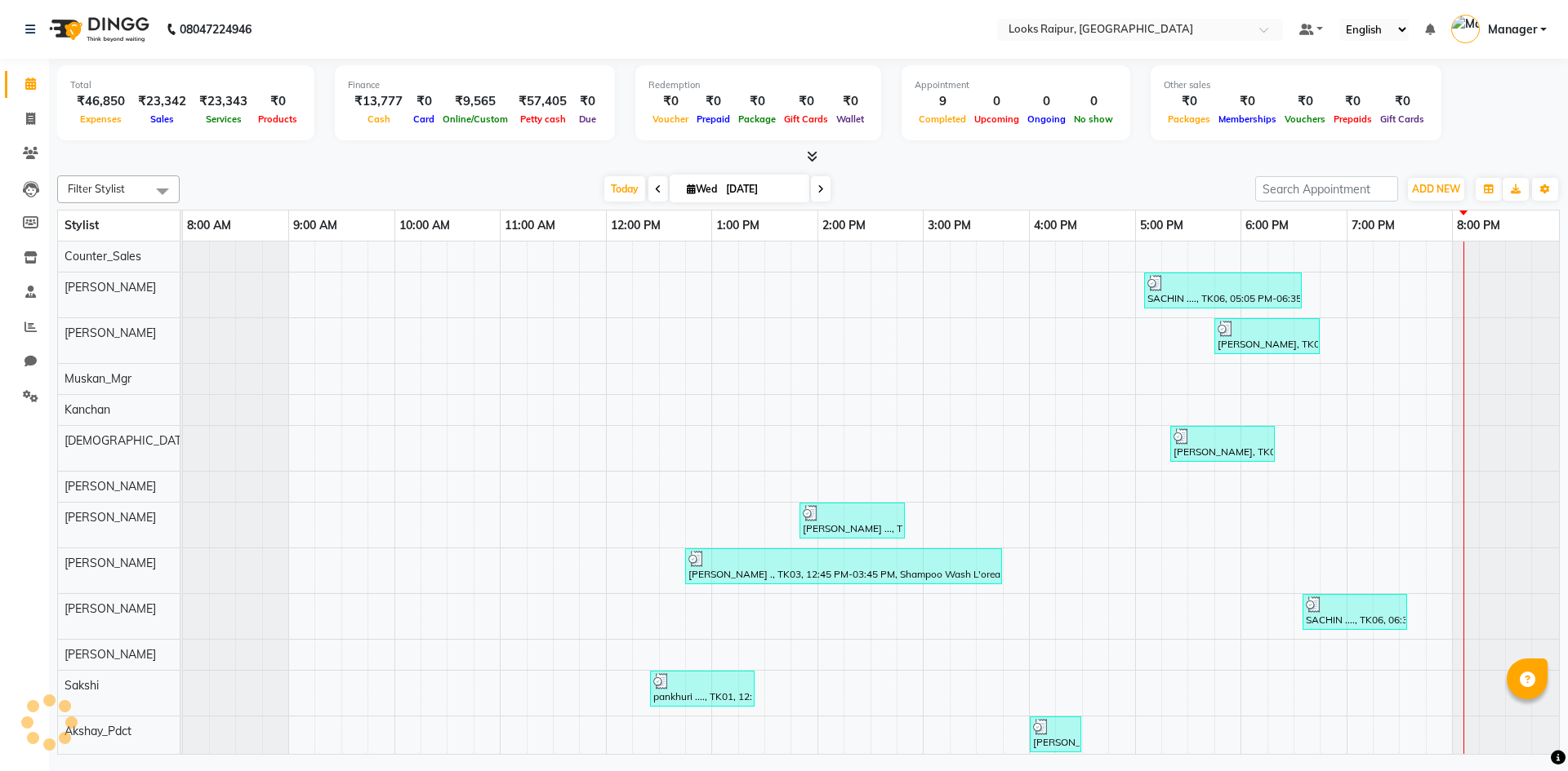
scroll to position [0, 13]
click at [1422, 182] on span "ADD NEW" at bounding box center [1436, 189] width 48 height 13
click at [1406, 261] on link "Add Expense" at bounding box center [1399, 263] width 129 height 21
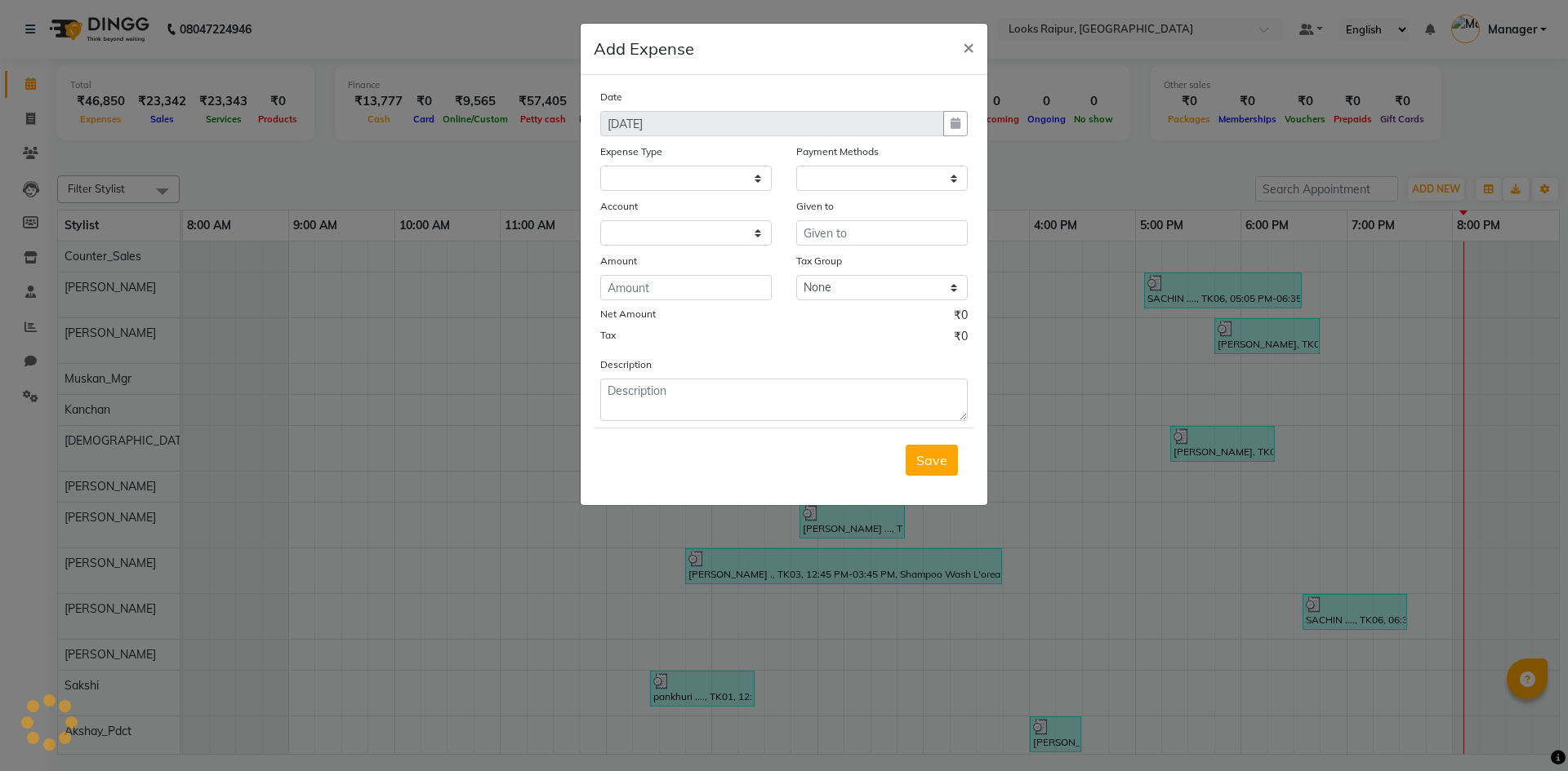
select select "1"
select select "7834"
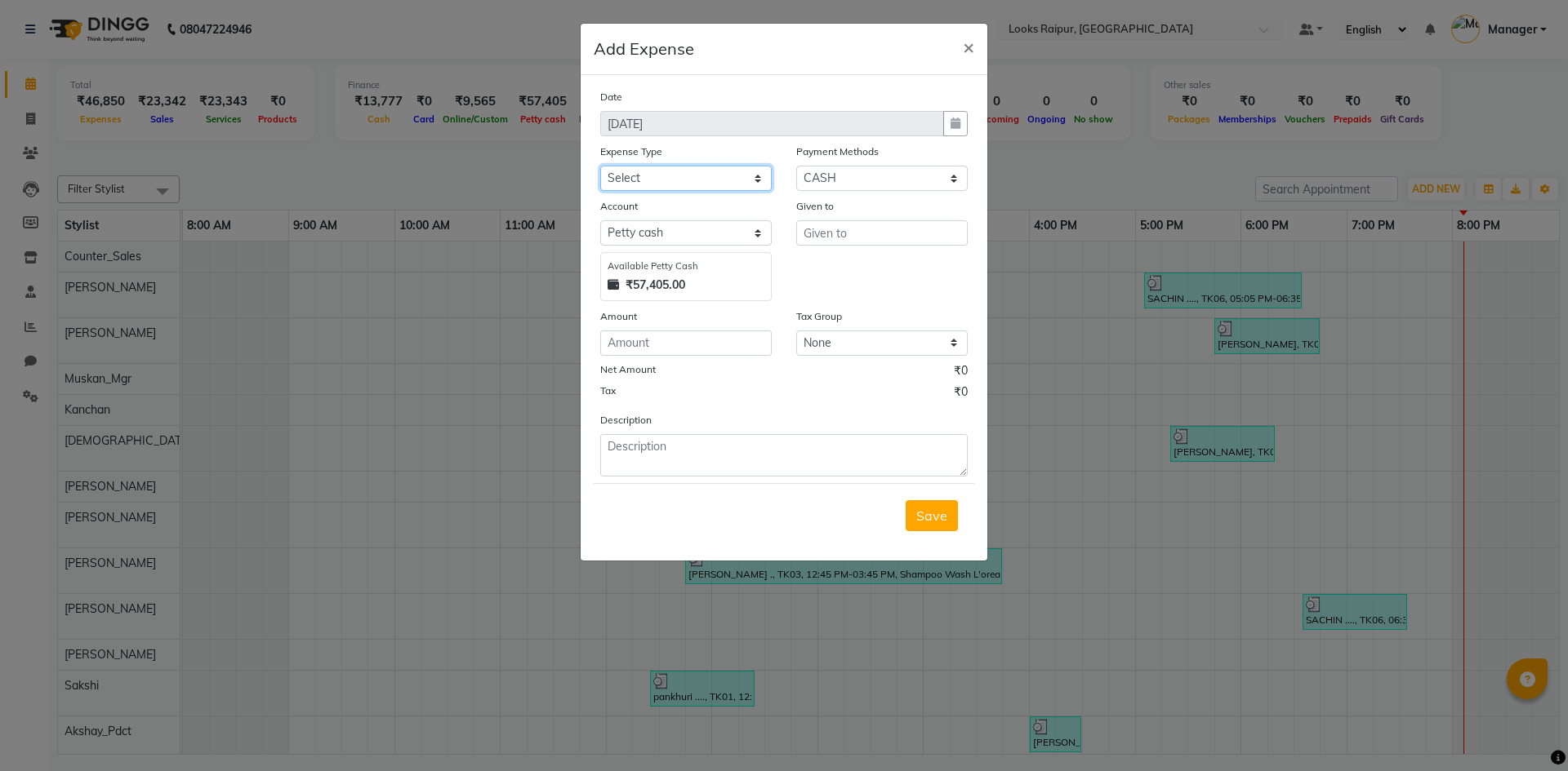
click at [720, 180] on select "Select Bank Deposit Blinkit Cash Handover CLIENT Client ordered food Client Ref…" at bounding box center [686, 178] width 172 height 25
select select "22741"
click at [600, 165] on select "Select Bank Deposit Blinkit Cash Handover CLIENT Client ordered food Client Ref…" at bounding box center [686, 178] width 172 height 25
click at [851, 230] on input "text" at bounding box center [882, 233] width 172 height 25
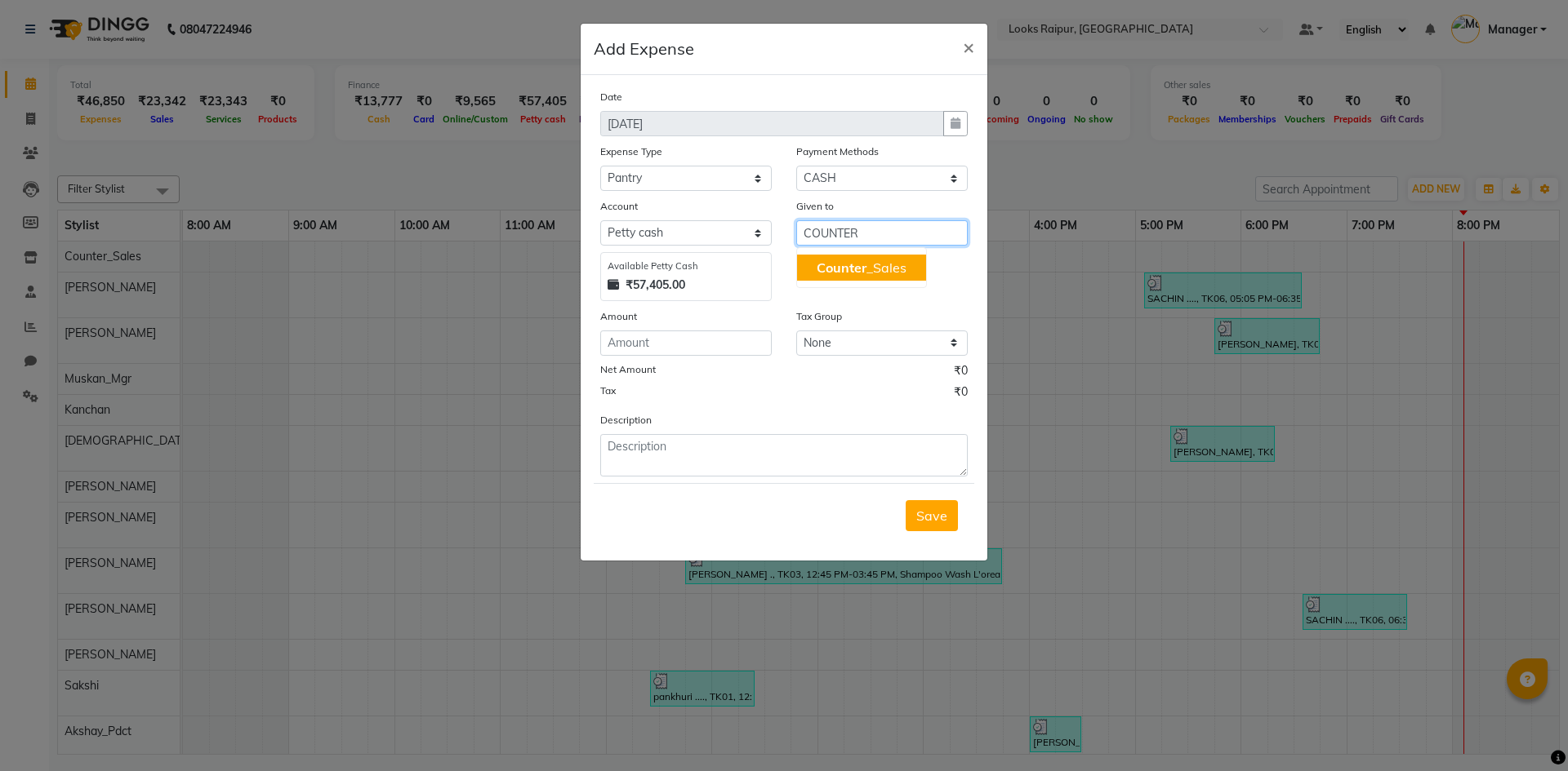
click at [875, 268] on ngb-highlight "Counter _Sales" at bounding box center [861, 267] width 89 height 16
type input "Counter_Sales"
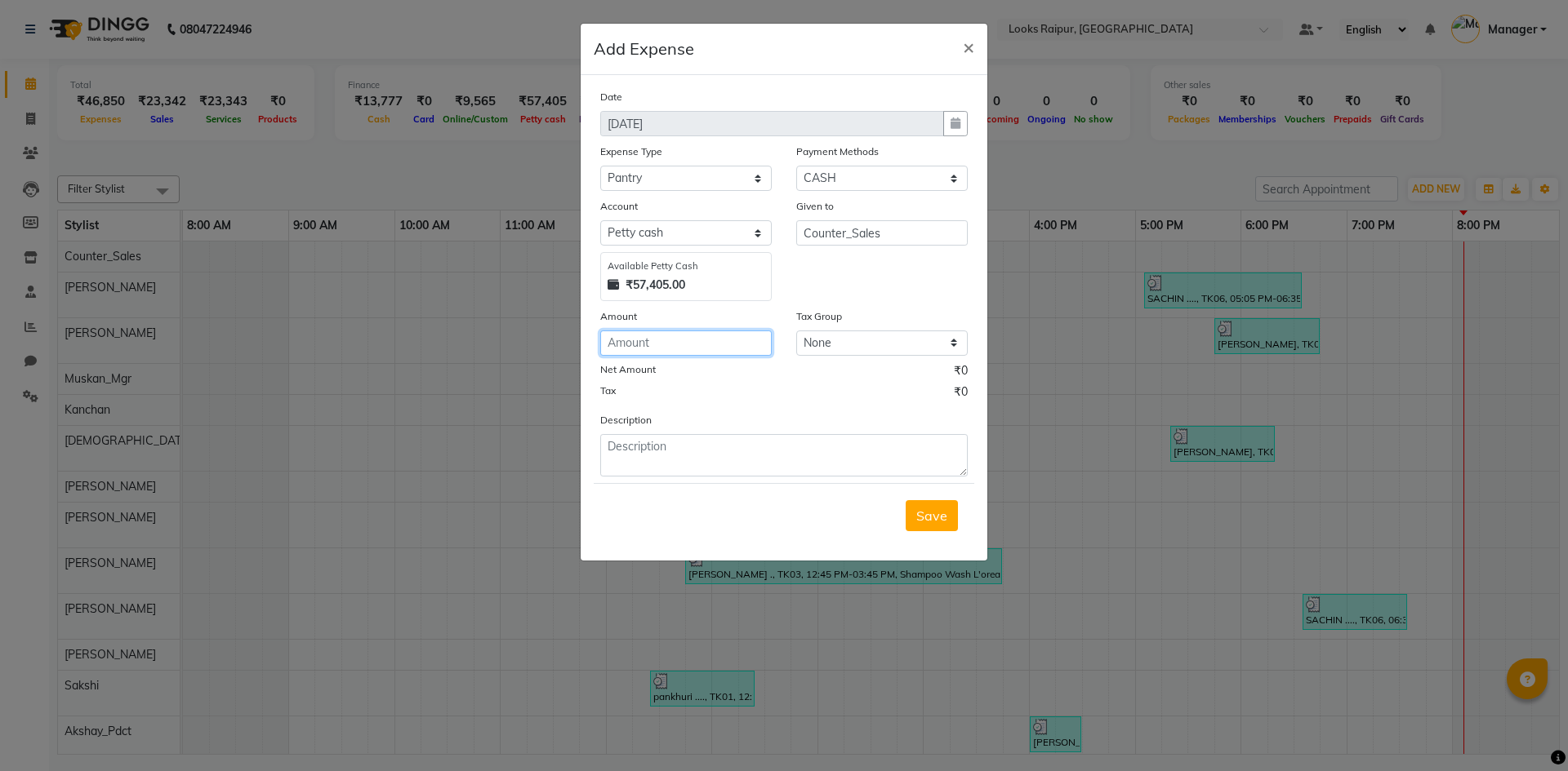
click at [649, 340] on input "number" at bounding box center [686, 343] width 172 height 25
type input "28980"
drag, startPoint x: 703, startPoint y: 470, endPoint x: 730, endPoint y: 459, distance: 29.2
click at [704, 470] on textarea at bounding box center [783, 454] width 368 height 42
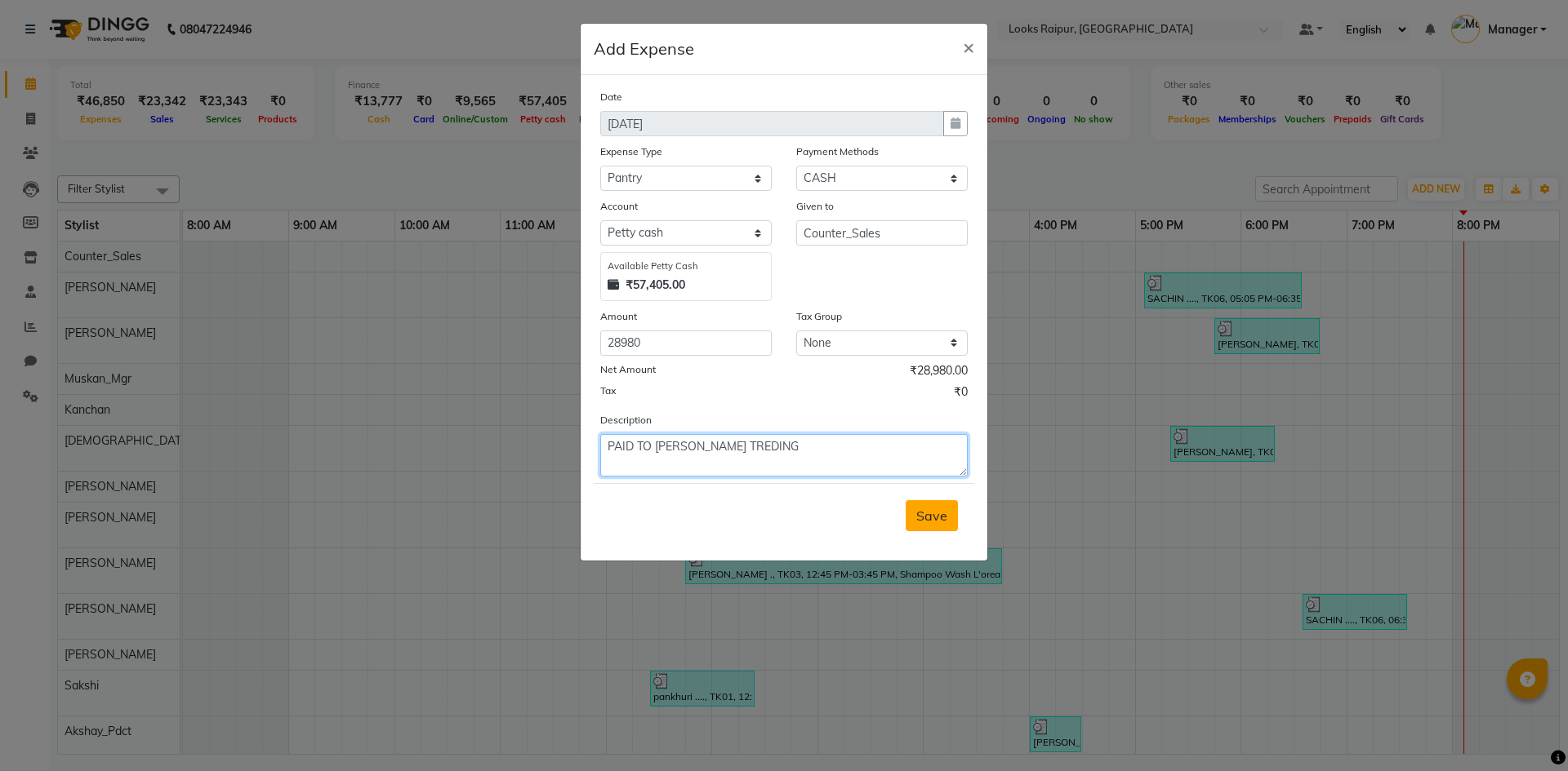
type textarea "PAID TO LAXMI TREDING"
click at [927, 513] on span "Save" at bounding box center [932, 515] width 31 height 16
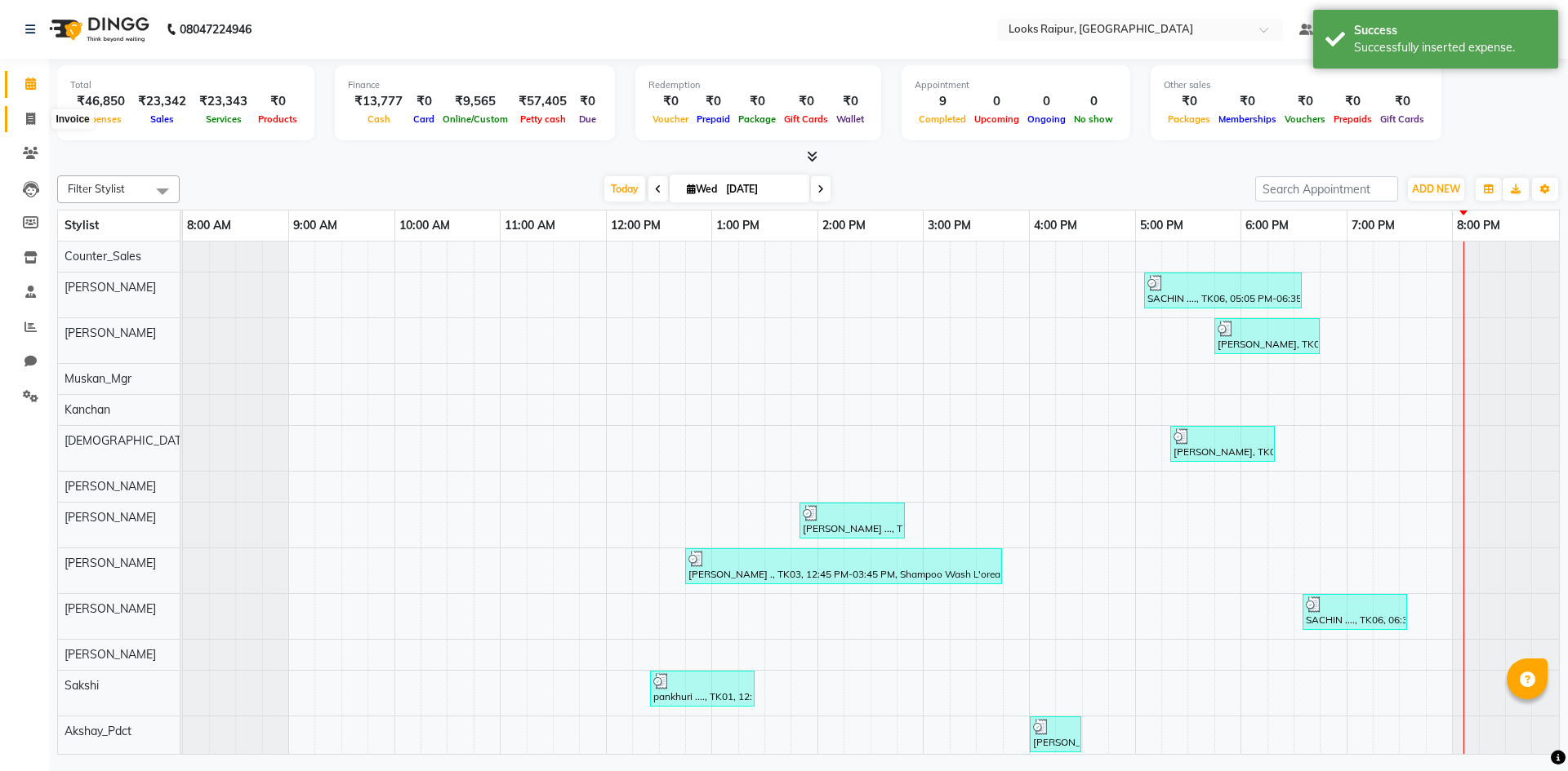
drag, startPoint x: 34, startPoint y: 122, endPoint x: 31, endPoint y: 93, distance: 29.2
click at [34, 122] on icon at bounding box center [30, 119] width 9 height 13
select select "service"
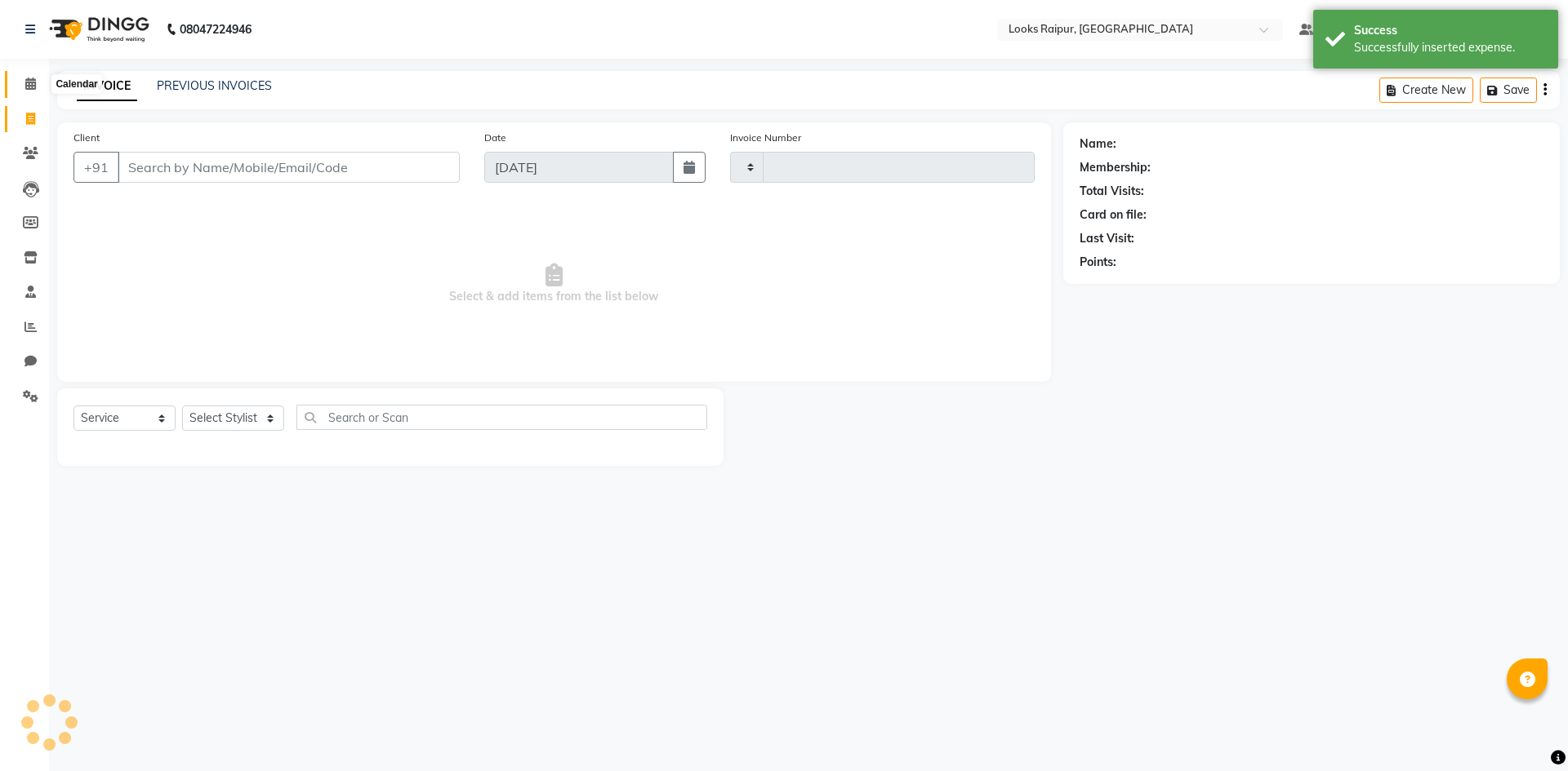
type input "0348"
select select "8606"
drag, startPoint x: 28, startPoint y: 73, endPoint x: 30, endPoint y: 81, distance: 8.2
click at [29, 76] on link "Calendar" at bounding box center [24, 84] width 39 height 27
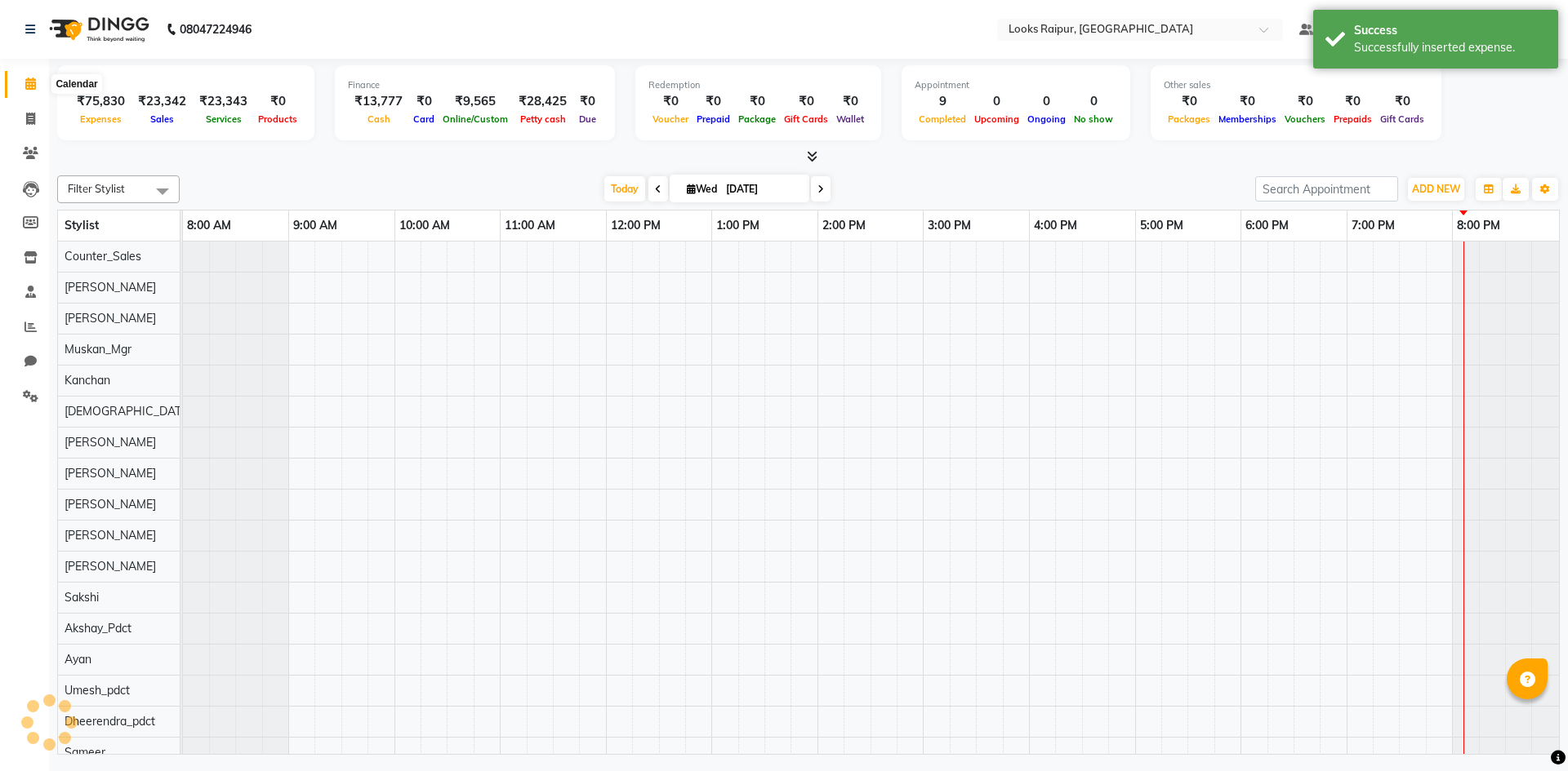
drag, startPoint x: 30, startPoint y: 81, endPoint x: 30, endPoint y: 93, distance: 12.0
click at [30, 81] on icon at bounding box center [30, 84] width 11 height 13
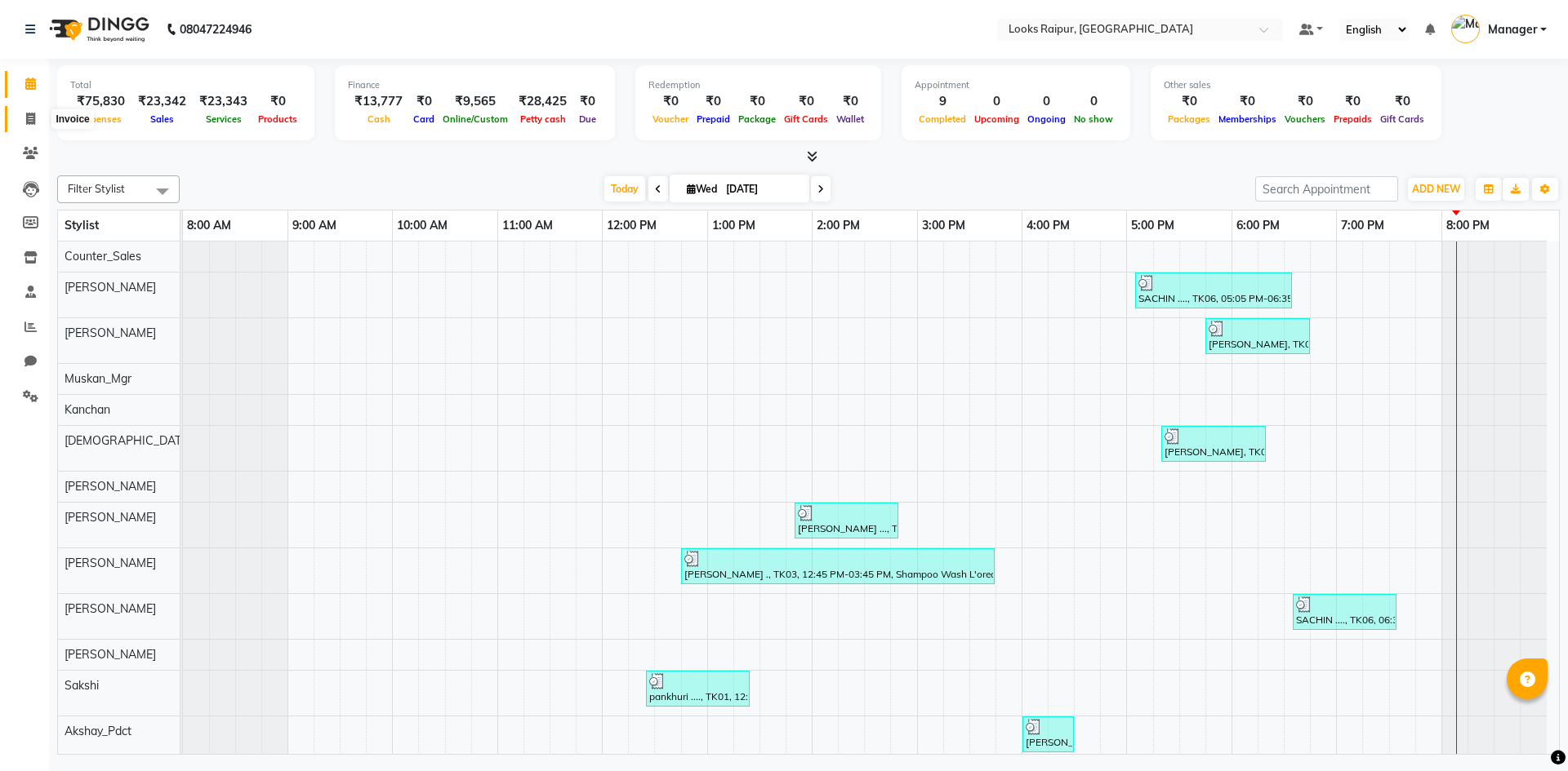
click at [22, 118] on span at bounding box center [30, 119] width 29 height 19
select select "service"
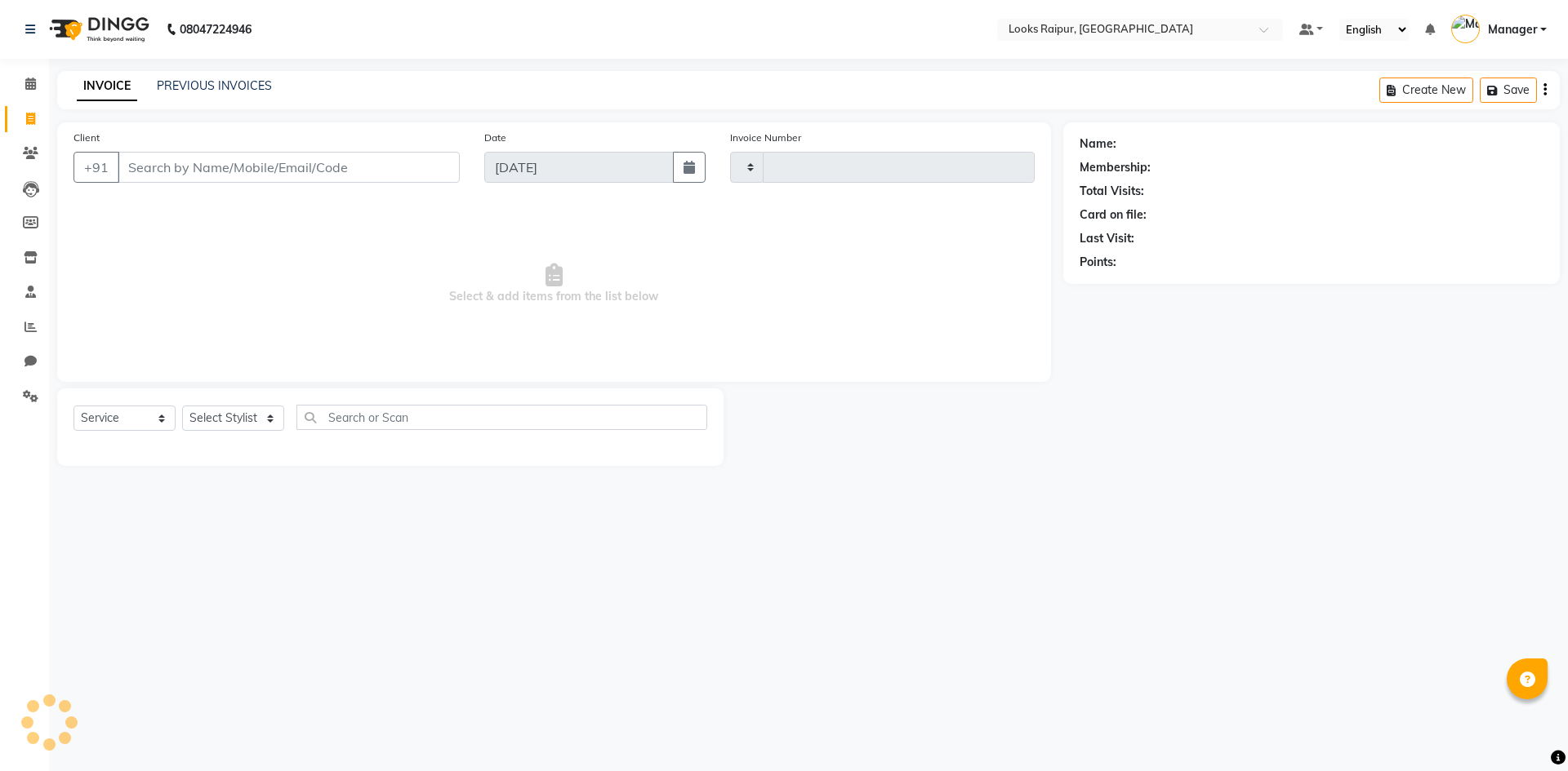
type input "0348"
select select "8606"
click at [182, 82] on link "PREVIOUS INVOICES" at bounding box center [214, 86] width 115 height 14
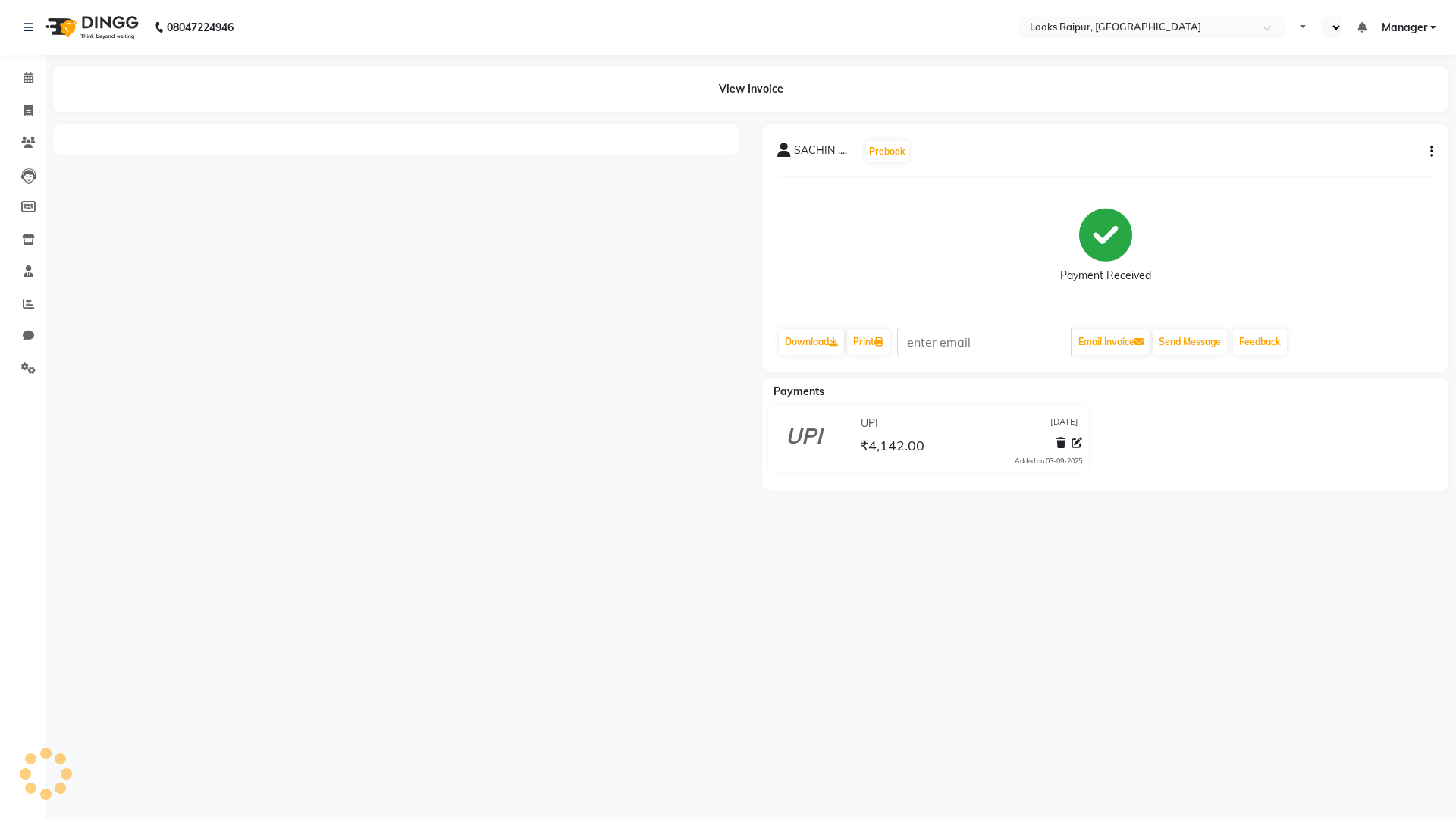
select select "en"
click at [32, 107] on icon at bounding box center [28, 111] width 8 height 12
select select "service"
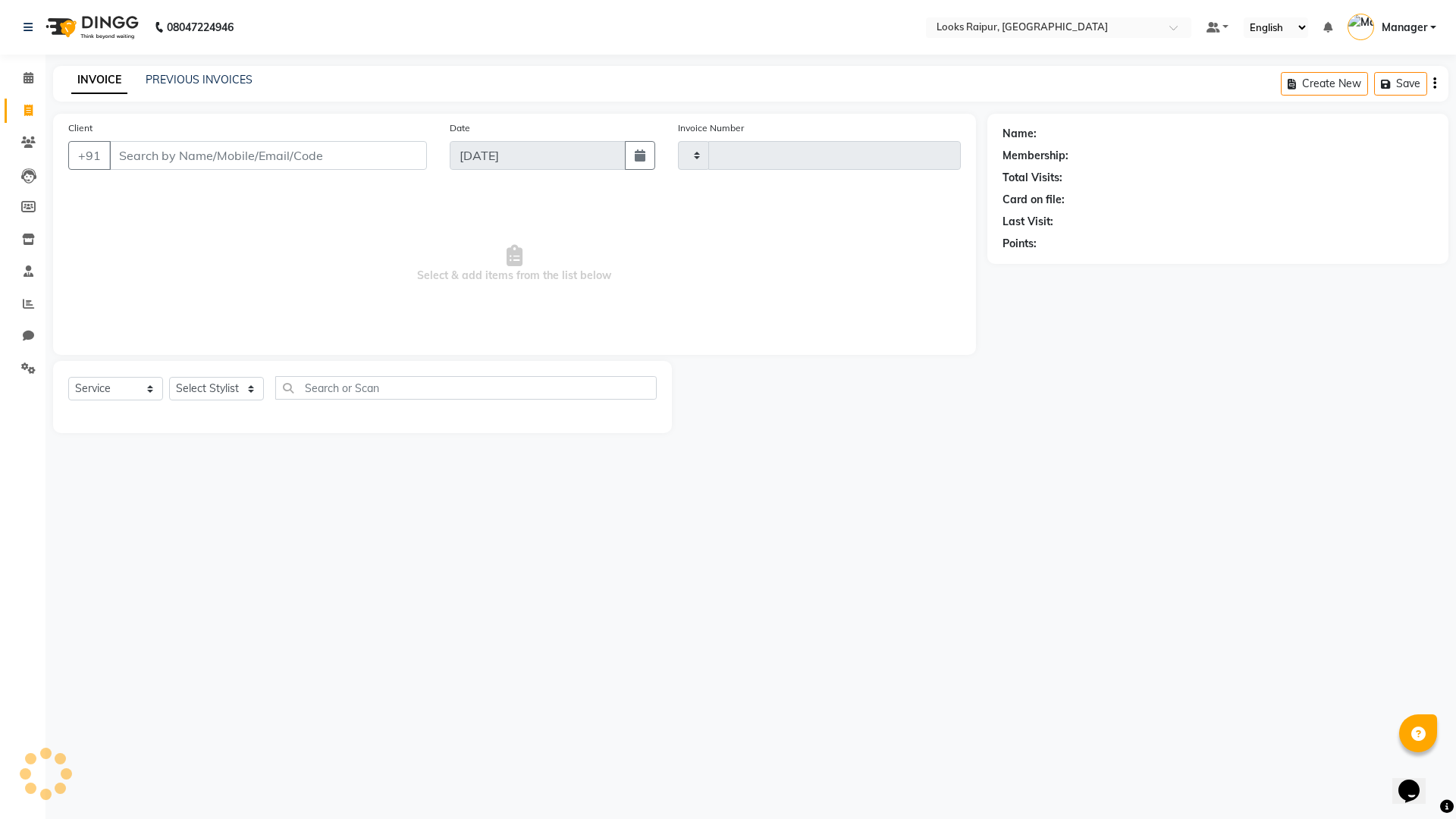
type input "0348"
select select "8606"
click at [183, 82] on link "PREVIOUS INVOICES" at bounding box center [199, 80] width 107 height 13
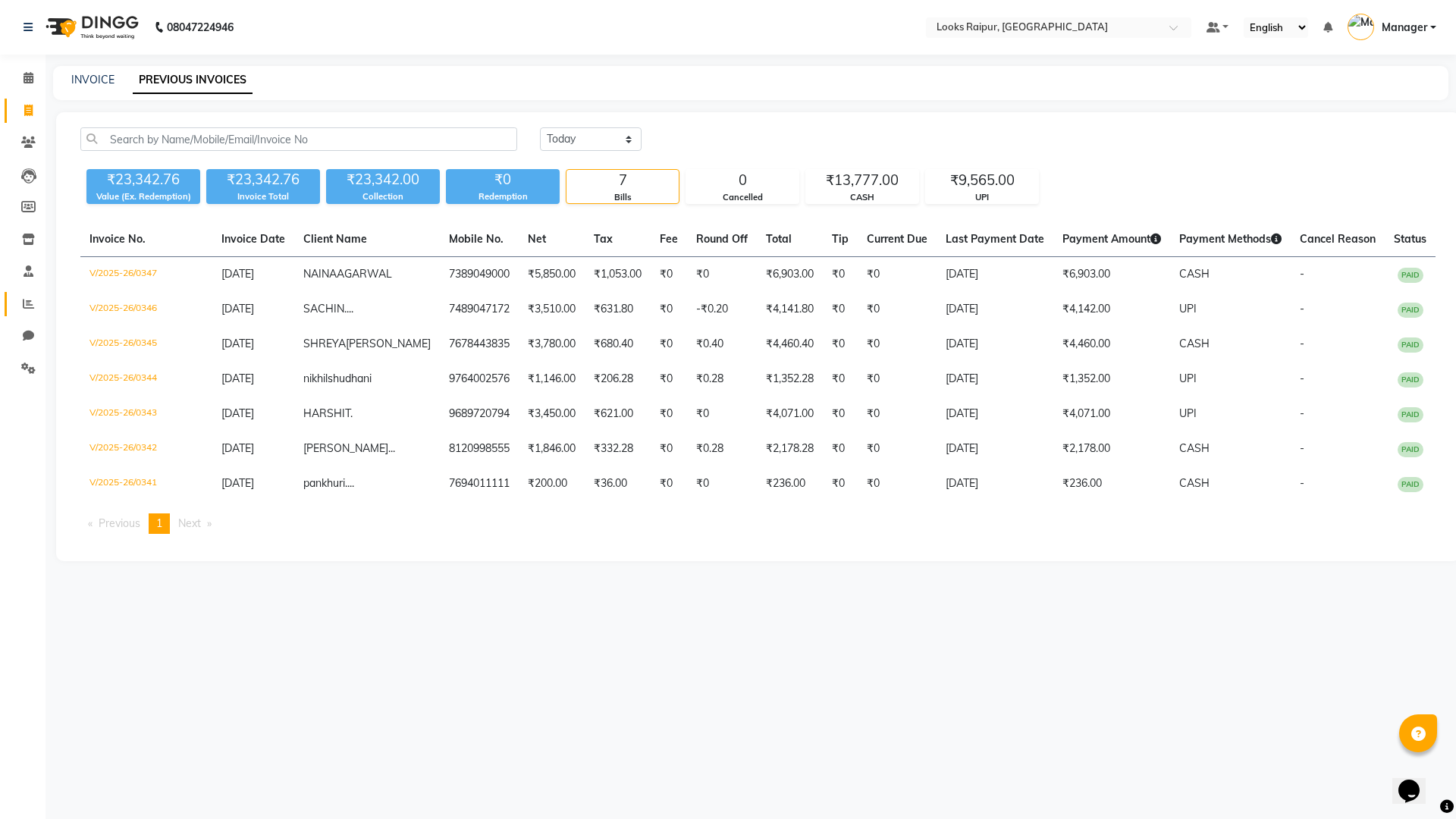
click at [13, 303] on link "Reports" at bounding box center [22, 304] width 37 height 25
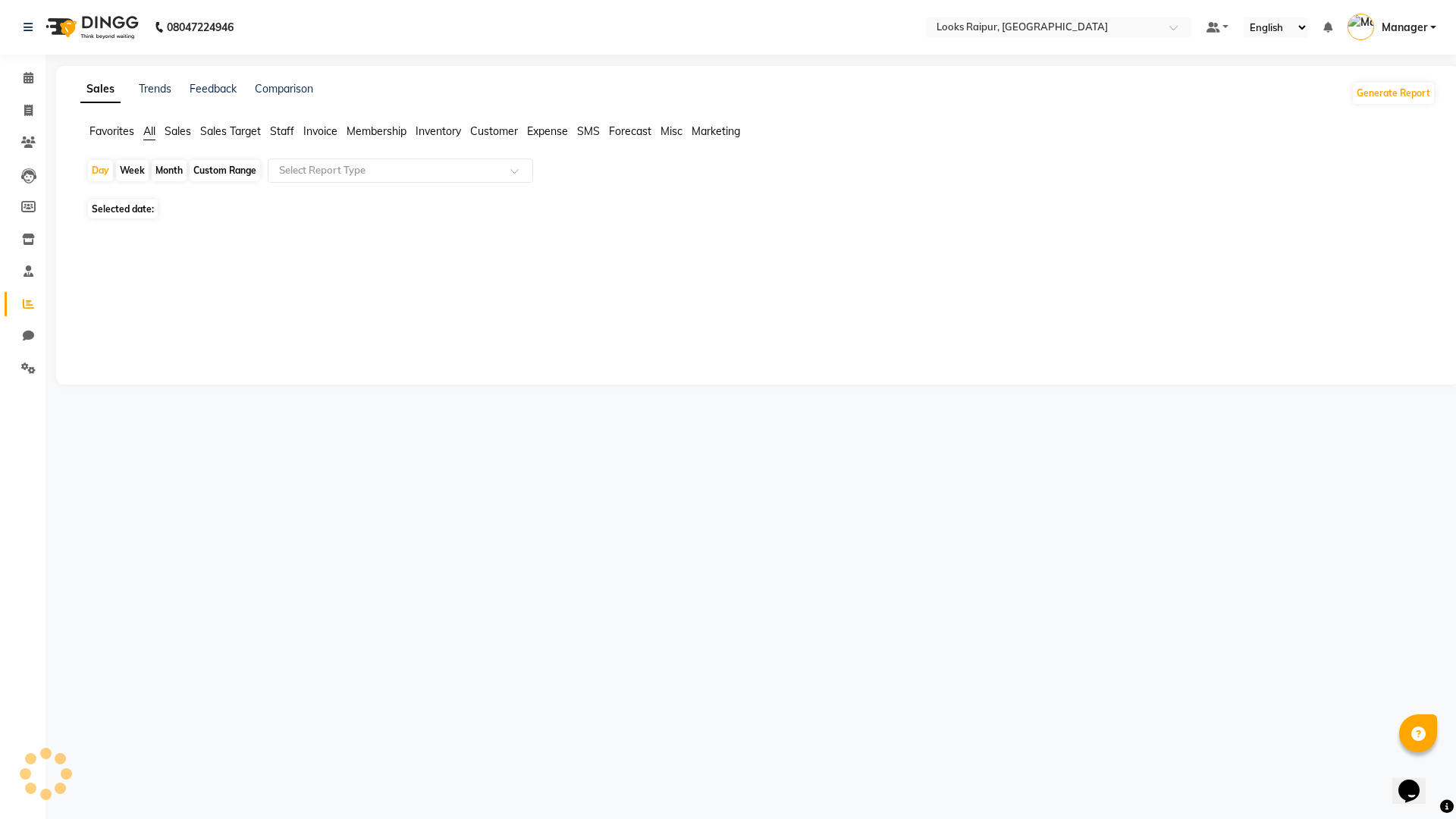
click at [17, 303] on span at bounding box center [28, 304] width 27 height 17
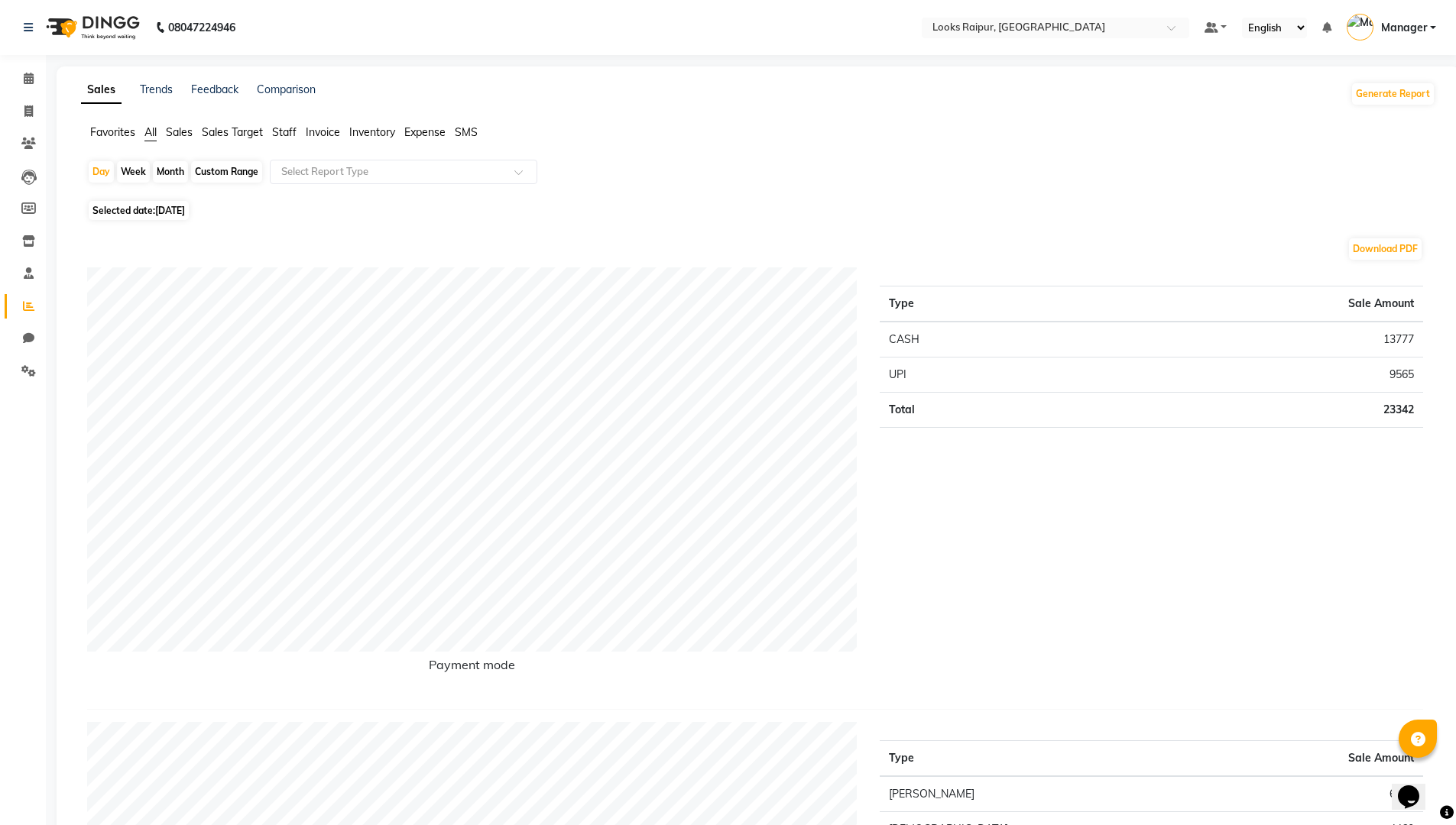
click at [27, 294] on link "Reports" at bounding box center [23, 307] width 37 height 25
click at [31, 283] on link "Staff" at bounding box center [23, 274] width 37 height 25
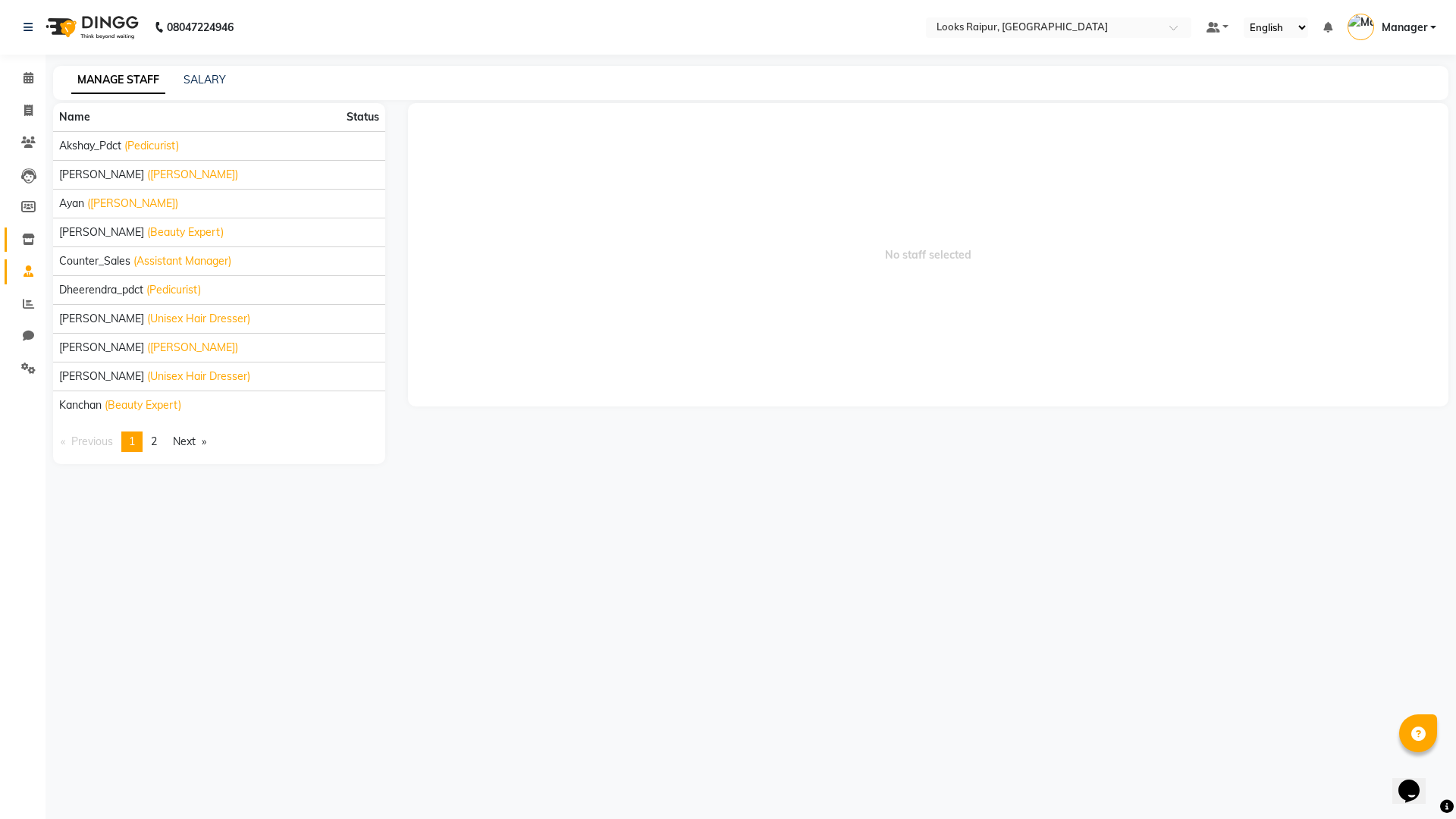
click at [34, 242] on icon at bounding box center [28, 239] width 13 height 12
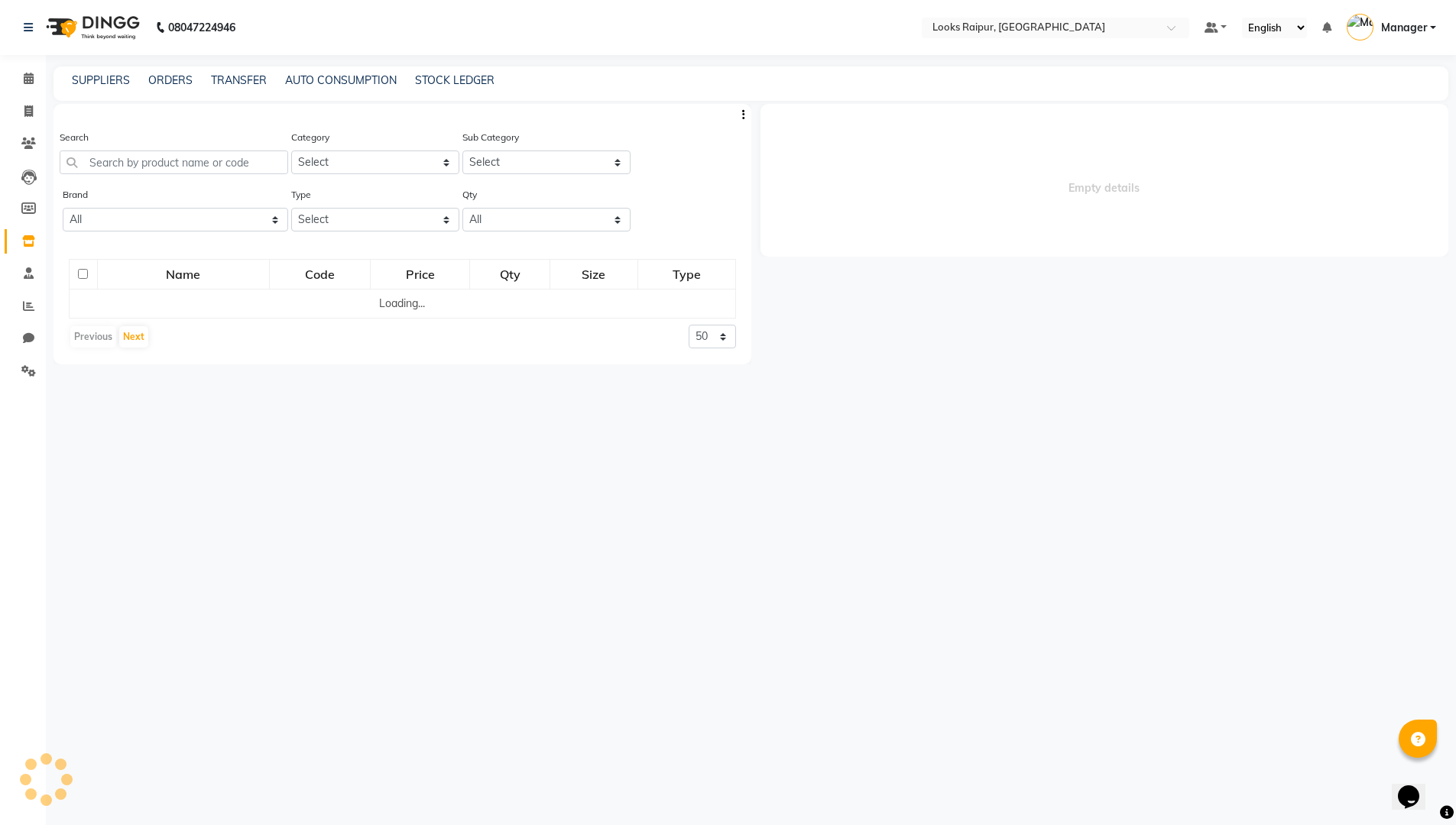
select select
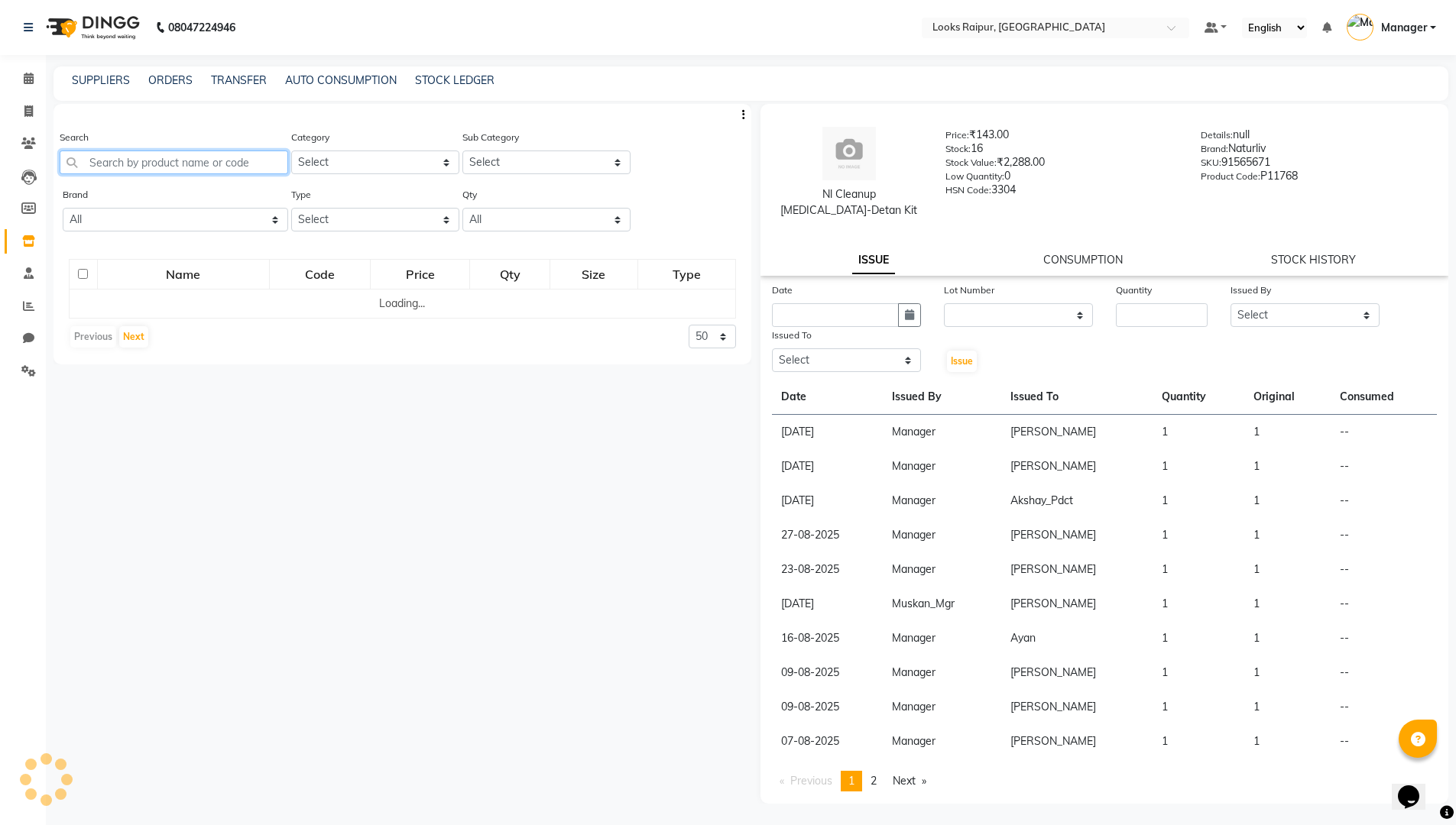
click at [157, 169] on input "text" at bounding box center [173, 162] width 229 height 23
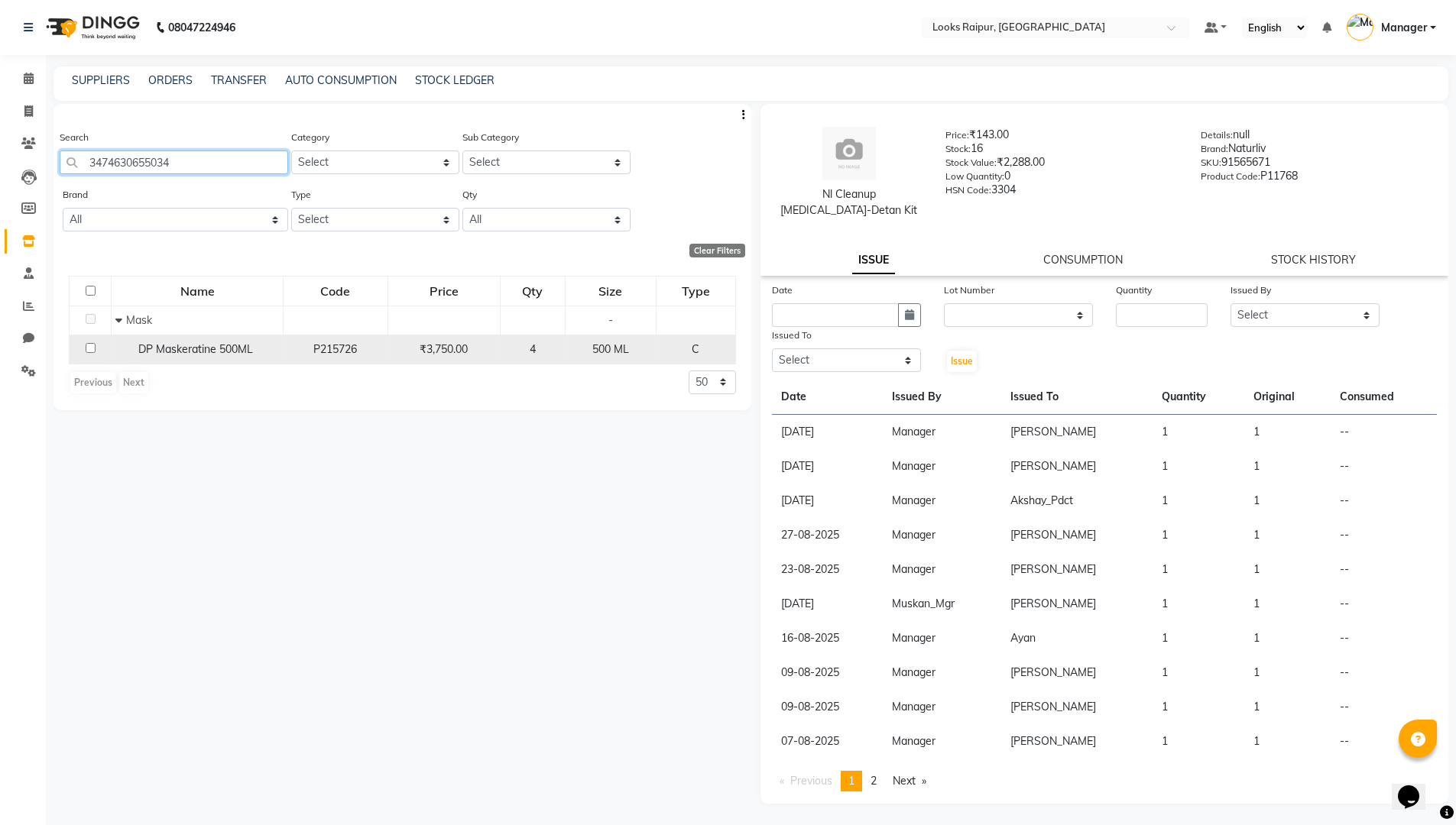
type input "3474630655034"
click at [86, 348] on input "checkbox" at bounding box center [90, 348] width 10 height 10
checkbox input "true"
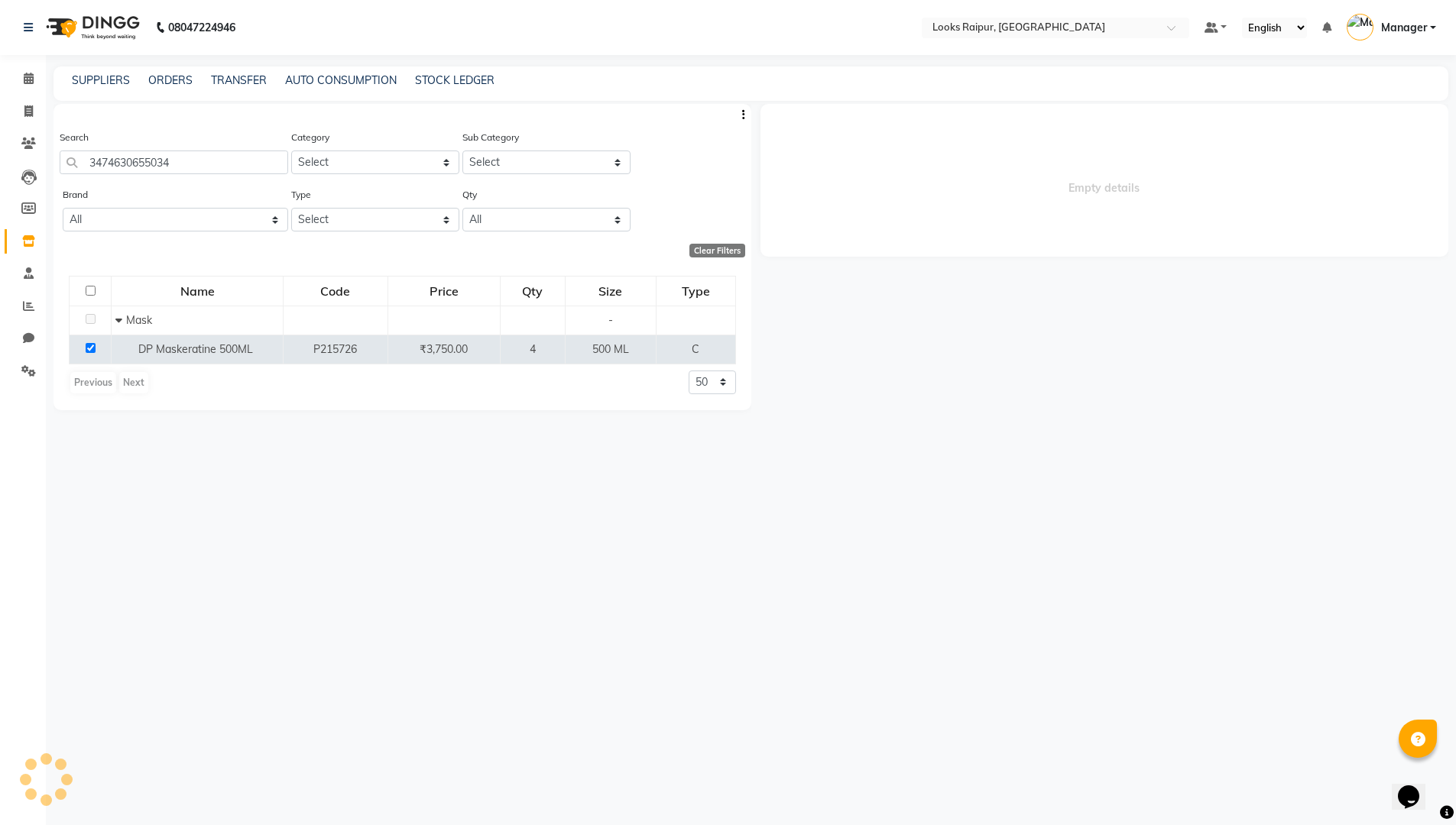
select select
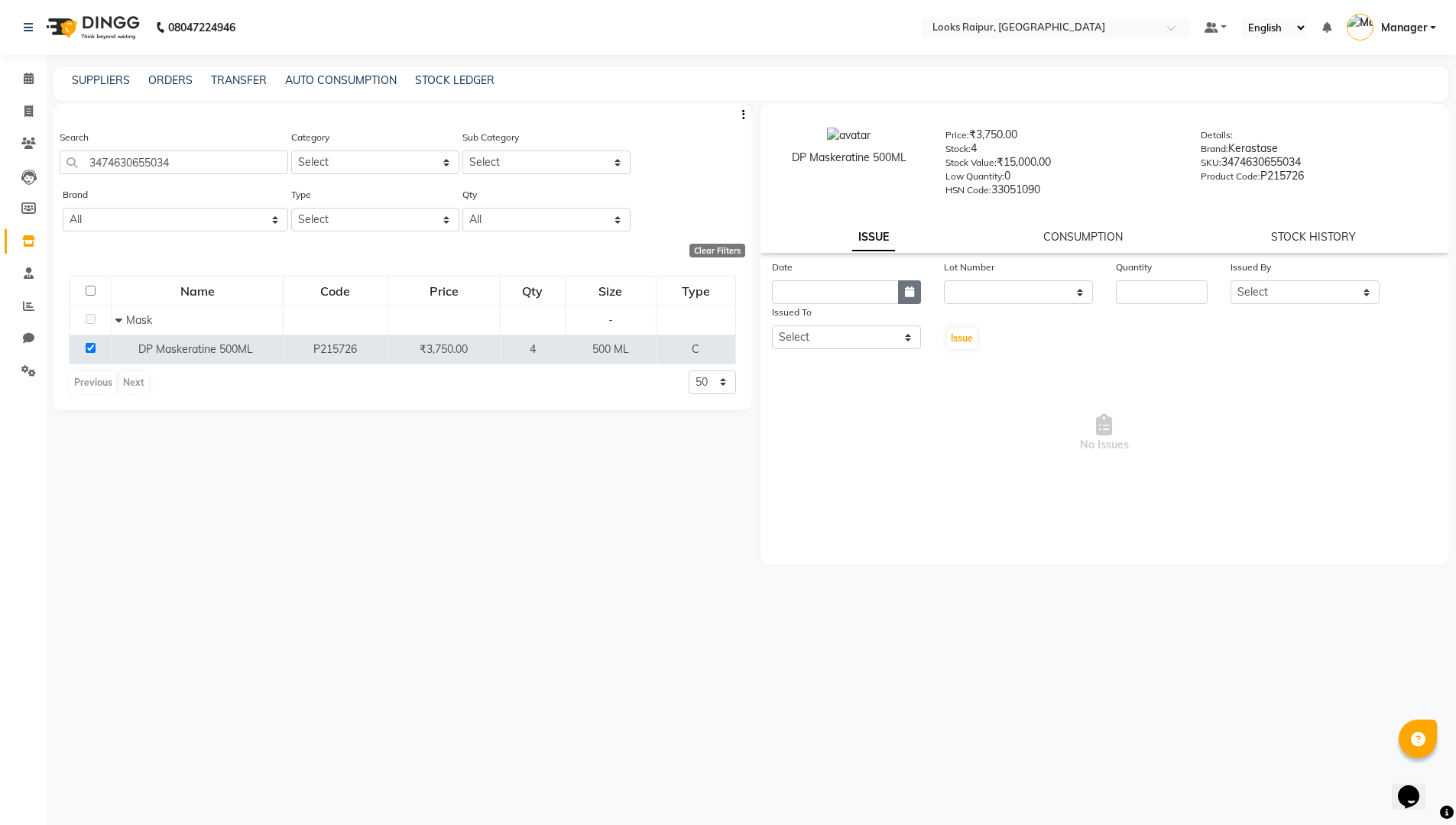
click at [913, 291] on icon "button" at bounding box center [909, 291] width 9 height 11
select select "9"
select select "2025"
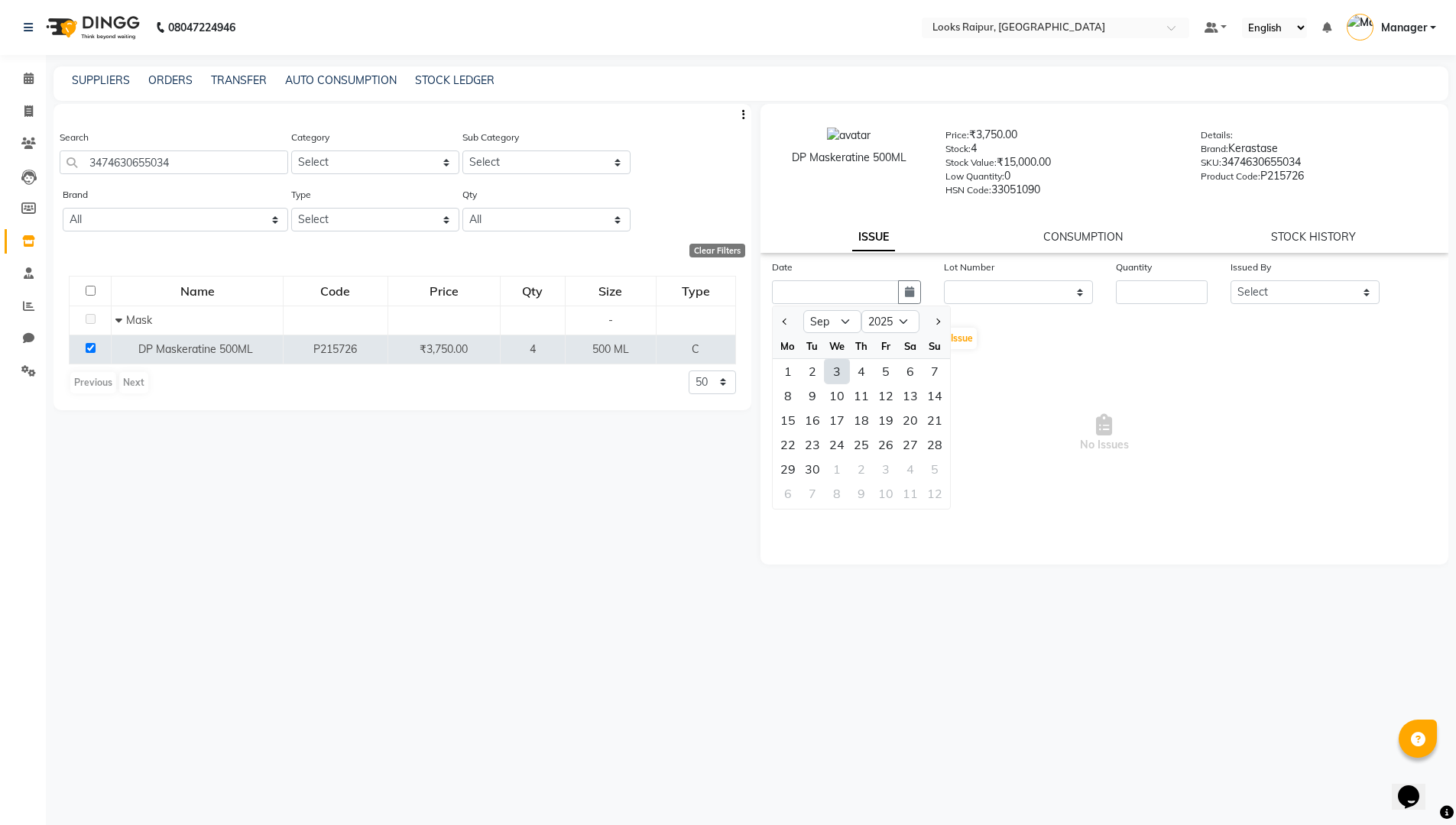
click at [835, 369] on div "3" at bounding box center [836, 371] width 24 height 24
type input "[DATE]"
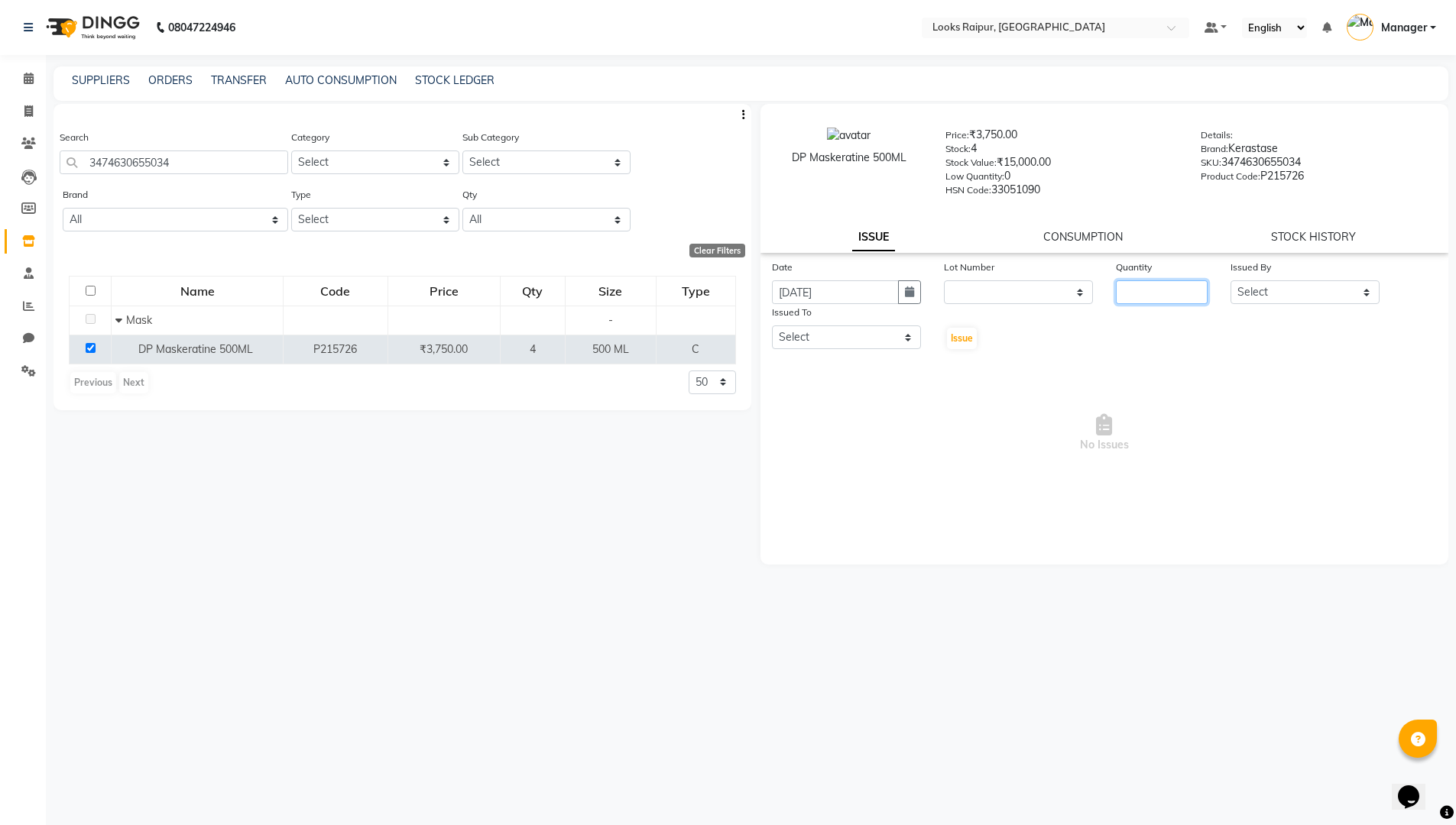
click at [1138, 301] on input "number" at bounding box center [1161, 292] width 91 height 23
type input "1"
click at [1367, 290] on select "Select Akshay_Pdct [PERSON_NAME] [PERSON_NAME] Counter_Sales Dheerendra_pdct [P…" at bounding box center [1305, 292] width 149 height 23
click at [1231, 281] on select "Select Akshay_Pdct [PERSON_NAME] [PERSON_NAME] Counter_Sales Dheerendra_pdct [P…" at bounding box center [1305, 292] width 149 height 23
click at [906, 335] on select "Select Akshay_Pdct [PERSON_NAME] [PERSON_NAME] Counter_Sales Dheerendra_pdct [P…" at bounding box center [846, 338] width 149 height 23
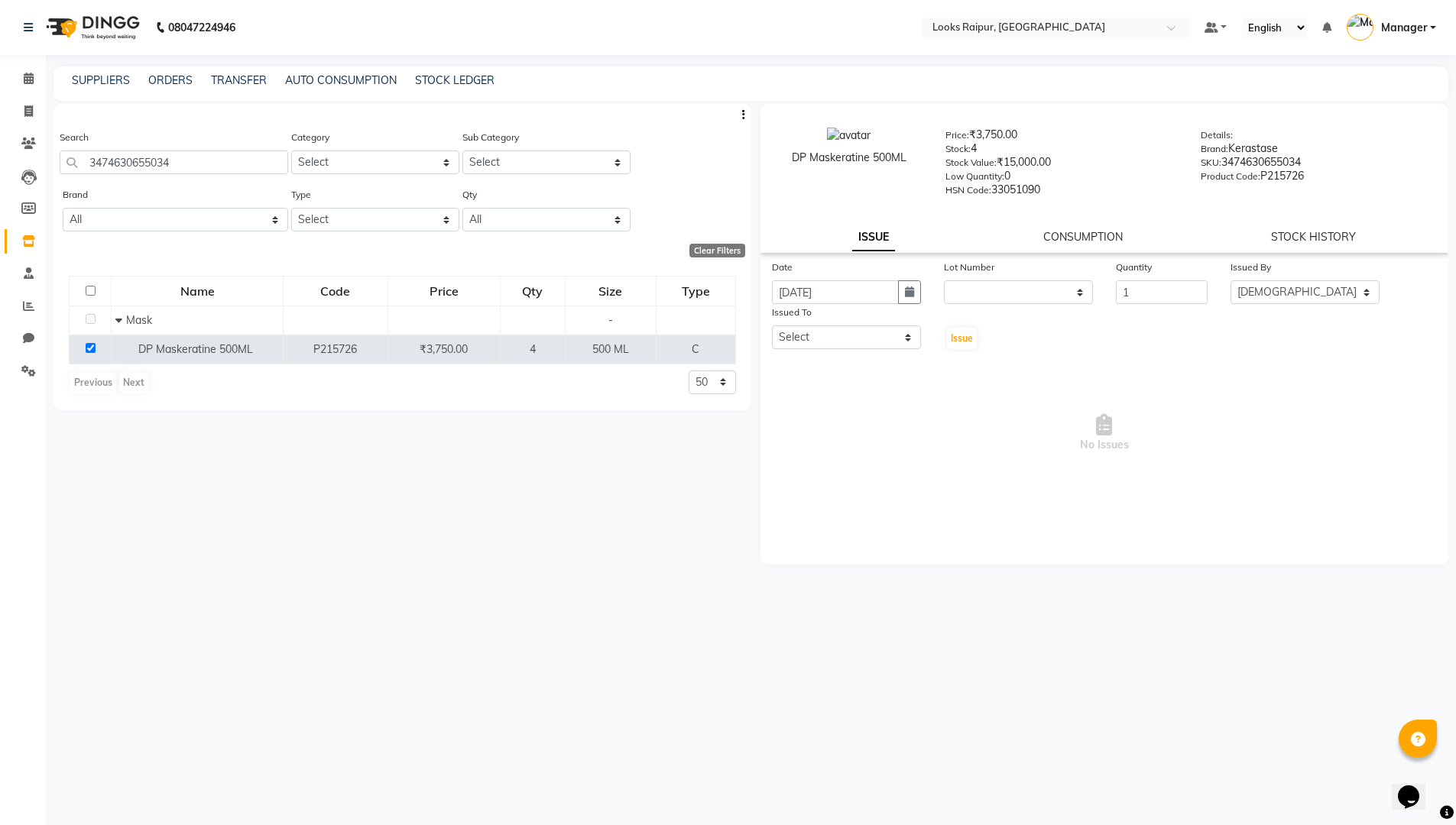
click at [633, 566] on div "Search 3474630655034 Category Select Skin Personal Care Hair Threading Loreal B…" at bounding box center [402, 458] width 698 height 709
click at [901, 343] on select "Select Akshay_Pdct [PERSON_NAME] [PERSON_NAME] Counter_Sales Dheerendra_pdct [P…" at bounding box center [846, 338] width 149 height 23
click at [1358, 290] on select "Select Akshay_Pdct [PERSON_NAME] [PERSON_NAME] Counter_Sales Dheerendra_pdct [P…" at bounding box center [1305, 292] width 149 height 23
select select "85795"
click at [1231, 281] on select "Select Akshay_Pdct [PERSON_NAME] [PERSON_NAME] Counter_Sales Dheerendra_pdct [P…" at bounding box center [1305, 292] width 149 height 23
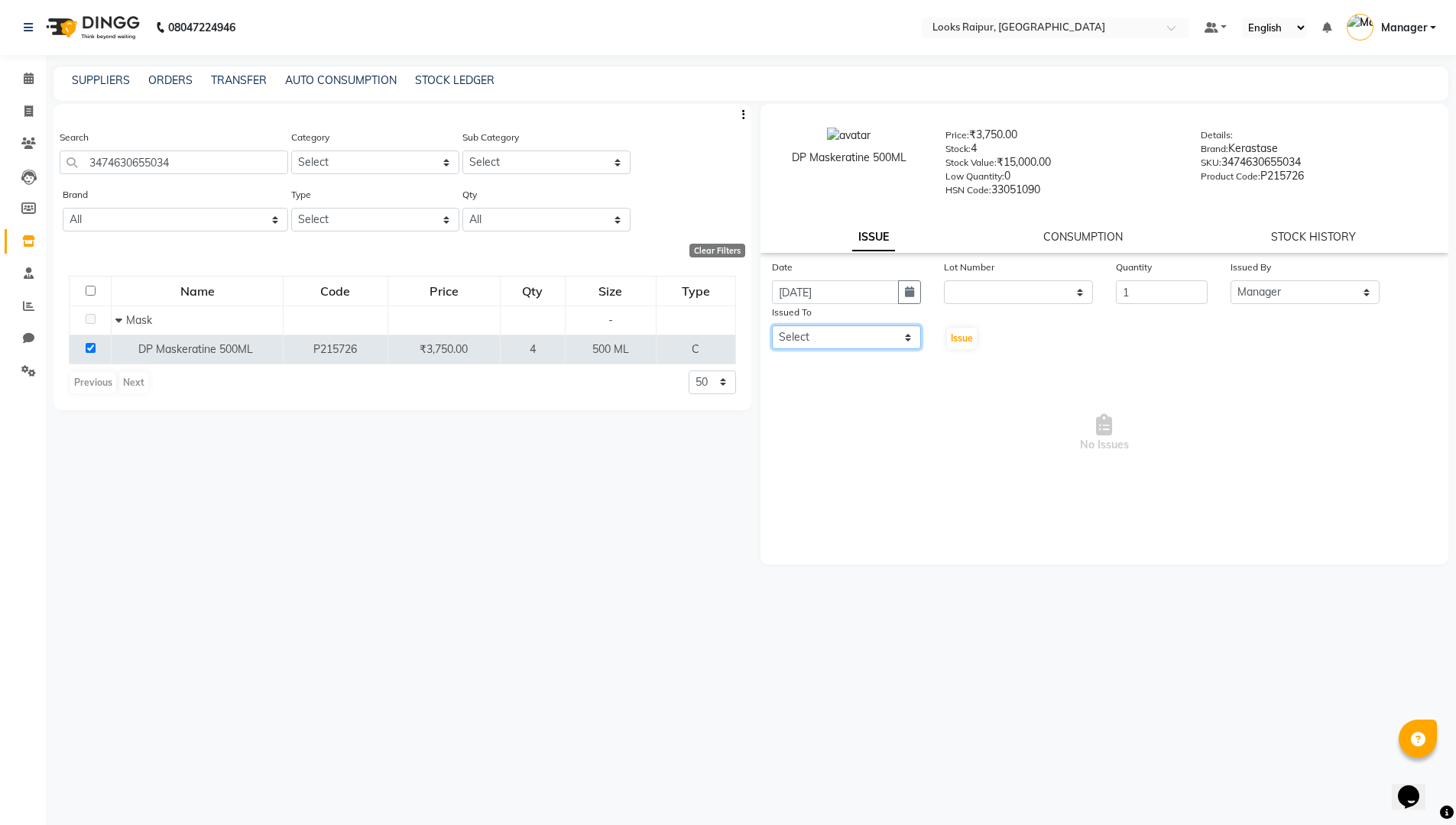
click at [904, 327] on select "Select Akshay_Pdct [PERSON_NAME] [PERSON_NAME] Counter_Sales Dheerendra_pdct [P…" at bounding box center [846, 338] width 149 height 23
select select "85882"
click at [772, 326] on select "Select Akshay_Pdct [PERSON_NAME] [PERSON_NAME] Counter_Sales Dheerendra_pdct [P…" at bounding box center [846, 338] width 149 height 23
click at [948, 335] on button "Issue" at bounding box center [962, 338] width 30 height 22
select select
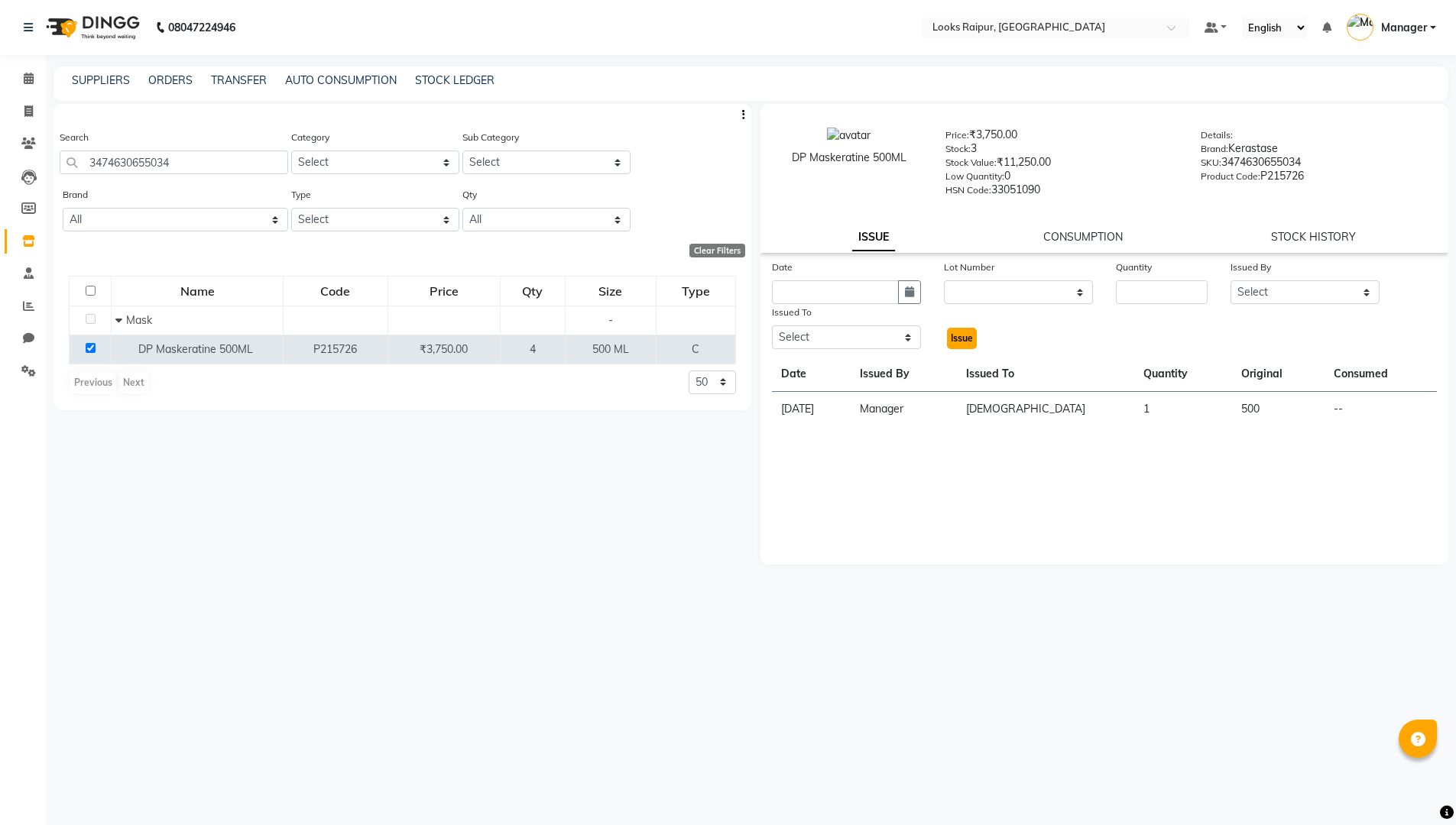
click at [960, 344] on button "Issue" at bounding box center [962, 338] width 30 height 22
click at [88, 80] on link "SUPPLIERS" at bounding box center [101, 80] width 58 height 13
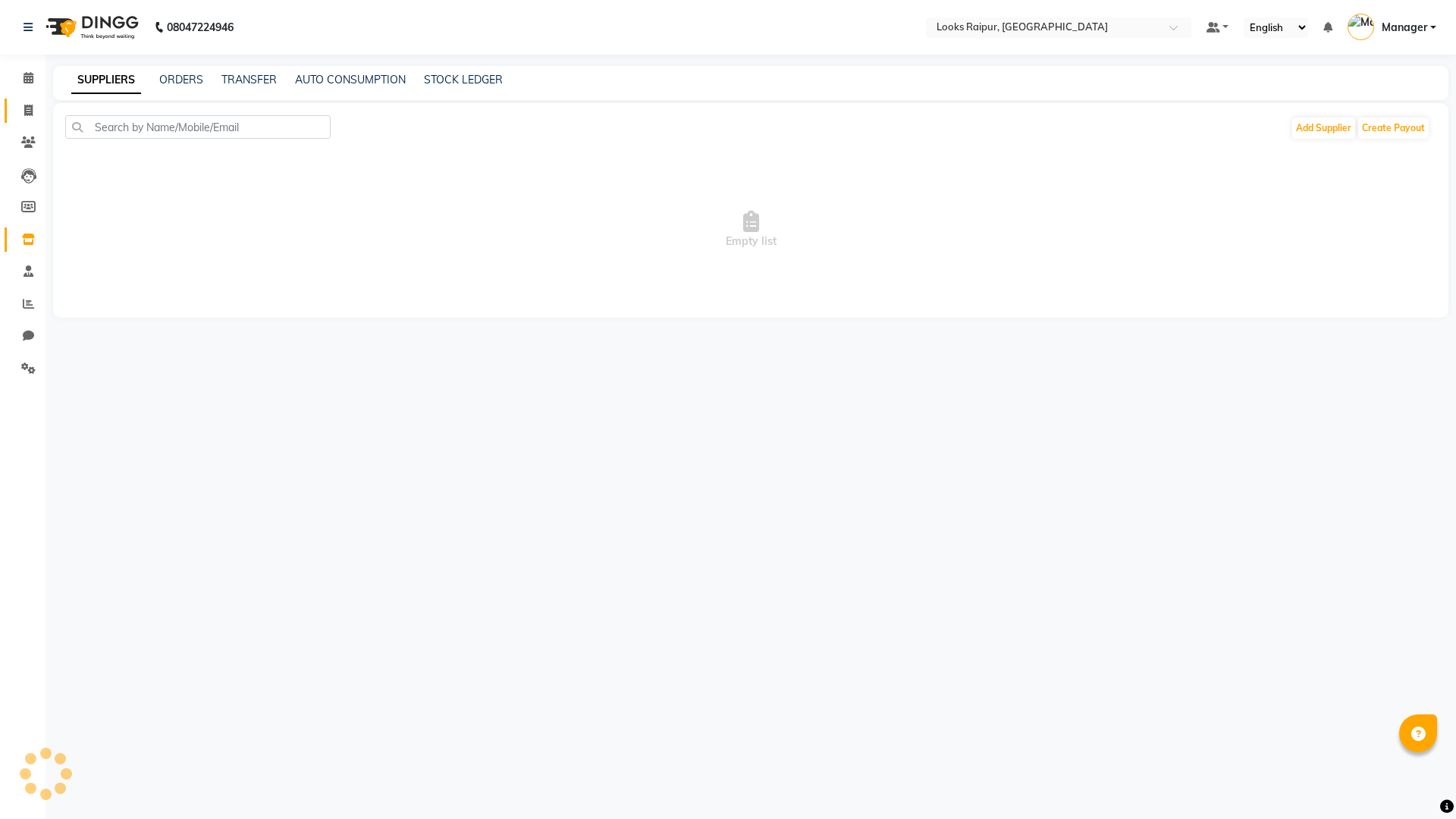
click at [26, 100] on li "Invoice" at bounding box center [22, 111] width 46 height 32
click at [29, 107] on icon at bounding box center [28, 111] width 8 height 12
select select "service"
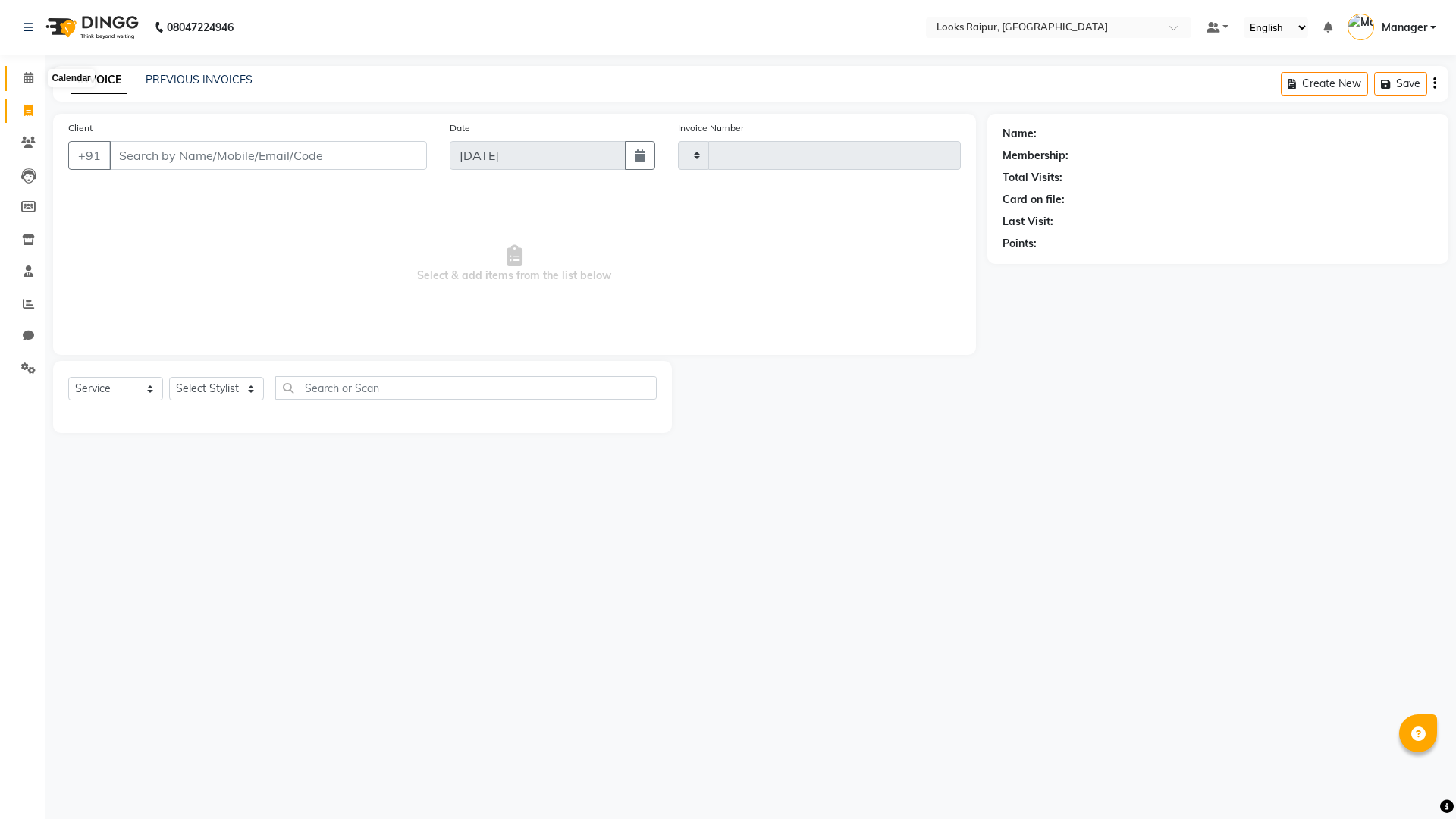
click at [27, 81] on icon at bounding box center [28, 78] width 10 height 12
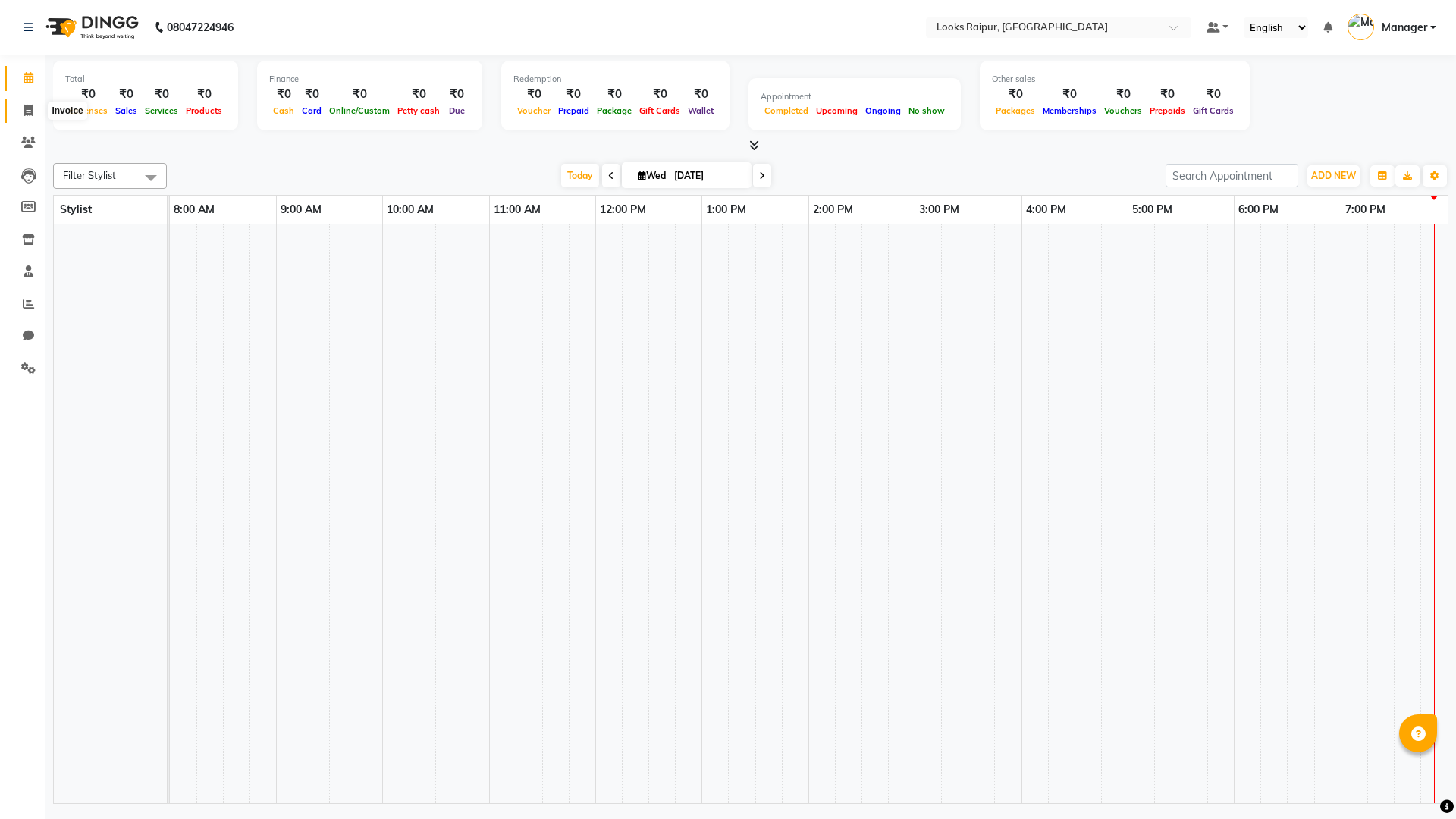
click at [22, 106] on span at bounding box center [28, 111] width 27 height 17
select select "service"
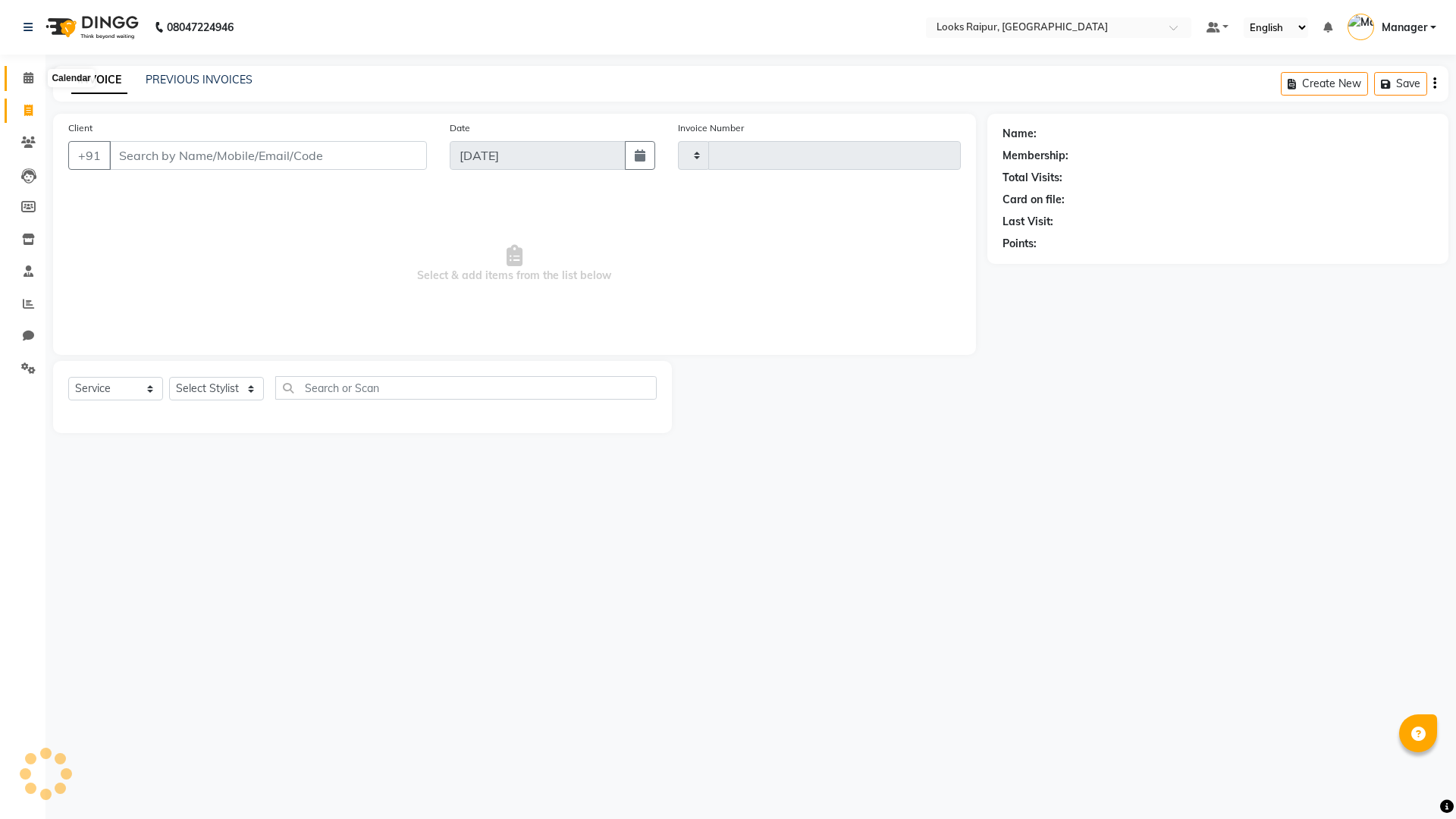
type input "0348"
click at [22, 74] on span at bounding box center [28, 78] width 27 height 17
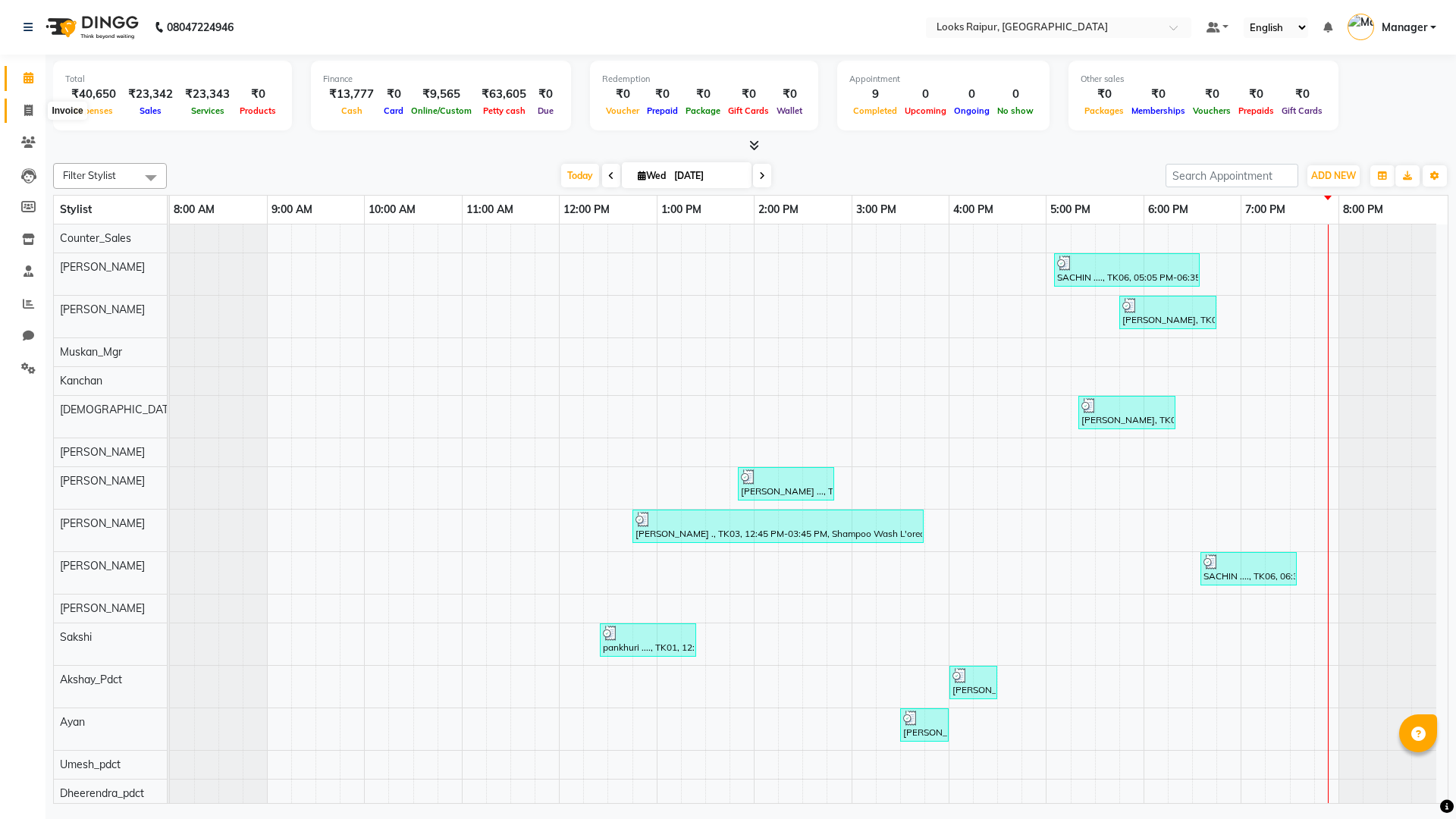
click at [22, 114] on span at bounding box center [28, 111] width 27 height 17
select select "8606"
select select "service"
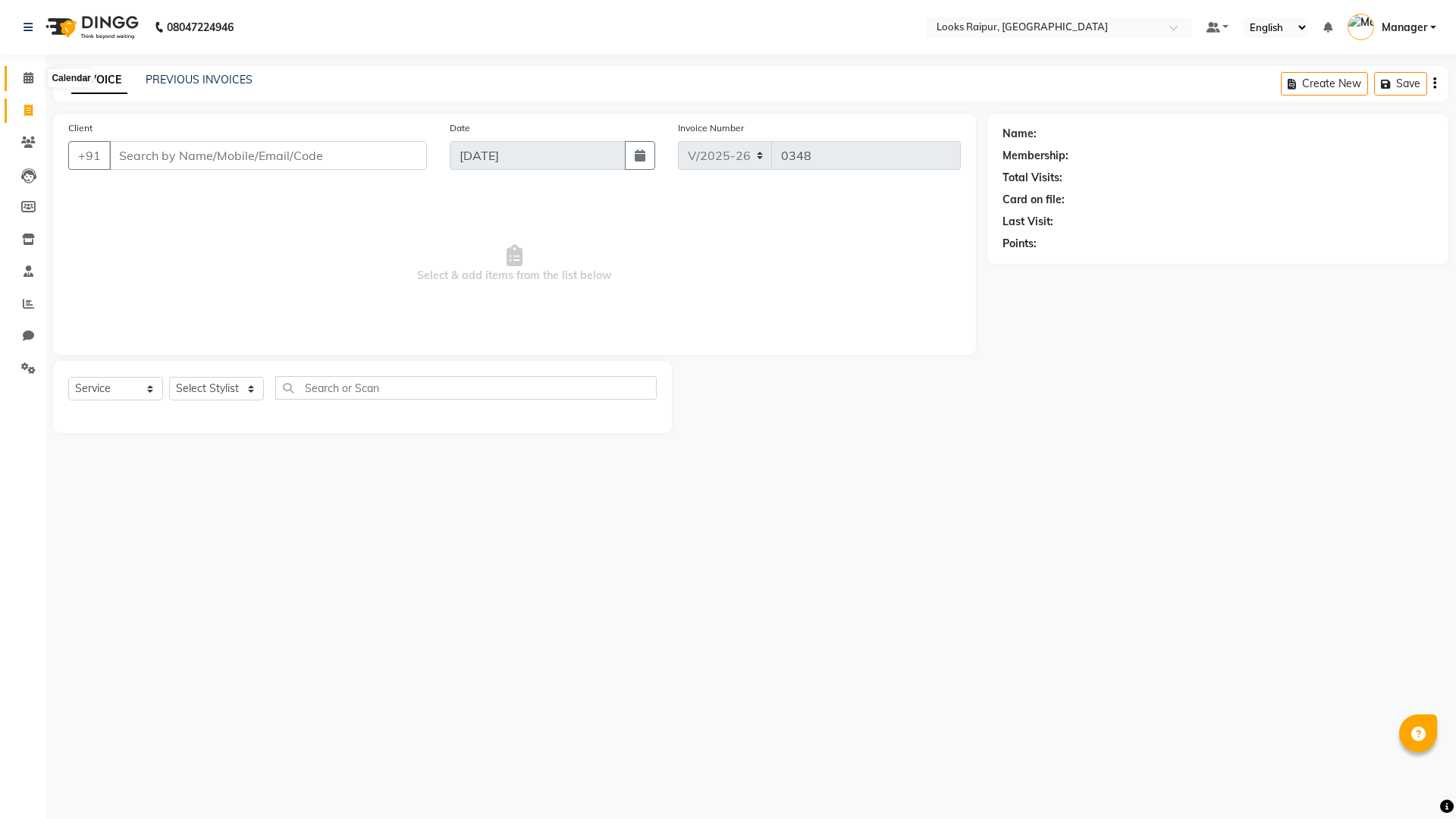
click at [22, 82] on span at bounding box center [28, 78] width 27 height 17
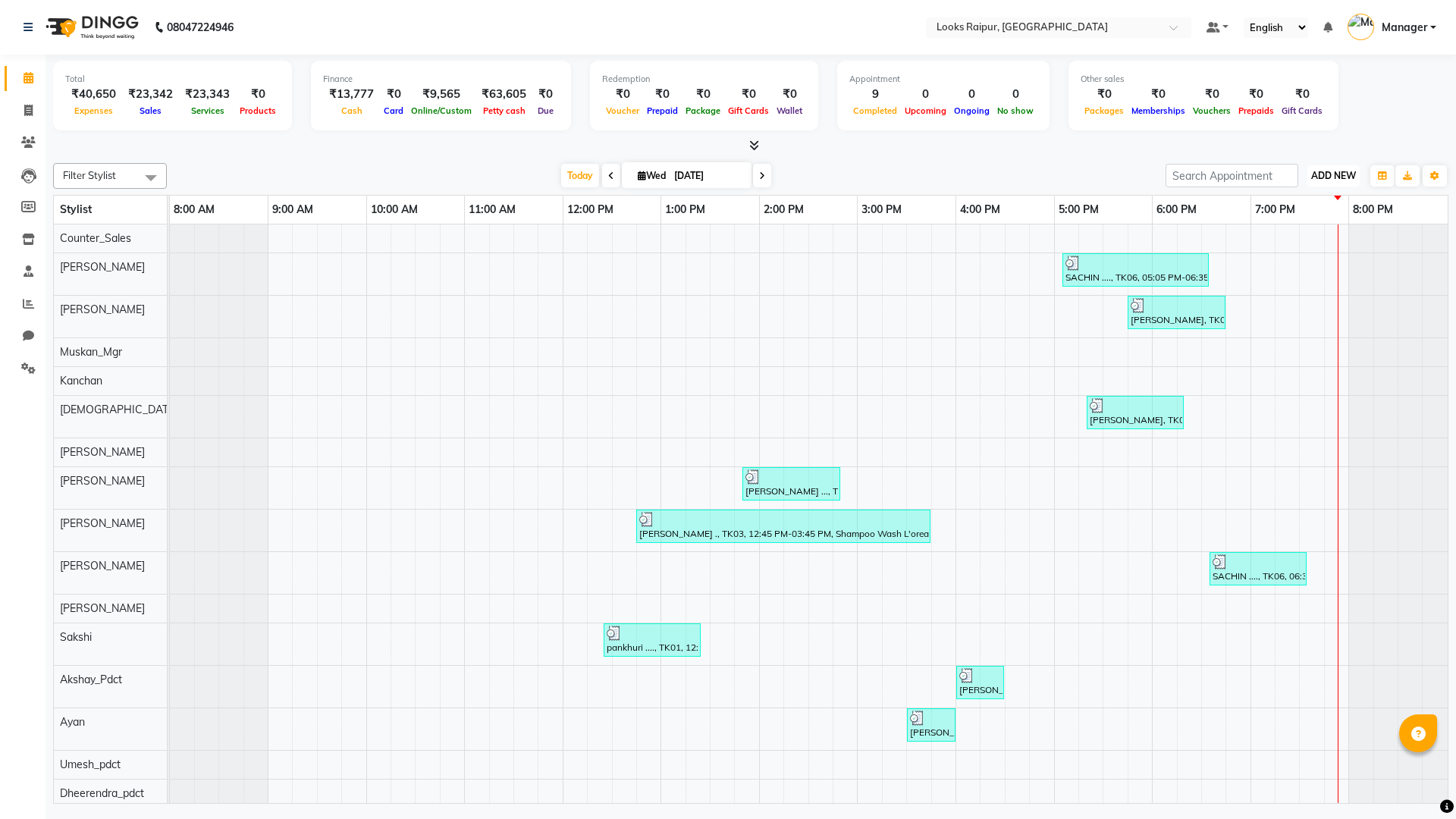
click at [1318, 179] on span "ADD NEW" at bounding box center [1333, 175] width 45 height 12
click at [1278, 249] on link "Add Expense" at bounding box center [1299, 244] width 120 height 20
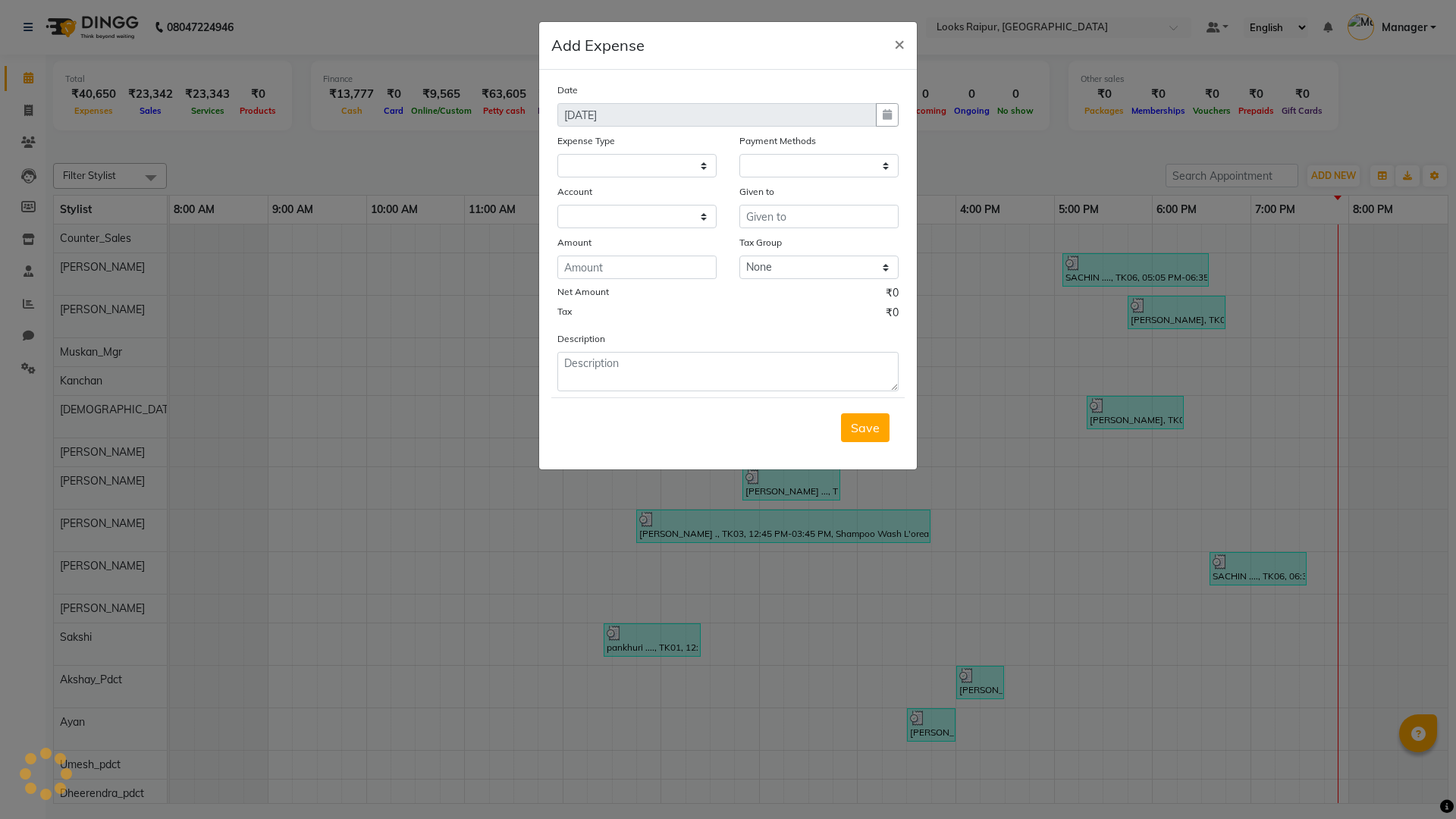
select select
select select "1"
select select "7834"
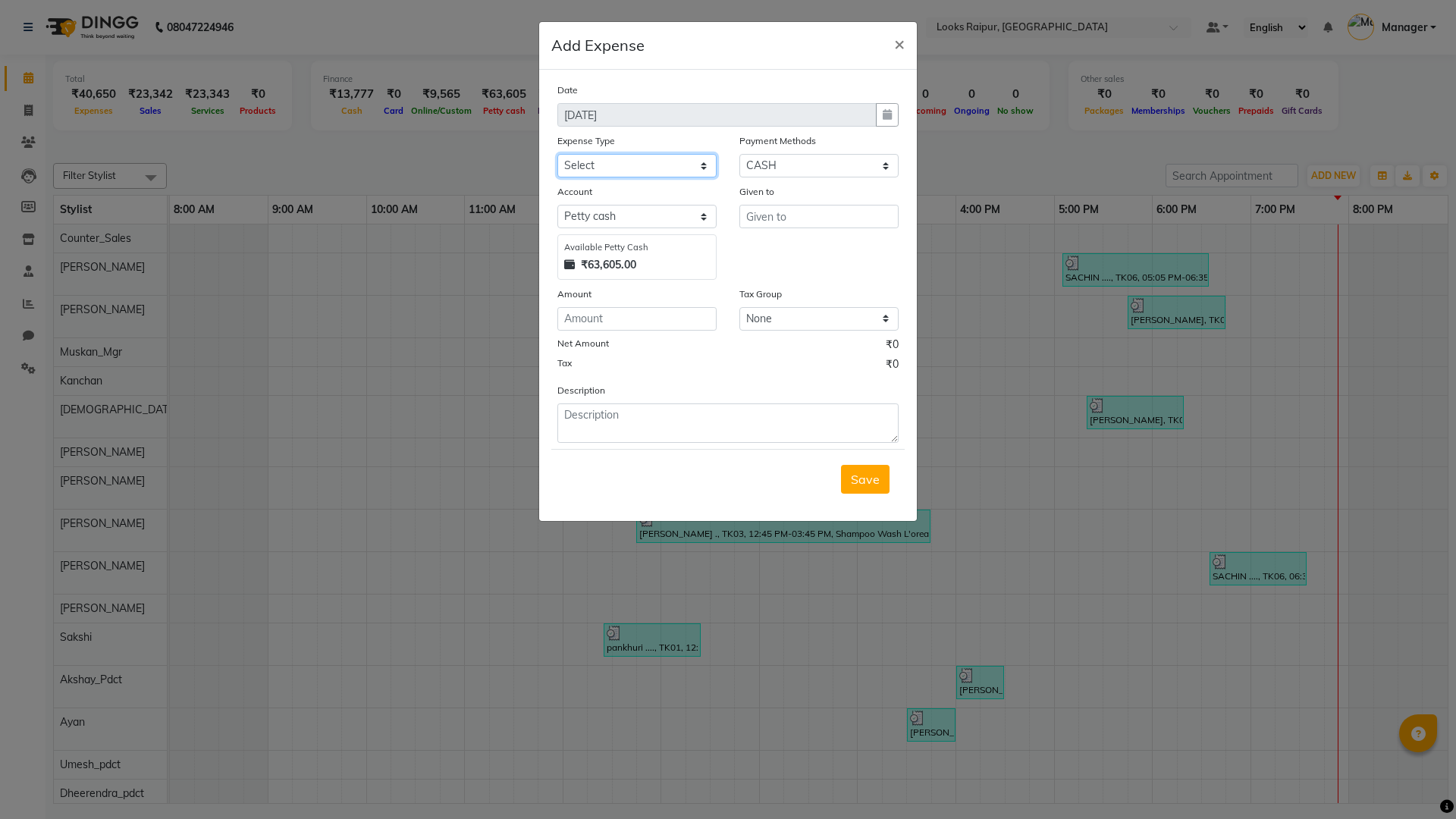
click at [711, 160] on select "Select Bank Deposit Blinkit Cash Handover CLIENT Client ordered food Client Ref…" at bounding box center [637, 165] width 160 height 23
select select "24083"
click at [557, 154] on select "Select Bank Deposit Blinkit Cash Handover CLIENT Client ordered food Client Ref…" at bounding box center [637, 165] width 160 height 23
click at [780, 221] on input "text" at bounding box center [819, 216] width 160 height 23
click at [814, 235] on ngb-typeahead-window "Counter _Sales" at bounding box center [799, 249] width 121 height 38
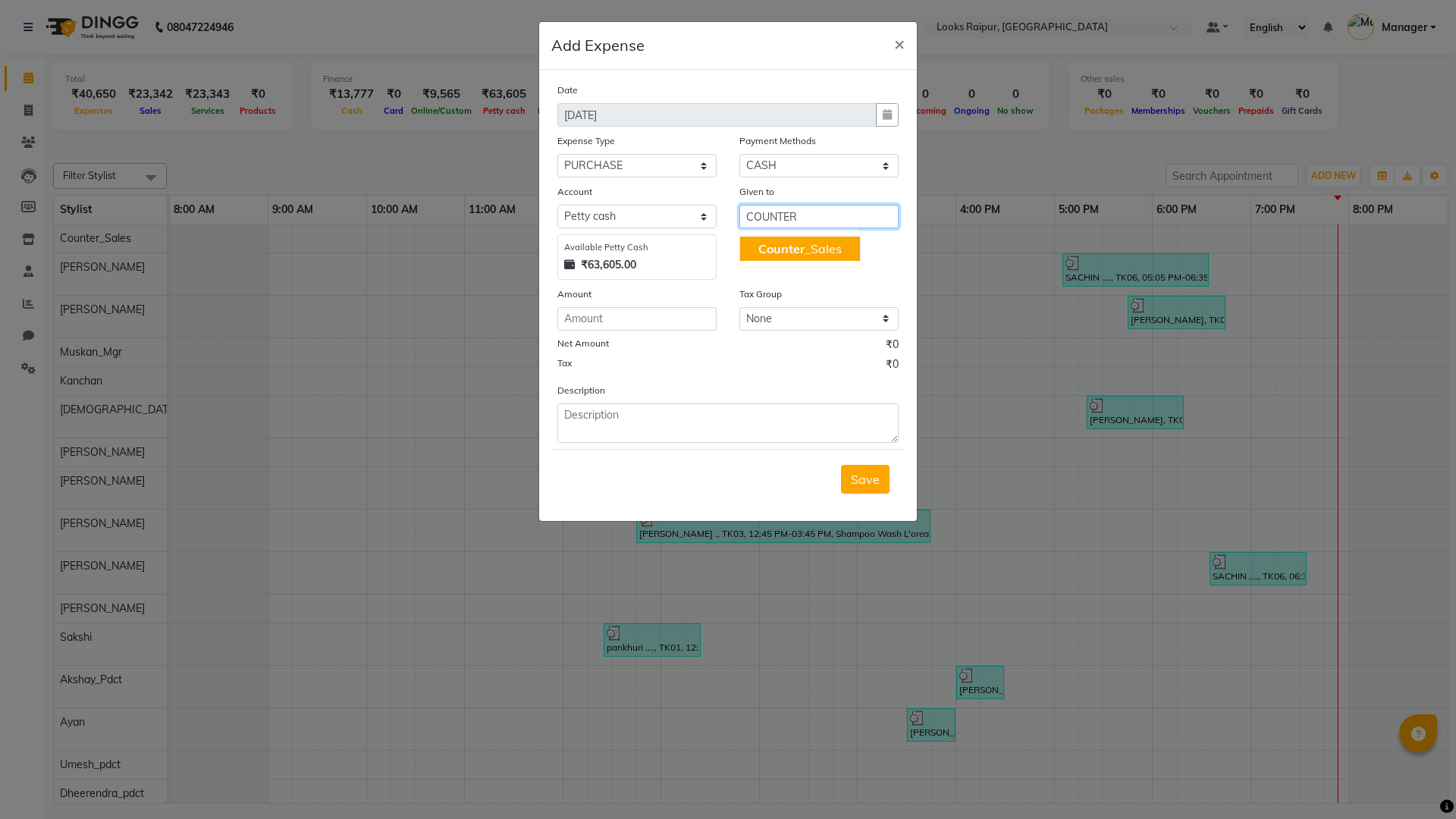
click at [812, 244] on ngb-highlight "Counter _Sales" at bounding box center [799, 249] width 83 height 15
type input "Counter_Sales"
click at [641, 324] on input "number" at bounding box center [637, 318] width 160 height 23
type input "4550"
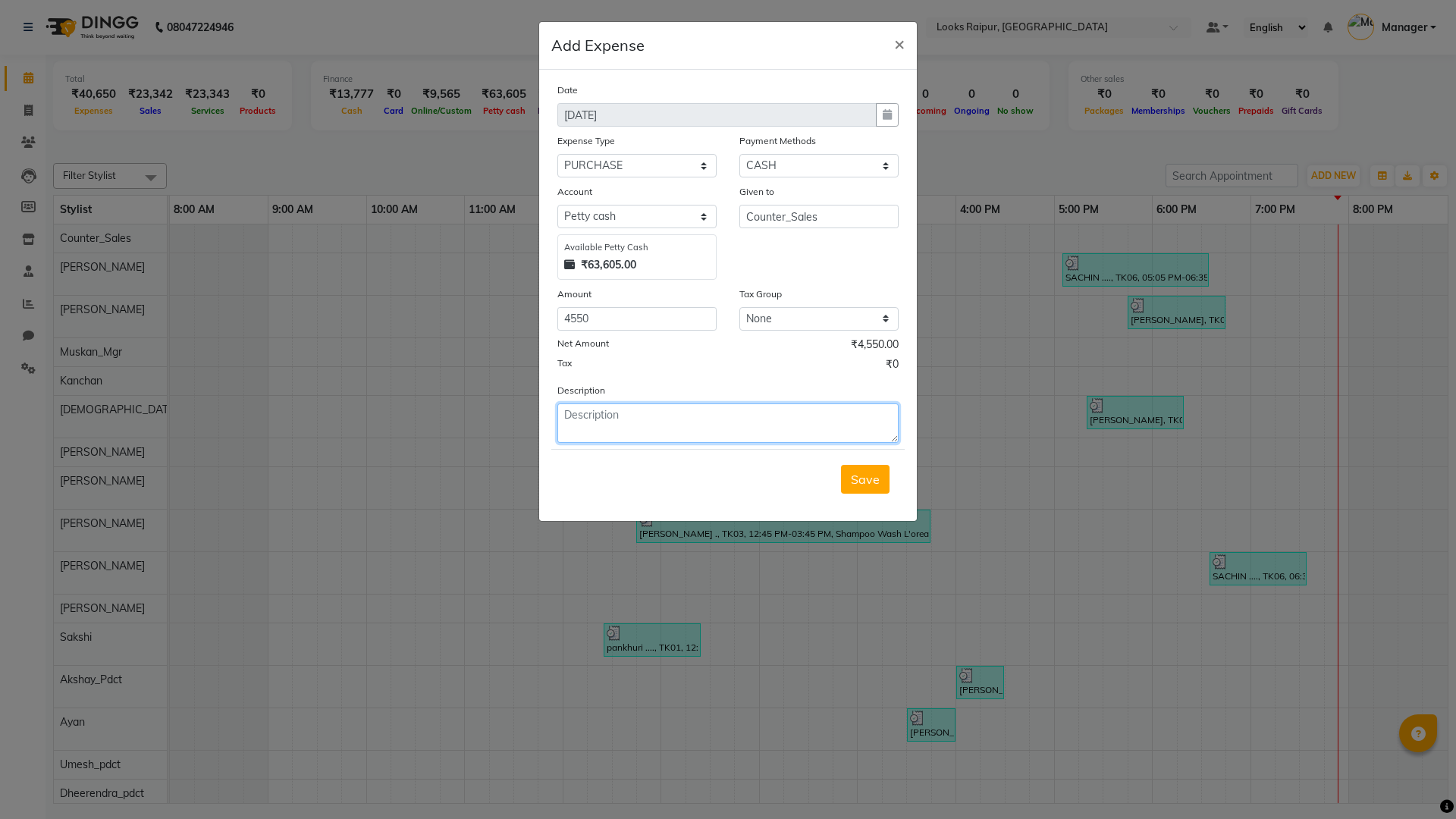
click at [641, 417] on textarea at bounding box center [727, 422] width 342 height 39
type textarea "STYLE SHOP PURCHES SALON PRODUCTS"
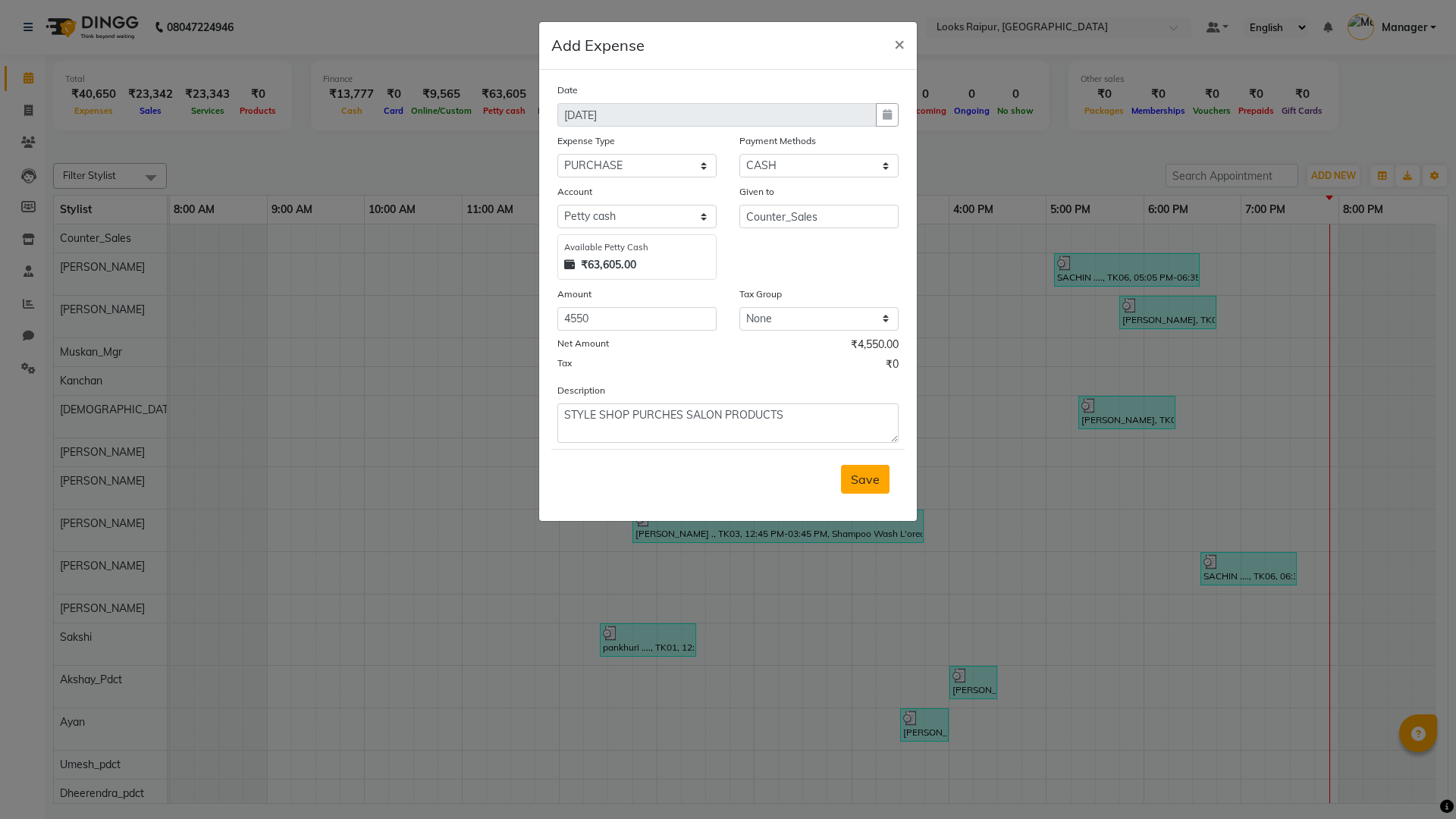
click at [879, 474] on button "Save" at bounding box center [865, 479] width 48 height 29
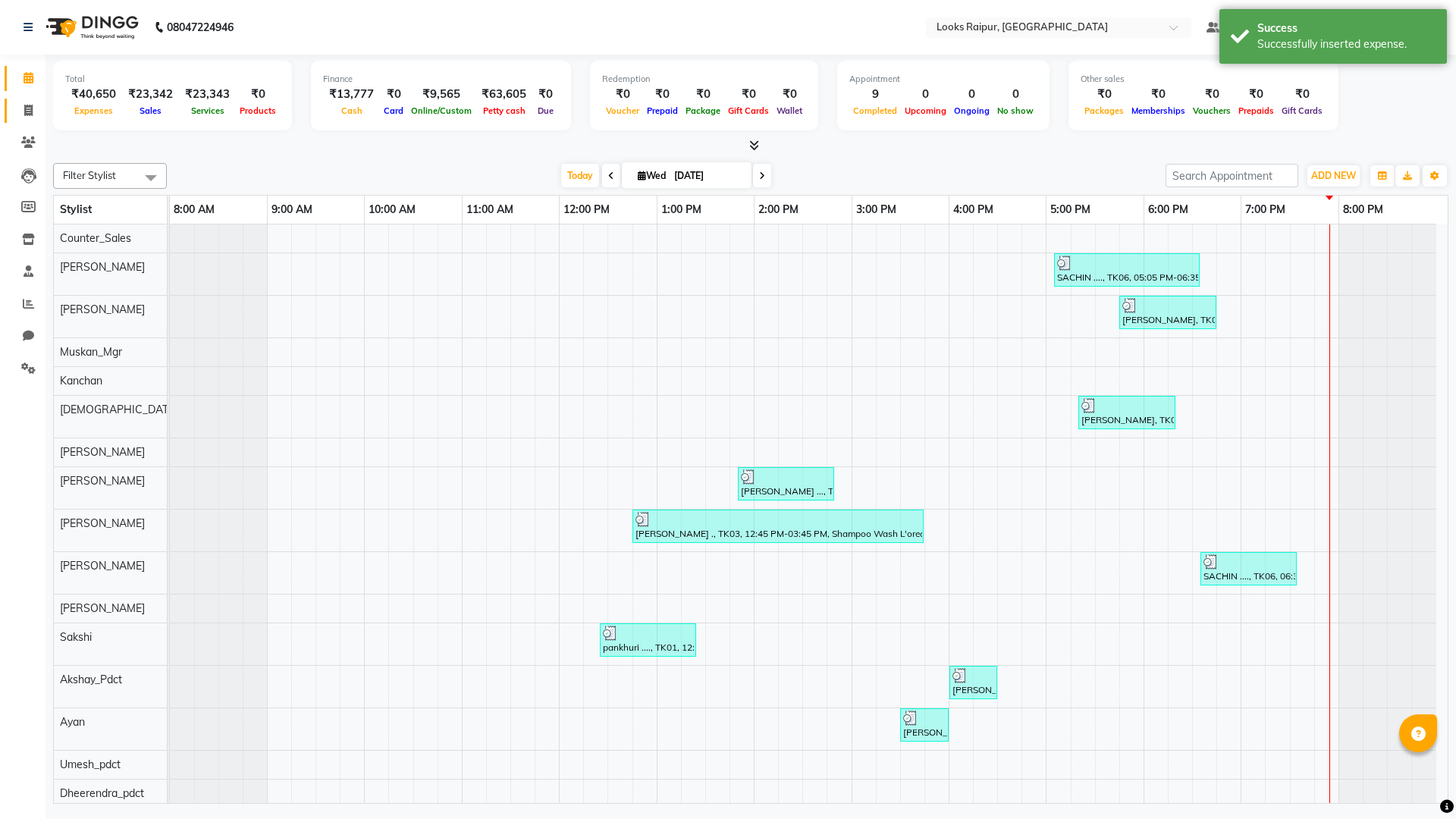
click at [14, 108] on link "Invoice" at bounding box center [22, 111] width 37 height 25
select select "service"
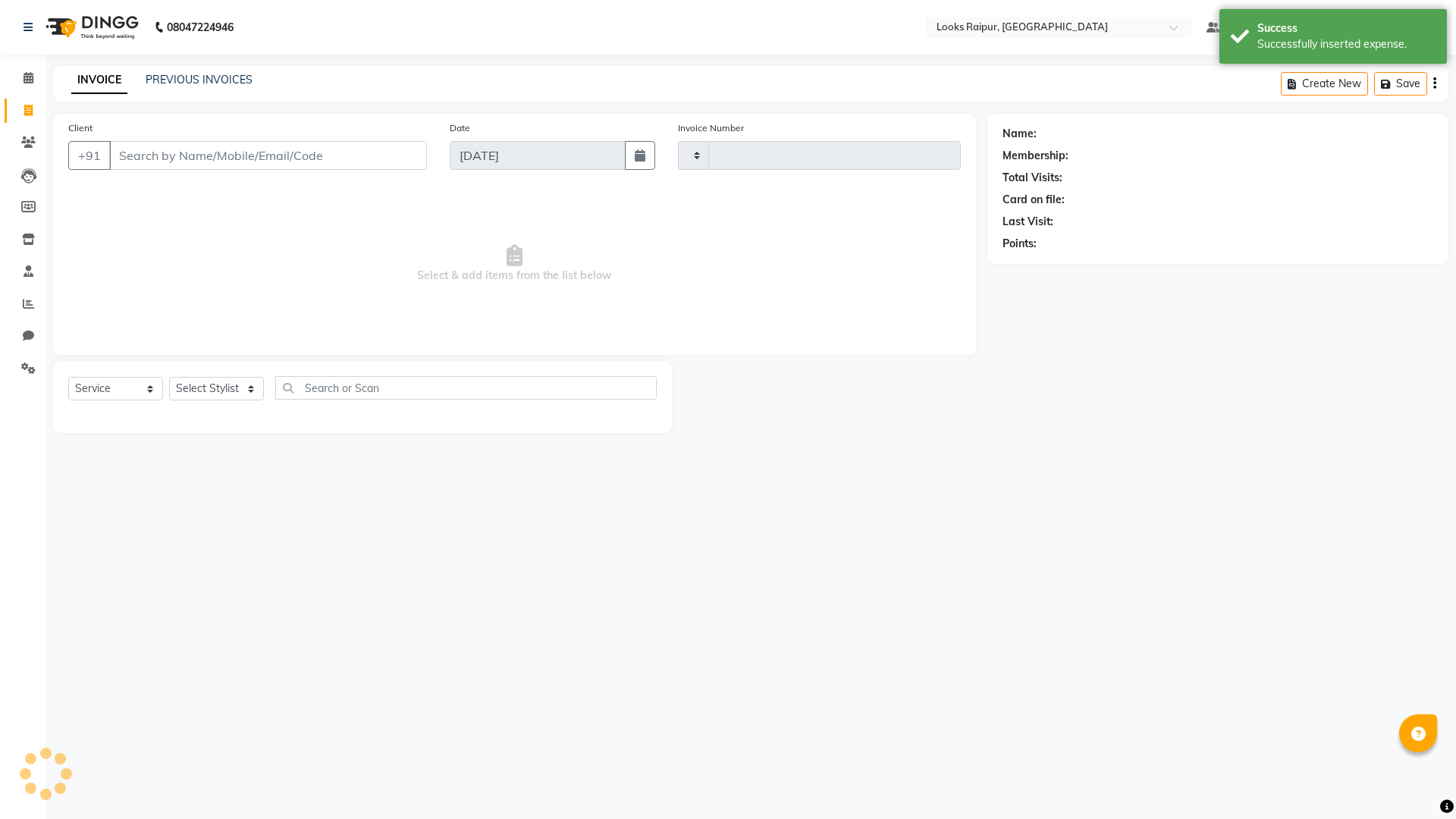
type input "0348"
click at [21, 108] on span at bounding box center [28, 111] width 27 height 17
select select "service"
type input "0348"
select select "8606"
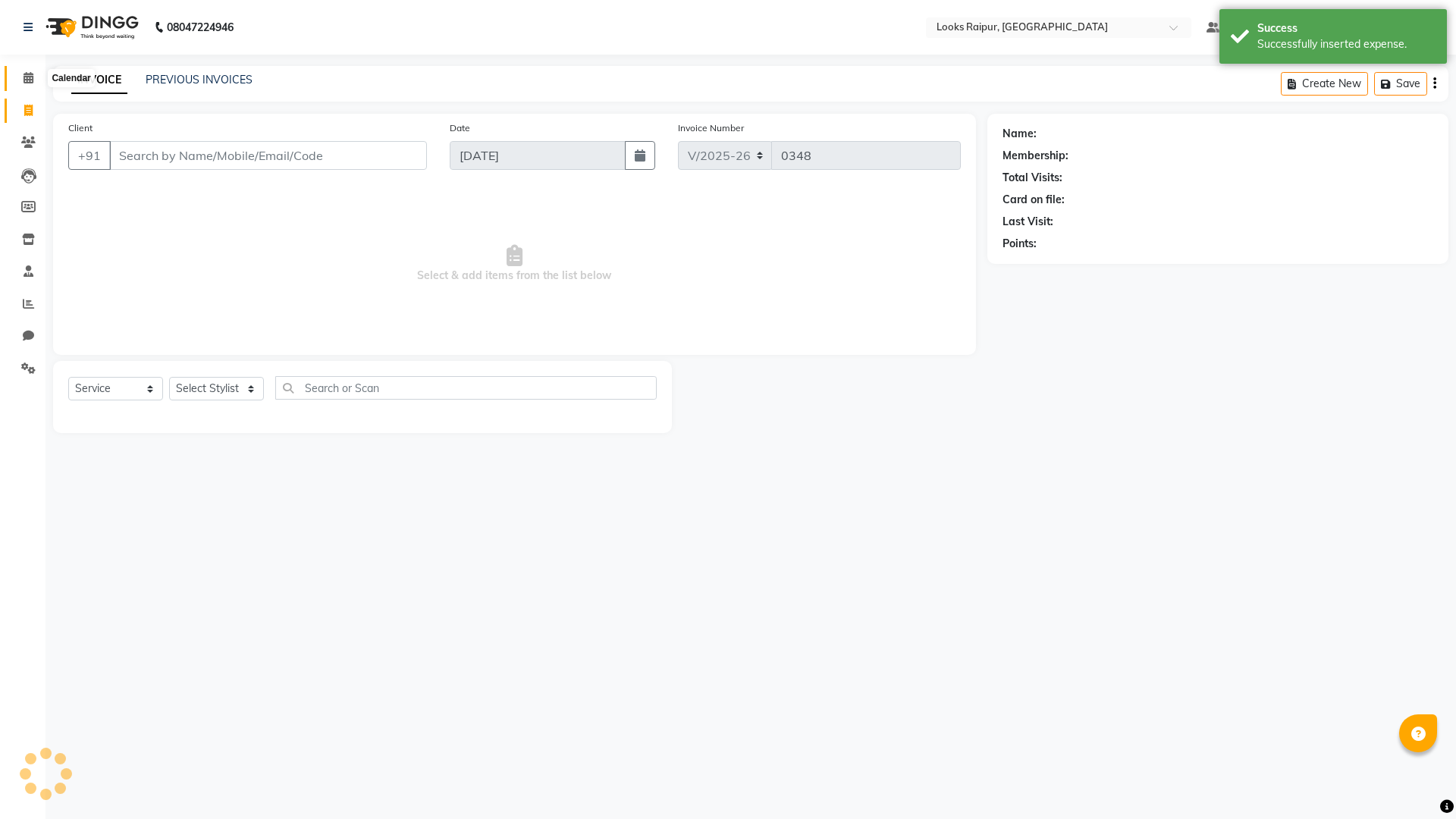
click at [31, 75] on icon at bounding box center [28, 78] width 10 height 12
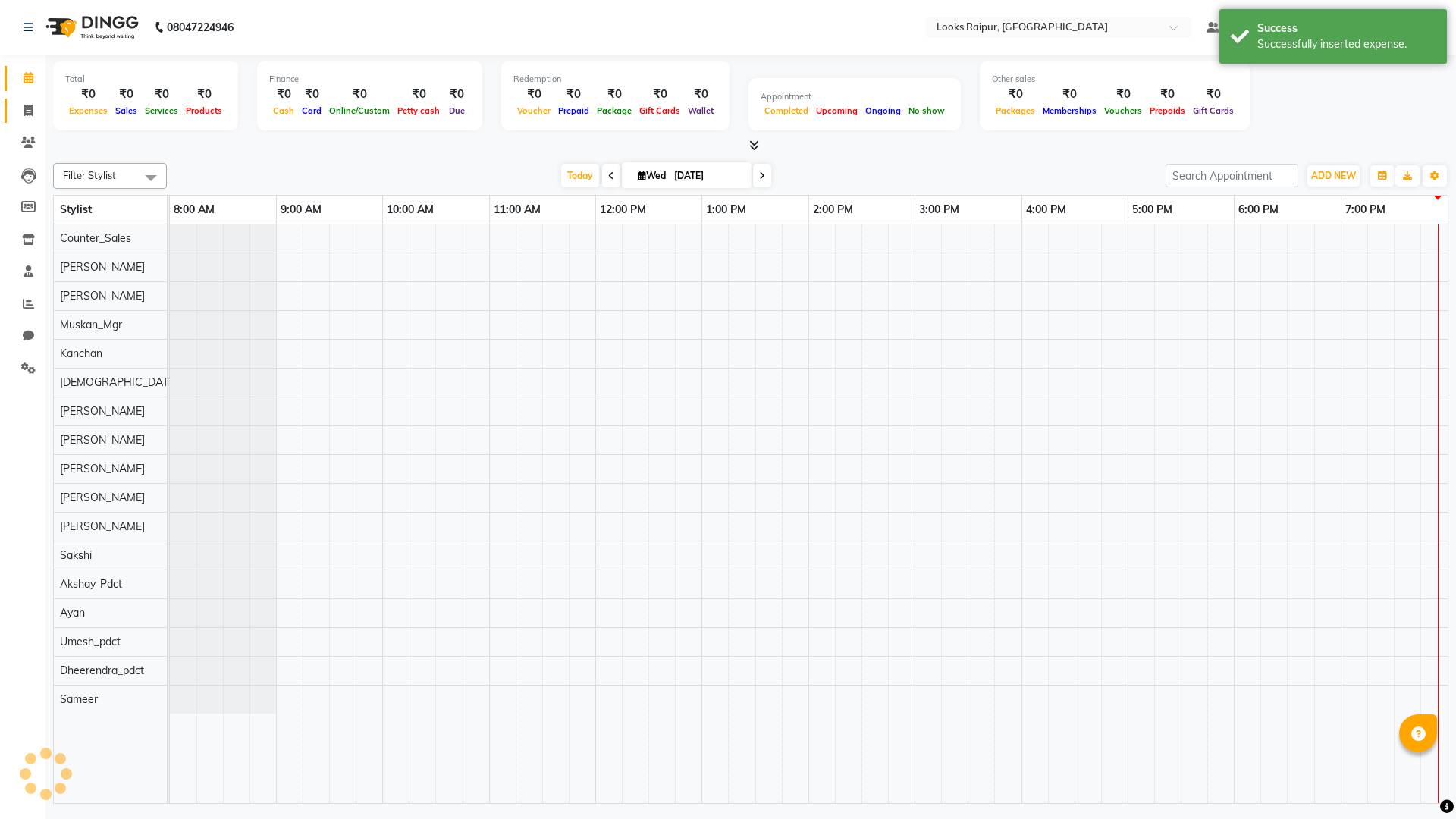
click at [22, 100] on link "Invoice" at bounding box center [22, 111] width 37 height 25
select select "service"
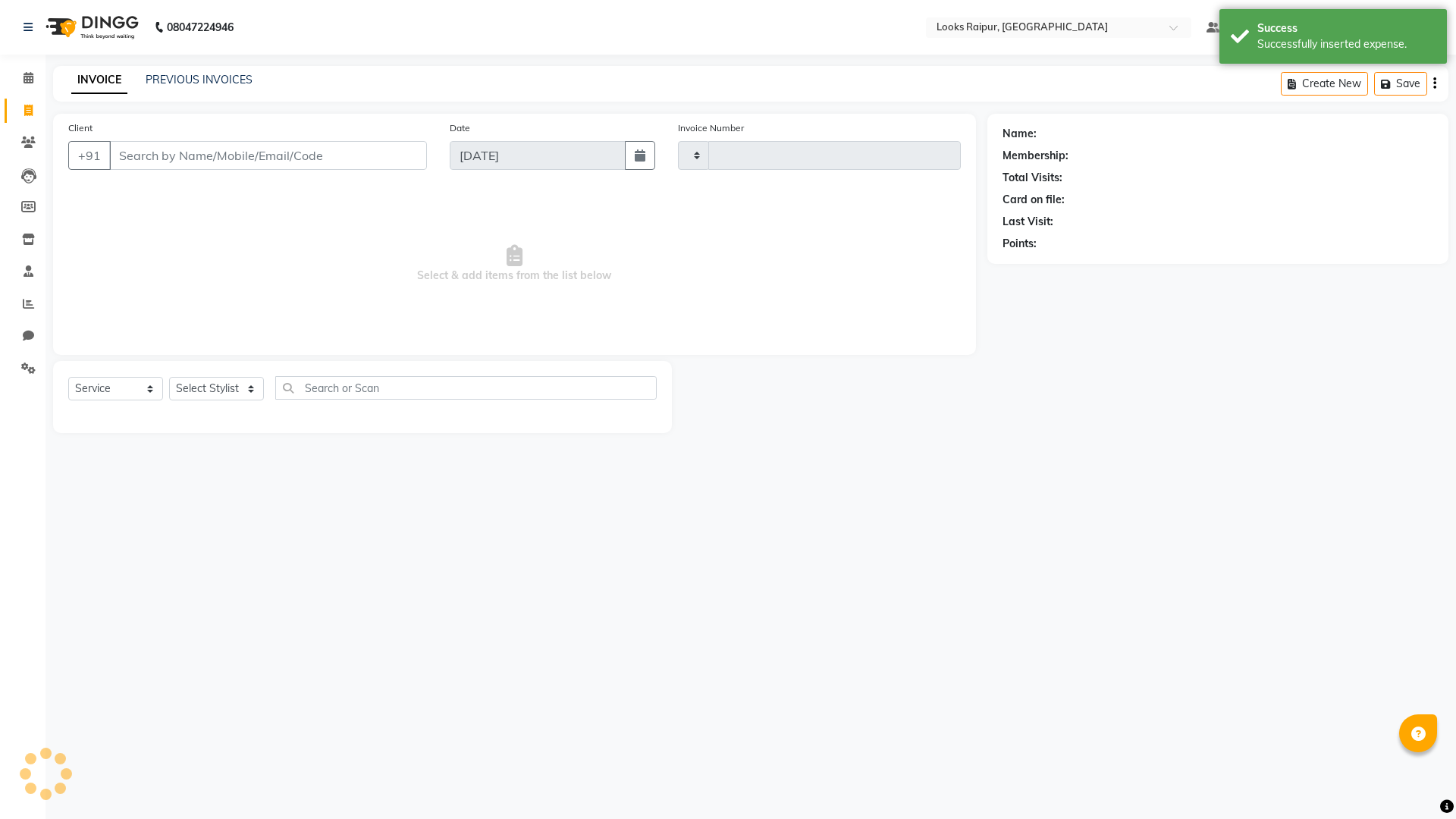
type input "0348"
select select "8606"
click at [163, 81] on link "PREVIOUS INVOICES" at bounding box center [199, 80] width 107 height 13
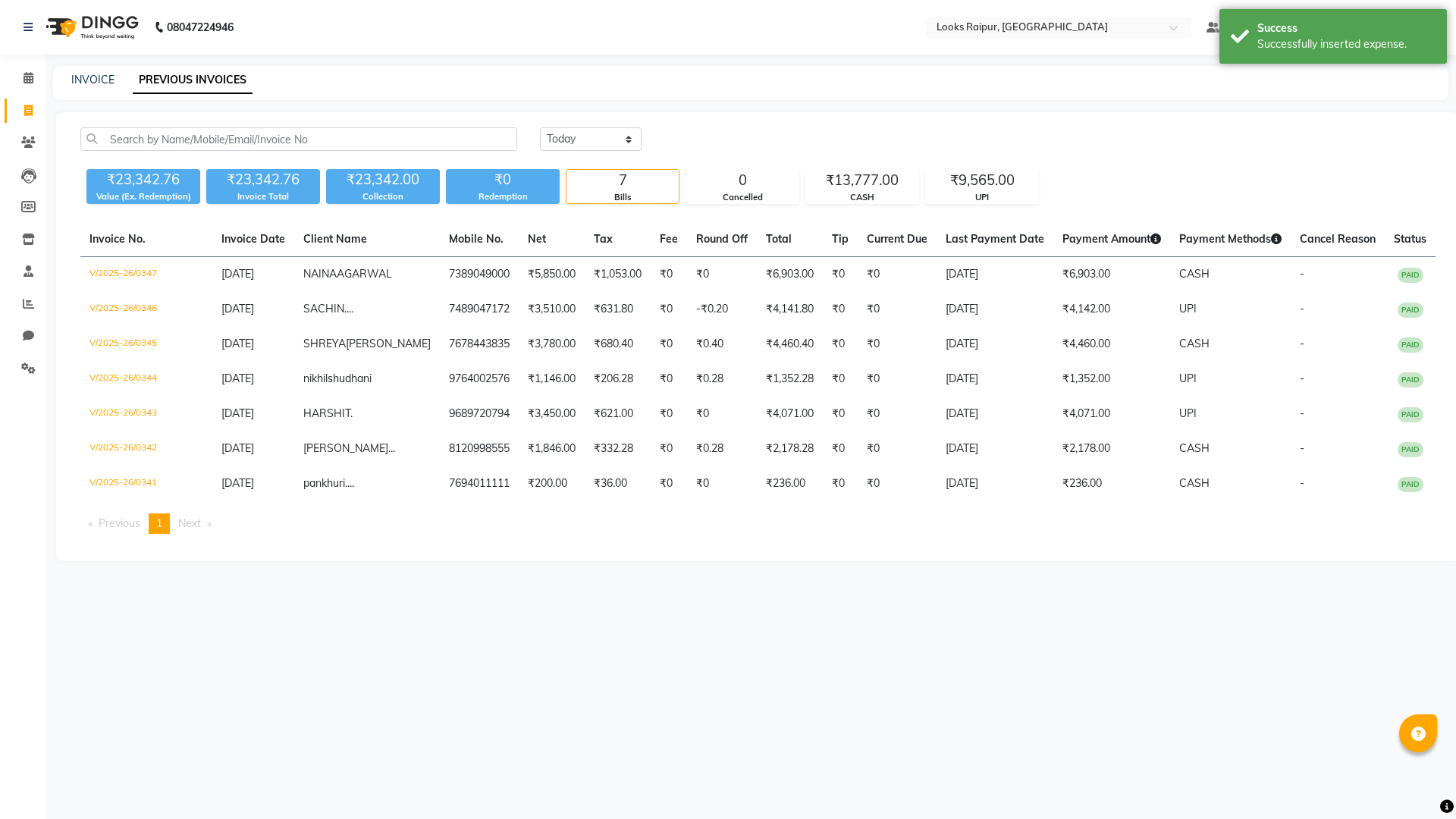
click at [24, 99] on link "Invoice" at bounding box center [22, 111] width 37 height 25
select select "service"
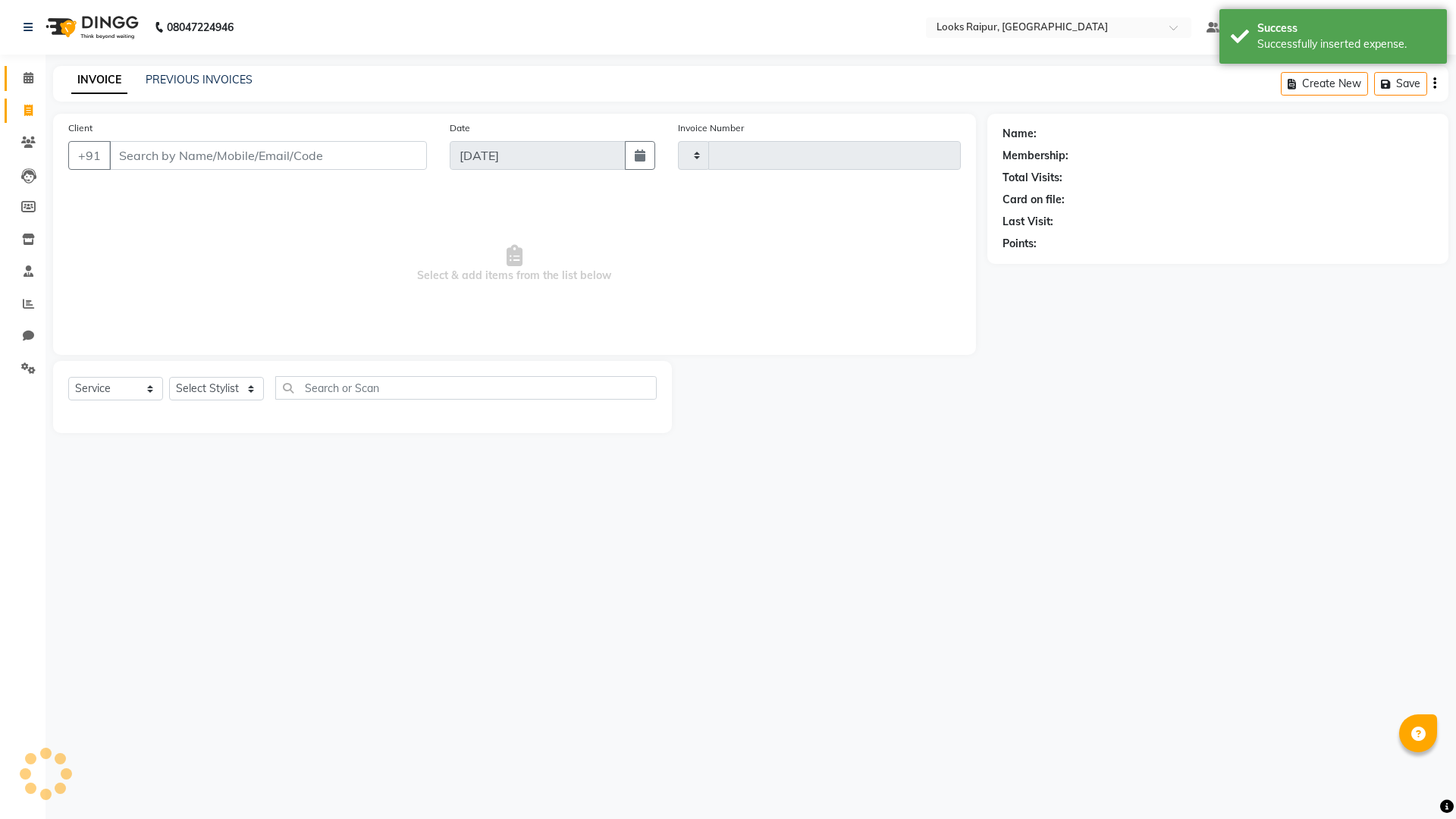
type input "0348"
select select "8606"
click at [32, 76] on icon at bounding box center [28, 78] width 10 height 12
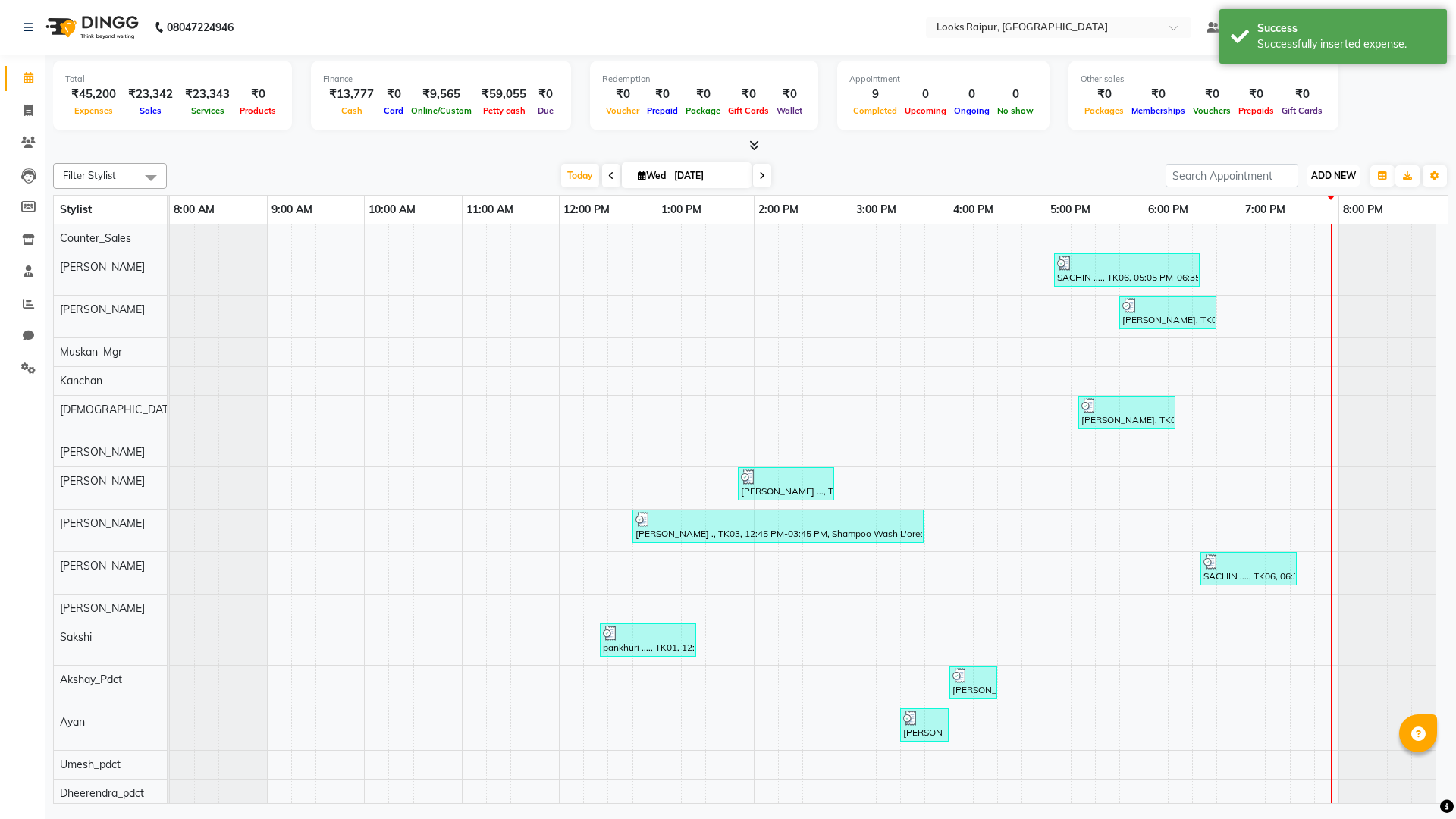
click at [1328, 179] on span "ADD NEW" at bounding box center [1333, 175] width 45 height 12
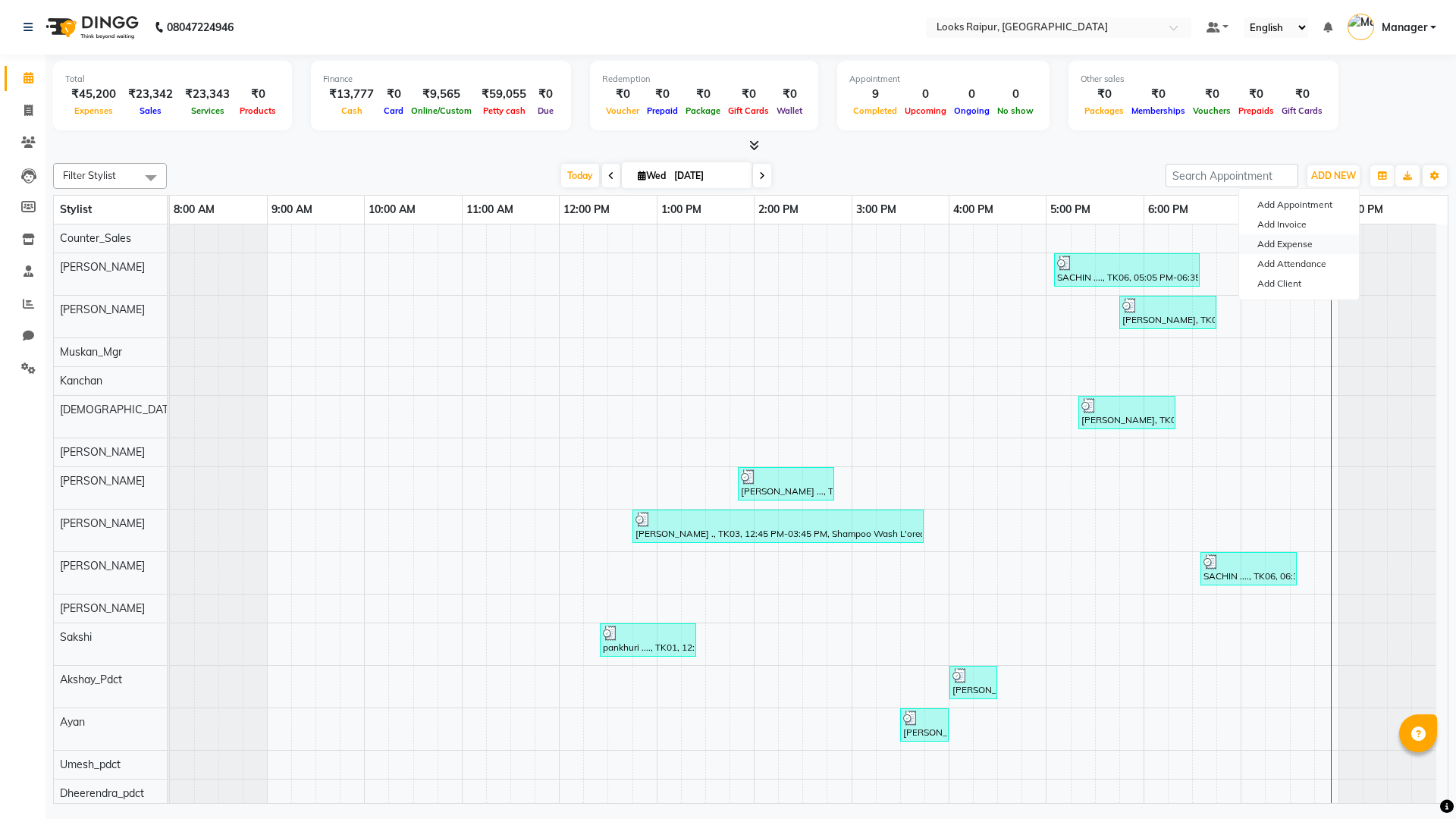
click at [1283, 246] on link "Add Expense" at bounding box center [1299, 244] width 120 height 20
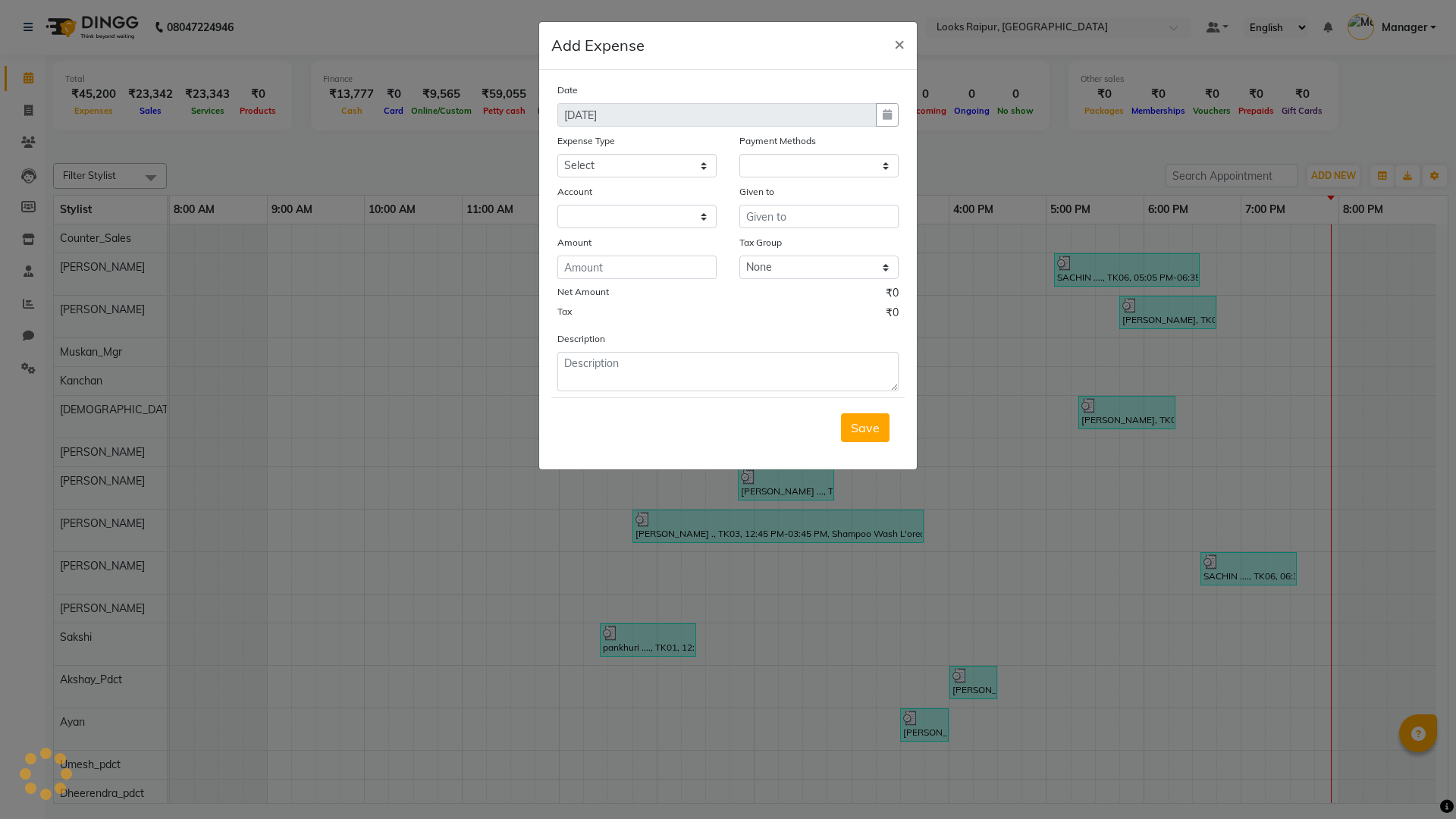
select select "1"
select select "7834"
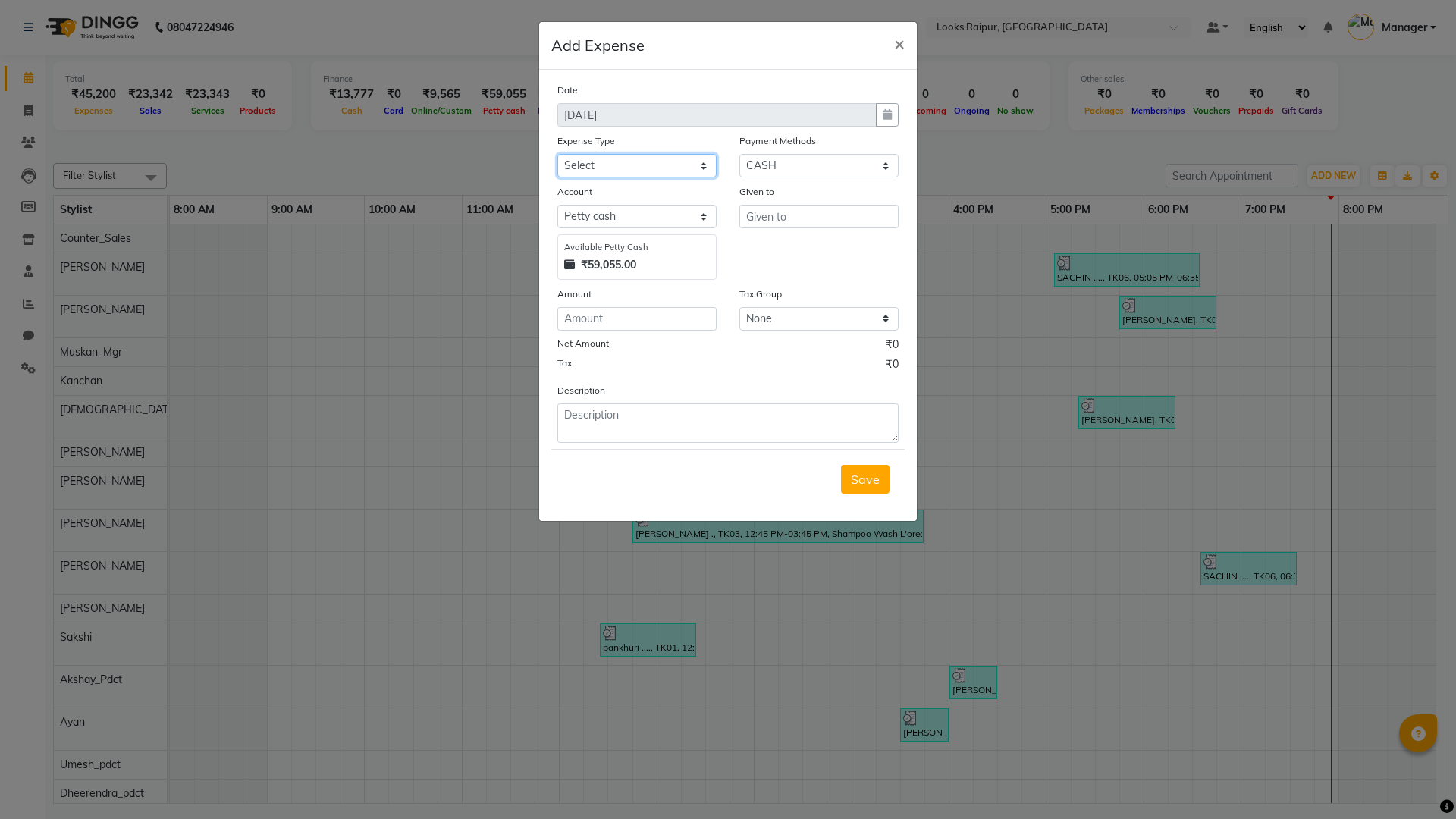
click at [693, 167] on select "Select Bank Deposit Blinkit Cash Handover CLIENT Client ordered food Client Ref…" at bounding box center [637, 165] width 160 height 23
select select "23704"
click at [557, 154] on select "Select Bank Deposit Blinkit Cash Handover CLIENT Client ordered food Client Ref…" at bounding box center [637, 165] width 160 height 23
click at [809, 216] on input "text" at bounding box center [819, 216] width 160 height 23
click at [803, 249] on span "Counter" at bounding box center [781, 249] width 47 height 15
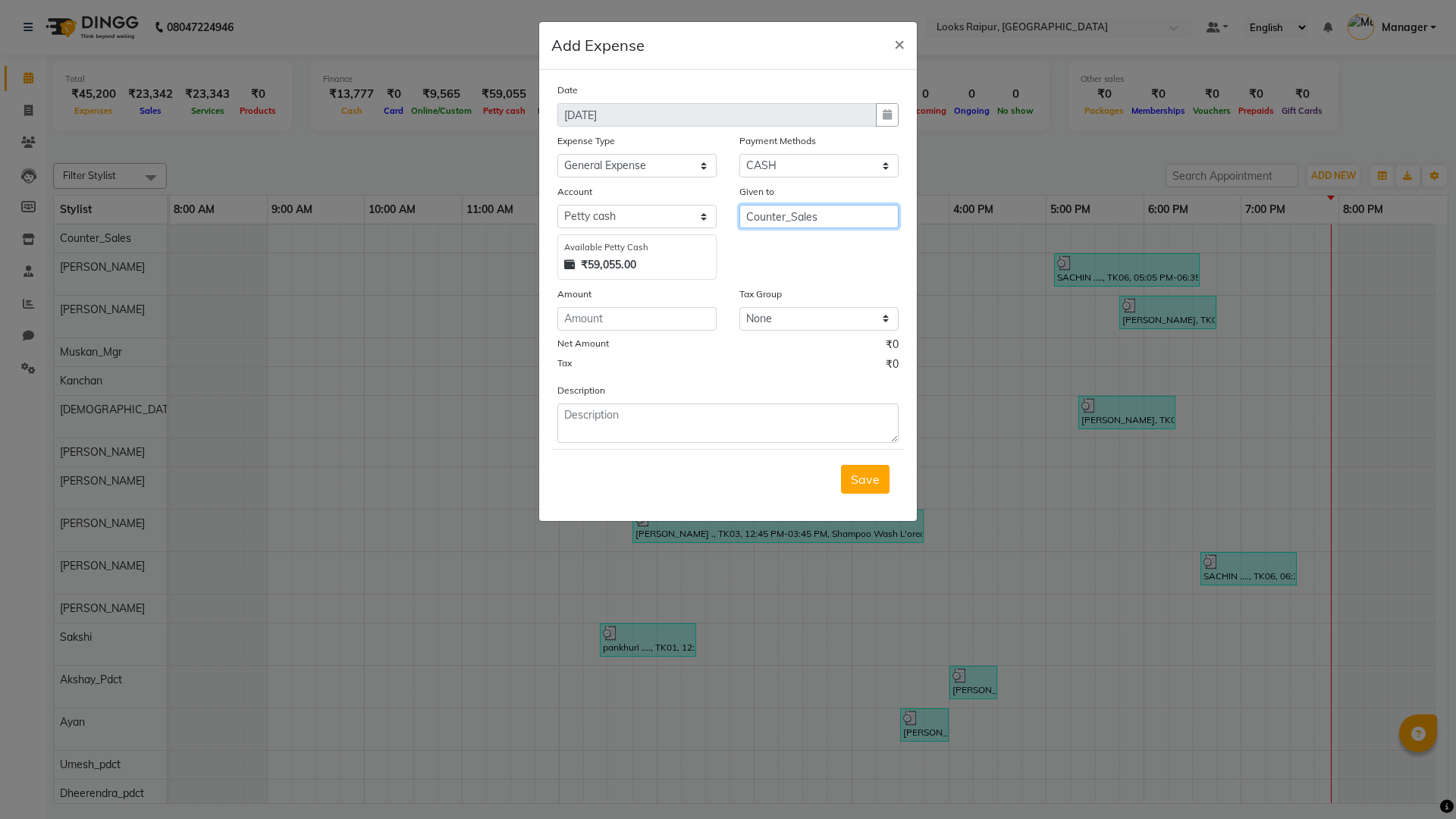
type input "Counter_Sales"
click at [622, 327] on input "number" at bounding box center [637, 318] width 160 height 23
type input "50"
click at [654, 429] on textarea at bounding box center [727, 422] width 342 height 39
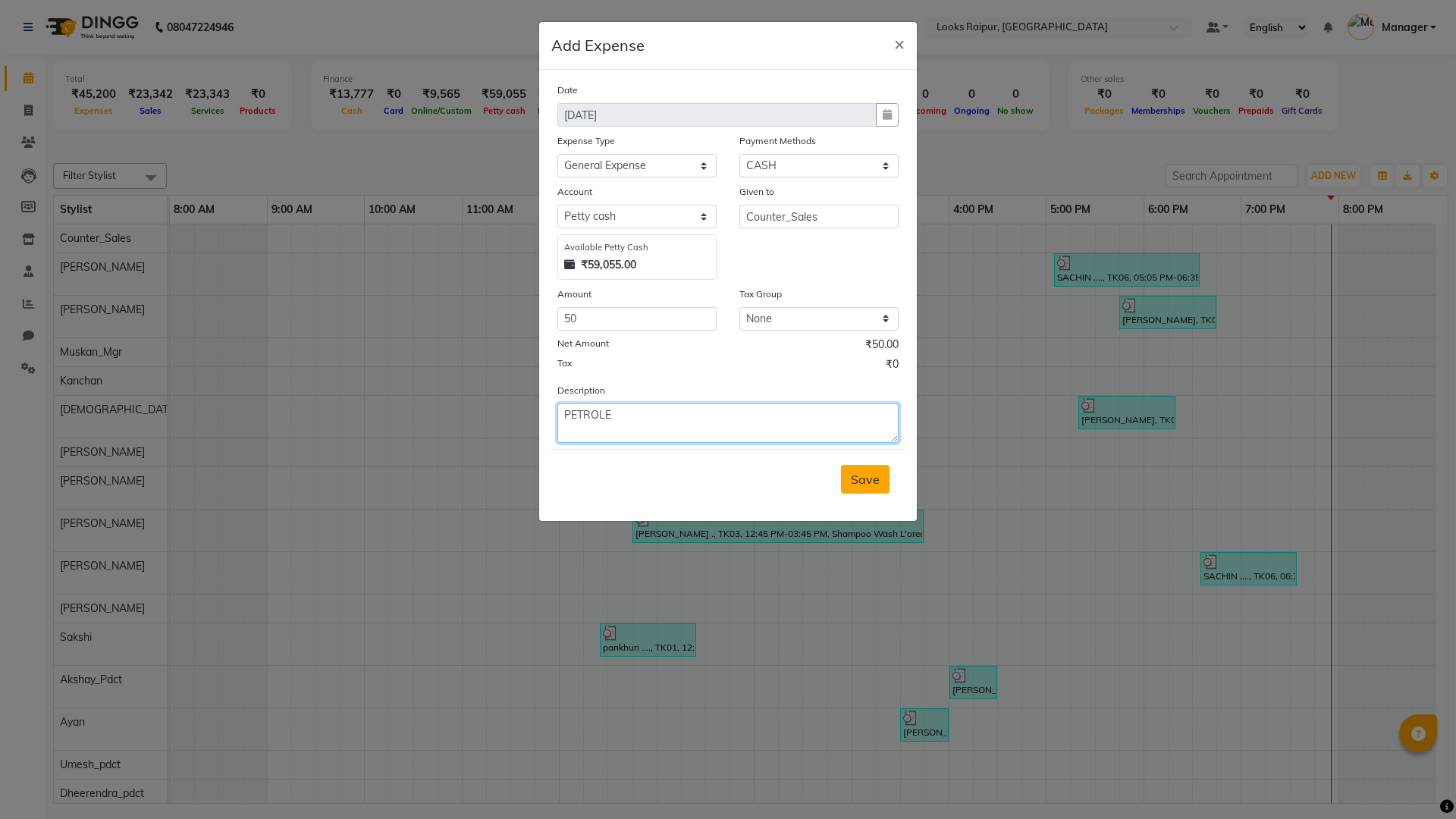
type textarea "PETROLE"
click at [885, 470] on button "Save" at bounding box center [865, 479] width 48 height 29
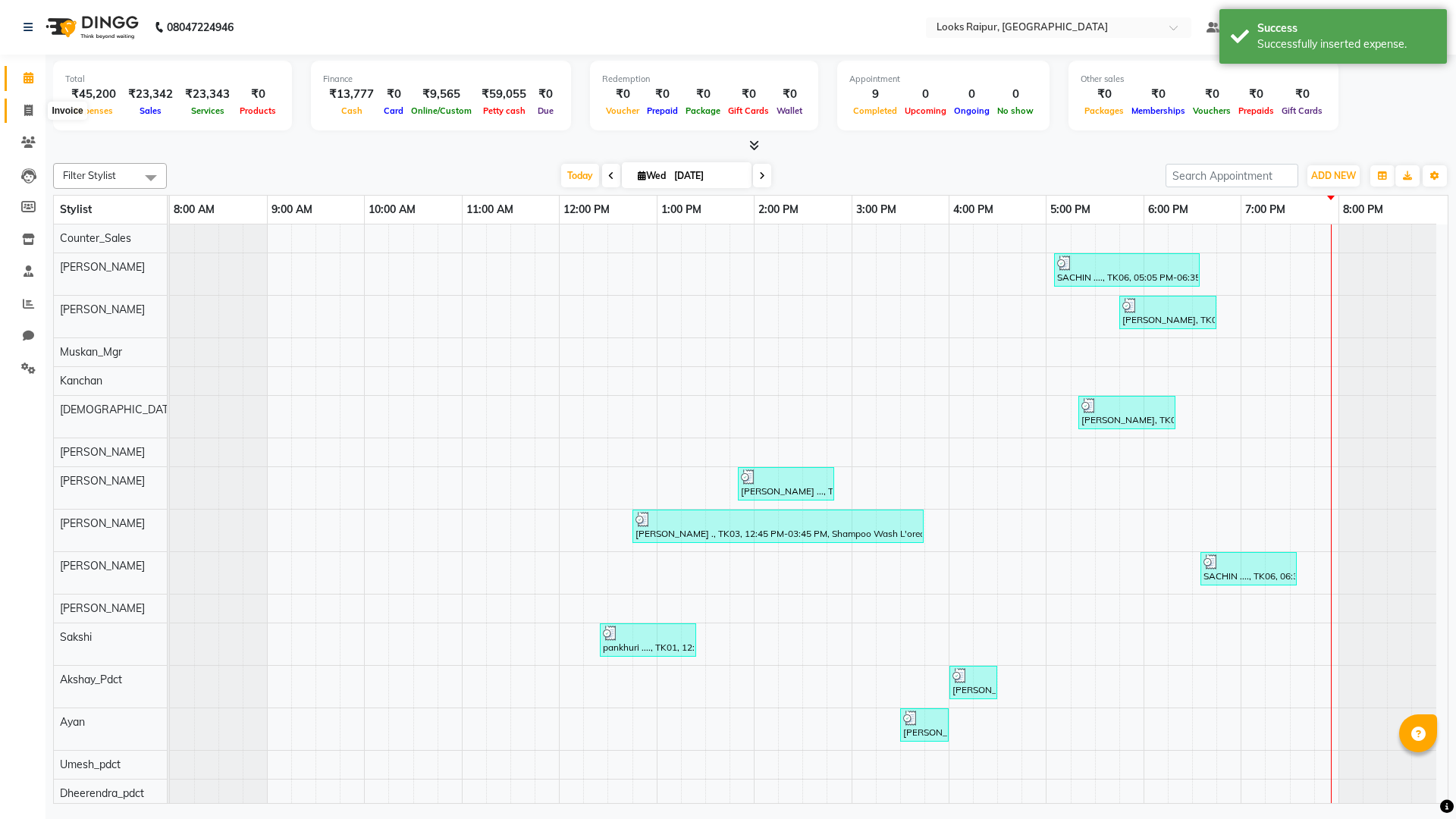
click at [27, 105] on icon at bounding box center [28, 111] width 8 height 12
select select "8606"
select select "service"
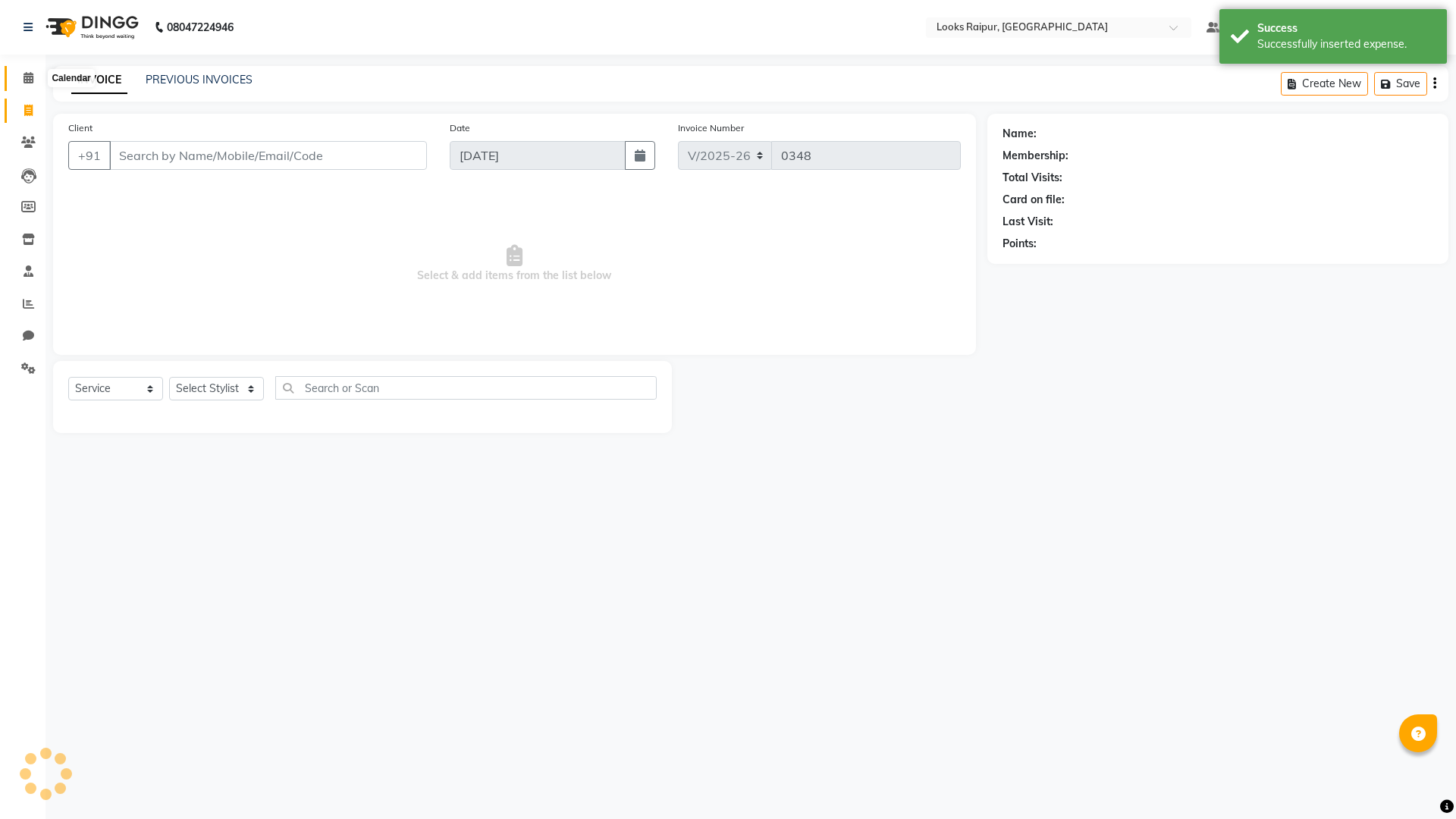
click at [20, 72] on span at bounding box center [28, 78] width 27 height 17
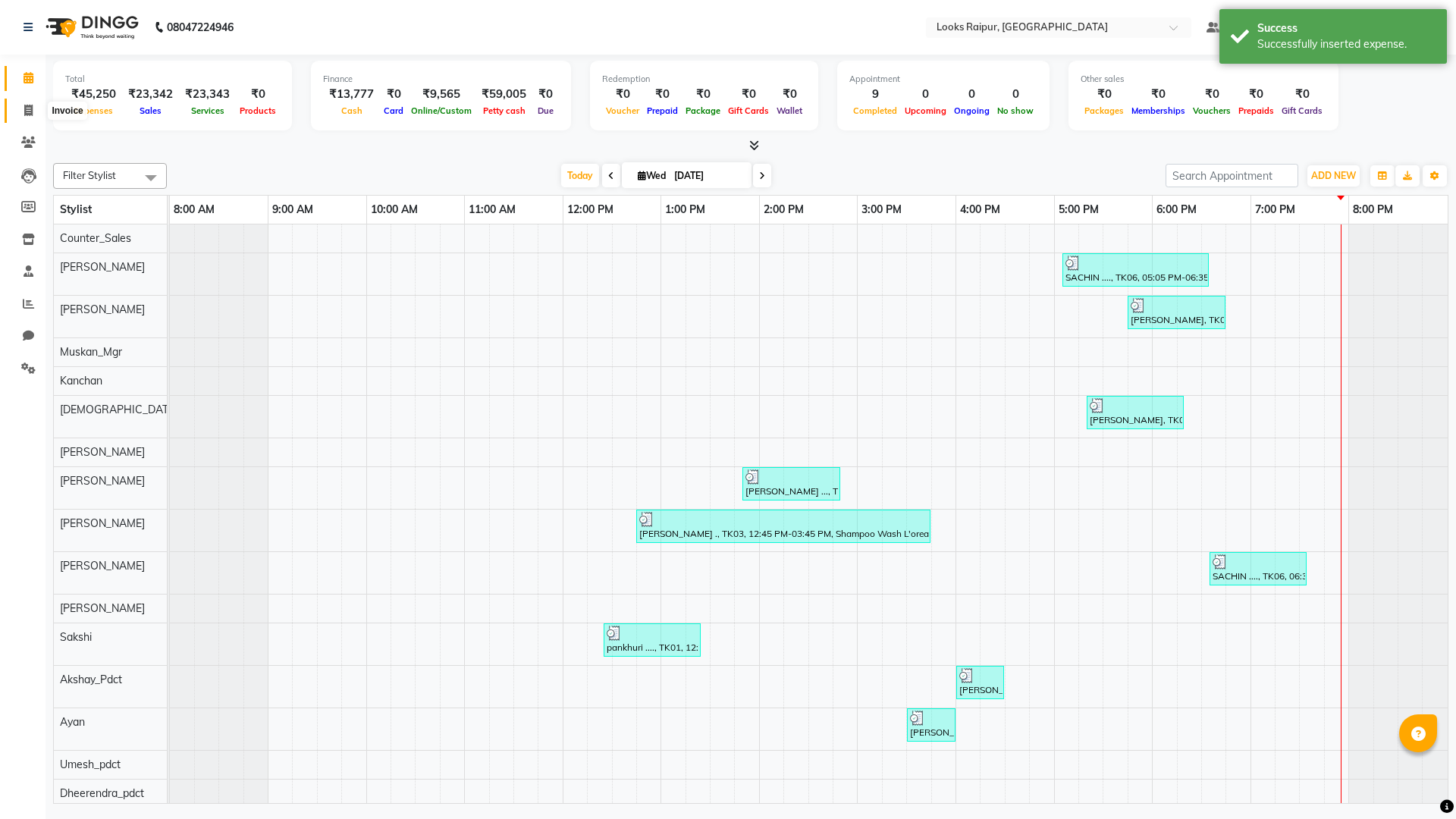
click at [17, 106] on span at bounding box center [28, 111] width 27 height 17
select select "service"
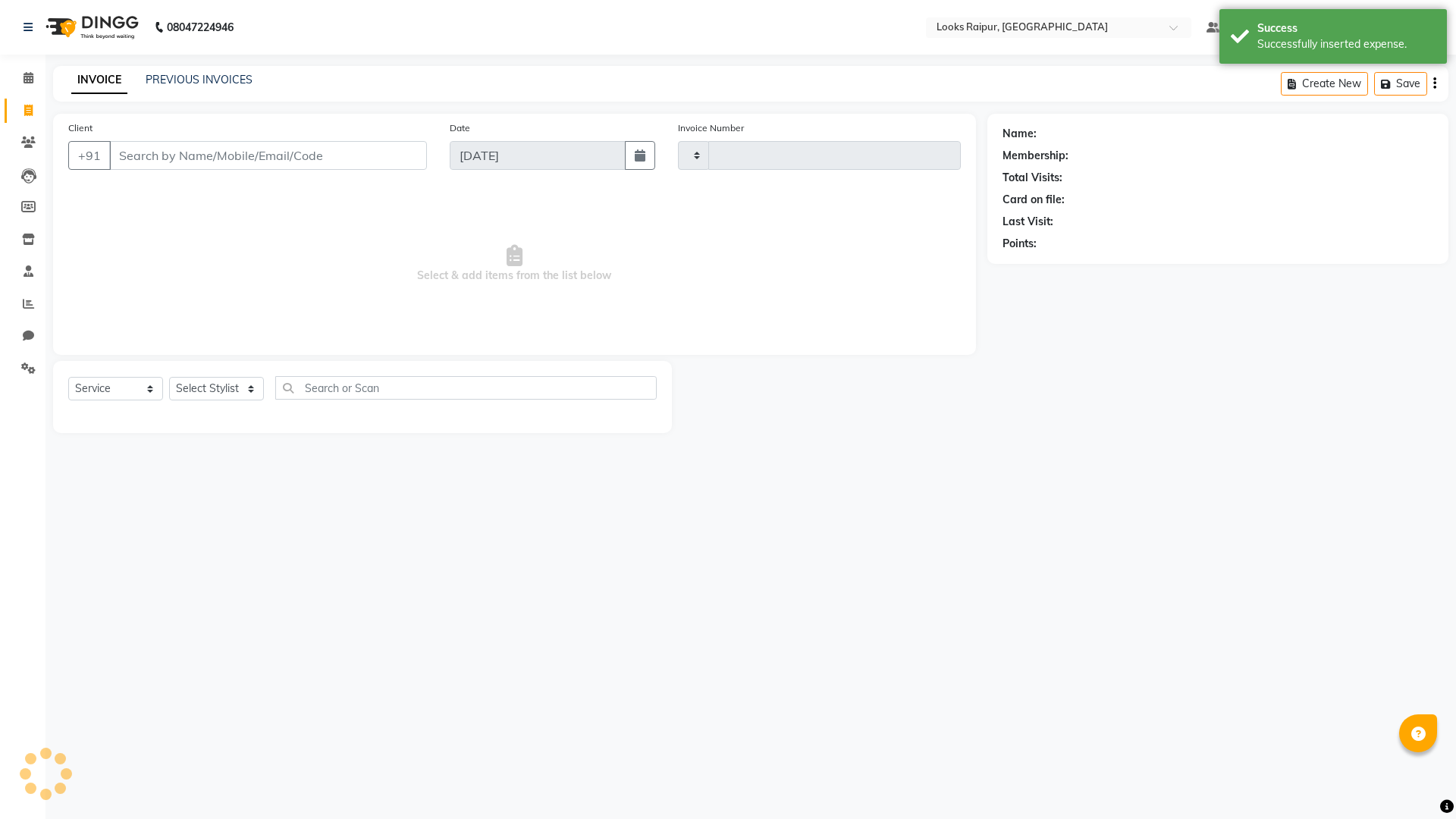
type input "0348"
select select "8606"
click at [18, 81] on span at bounding box center [28, 78] width 27 height 17
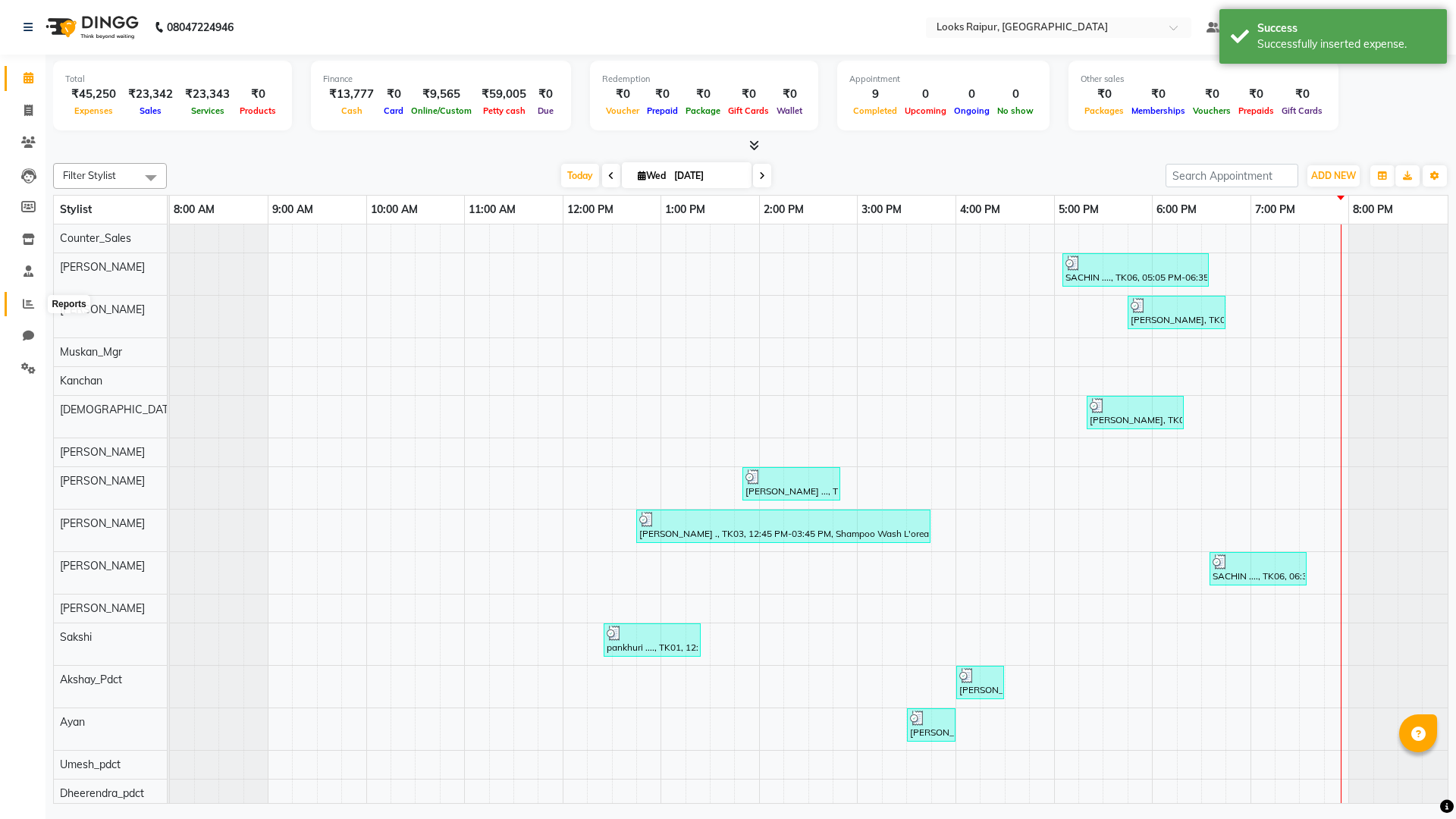
click at [18, 298] on span at bounding box center [28, 304] width 27 height 17
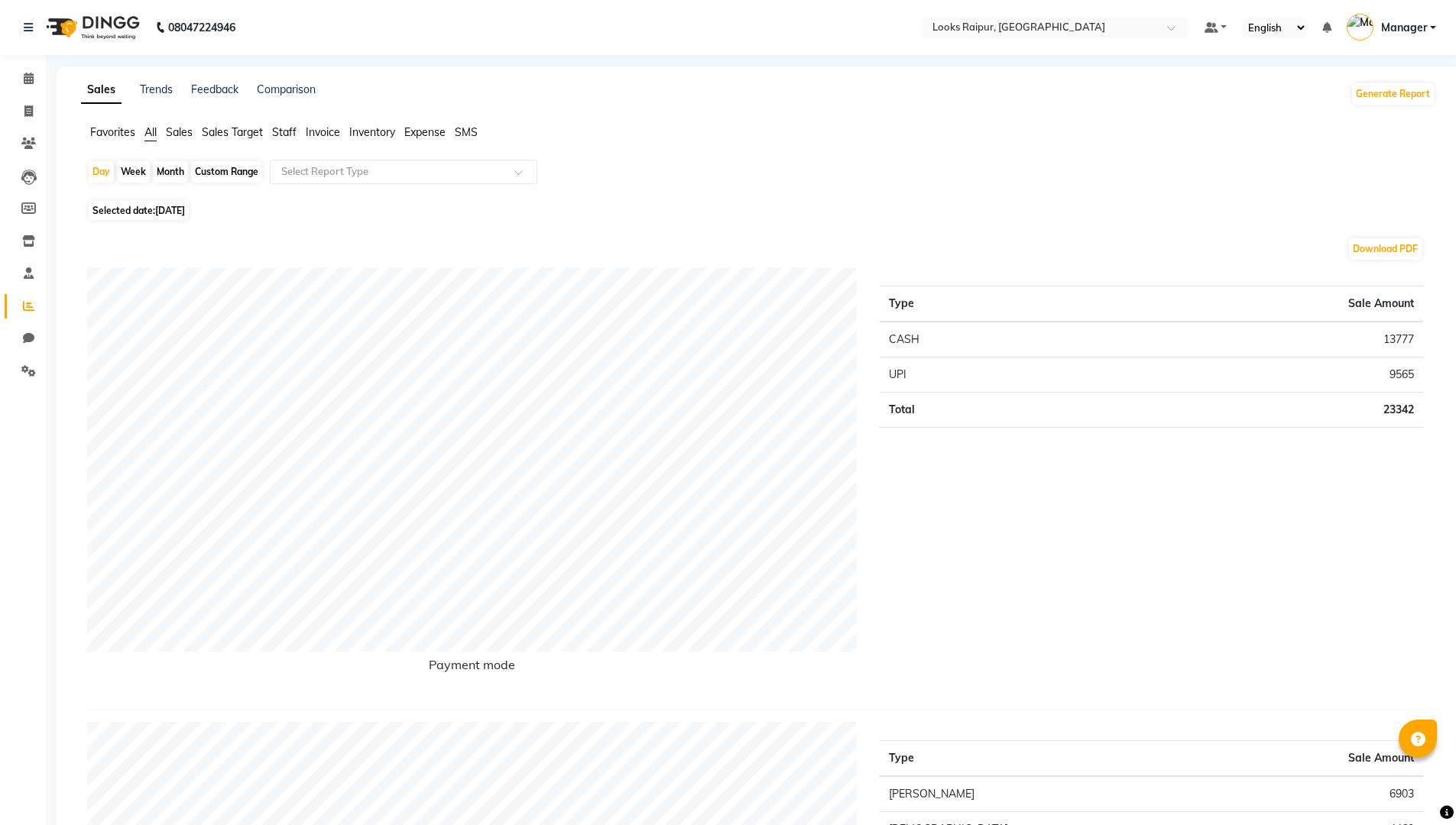
drag, startPoint x: 418, startPoint y: 134, endPoint x: 431, endPoint y: 152, distance: 22.2
click at [421, 140] on li "Expense" at bounding box center [425, 132] width 41 height 16
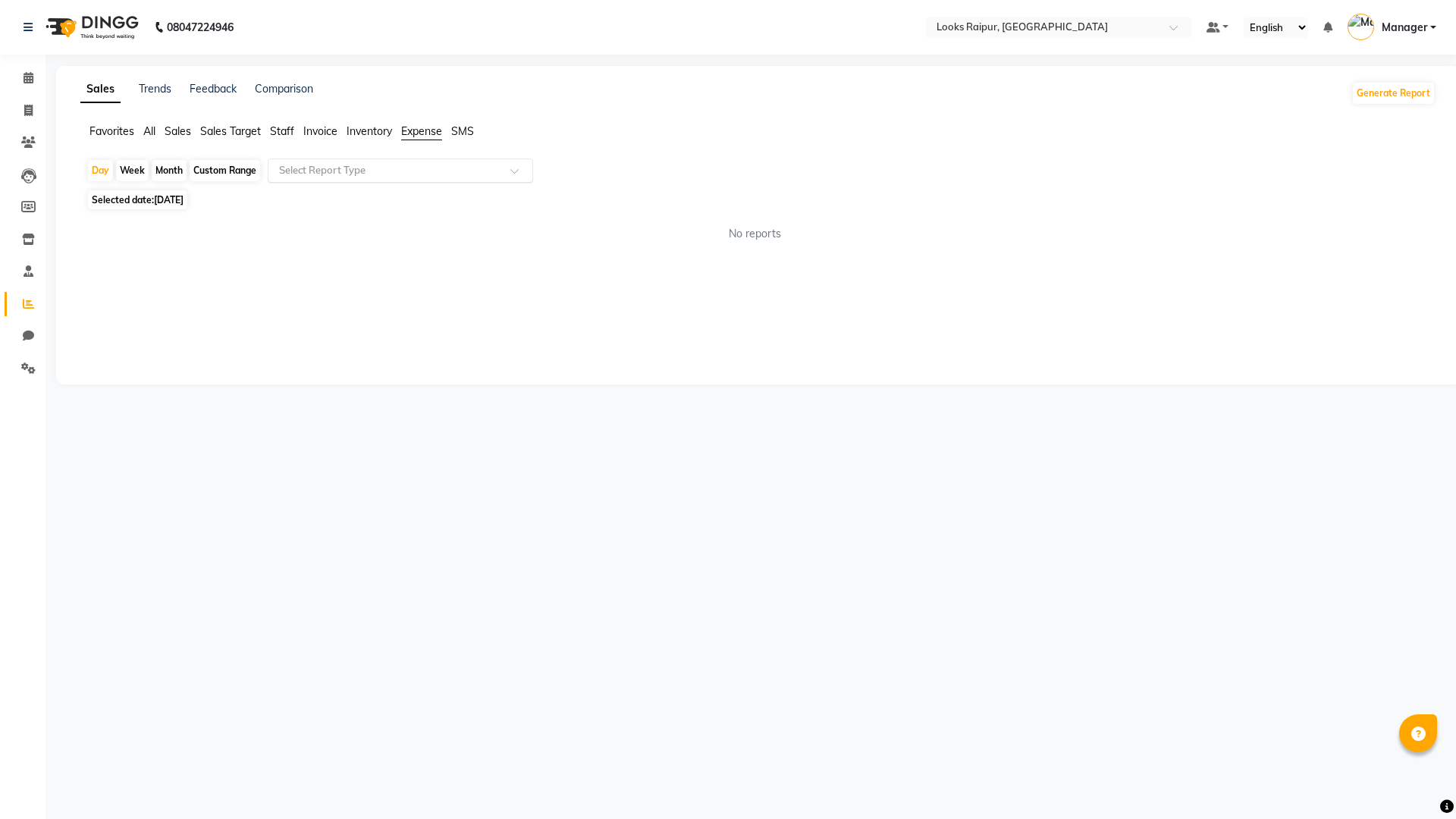
click at [516, 167] on div at bounding box center [400, 170] width 263 height 15
click at [495, 236] on div "Expense" at bounding box center [400, 228] width 263 height 30
select select "full_report"
select select "csv"
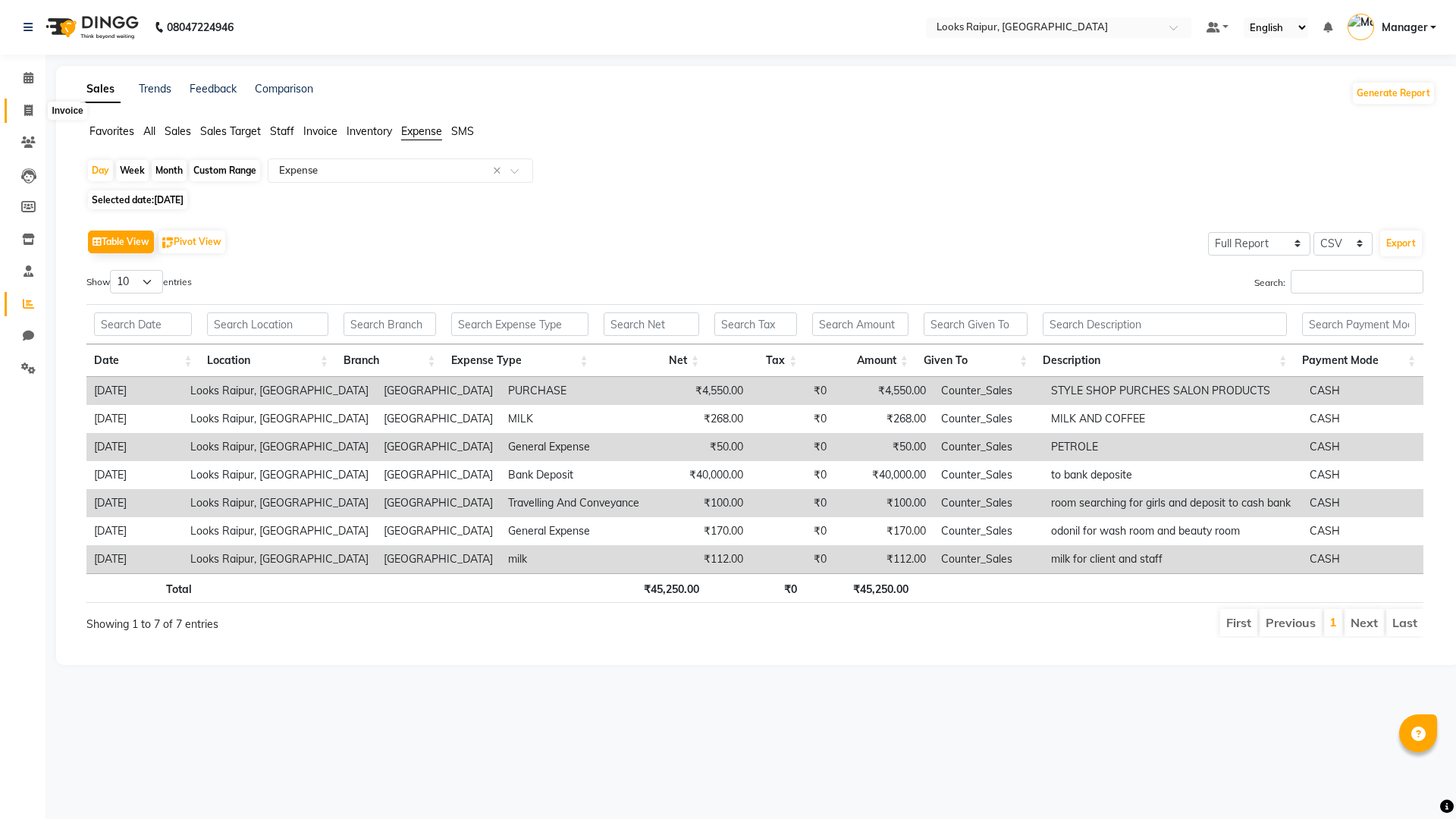
click at [22, 115] on span at bounding box center [28, 111] width 27 height 17
select select "8606"
select select "service"
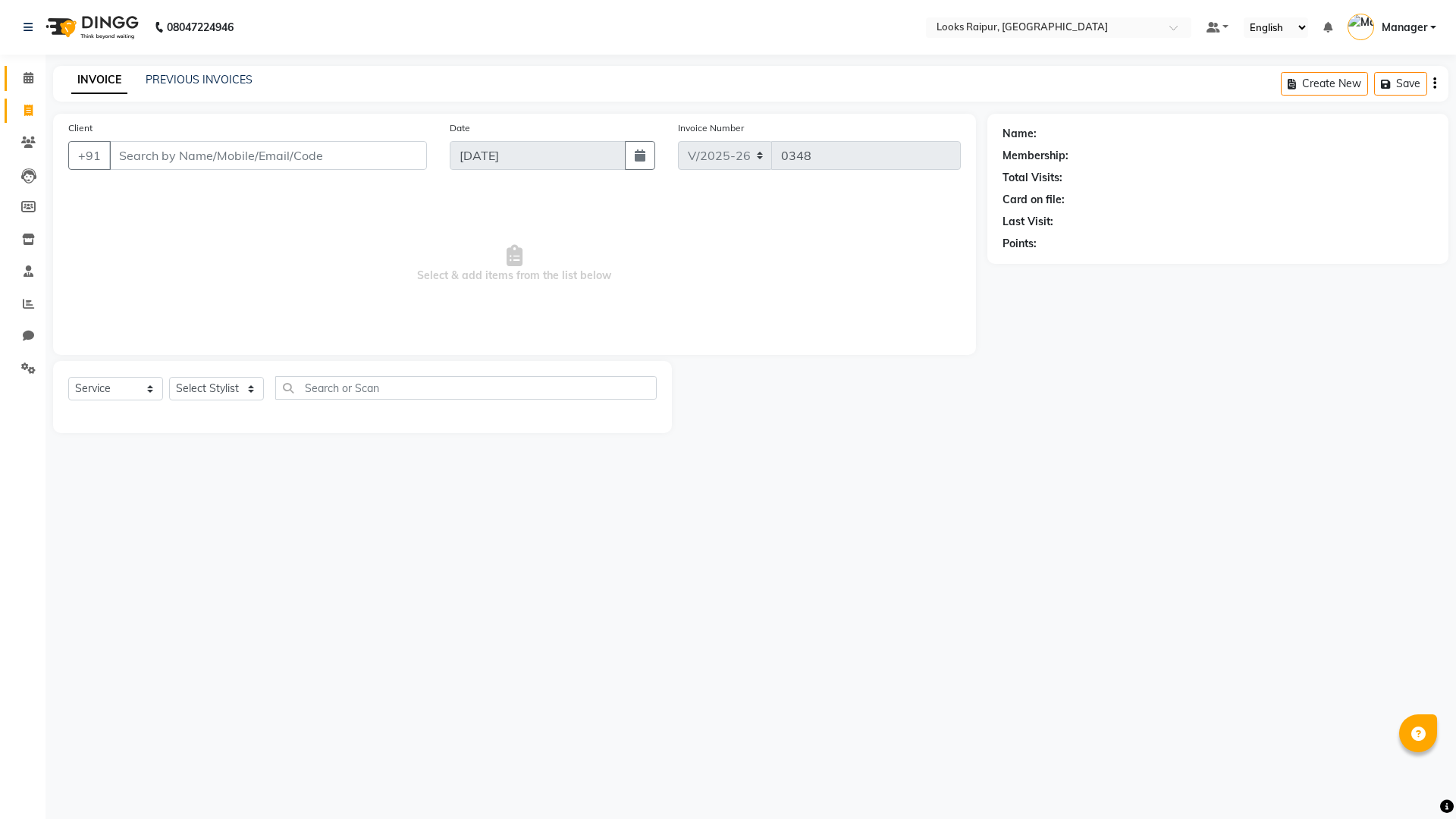
click at [28, 69] on link "Calendar" at bounding box center [22, 78] width 37 height 25
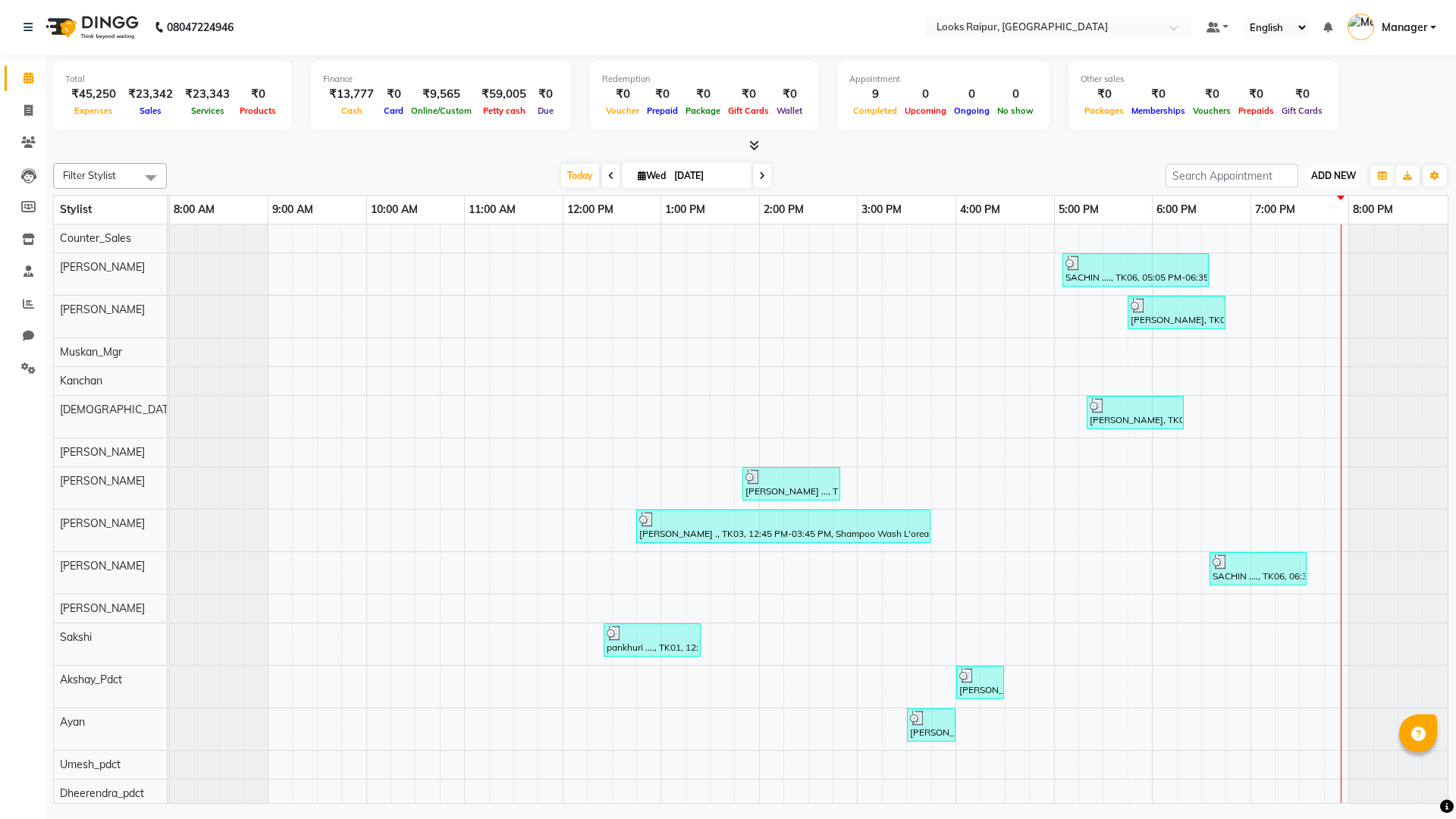
click at [1335, 172] on span "ADD NEW" at bounding box center [1333, 175] width 45 height 12
click at [1276, 244] on link "Add Expense" at bounding box center [1299, 244] width 120 height 20
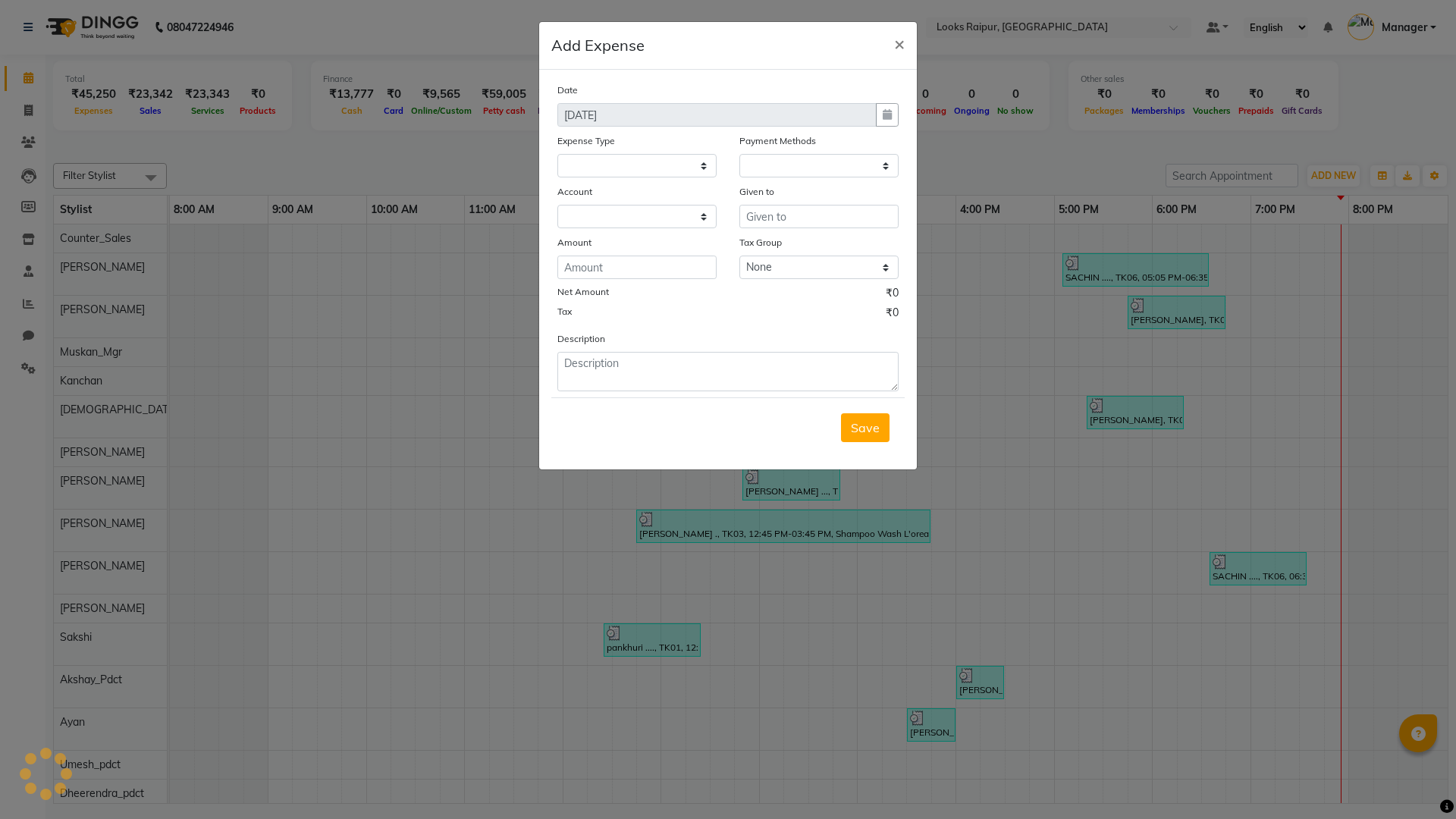
select select
select select "1"
select select "7834"
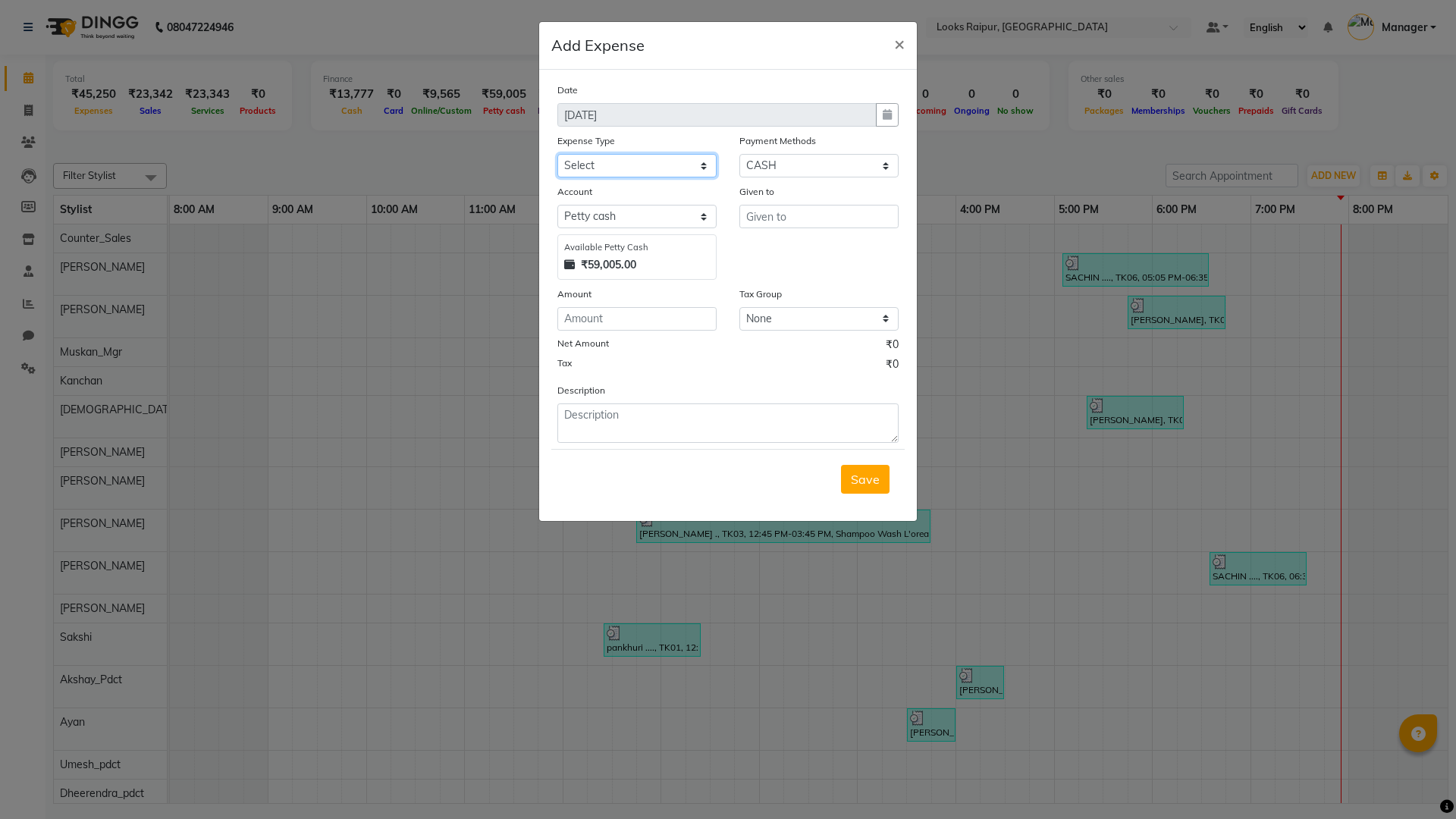
click at [696, 165] on select "Select Bank Deposit Blinkit Cash Handover CLIENT Client ordered food Client Ref…" at bounding box center [637, 165] width 160 height 23
select select "24169"
click at [557, 154] on select "Select Bank Deposit Blinkit Cash Handover CLIENT Client ordered food Client Ref…" at bounding box center [637, 165] width 160 height 23
click at [767, 219] on input "text" at bounding box center [819, 216] width 160 height 23
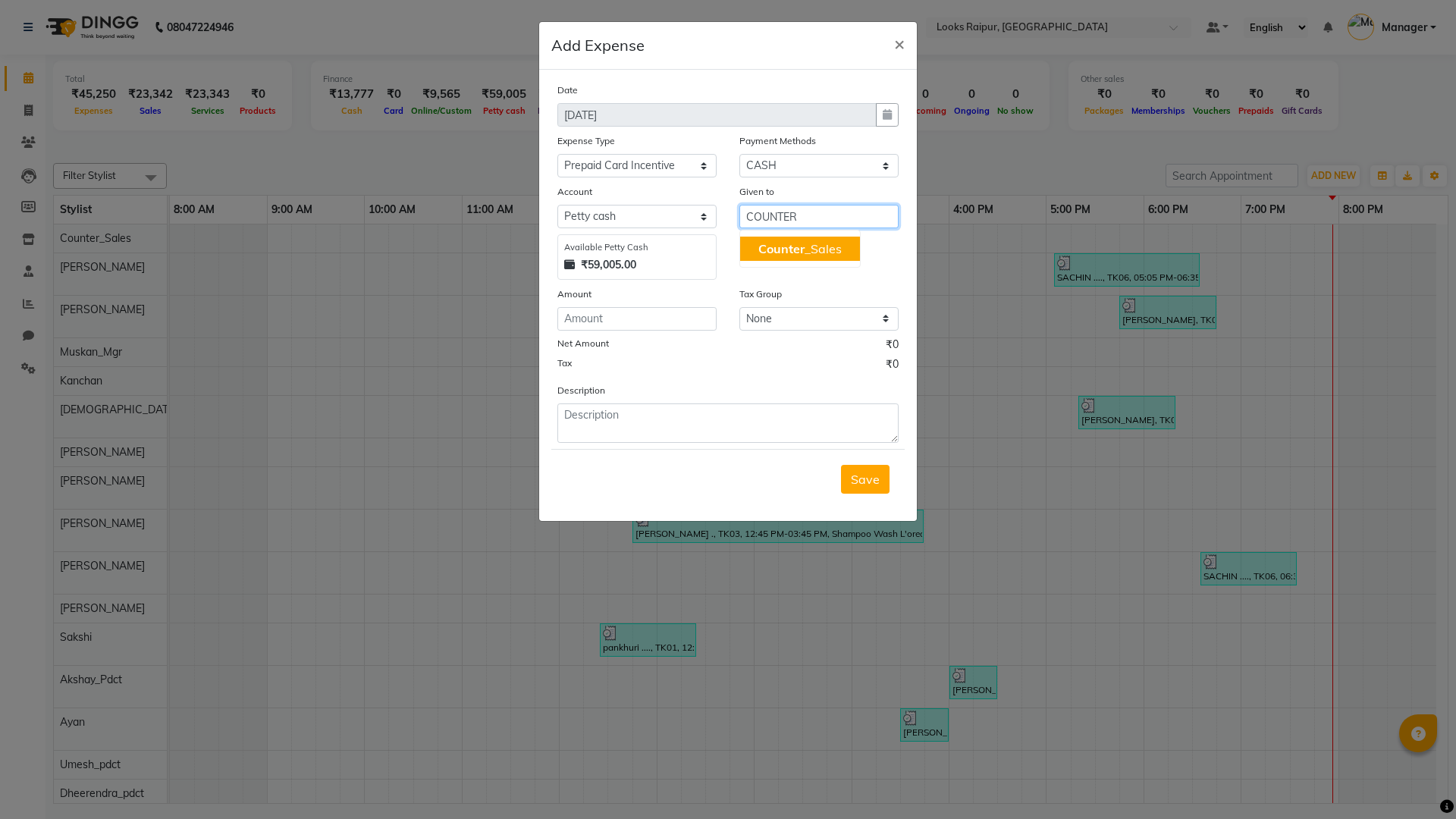
click at [789, 246] on span "Counter" at bounding box center [781, 249] width 47 height 15
type input "Counter_Sales"
click at [627, 317] on input "number" at bounding box center [637, 318] width 160 height 23
click at [578, 328] on input "number" at bounding box center [637, 318] width 160 height 23
click at [797, 214] on input "Counter_Sales" at bounding box center [819, 216] width 160 height 23
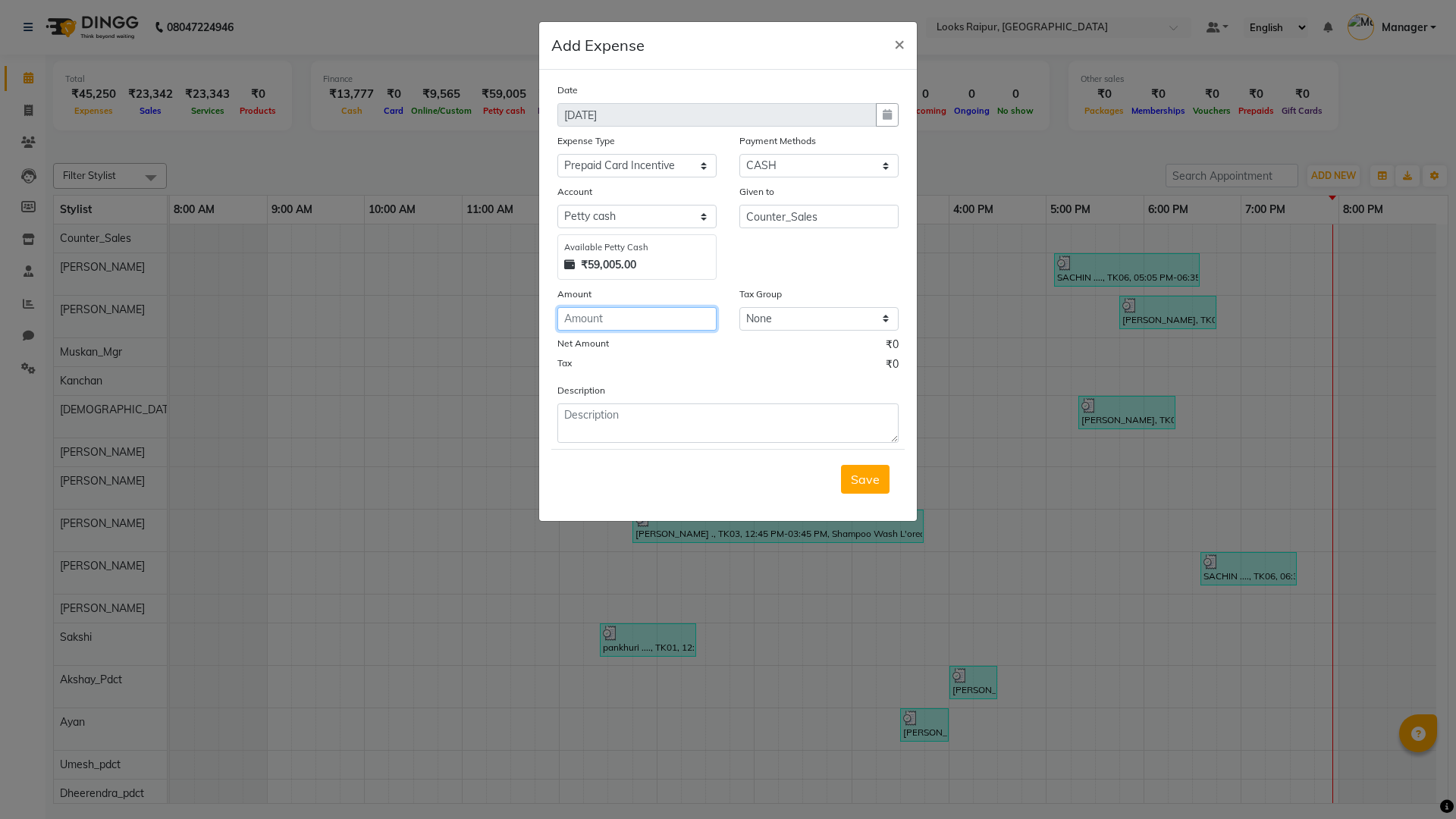
click at [618, 330] on input "number" at bounding box center [637, 318] width 160 height 23
type input "1500"
click at [616, 419] on textarea at bounding box center [727, 422] width 342 height 39
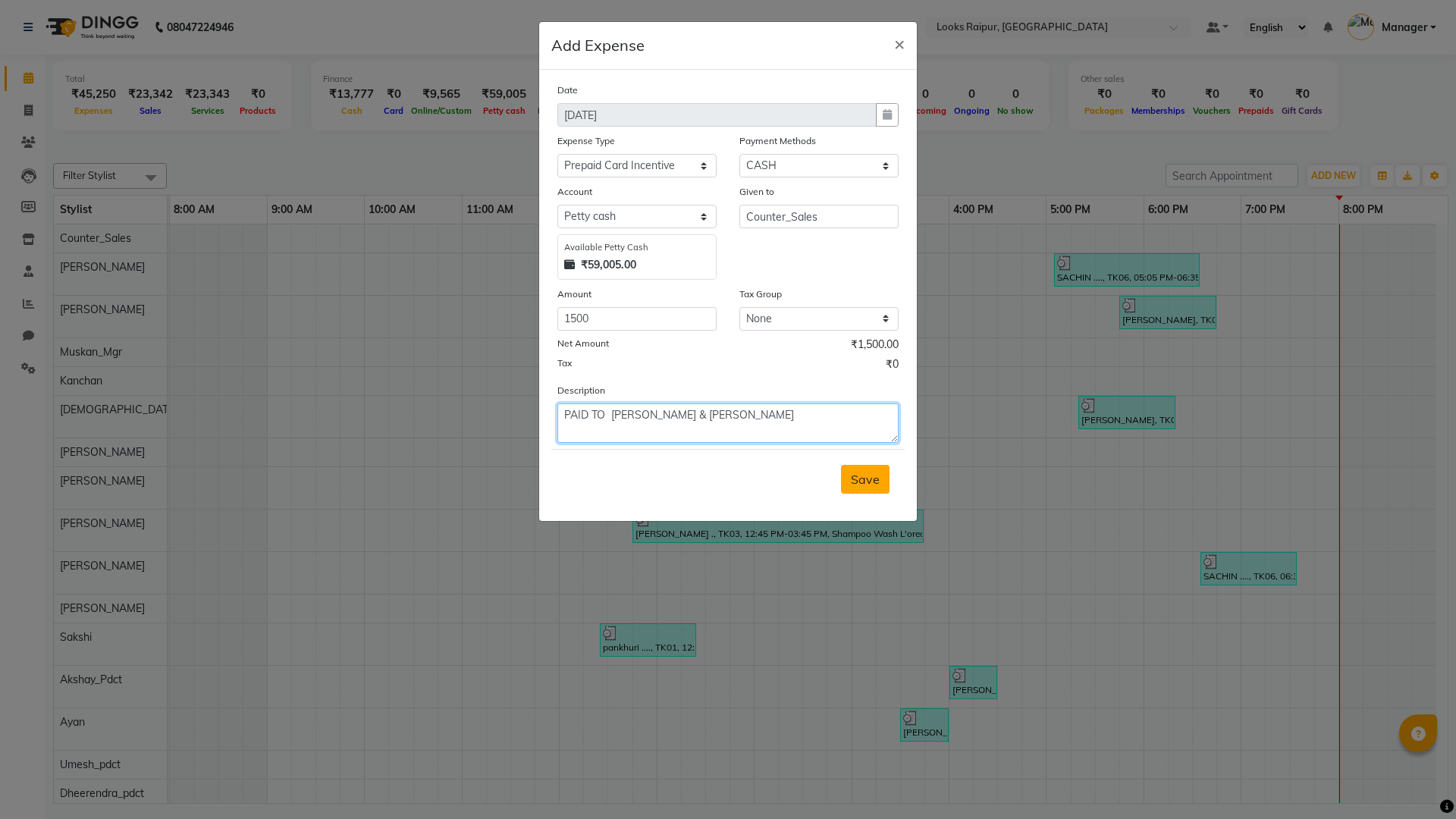
type textarea "PAID TO [PERSON_NAME] & [PERSON_NAME]"
click at [861, 485] on span "Save" at bounding box center [865, 479] width 29 height 15
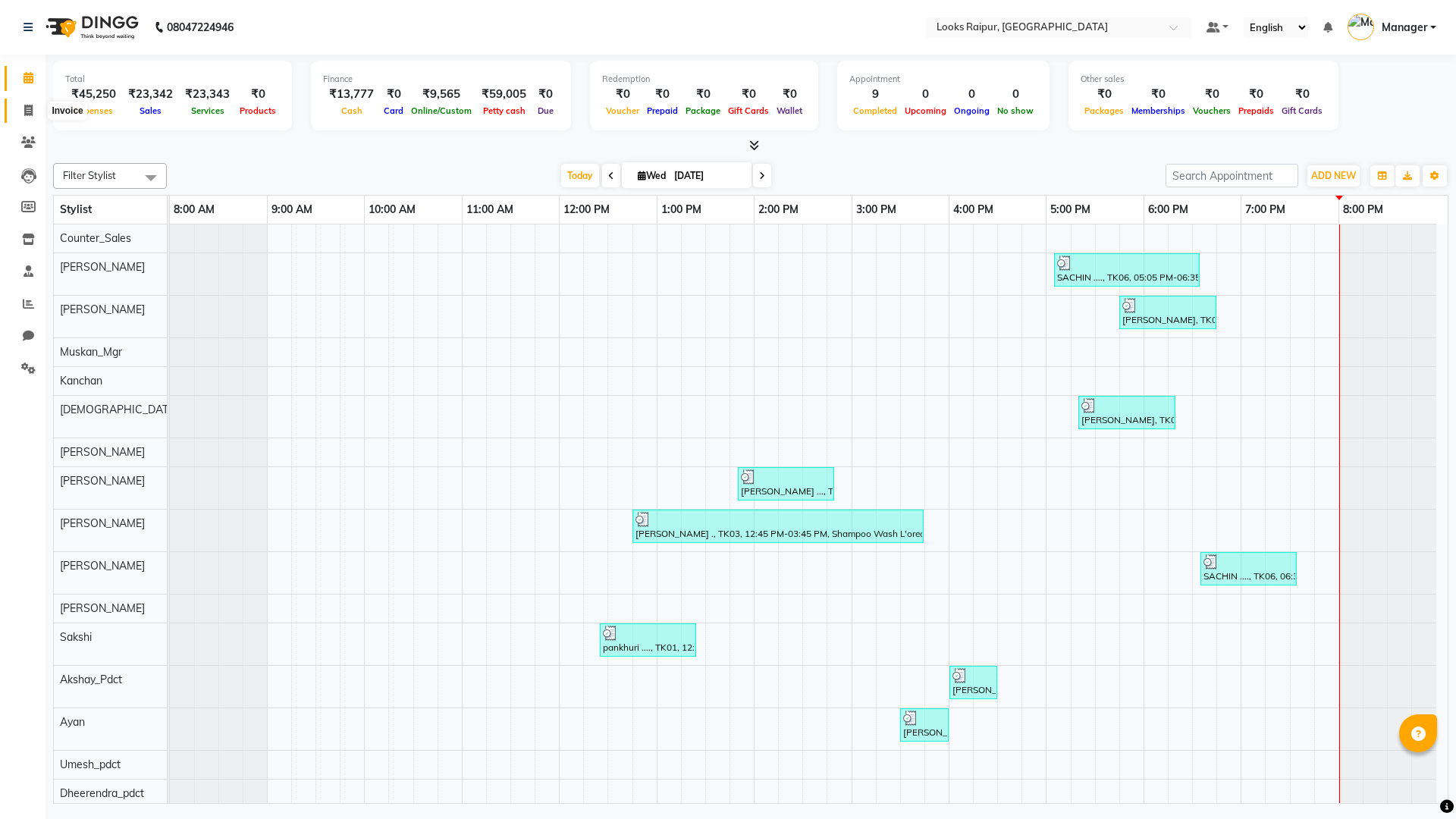
click at [24, 116] on icon at bounding box center [28, 111] width 8 height 12
select select "8606"
select select "service"
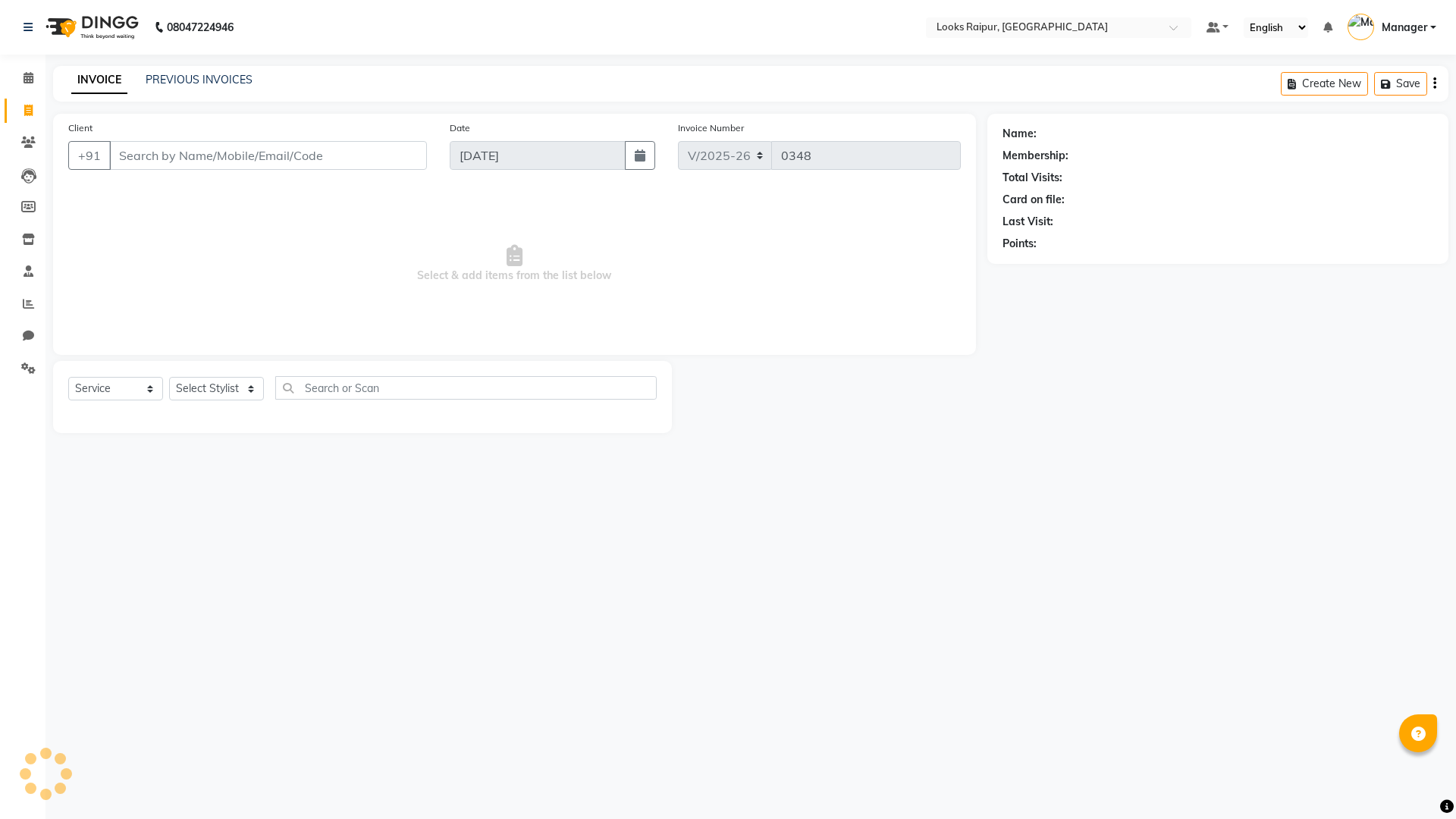
click at [198, 87] on div "PREVIOUS INVOICES" at bounding box center [199, 80] width 107 height 16
click at [194, 78] on link "PREVIOUS INVOICES" at bounding box center [199, 80] width 107 height 13
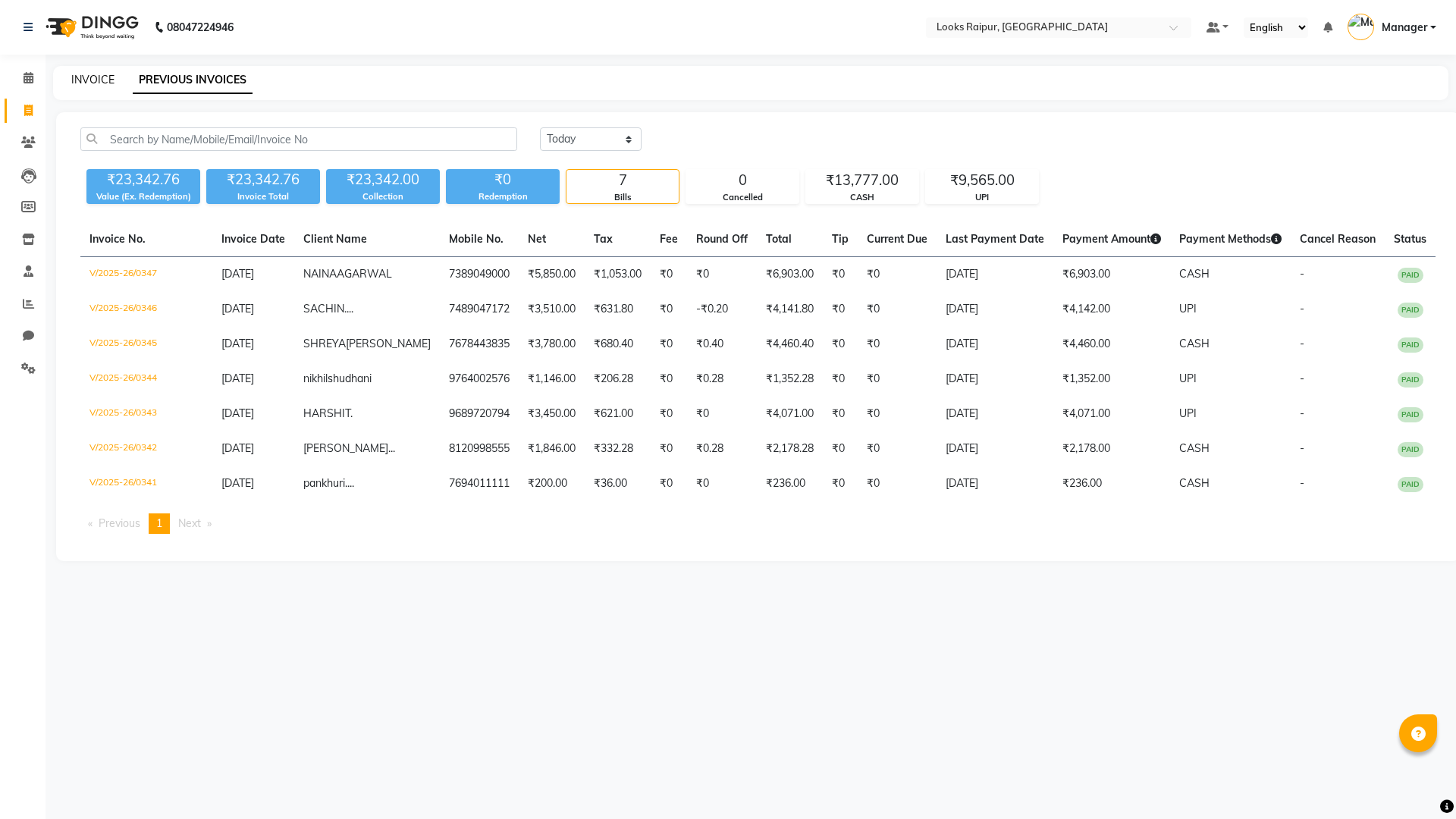
click at [101, 82] on link "INVOICE" at bounding box center [93, 80] width 43 height 13
select select "8606"
select select "service"
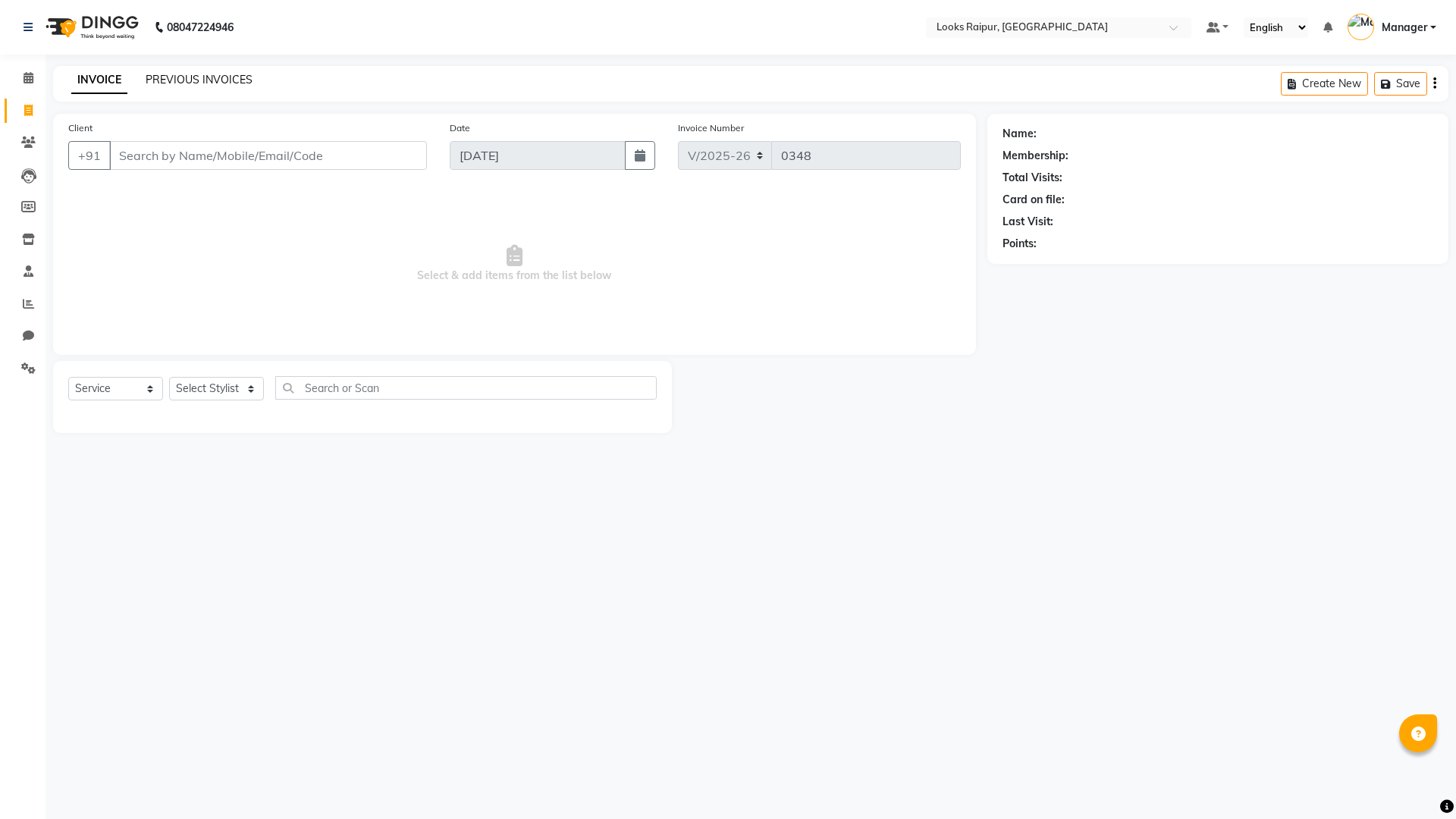
click at [159, 78] on link "PREVIOUS INVOICES" at bounding box center [199, 80] width 107 height 13
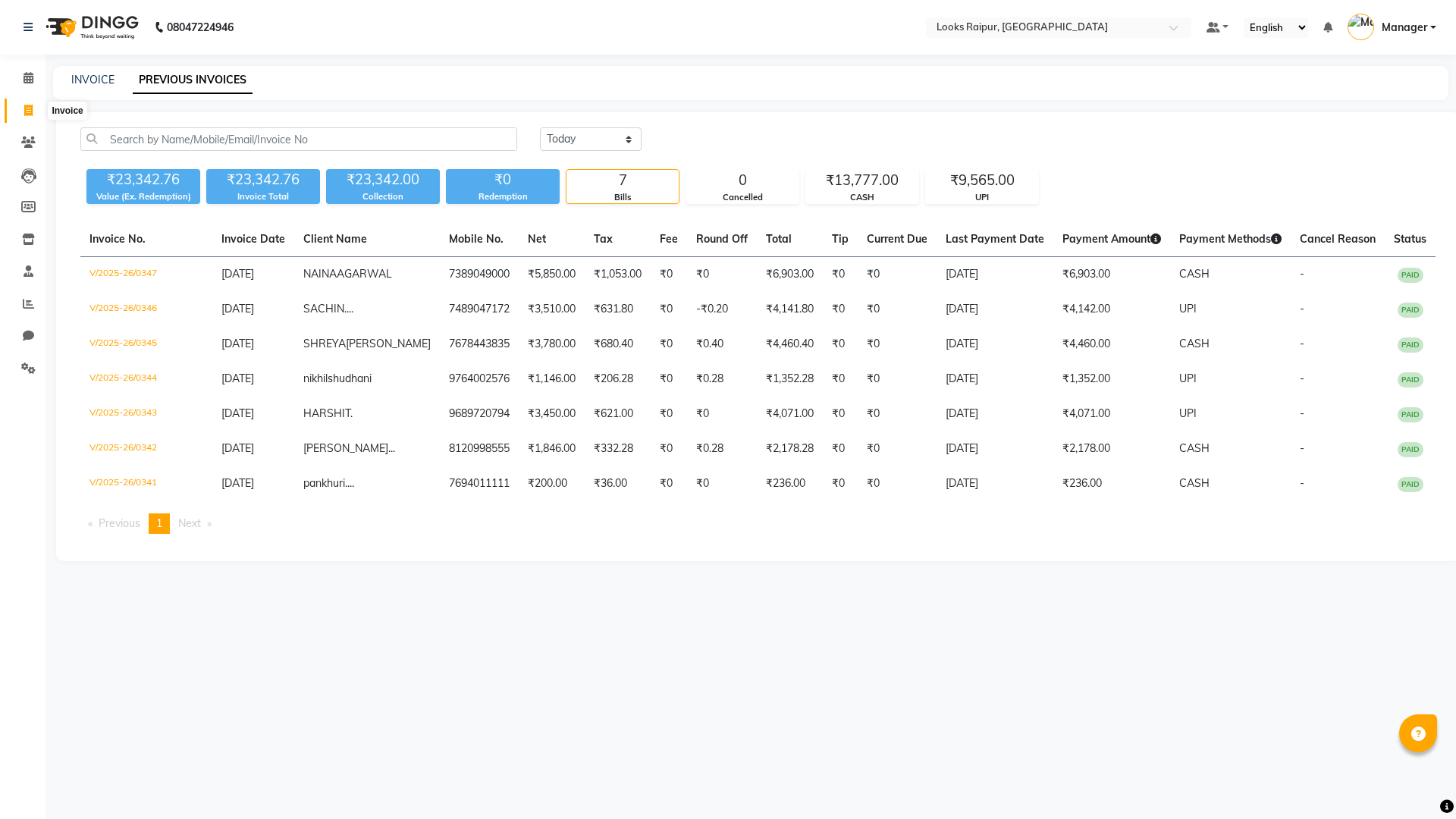
click at [32, 109] on icon at bounding box center [28, 111] width 8 height 12
select select "8606"
select select "service"
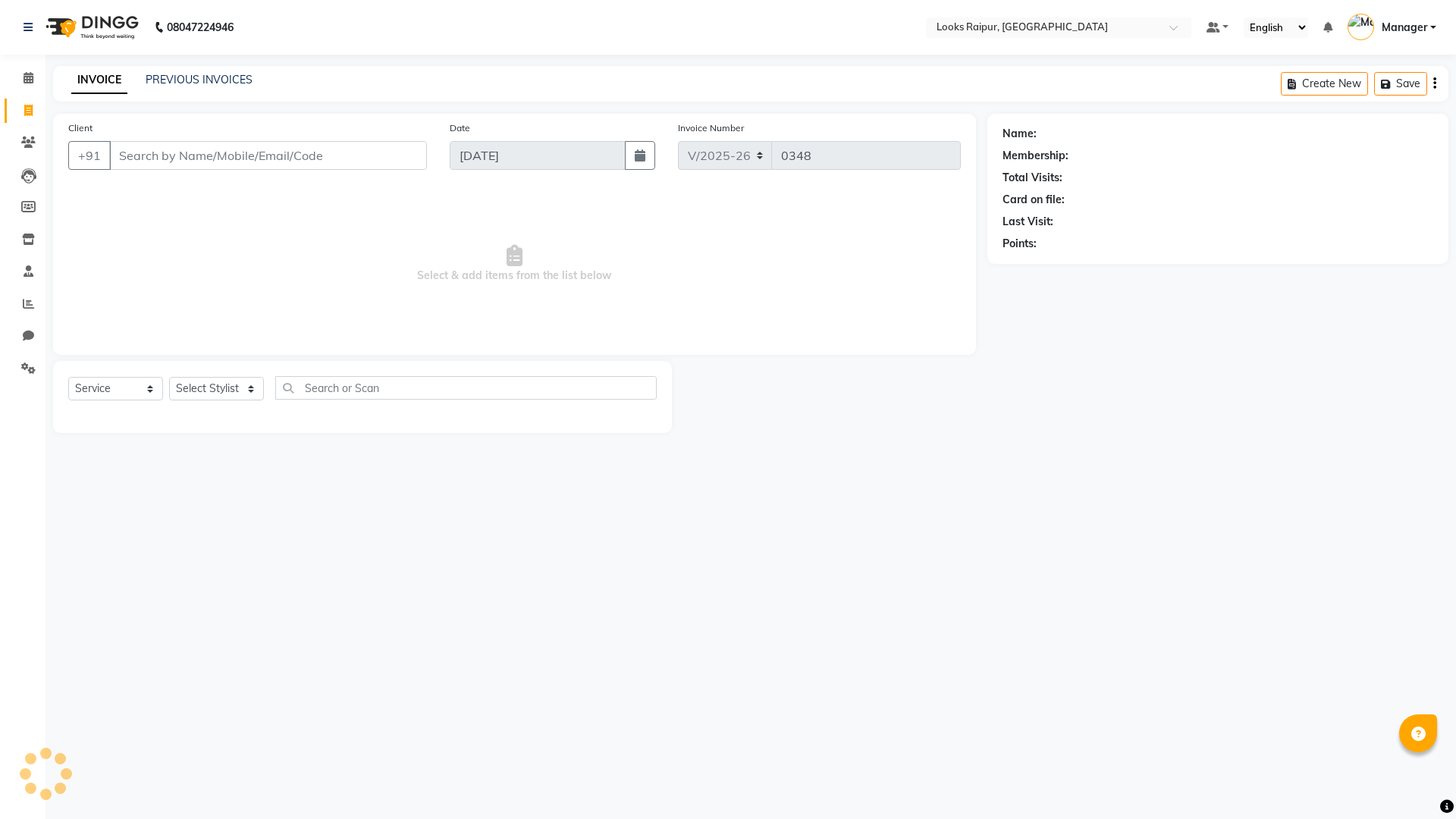
click at [164, 154] on input "Client" at bounding box center [268, 155] width 317 height 29
click at [21, 69] on link "Calendar" at bounding box center [22, 78] width 37 height 25
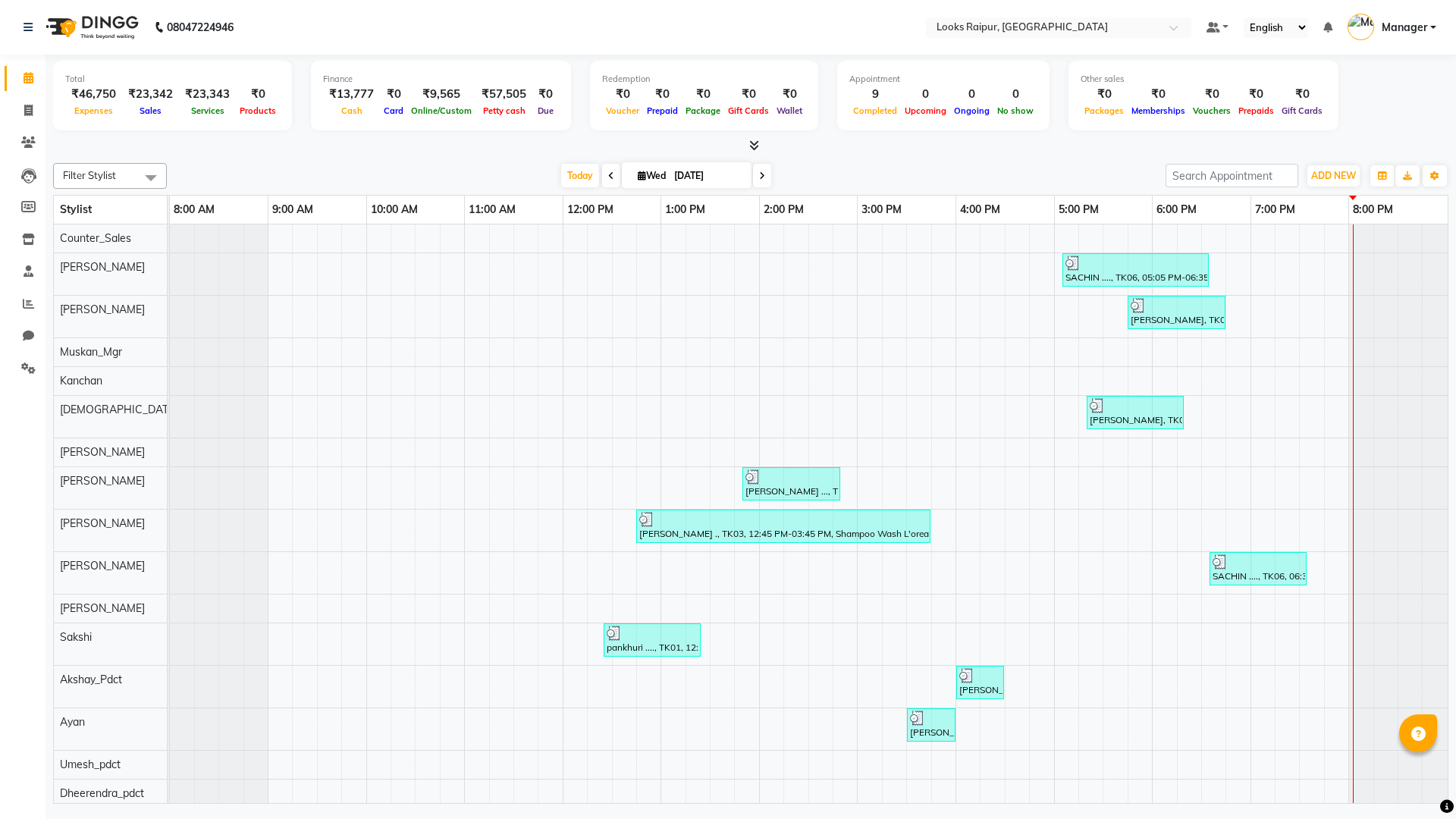
click at [674, 26] on nav "08047224946 Select Location × Looks [GEOGRAPHIC_DATA], [GEOGRAPHIC_DATA] Defaul…" at bounding box center [728, 27] width 1456 height 55
click at [35, 73] on span at bounding box center [28, 78] width 27 height 17
click at [25, 72] on span at bounding box center [28, 78] width 27 height 17
click at [30, 30] on icon at bounding box center [27, 27] width 9 height 11
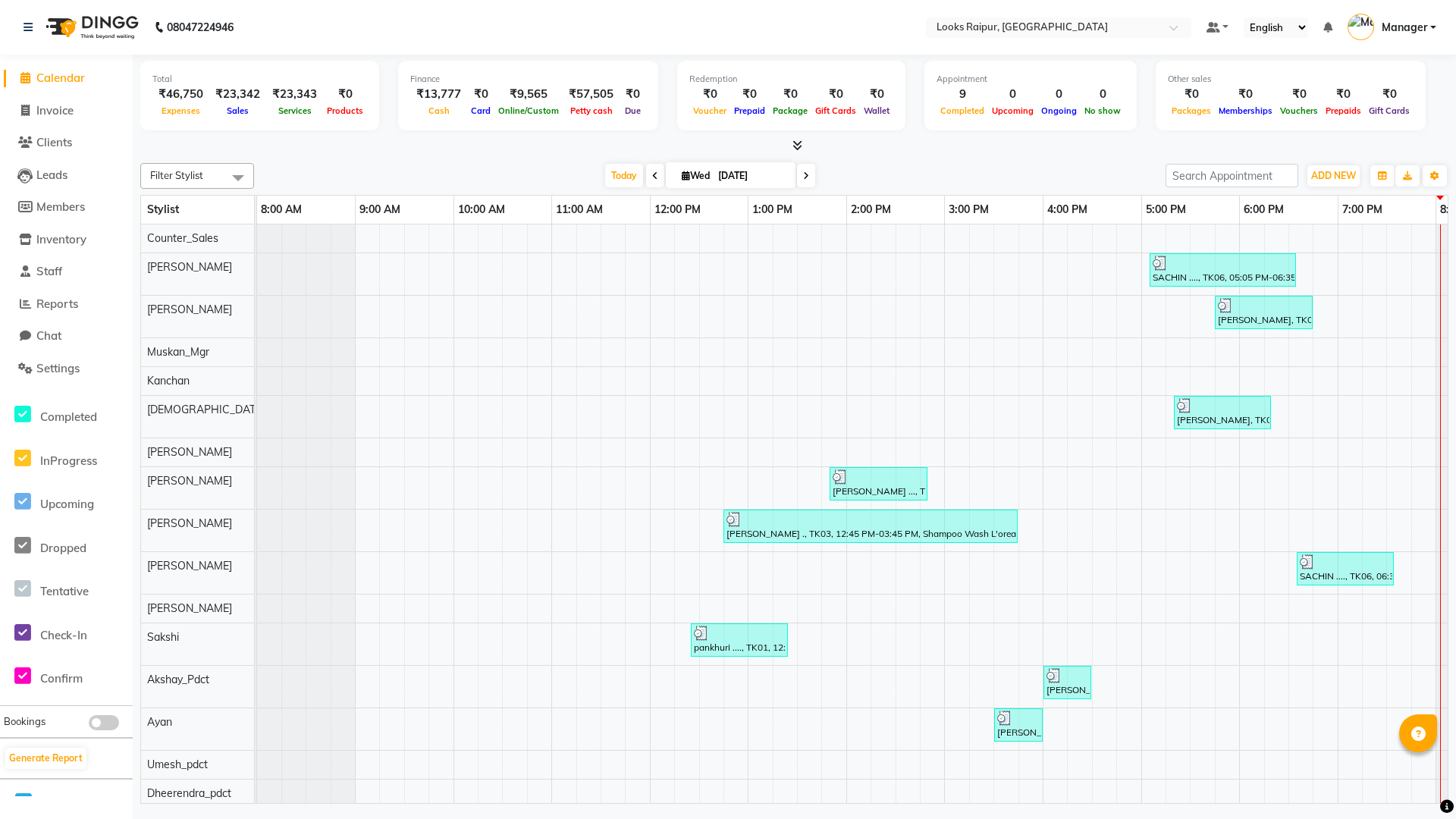
click at [582, 14] on nav "08047224946 Select Location × Looks [GEOGRAPHIC_DATA], [GEOGRAPHIC_DATA] Defaul…" at bounding box center [728, 27] width 1456 height 55
